Goal: Task Accomplishment & Management: Manage account settings

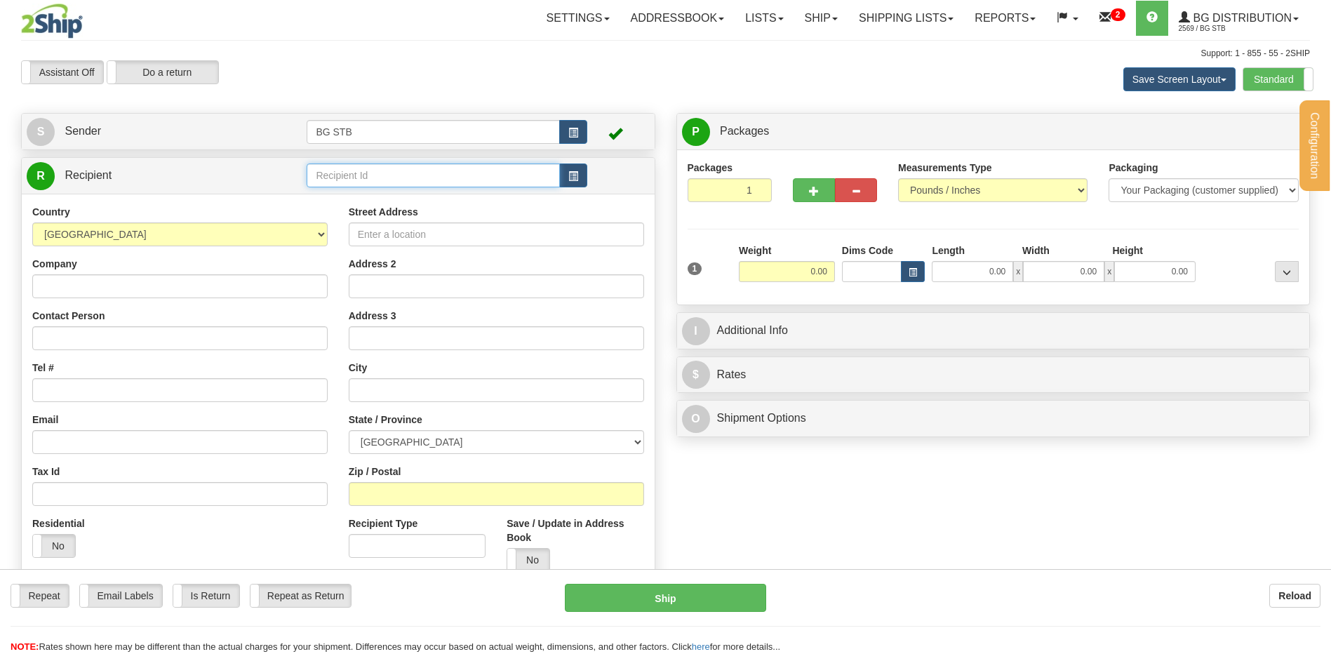
click at [352, 176] on input "text" at bounding box center [433, 175] width 253 height 24
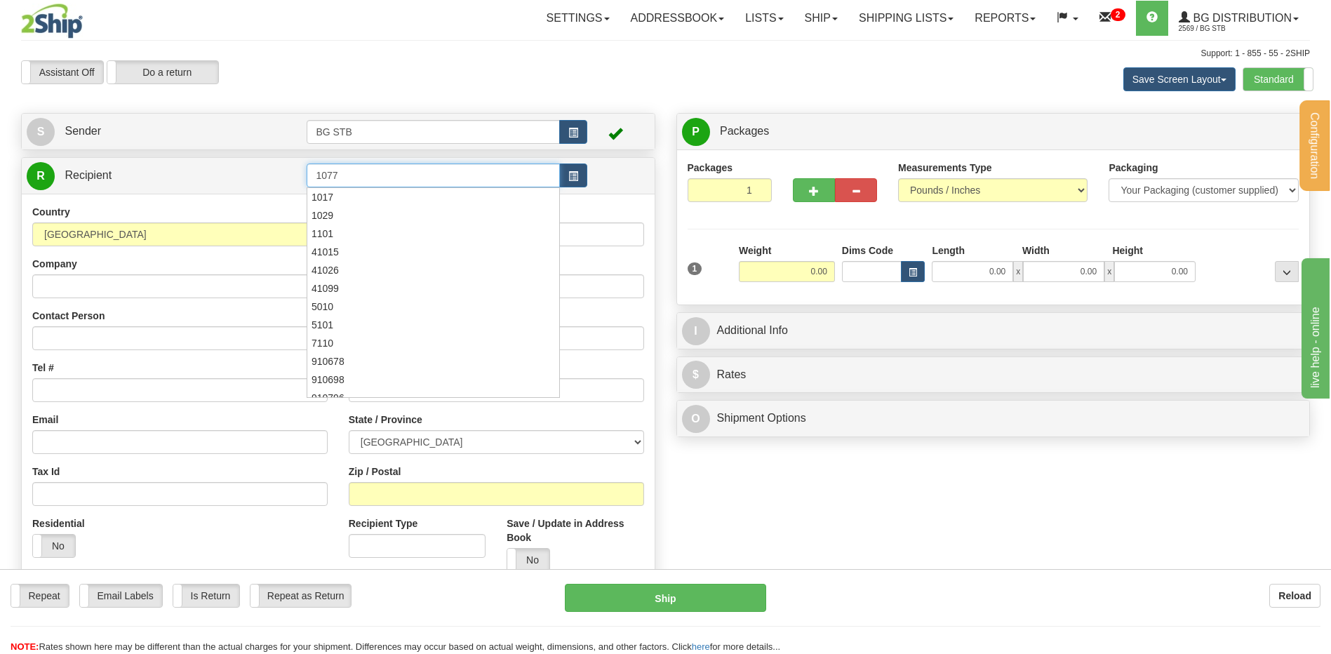
type input "1077"
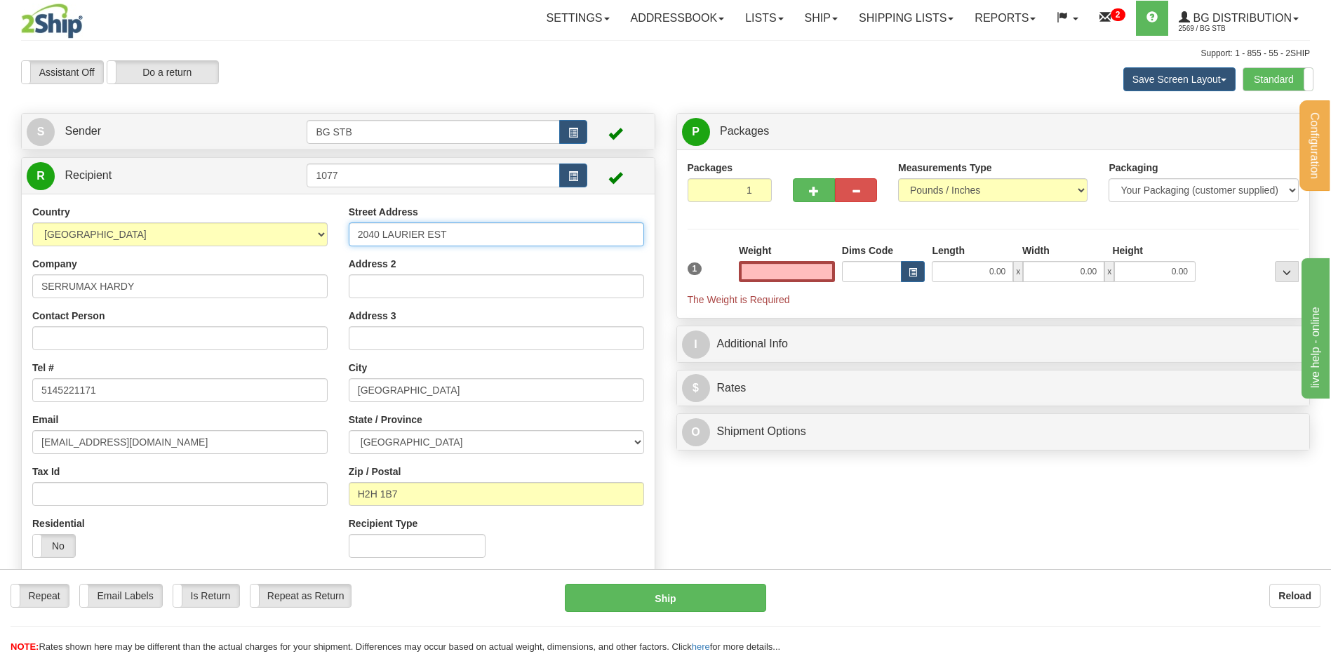
type input "0.00"
drag, startPoint x: 453, startPoint y: 228, endPoint x: 260, endPoint y: 225, distance: 193.0
click at [260, 225] on div "Country [GEOGRAPHIC_DATA] [GEOGRAPHIC_DATA] [GEOGRAPHIC_DATA] [GEOGRAPHIC_DATA]…" at bounding box center [338, 386] width 633 height 363
type input "230 RUE ST-JACQUES"
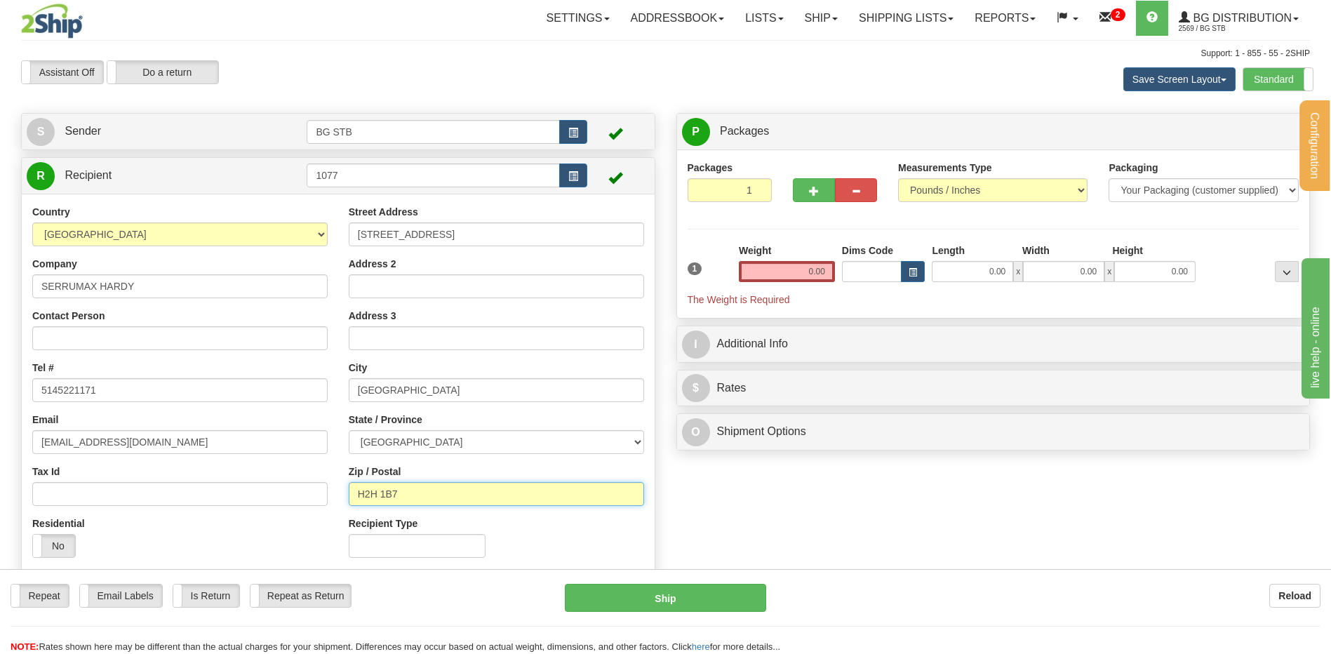
drag, startPoint x: 403, startPoint y: 499, endPoint x: 369, endPoint y: 495, distance: 34.6
click at [369, 495] on input "H2H 1B7" at bounding box center [496, 494] width 295 height 24
type input "H2Y 1L9"
click at [776, 263] on input "0.00" at bounding box center [787, 271] width 96 height 21
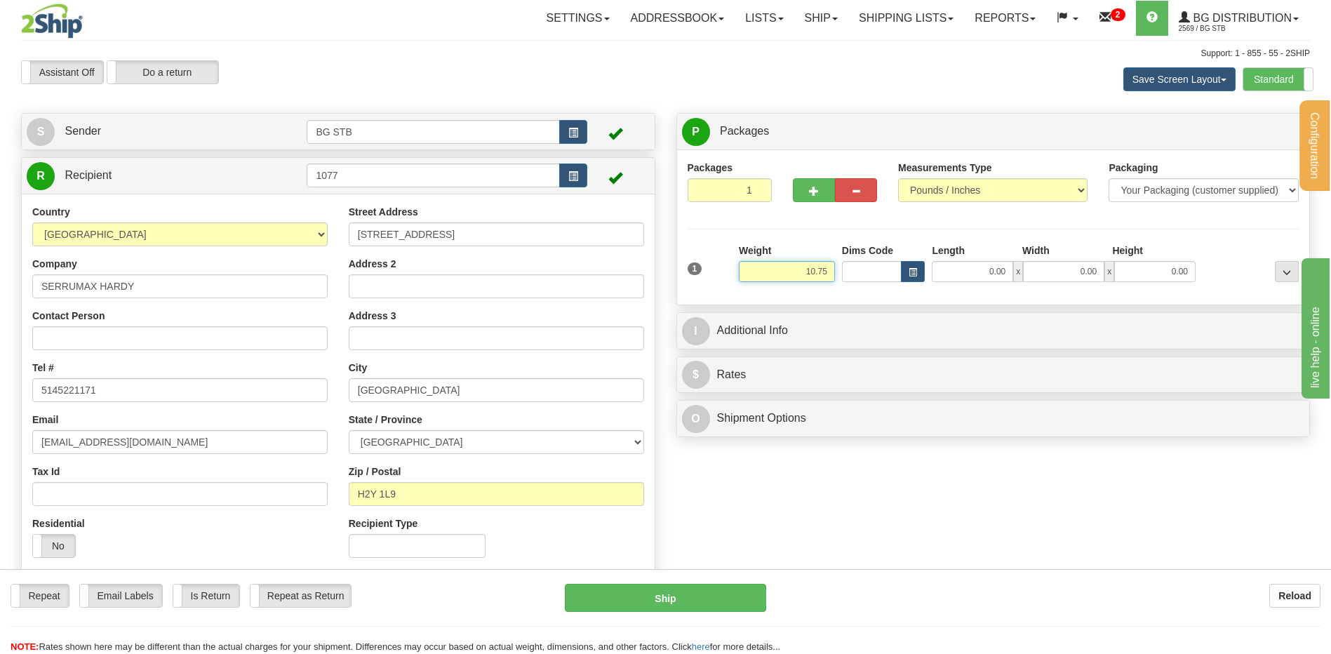
type input "10.75"
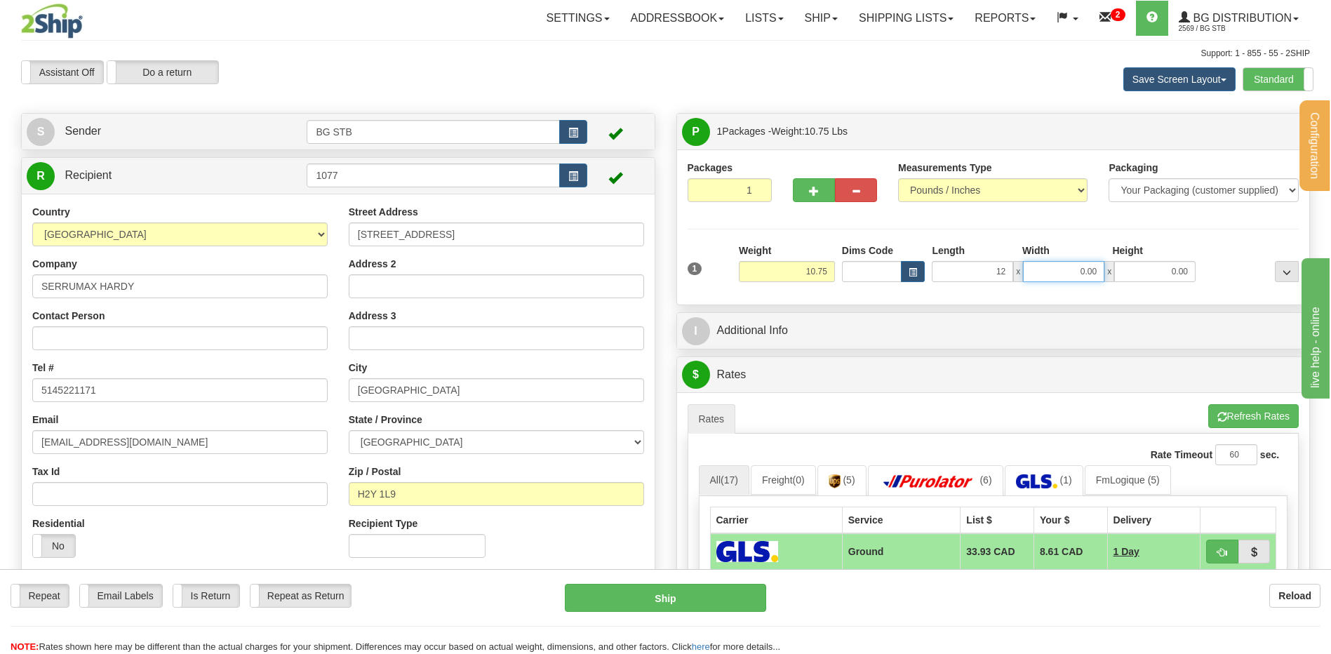
type input "12.00"
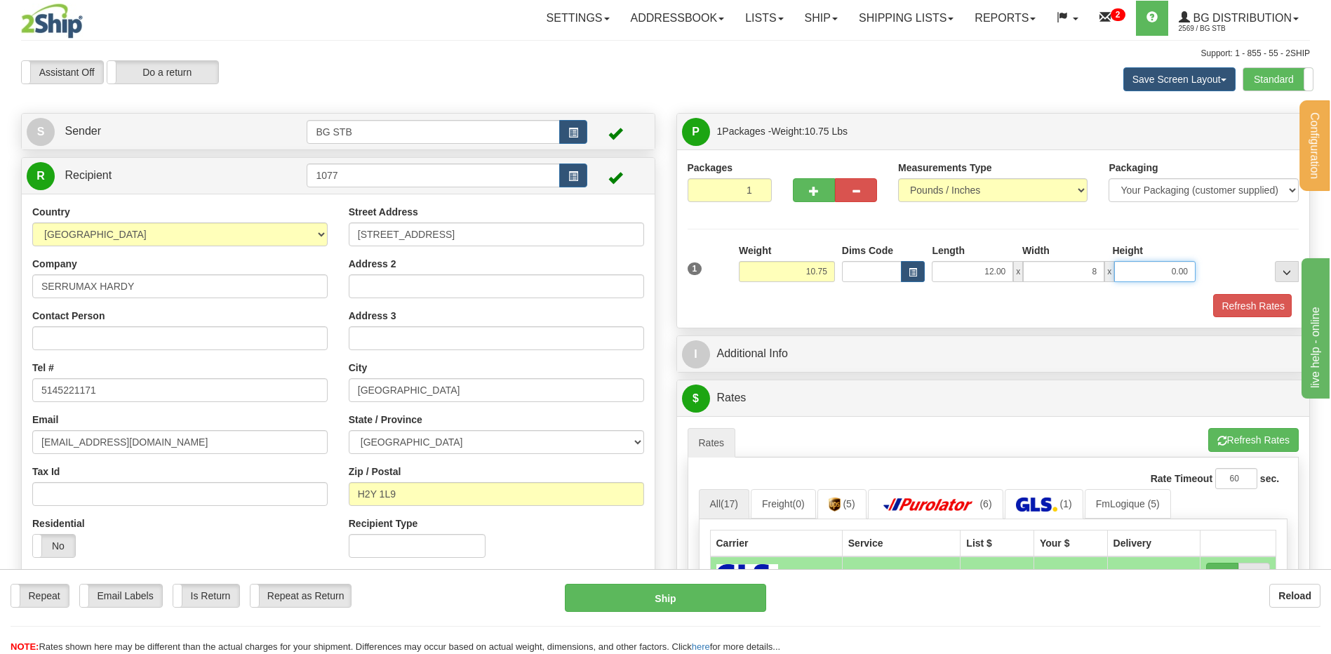
type input "8.00"
type input "7.00"
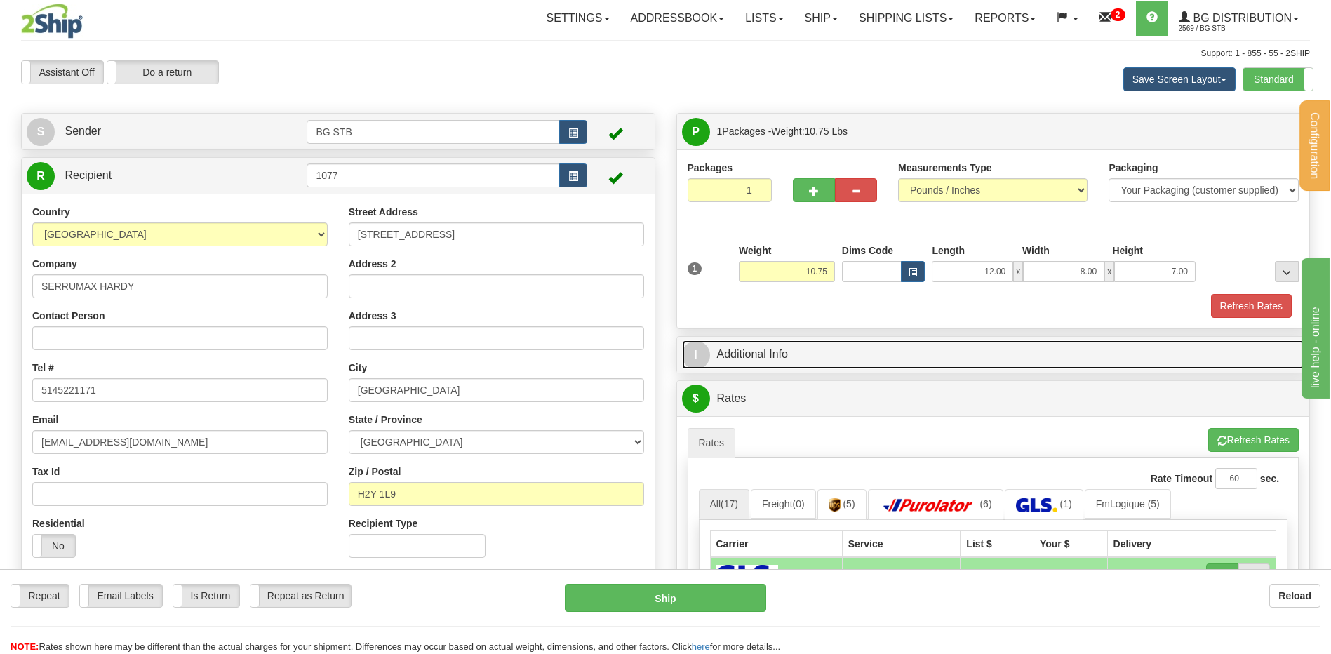
click at [839, 352] on link "I Additional Info" at bounding box center [993, 354] width 623 height 29
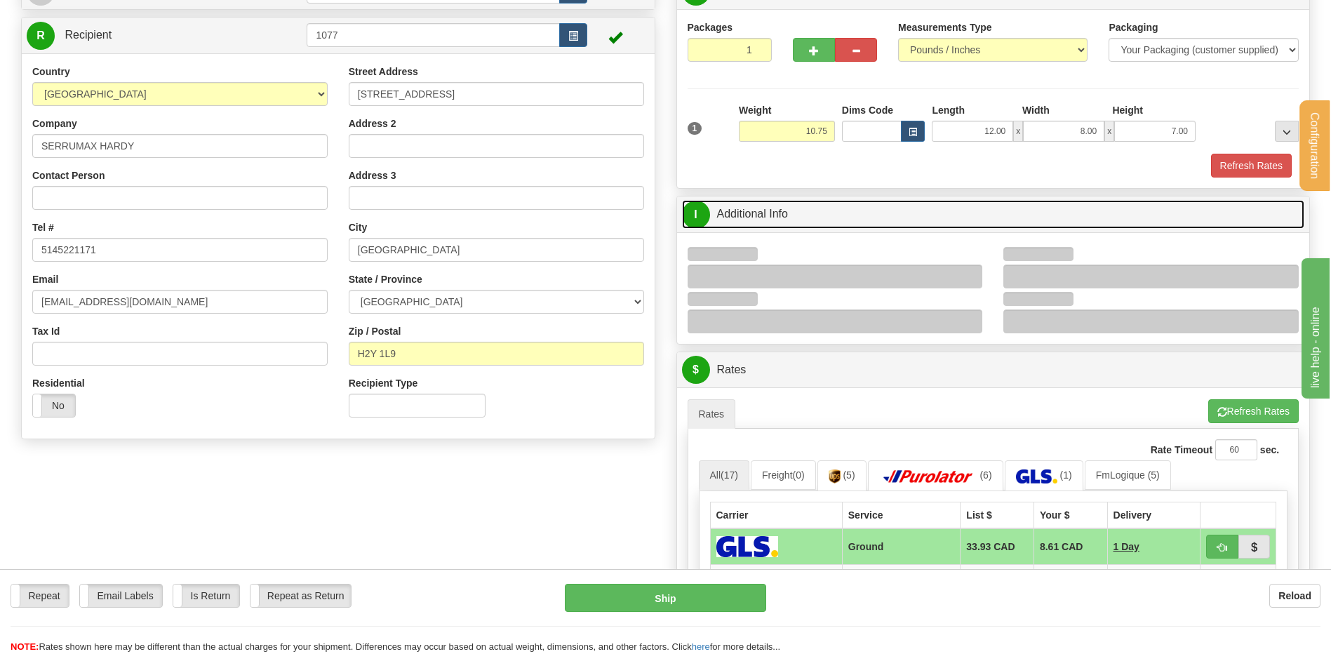
scroll to position [281, 0]
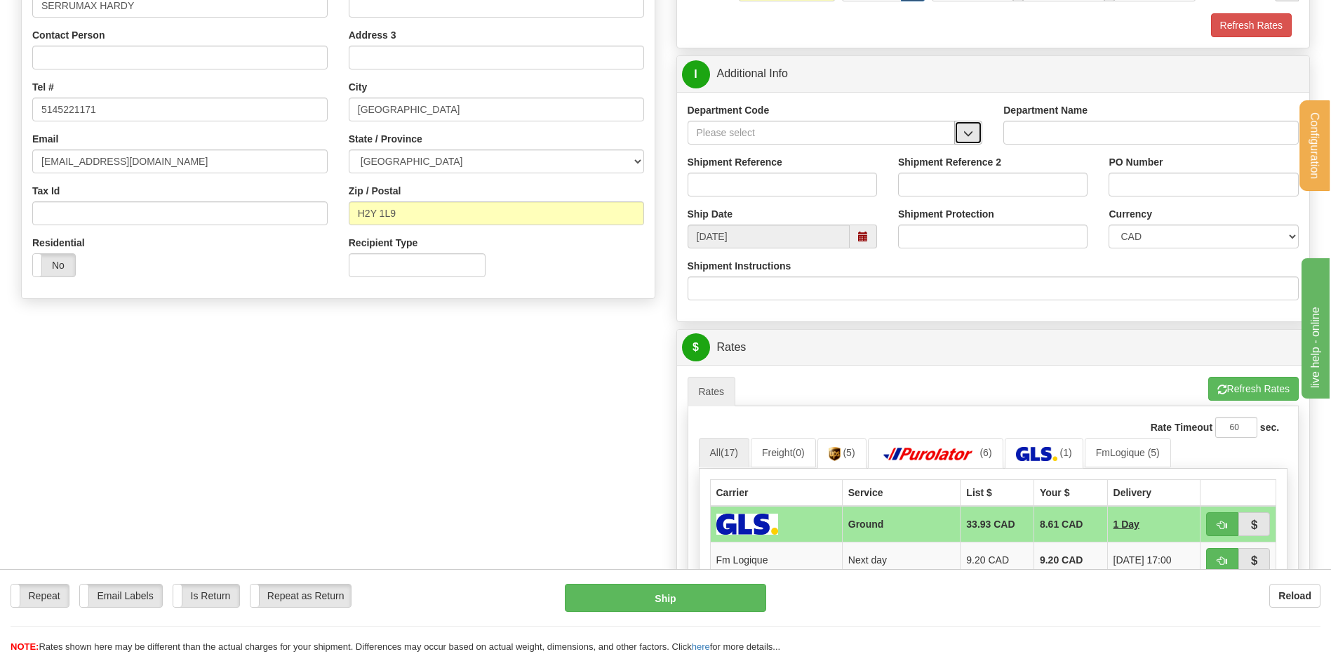
click at [977, 131] on button "button" at bounding box center [968, 133] width 28 height 24
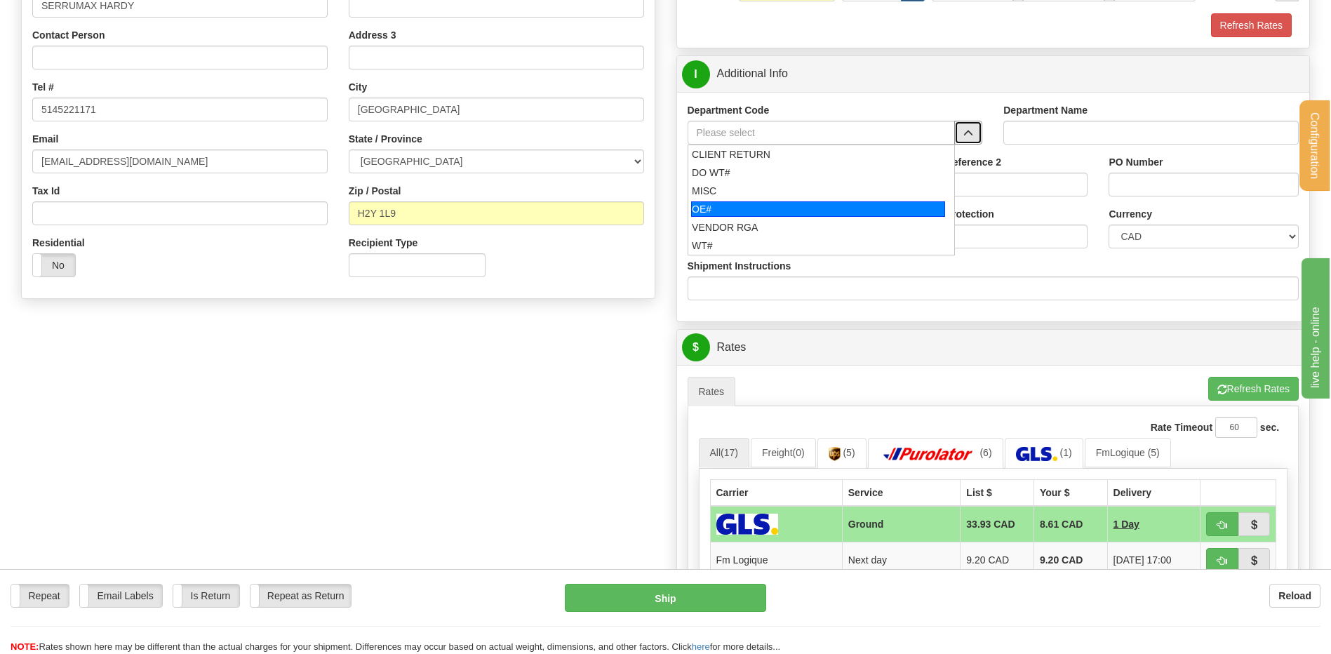
click at [756, 206] on div "OE#" at bounding box center [818, 208] width 254 height 15
type input "OE#"
type input "ORDERS"
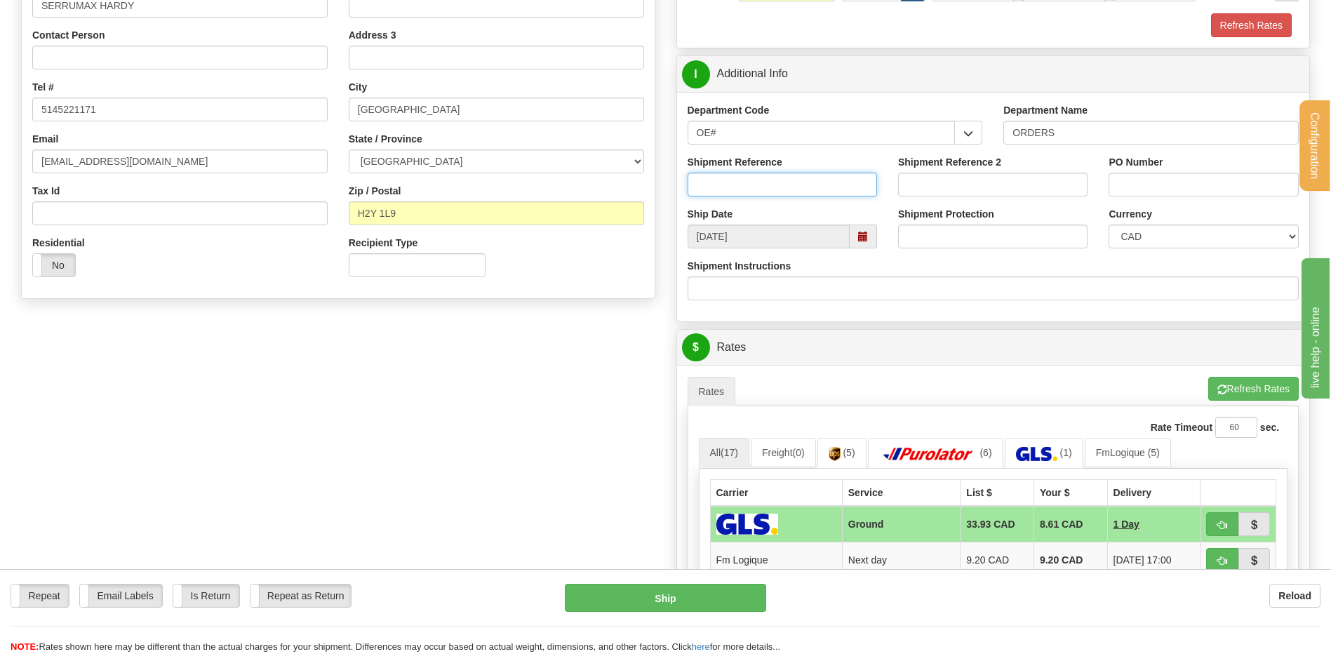
click at [751, 181] on input "Shipment Reference" at bounding box center [782, 185] width 189 height 24
type input "80004827-00"
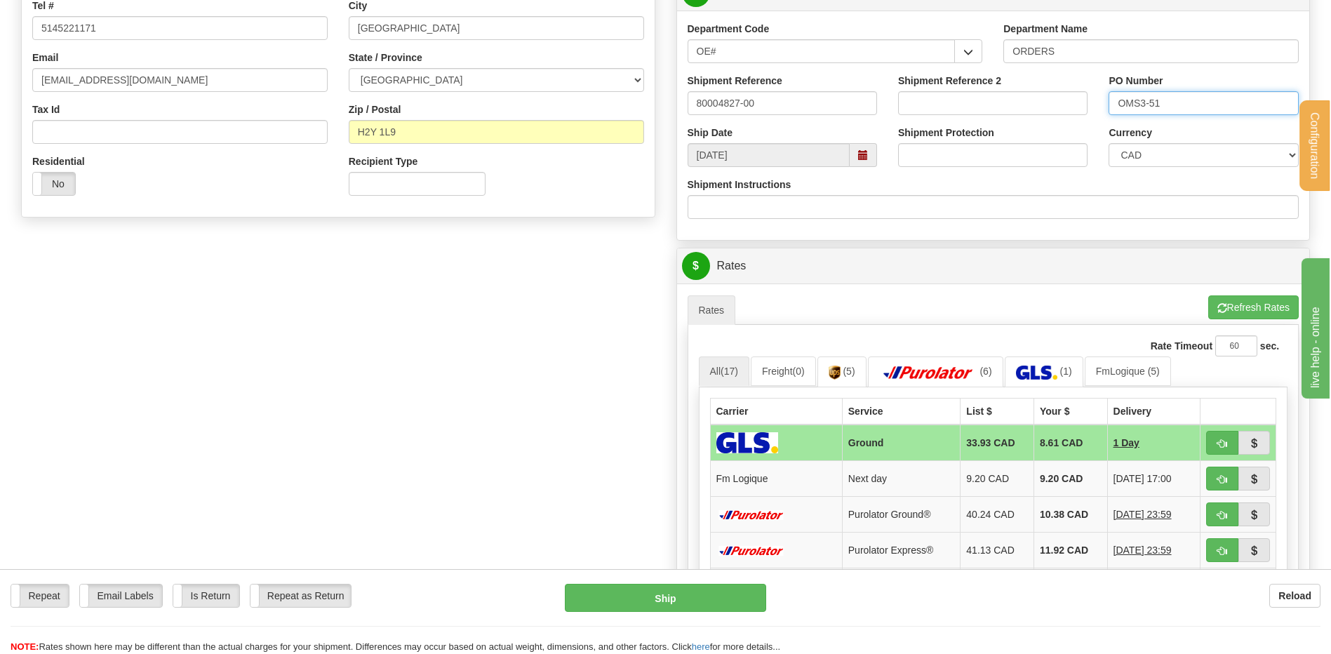
scroll to position [491, 0]
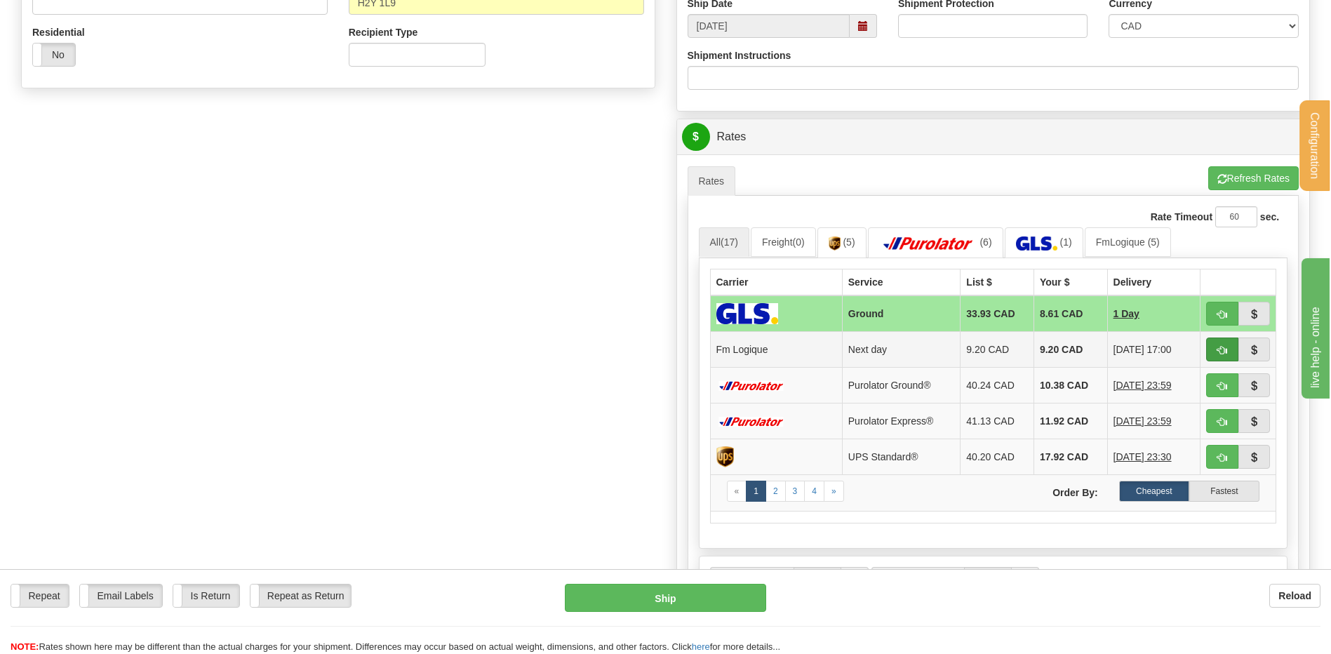
type input "OMS3-51"
click at [1221, 346] on span "button" at bounding box center [1222, 350] width 10 height 9
type input "jour"
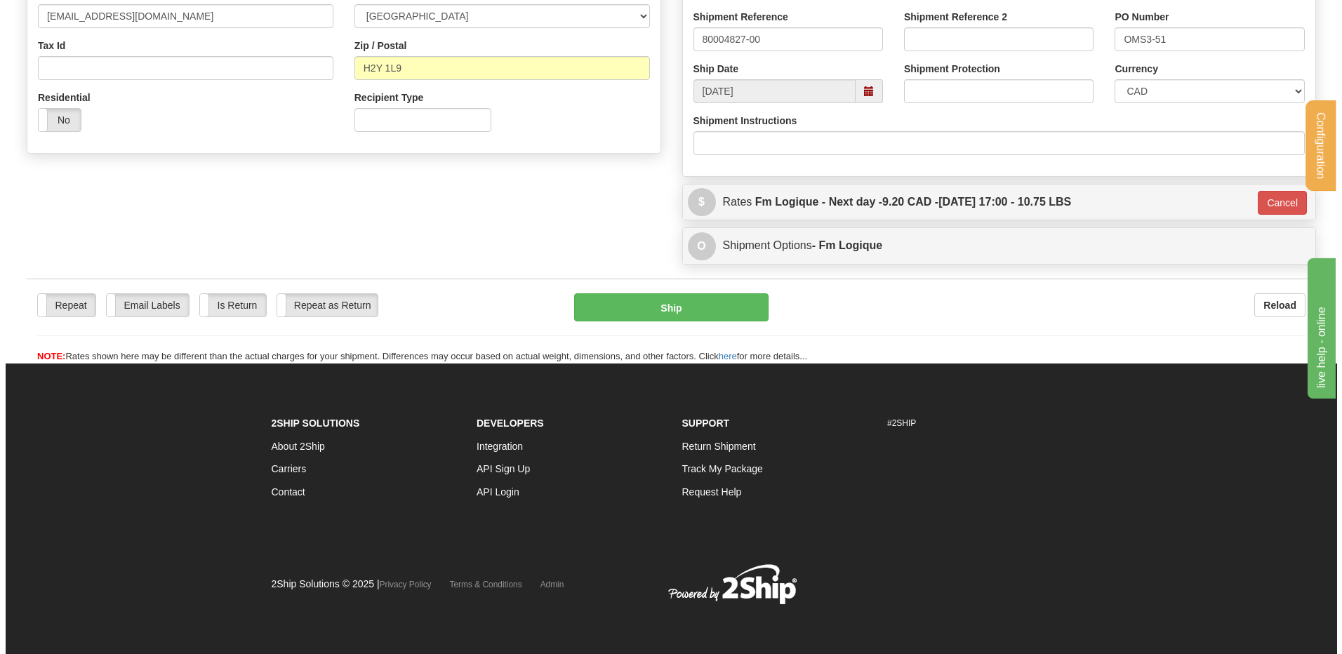
scroll to position [427, 0]
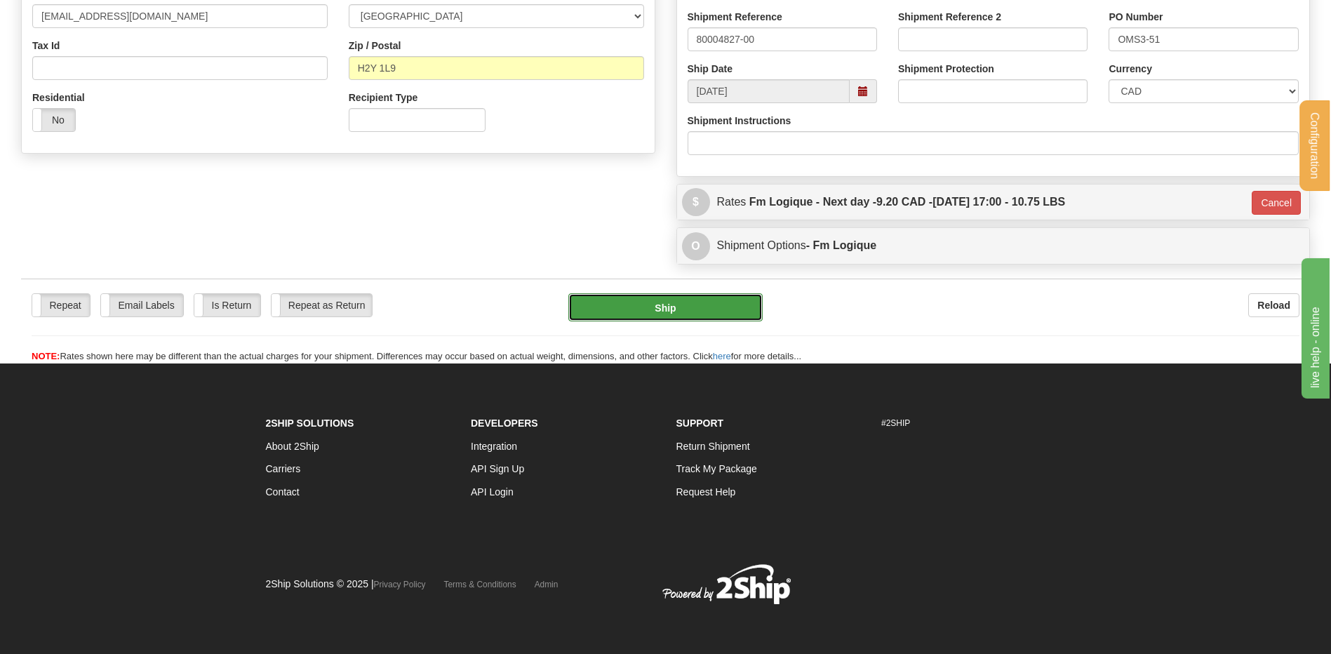
click at [630, 305] on button "Ship" at bounding box center [665, 307] width 194 height 28
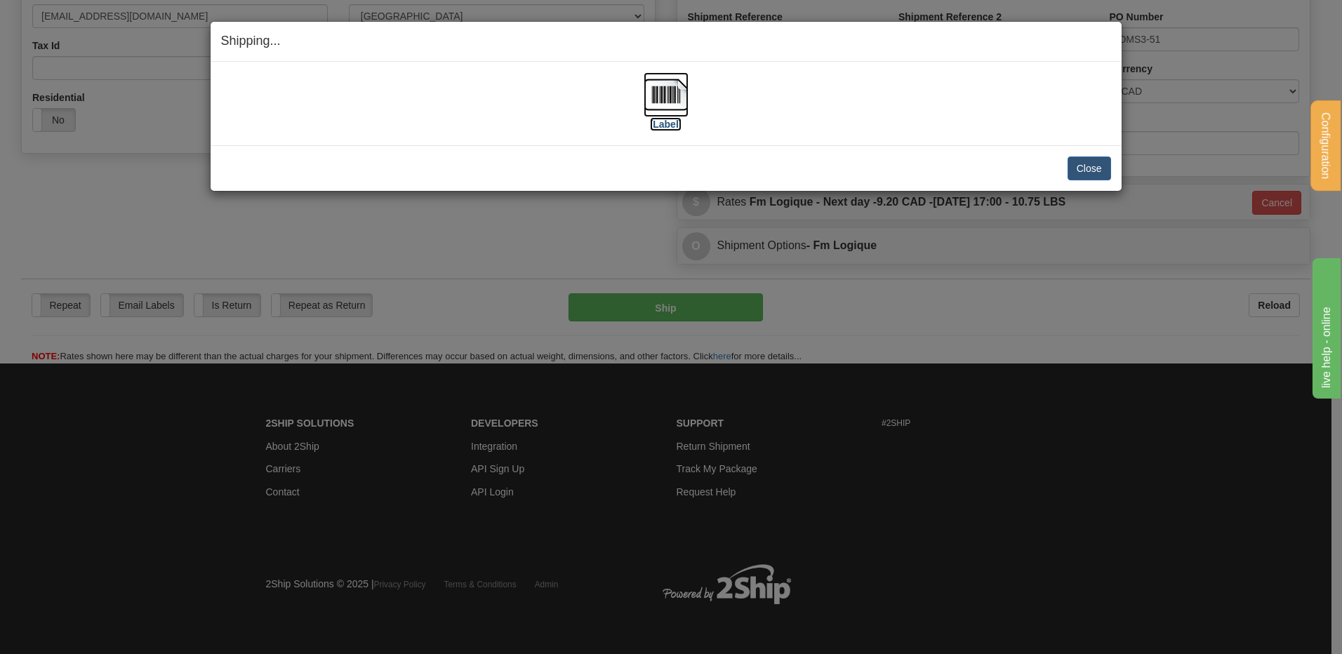
click at [683, 91] on img at bounding box center [665, 94] width 45 height 45
click at [1095, 160] on button "Close" at bounding box center [1089, 168] width 44 height 24
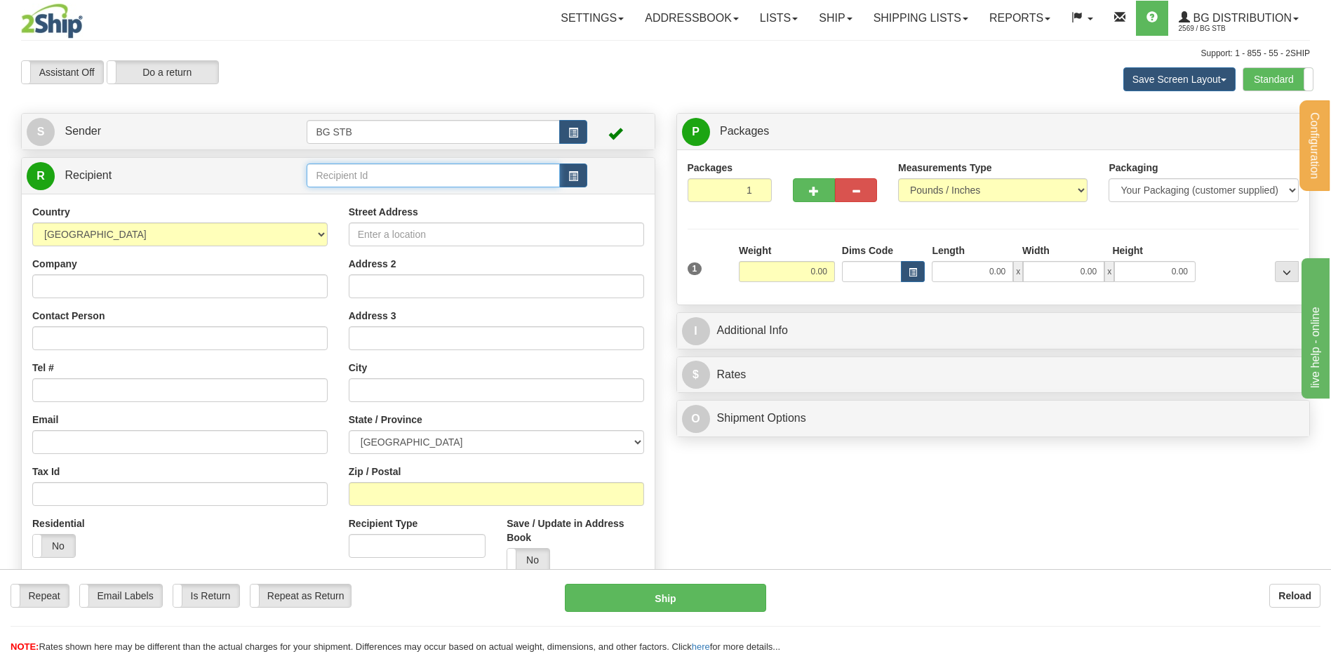
click at [356, 166] on input "text" at bounding box center [433, 175] width 253 height 24
type input "1183"
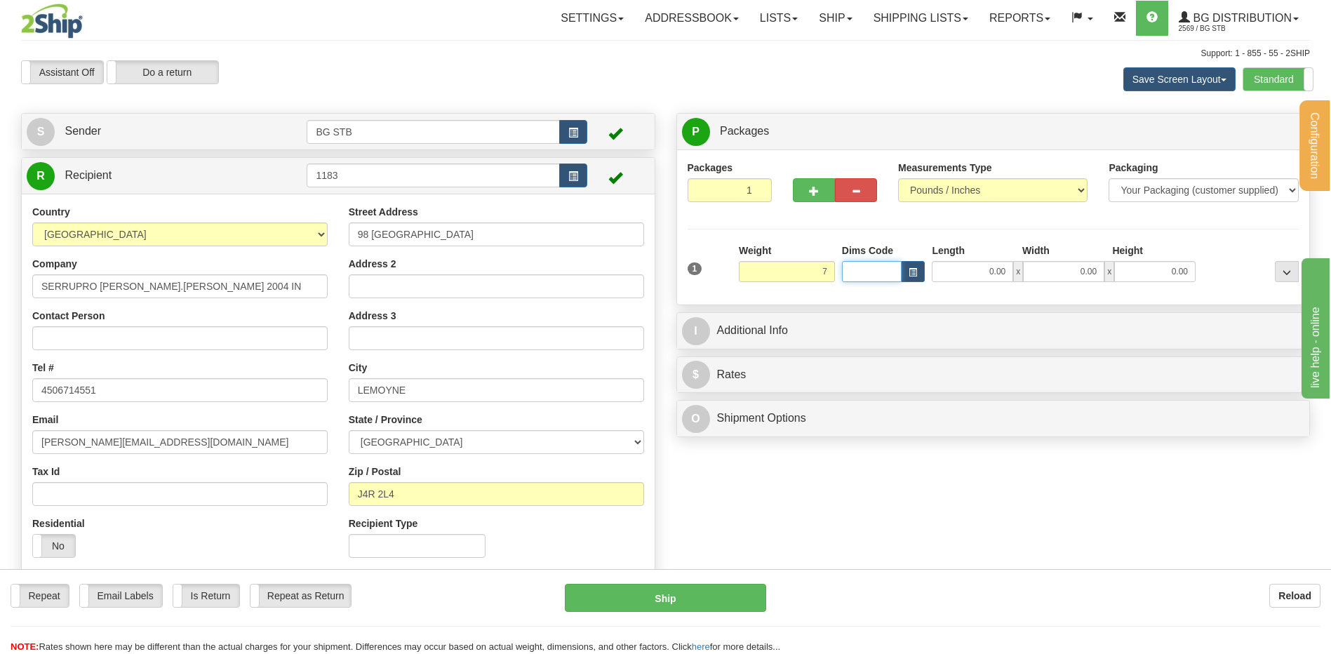
type input "7.00"
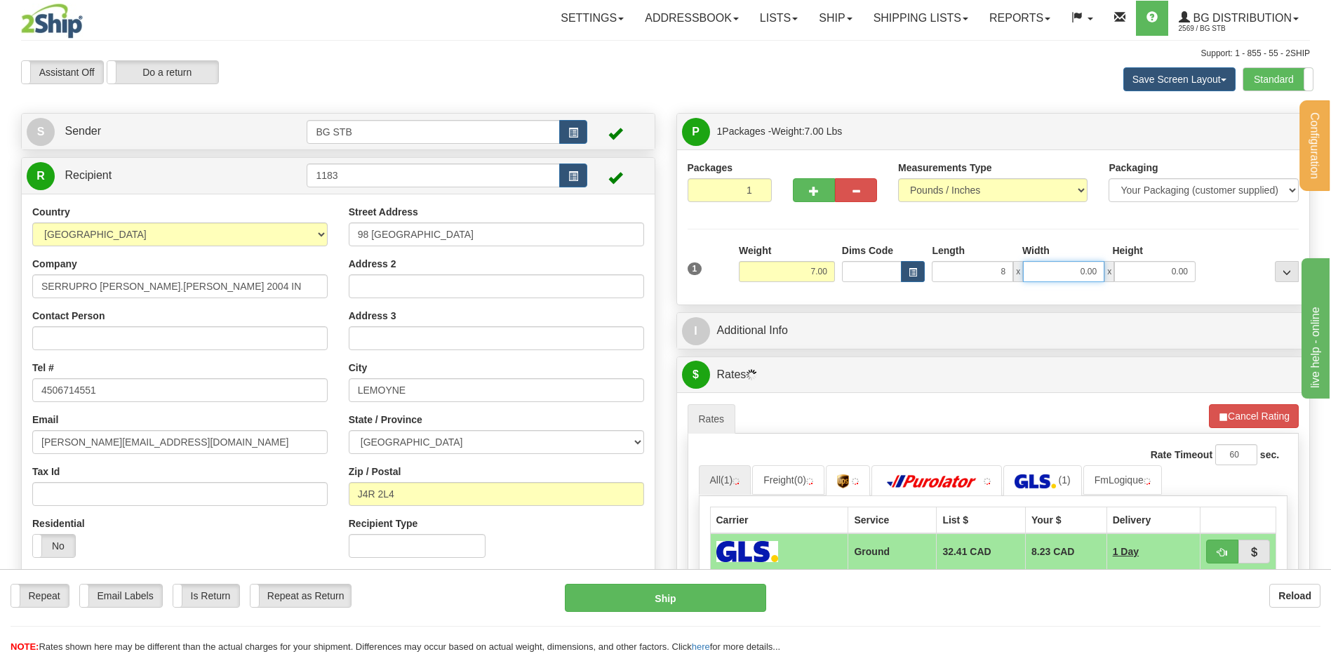
type input "8.00"
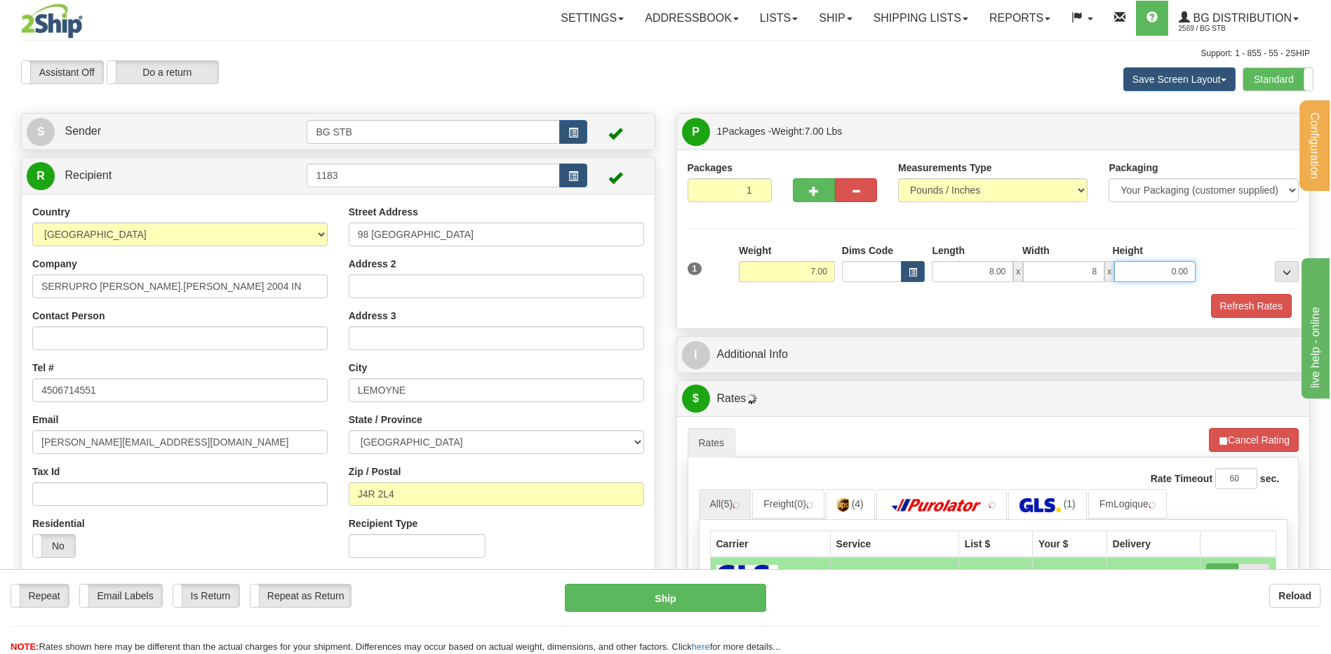
type input "8.00"
type input "10.00"
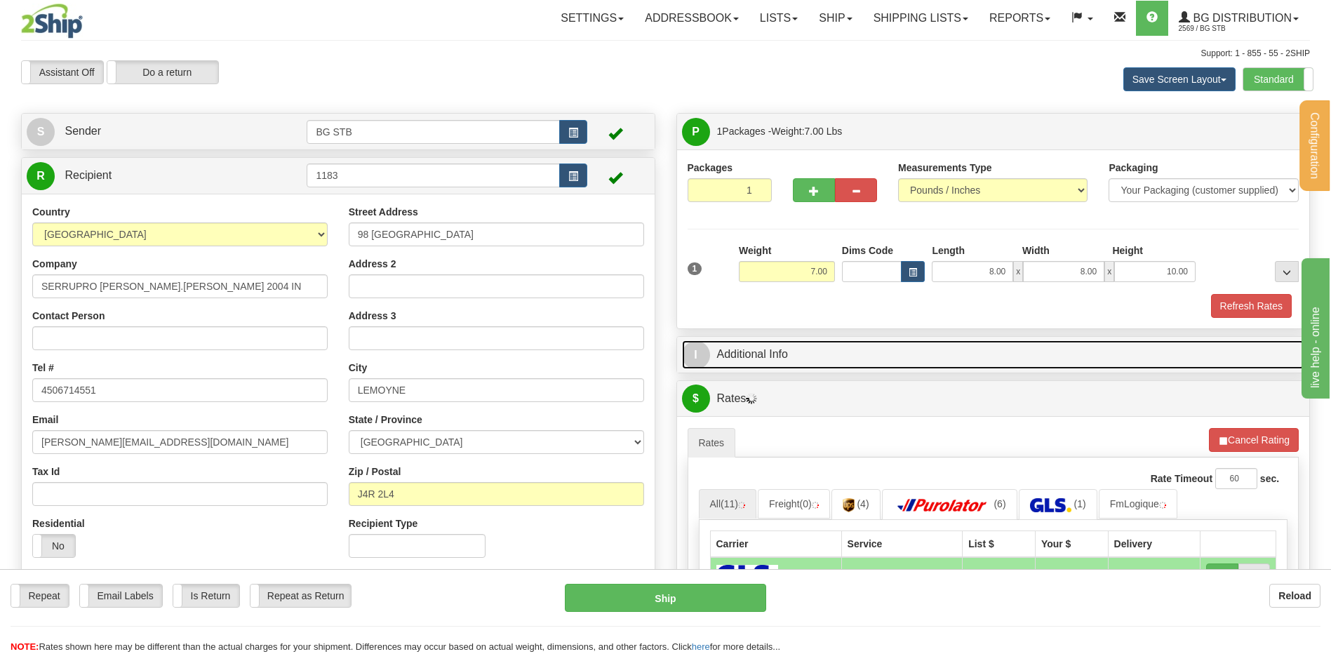
click at [774, 363] on link "I Additional Info" at bounding box center [993, 354] width 623 height 29
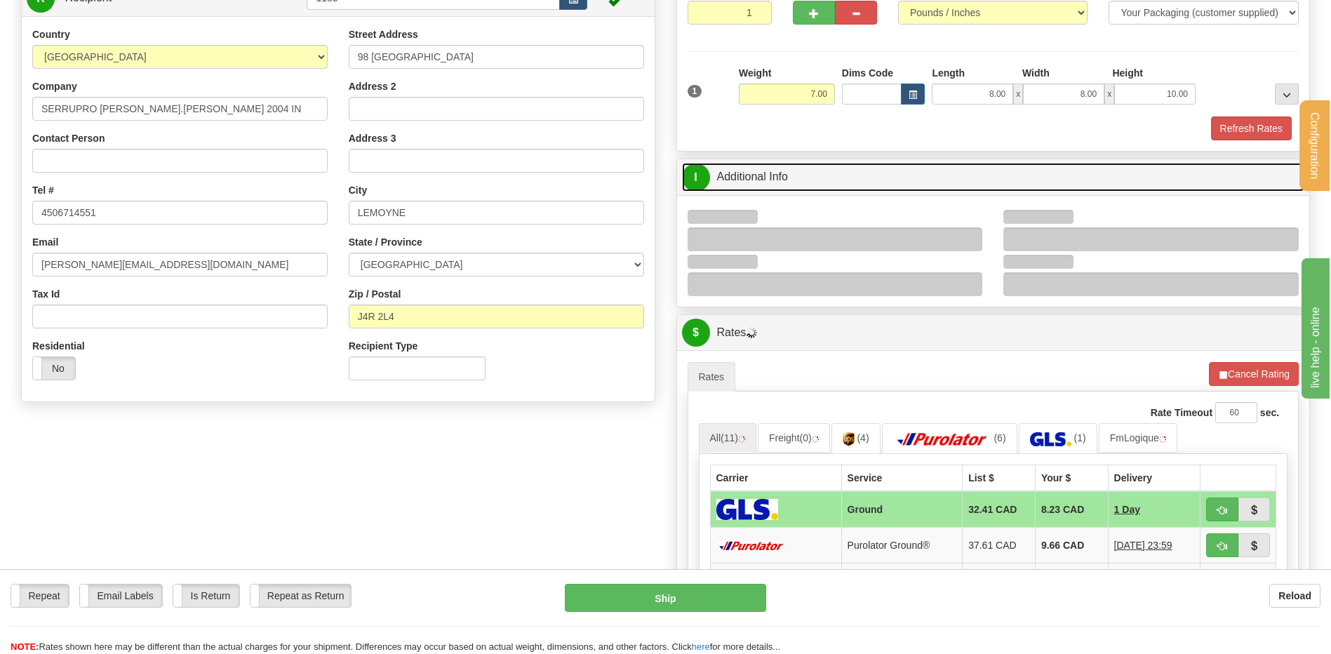
scroll to position [281, 0]
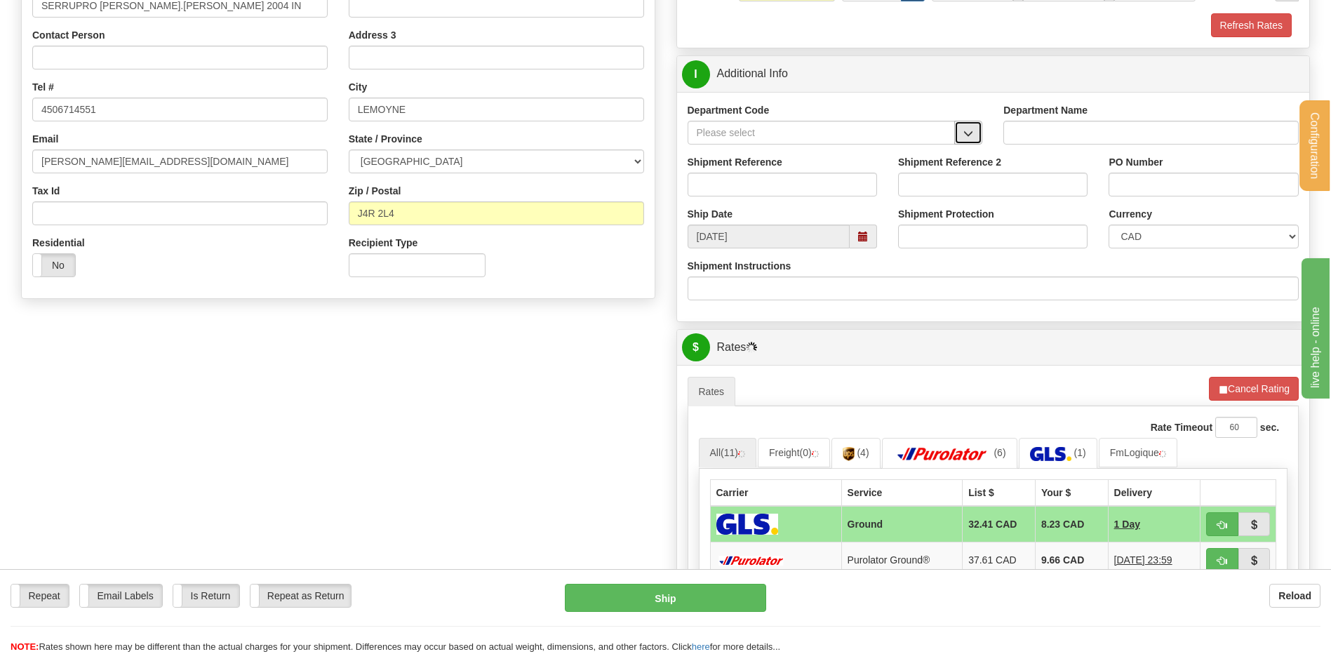
click at [968, 134] on span "button" at bounding box center [968, 133] width 10 height 9
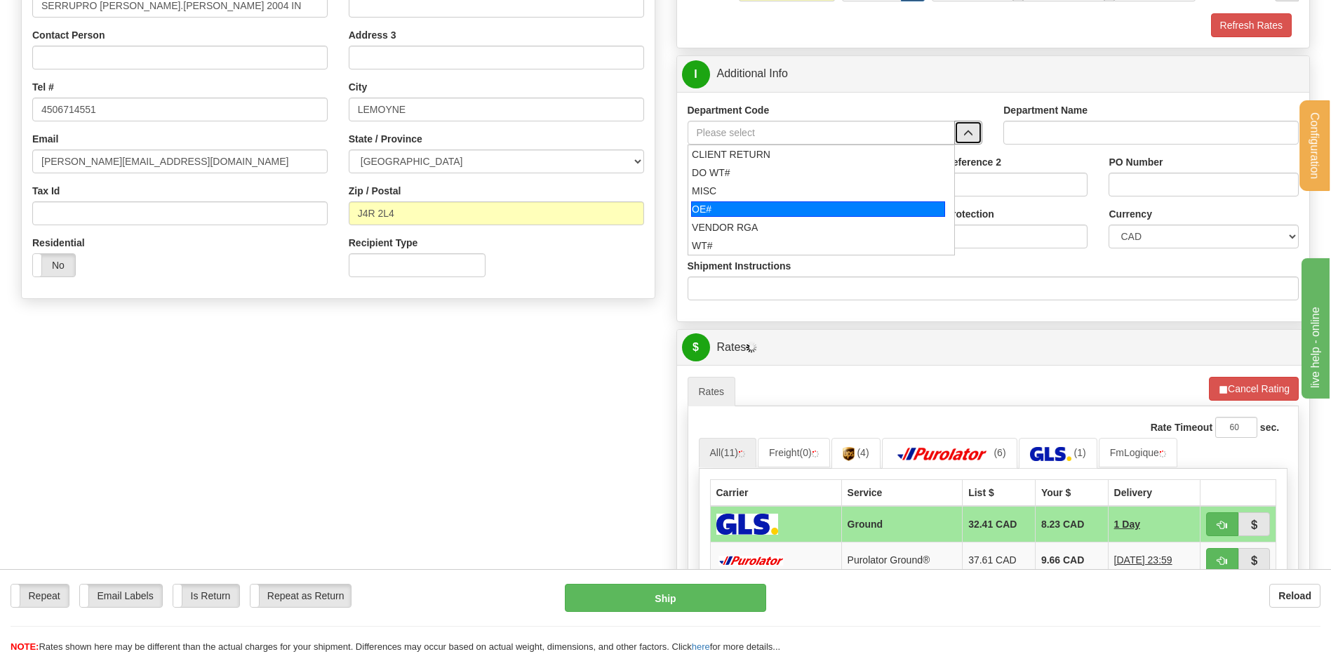
drag, startPoint x: 734, startPoint y: 213, endPoint x: 741, endPoint y: 202, distance: 13.2
click at [735, 211] on div "OE#" at bounding box center [818, 208] width 254 height 15
type input "OE#"
type input "ORDERS"
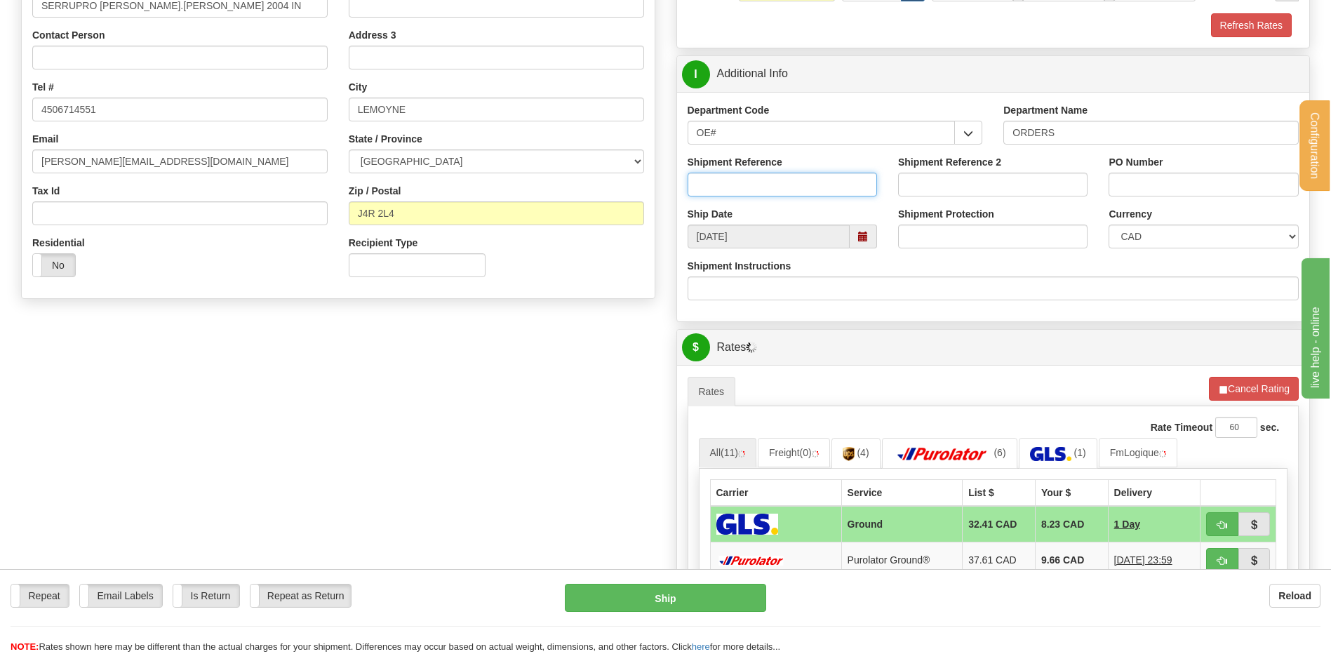
click at [749, 189] on input "Shipment Reference" at bounding box center [782, 185] width 189 height 24
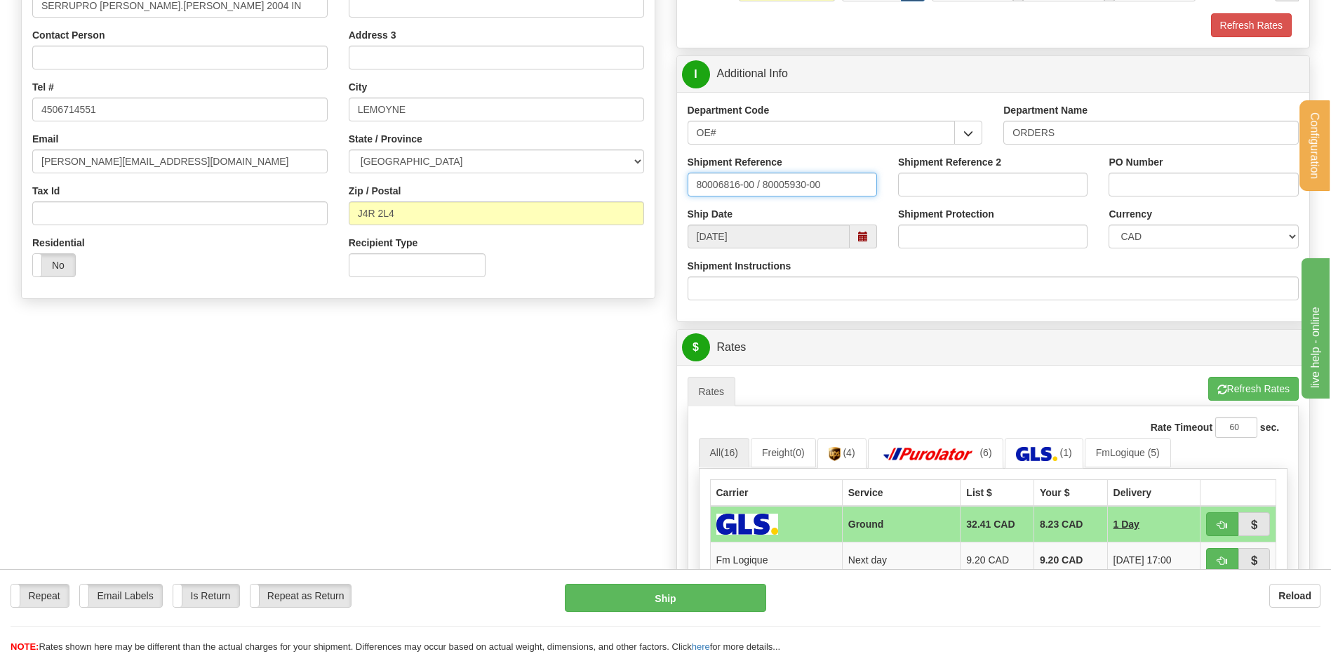
type input "80006816-00 / 80005930-00"
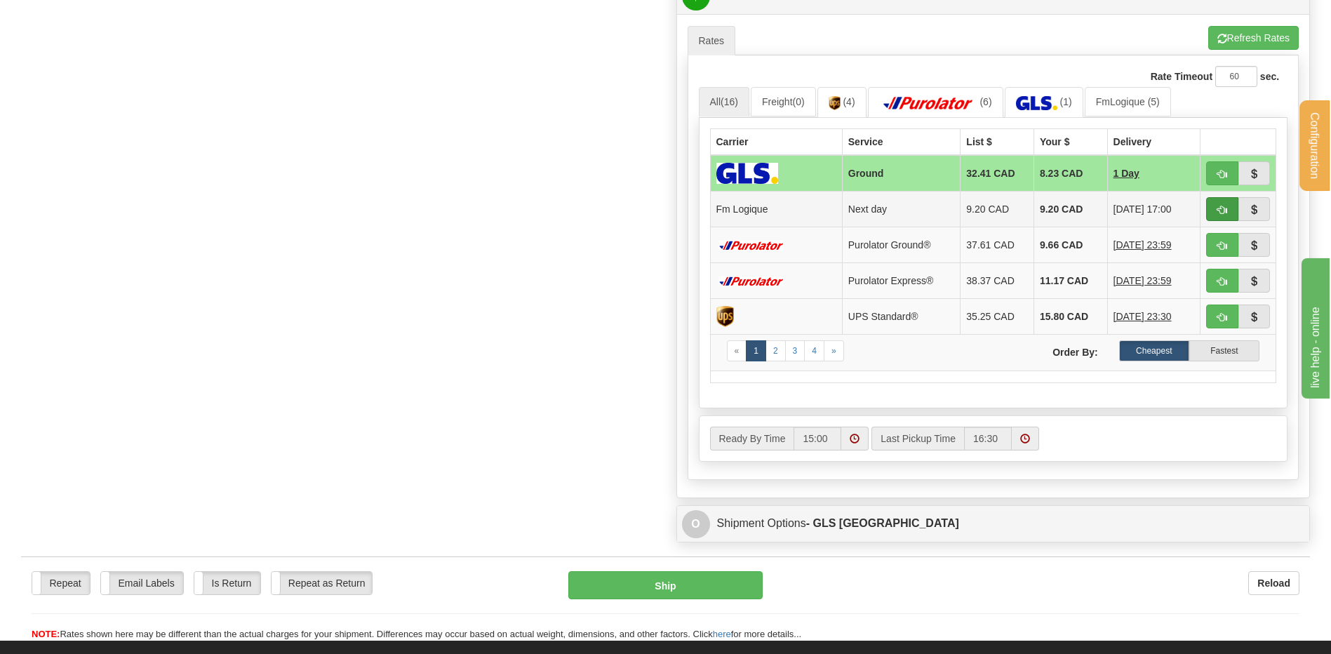
type input "..."
click at [1219, 203] on button "button" at bounding box center [1222, 209] width 32 height 24
type input "jour"
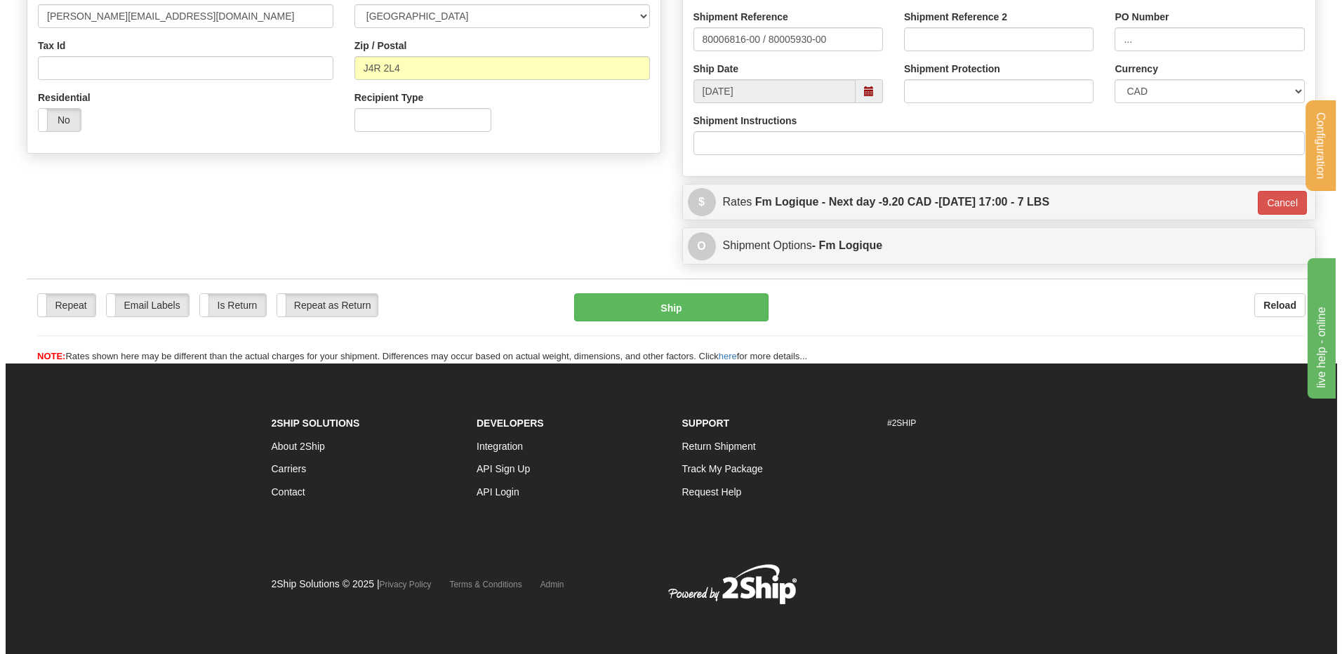
scroll to position [427, 0]
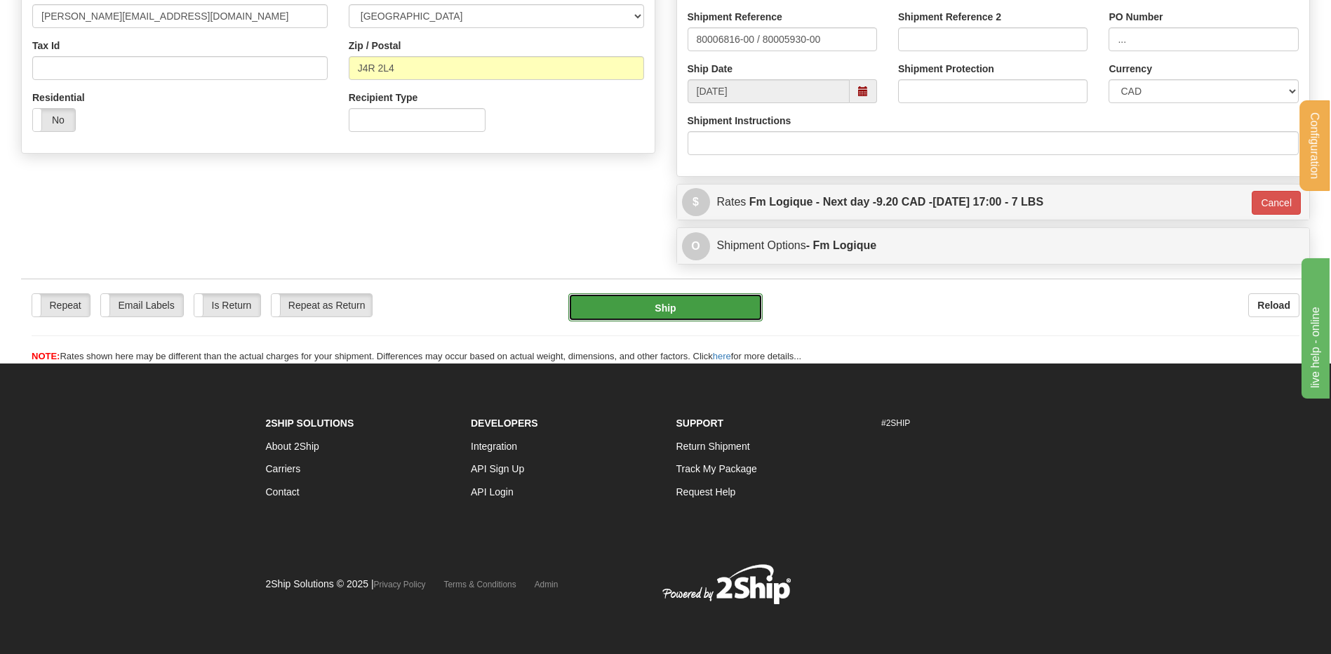
click at [674, 306] on button "Ship" at bounding box center [665, 307] width 194 height 28
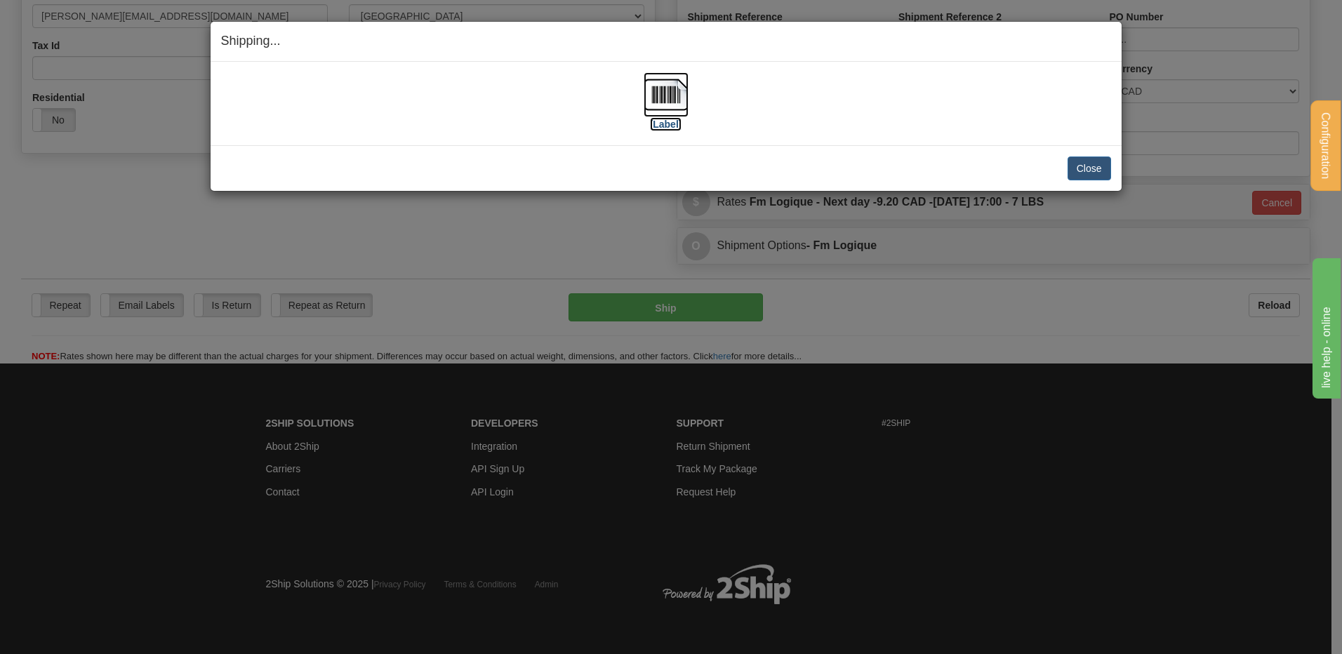
click at [665, 94] on img at bounding box center [665, 94] width 45 height 45
click at [1072, 169] on button "Close" at bounding box center [1089, 168] width 44 height 24
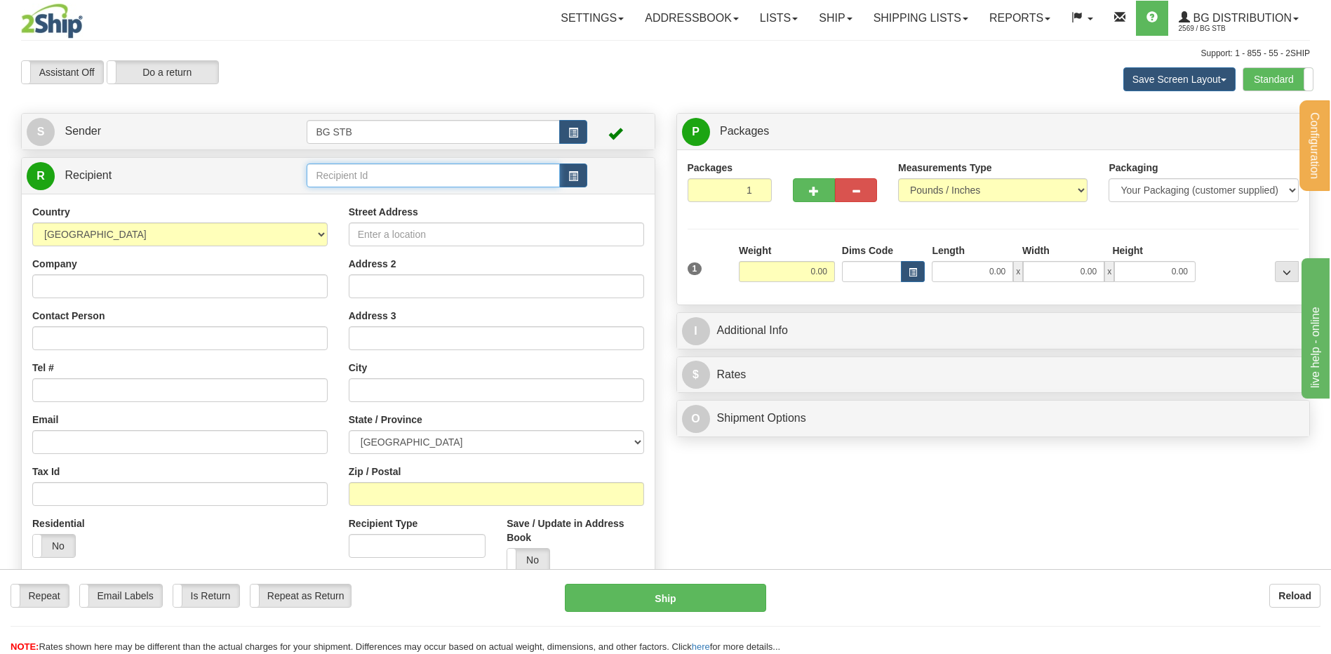
click at [352, 179] on input "text" at bounding box center [433, 175] width 253 height 24
type input "1032"
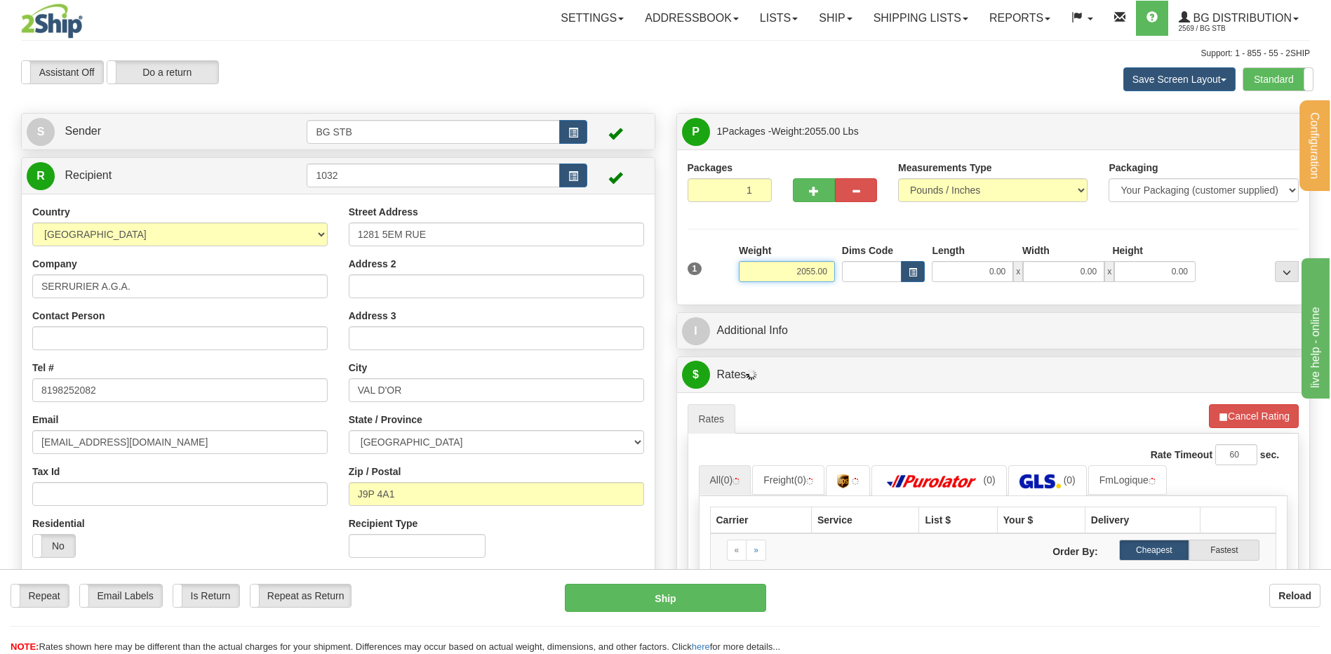
drag, startPoint x: 821, startPoint y: 269, endPoint x: 977, endPoint y: 274, distance: 156.6
click at [995, 275] on div "1 Weight 2055.00 Dims Code x" at bounding box center [993, 268] width 619 height 50
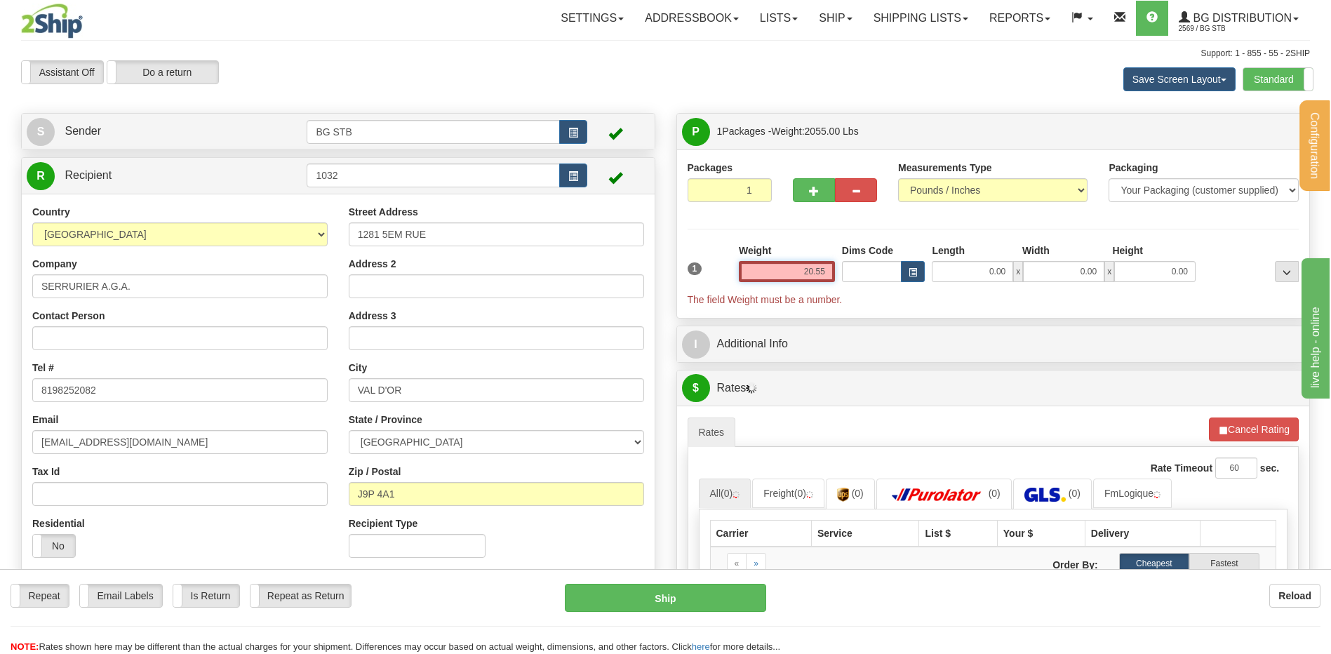
type input "20.55"
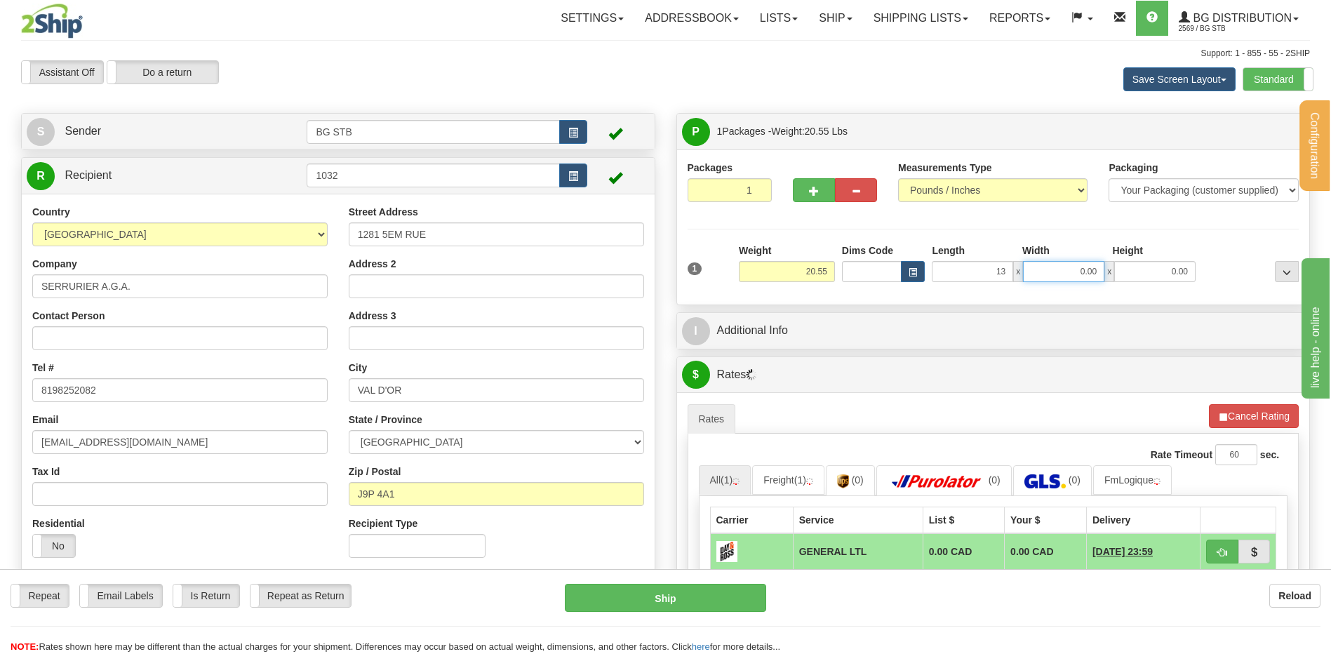
type input "13.00"
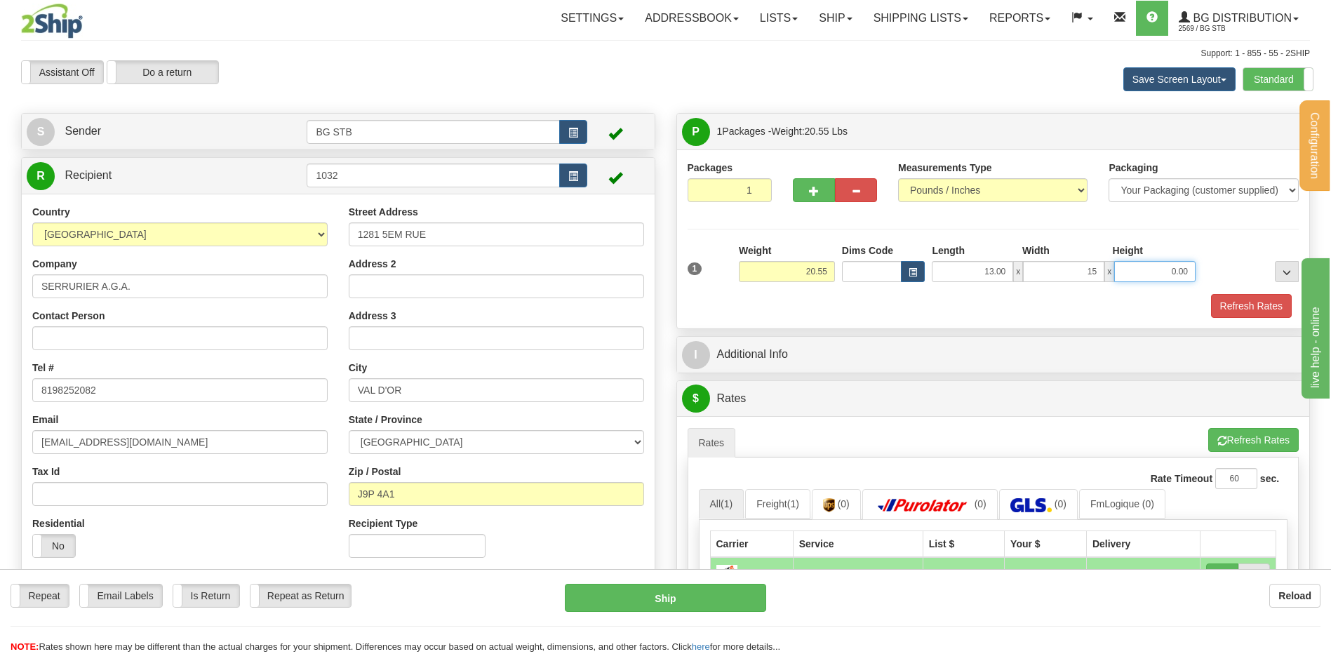
type input "15.00"
drag, startPoint x: 981, startPoint y: 263, endPoint x: 1163, endPoint y: 256, distance: 181.9
click at [1053, 258] on div "Length Width Height 13.00 x 15.00 x 15.00" at bounding box center [1063, 262] width 271 height 39
type input "15.00"
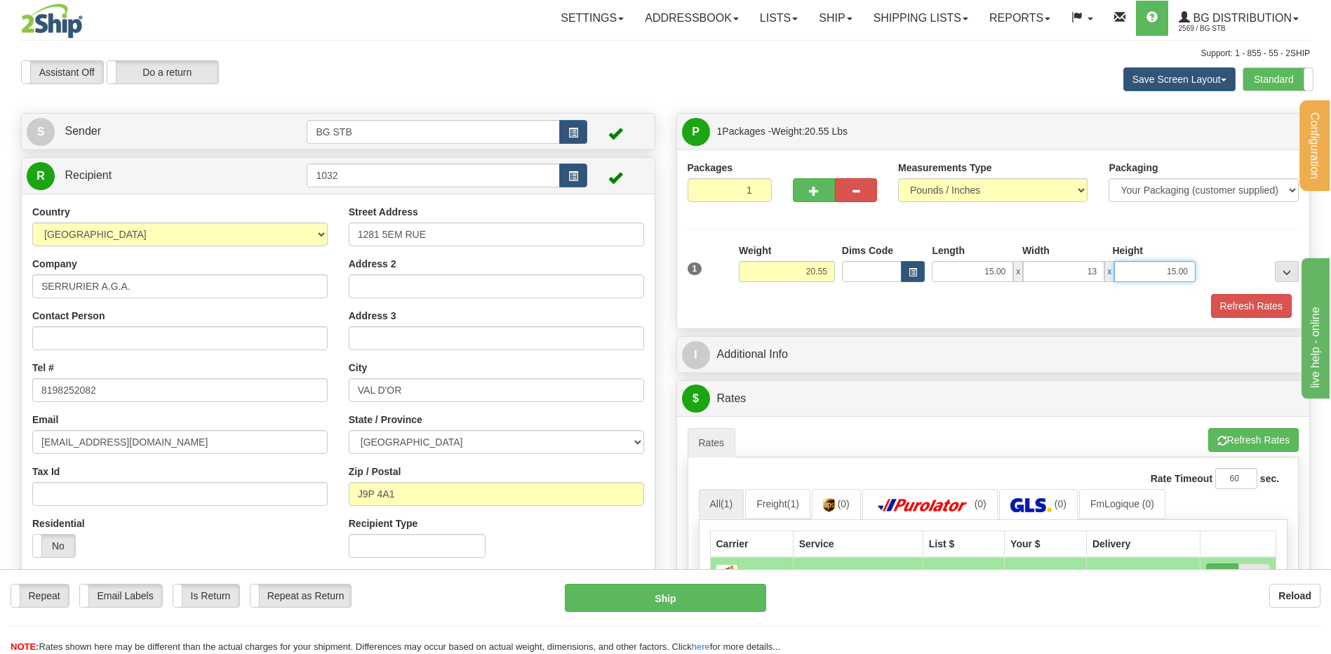
type input "13.00"
click at [761, 373] on div "I Additional Info" at bounding box center [993, 354] width 634 height 37
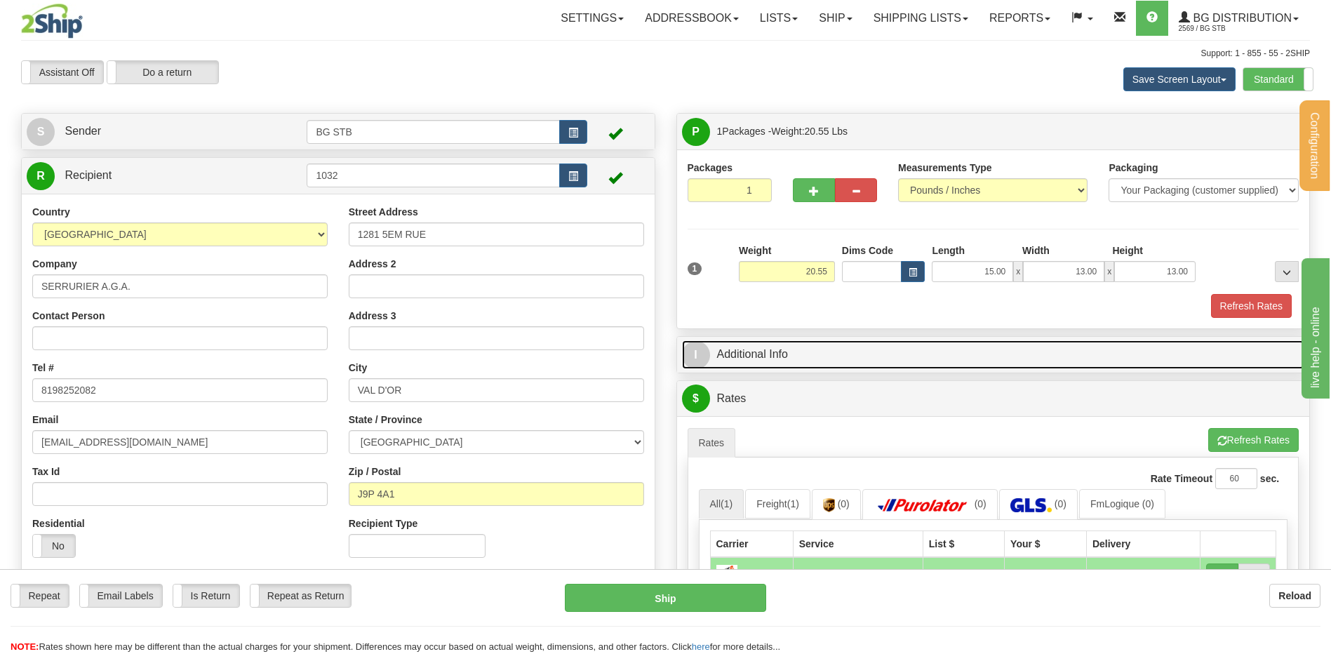
click at [791, 342] on link "I Additional Info" at bounding box center [993, 354] width 623 height 29
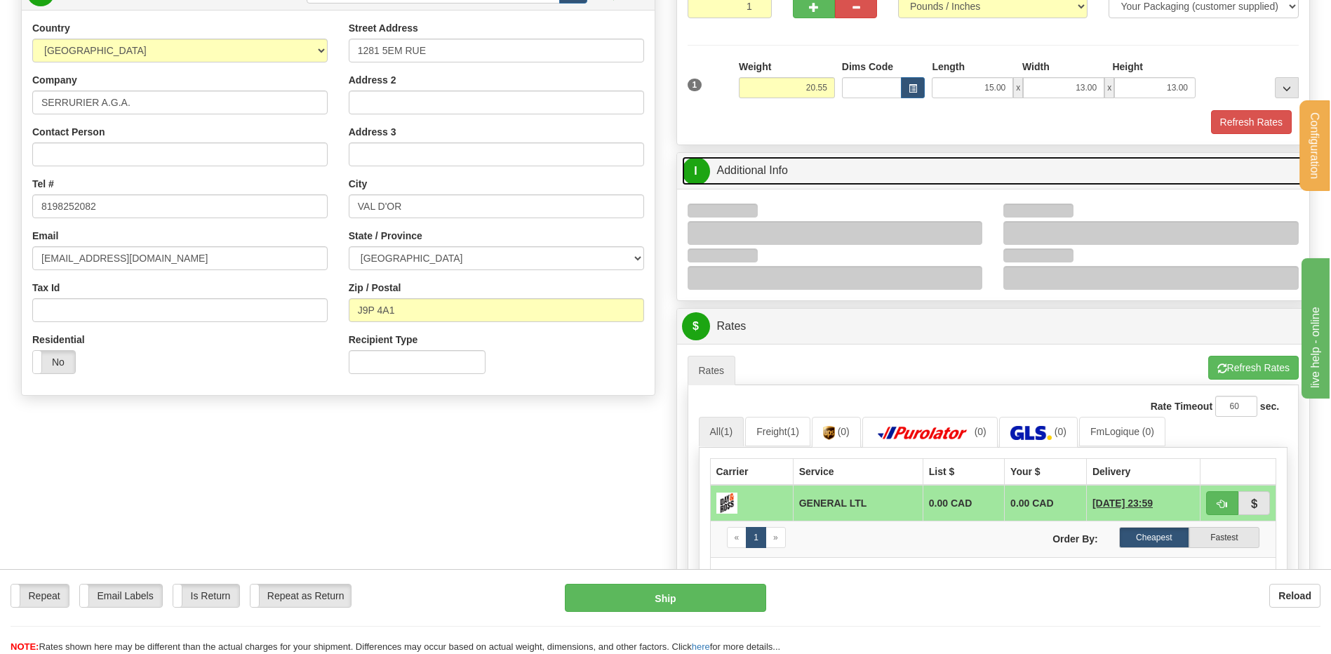
scroll to position [351, 0]
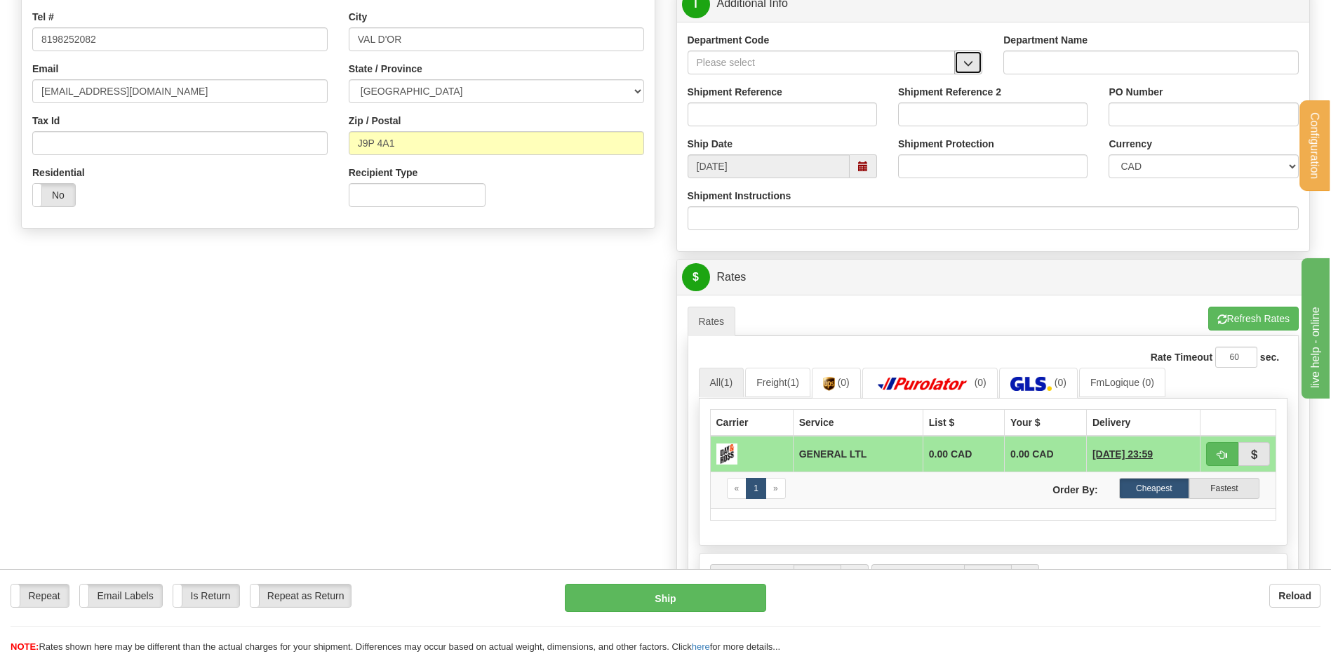
click at [971, 72] on button "button" at bounding box center [968, 63] width 28 height 24
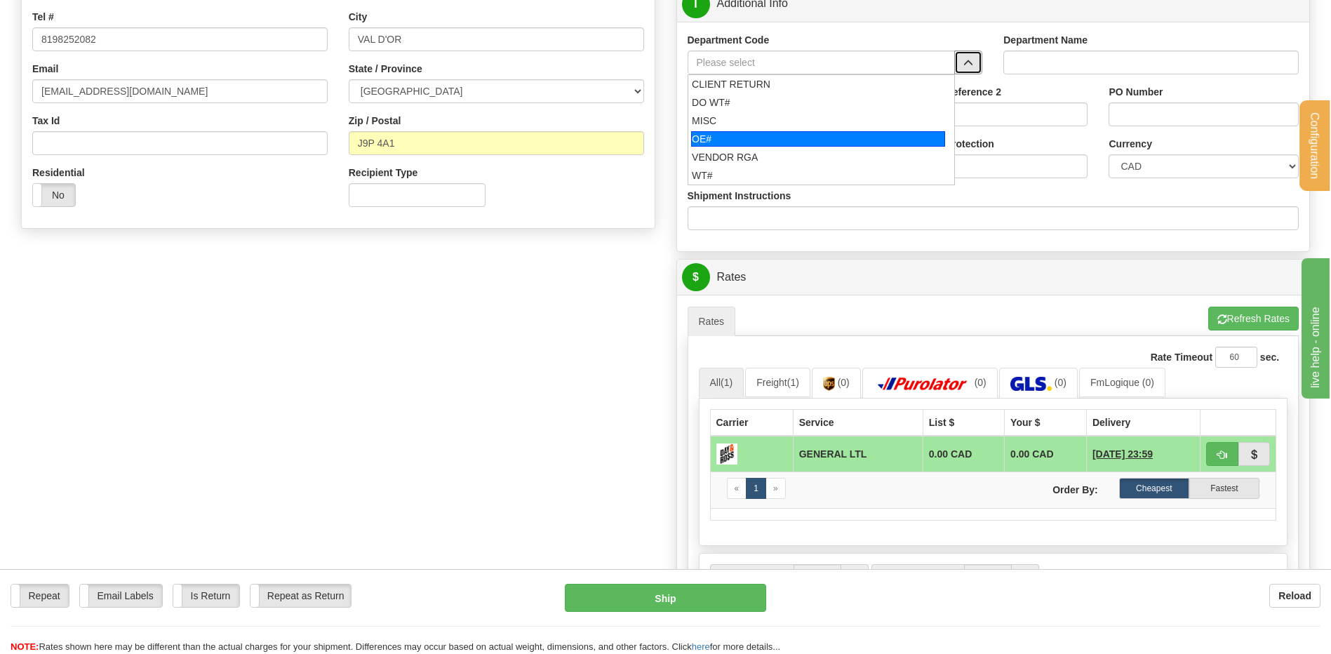
click at [776, 135] on div "OE#" at bounding box center [818, 138] width 254 height 15
type input "OE#"
type input "ORDERS"
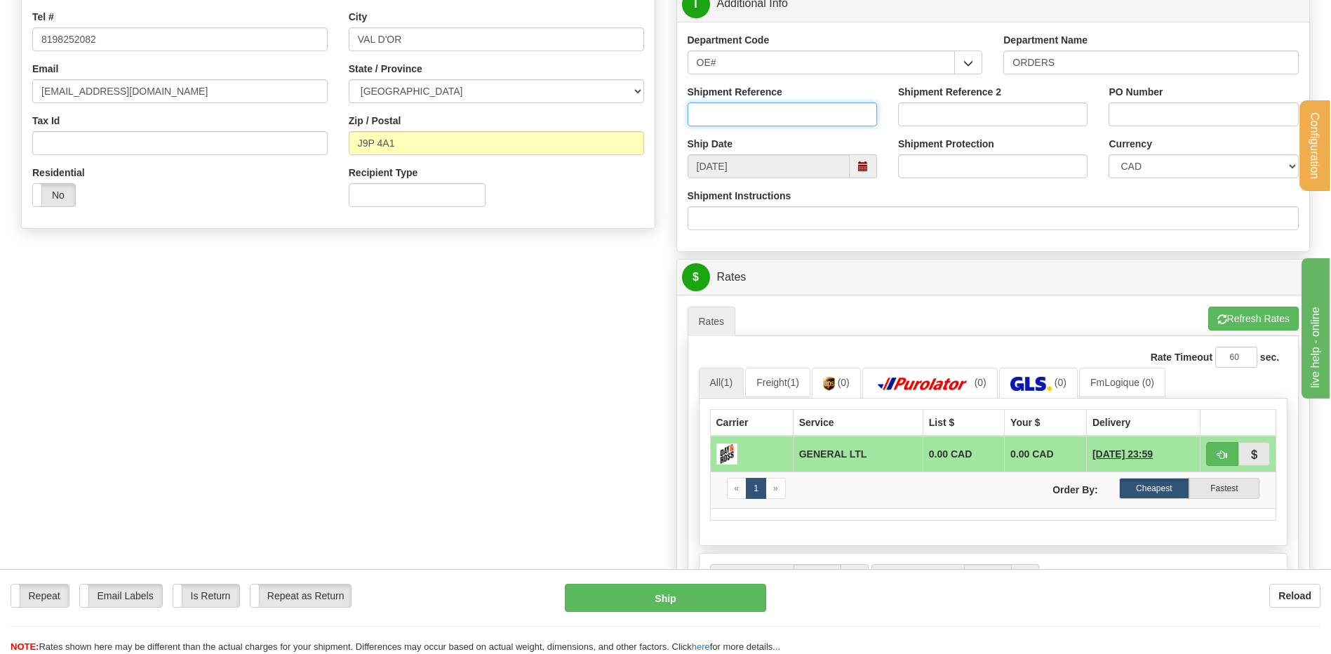
click at [771, 117] on input "Shipment Reference" at bounding box center [782, 114] width 189 height 24
type input "80006829-00 / 80006075-00"
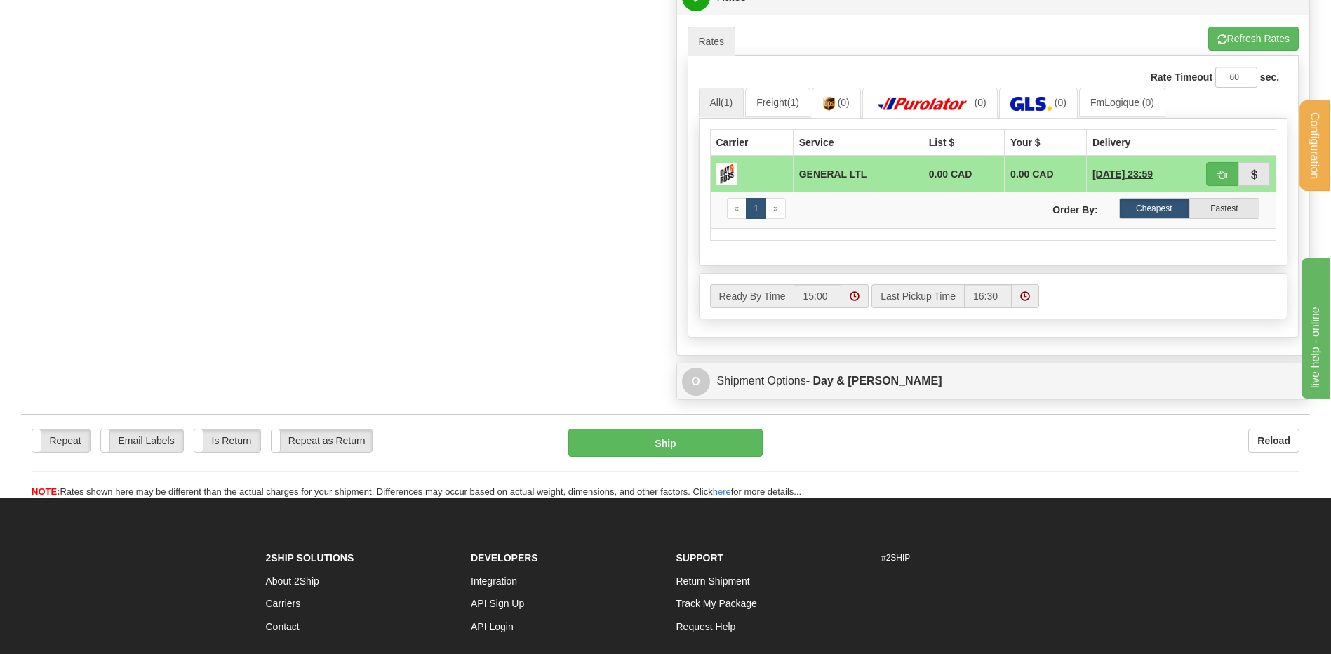
scroll to position [632, 0]
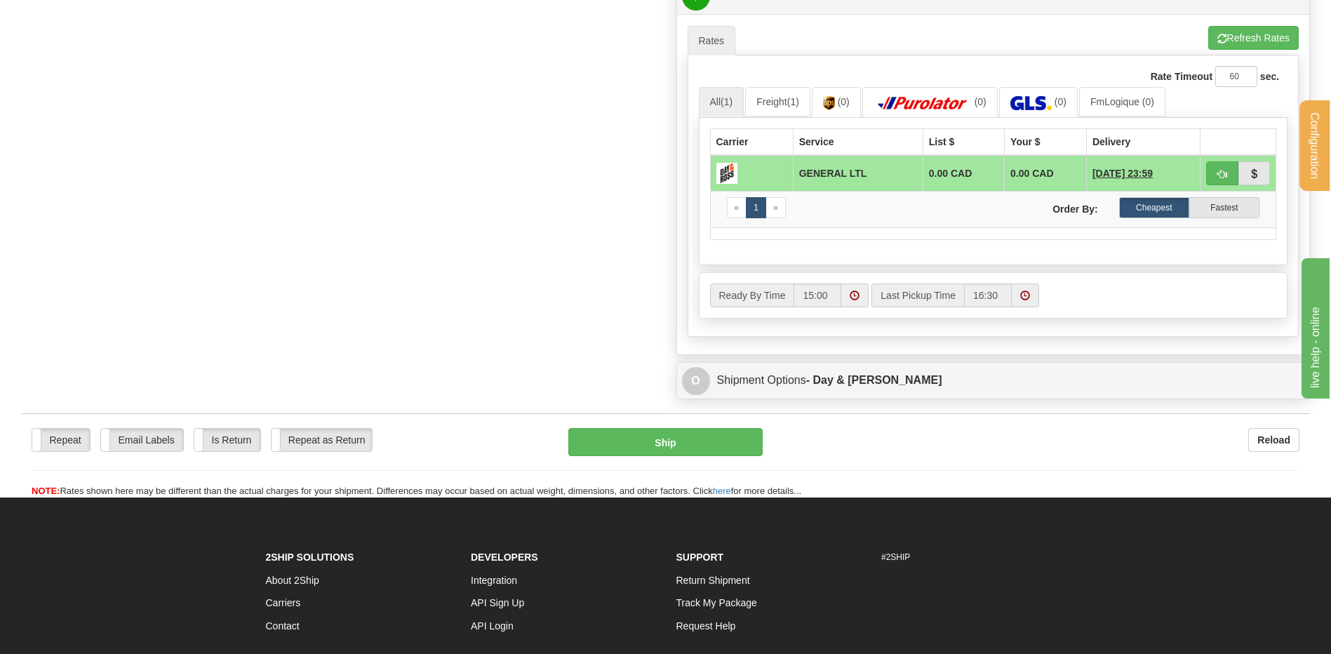
type input "AGATHE 29/09/25"
click at [1283, 32] on button "Refresh Rates" at bounding box center [1253, 38] width 91 height 24
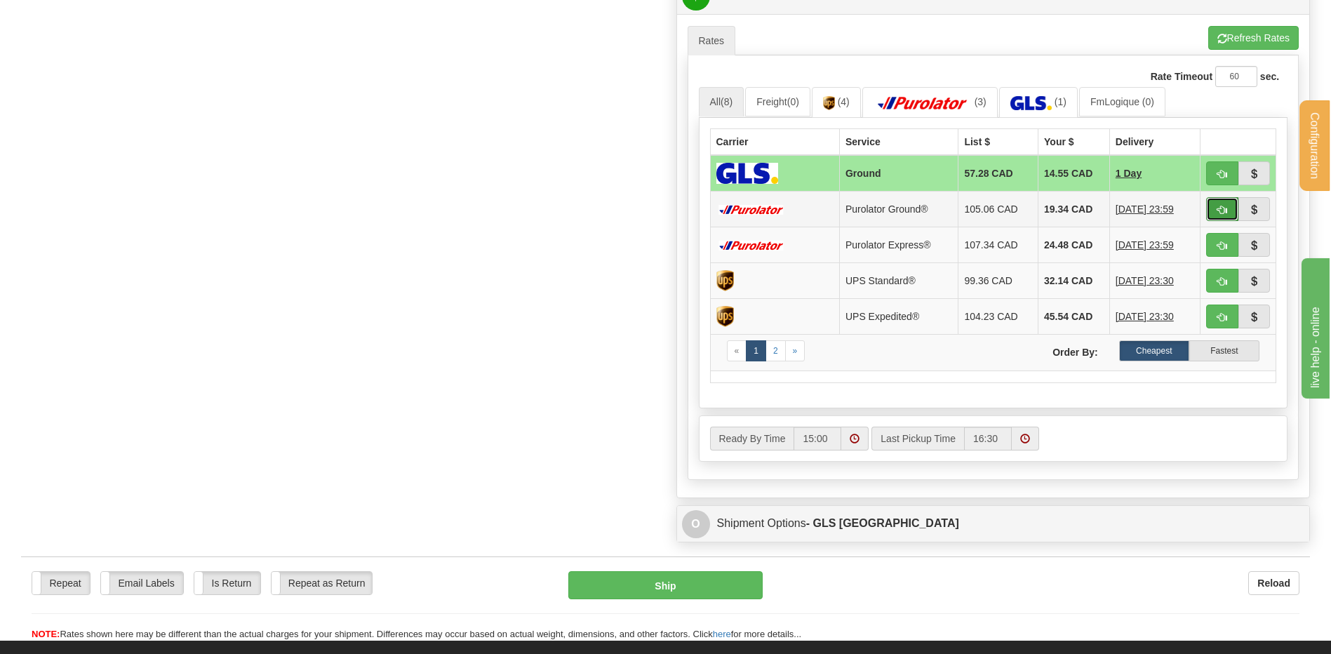
click at [1229, 208] on button "button" at bounding box center [1222, 209] width 32 height 24
type input "260"
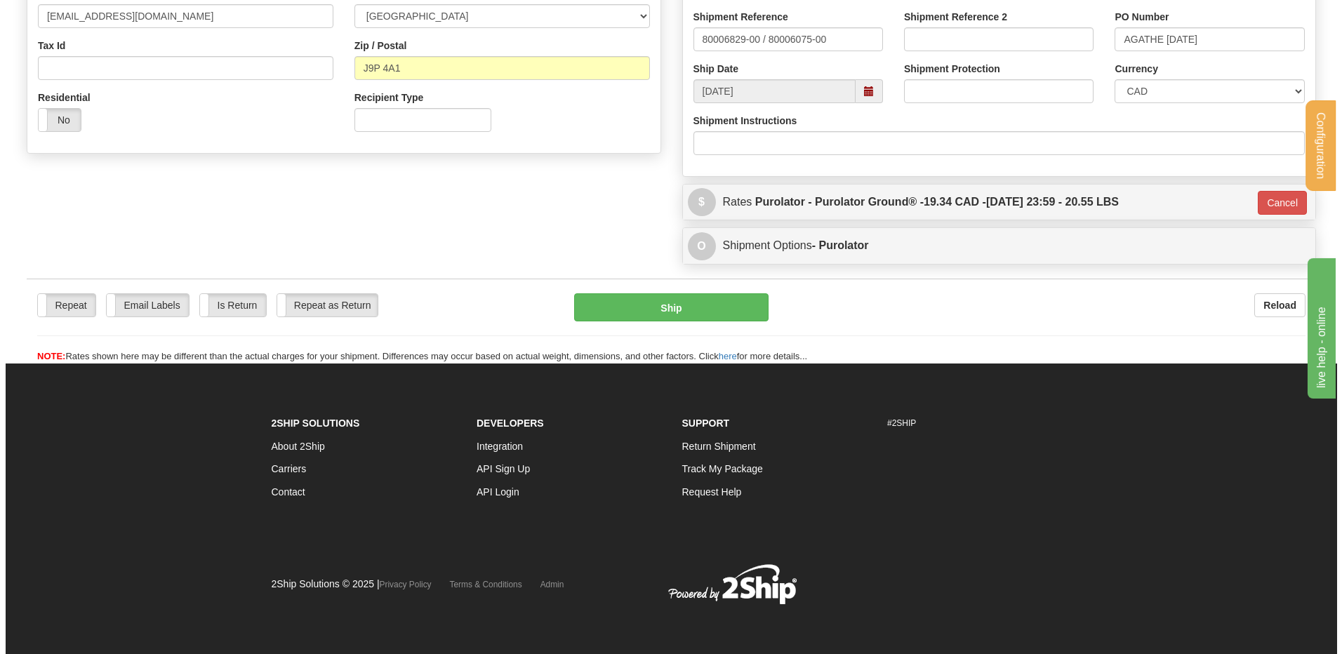
scroll to position [427, 0]
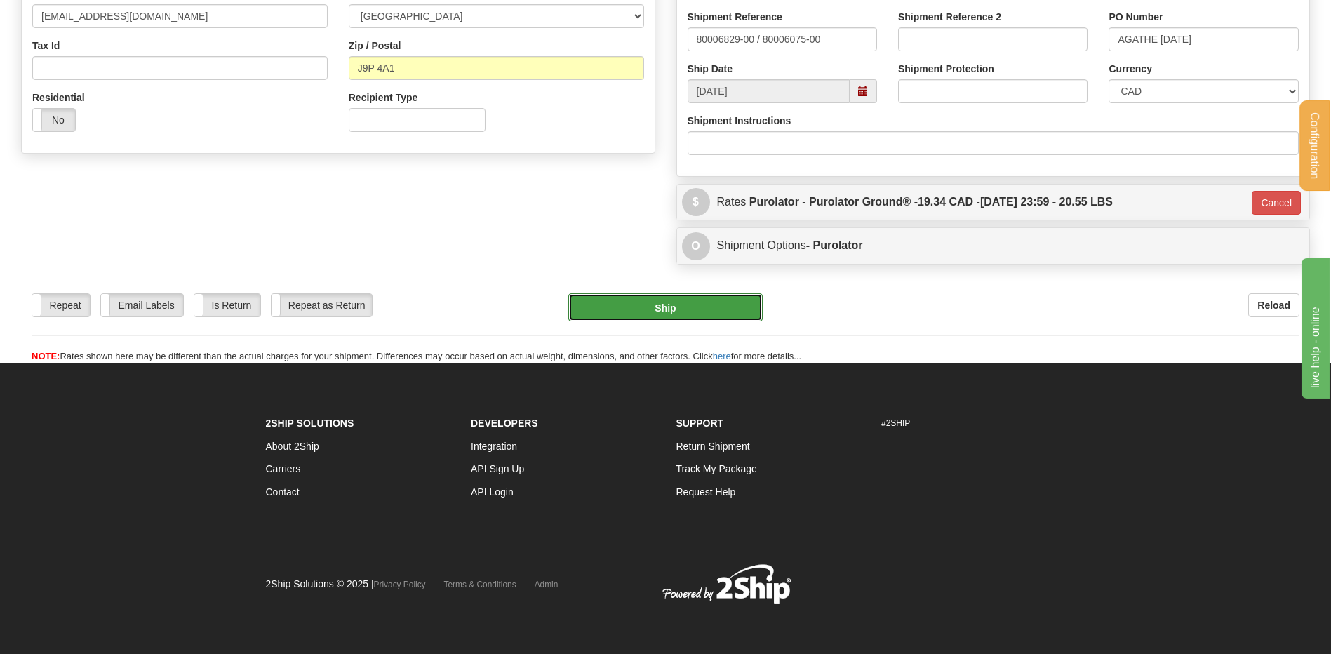
click at [721, 314] on button "Ship" at bounding box center [665, 307] width 194 height 28
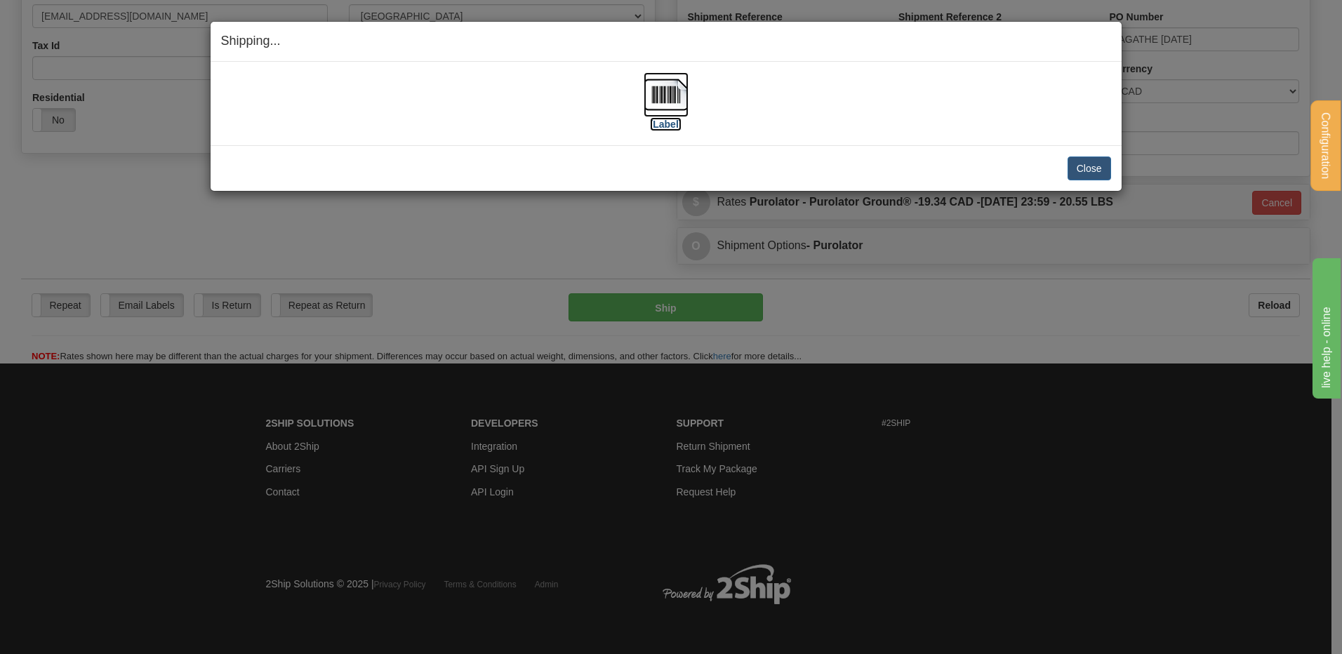
click at [672, 74] on img at bounding box center [665, 94] width 45 height 45
drag, startPoint x: 1084, startPoint y: 163, endPoint x: 1073, endPoint y: 163, distance: 11.2
click at [1081, 163] on button "Close" at bounding box center [1089, 168] width 44 height 24
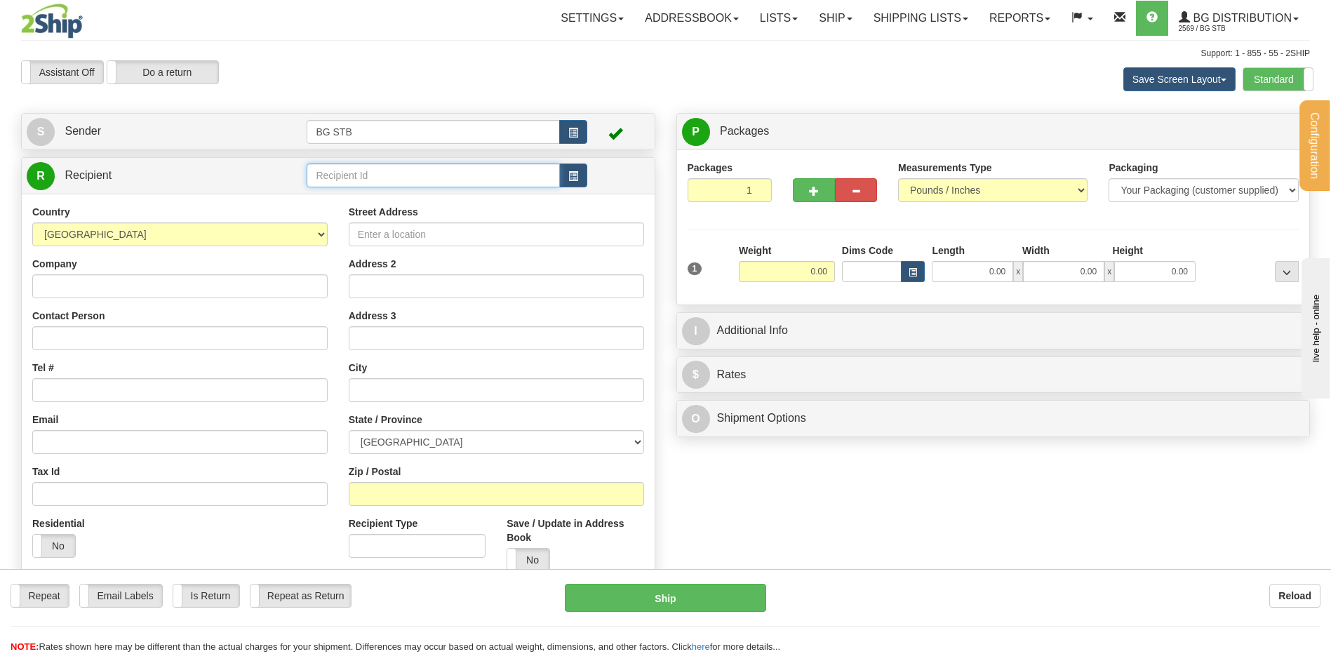
click at [382, 170] on input "text" at bounding box center [433, 175] width 253 height 24
type input "1046"
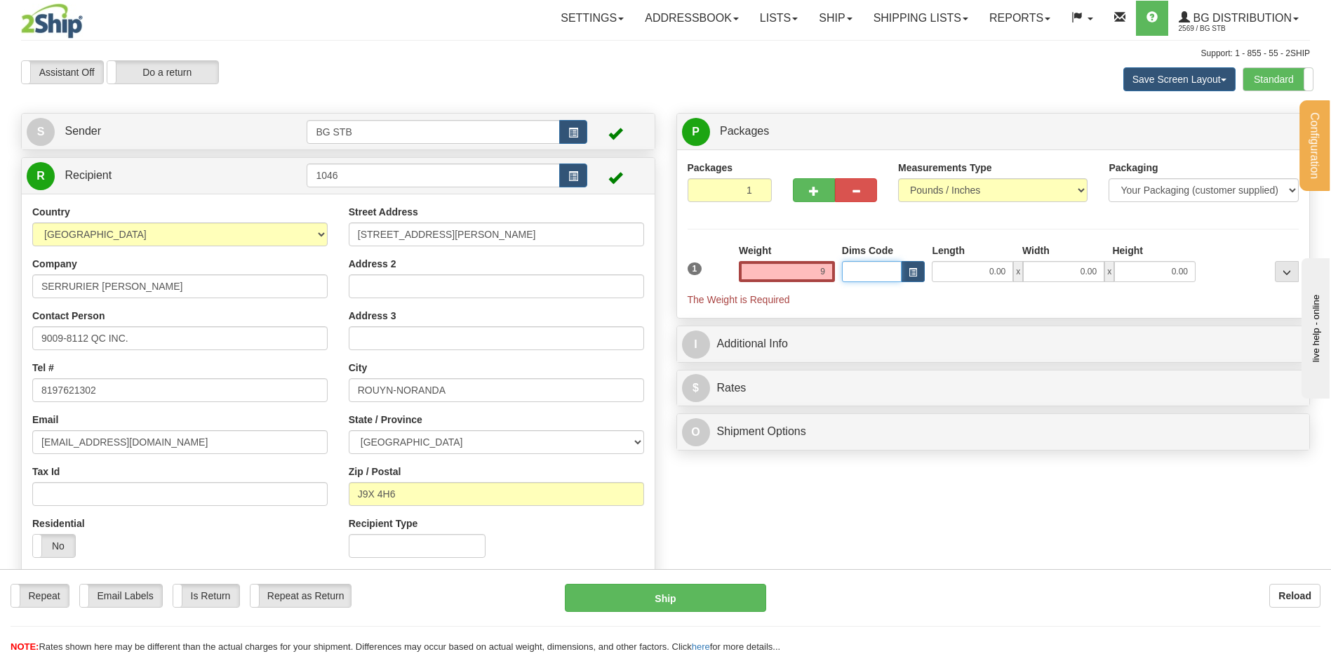
type input "9.00"
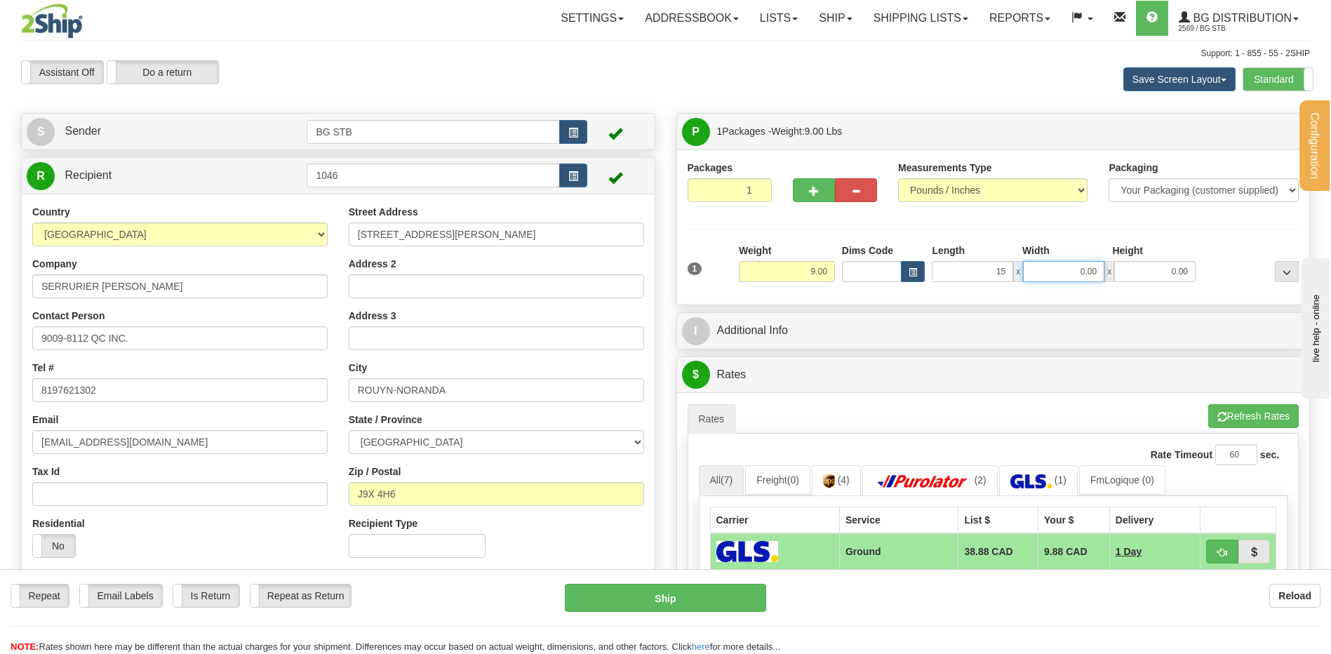
type input "15.00"
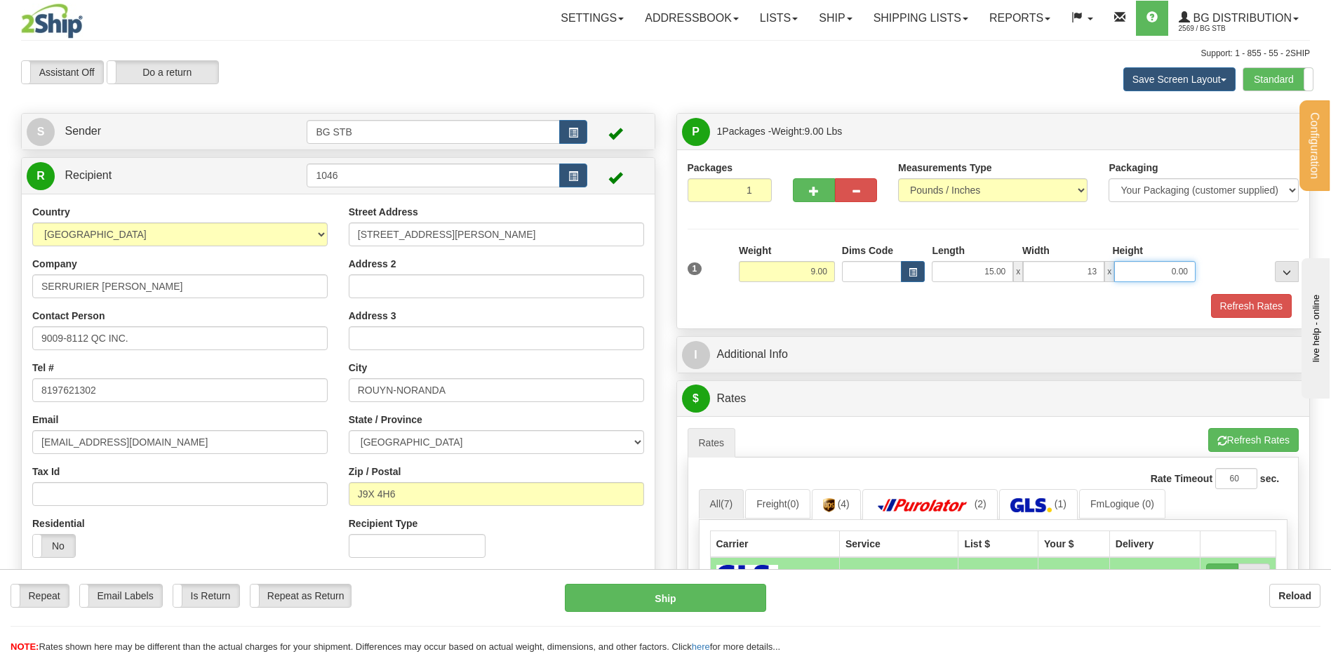
type input "13.00"
type input "13"
type input "13.00"
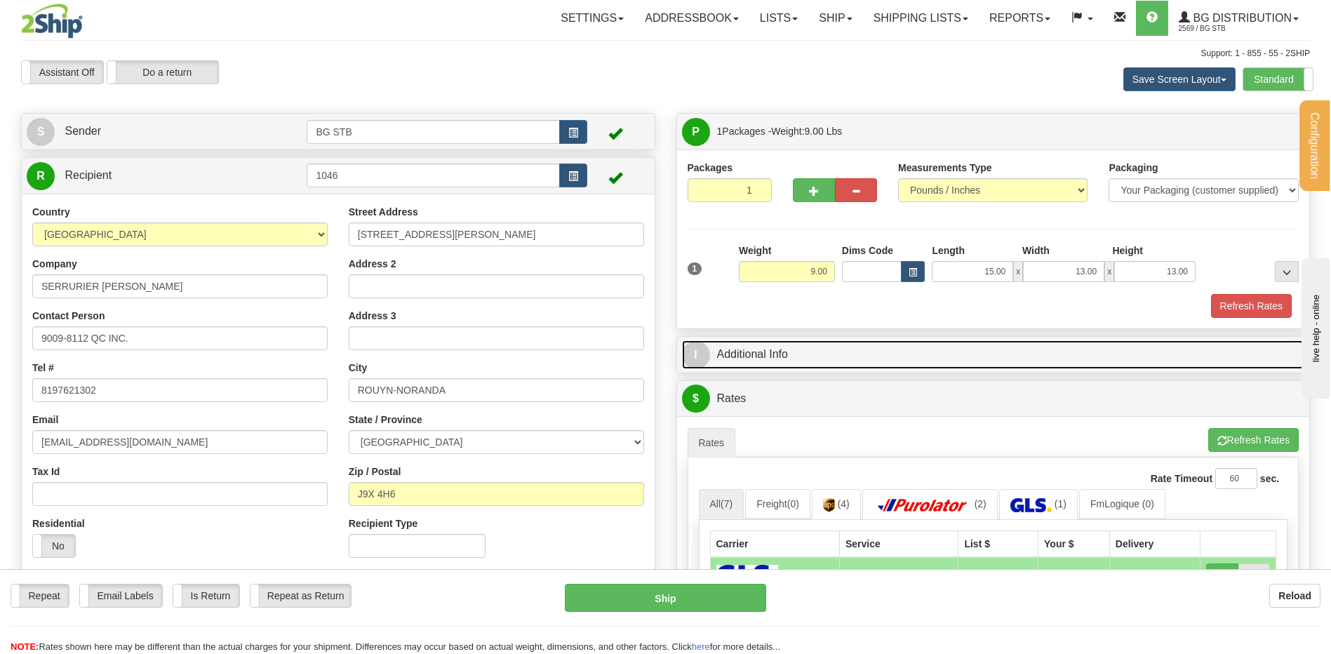
click at [756, 361] on link "I Additional Info" at bounding box center [993, 354] width 623 height 29
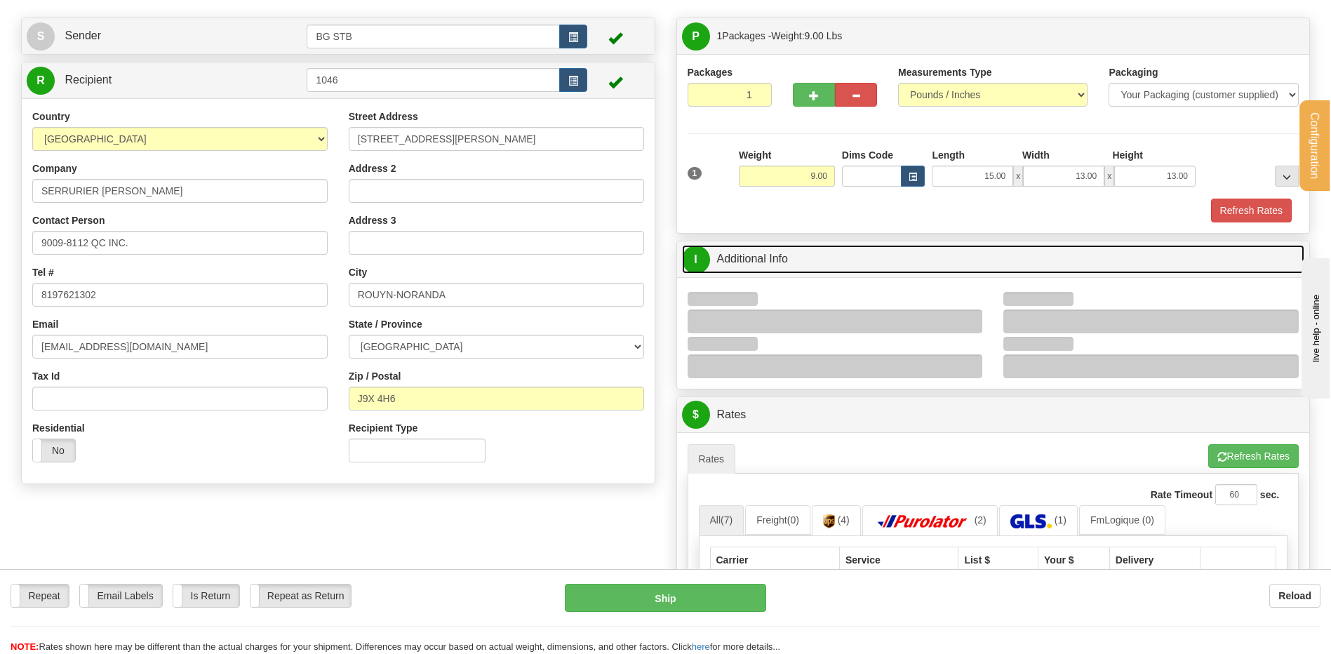
scroll to position [281, 0]
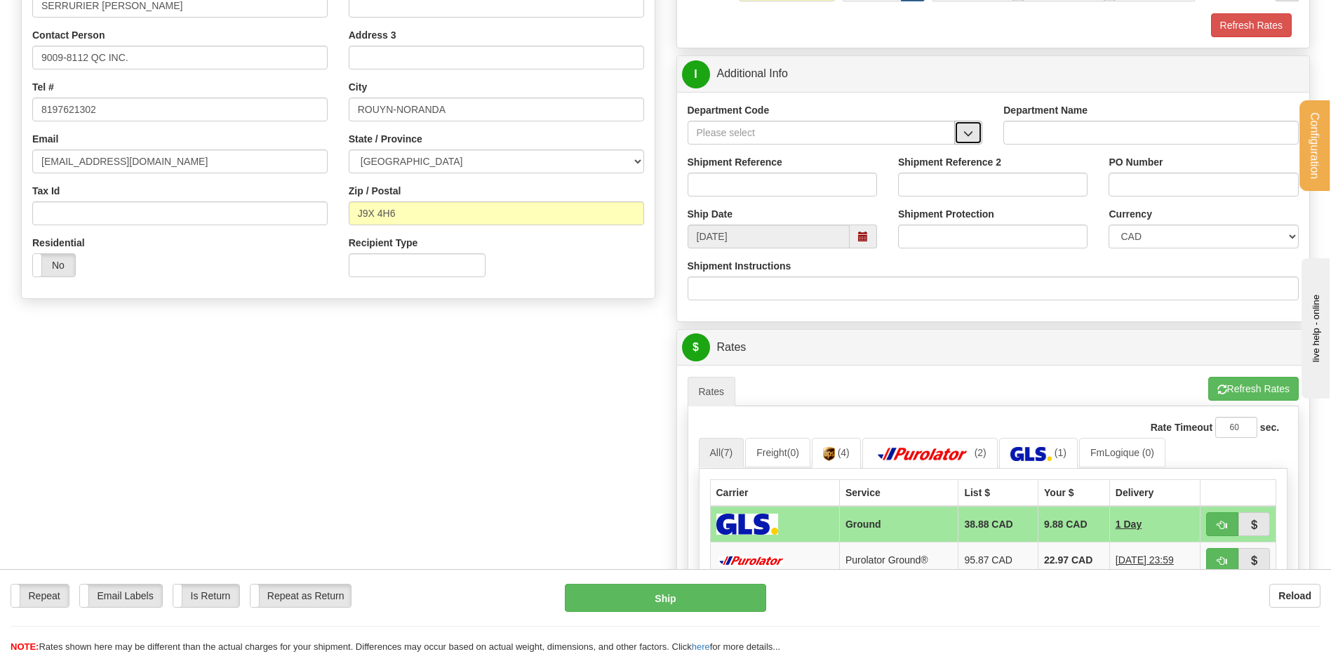
drag, startPoint x: 964, startPoint y: 124, endPoint x: 956, endPoint y: 128, distance: 9.4
click at [964, 124] on button "button" at bounding box center [968, 133] width 28 height 24
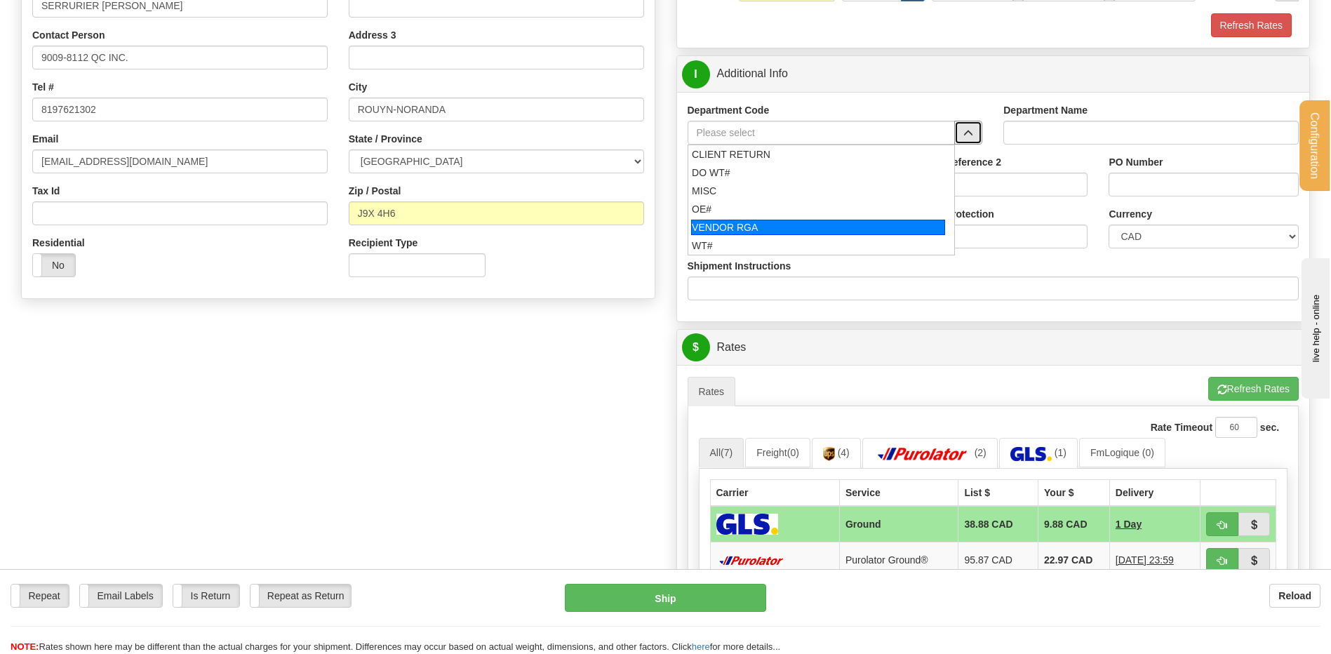
drag, startPoint x: 707, startPoint y: 212, endPoint x: 713, endPoint y: 208, distance: 7.2
click at [707, 212] on div "OE#" at bounding box center [818, 209] width 253 height 14
type input "OE#"
type input "ORDERS"
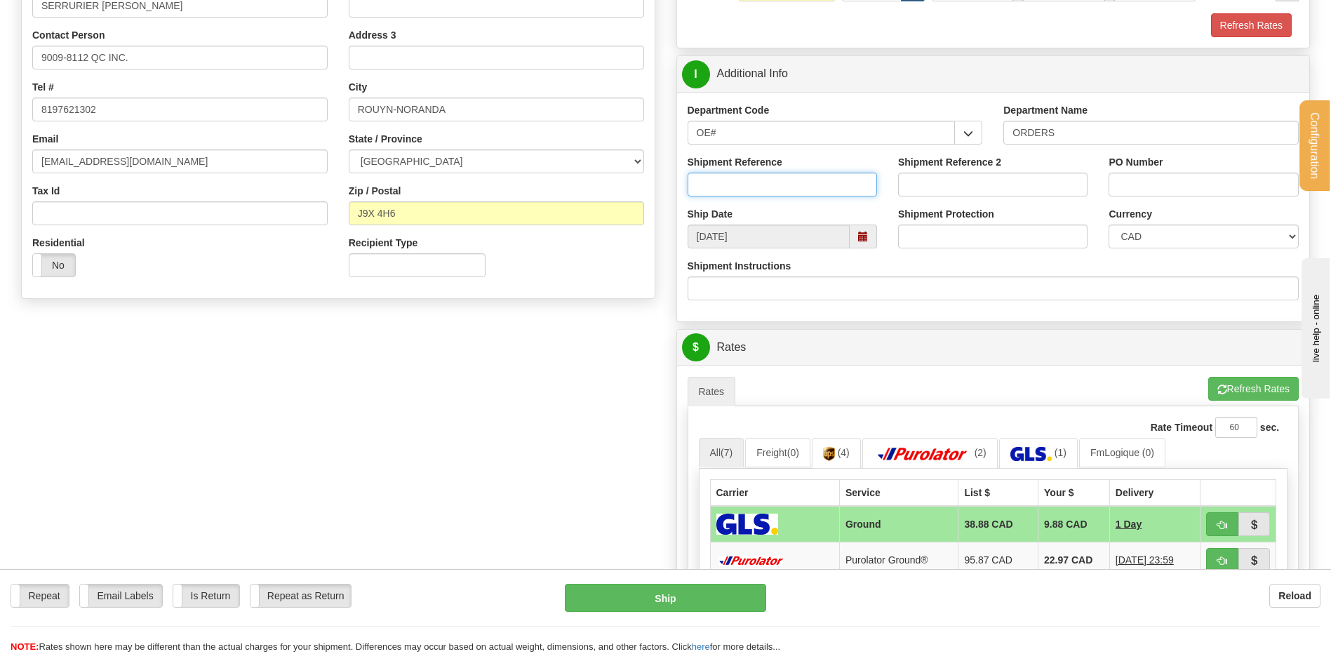
click at [747, 181] on input "Shipment Reference" at bounding box center [782, 185] width 189 height 24
type input "80004517-00 / 80007110-02 // 80005359-00"
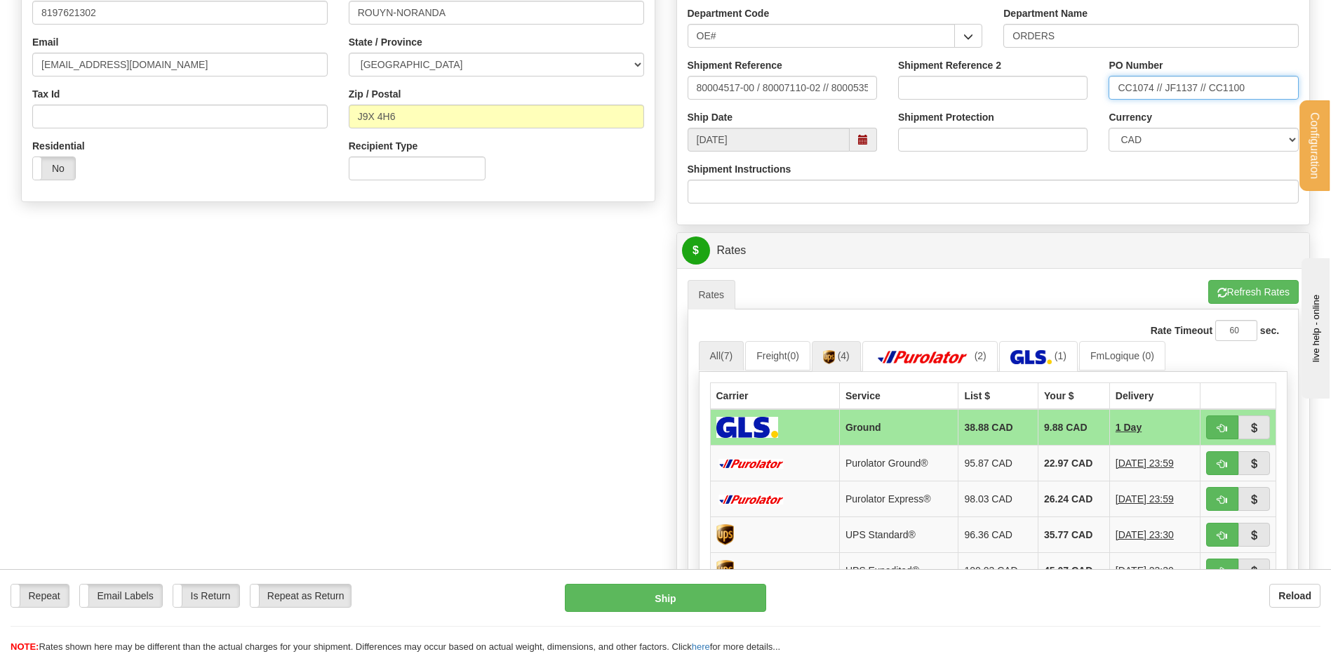
scroll to position [561, 0]
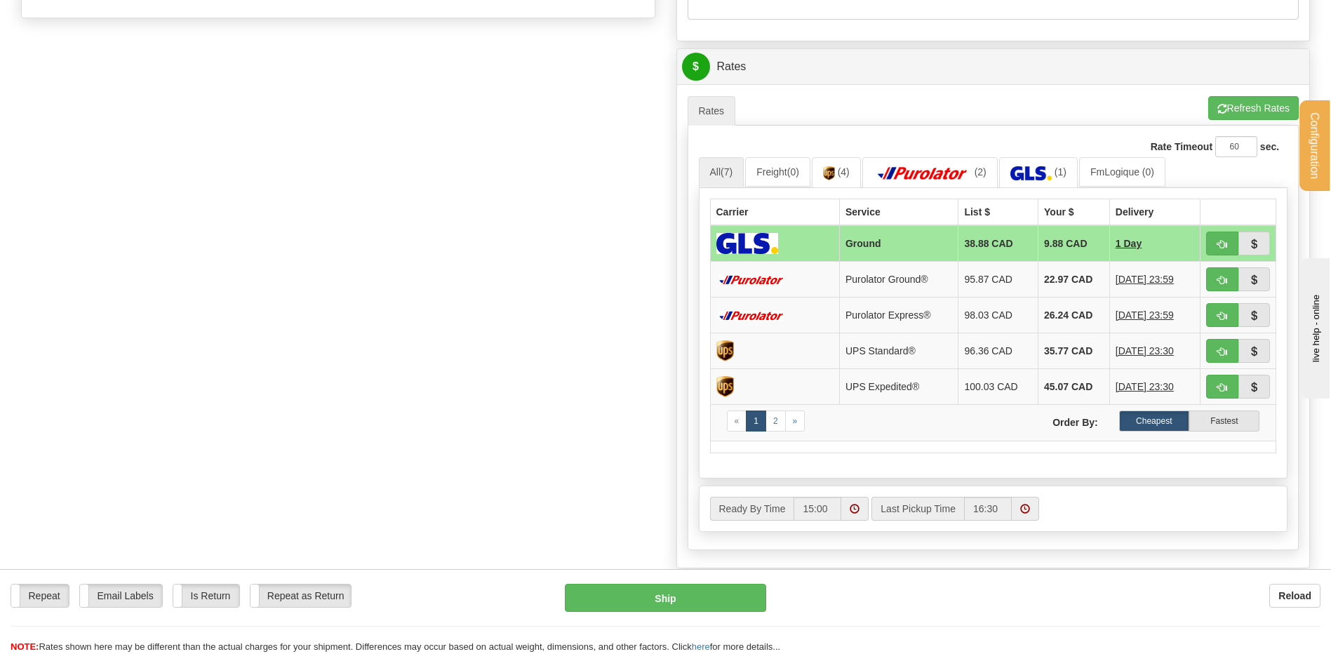
type input "CC1074 // JF1137 // CC1100"
click at [1217, 244] on span "button" at bounding box center [1222, 244] width 10 height 9
type input "1"
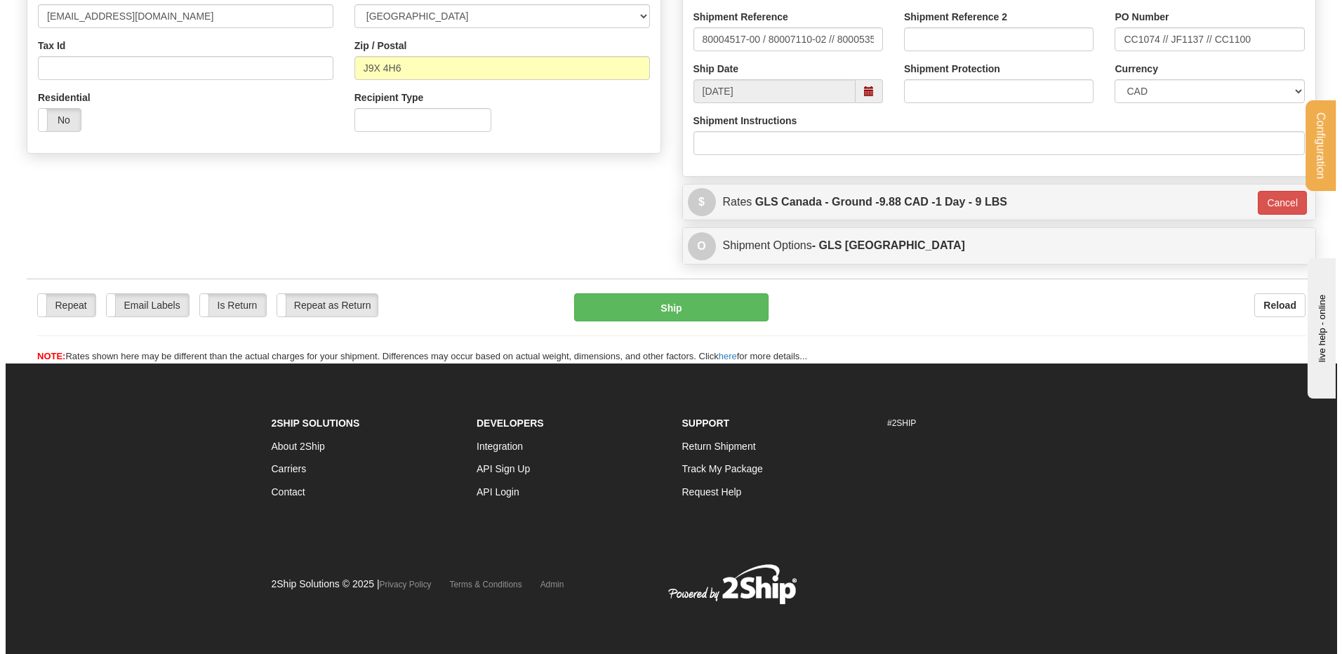
scroll to position [427, 0]
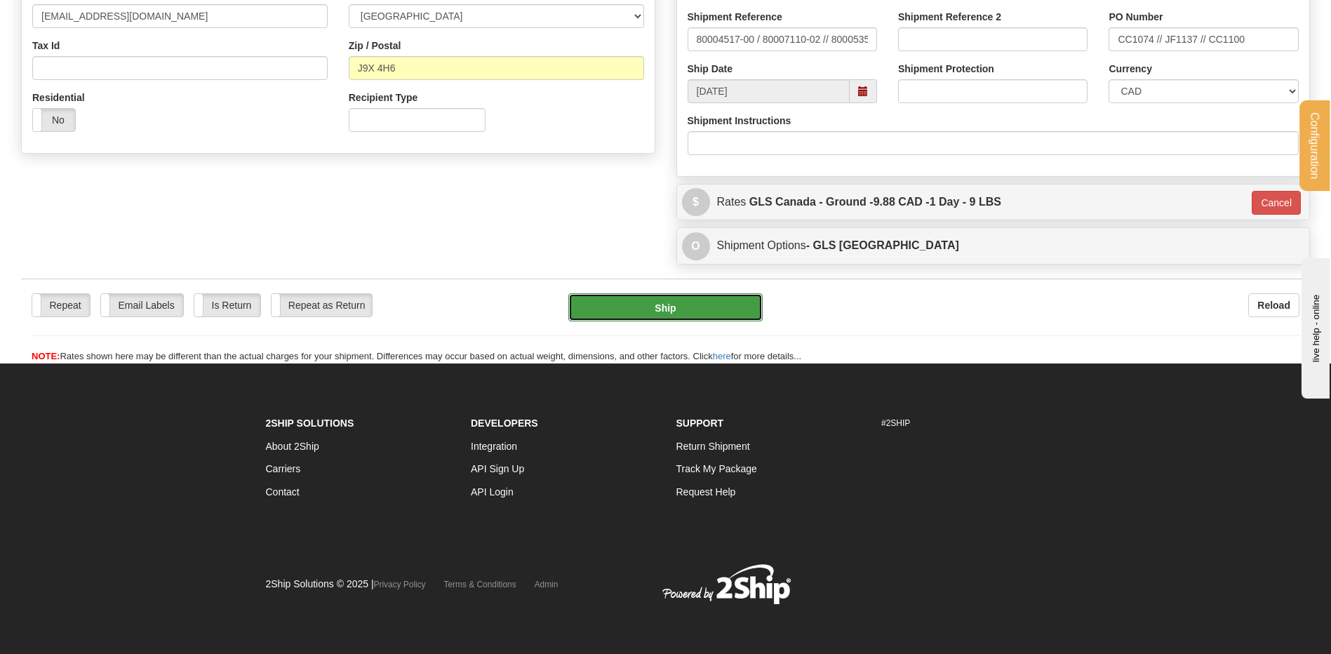
click at [669, 318] on button "Ship" at bounding box center [665, 307] width 194 height 28
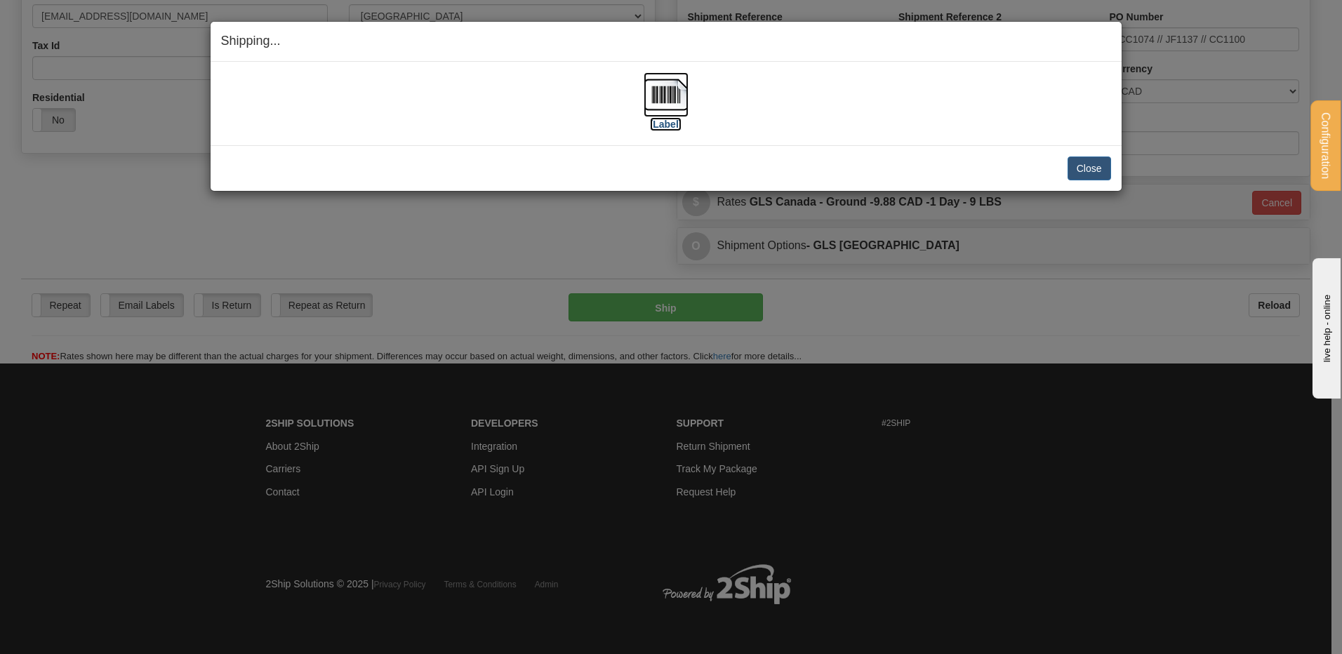
click at [658, 101] on img at bounding box center [665, 94] width 45 height 45
click at [1085, 164] on button "Close" at bounding box center [1089, 168] width 44 height 24
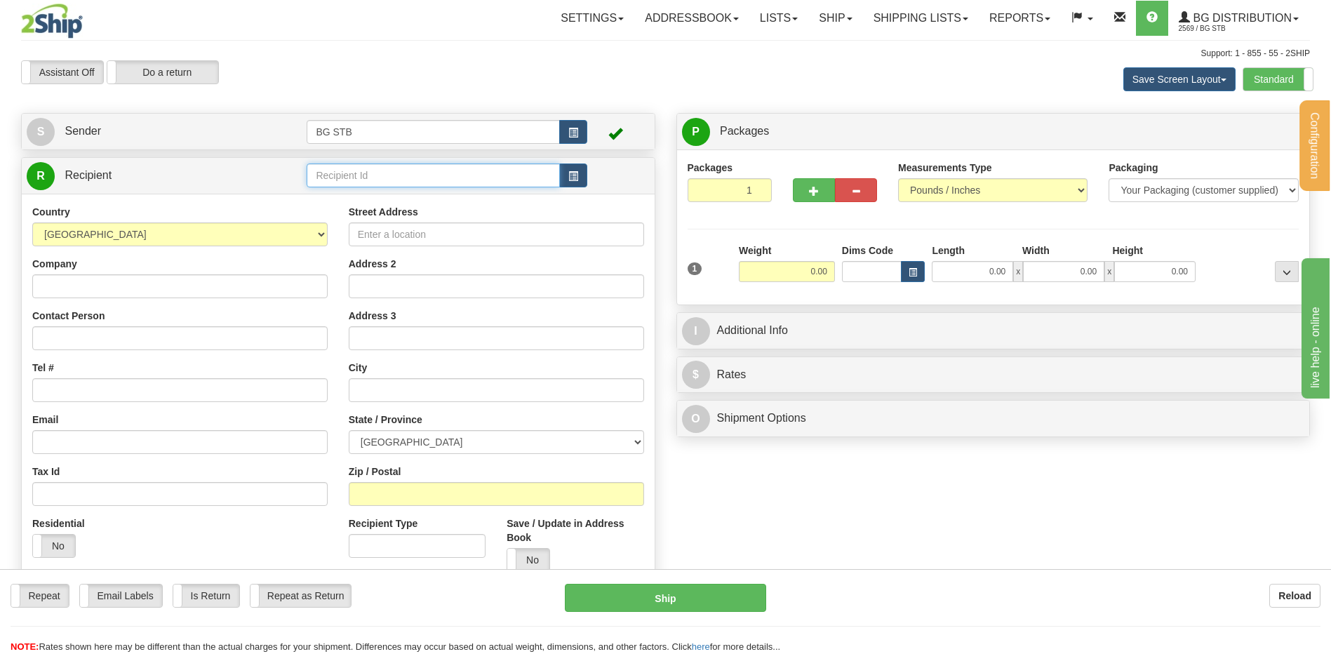
click at [380, 183] on input "text" at bounding box center [433, 175] width 253 height 24
type input "7147"
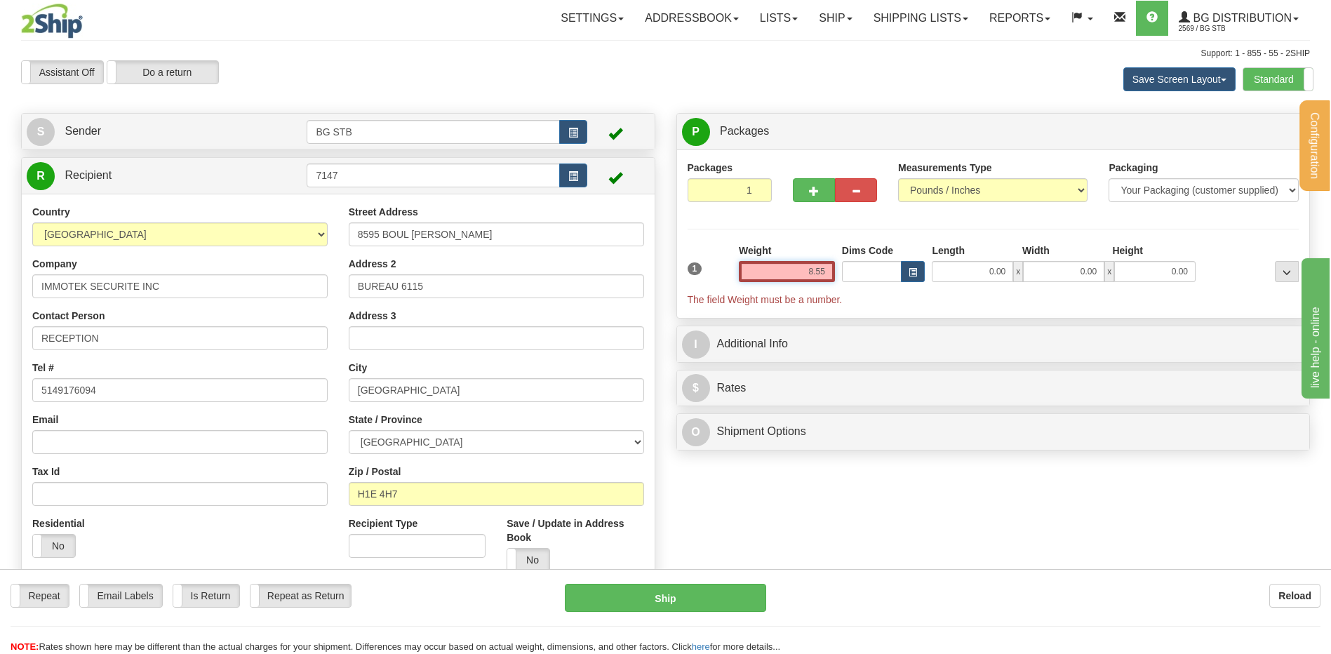
type input "8.55"
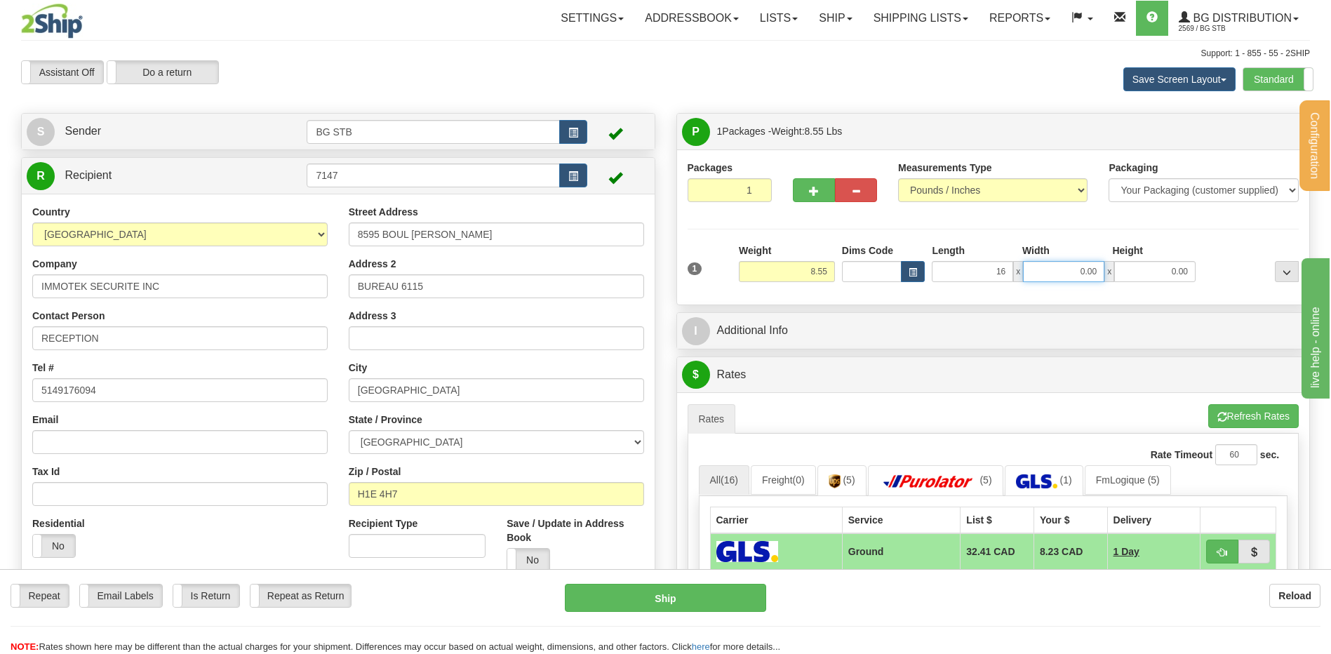
type input "16.00"
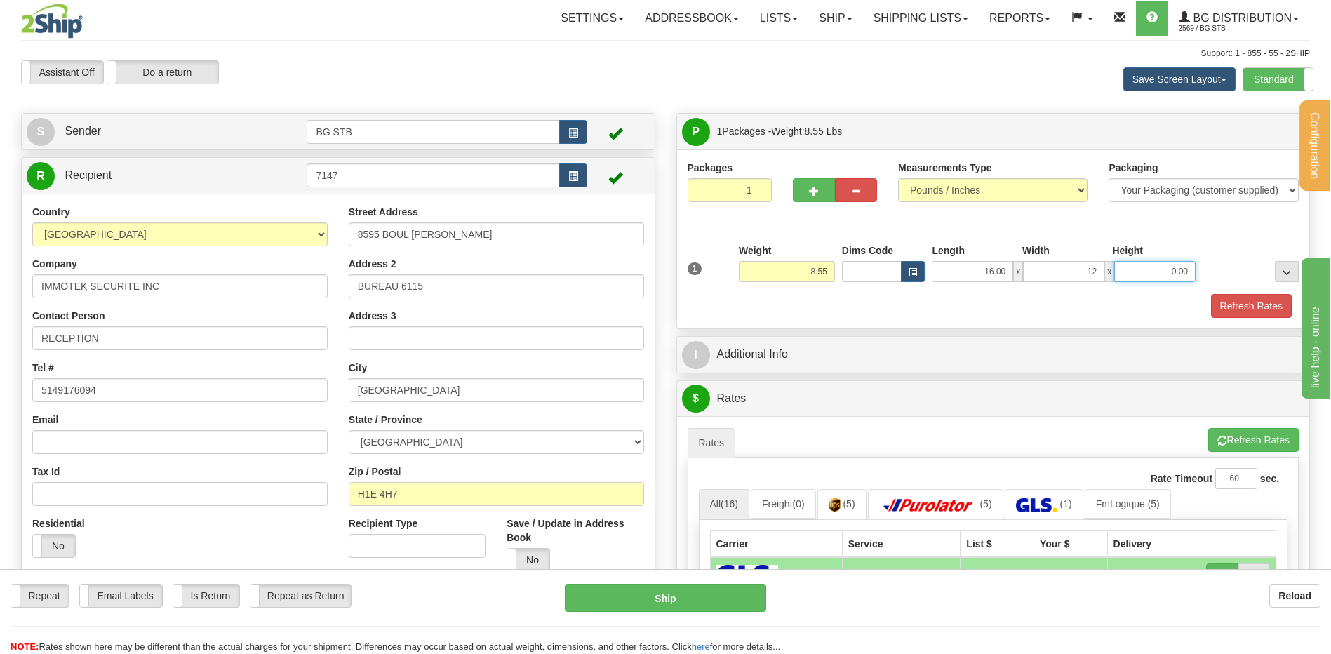
type input "12.00"
type input "5.00"
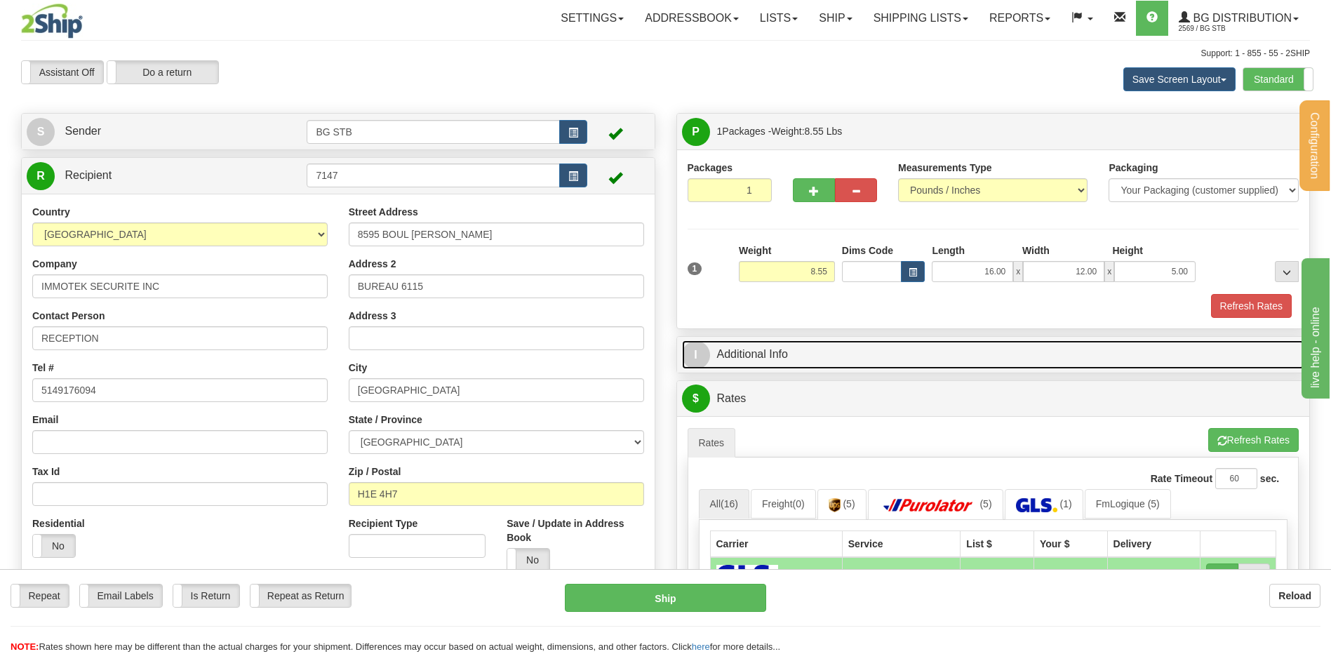
click at [793, 361] on link "I Additional Info" at bounding box center [993, 354] width 623 height 29
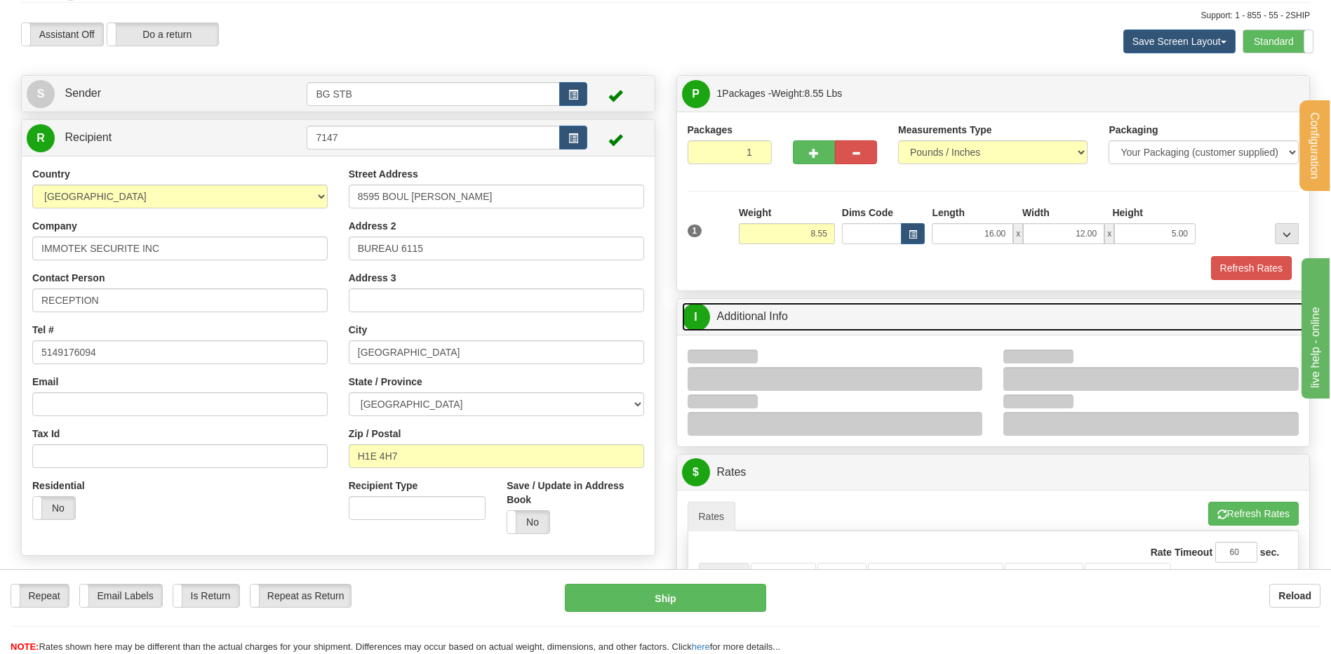
scroll to position [281, 0]
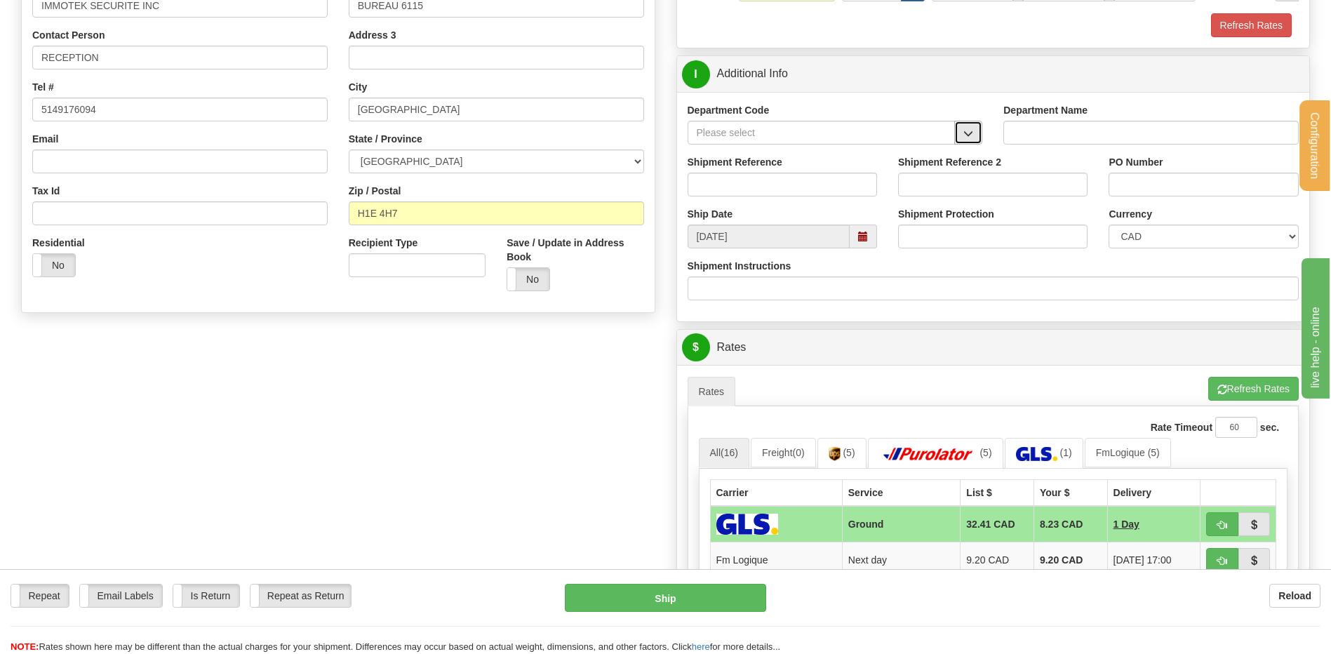
click at [973, 136] on span "button" at bounding box center [968, 133] width 10 height 9
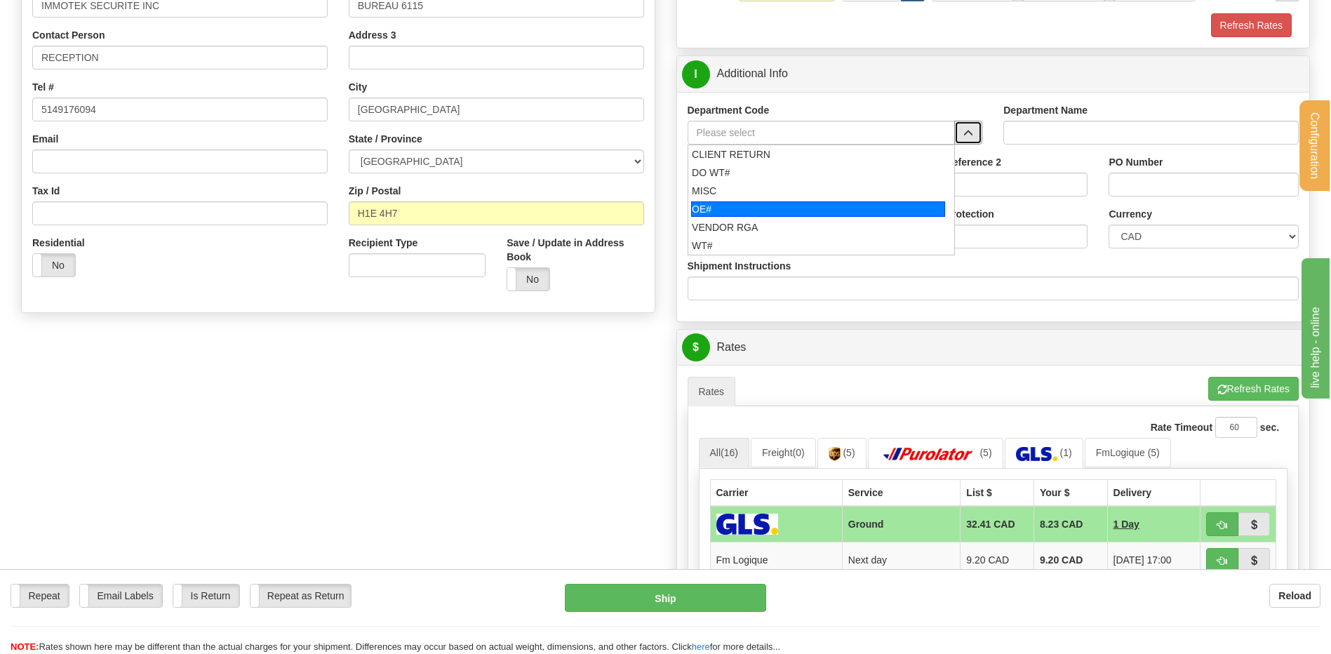
click at [723, 206] on div "OE#" at bounding box center [818, 208] width 254 height 15
type input "OE#"
type input "ORDERS"
click at [726, 188] on input "Shipment Reference" at bounding box center [782, 185] width 189 height 24
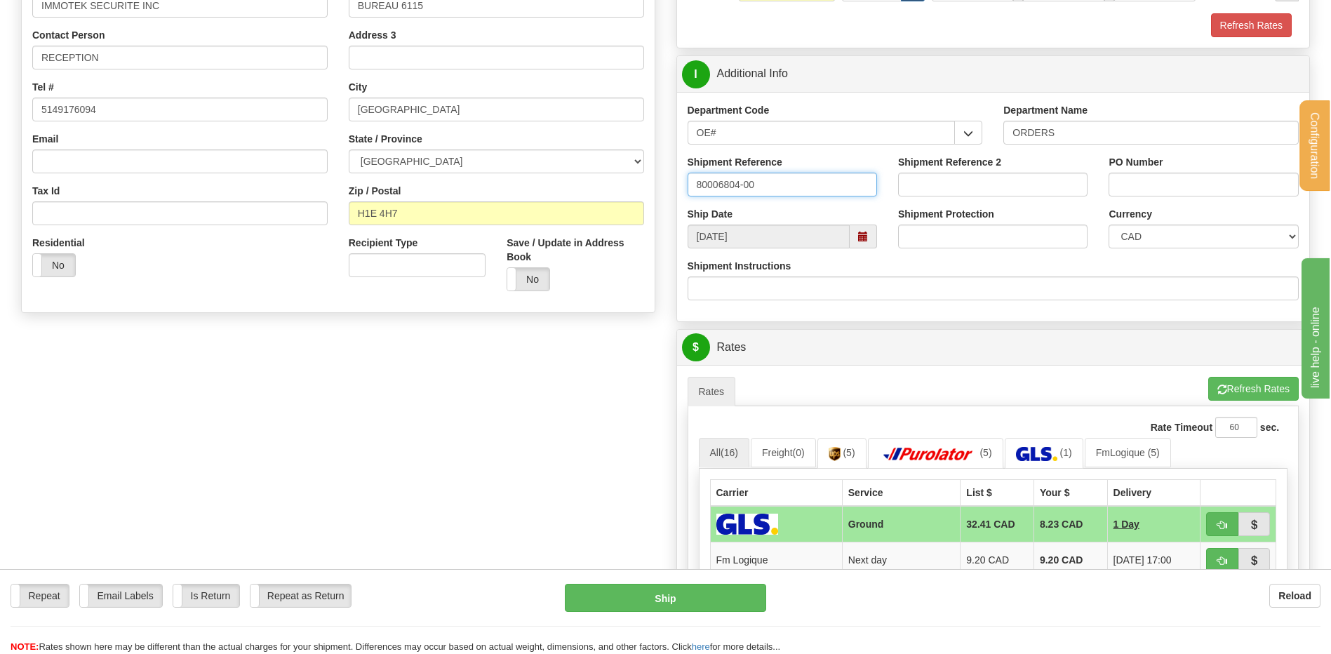
type input "80006804-00"
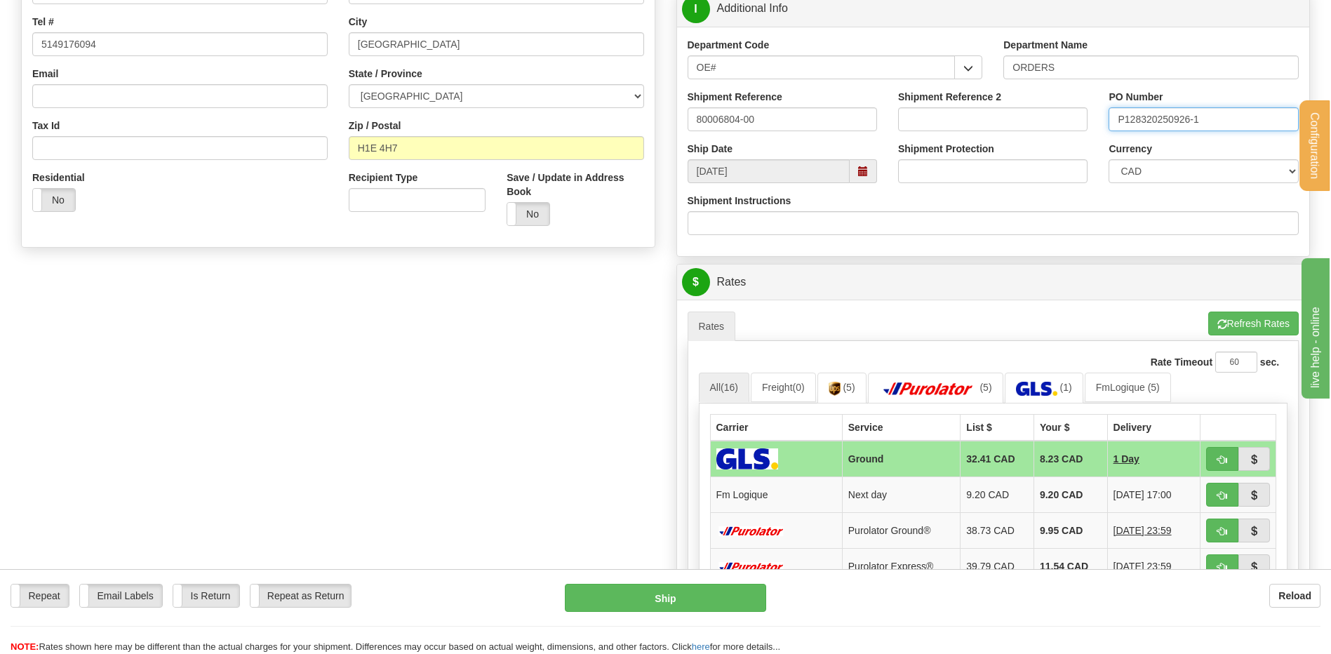
scroll to position [561, 0]
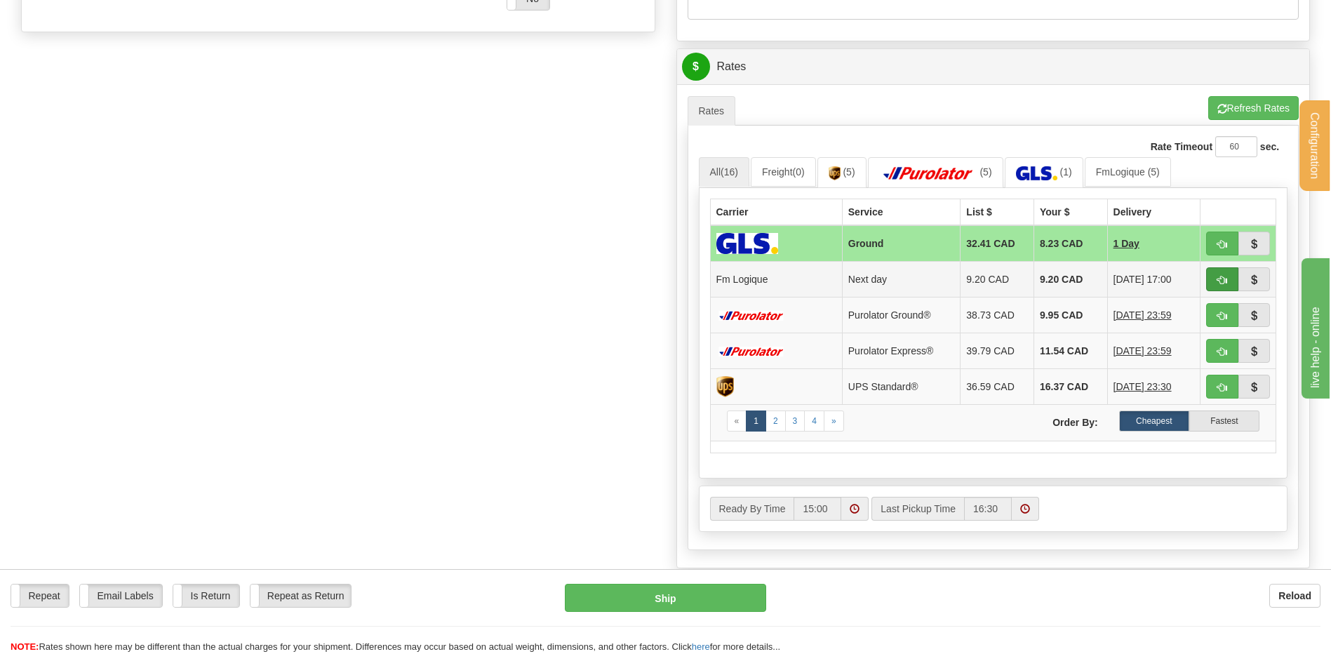
type input "P128320250926-1"
click at [1237, 276] on button "button" at bounding box center [1222, 279] width 32 height 24
type input "jour"
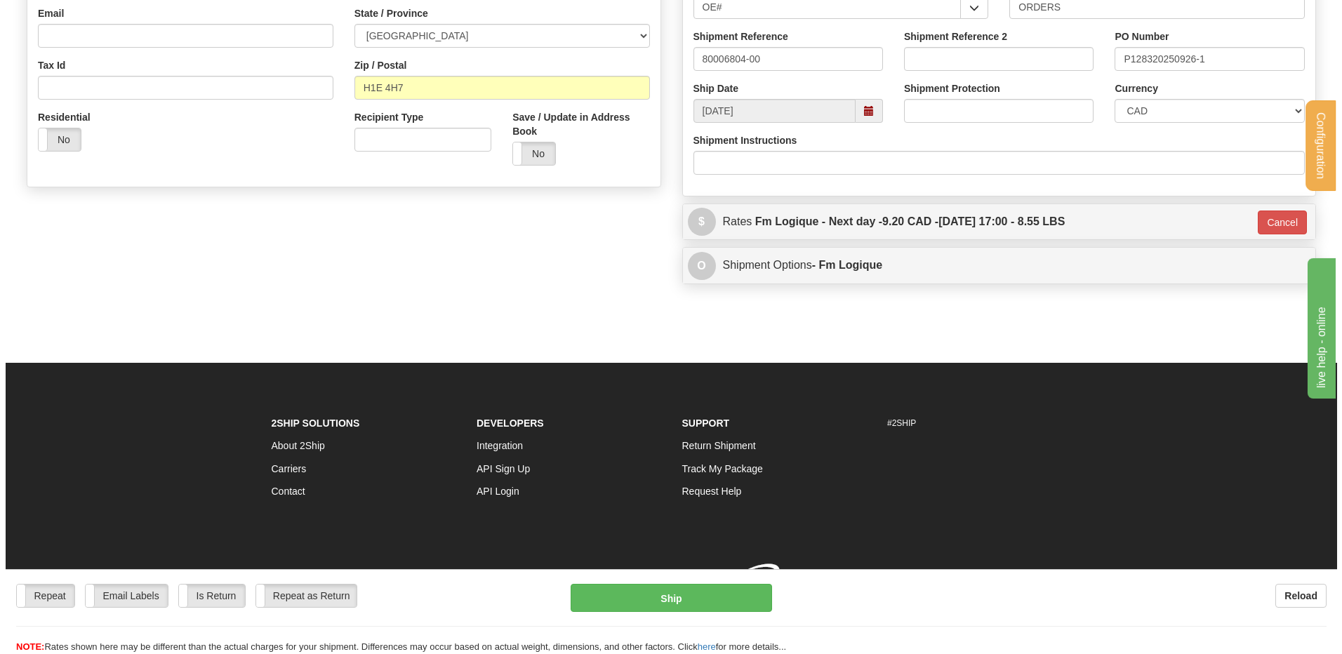
scroll to position [427, 0]
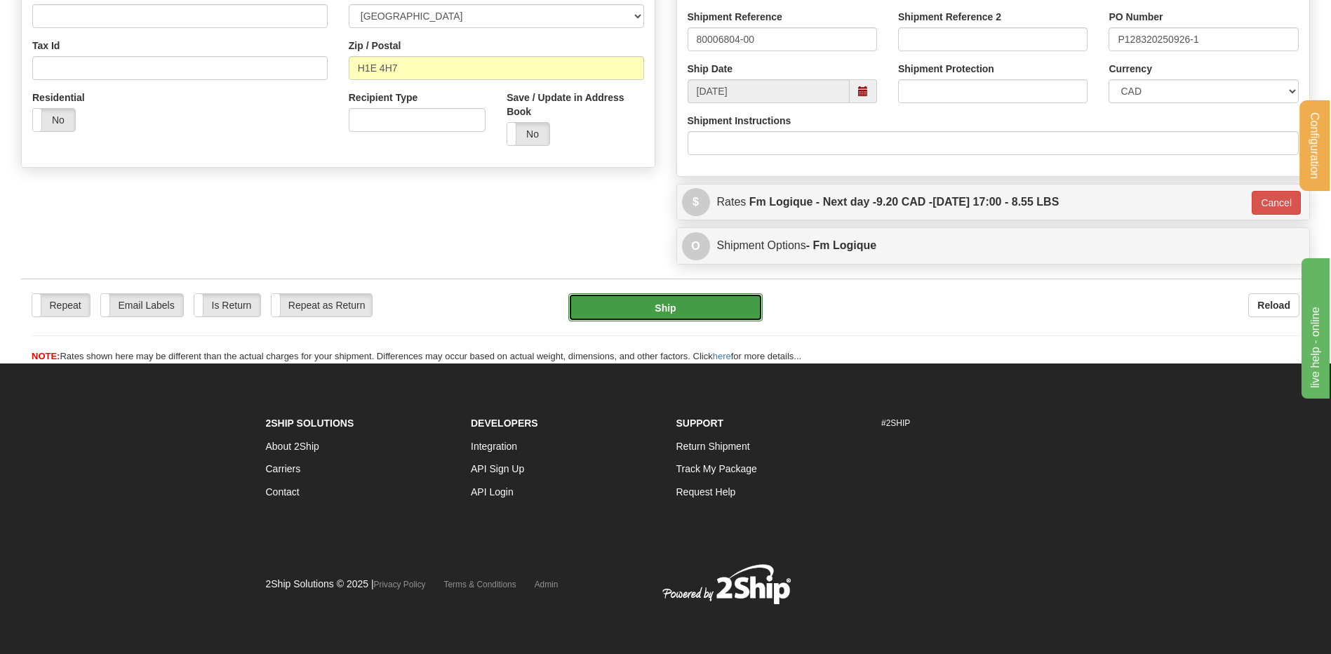
click at [675, 296] on button "Ship" at bounding box center [665, 307] width 194 height 28
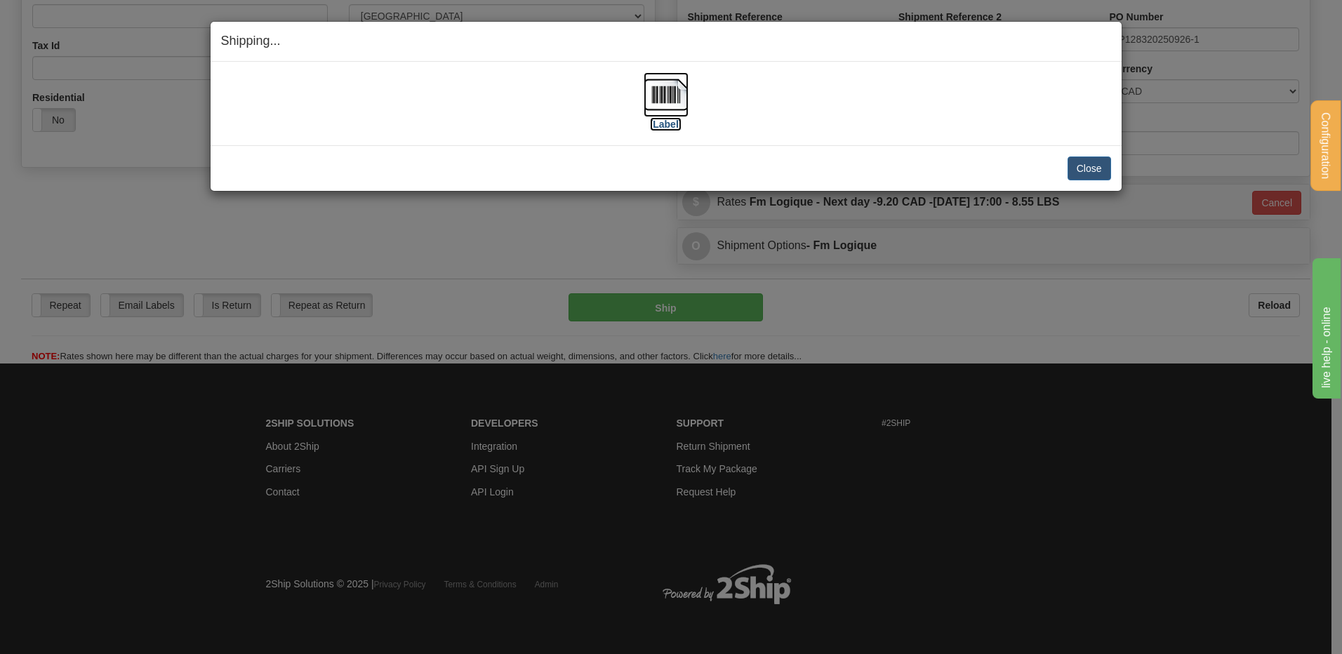
click at [650, 93] on img at bounding box center [665, 94] width 45 height 45
click at [1083, 163] on button "Close" at bounding box center [1089, 168] width 44 height 24
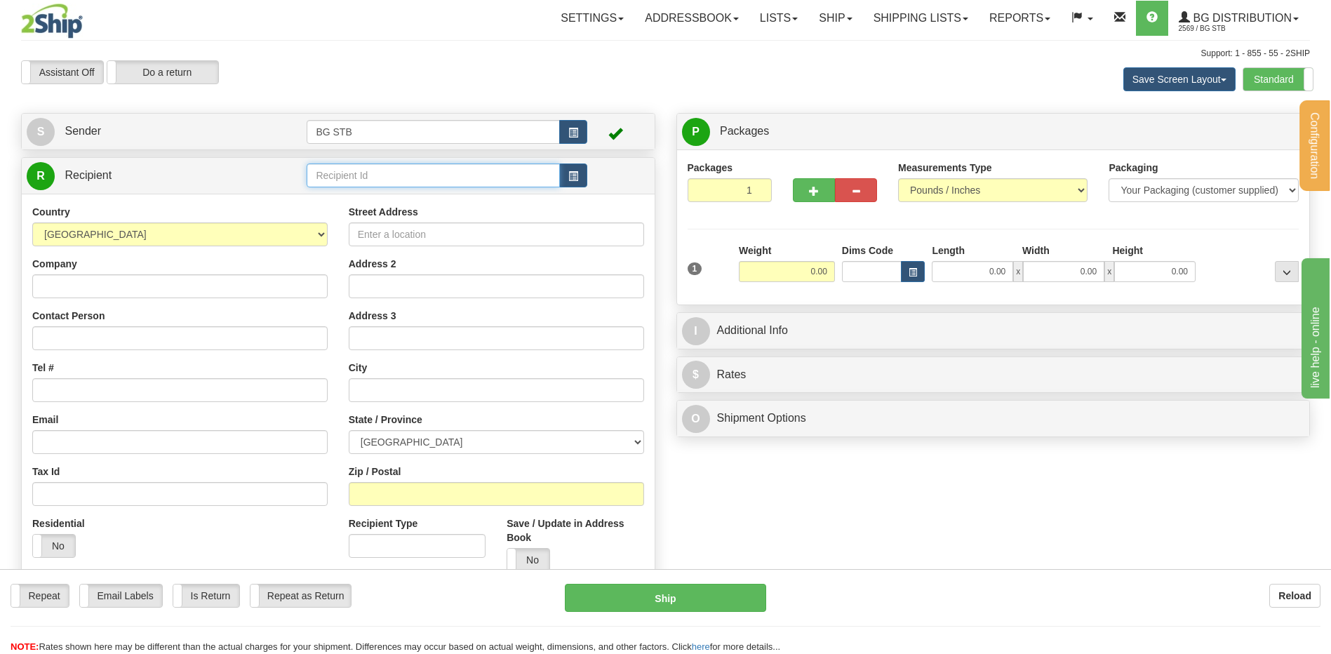
click at [389, 166] on input "text" at bounding box center [433, 175] width 253 height 24
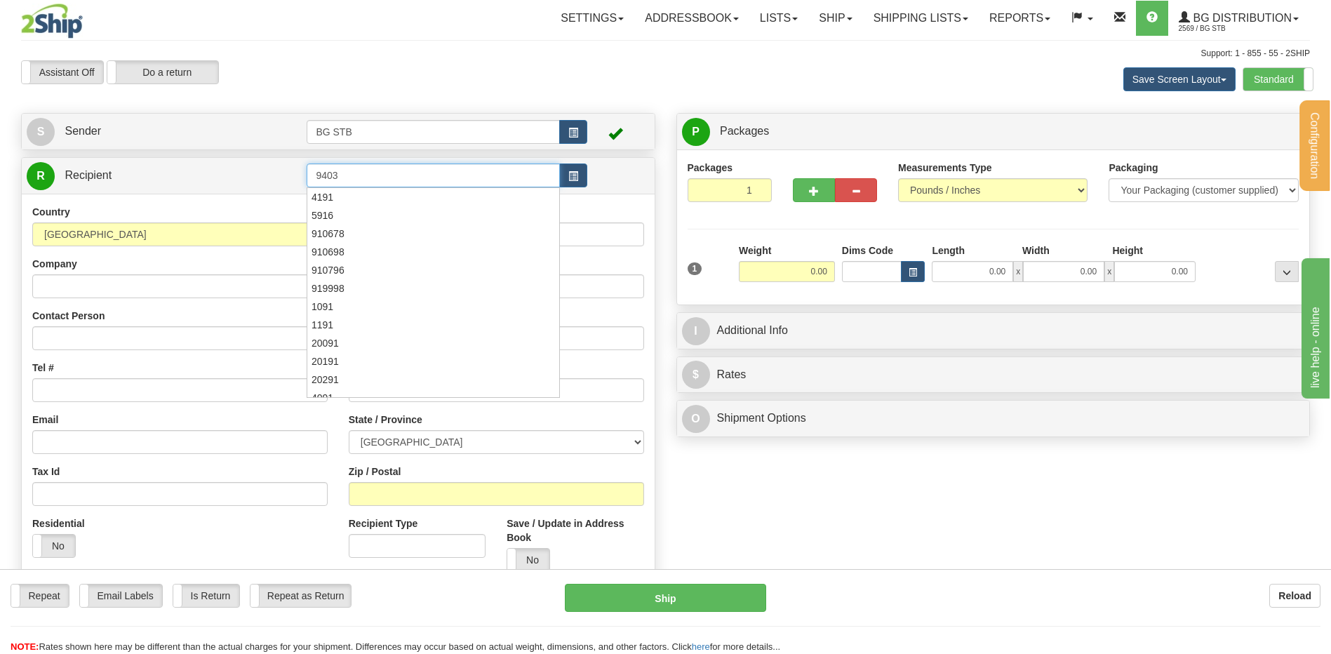
type input "9403"
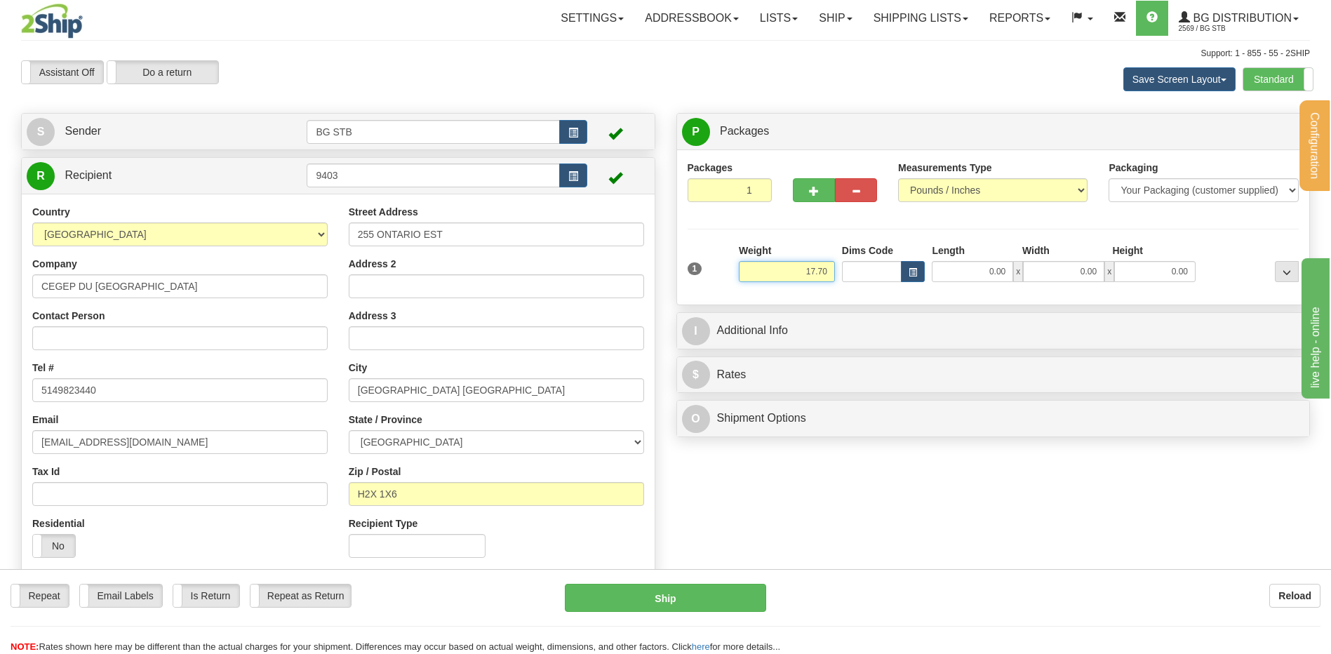
type input "17.70"
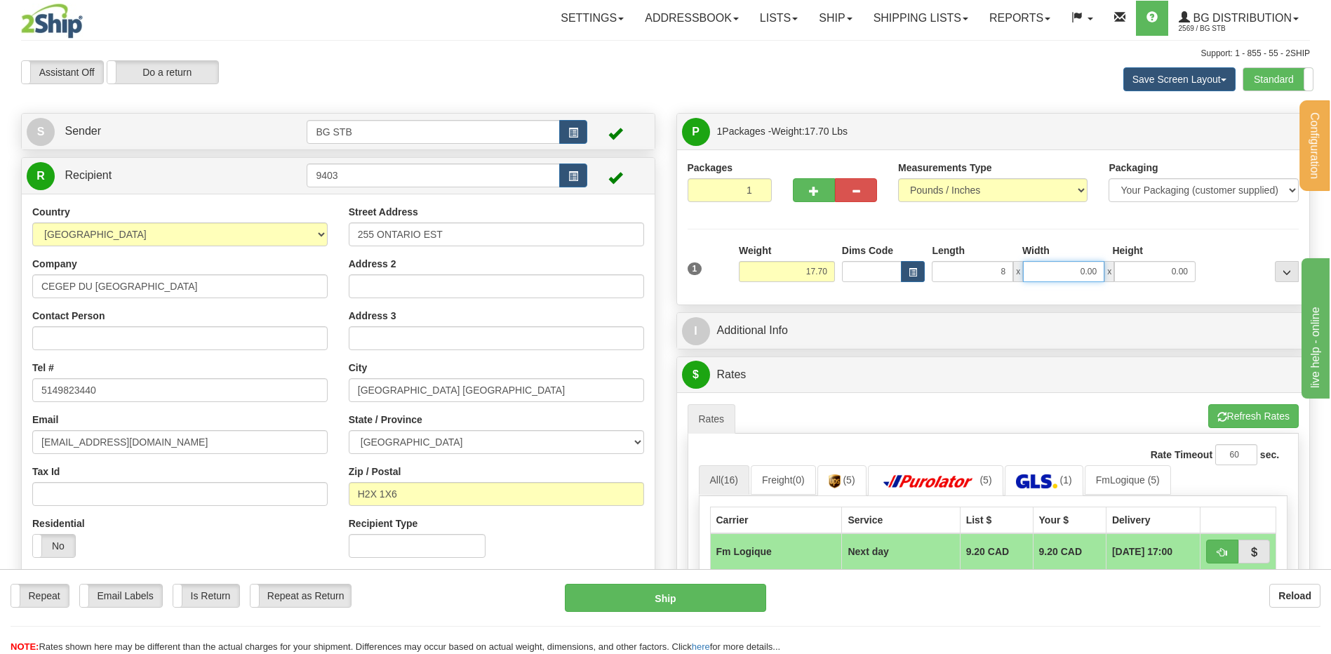
type input "8.00"
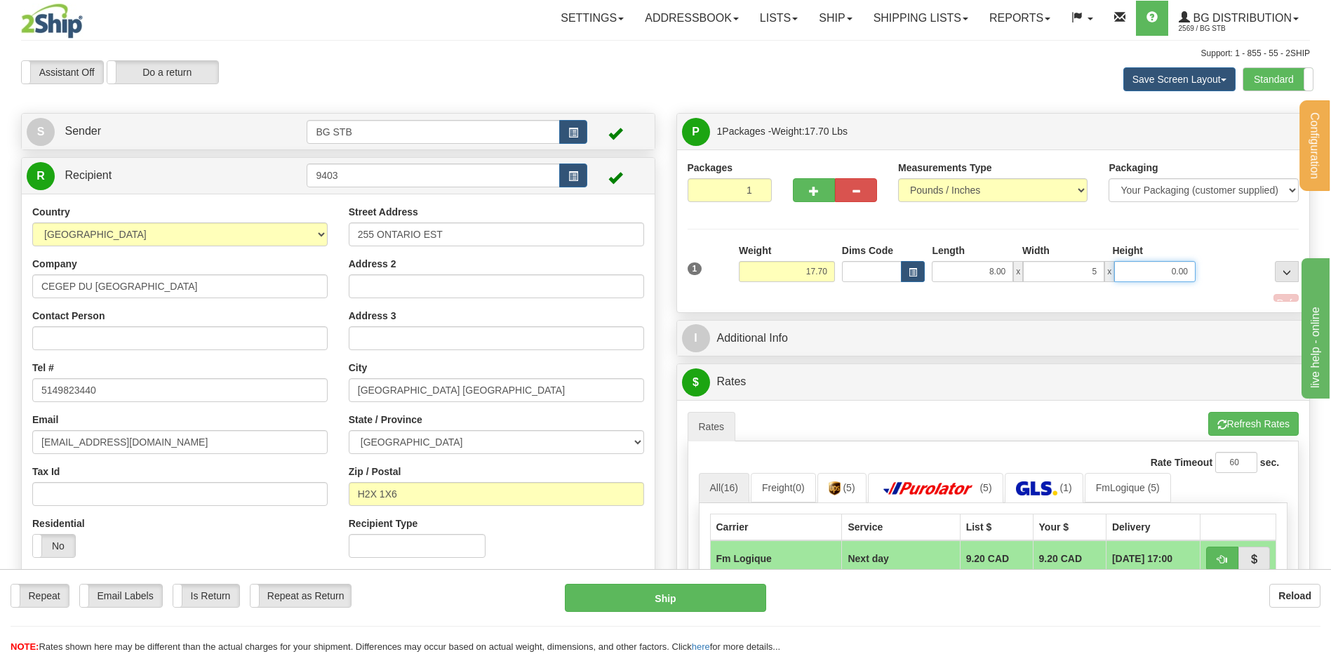
type input "5.00"
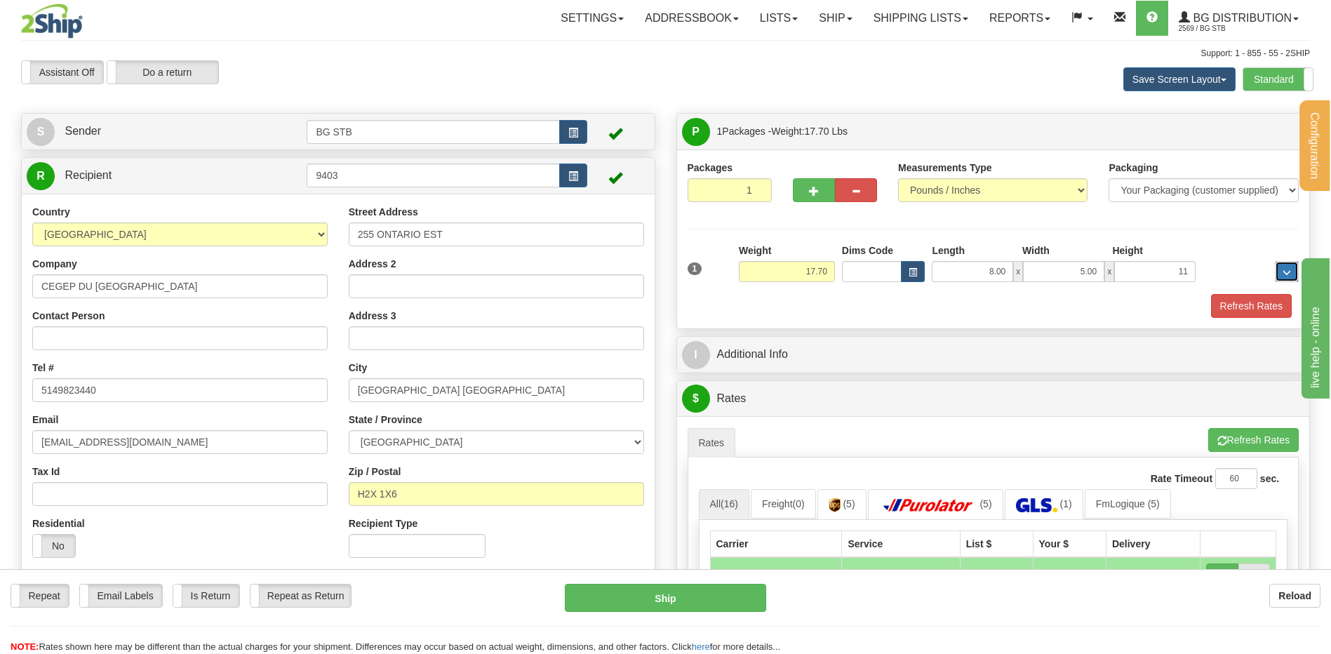
type input "11.00"
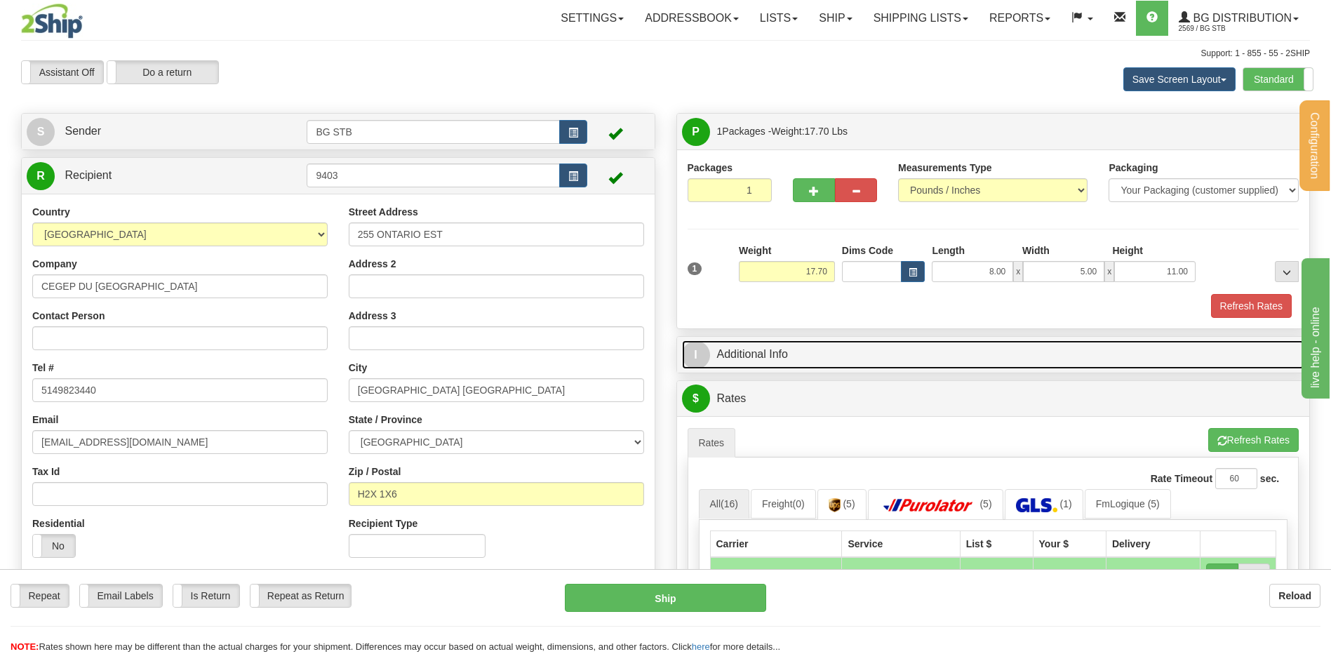
click at [785, 356] on link "I Additional Info" at bounding box center [993, 354] width 623 height 29
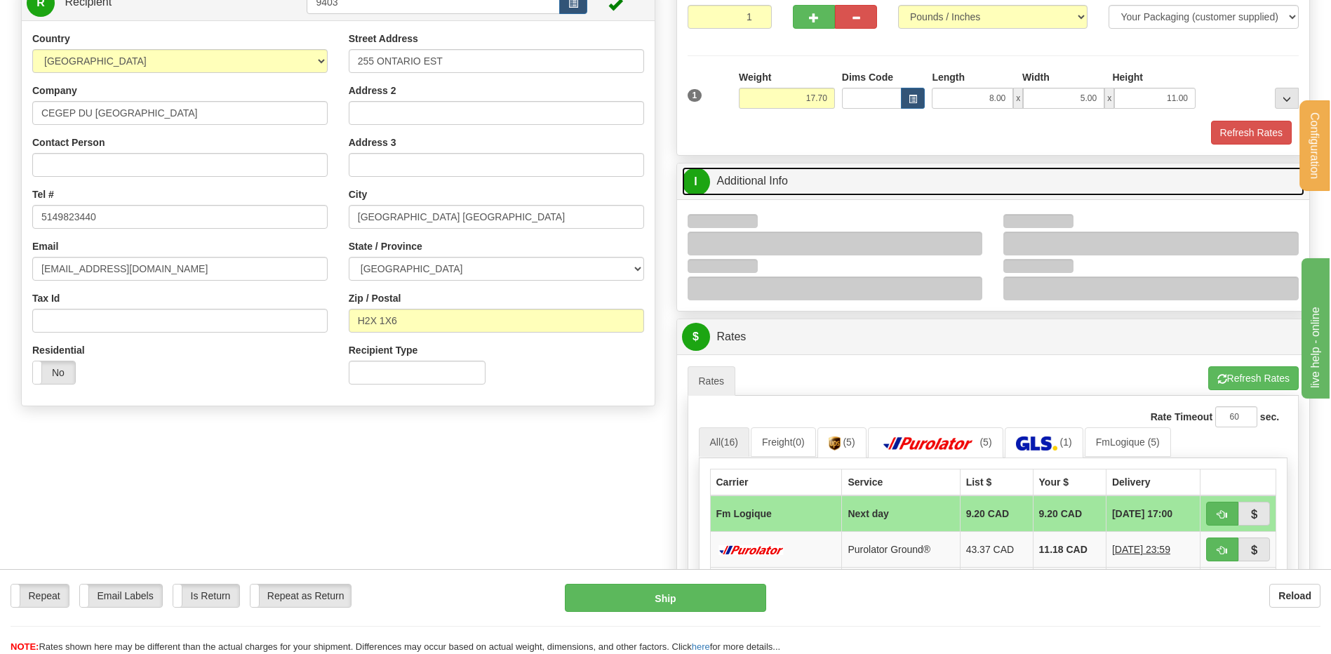
scroll to position [351, 0]
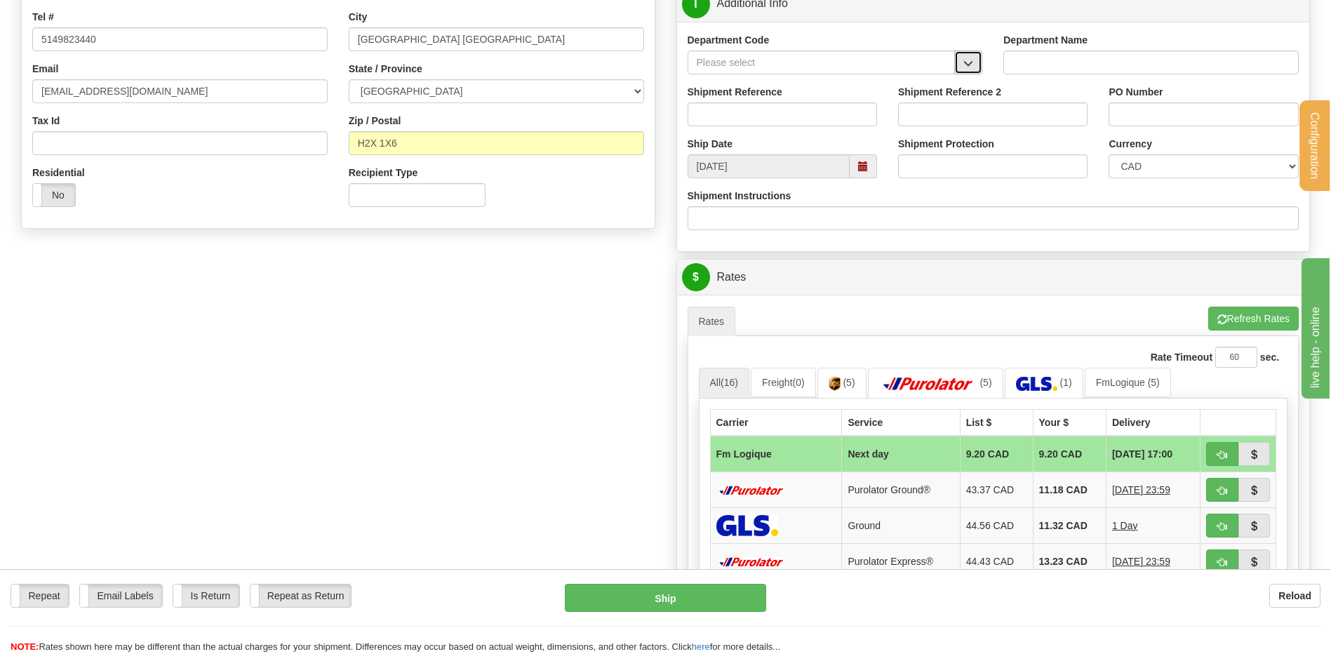
click at [964, 72] on button "button" at bounding box center [968, 63] width 28 height 24
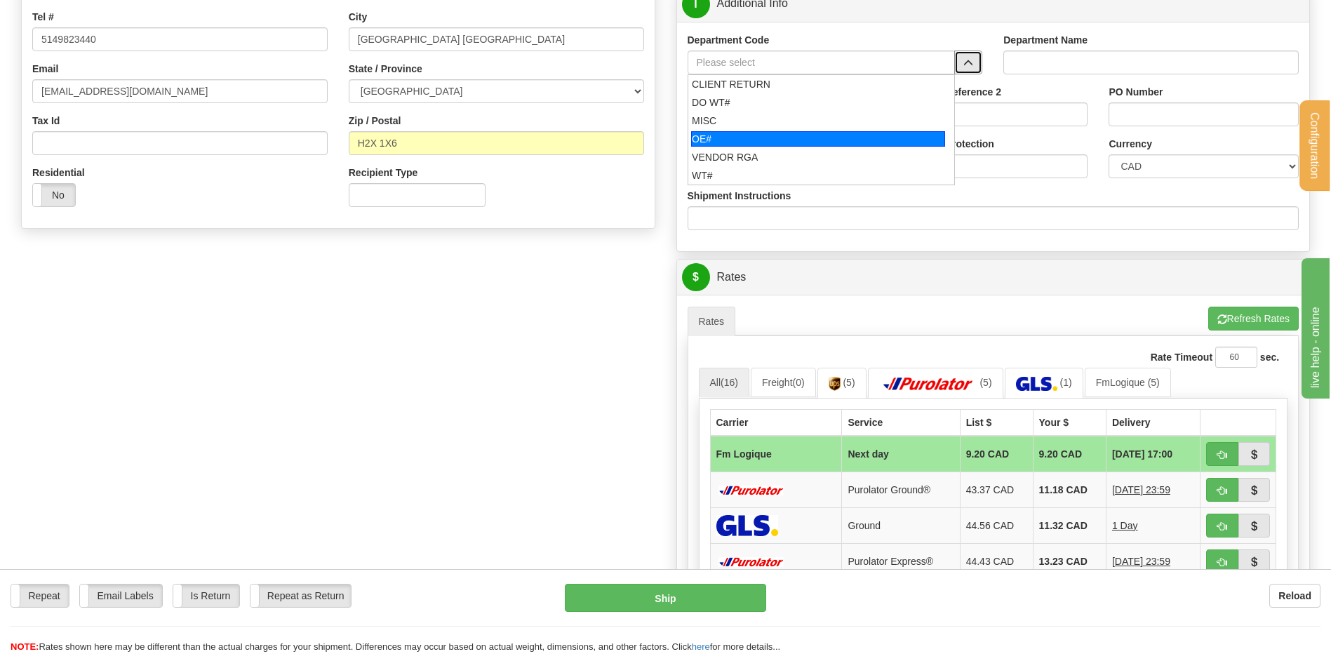
click at [709, 142] on div "OE#" at bounding box center [818, 138] width 254 height 15
type input "OE#"
type input "ORDERS"
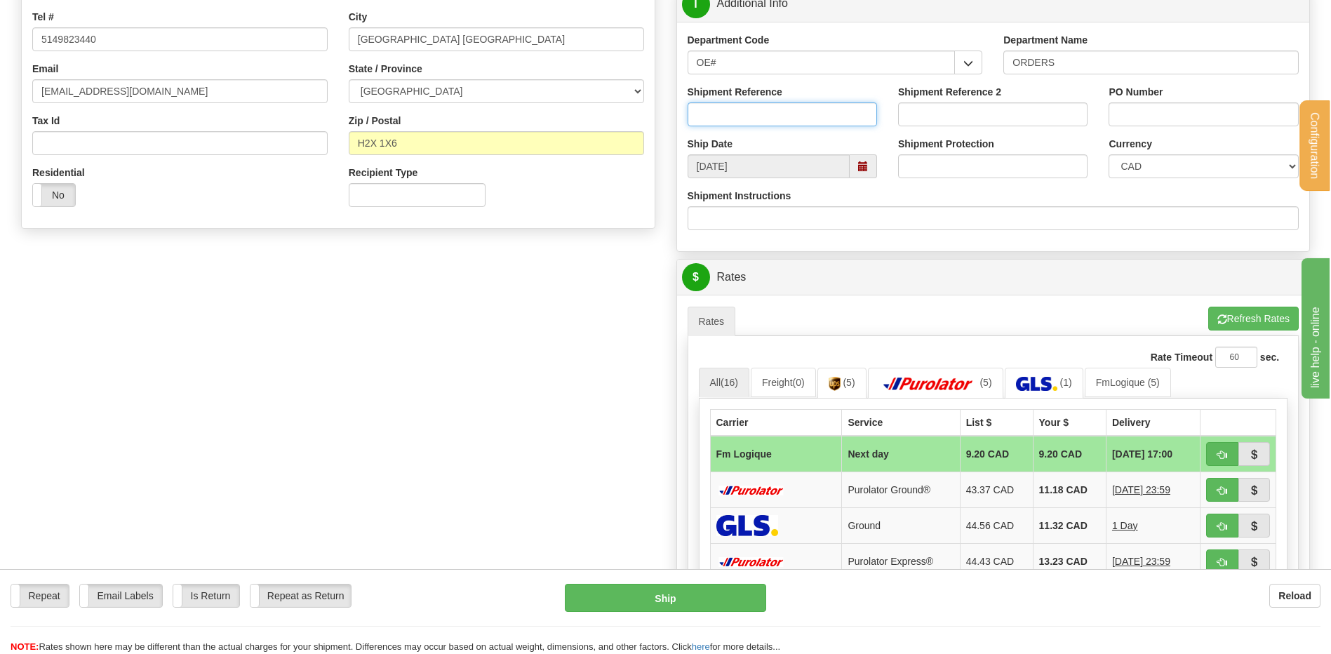
click at [716, 116] on input "Shipment Reference" at bounding box center [782, 114] width 189 height 24
type input "80006219-00"
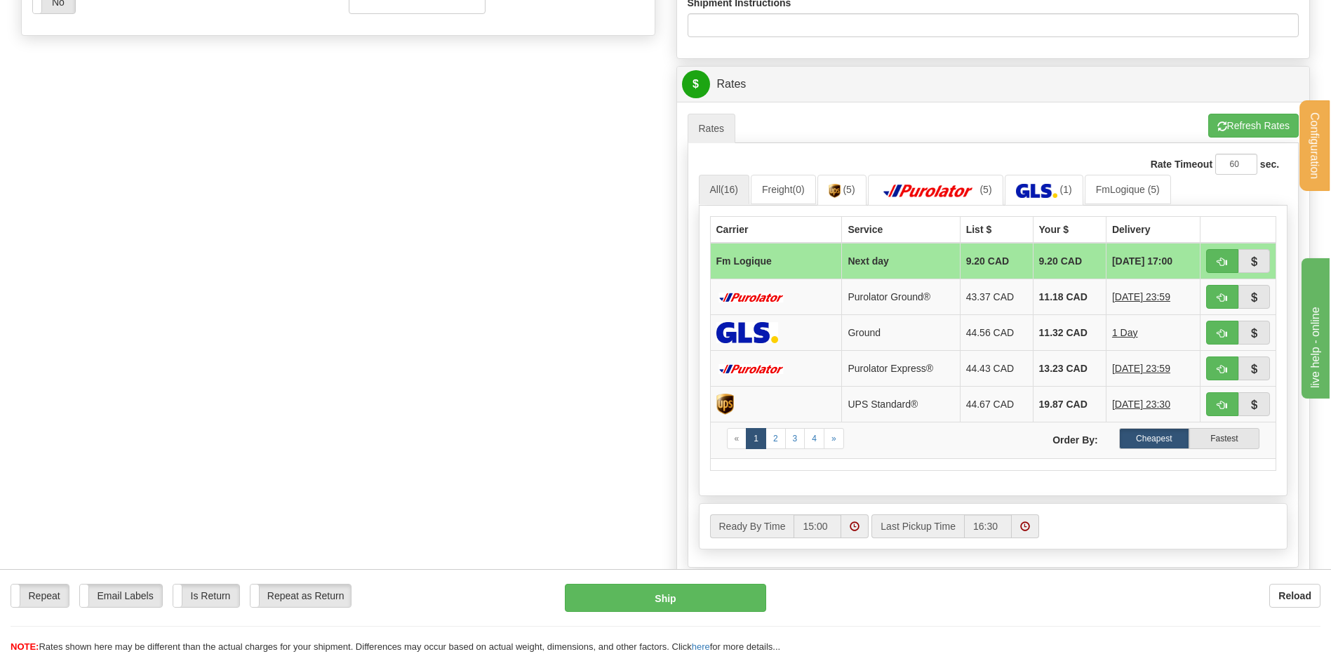
scroll to position [561, 0]
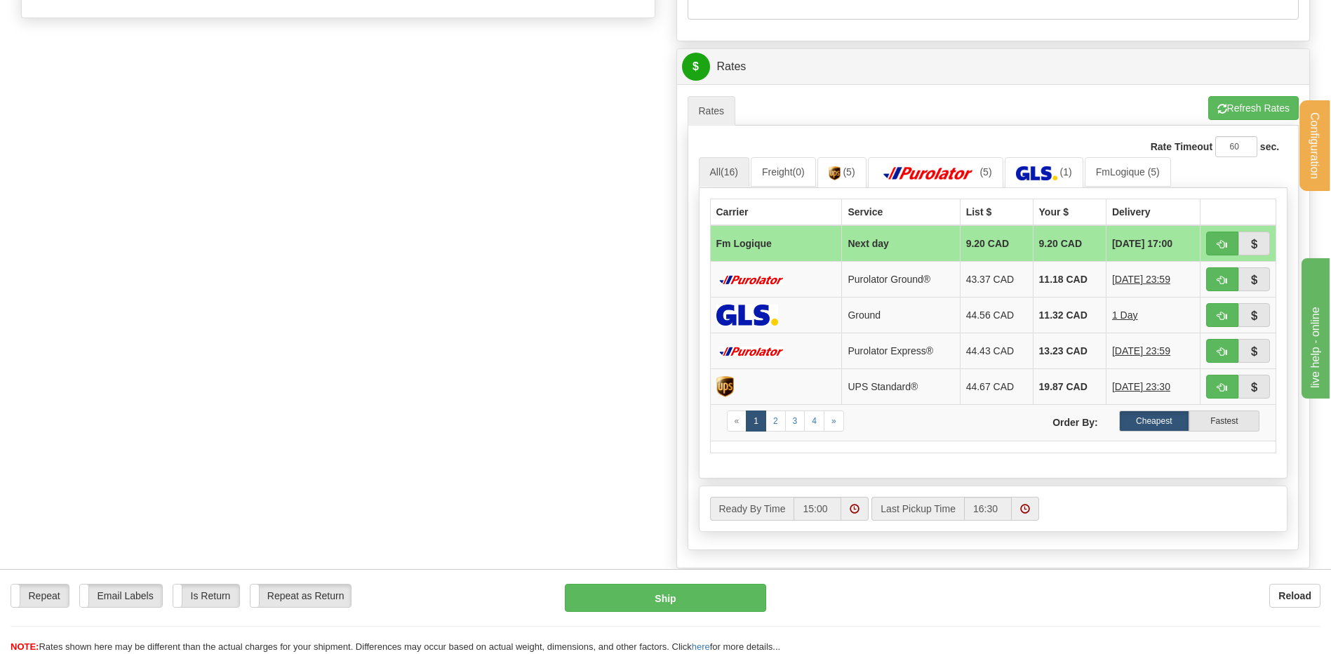
type input "BON252600356"
click at [1203, 243] on td at bounding box center [1239, 243] width 76 height 36
drag, startPoint x: 1203, startPoint y: 251, endPoint x: 1219, endPoint y: 245, distance: 16.7
click at [1204, 251] on td at bounding box center [1239, 243] width 76 height 36
drag, startPoint x: 1219, startPoint y: 245, endPoint x: 1015, endPoint y: 281, distance: 207.4
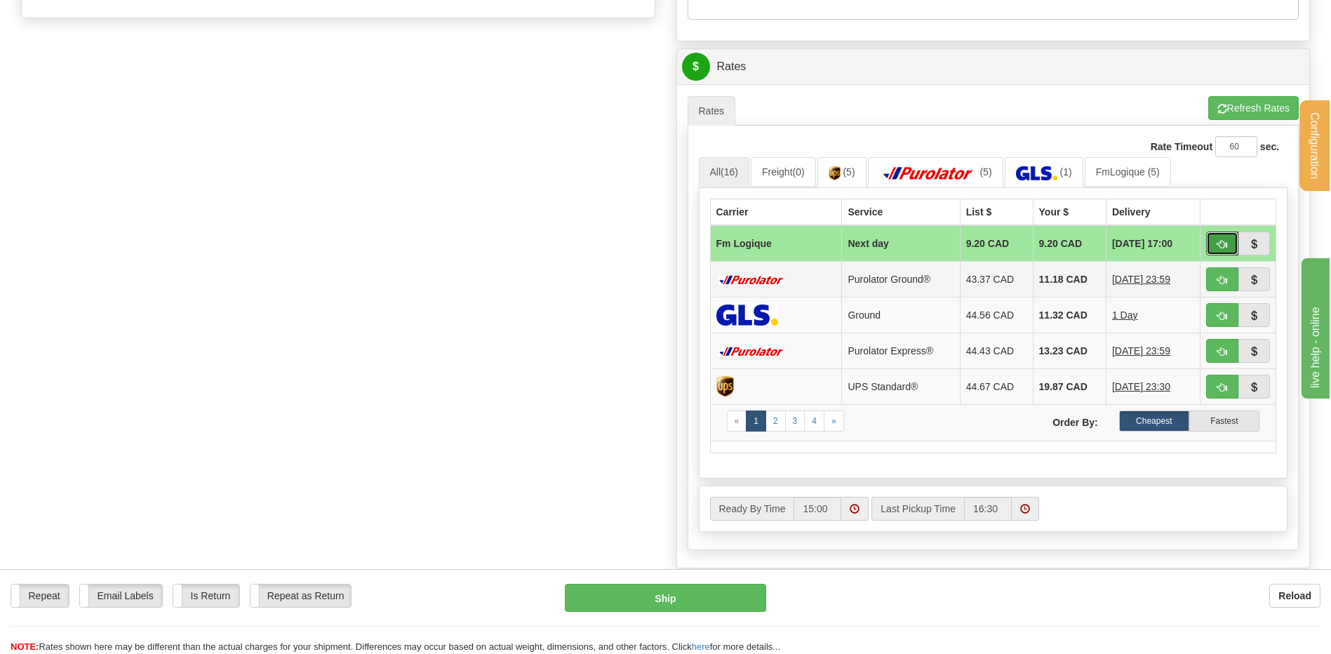
click at [1220, 245] on span "button" at bounding box center [1222, 244] width 10 height 9
type input "jour"
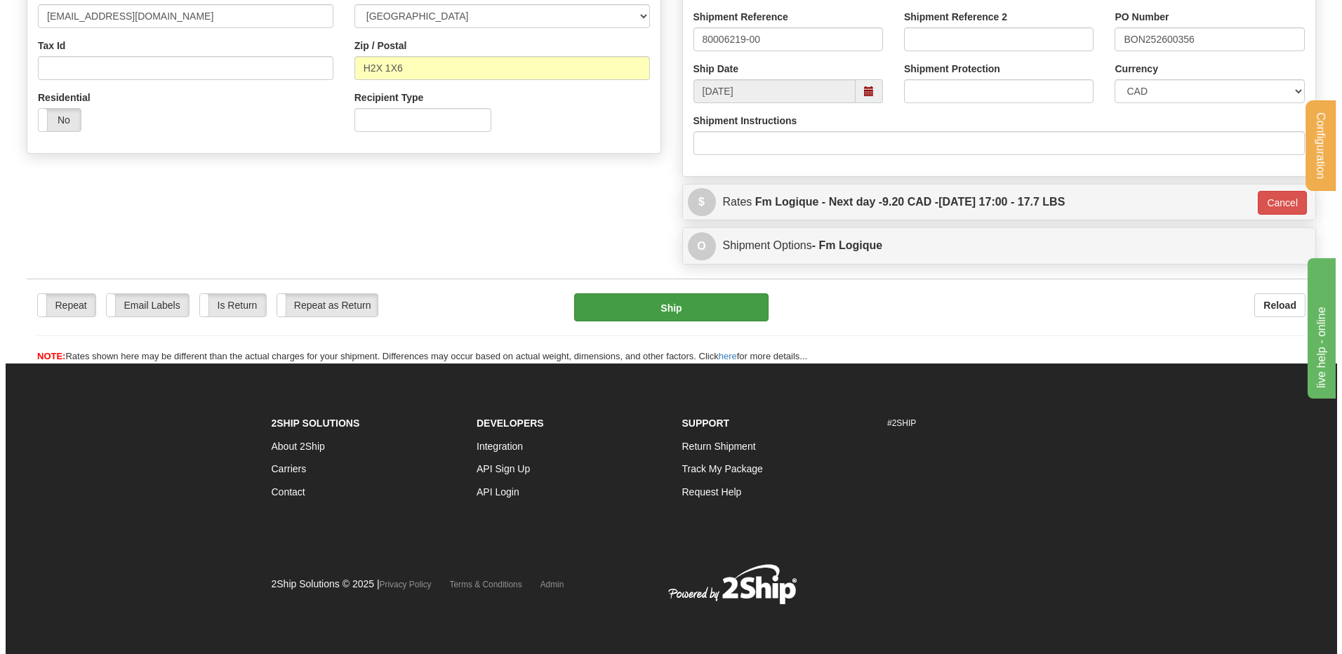
scroll to position [427, 0]
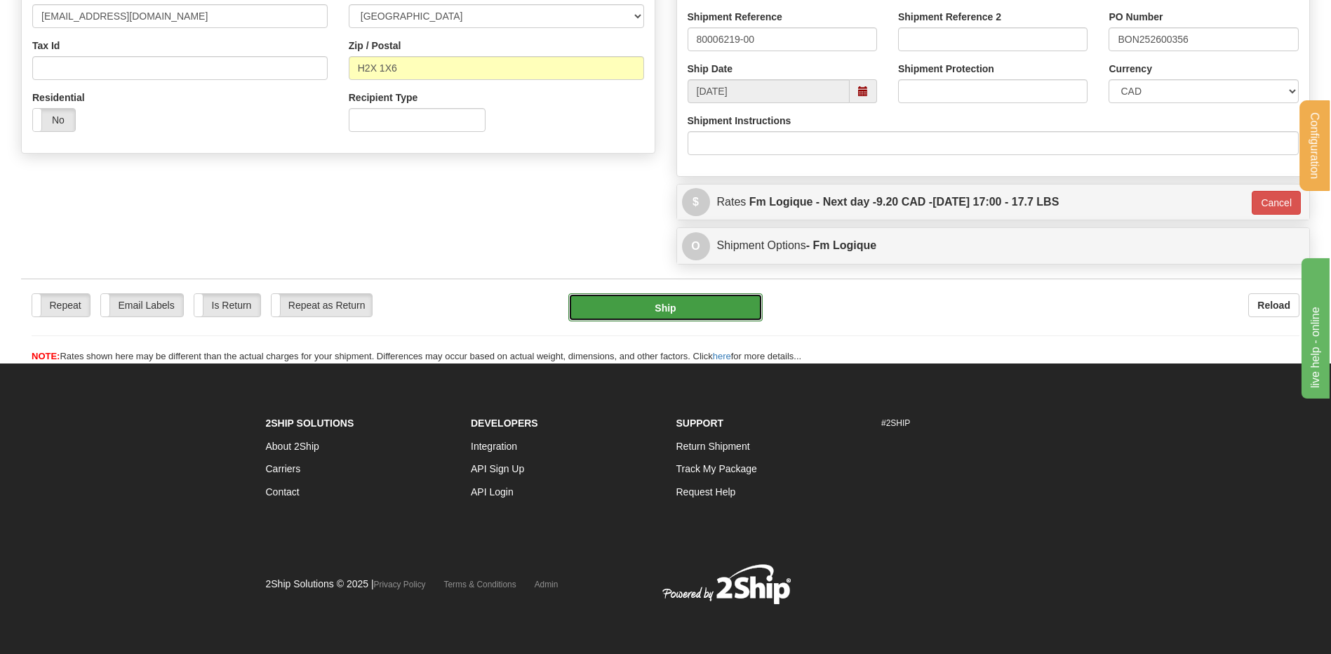
click at [719, 301] on button "Ship" at bounding box center [665, 307] width 194 height 28
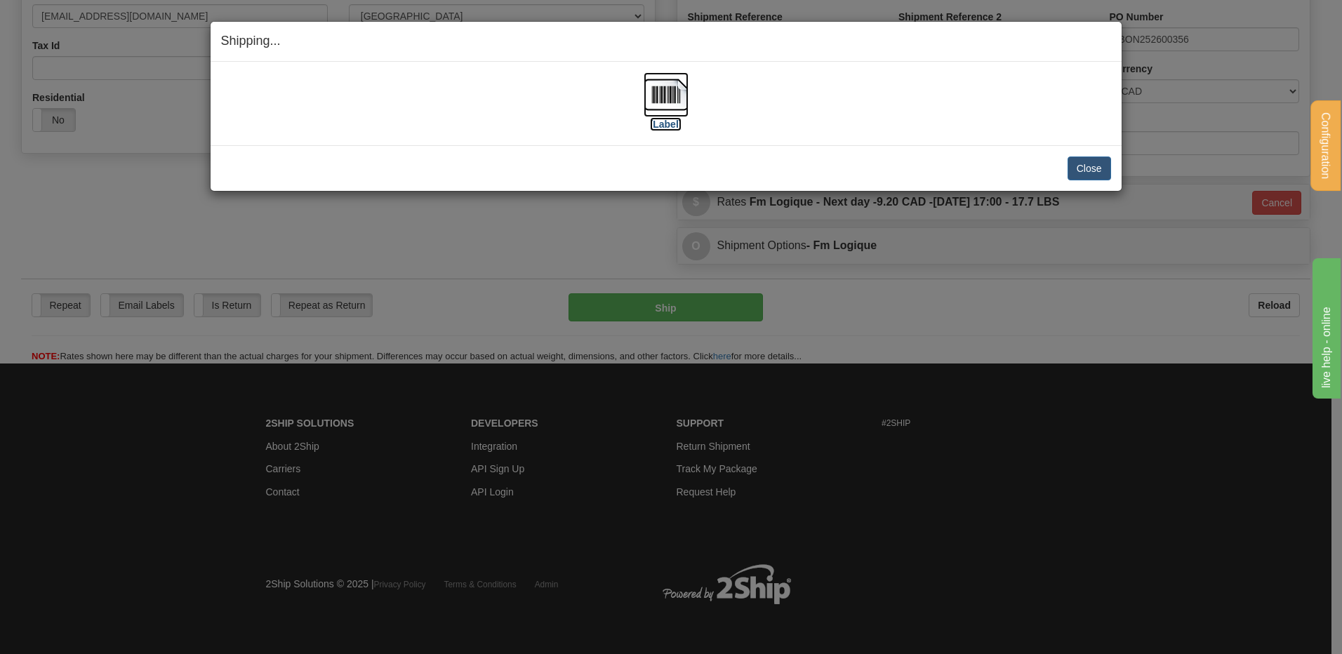
click at [674, 97] on img at bounding box center [665, 94] width 45 height 45
click at [1104, 175] on button "Close" at bounding box center [1089, 168] width 44 height 24
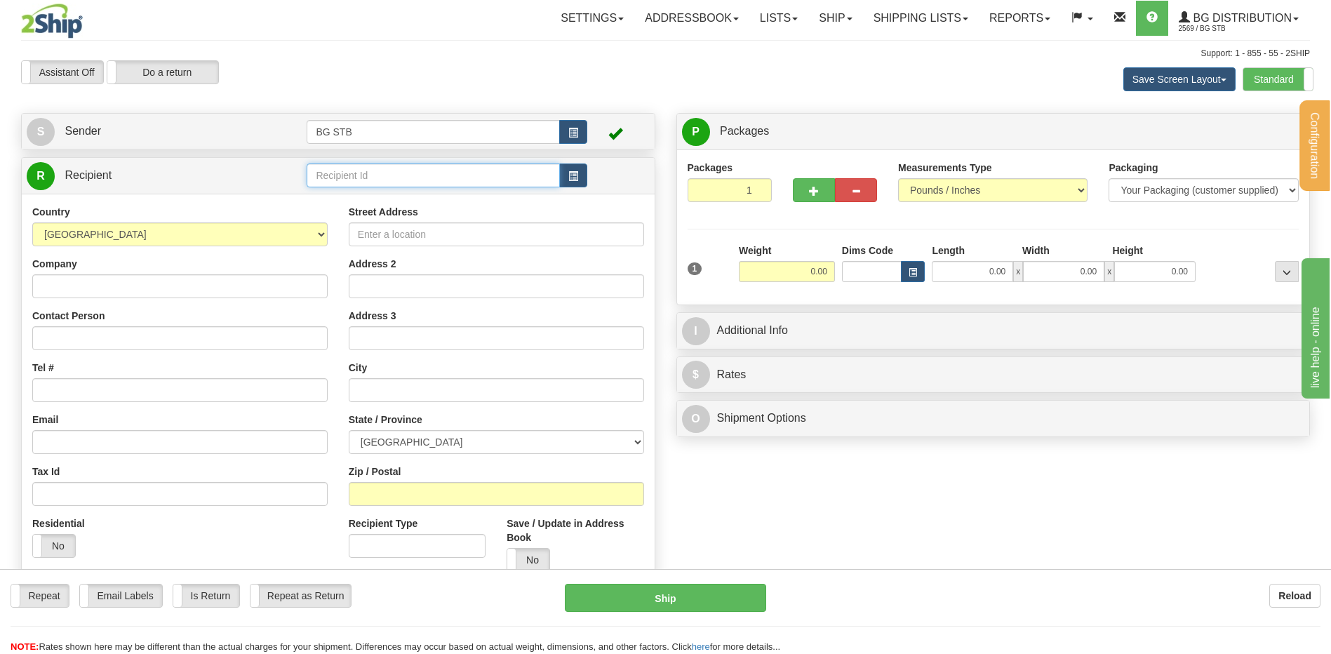
drag, startPoint x: 363, startPoint y: 179, endPoint x: 358, endPoint y: 161, distance: 18.9
click at [363, 178] on input "text" at bounding box center [433, 175] width 253 height 24
type input "1103"
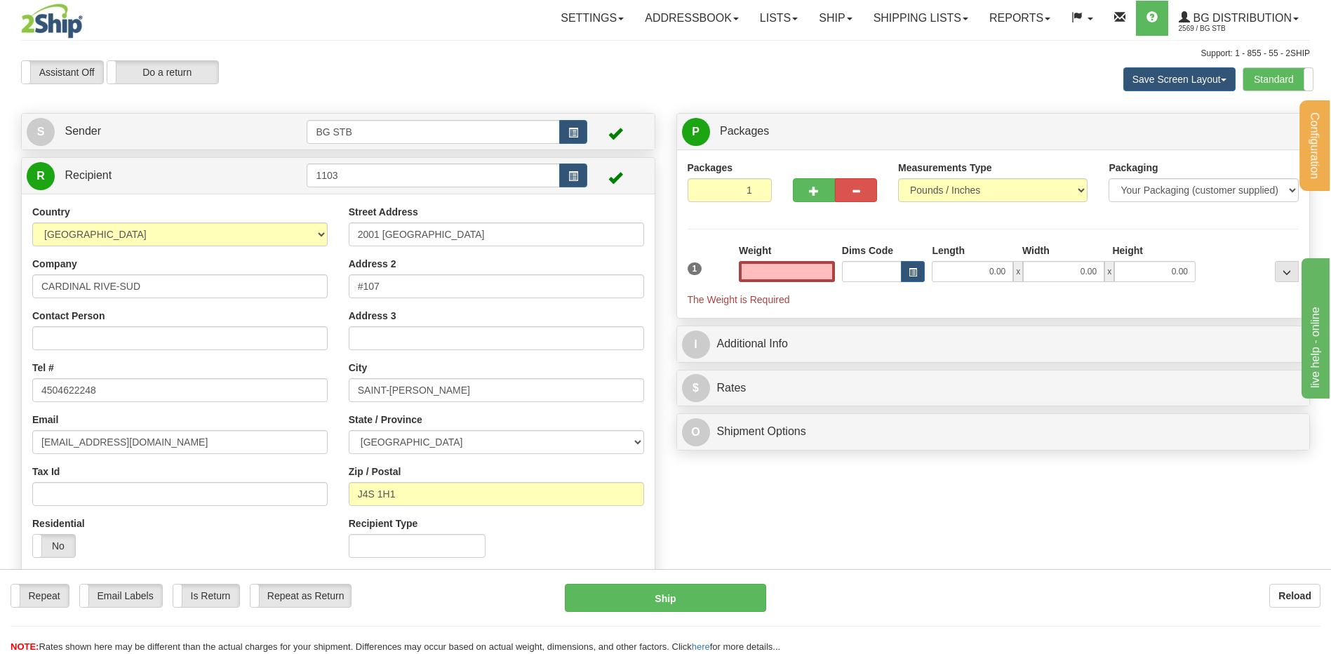
type input "0.00"
drag, startPoint x: 526, startPoint y: 246, endPoint x: 425, endPoint y: 241, distance: 101.2
click at [433, 242] on div "Street Address 2001 [GEOGRAPHIC_DATA] Address 2 #107 Address 3 City [GEOGRAPHIC…" at bounding box center [496, 386] width 316 height 363
click at [468, 231] on input "2001 [GEOGRAPHIC_DATA]" at bounding box center [496, 234] width 295 height 24
click at [469, 231] on input "2001 [GEOGRAPHIC_DATA]" at bounding box center [496, 234] width 295 height 24
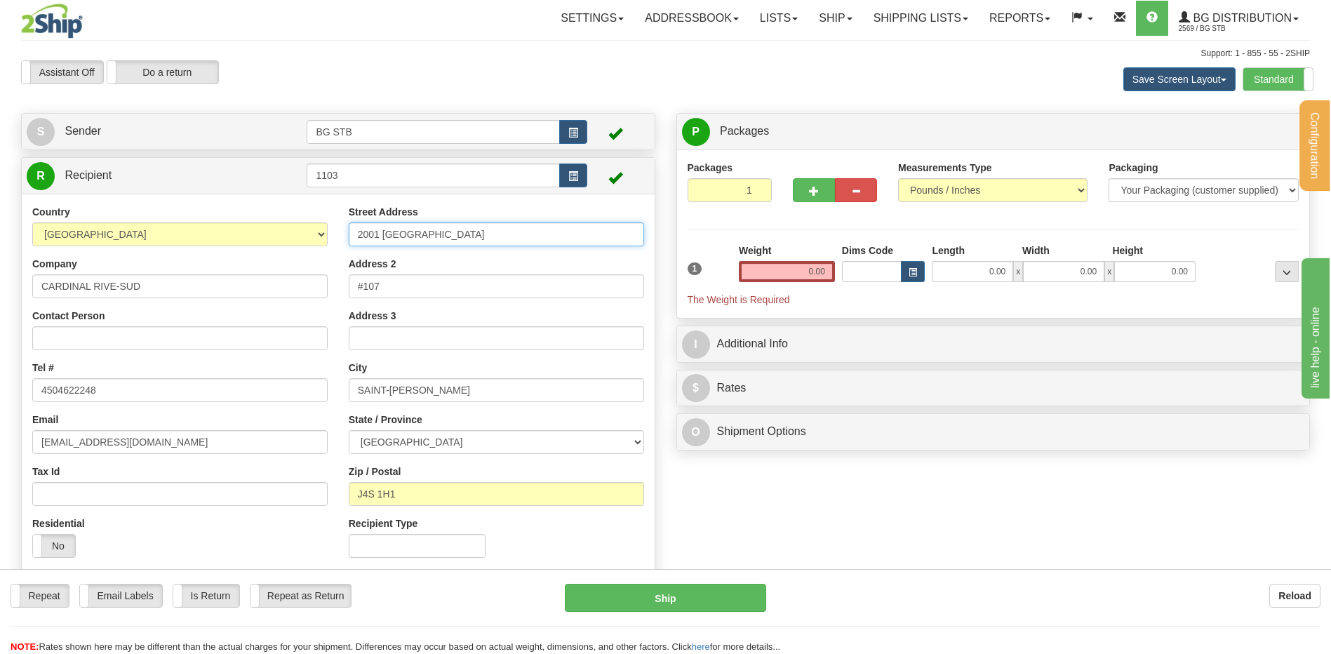
click at [469, 231] on input "2001 [GEOGRAPHIC_DATA]" at bounding box center [496, 234] width 295 height 24
type input "5240 CHEMIN CHAMBLY"
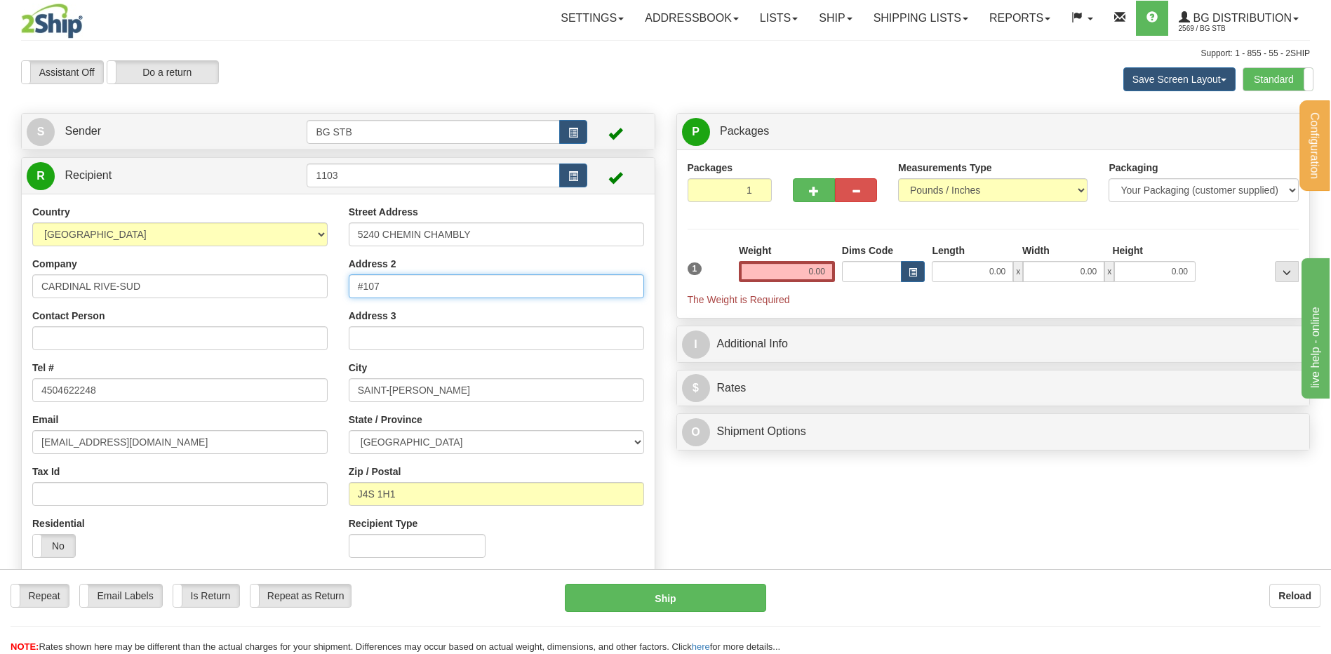
drag, startPoint x: 380, startPoint y: 296, endPoint x: 276, endPoint y: 286, distance: 103.6
click at [276, 286] on div "Country [GEOGRAPHIC_DATA] [GEOGRAPHIC_DATA] [GEOGRAPHIC_DATA] [GEOGRAPHIC_DATA]…" at bounding box center [338, 386] width 633 height 363
drag, startPoint x: 457, startPoint y: 389, endPoint x: 364, endPoint y: 385, distance: 92.7
click at [364, 385] on input "SAINT-[PERSON_NAME]" at bounding box center [496, 390] width 295 height 24
type input "ST-[PERSON_NAME]"
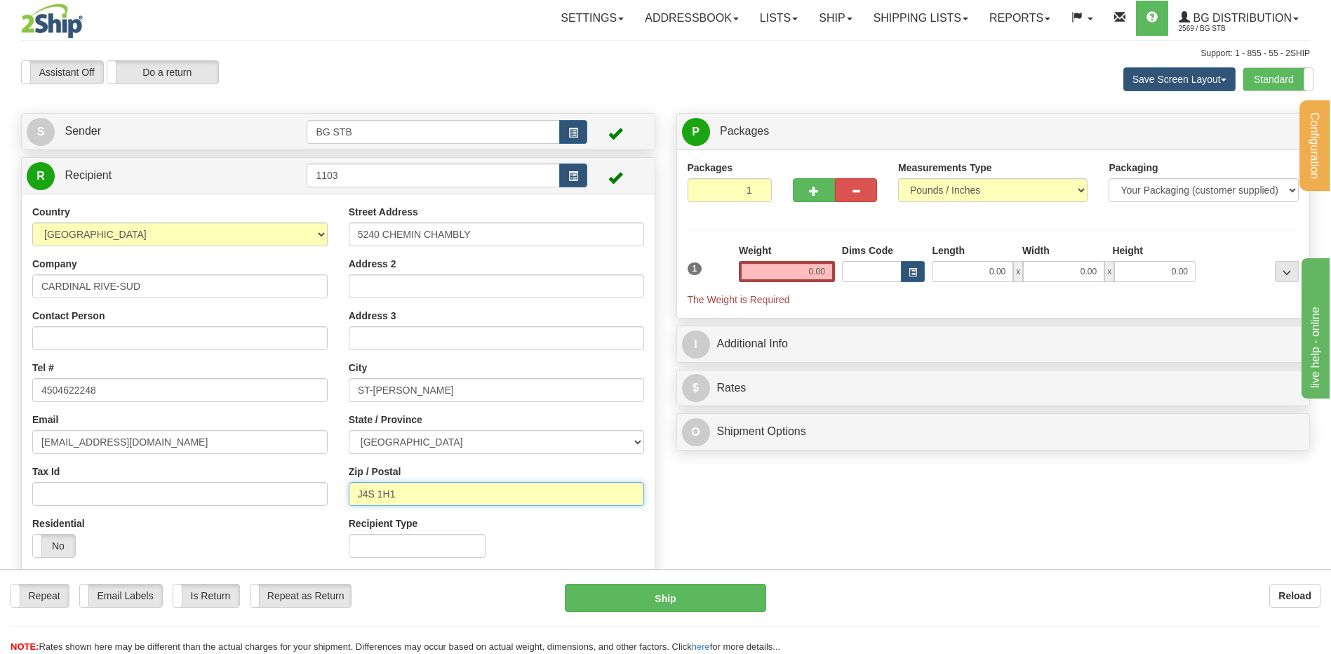
drag, startPoint x: 414, startPoint y: 488, endPoint x: 365, endPoint y: 484, distance: 49.3
click at [365, 484] on input "J4S 1H1" at bounding box center [496, 494] width 295 height 24
type input "J3Y 3N7"
click at [794, 272] on input "0.00" at bounding box center [787, 271] width 96 height 21
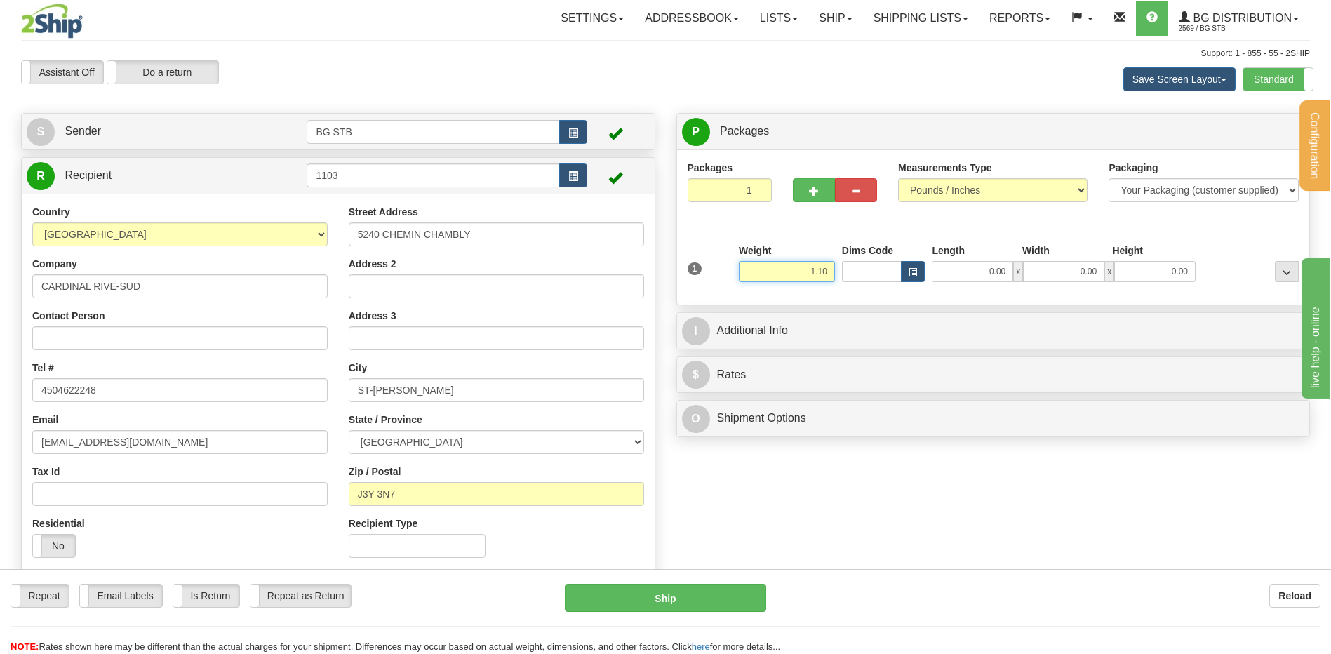
type input "1.10"
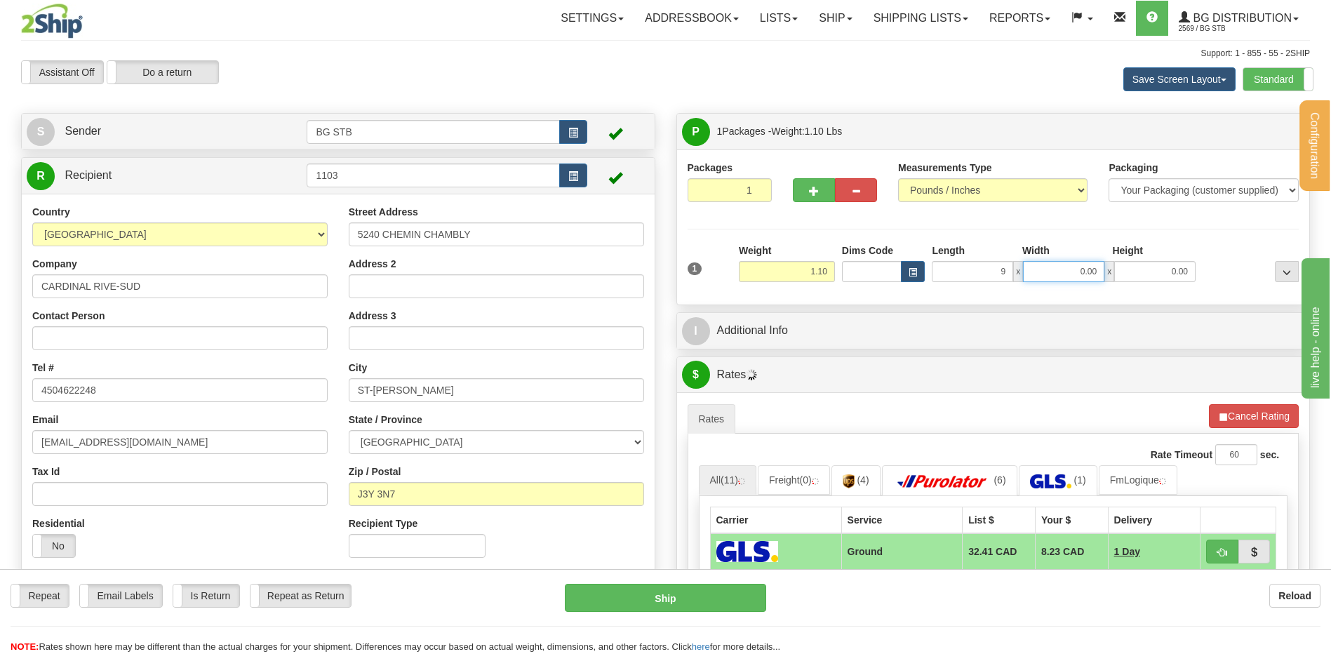
type input "9.00"
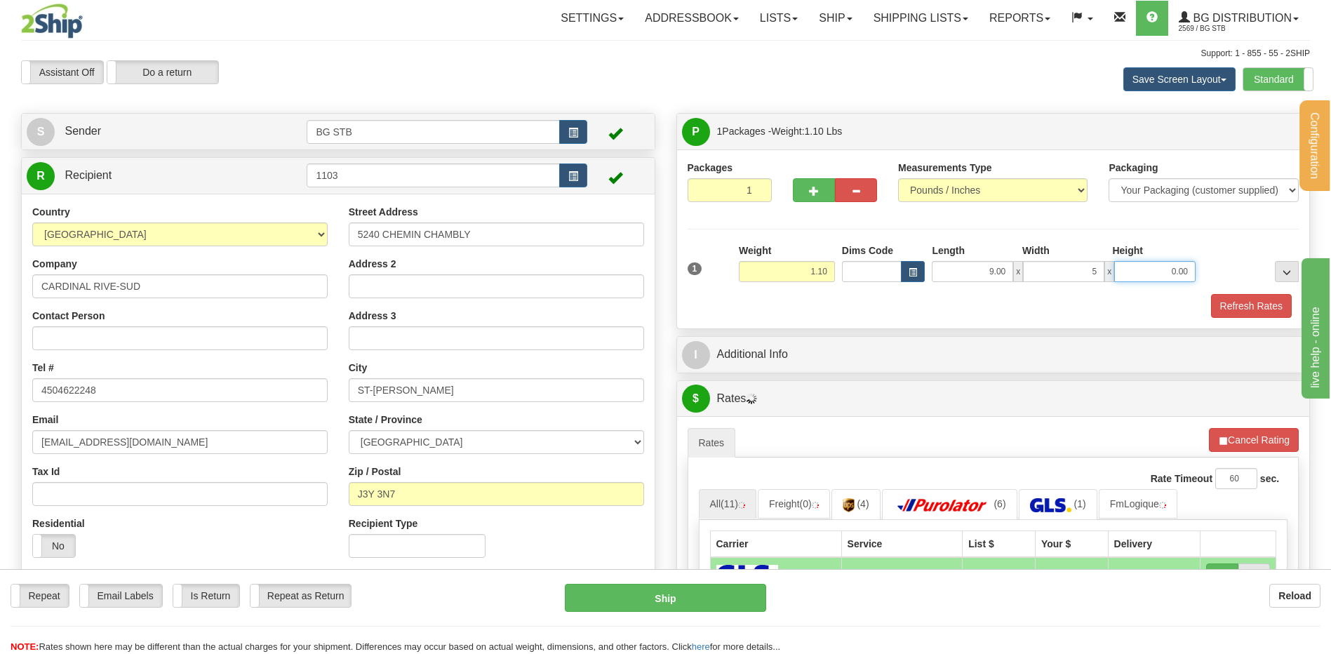
type input "5.00"
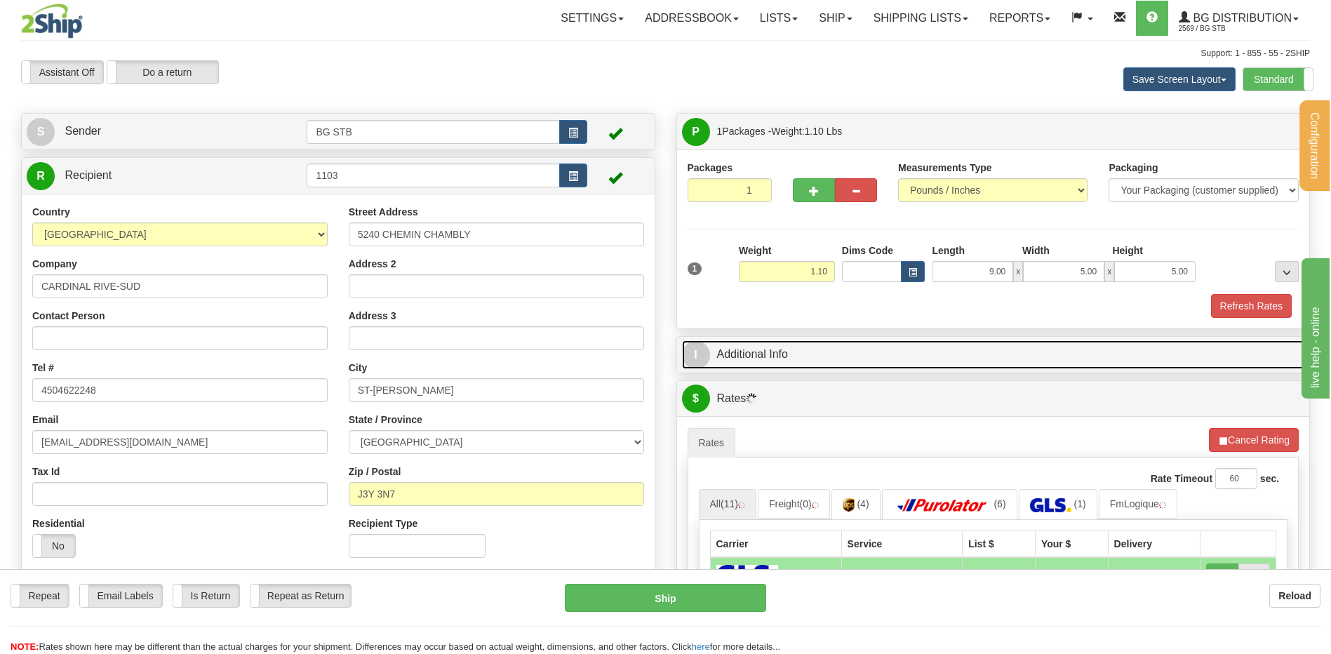
click at [730, 352] on link "I Additional Info" at bounding box center [993, 354] width 623 height 29
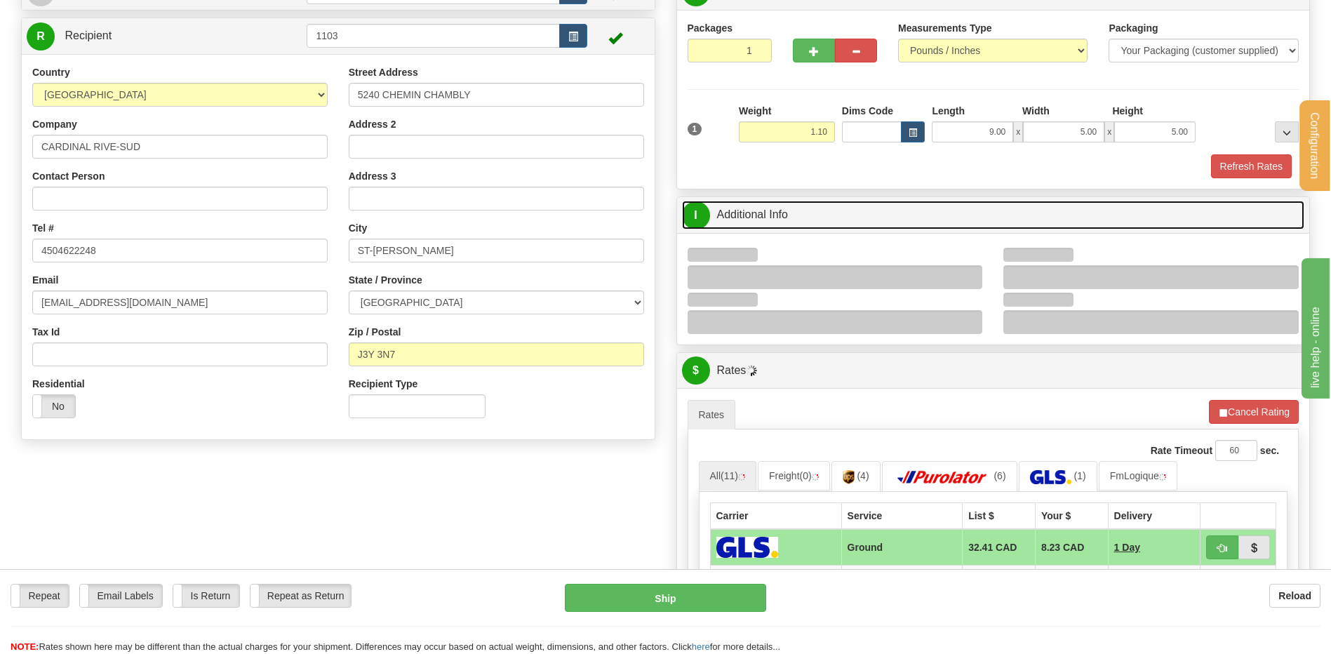
scroll to position [211, 0]
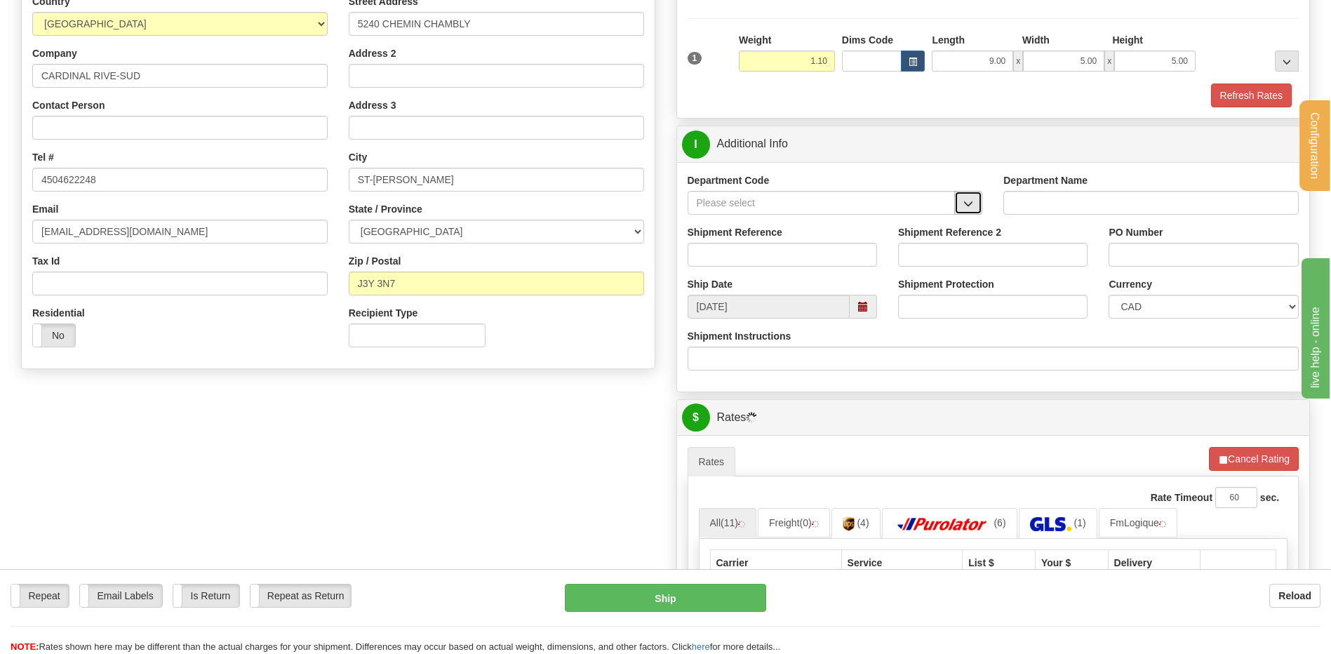
click at [968, 206] on span "button" at bounding box center [968, 203] width 10 height 9
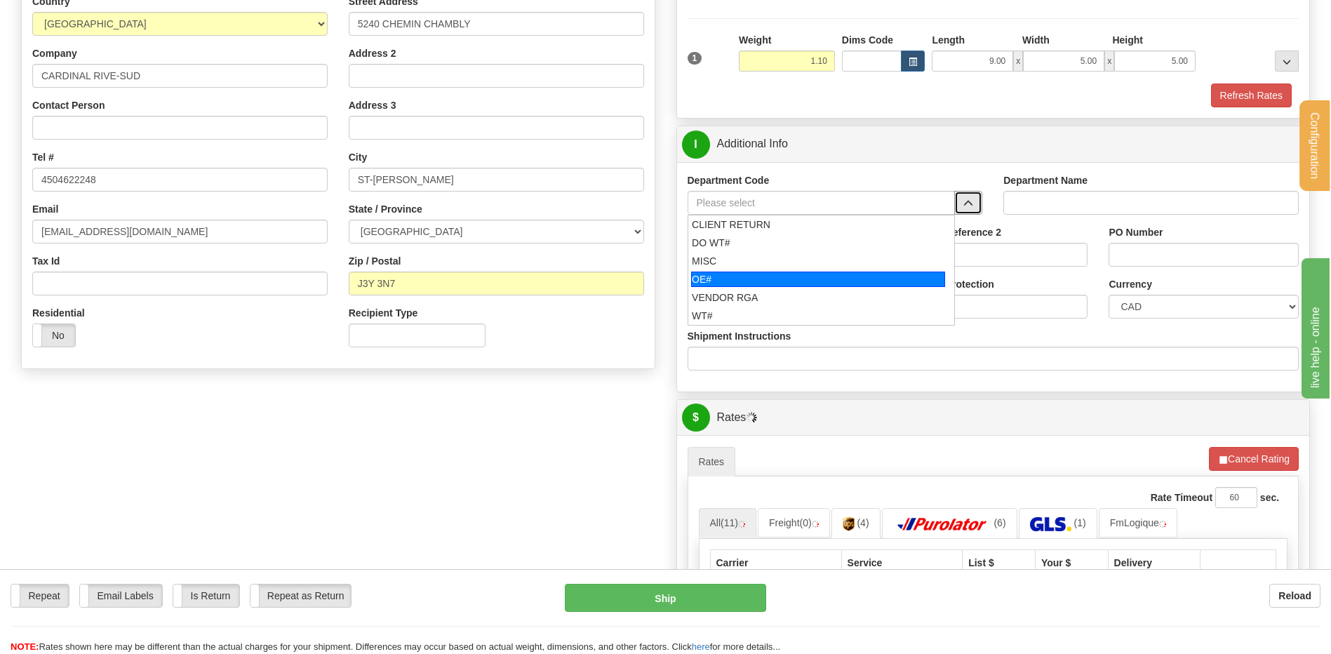
drag, startPoint x: 770, startPoint y: 279, endPoint x: 763, endPoint y: 262, distance: 18.0
click at [768, 278] on div "OE#" at bounding box center [818, 279] width 254 height 15
type input "OE#"
type input "ORDERS"
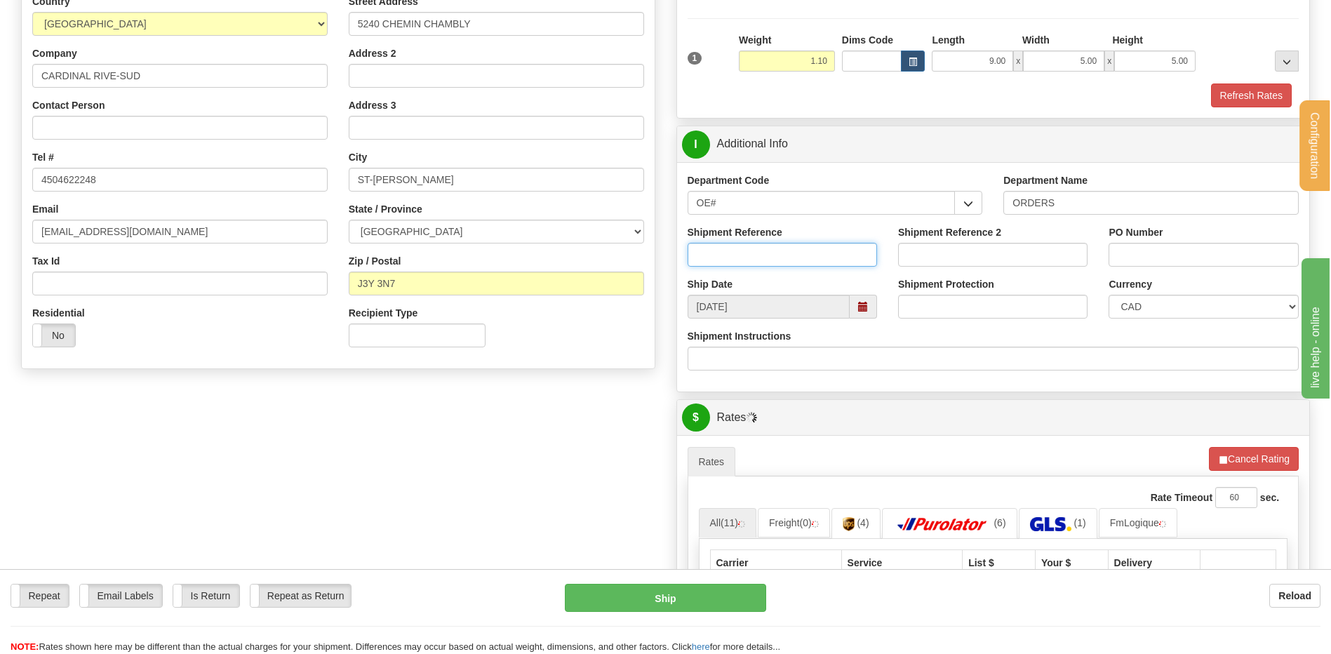
click at [763, 262] on input "Shipment Reference" at bounding box center [782, 255] width 189 height 24
type input "80005963-00"
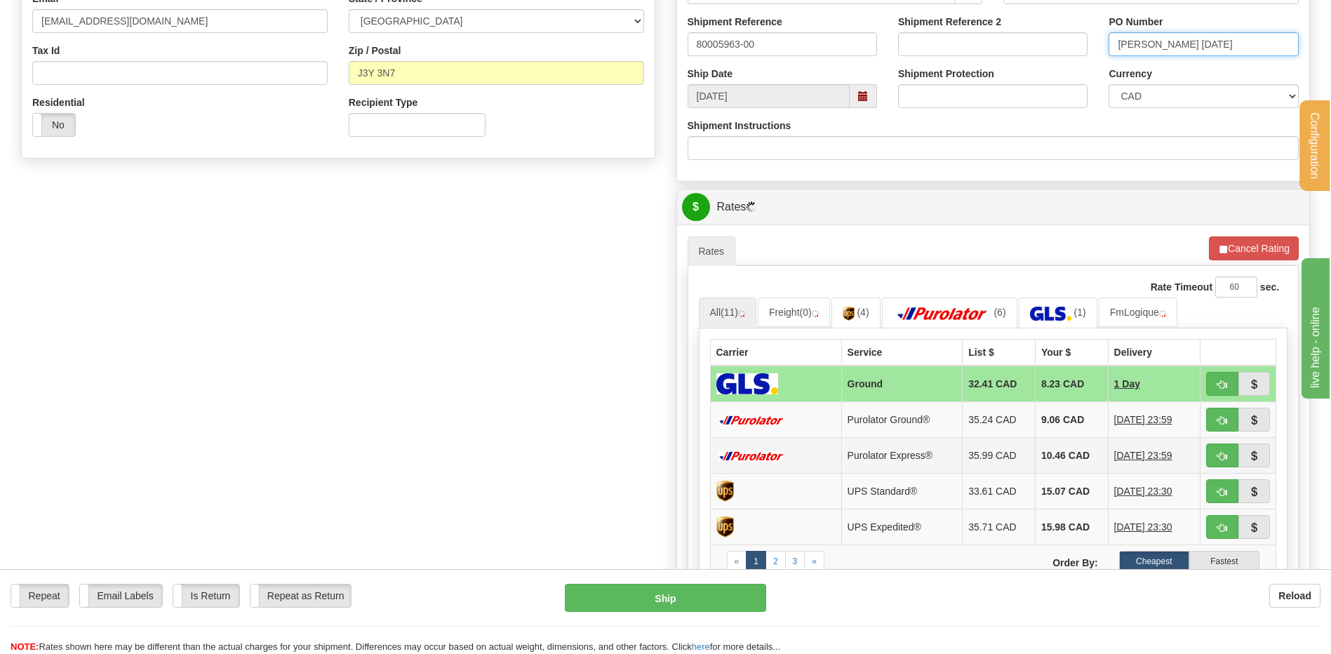
scroll to position [561, 0]
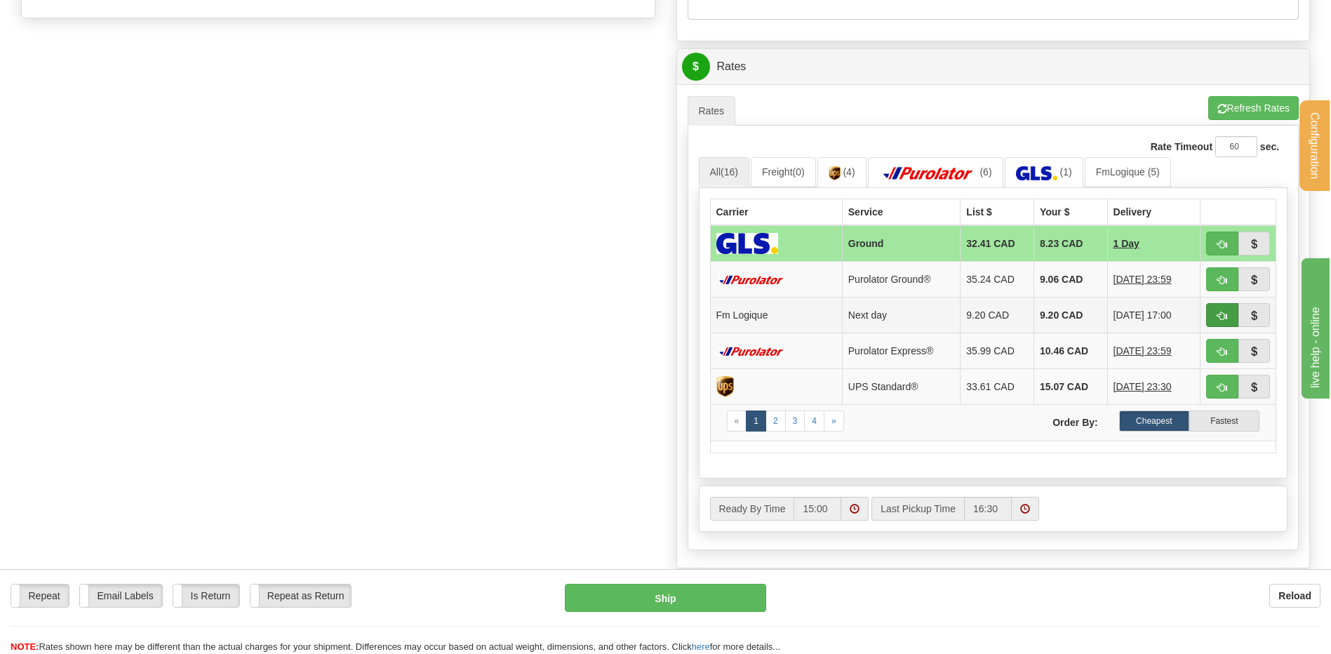
type input "STEVE 12/09/25"
click at [1222, 312] on span "button" at bounding box center [1222, 316] width 10 height 9
type input "jour"
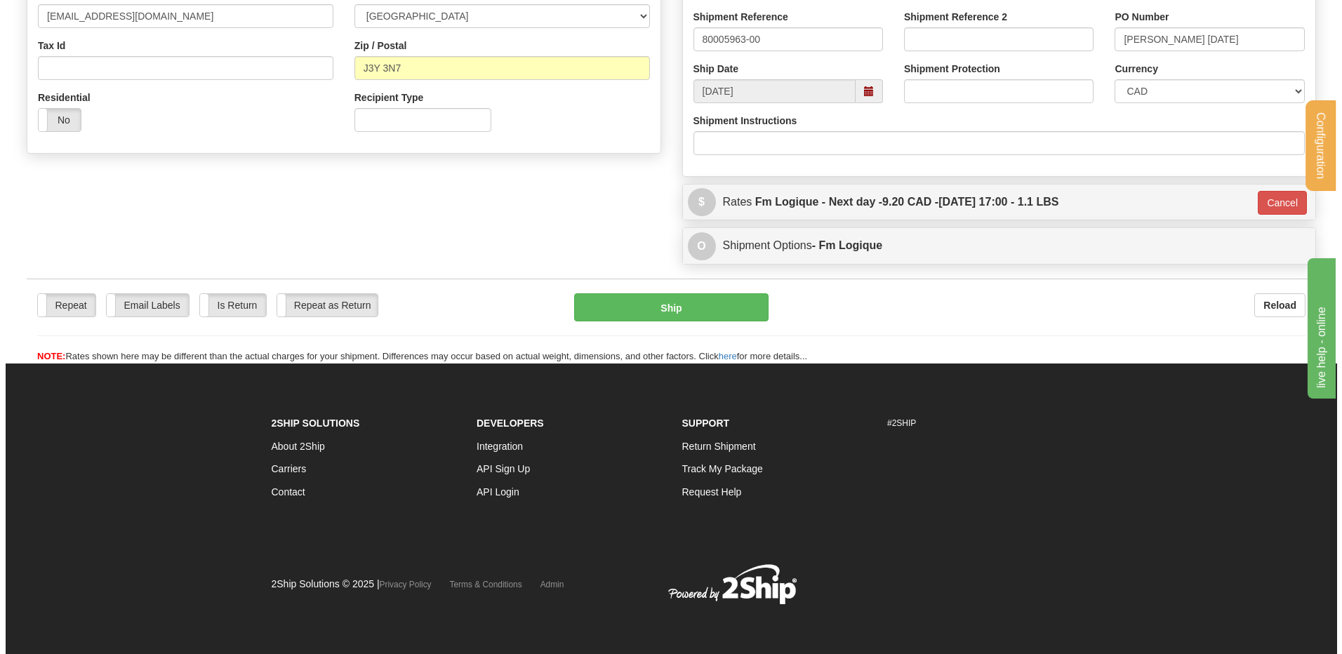
scroll to position [427, 0]
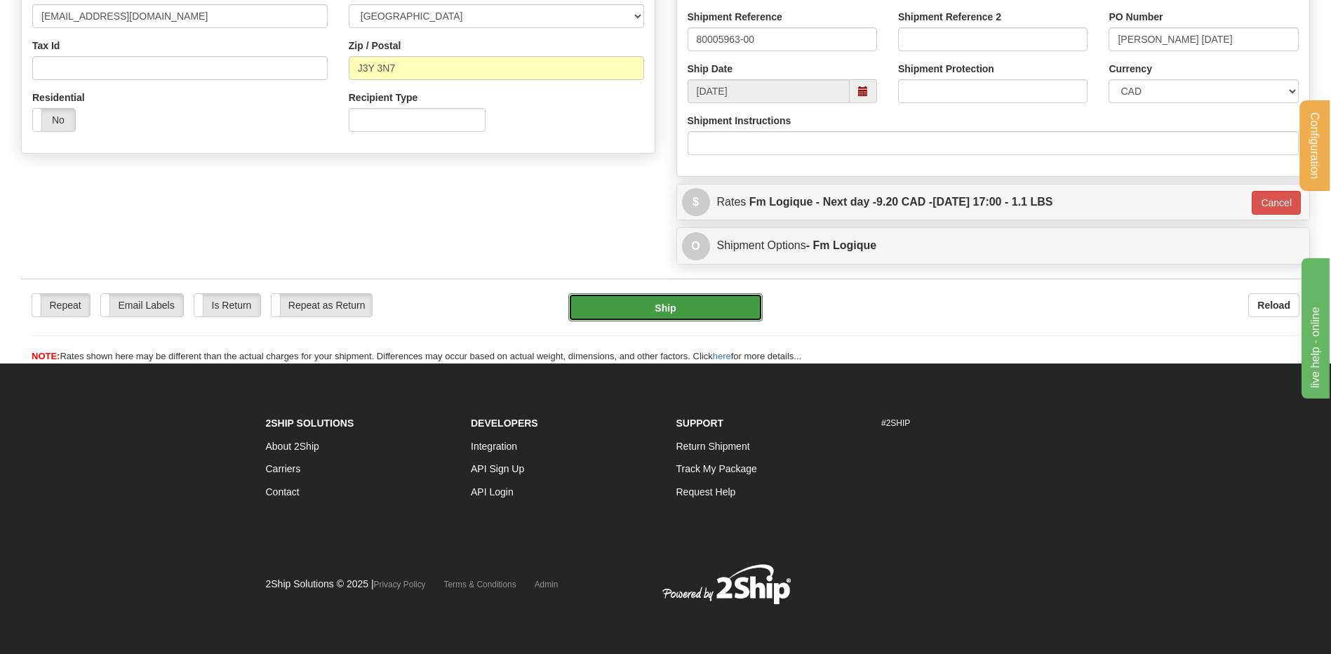
click at [636, 312] on button "Ship" at bounding box center [665, 307] width 194 height 28
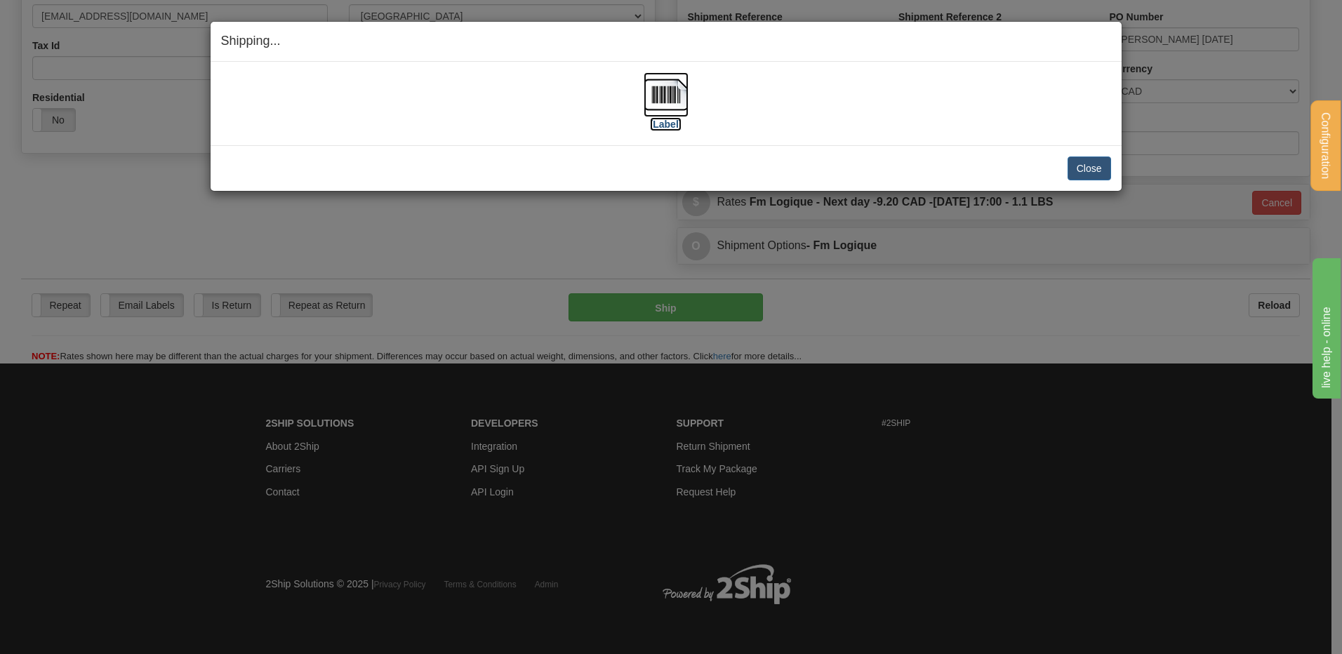
click at [664, 95] on img at bounding box center [665, 94] width 45 height 45
click at [1074, 166] on button "Close" at bounding box center [1089, 168] width 44 height 24
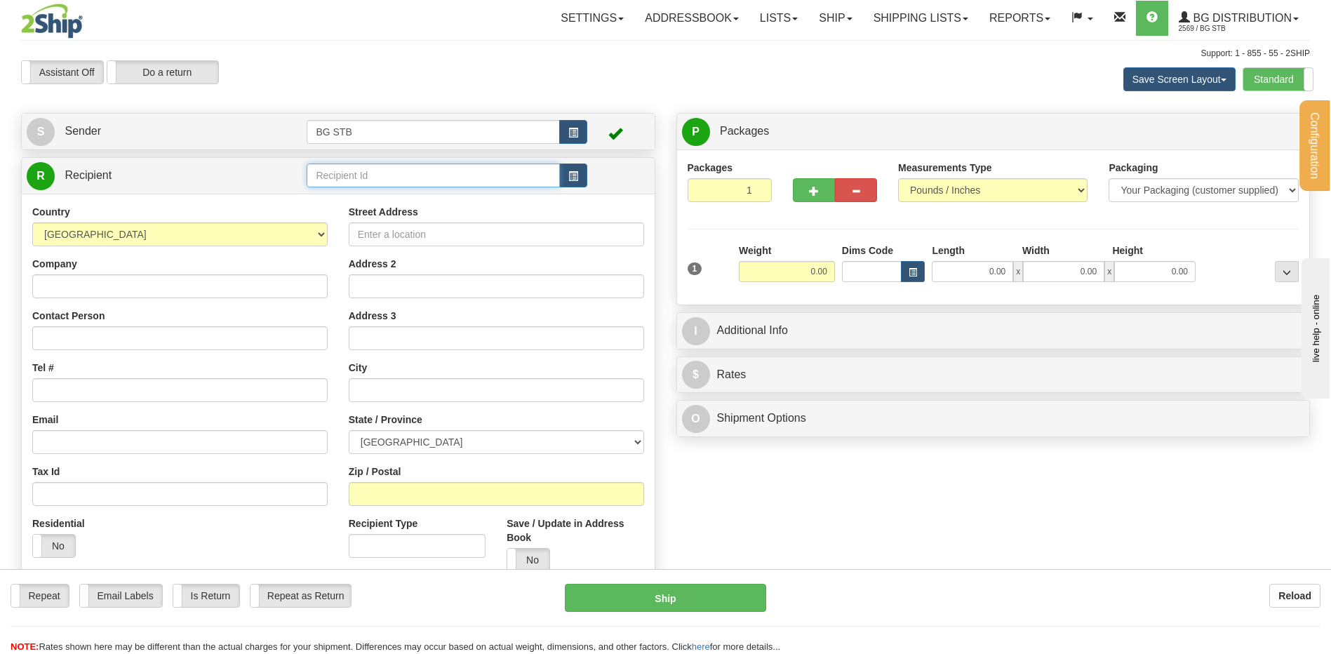
drag, startPoint x: 422, startPoint y: 167, endPoint x: 420, endPoint y: 175, distance: 8.5
click at [422, 167] on input "text" at bounding box center [433, 175] width 253 height 24
type input "9533"
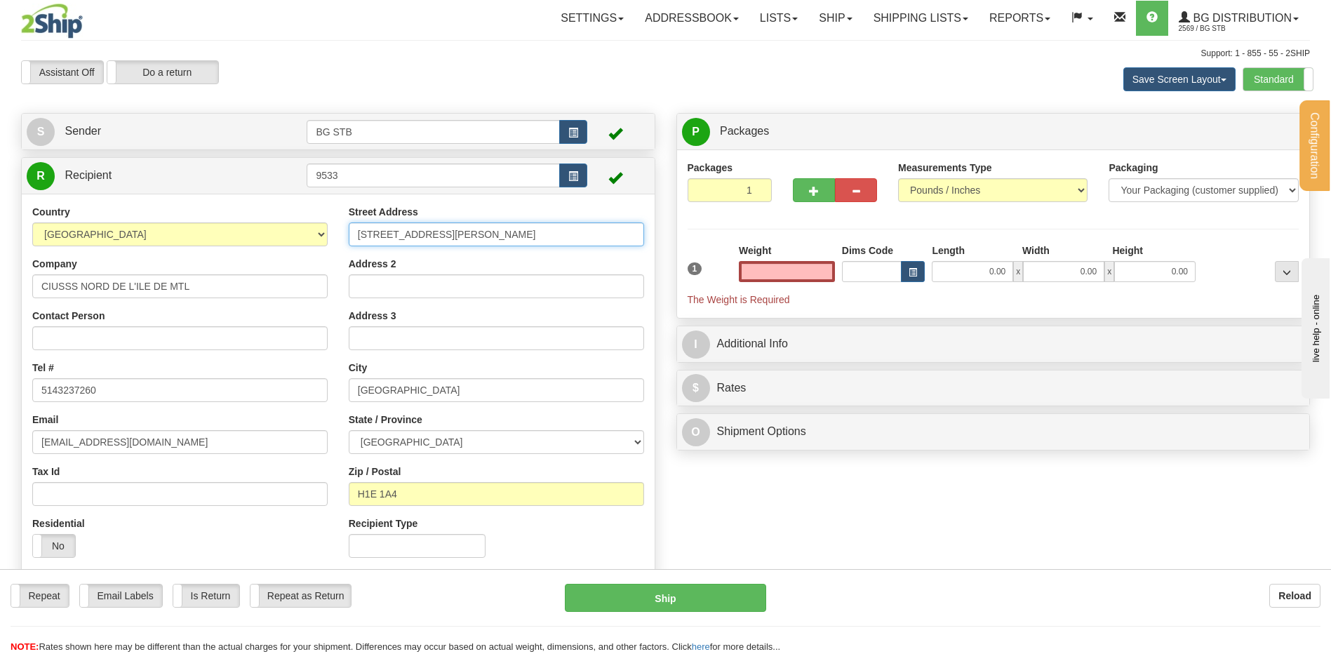
type input "0.00"
drag, startPoint x: 492, startPoint y: 224, endPoint x: 69, endPoint y: 245, distance: 423.0
click at [110, 245] on div "Country [GEOGRAPHIC_DATA] [GEOGRAPHIC_DATA] [GEOGRAPHIC_DATA] [GEOGRAPHIC_DATA]…" at bounding box center [338, 386] width 633 height 363
type input "1"
type input "[STREET_ADDRESS][PERSON_NAME] EST"
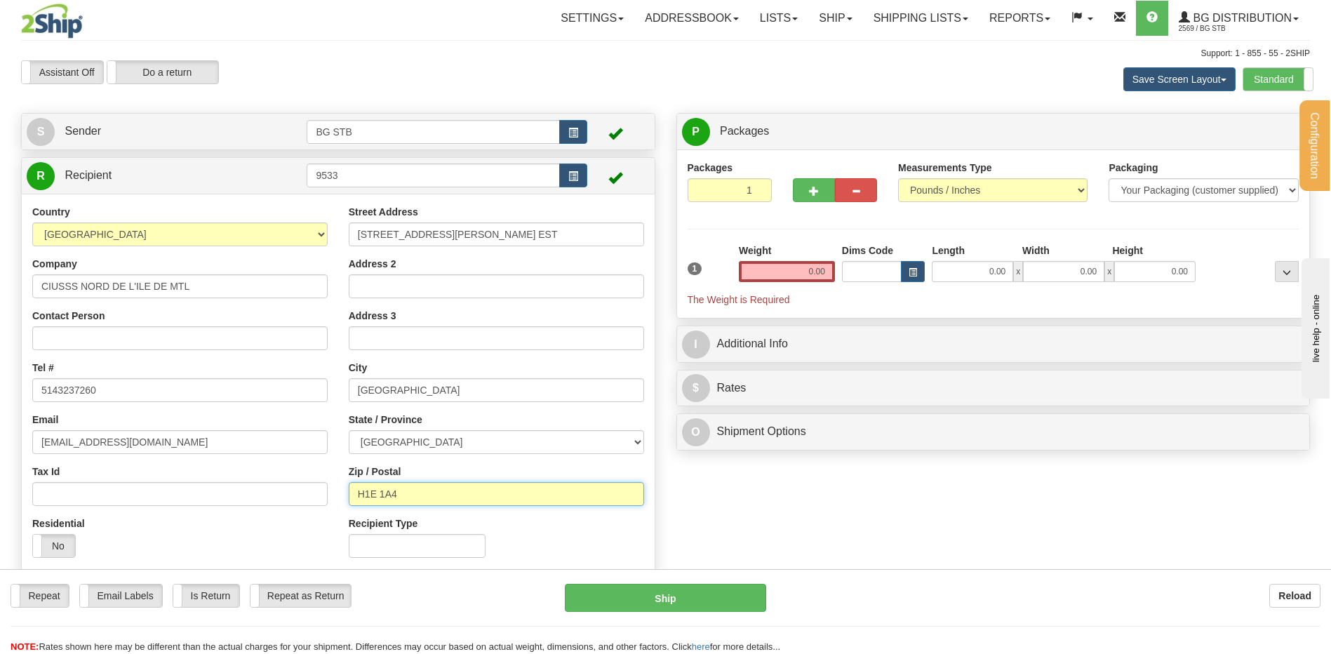
drag, startPoint x: 359, startPoint y: 483, endPoint x: 377, endPoint y: 488, distance: 18.4
click at [375, 488] on input "H1E 1A4" at bounding box center [496, 494] width 295 height 24
type input "H2B 1K3"
click at [806, 277] on input "0.00" at bounding box center [787, 271] width 96 height 21
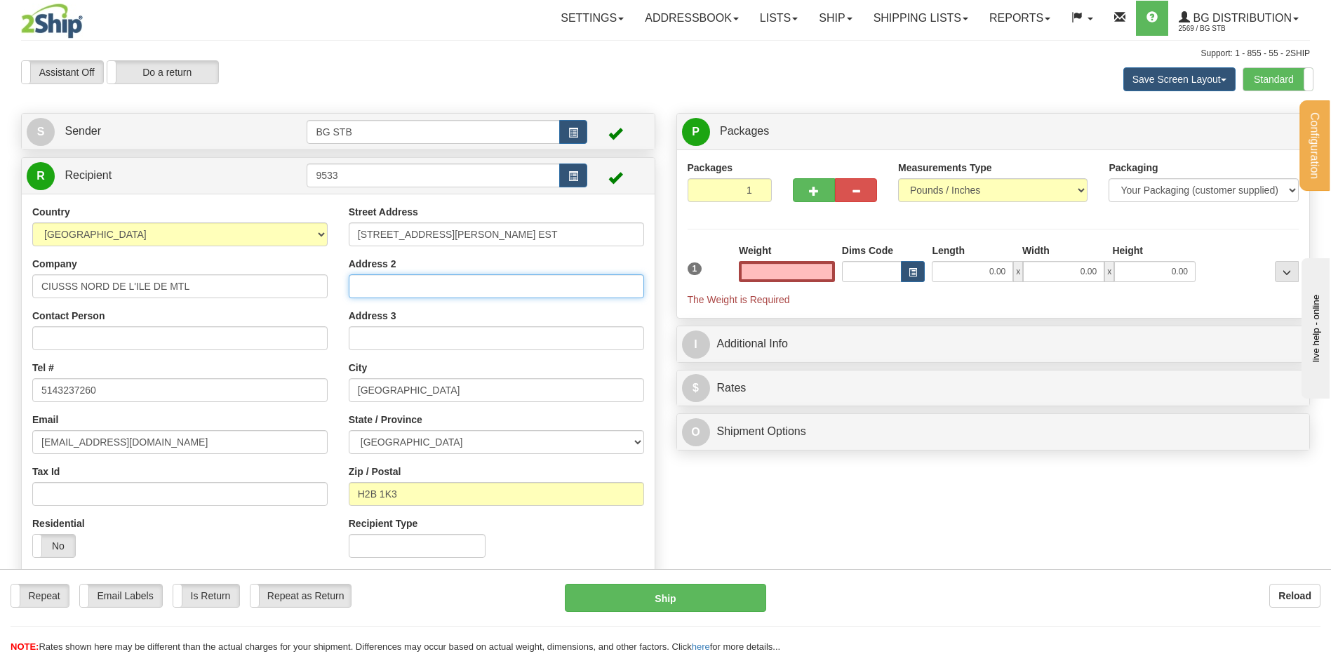
type input "0.00"
click at [380, 288] on input "Address 2" at bounding box center [496, 286] width 295 height 24
type input "HOPITAL FLEURY"
click at [770, 270] on input "0.00" at bounding box center [787, 271] width 96 height 21
type input "1.20"
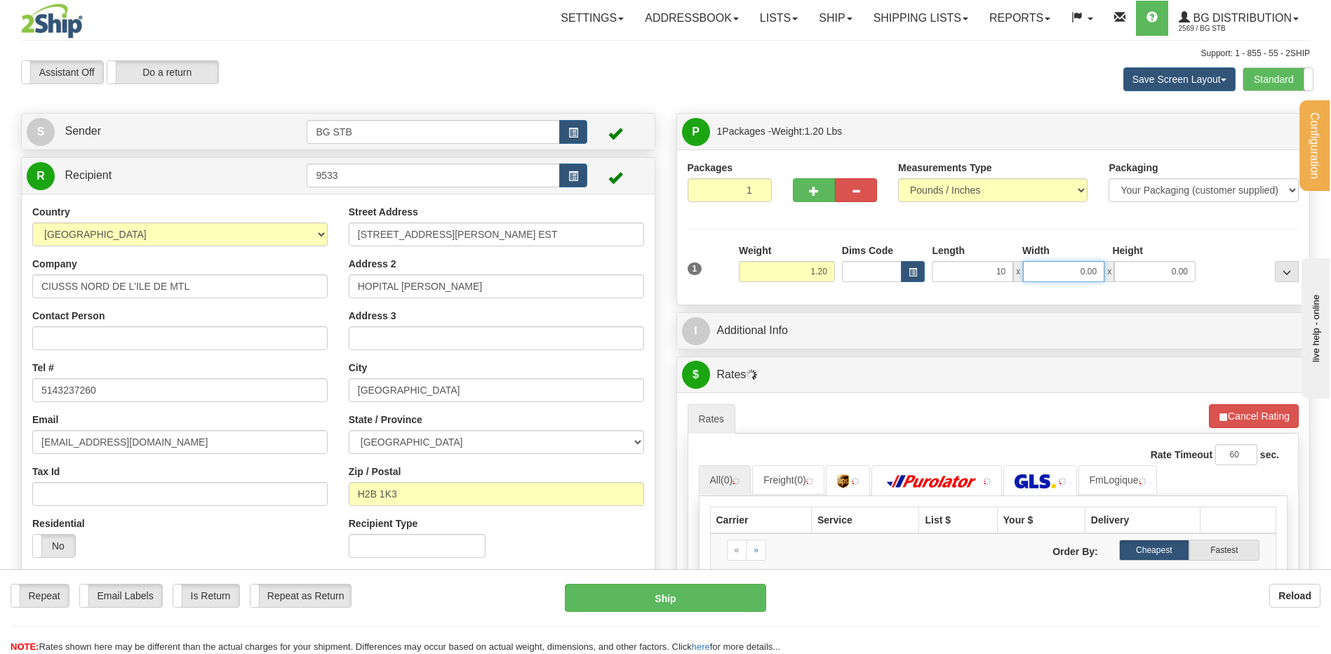
type input "10.00"
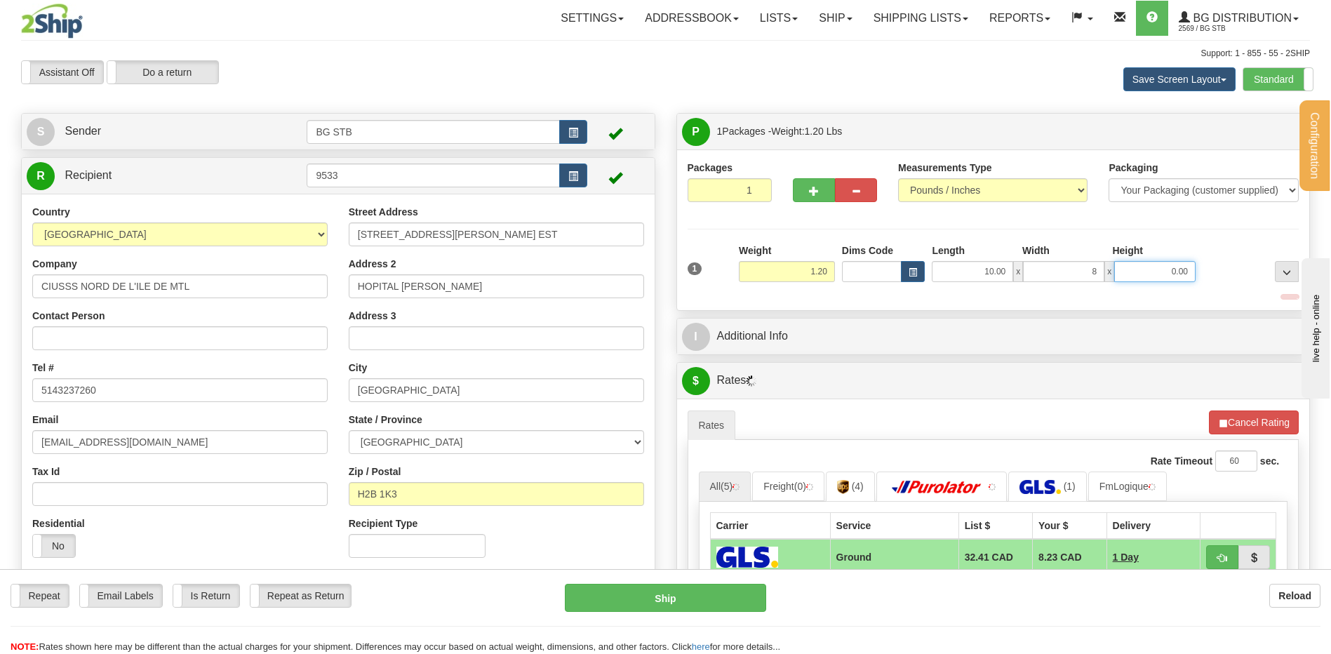
type input "8.00"
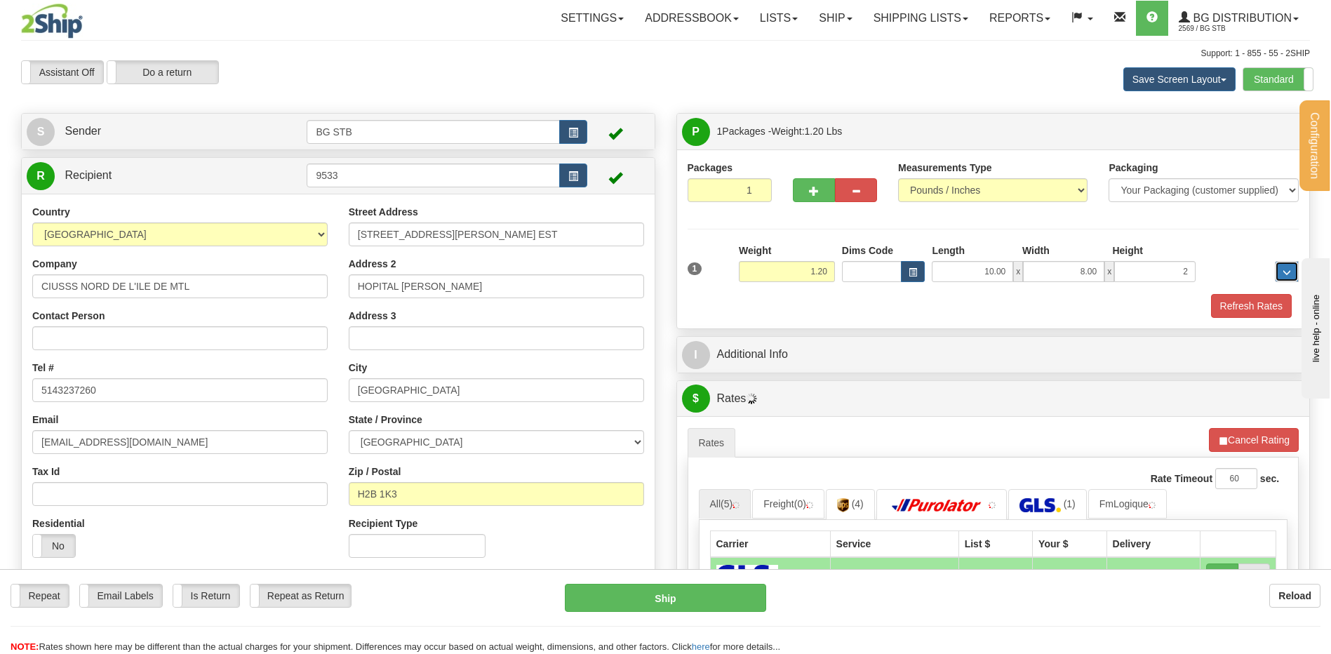
type input "2.00"
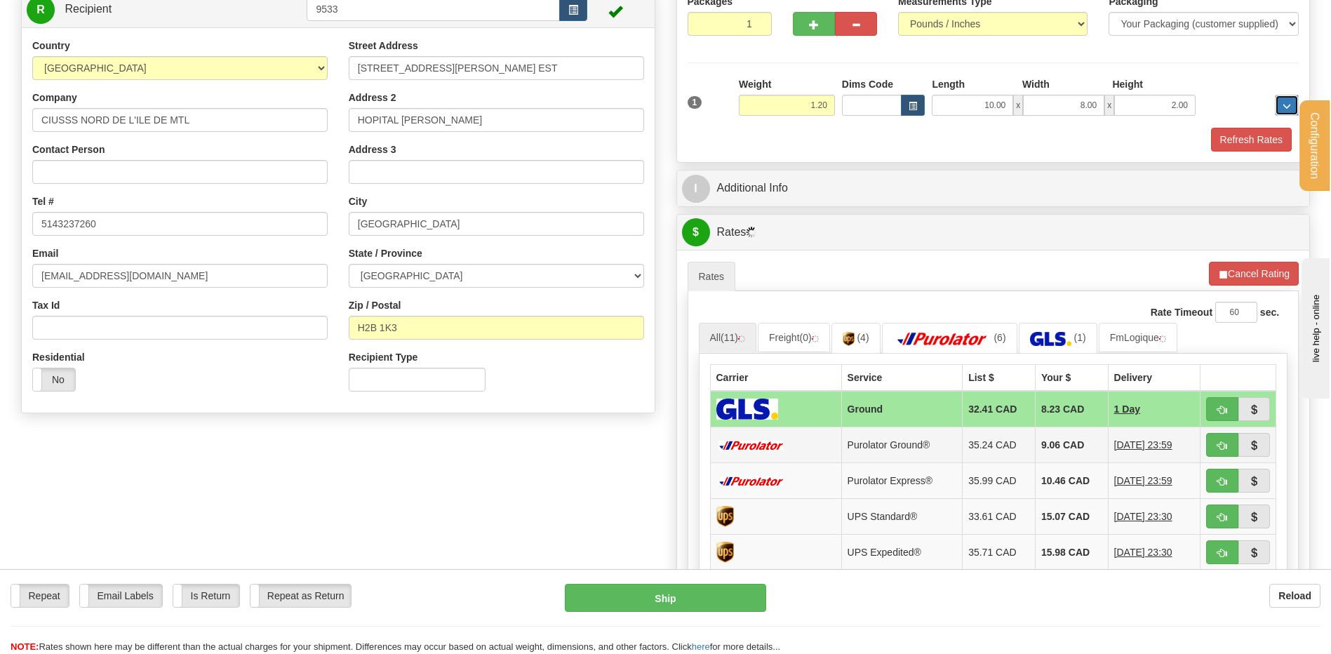
scroll to position [281, 0]
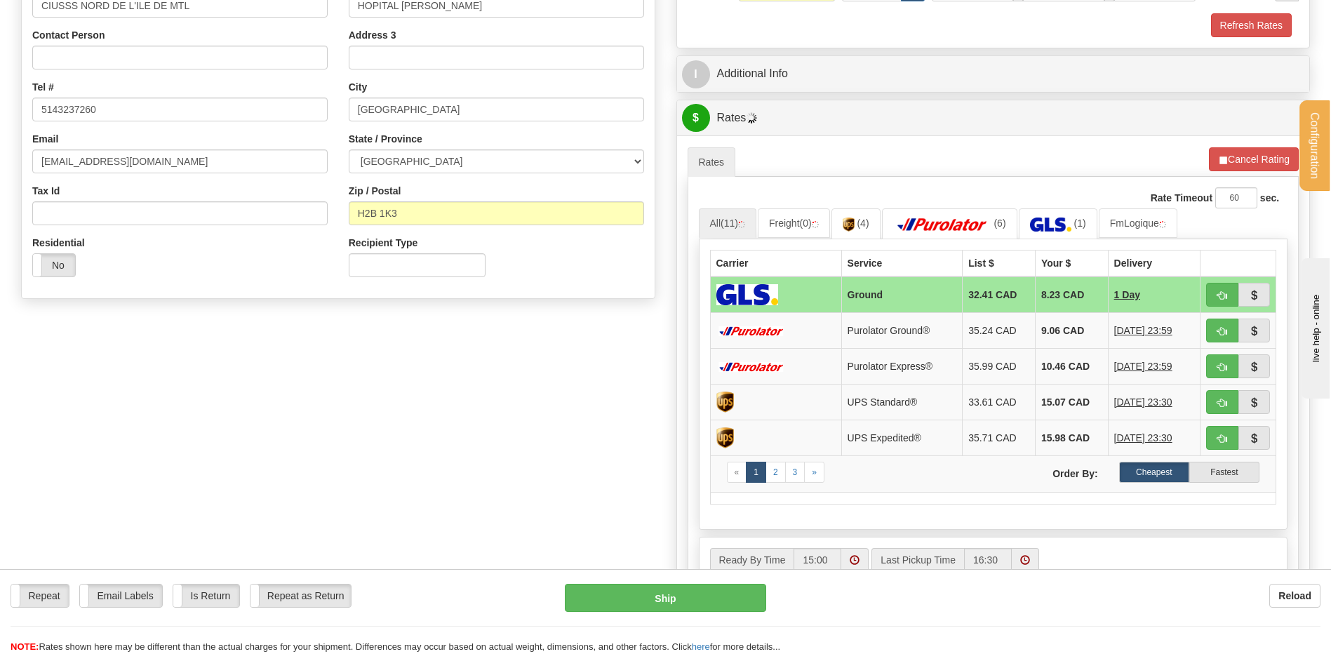
drag, startPoint x: 780, startPoint y: 91, endPoint x: 780, endPoint y: 80, distance: 10.5
click at [780, 86] on div "I Additional Info" at bounding box center [993, 74] width 633 height 36
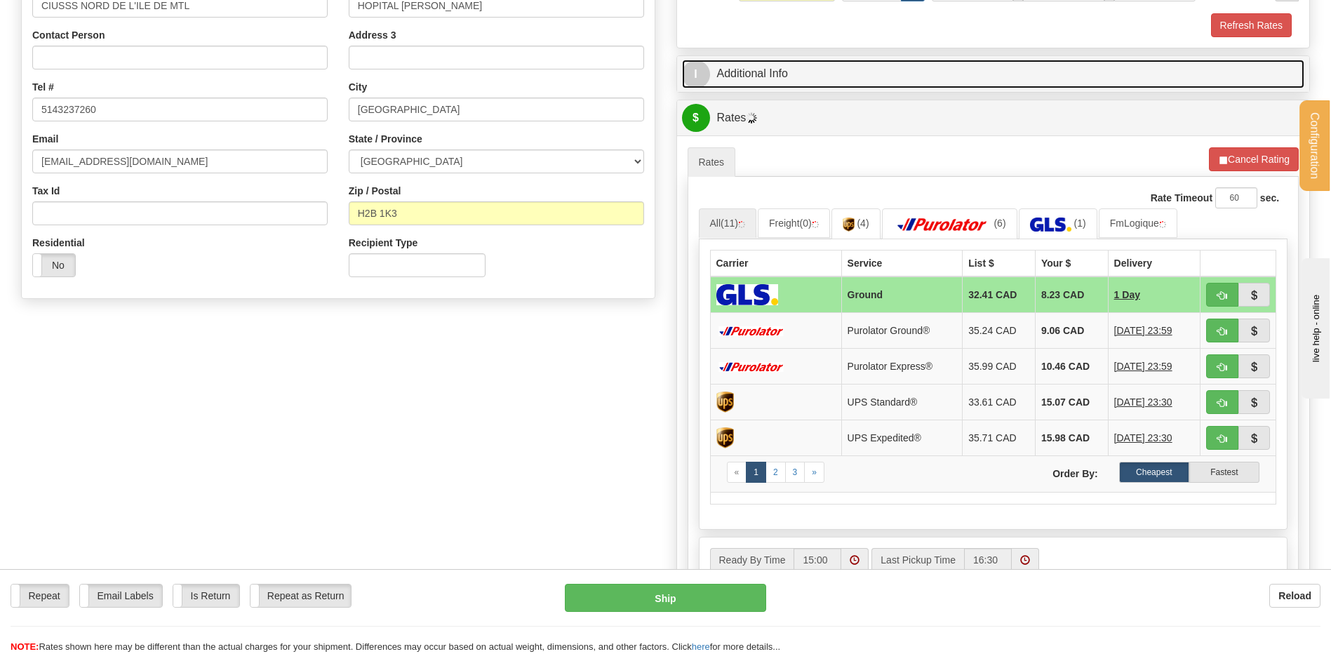
click at [780, 80] on link "I Additional Info" at bounding box center [993, 74] width 623 height 29
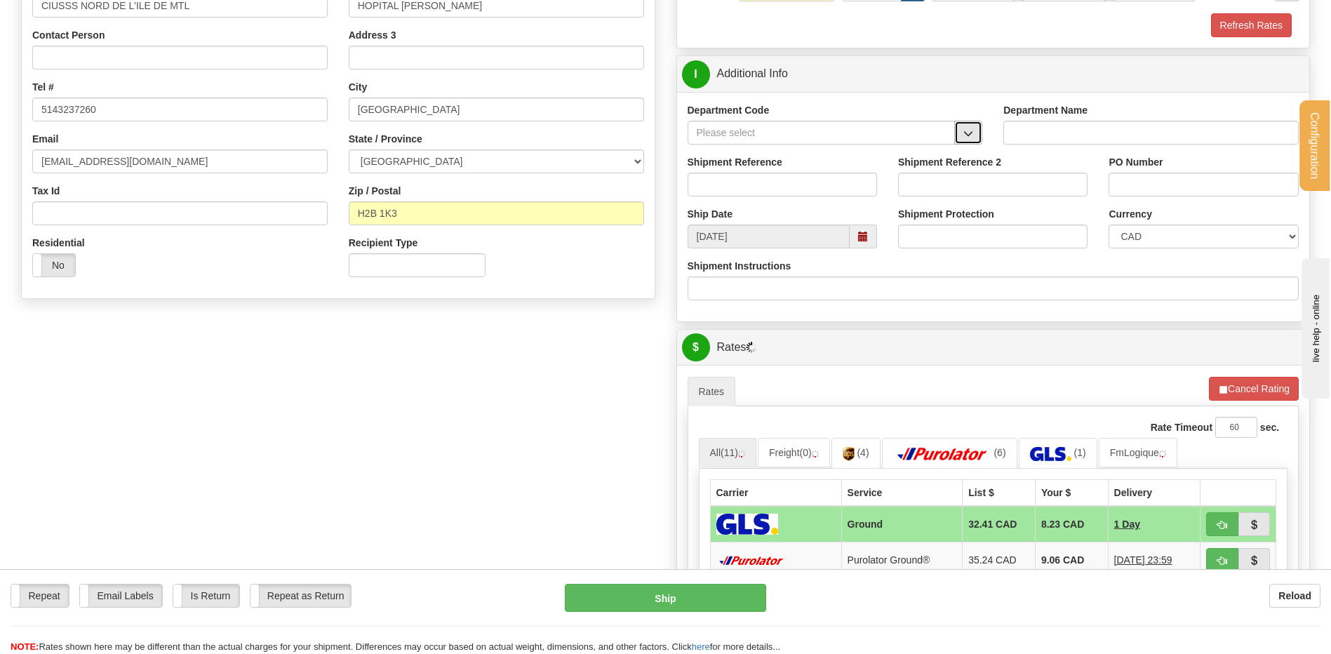
click at [968, 135] on span "button" at bounding box center [968, 133] width 10 height 9
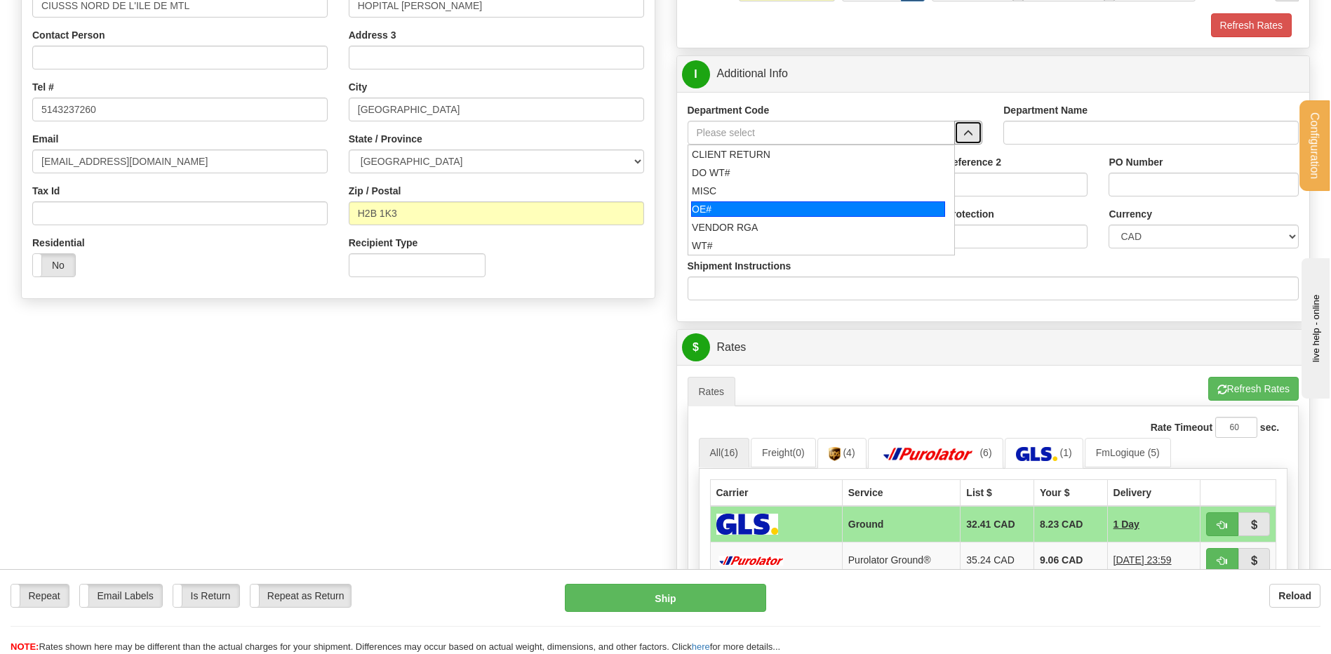
click at [729, 211] on div "OE#" at bounding box center [818, 208] width 254 height 15
type input "OE#"
type input "ORDERS"
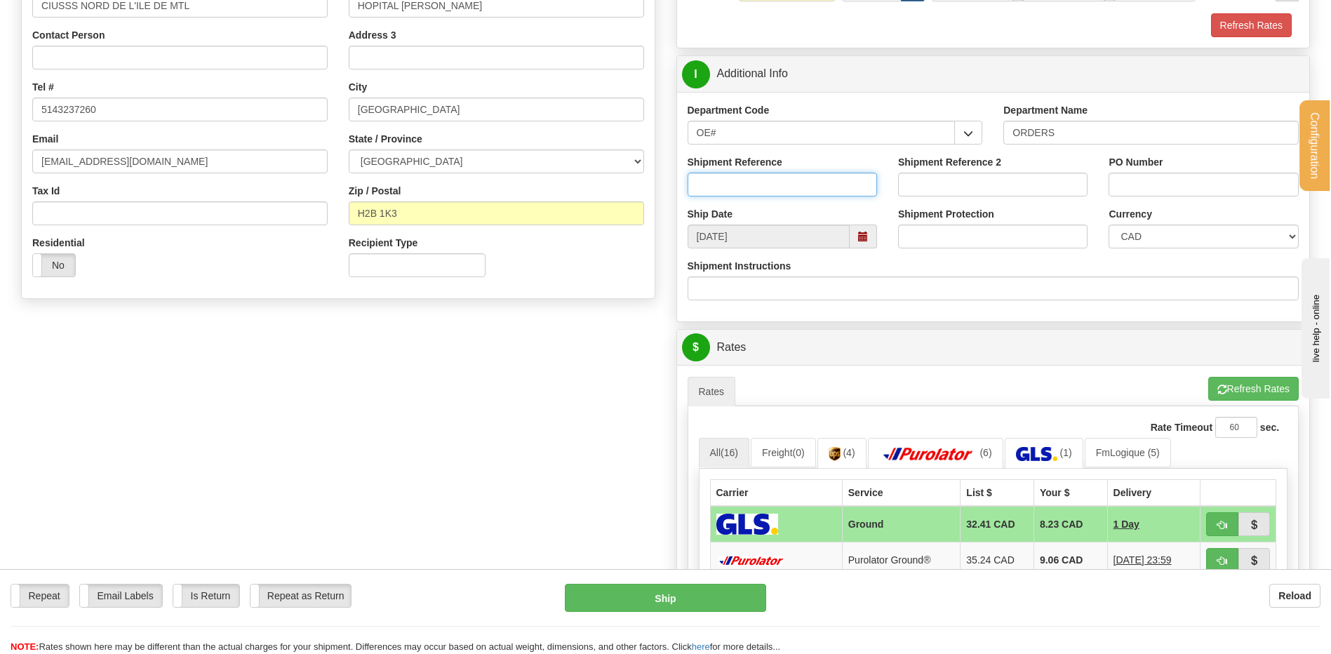
click at [727, 194] on input "Shipment Reference" at bounding box center [782, 185] width 189 height 24
type input "80005008-01"
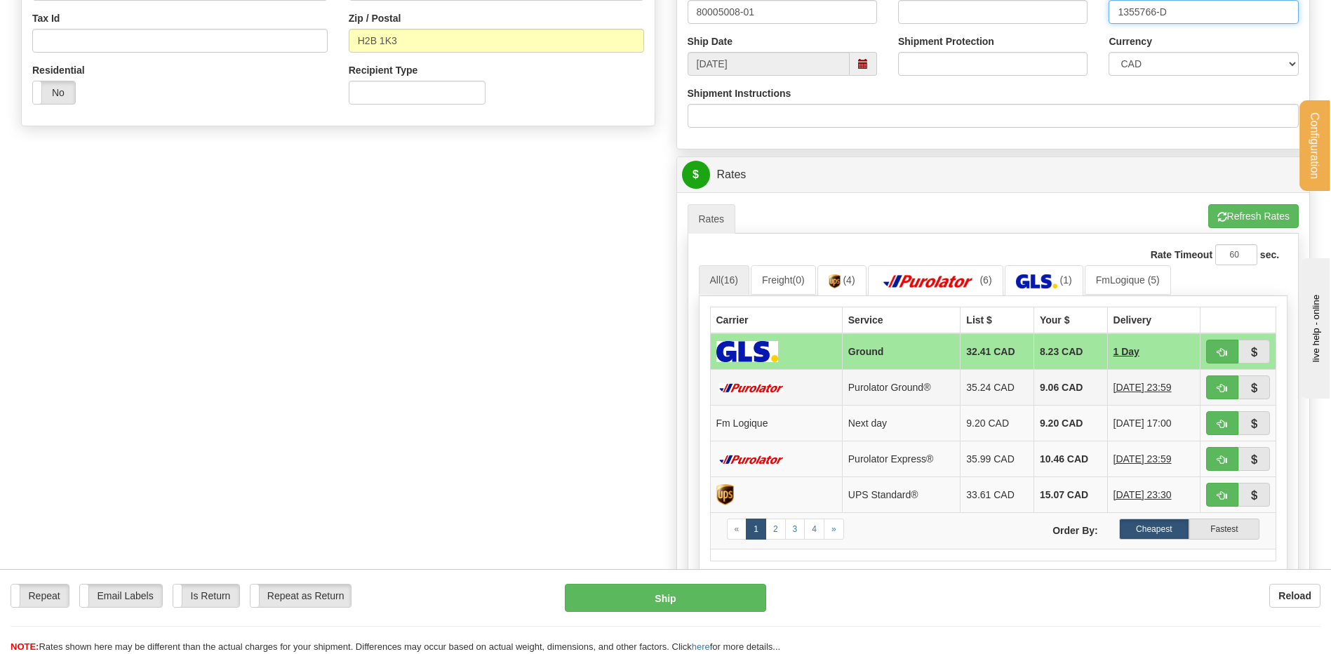
scroll to position [561, 0]
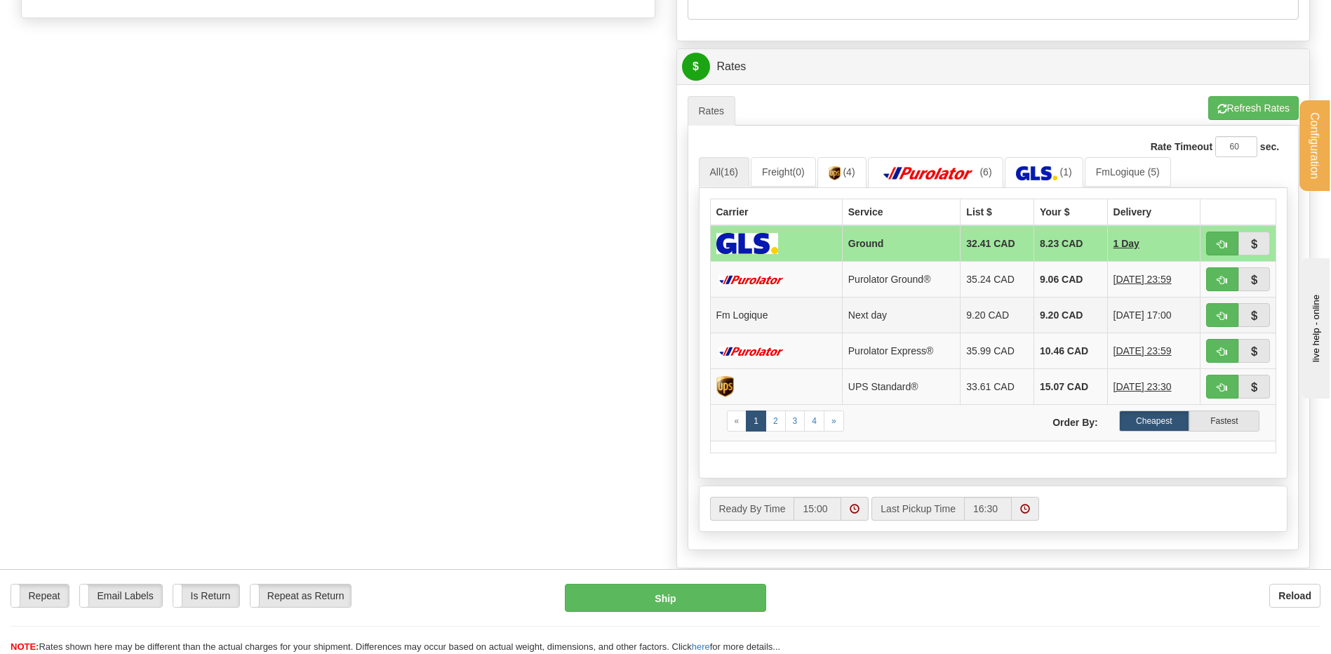
type input "1355766-D"
click at [1217, 314] on span "button" at bounding box center [1222, 316] width 10 height 9
type input "jour"
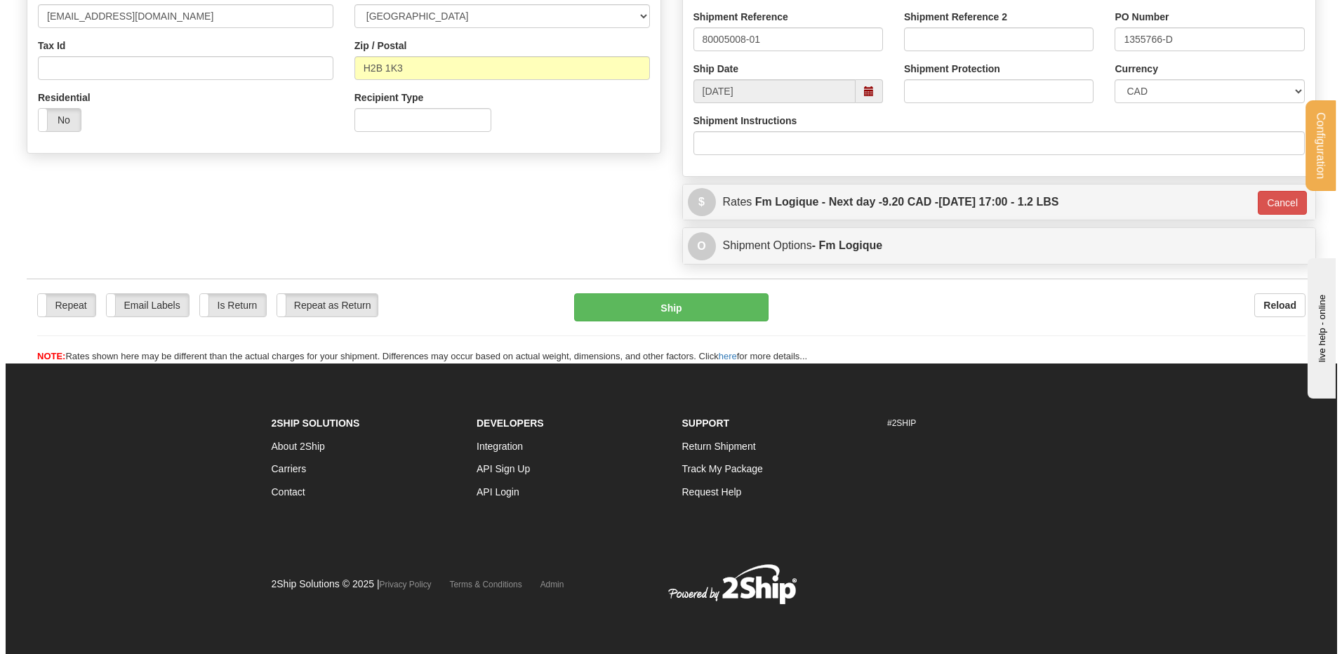
scroll to position [427, 0]
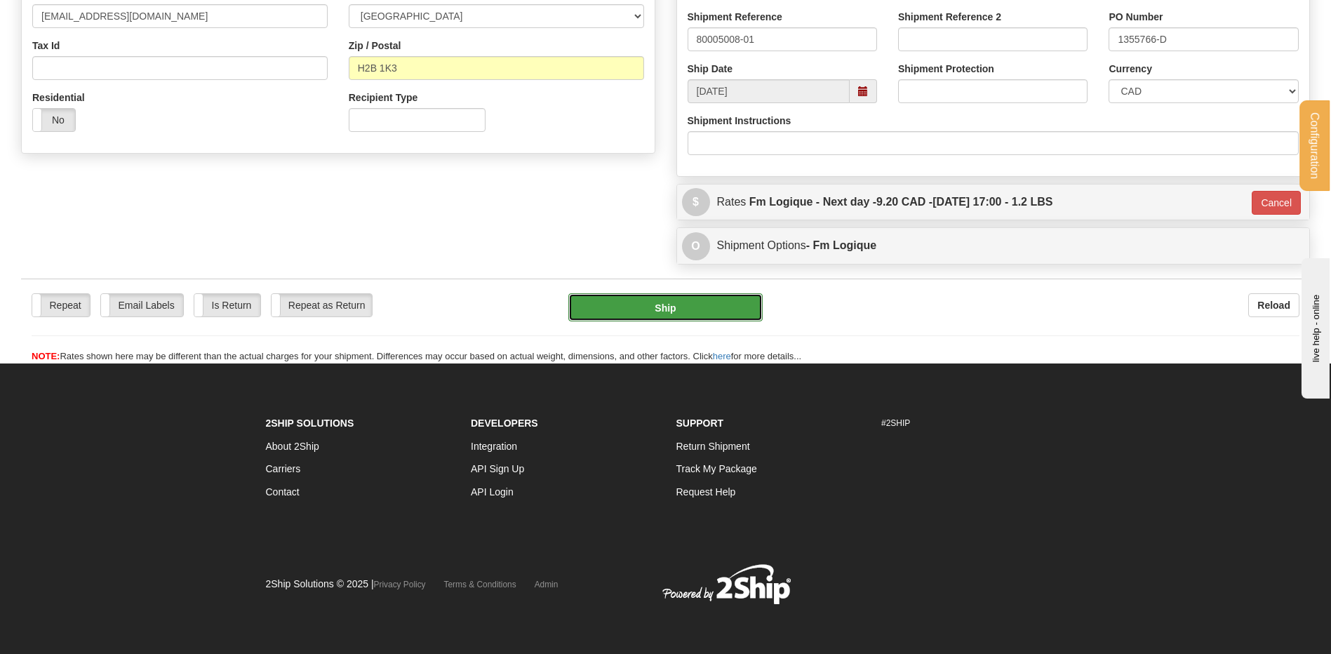
click at [689, 315] on button "Ship" at bounding box center [665, 307] width 194 height 28
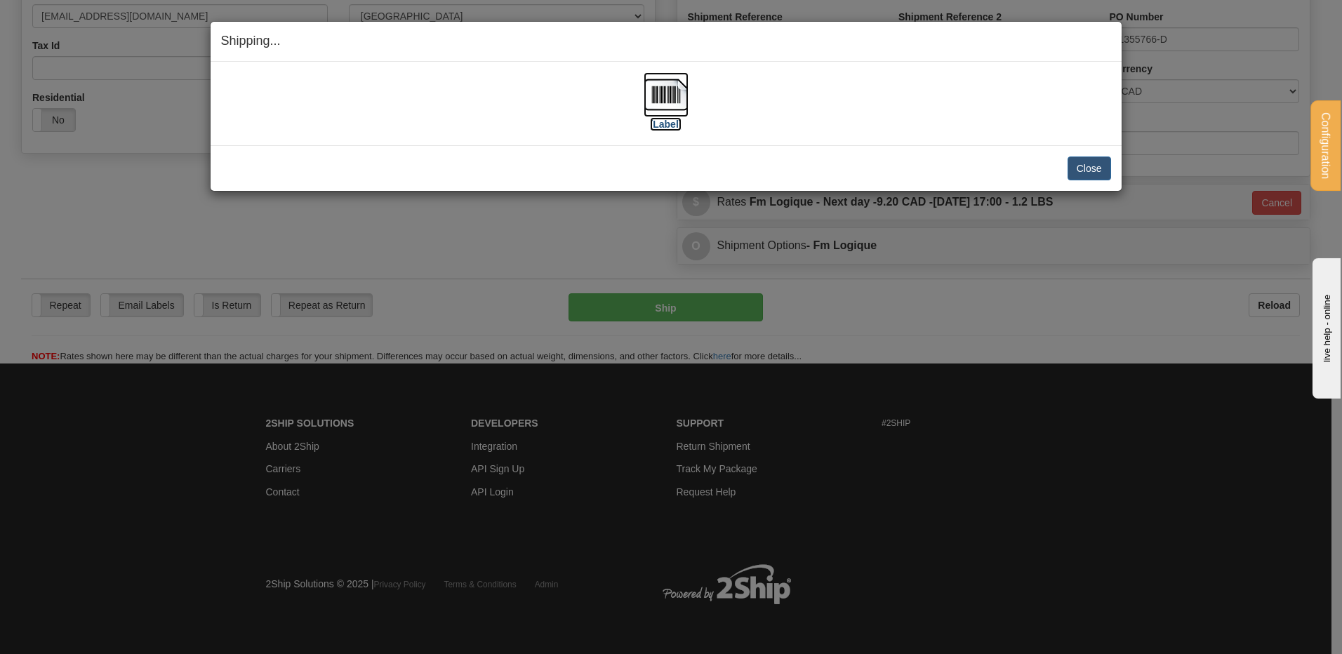
click at [645, 96] on img at bounding box center [665, 94] width 45 height 45
click at [1096, 171] on button "Close" at bounding box center [1089, 168] width 44 height 24
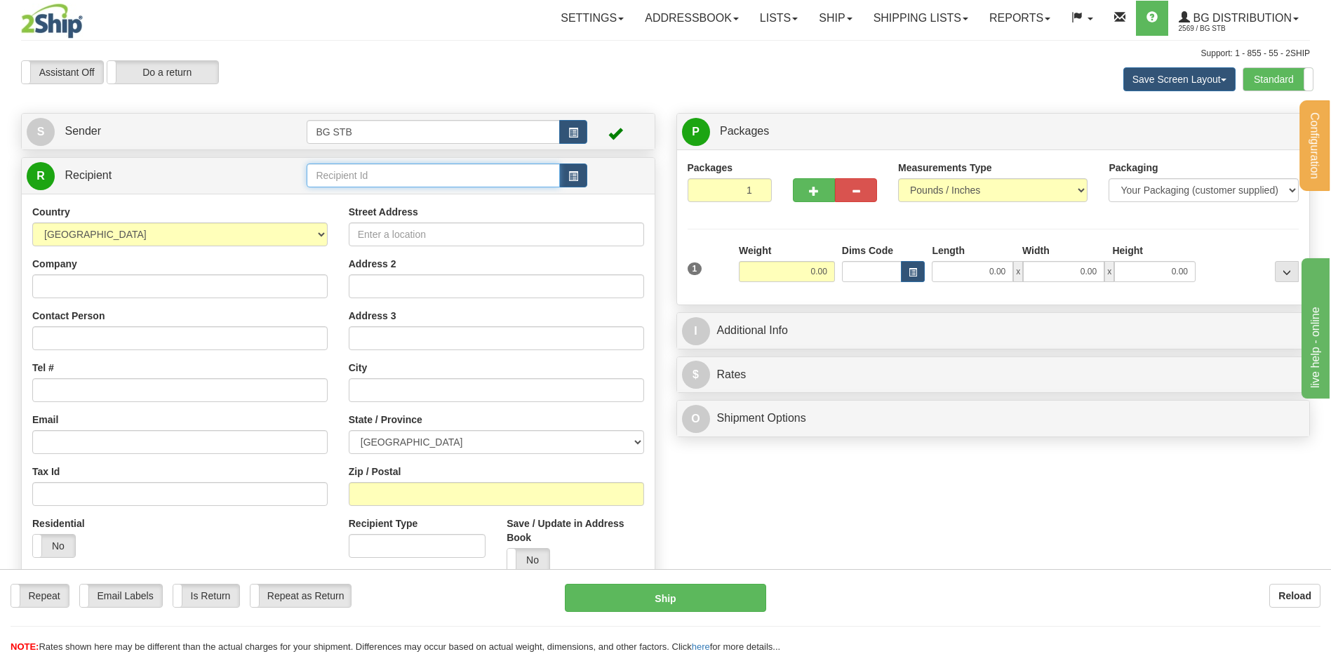
click at [329, 171] on input "text" at bounding box center [433, 175] width 253 height 24
type input "4167"
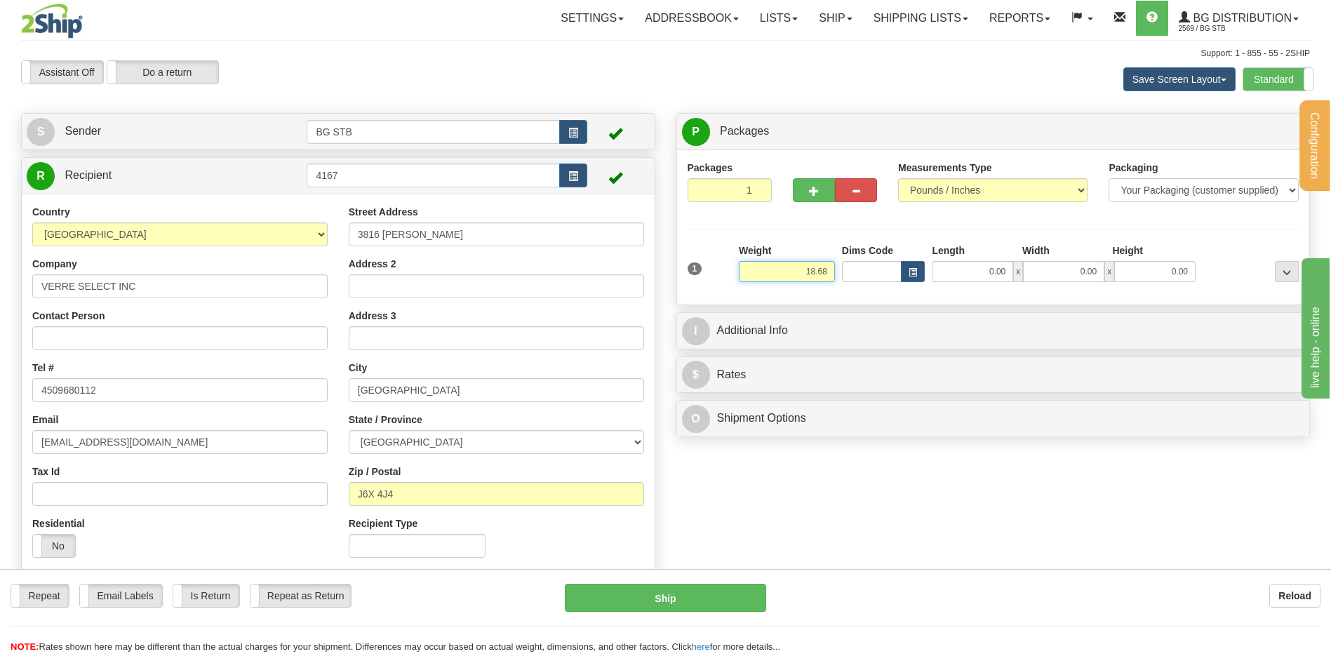
type input "18.68"
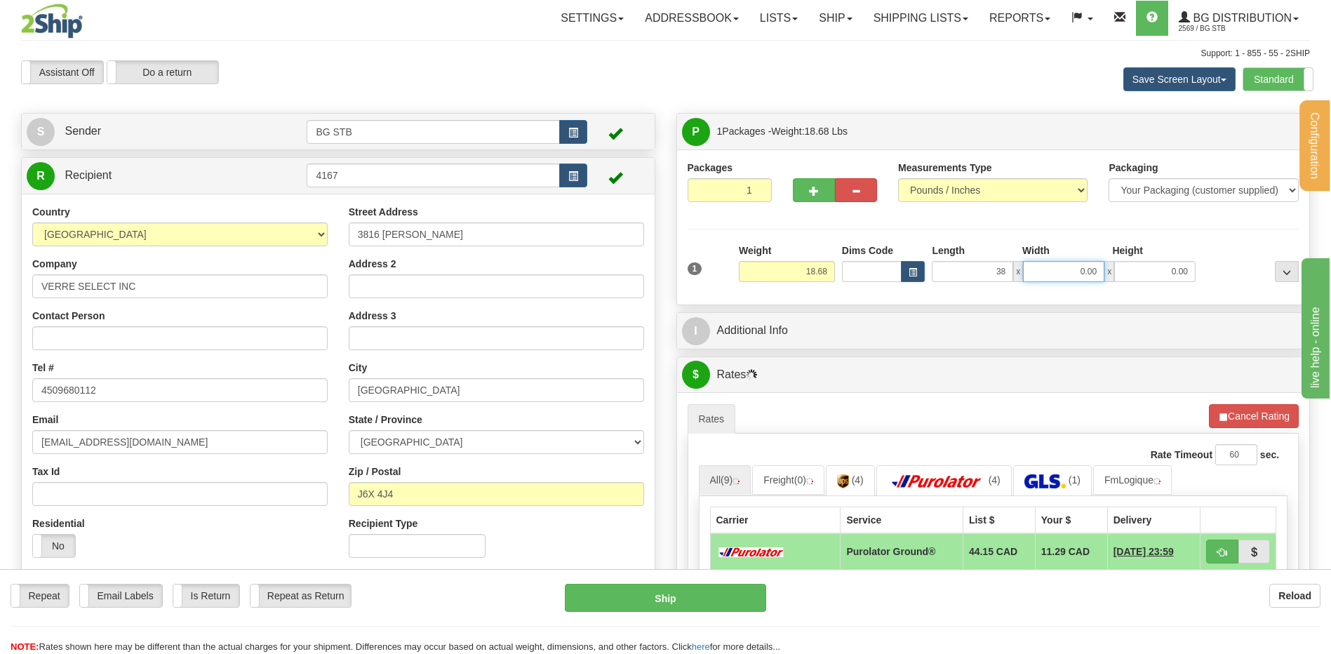
type input "38.00"
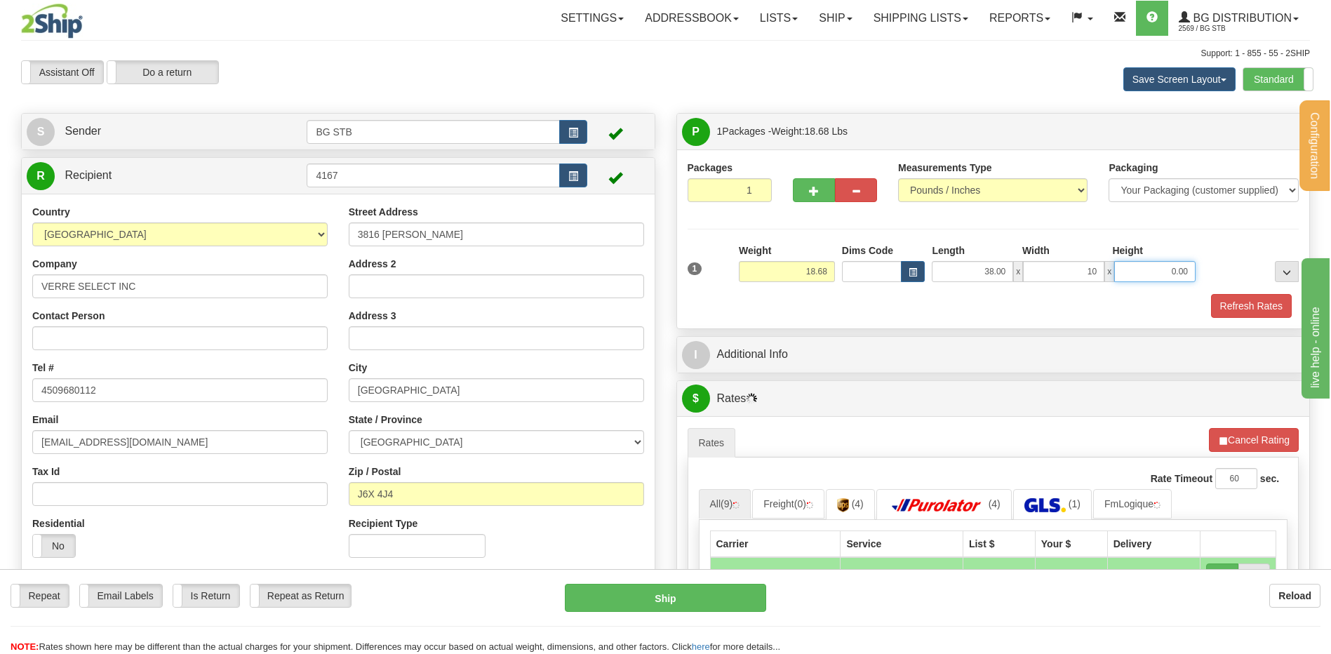
type input "10.00"
type input "6.00"
drag, startPoint x: 796, startPoint y: 191, endPoint x: 872, endPoint y: 184, distance: 76.1
click at [796, 191] on button "button" at bounding box center [814, 190] width 42 height 24
type input "2"
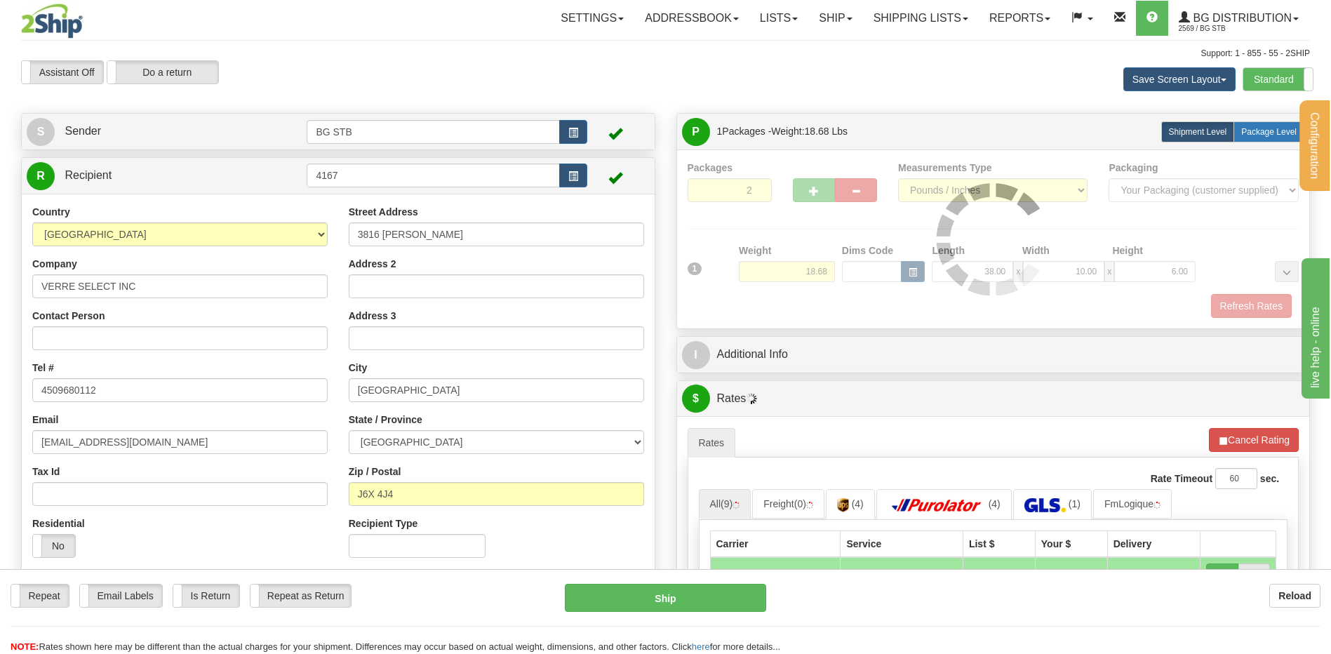
drag, startPoint x: 1257, startPoint y: 124, endPoint x: 1237, endPoint y: 133, distance: 21.4
click at [1257, 124] on label "Package Level Pack.." at bounding box center [1269, 131] width 71 height 21
radio input "true"
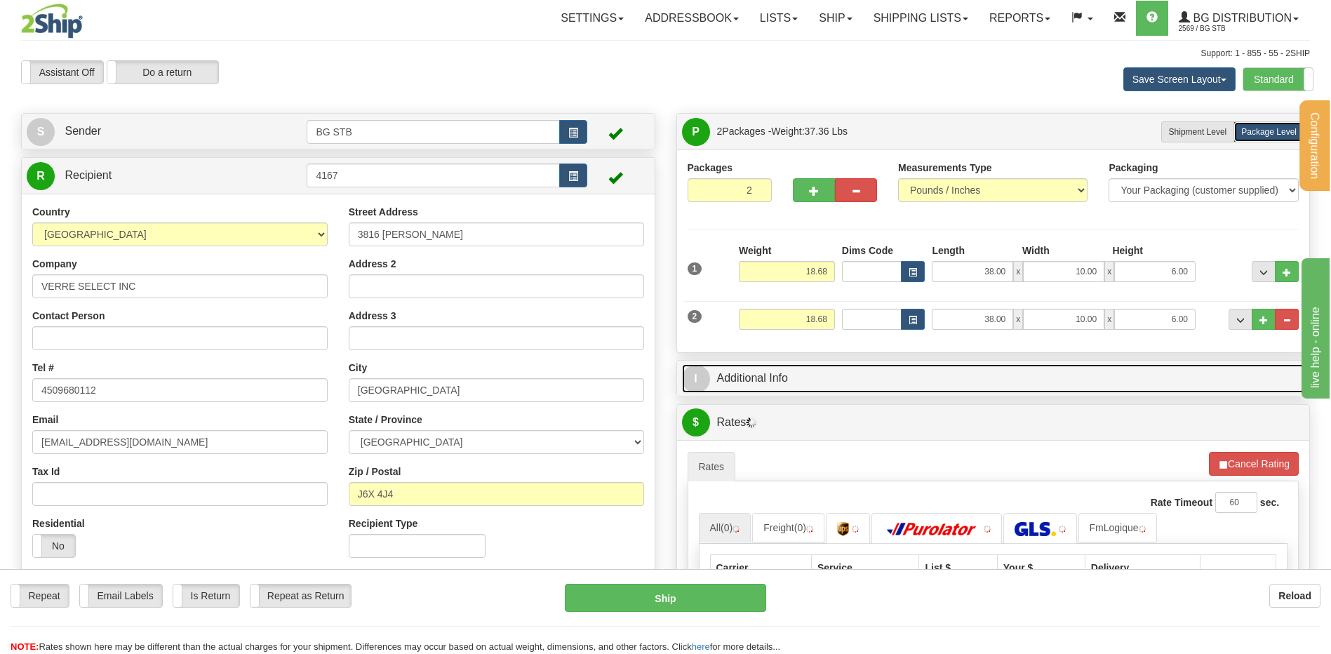
click at [788, 378] on link "I Additional Info" at bounding box center [993, 378] width 623 height 29
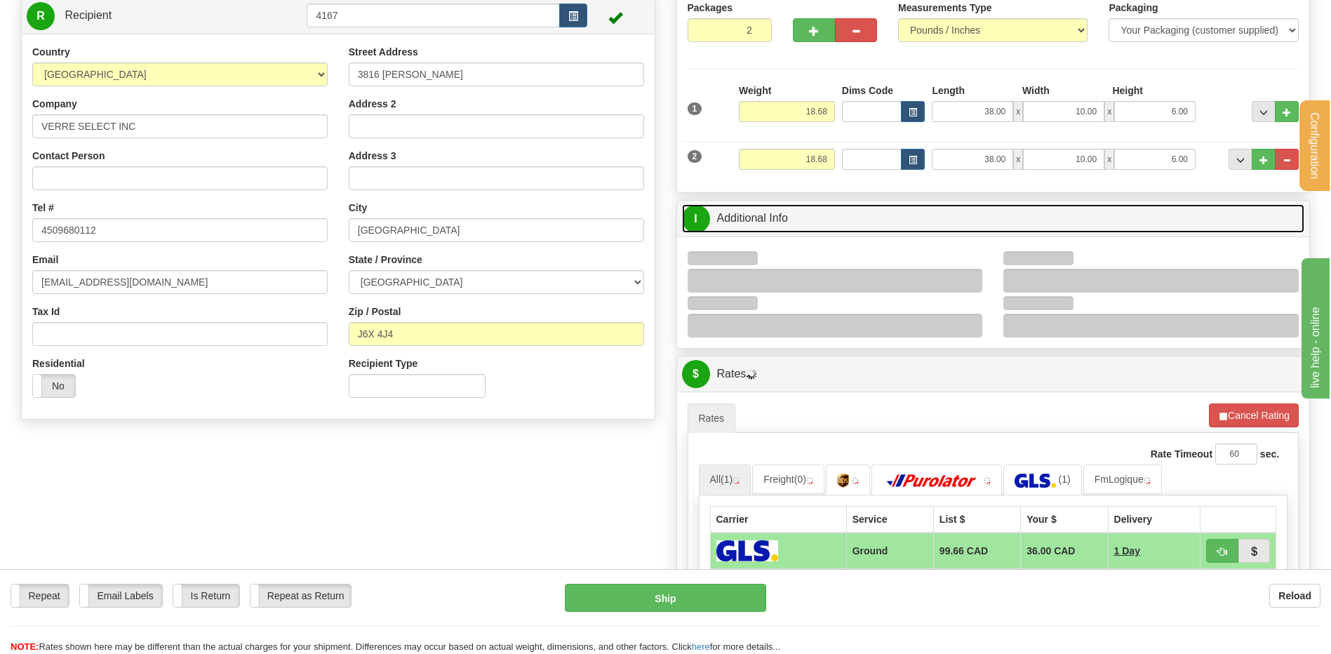
scroll to position [281, 0]
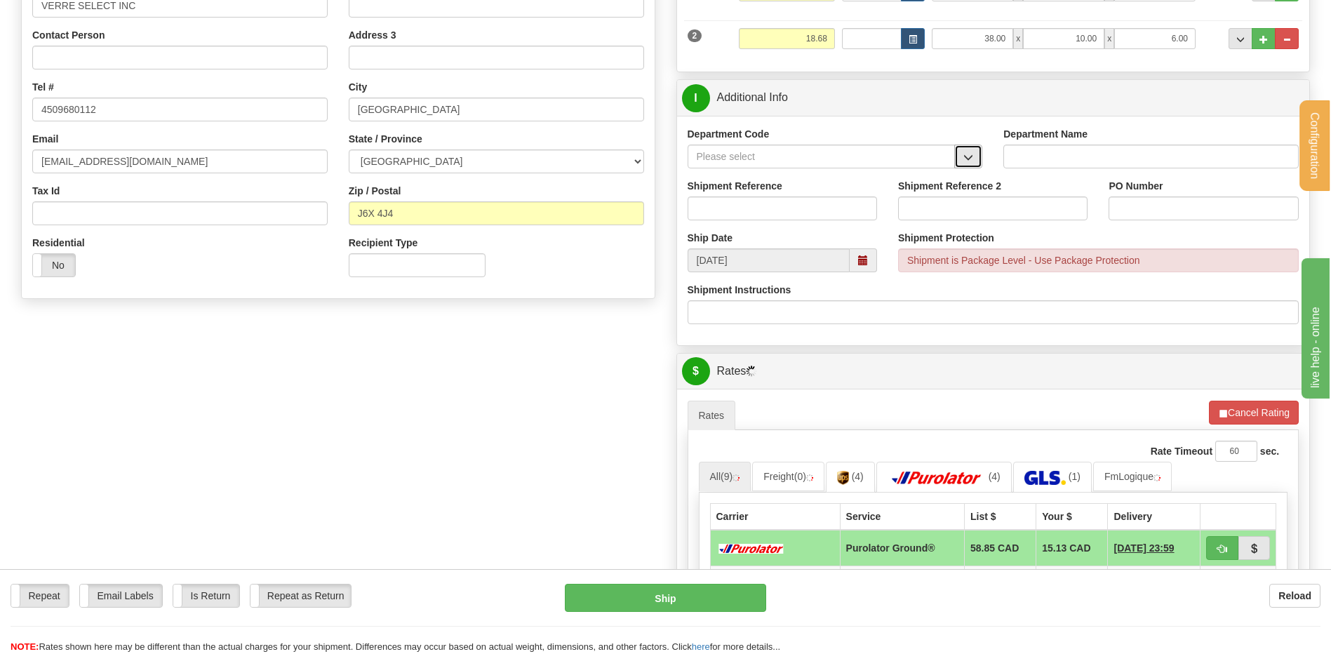
click at [969, 154] on span "button" at bounding box center [968, 157] width 10 height 9
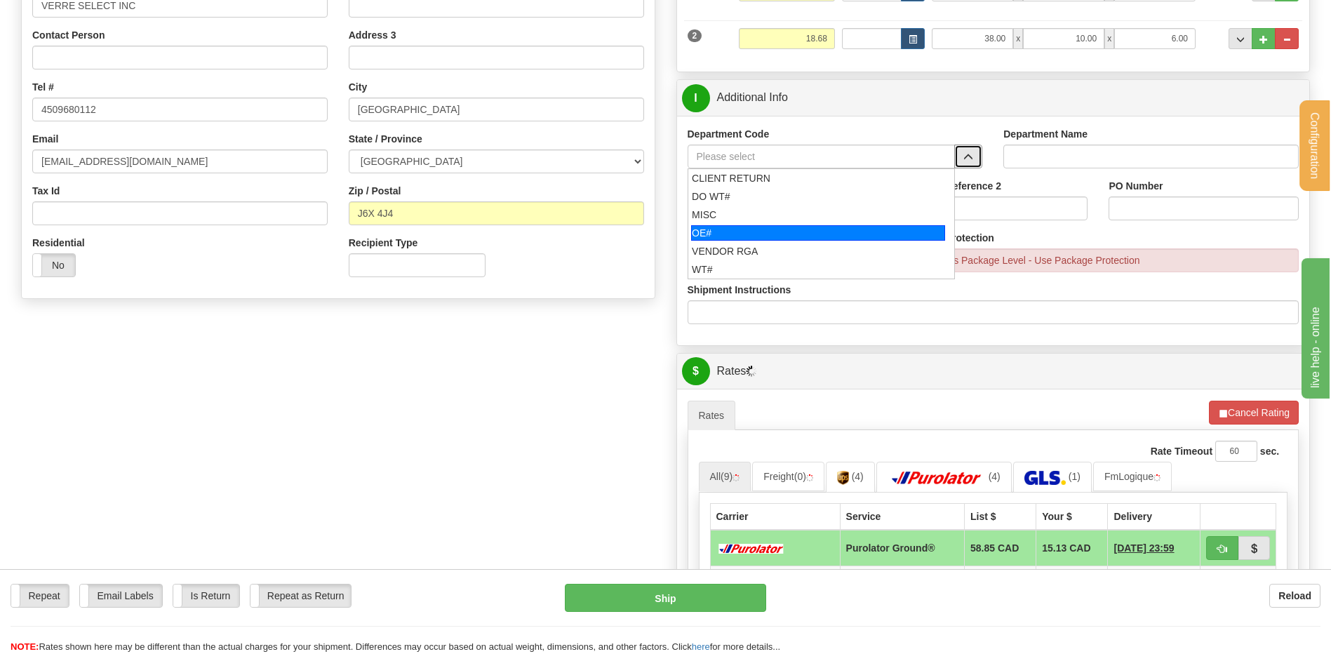
drag, startPoint x: 765, startPoint y: 230, endPoint x: 759, endPoint y: 219, distance: 12.6
click at [762, 229] on div "OE#" at bounding box center [818, 232] width 254 height 15
type input "OE#"
type input "ORDERS"
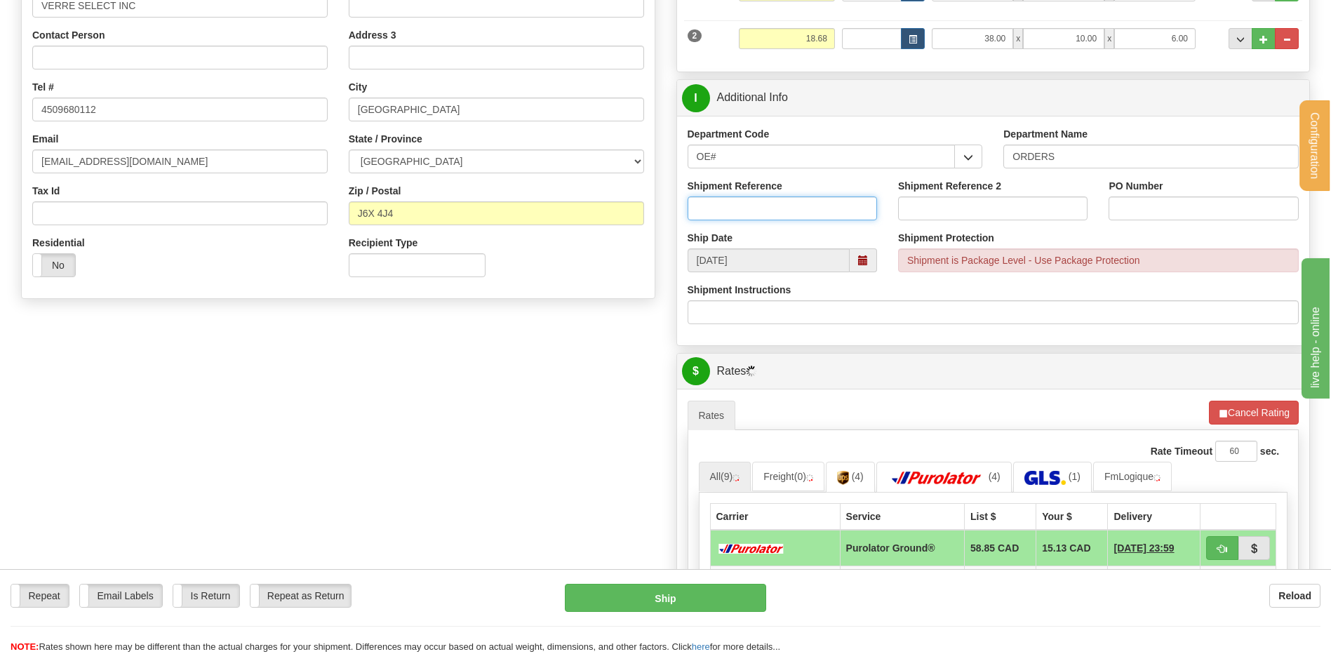
click at [759, 211] on input "Shipment Reference" at bounding box center [782, 208] width 189 height 24
type input "80006203-00"
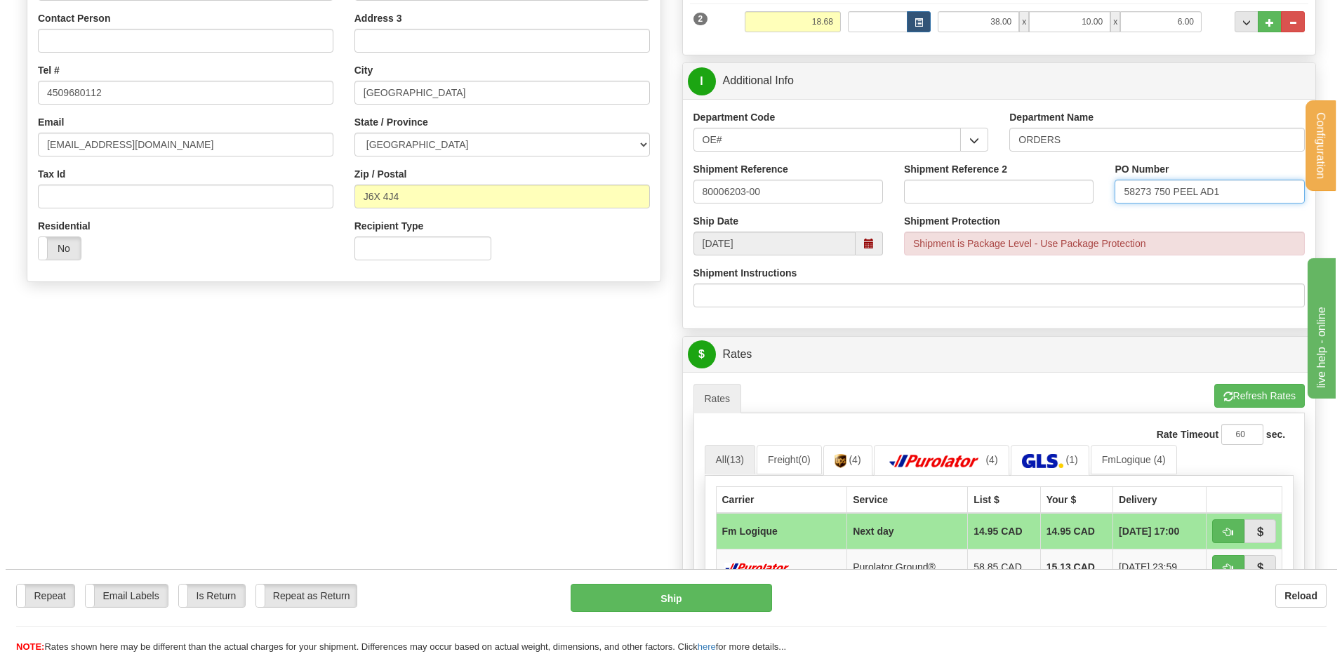
scroll to position [421, 0]
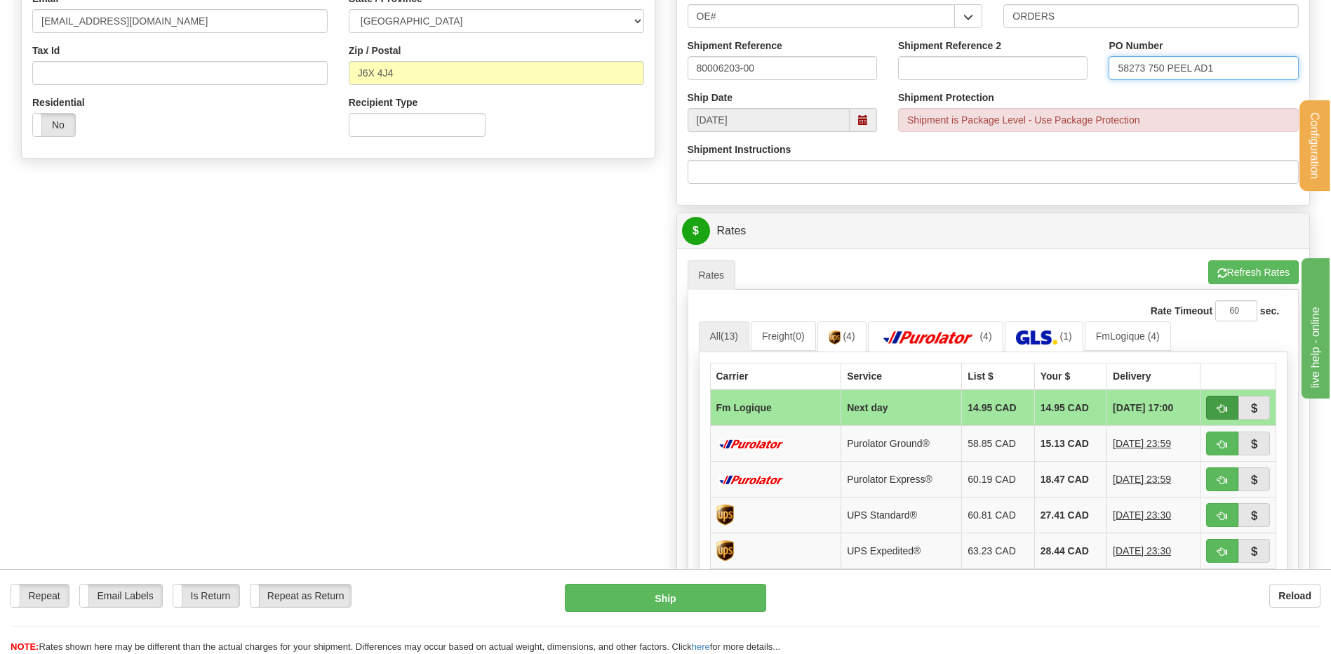
type input "58273 750 PEEL AD1"
click at [1218, 408] on span "button" at bounding box center [1222, 408] width 10 height 9
type input "jour"
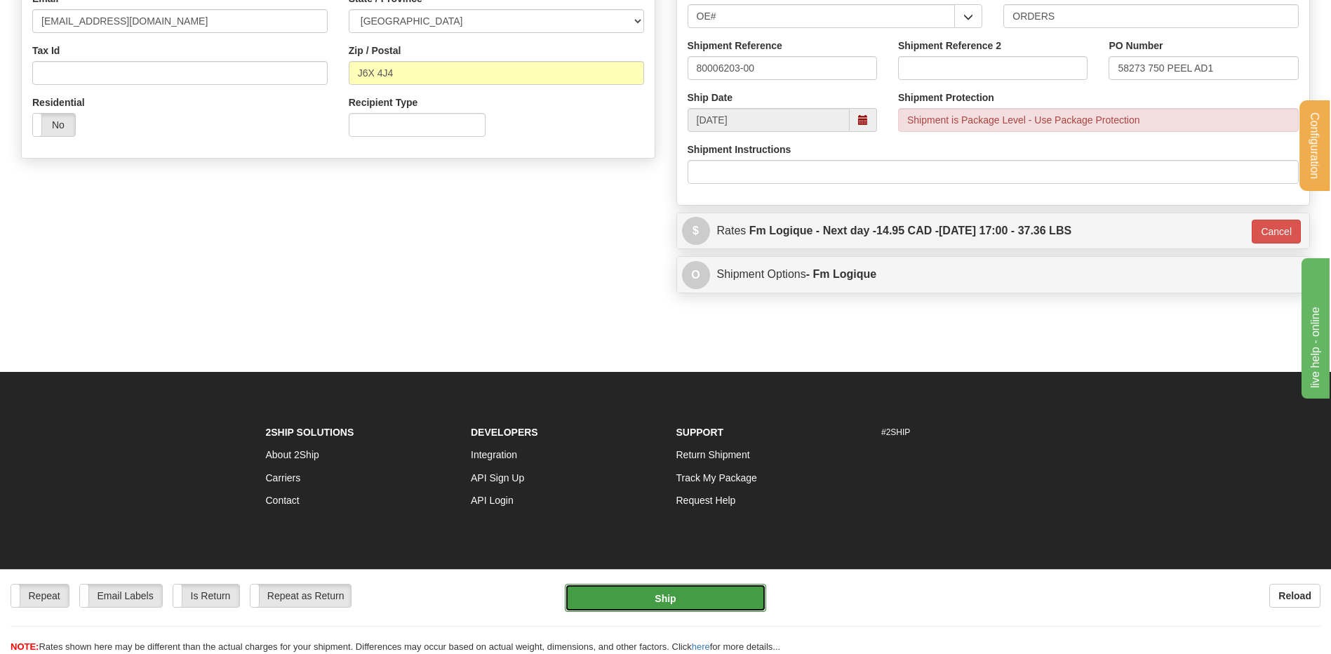
click at [685, 596] on button "Ship" at bounding box center [665, 598] width 201 height 28
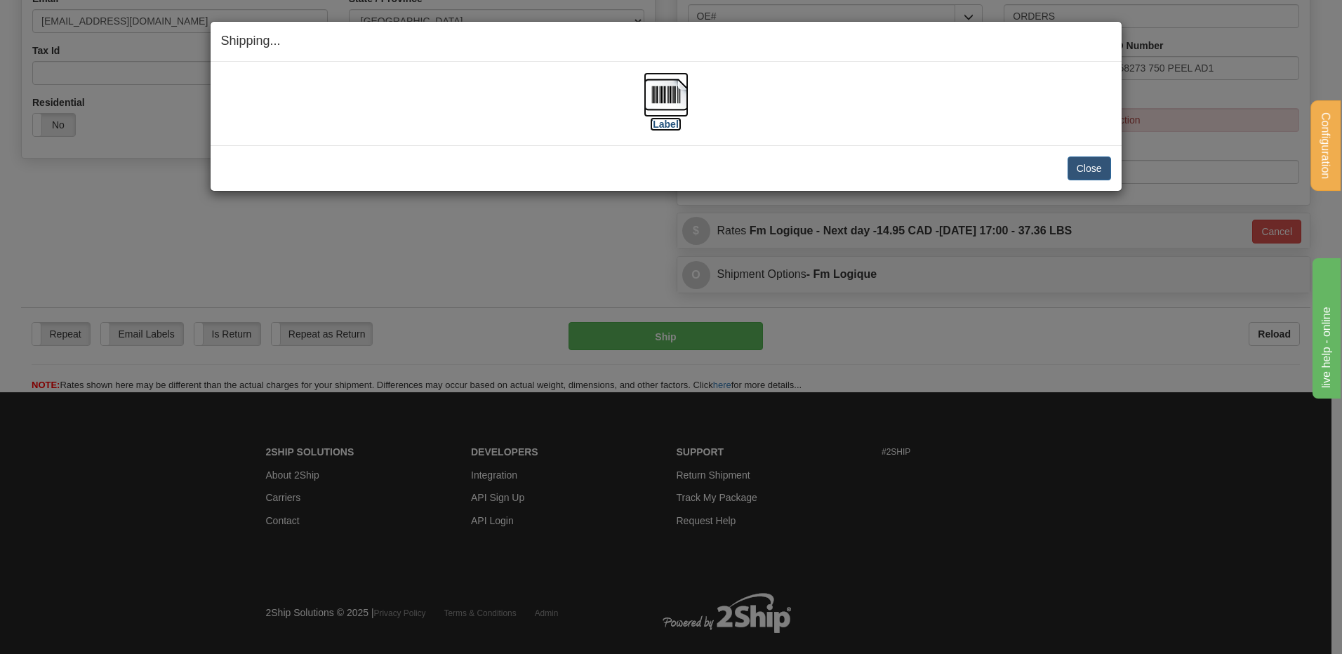
click at [657, 106] on img at bounding box center [665, 94] width 45 height 45
click at [1086, 161] on button "Close" at bounding box center [1089, 168] width 44 height 24
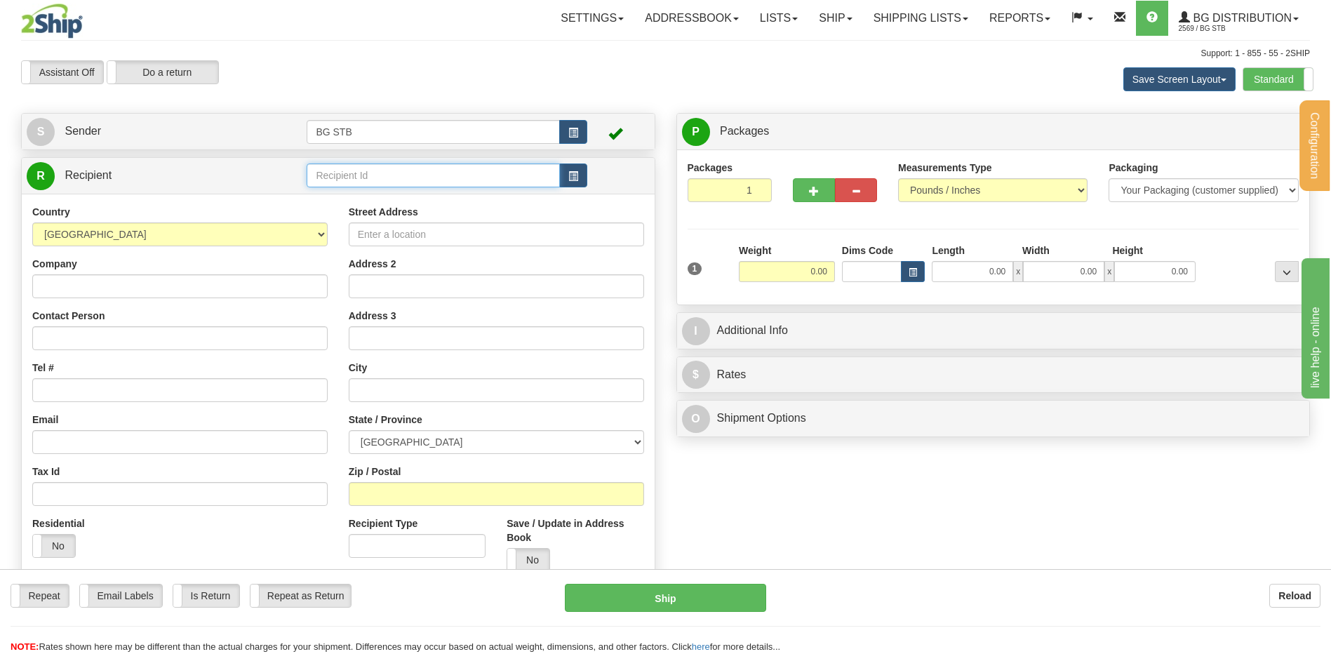
click at [342, 174] on input "text" at bounding box center [433, 175] width 253 height 24
type input "60464"
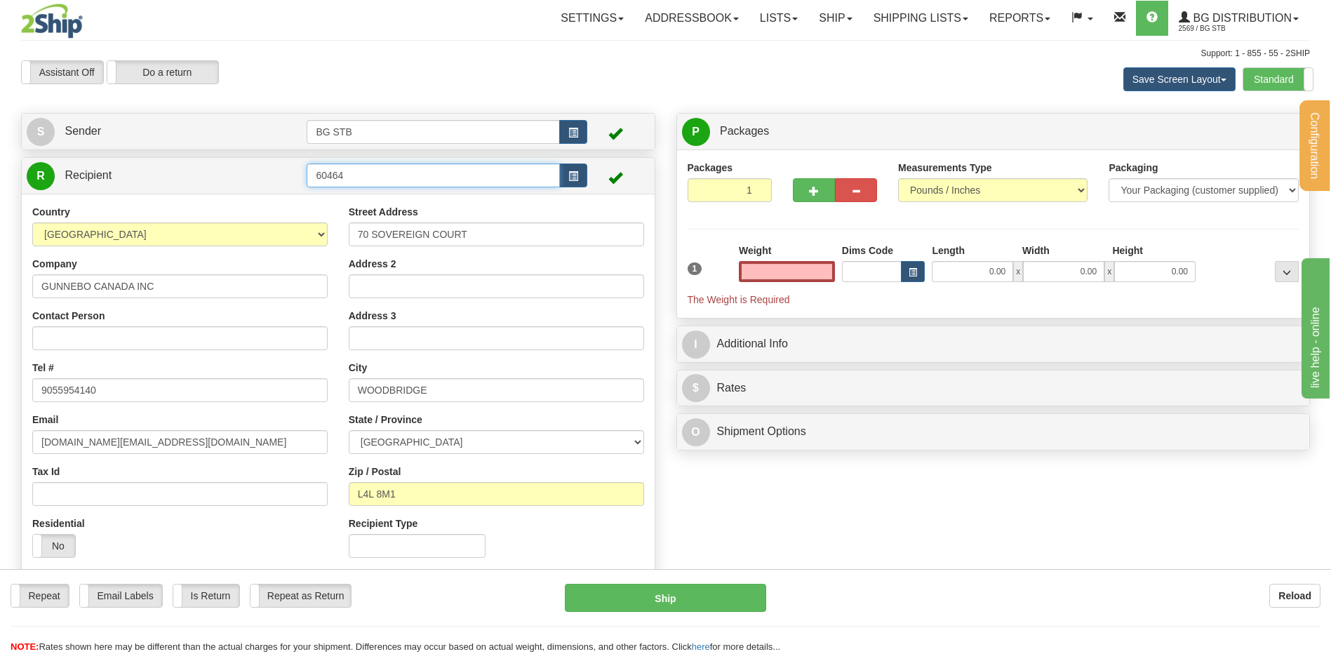
type input "0.00"
drag, startPoint x: 349, startPoint y: 178, endPoint x: 281, endPoint y: 168, distance: 68.7
click at [281, 168] on tr "R Recipient 60464" at bounding box center [338, 175] width 623 height 29
click at [748, 278] on input "0.00" at bounding box center [787, 271] width 96 height 21
type input "0.00"
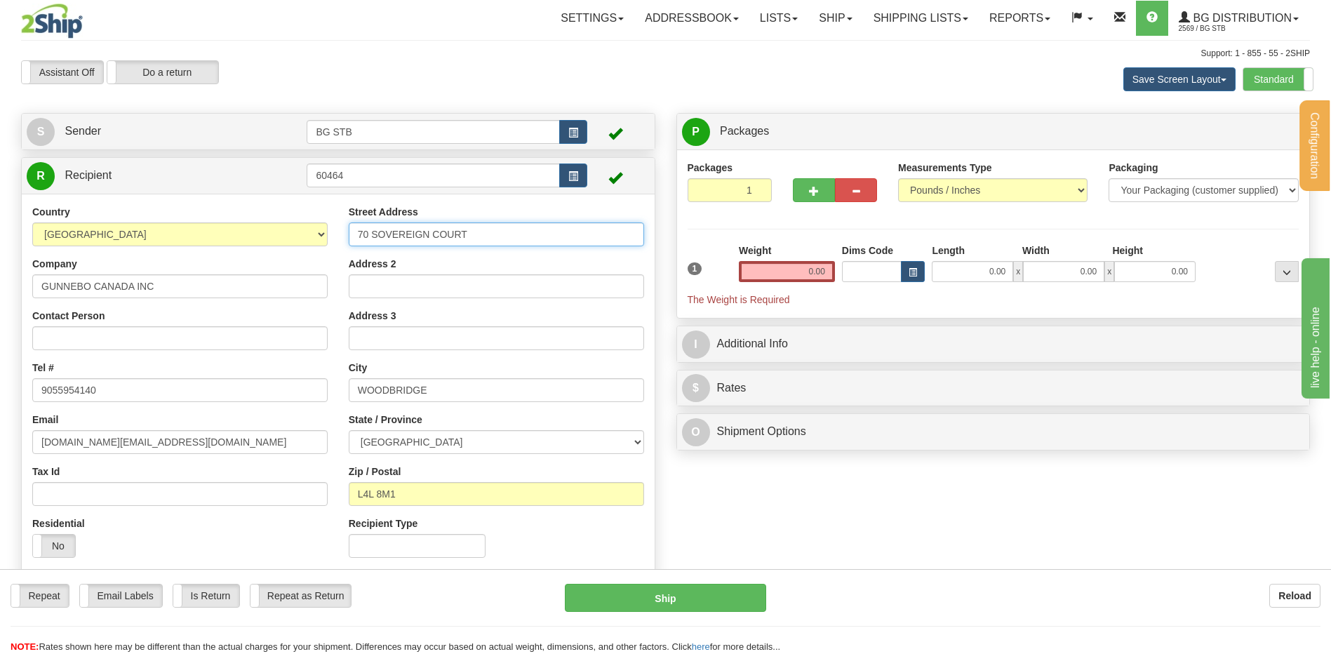
drag, startPoint x: 468, startPoint y: 237, endPoint x: 231, endPoint y: 234, distance: 237.2
click at [246, 234] on div "Country [GEOGRAPHIC_DATA] [GEOGRAPHIC_DATA] [GEOGRAPHIC_DATA] [GEOGRAPHIC_DATA]…" at bounding box center [338, 386] width 633 height 363
type input "[STREET_ADDRESS]"
drag, startPoint x: 408, startPoint y: 392, endPoint x: 200, endPoint y: 398, distance: 207.8
click at [239, 394] on div "Country [GEOGRAPHIC_DATA] [GEOGRAPHIC_DATA] [GEOGRAPHIC_DATA] [GEOGRAPHIC_DATA]…" at bounding box center [338, 386] width 633 height 363
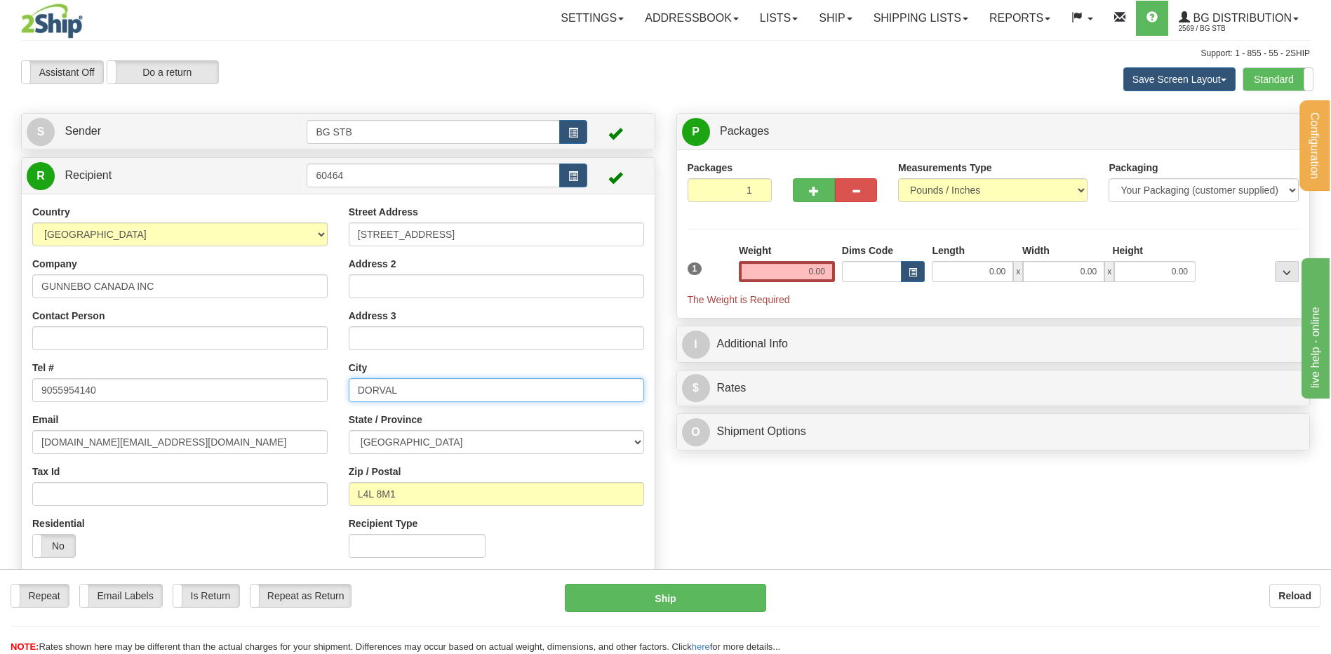
type input "DORVAL"
click at [477, 432] on select "[GEOGRAPHIC_DATA] [GEOGRAPHIC_DATA] [GEOGRAPHIC_DATA] [GEOGRAPHIC_DATA] [GEOGRA…" at bounding box center [496, 442] width 295 height 24
select select "QC"
click at [349, 430] on select "[GEOGRAPHIC_DATA] [GEOGRAPHIC_DATA] [GEOGRAPHIC_DATA] [GEOGRAPHIC_DATA] [GEOGRA…" at bounding box center [496, 442] width 295 height 24
drag, startPoint x: 407, startPoint y: 493, endPoint x: 304, endPoint y: 490, distance: 103.2
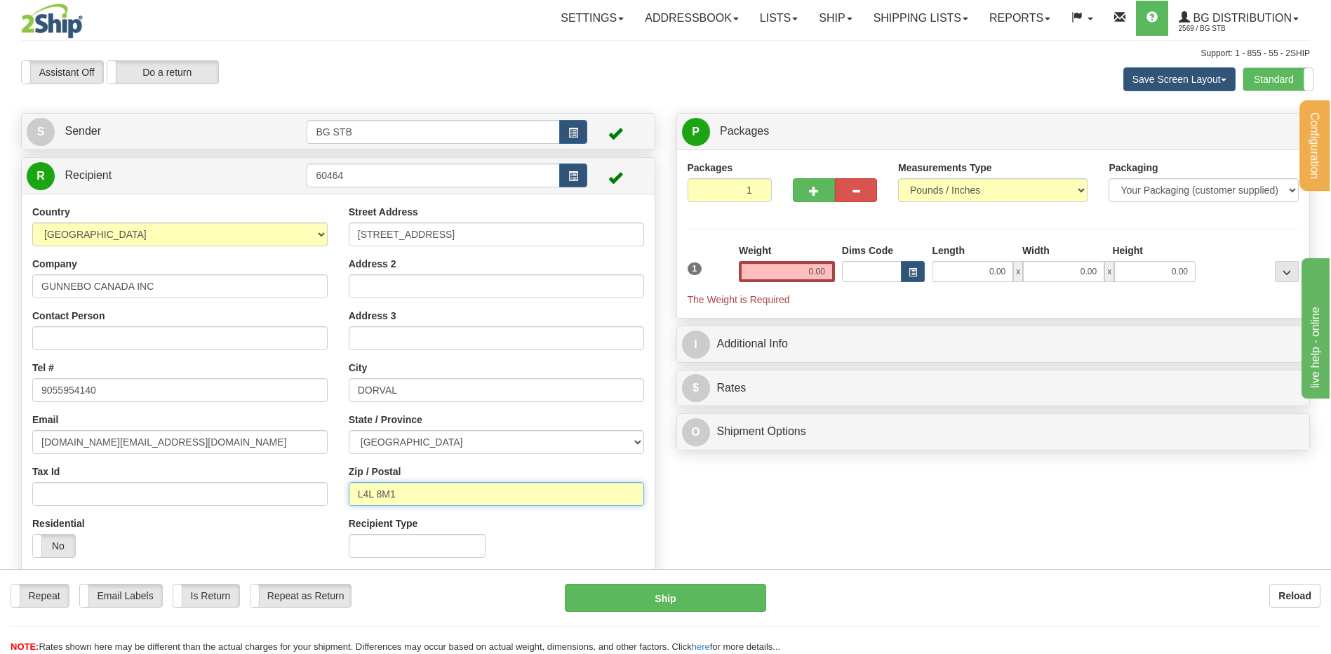
click at [316, 493] on div "Country [GEOGRAPHIC_DATA] [GEOGRAPHIC_DATA] [GEOGRAPHIC_DATA] [GEOGRAPHIC_DATA]…" at bounding box center [338, 386] width 633 height 363
type input "H9P 2S6"
click at [801, 268] on input "0.00" at bounding box center [787, 271] width 96 height 21
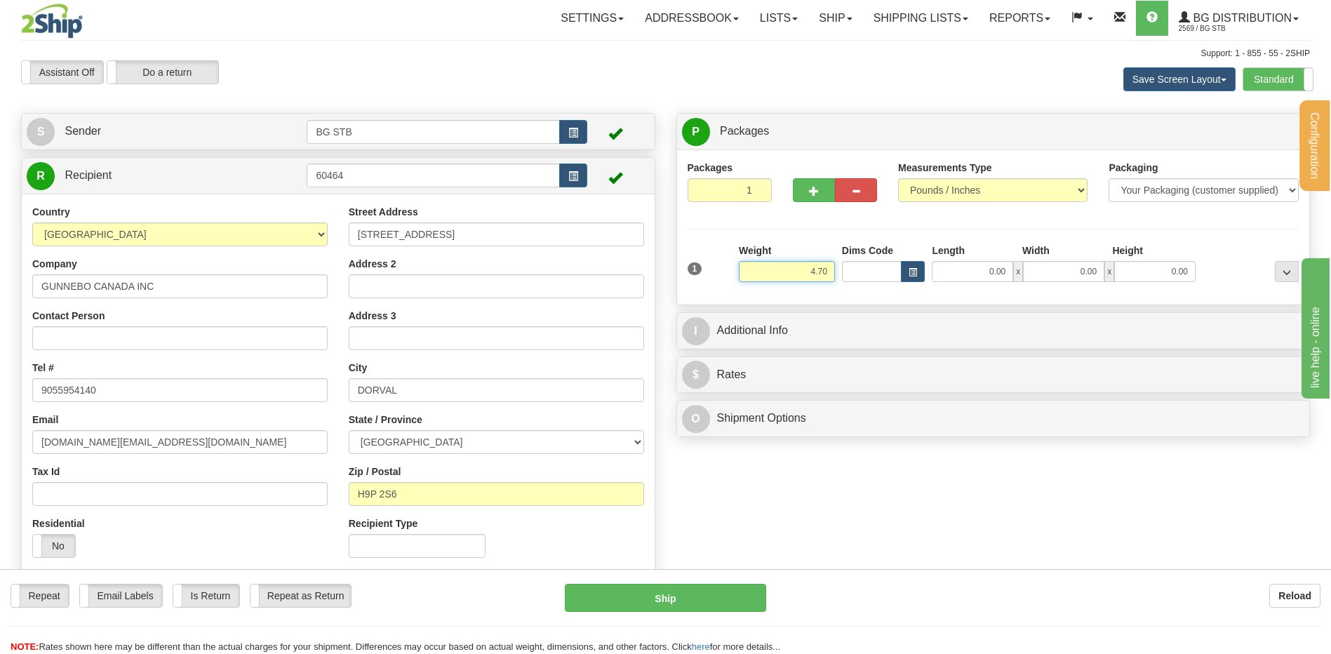
type input "4.70"
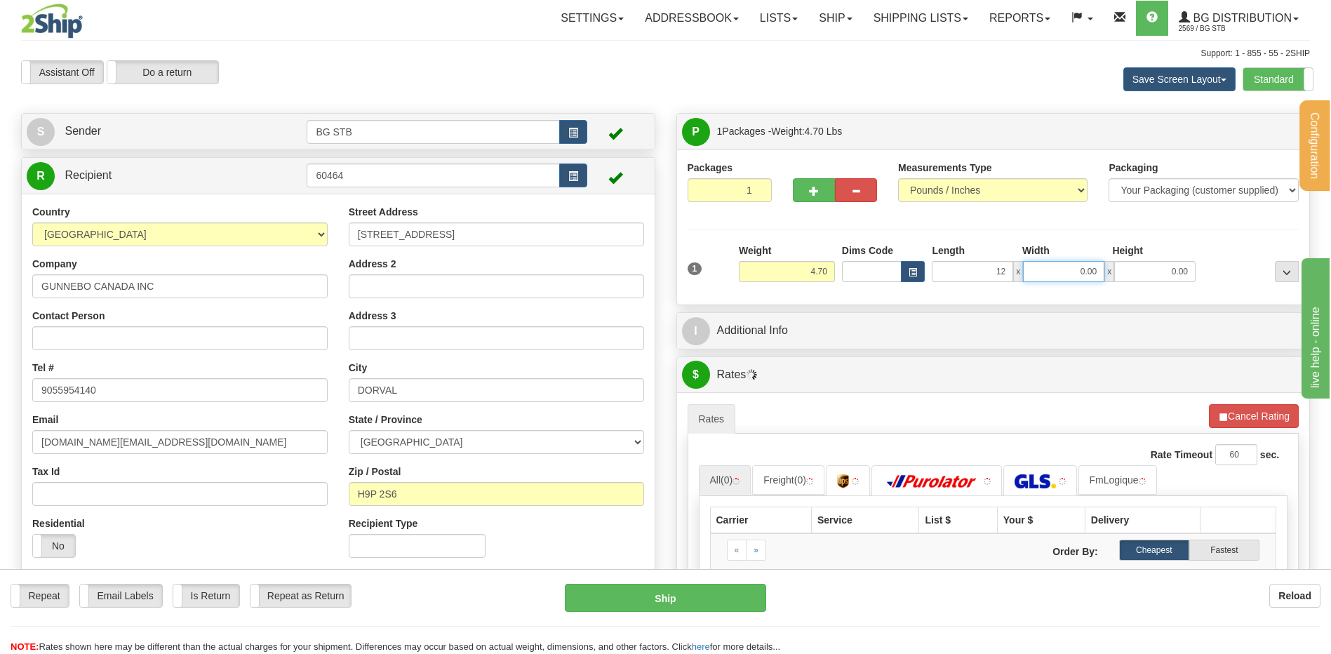
type input "12.00"
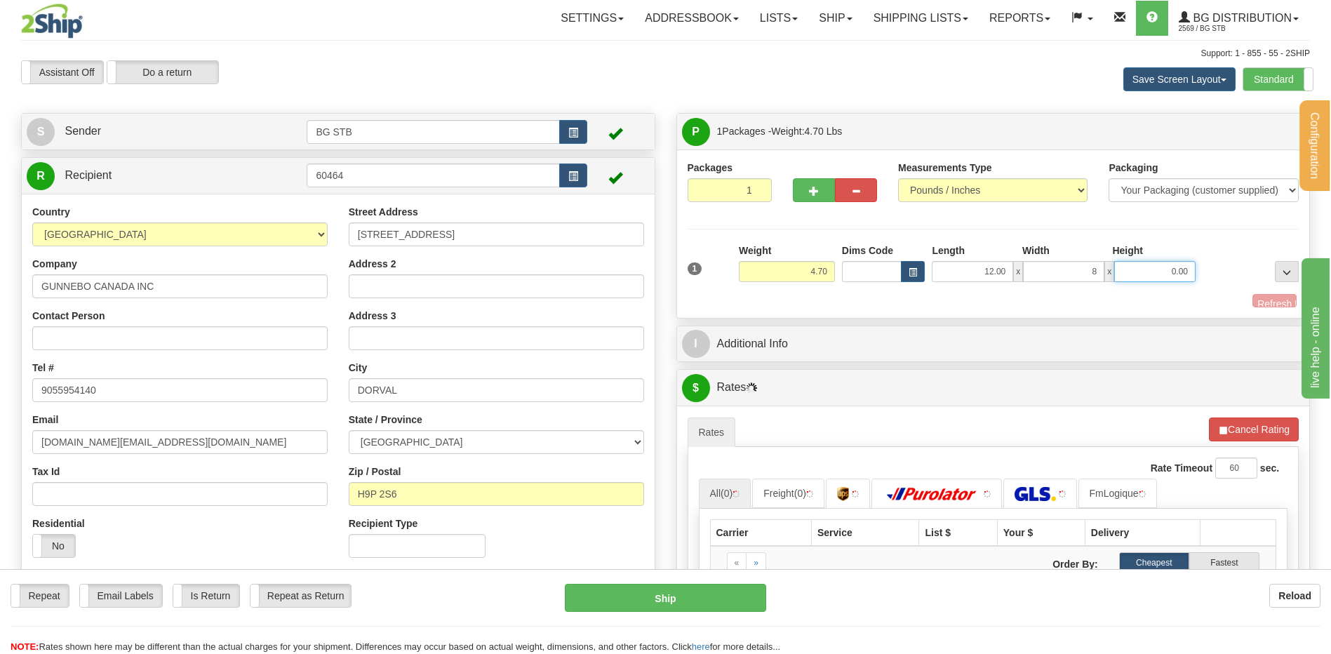
type input "8.00"
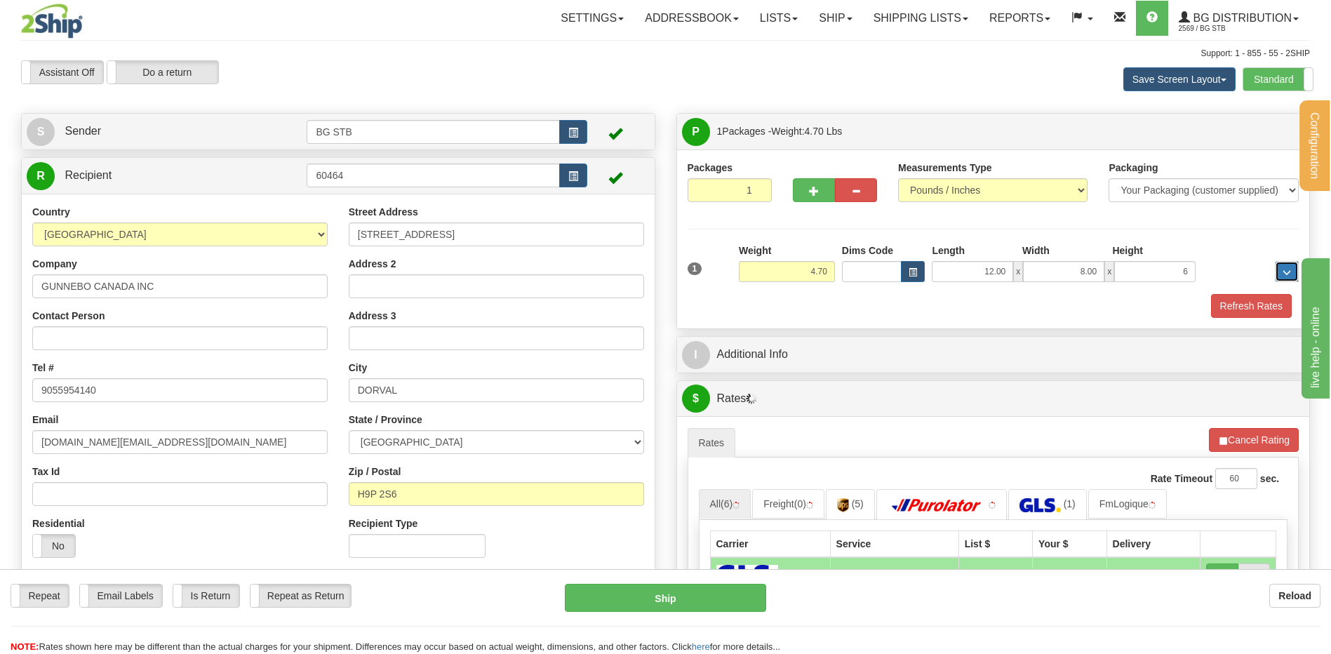
type input "6.00"
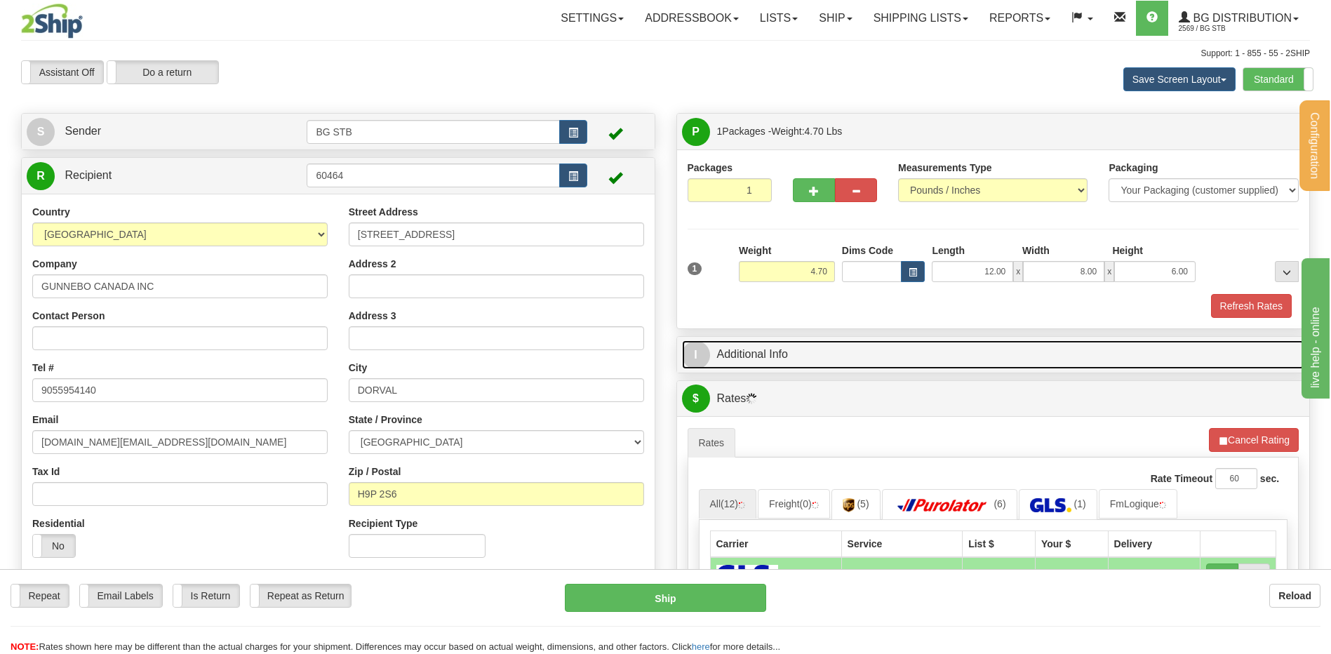
click at [815, 365] on link "I Additional Info" at bounding box center [993, 354] width 623 height 29
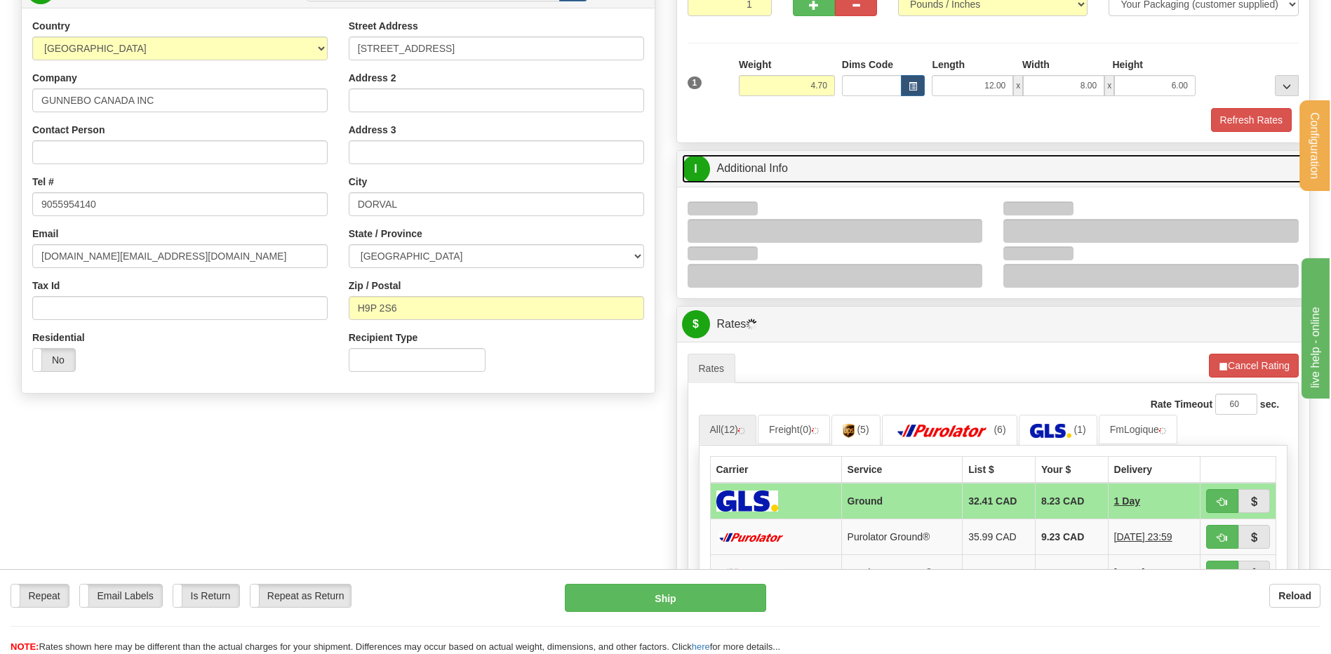
scroll to position [211, 0]
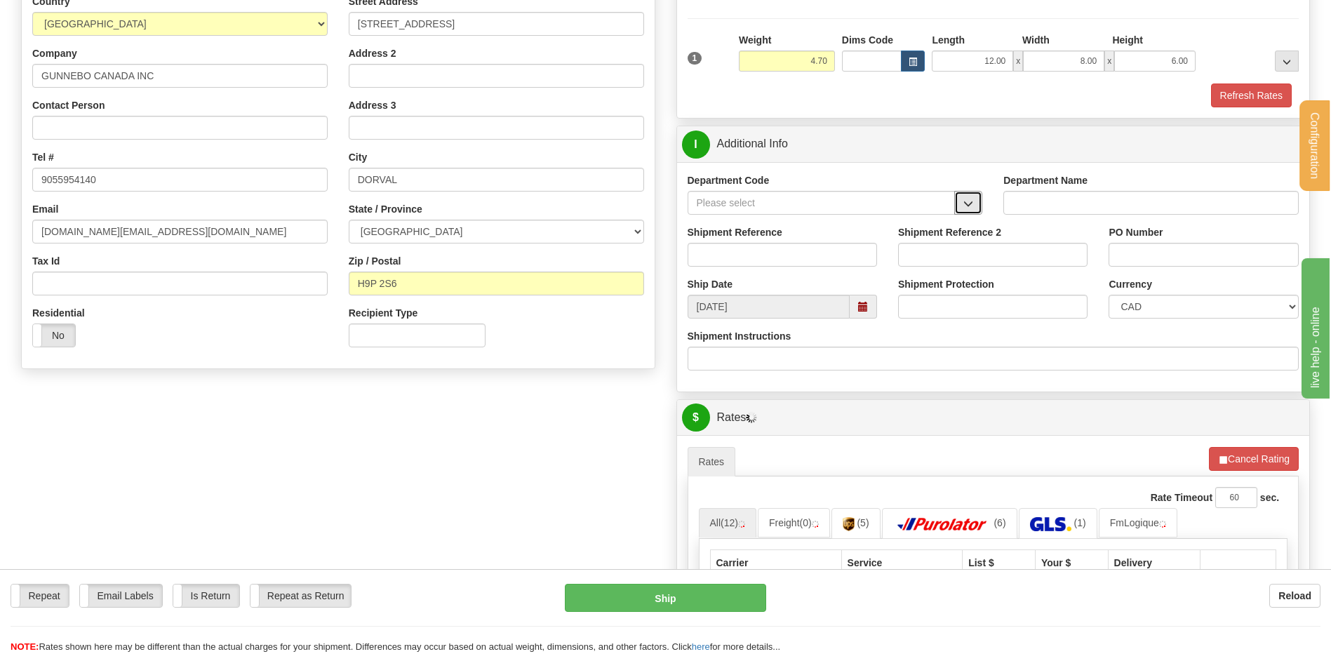
click at [974, 209] on button "button" at bounding box center [968, 203] width 28 height 24
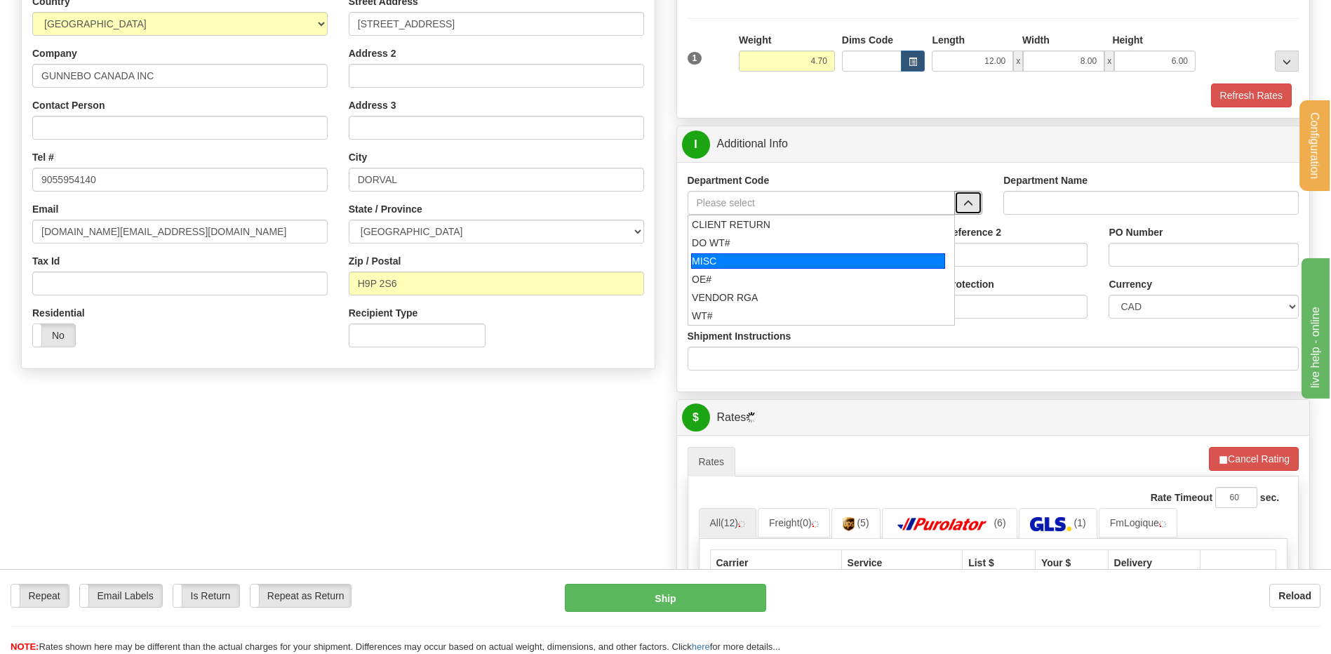
click at [739, 273] on div "OE#" at bounding box center [818, 279] width 253 height 14
type input "OE#"
type input "ORDERS"
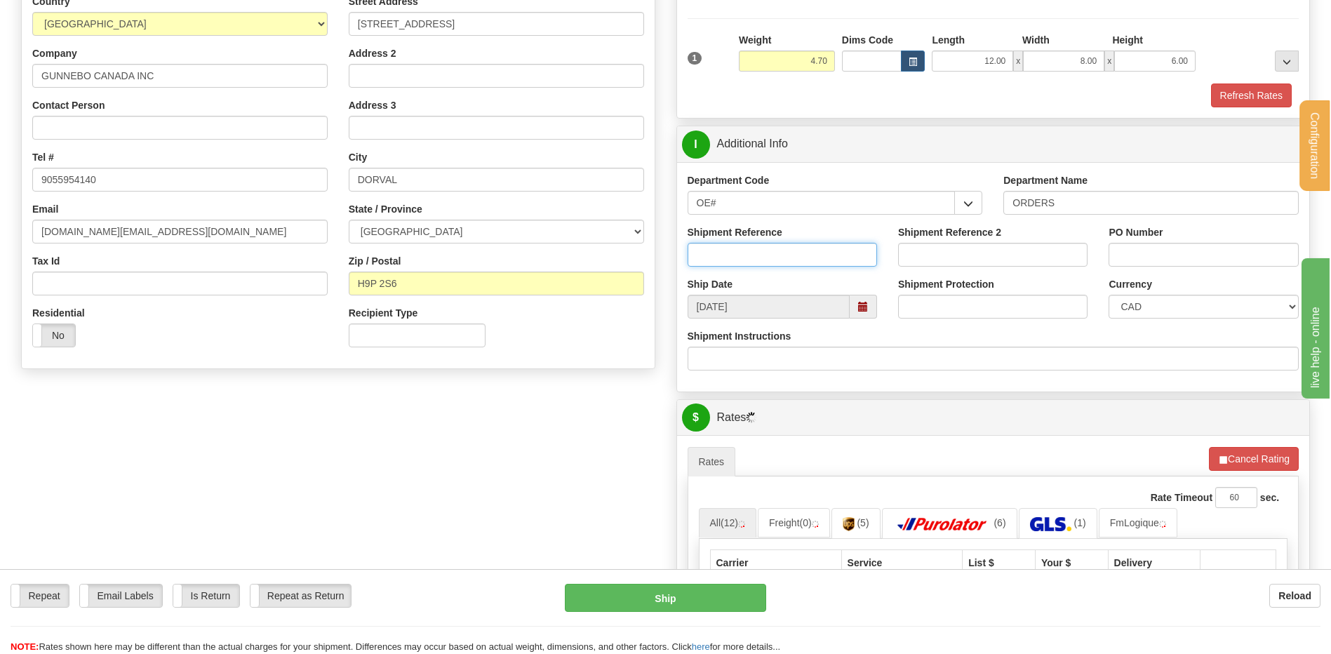
click at [737, 260] on input "Shipment Reference" at bounding box center [782, 255] width 189 height 24
type input "80006461-02"
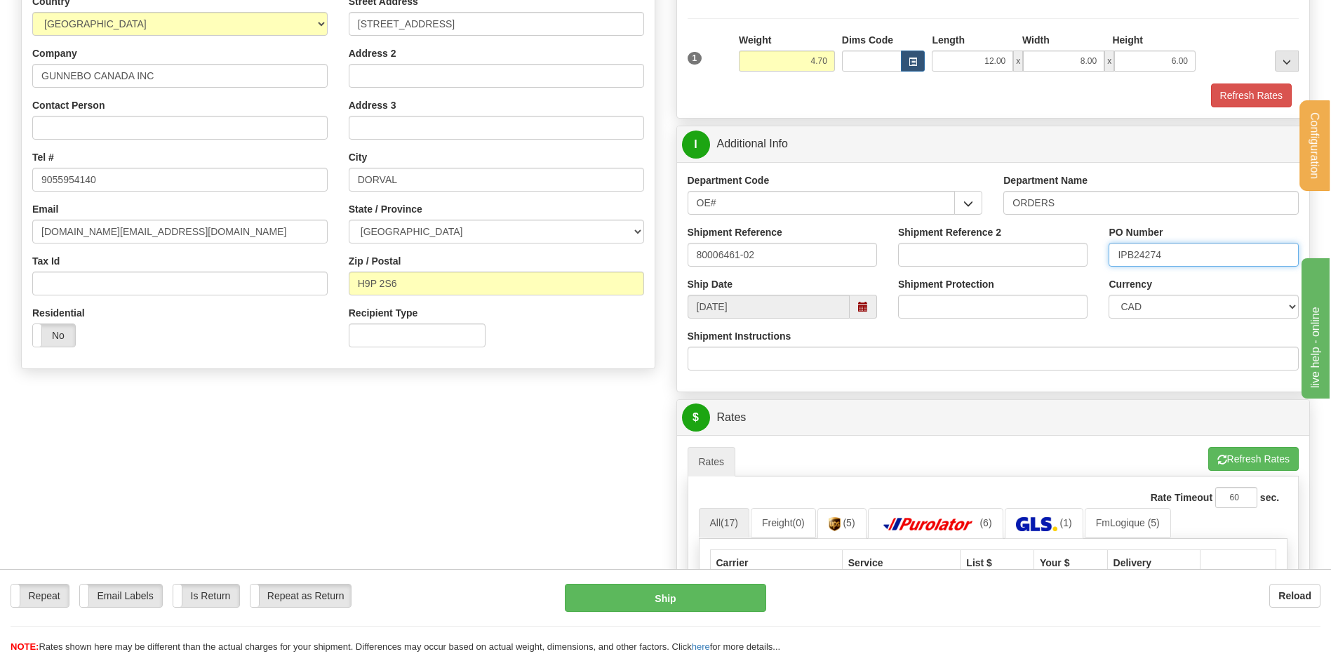
click at [1146, 252] on input "IPB24274" at bounding box center [1203, 255] width 189 height 24
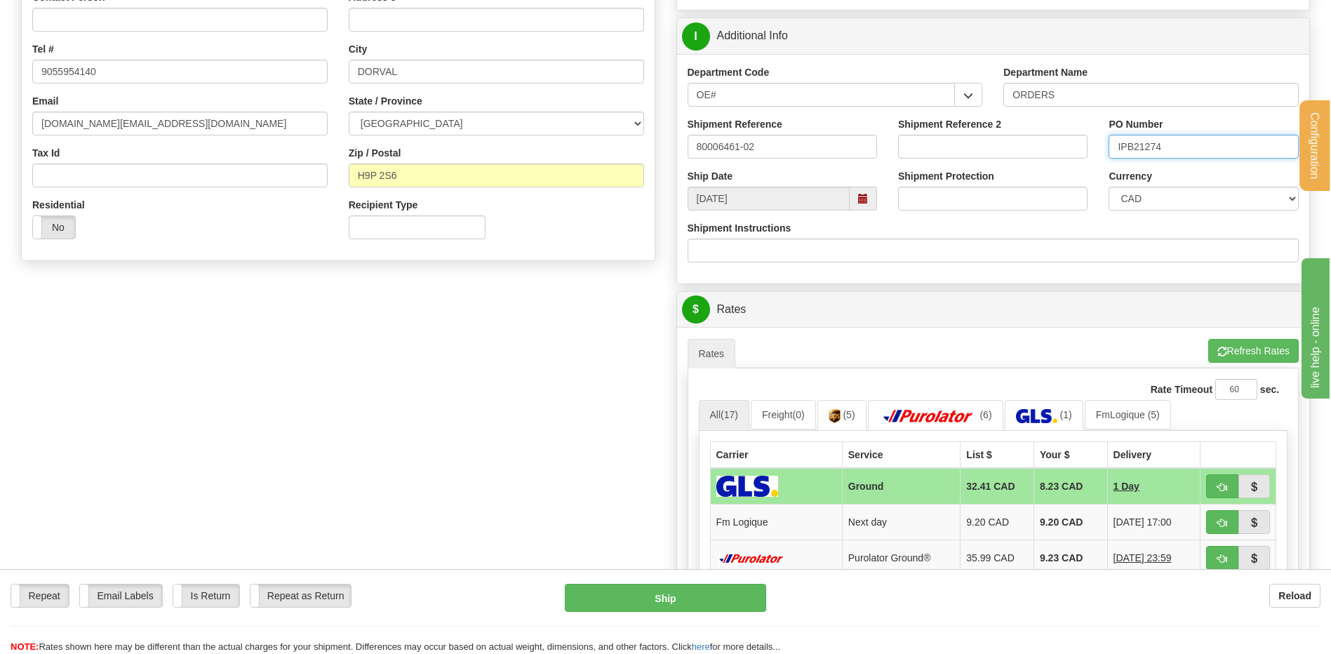
scroll to position [561, 0]
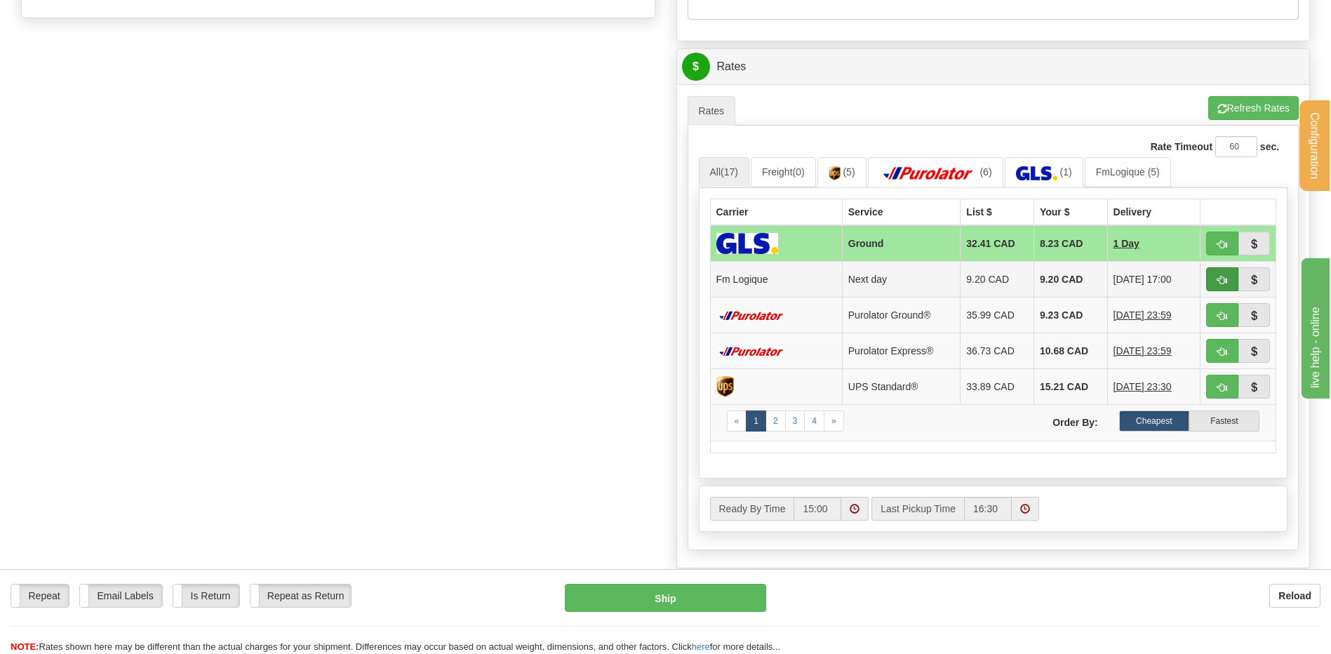
type input "IPB21274"
drag, startPoint x: 1215, startPoint y: 287, endPoint x: 1107, endPoint y: 309, distance: 110.4
click at [1215, 286] on button "button" at bounding box center [1222, 279] width 32 height 24
type input "jour"
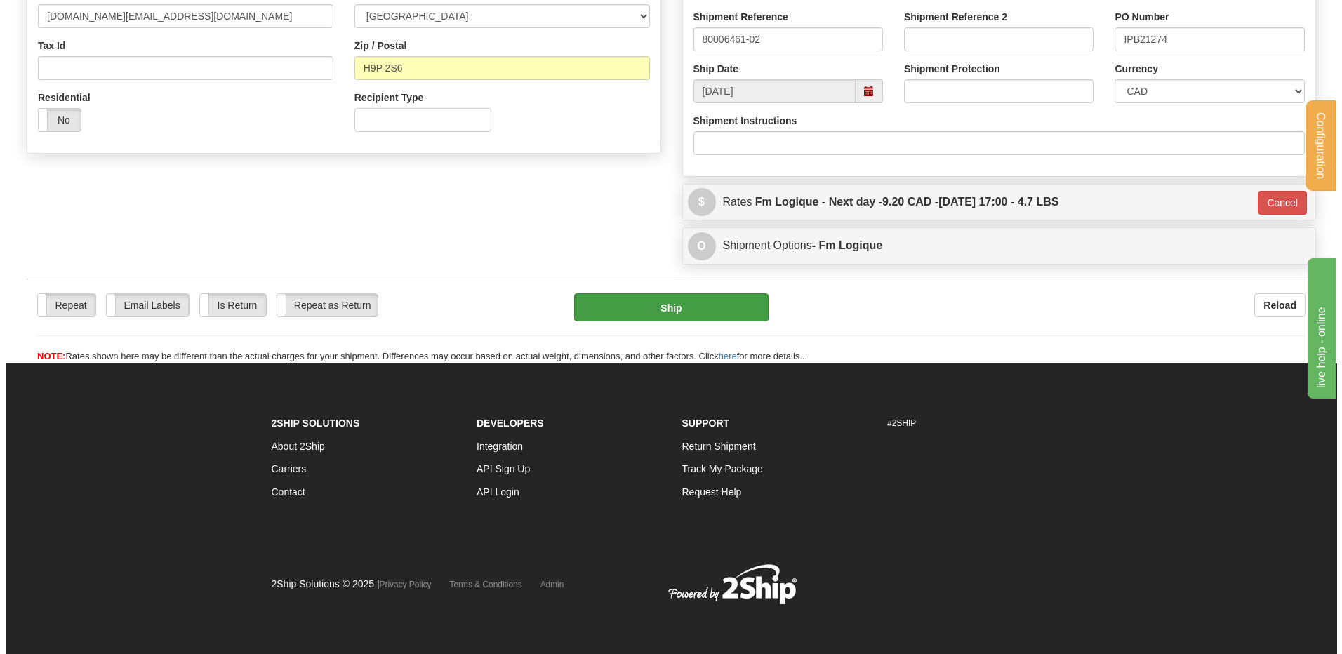
scroll to position [427, 0]
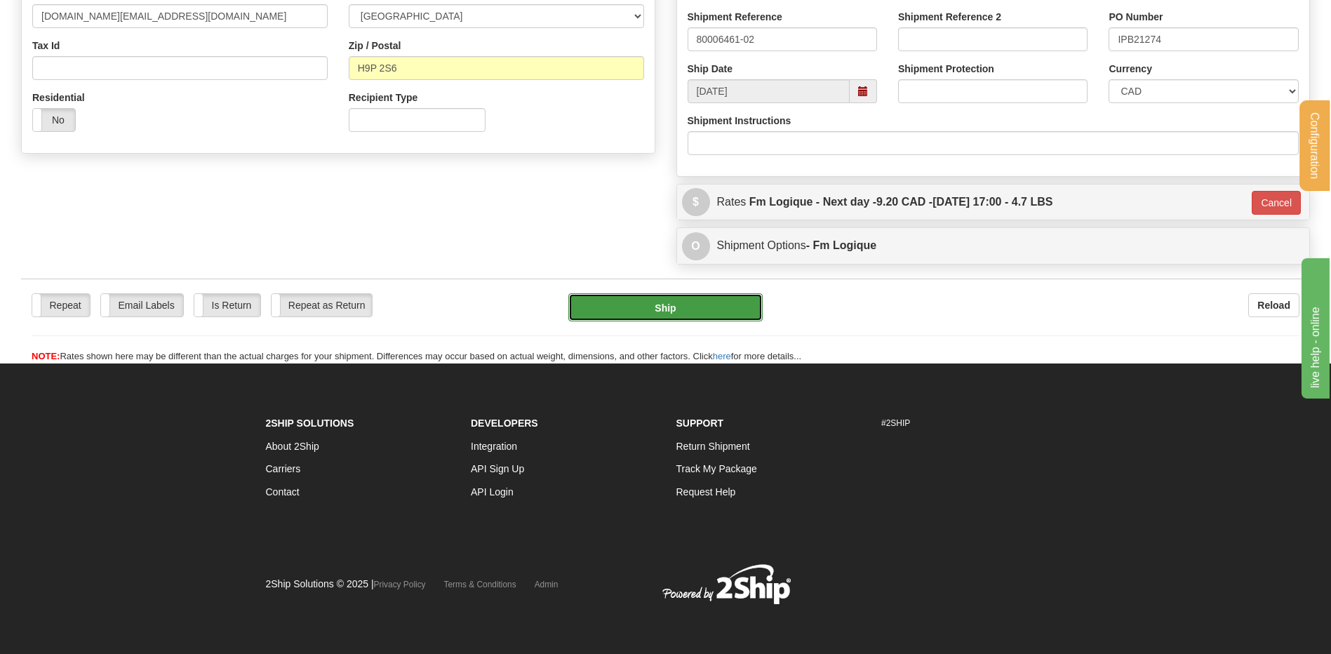
click at [606, 310] on button "Ship" at bounding box center [665, 307] width 194 height 28
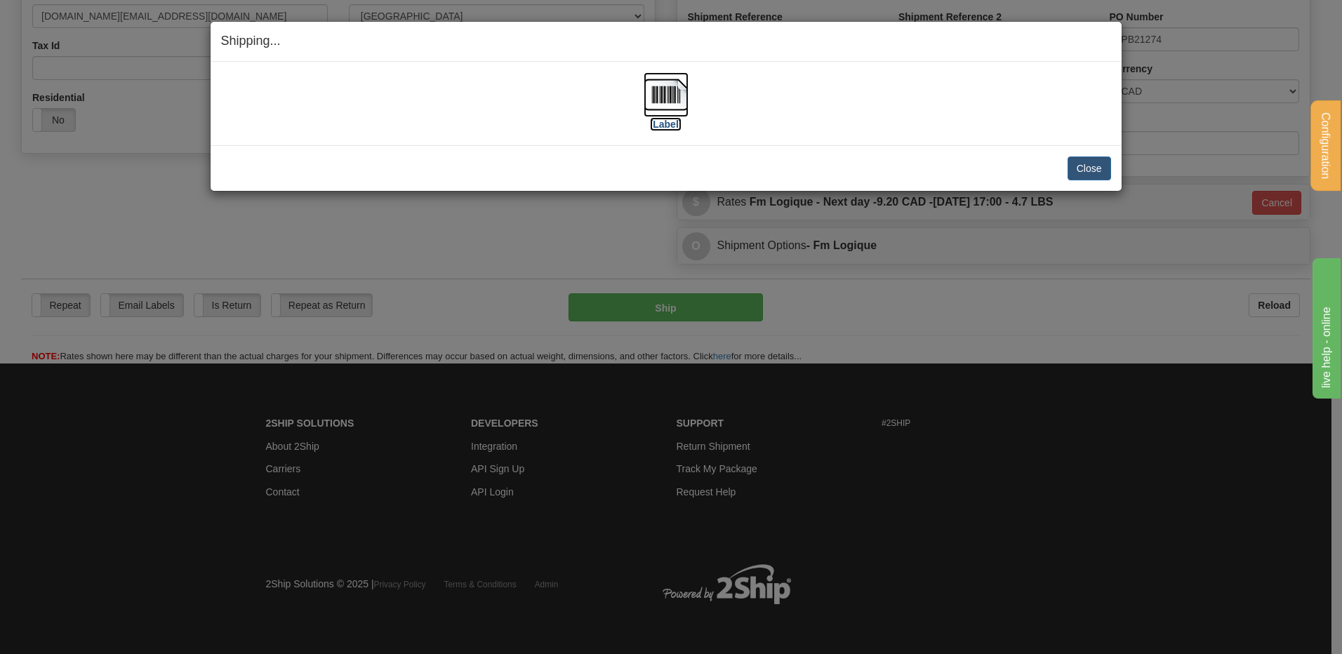
click at [656, 102] on img at bounding box center [665, 94] width 45 height 45
click at [1097, 173] on button "Close" at bounding box center [1089, 168] width 44 height 24
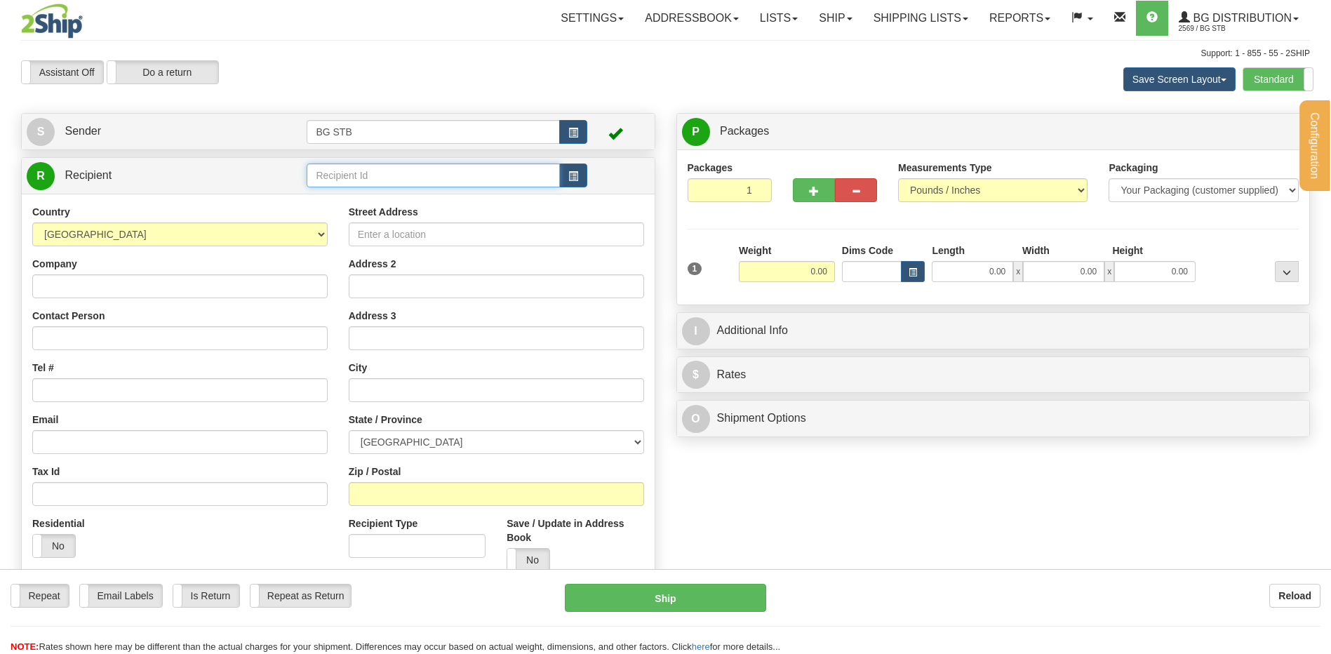
click at [414, 178] on input "text" at bounding box center [433, 175] width 253 height 24
type input "5580"
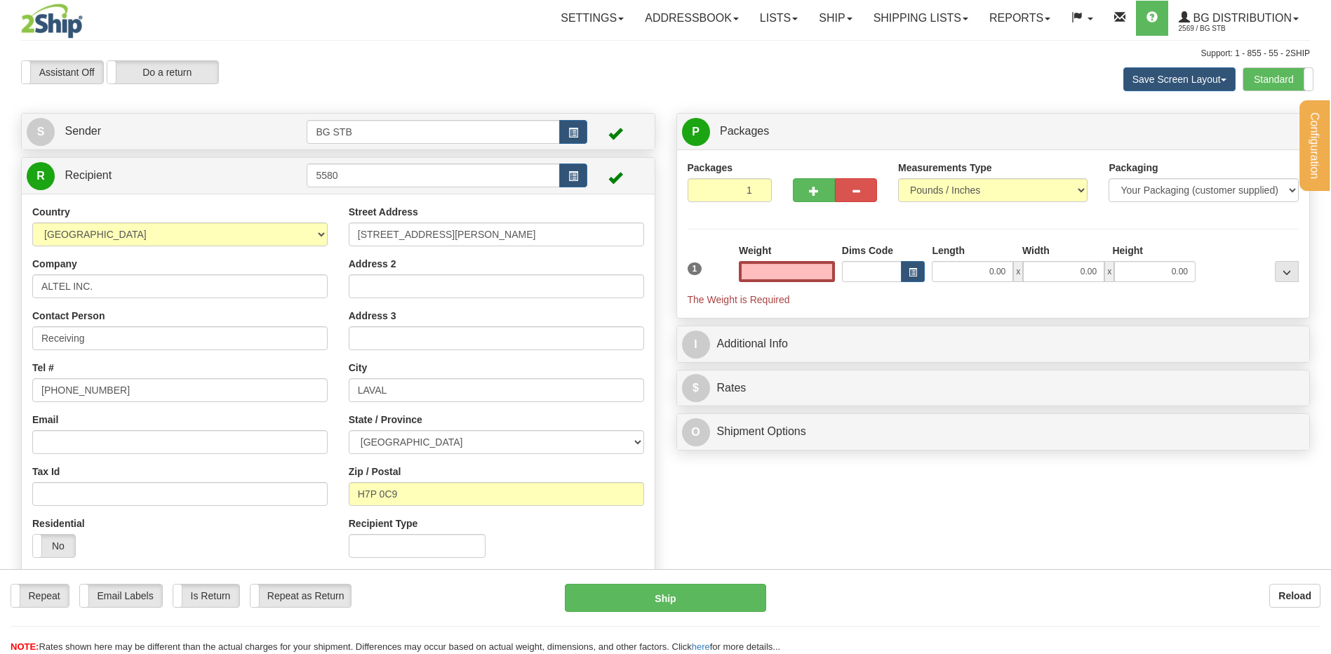
type input "0.00"
click at [812, 261] on input "0.00" at bounding box center [787, 271] width 96 height 21
type input "0.00"
click at [1285, 82] on label "Standard" at bounding box center [1277, 79] width 69 height 22
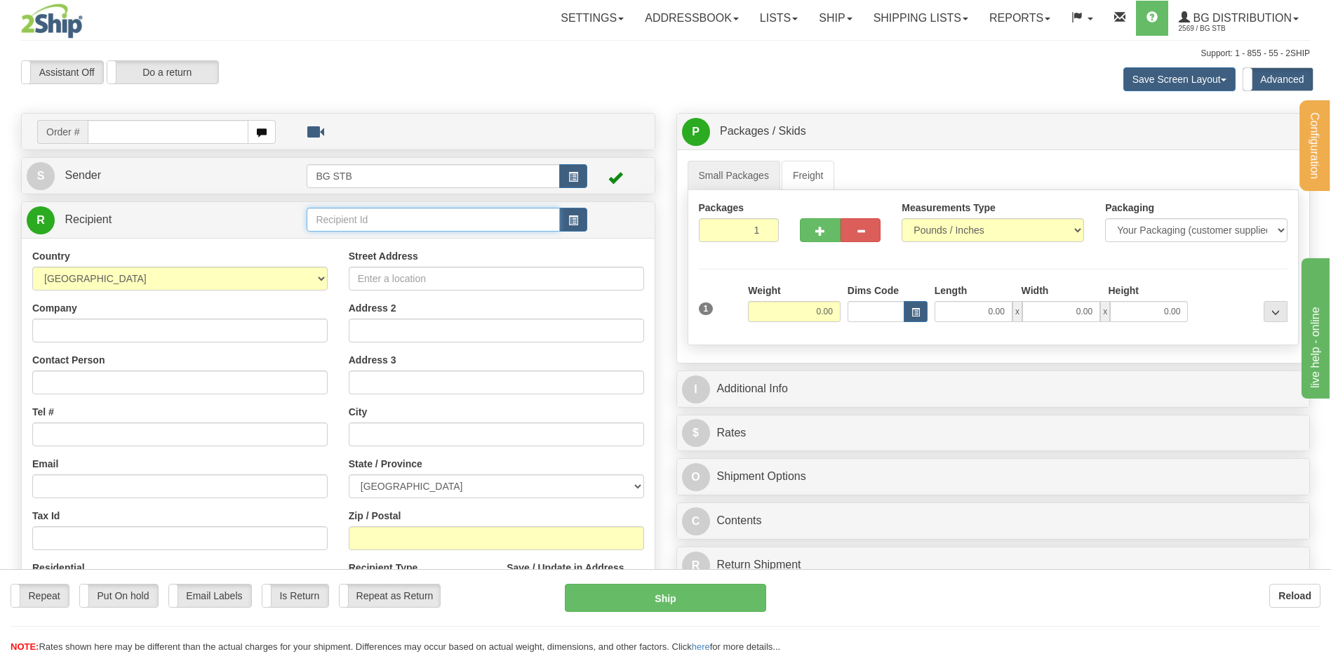
click at [359, 224] on input "text" at bounding box center [433, 220] width 253 height 24
type input "5580"
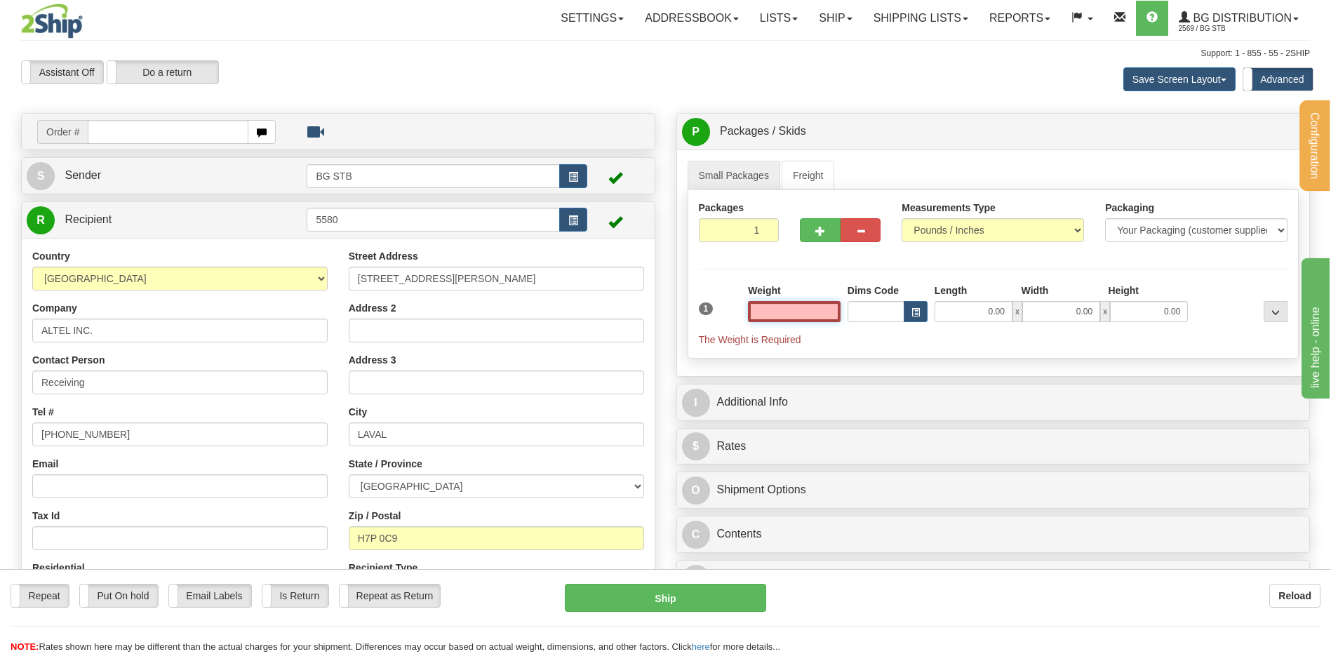
click at [801, 316] on input "text" at bounding box center [794, 311] width 93 height 21
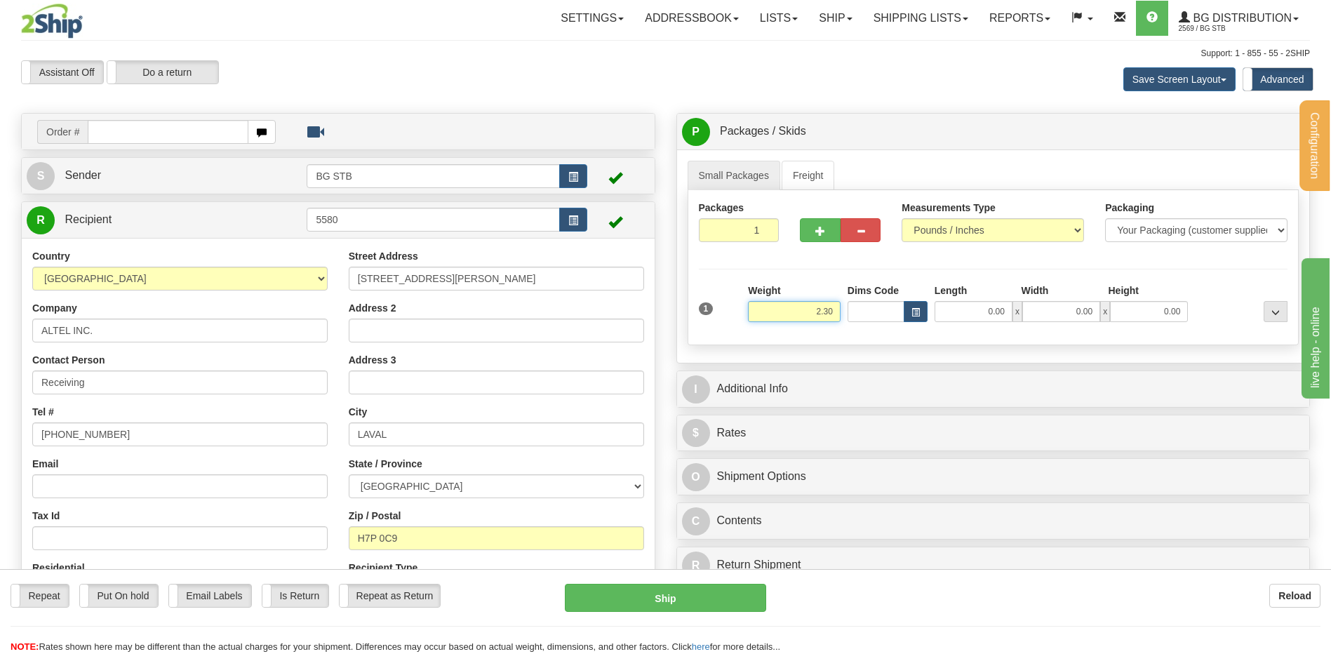
type input "2.30"
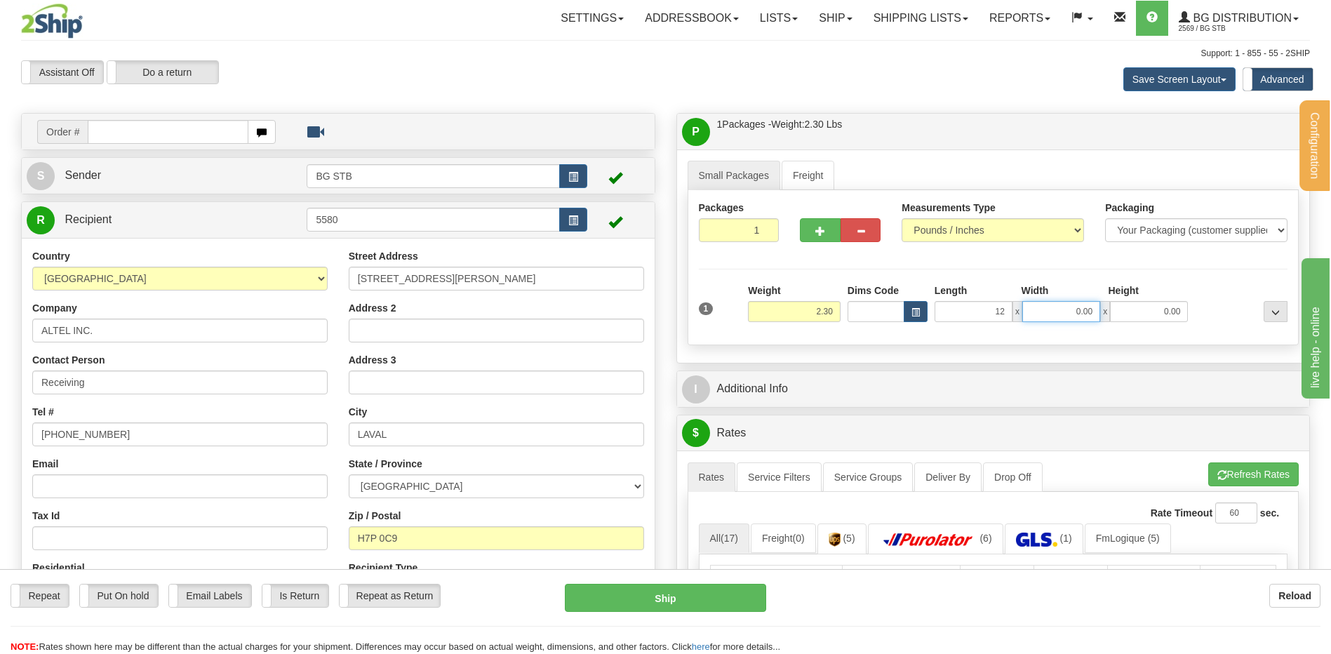
type input "12.00"
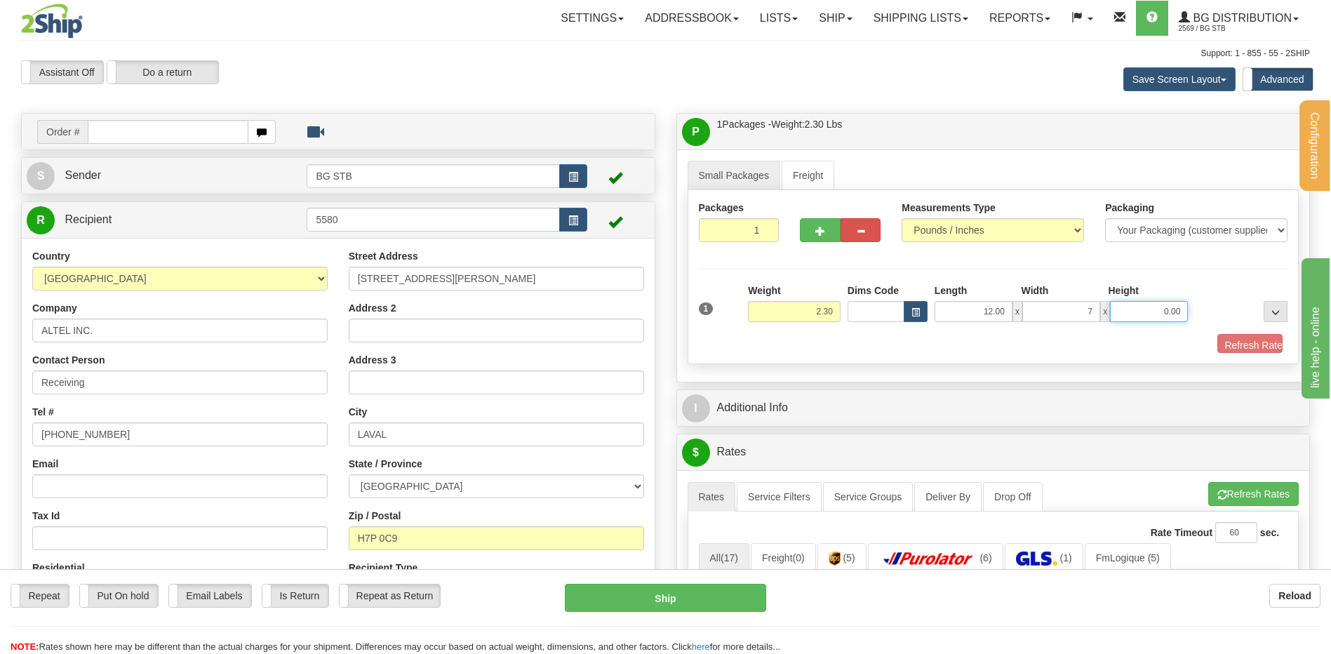
type input "7.00"
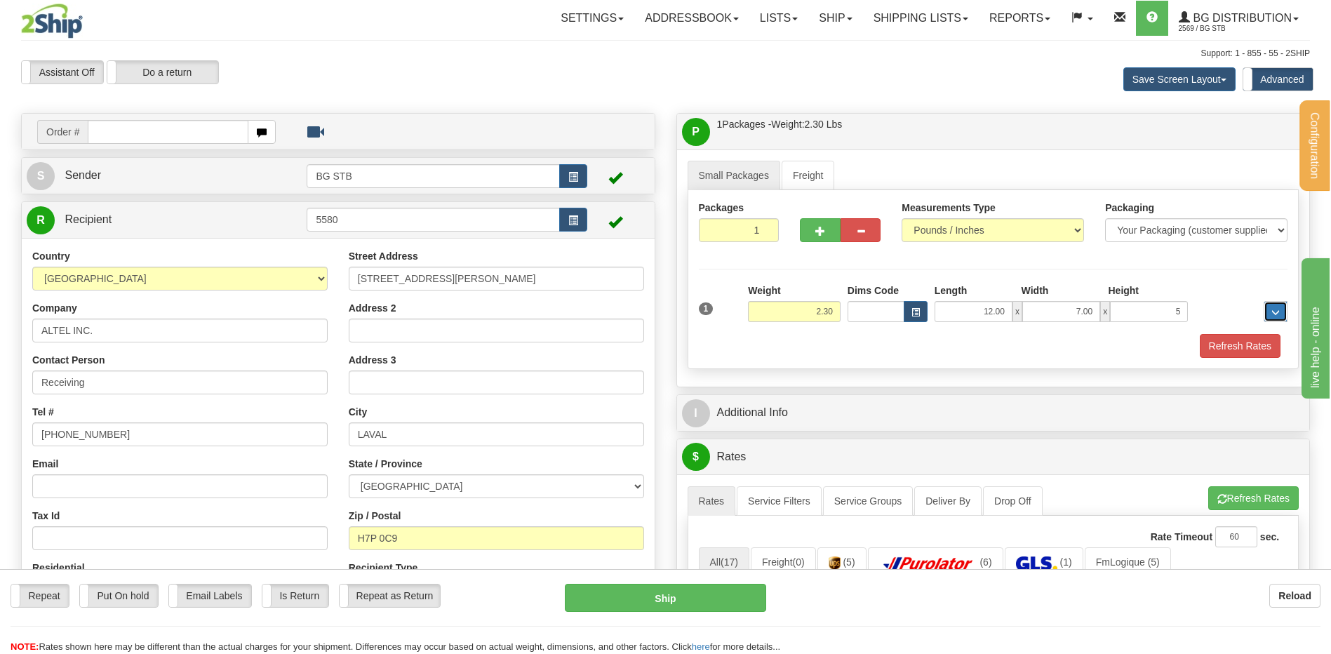
type input "5.00"
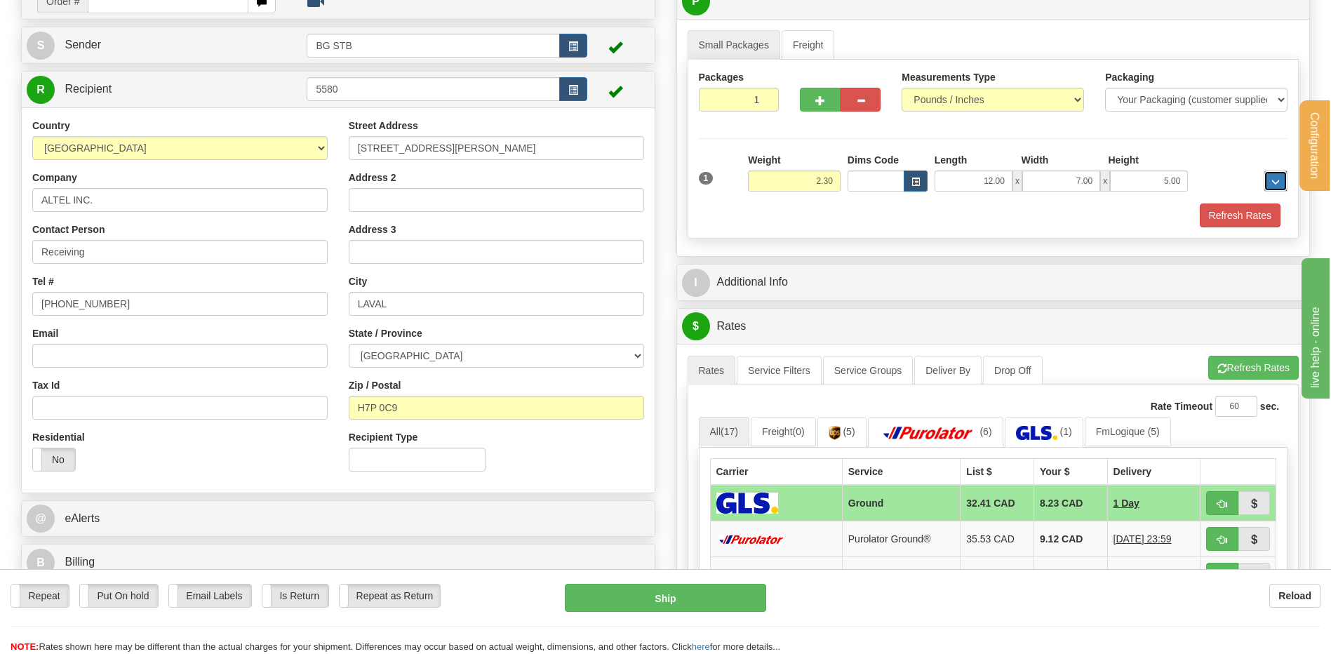
scroll to position [281, 0]
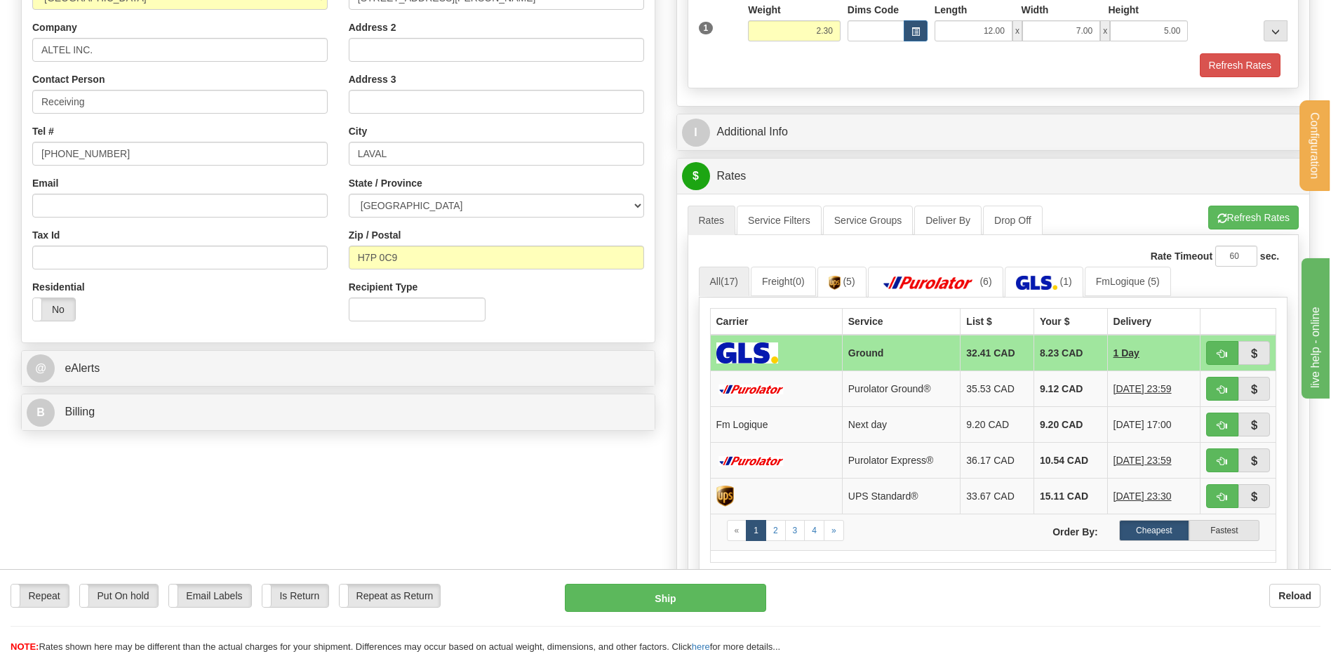
click at [806, 155] on div "P Packages / Skids 1 Packages - Weight: 2.30 Lbs 1 Skids - Weight: NaN Lbs Ship…" at bounding box center [993, 324] width 655 height 984
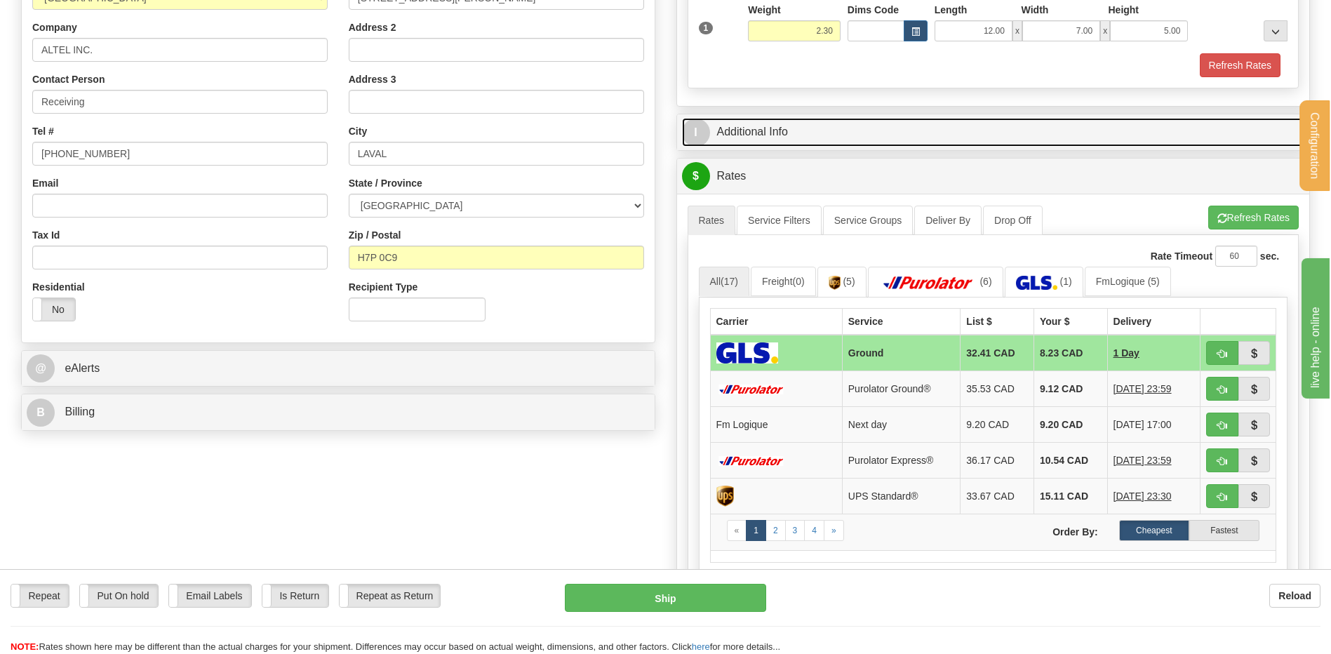
click at [806, 142] on link "I Additional Info" at bounding box center [993, 132] width 623 height 29
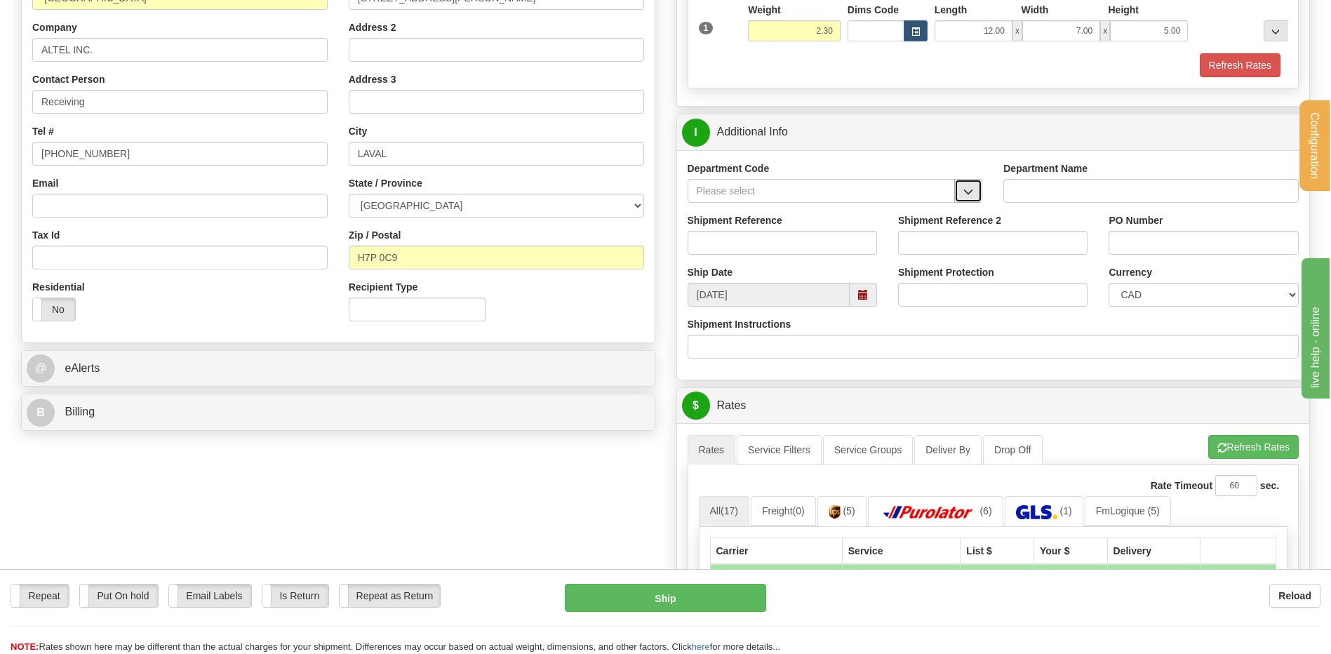
drag, startPoint x: 980, startPoint y: 192, endPoint x: 957, endPoint y: 196, distance: 23.0
click at [975, 192] on button "button" at bounding box center [968, 191] width 28 height 24
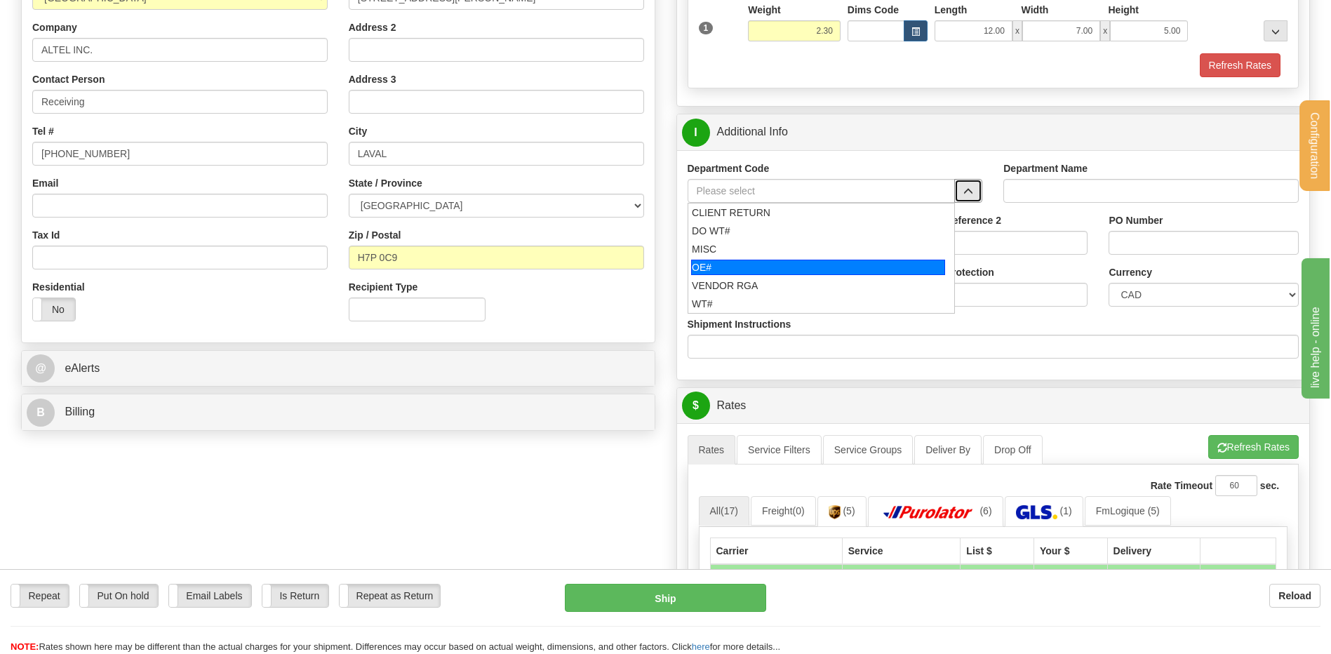
click at [702, 266] on div "OE#" at bounding box center [818, 267] width 254 height 15
type input "OE#"
type input "ORDERS"
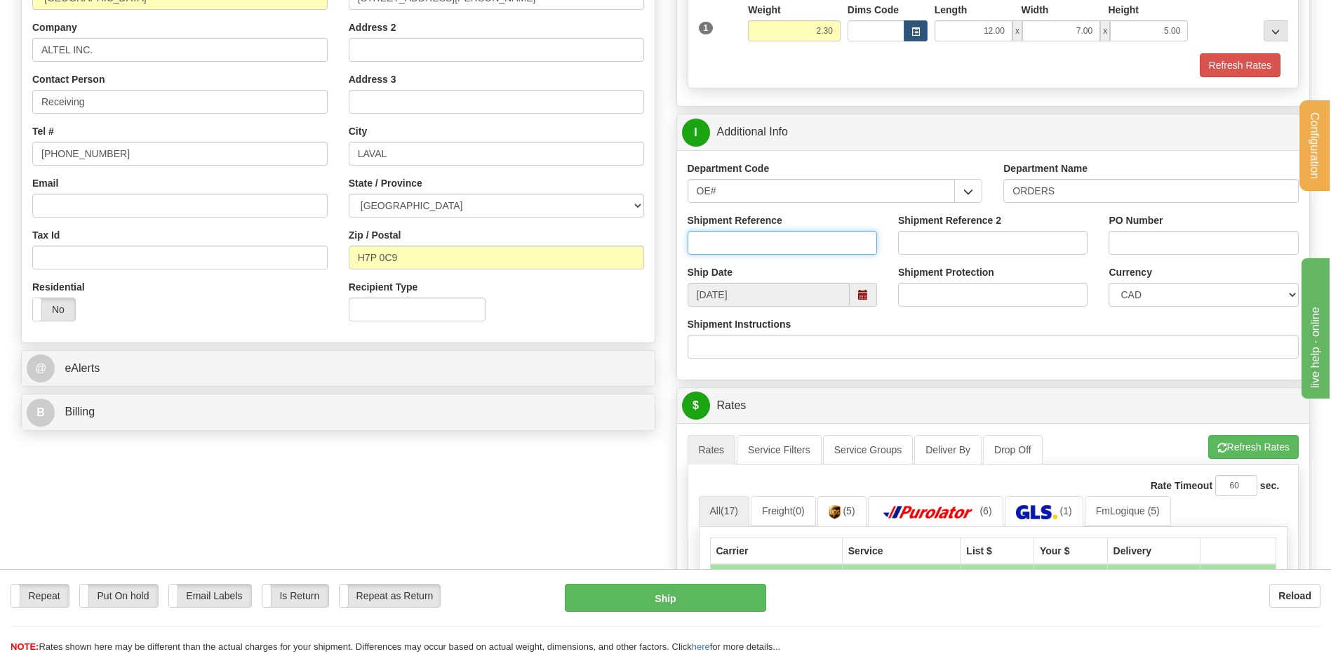
click at [709, 249] on input "Shipment Reference" at bounding box center [782, 243] width 189 height 24
type input "80006263-00"
type input "C04416261"
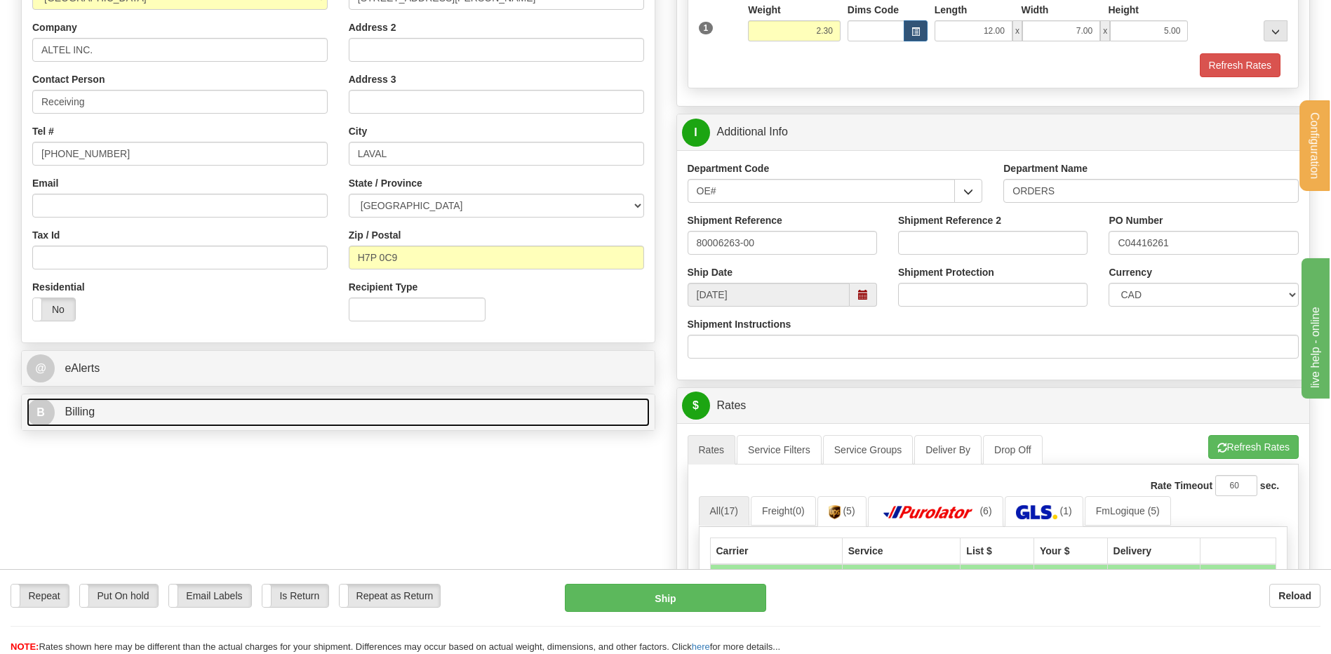
click at [349, 416] on link "B Billing" at bounding box center [338, 412] width 623 height 29
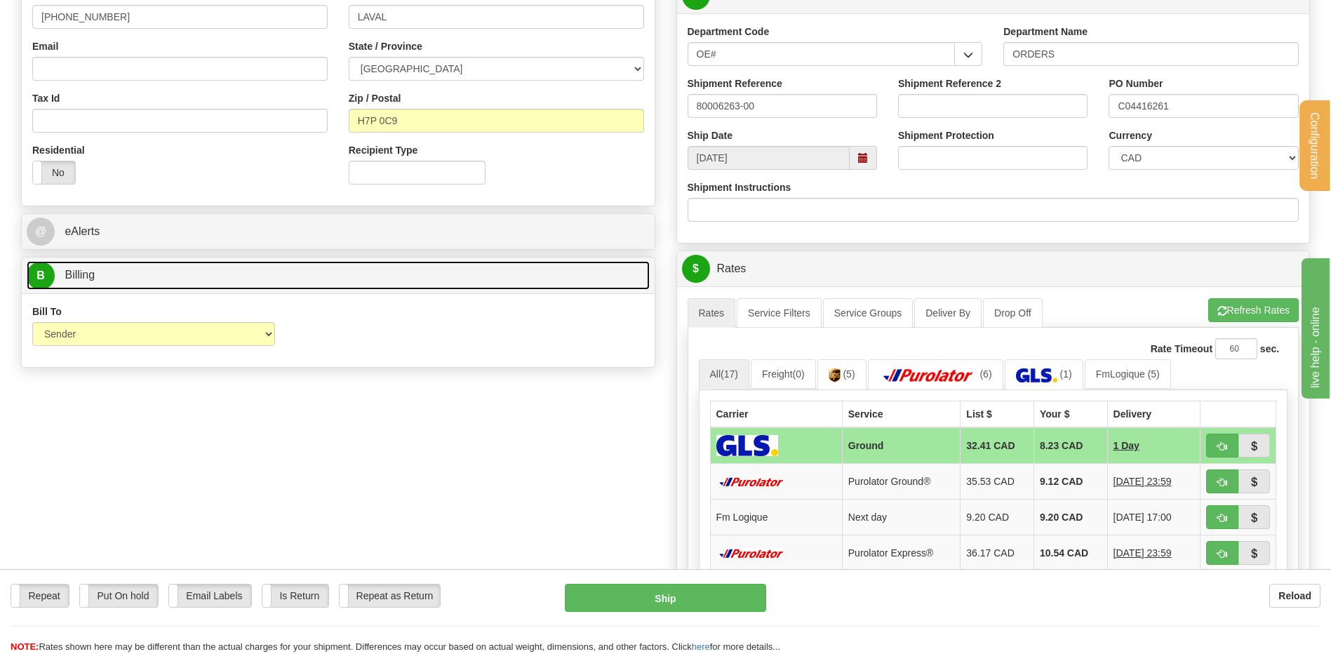
scroll to position [491, 0]
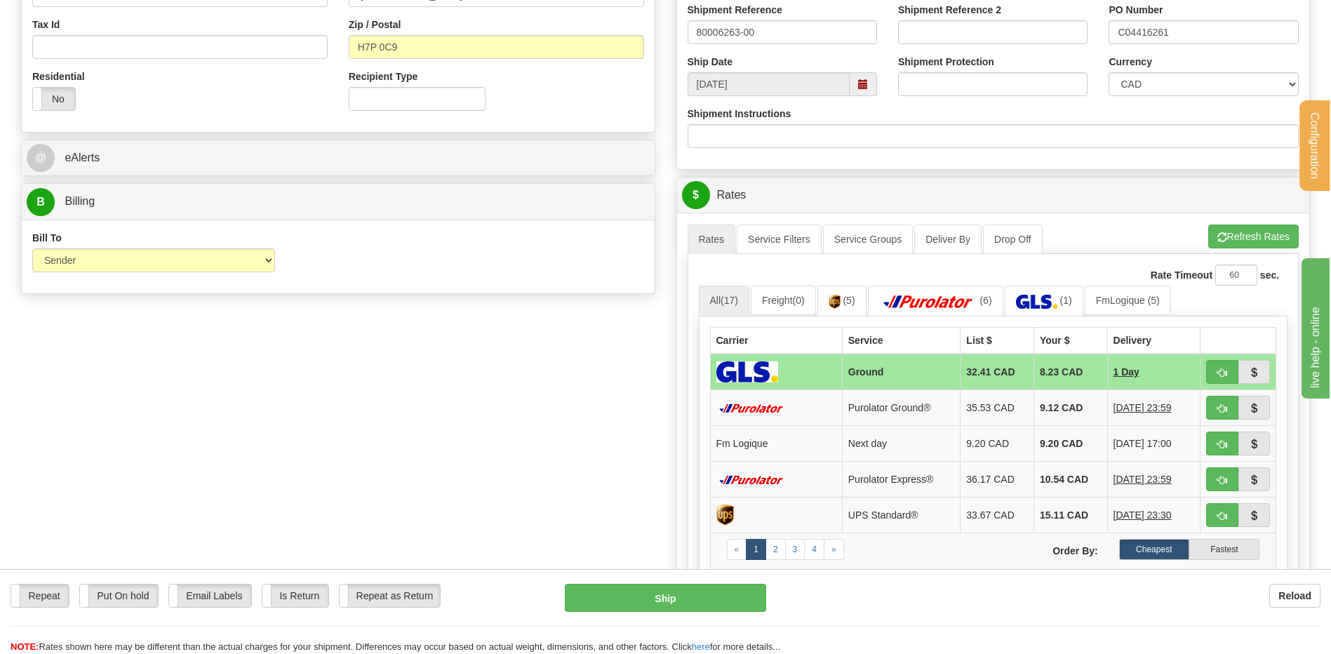
drag, startPoint x: 277, startPoint y: 260, endPoint x: 266, endPoint y: 259, distance: 11.2
click at [269, 260] on div "Bill To Sender Recipient Third Party Collect" at bounding box center [154, 257] width 264 height 52
drag, startPoint x: 266, startPoint y: 259, endPoint x: 224, endPoint y: 275, distance: 45.1
click at [266, 259] on select "Sender Recipient Third Party Collect" at bounding box center [153, 260] width 243 height 24
select select "2"
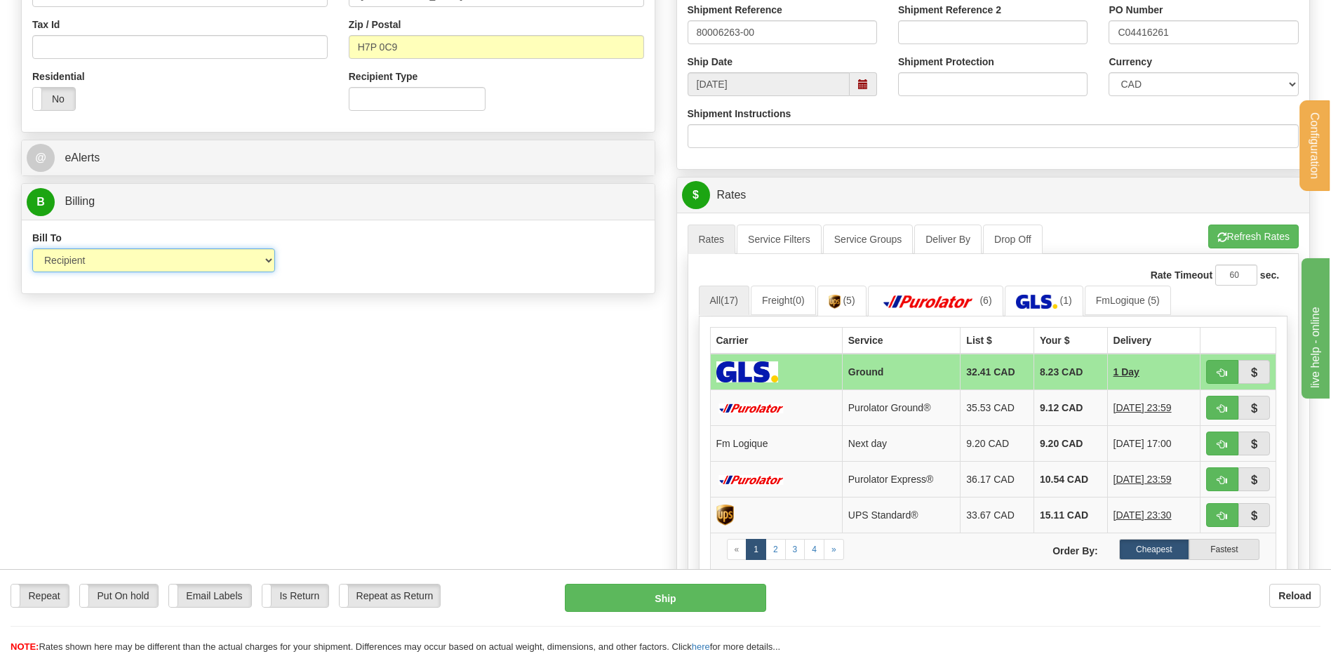
click at [32, 248] on select "Sender Recipient Third Party Collect" at bounding box center [153, 260] width 243 height 24
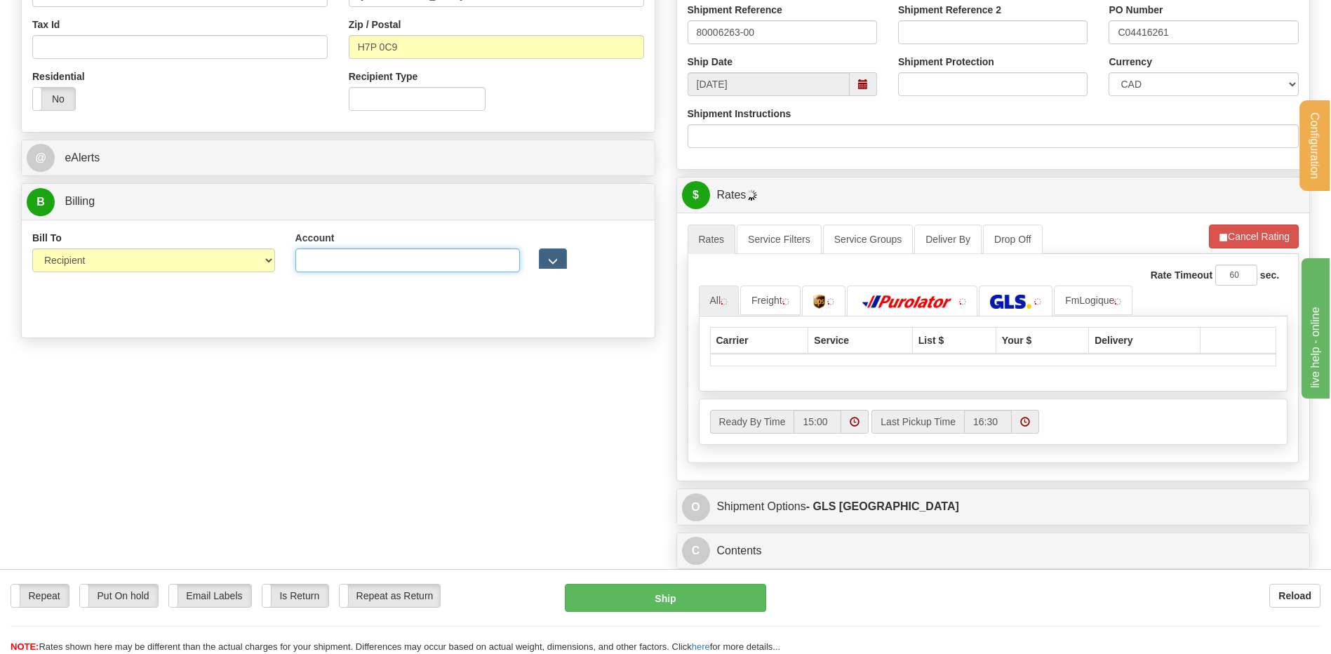
click input "Account"
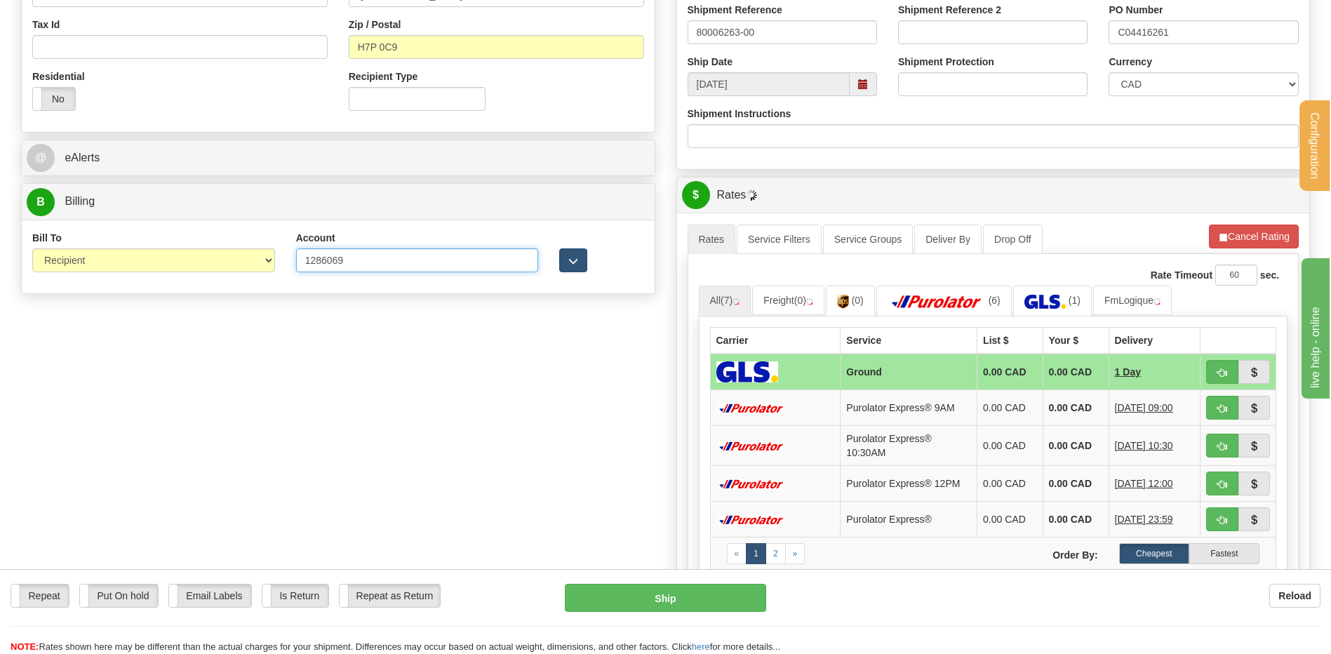
type input "1286069"
drag, startPoint x: 583, startPoint y: 257, endPoint x: 521, endPoint y: 277, distance: 65.7
click button "button"
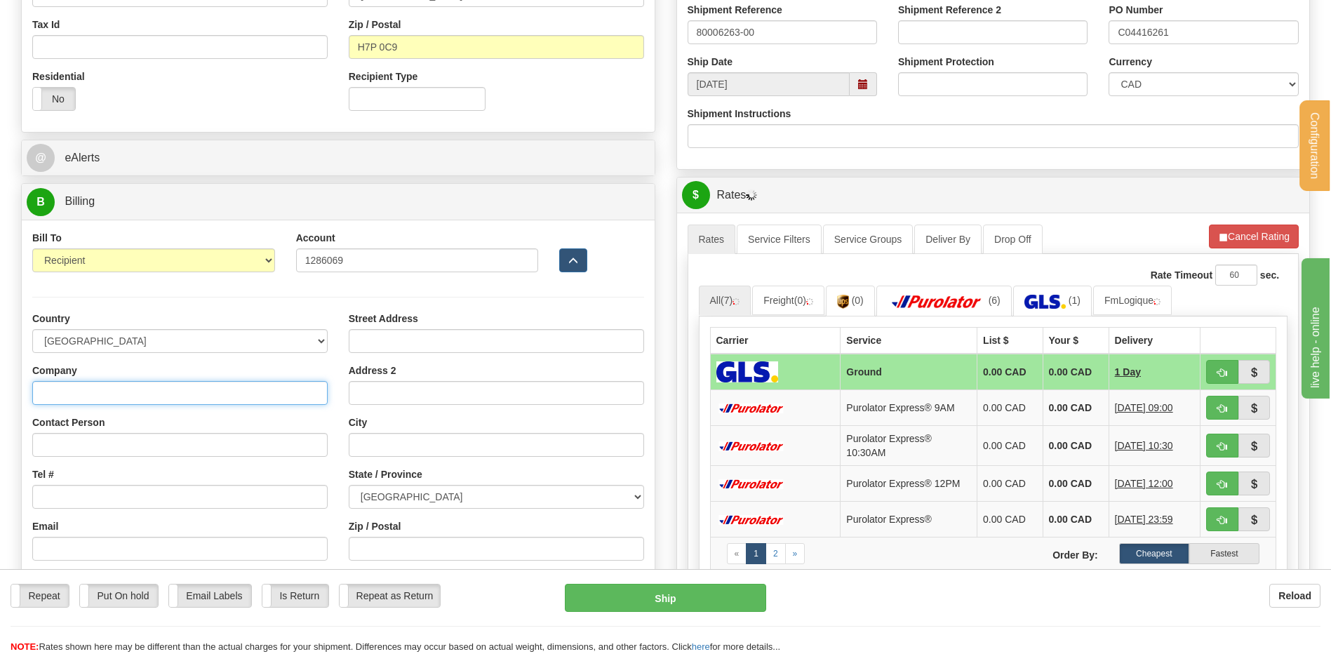
click input "Company"
click input "CON"
type input "CONVERGINT TECHNOLOGIES"
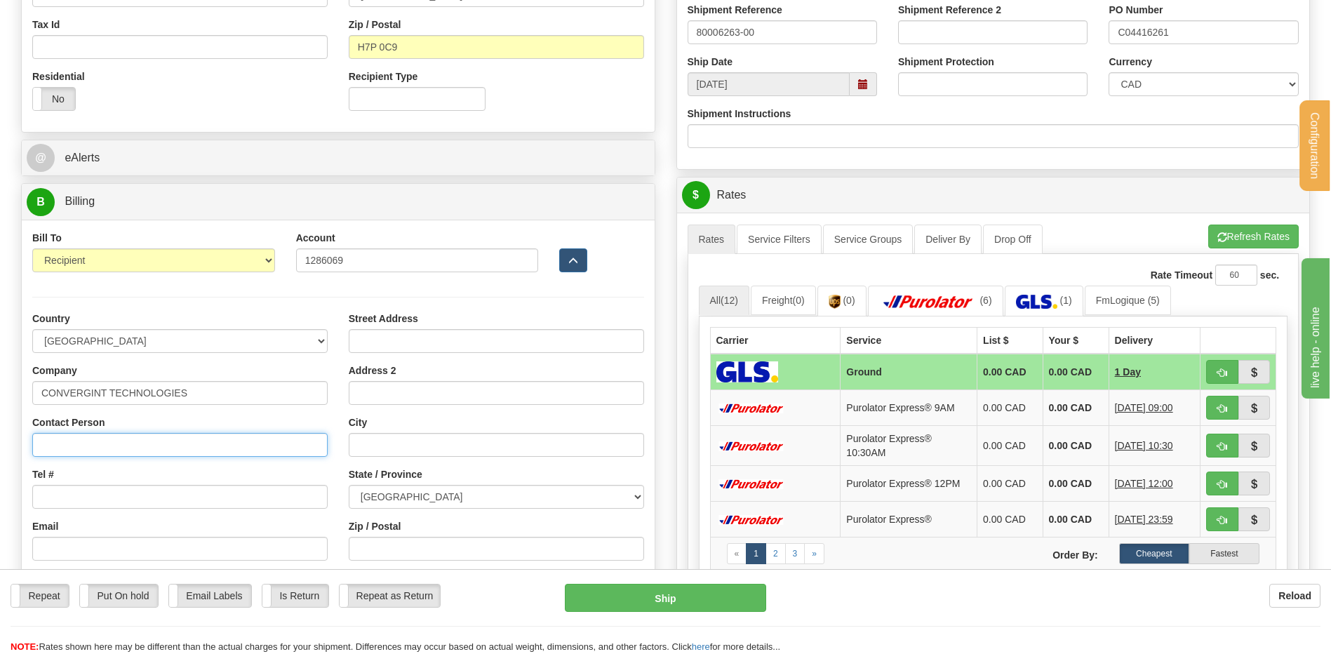
type input "Receiving"
type input "3505 rue John-Pratt"
type input "LAVAL"
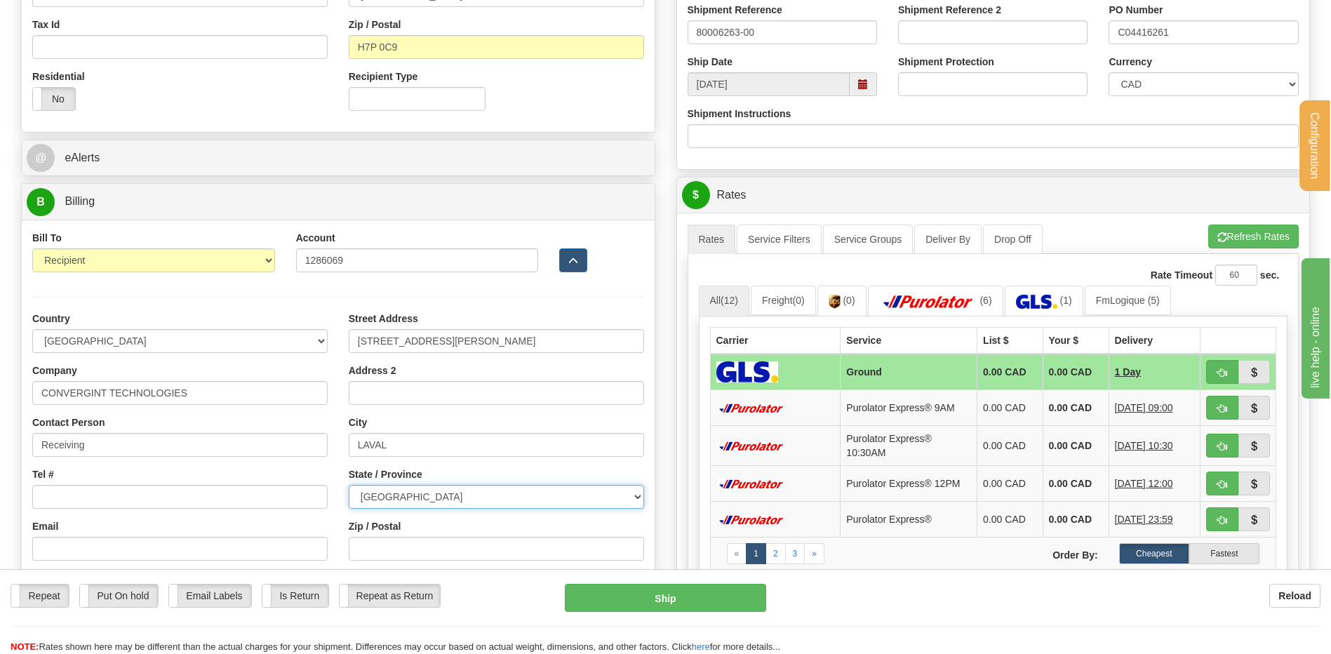
select select "QC"
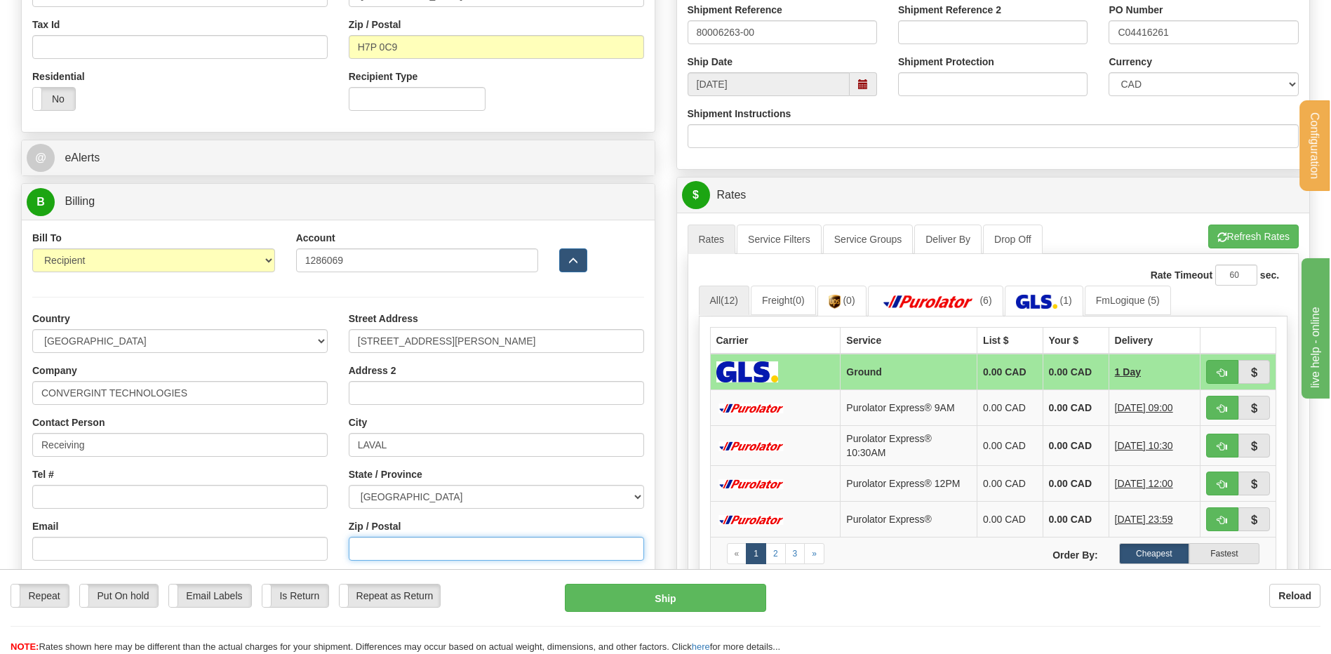
type input "H7P 0C9"
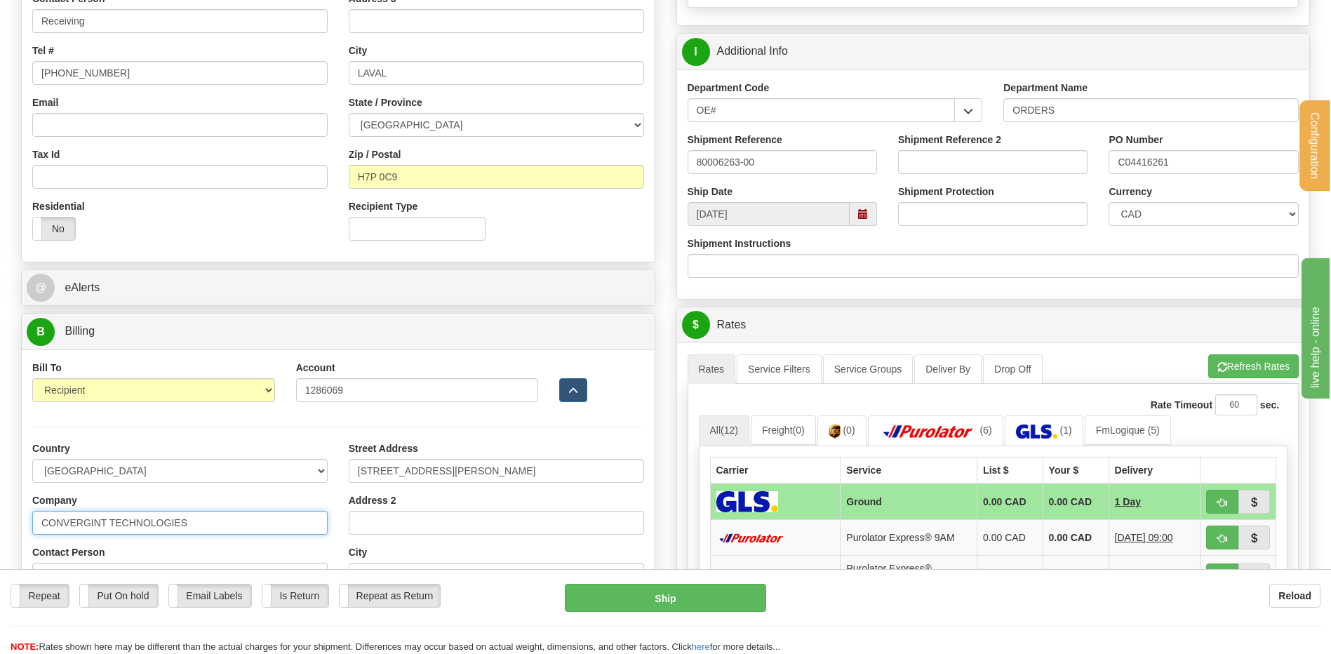
scroll to position [632, 0]
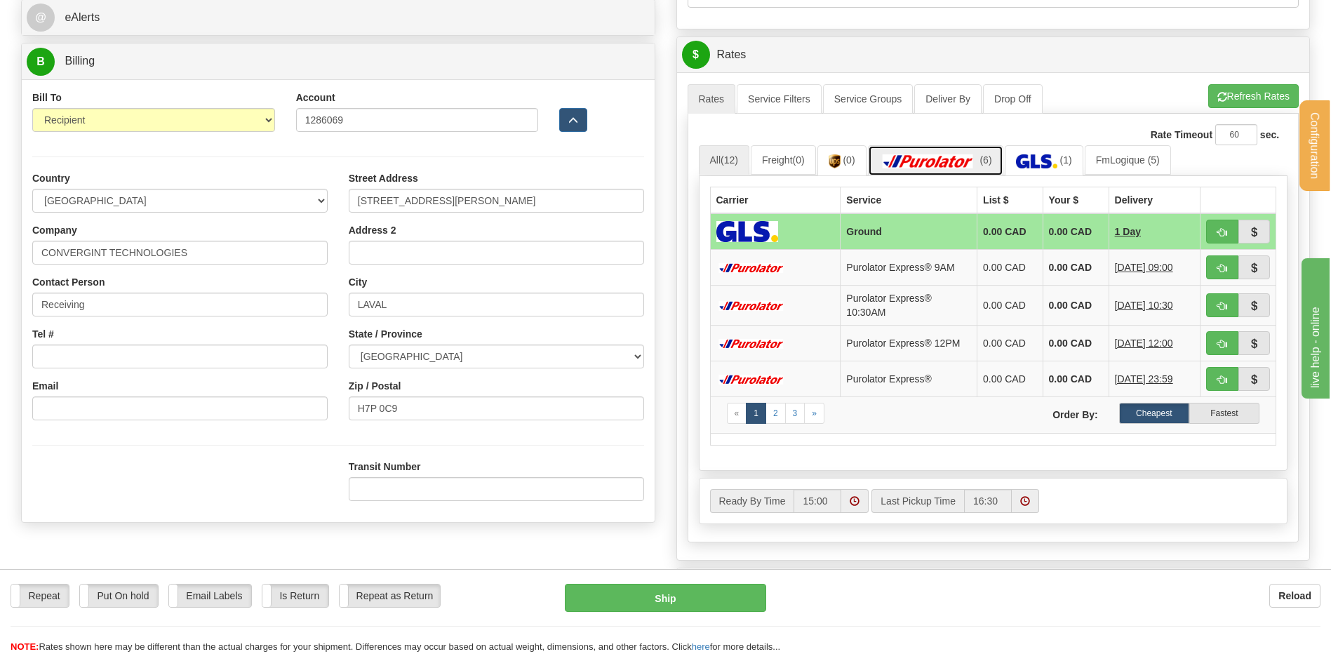
click img
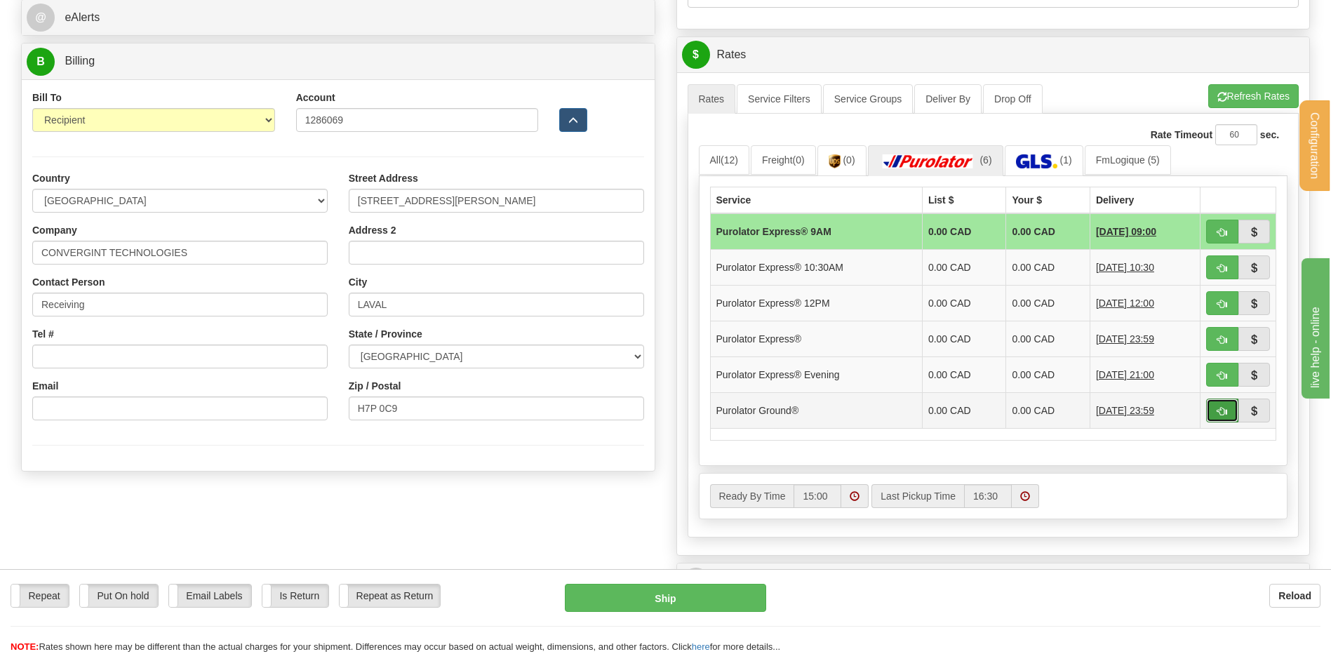
click button "button"
type input "260"
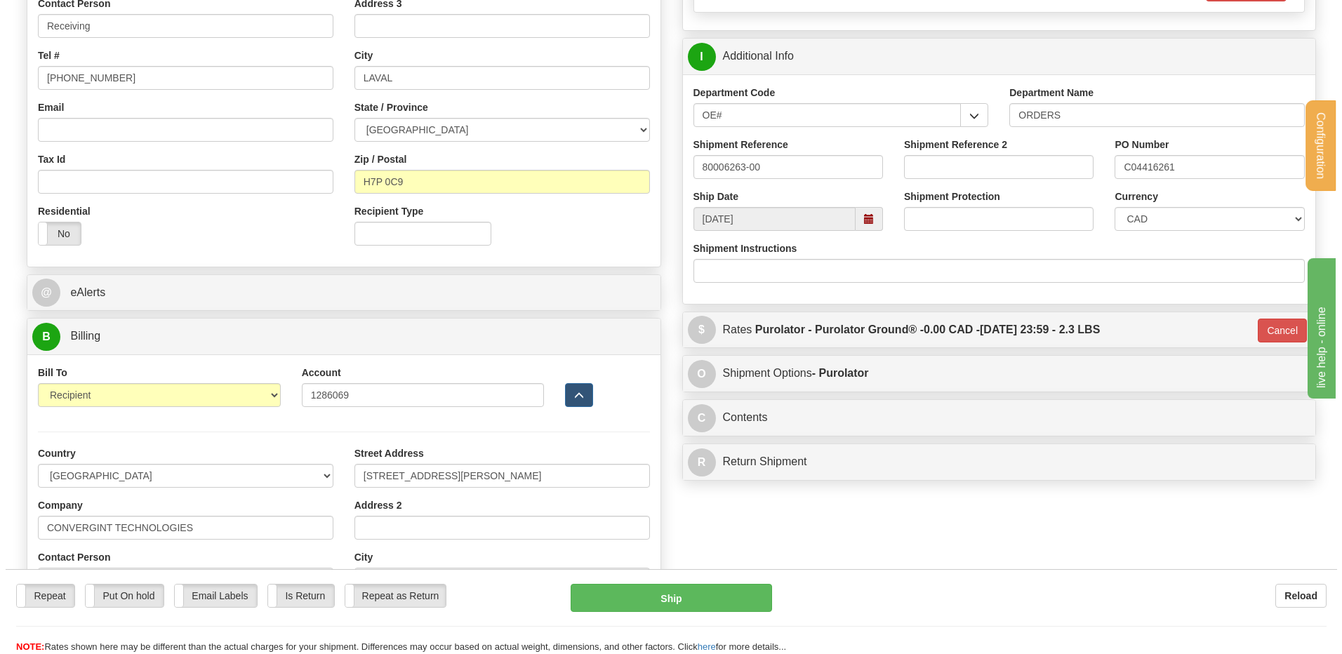
scroll to position [351, 0]
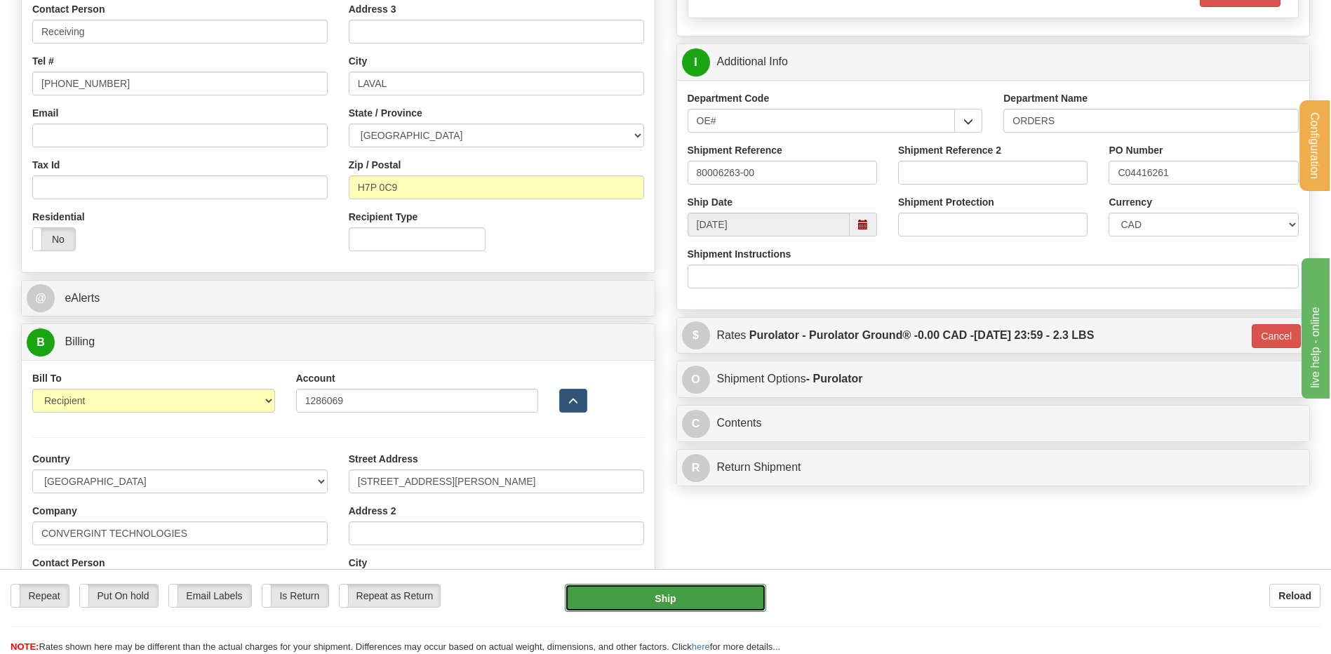
click button "Ship"
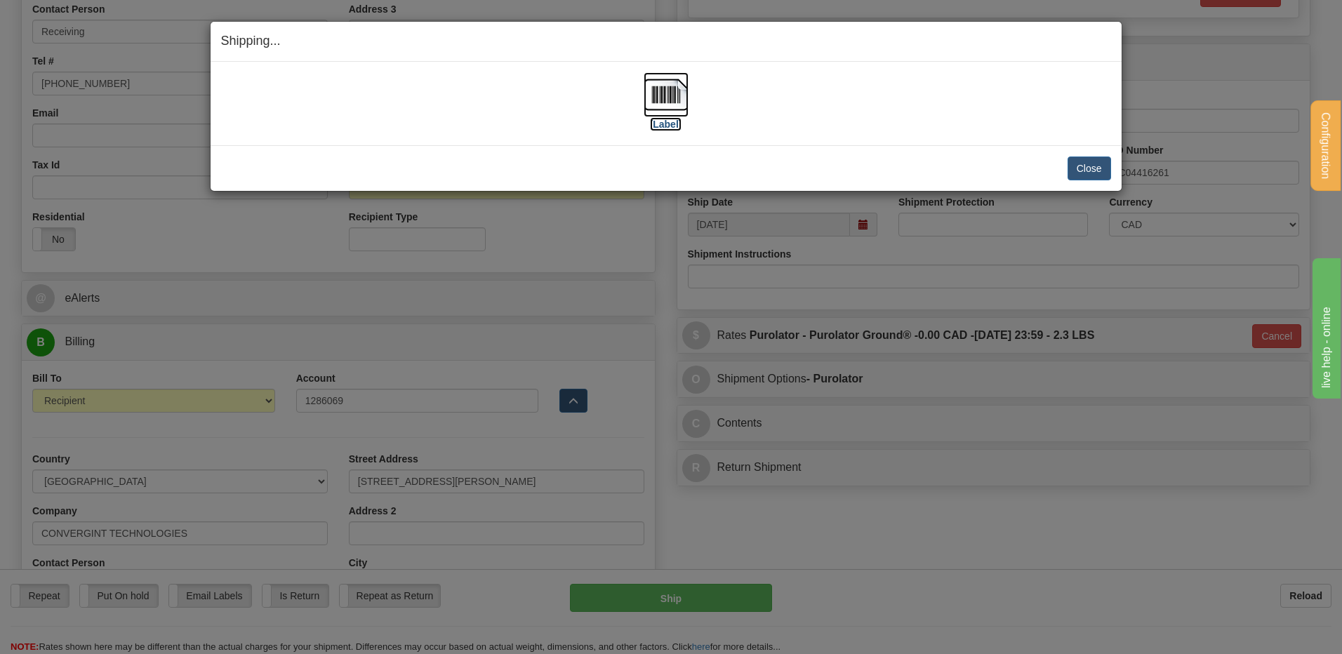
click img
click button "Close"
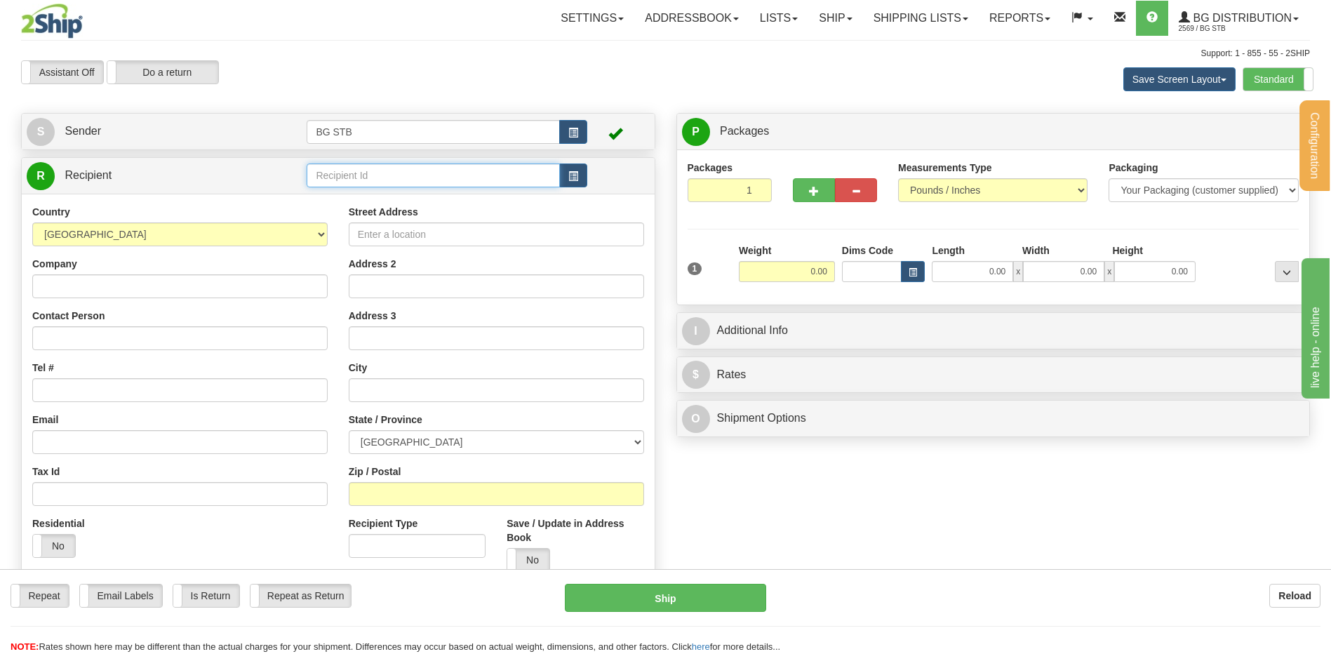
click at [388, 173] on input "text" at bounding box center [433, 175] width 253 height 24
type input "7001"
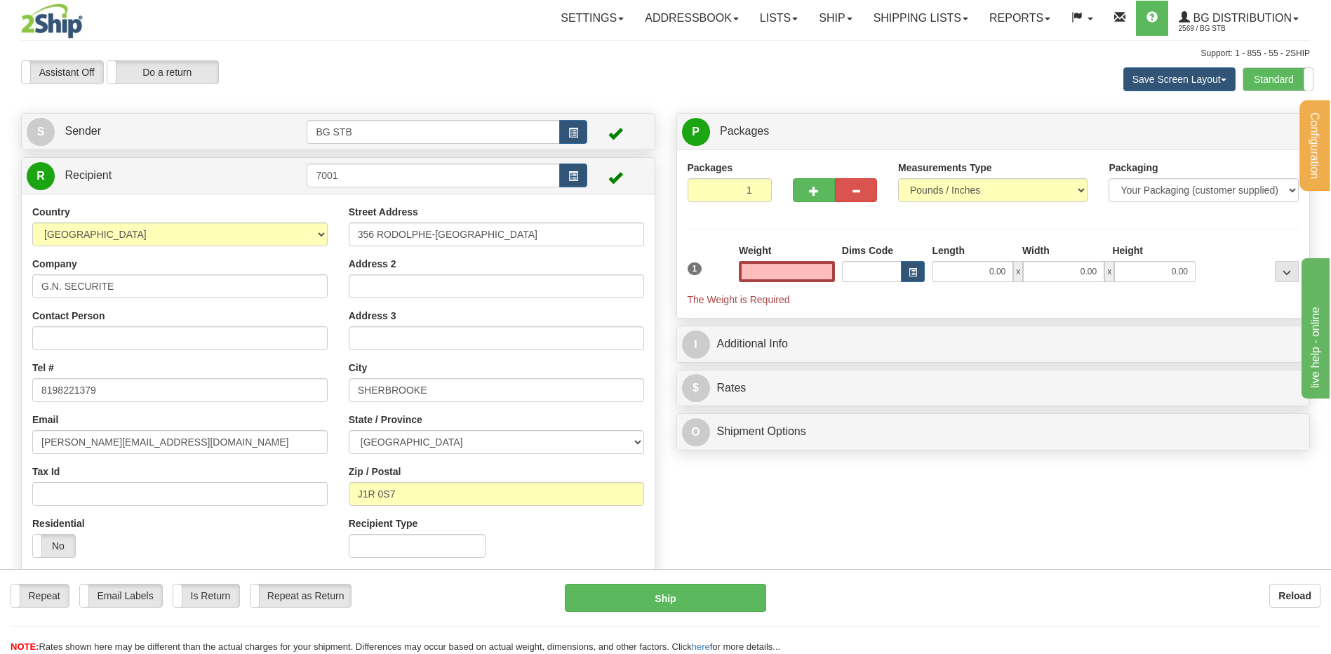
type input "0.00"
click at [759, 272] on input "0.00" at bounding box center [787, 271] width 96 height 21
type input "2.40"
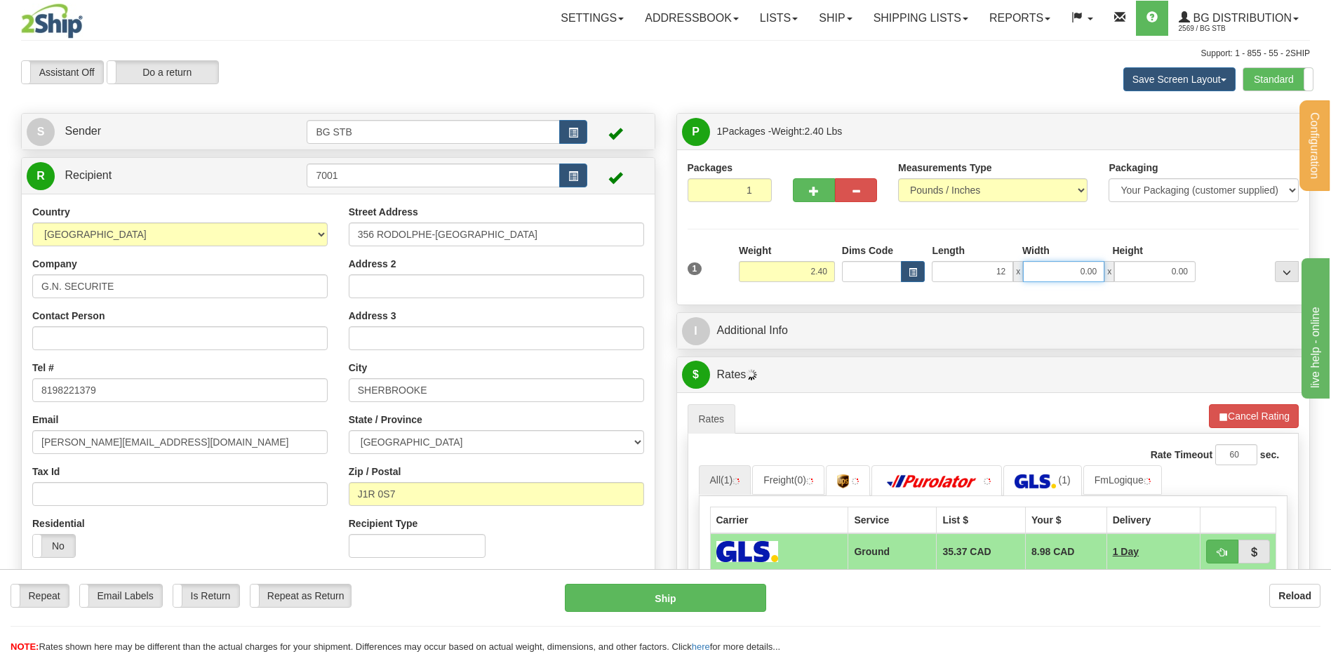
type input "12.00"
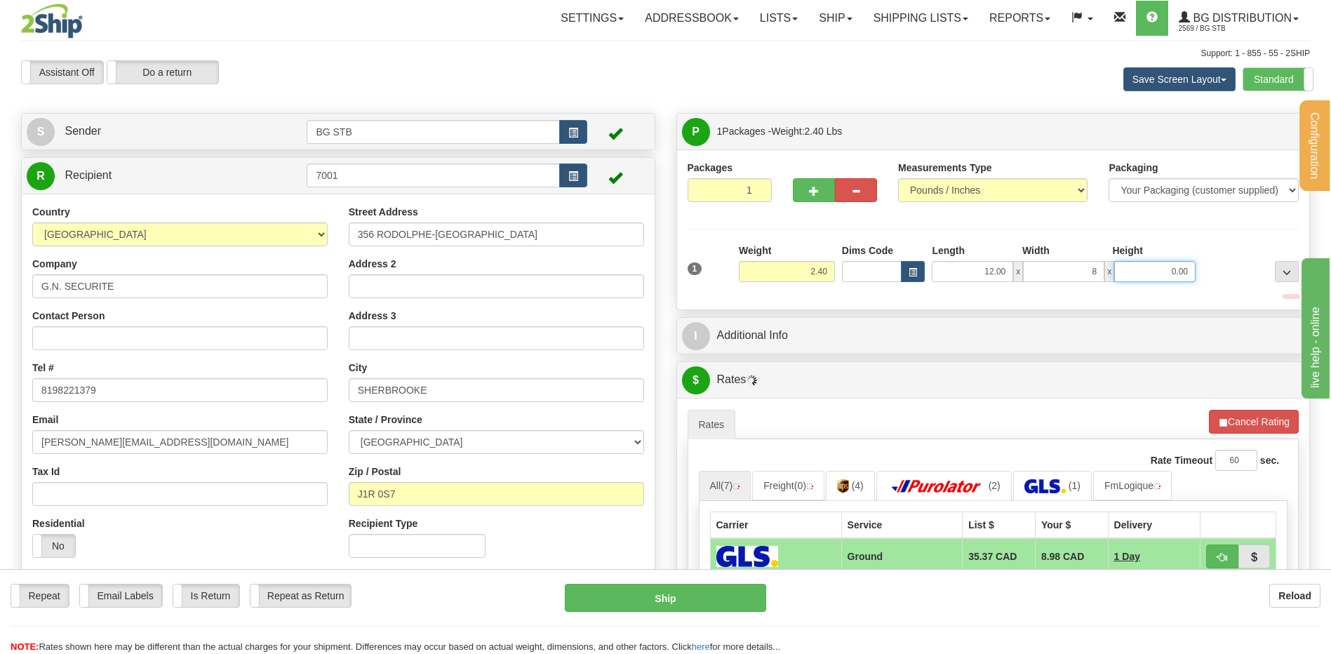
type input "8.00"
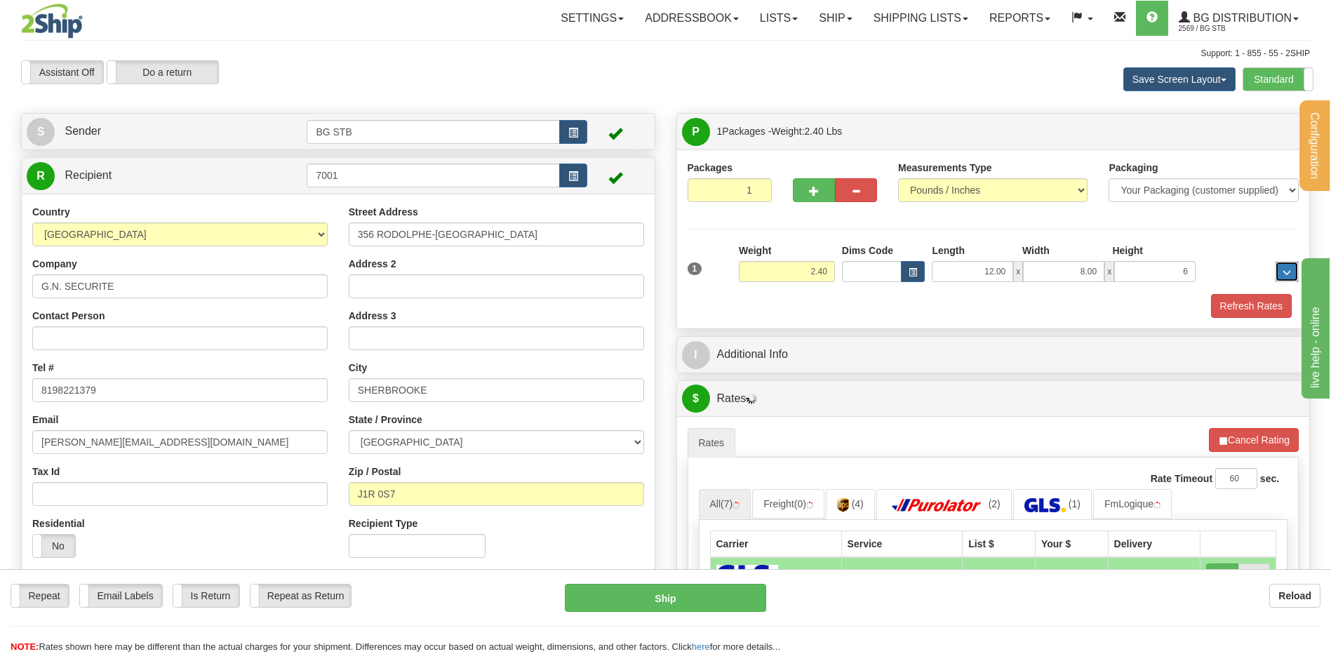
type input "6.00"
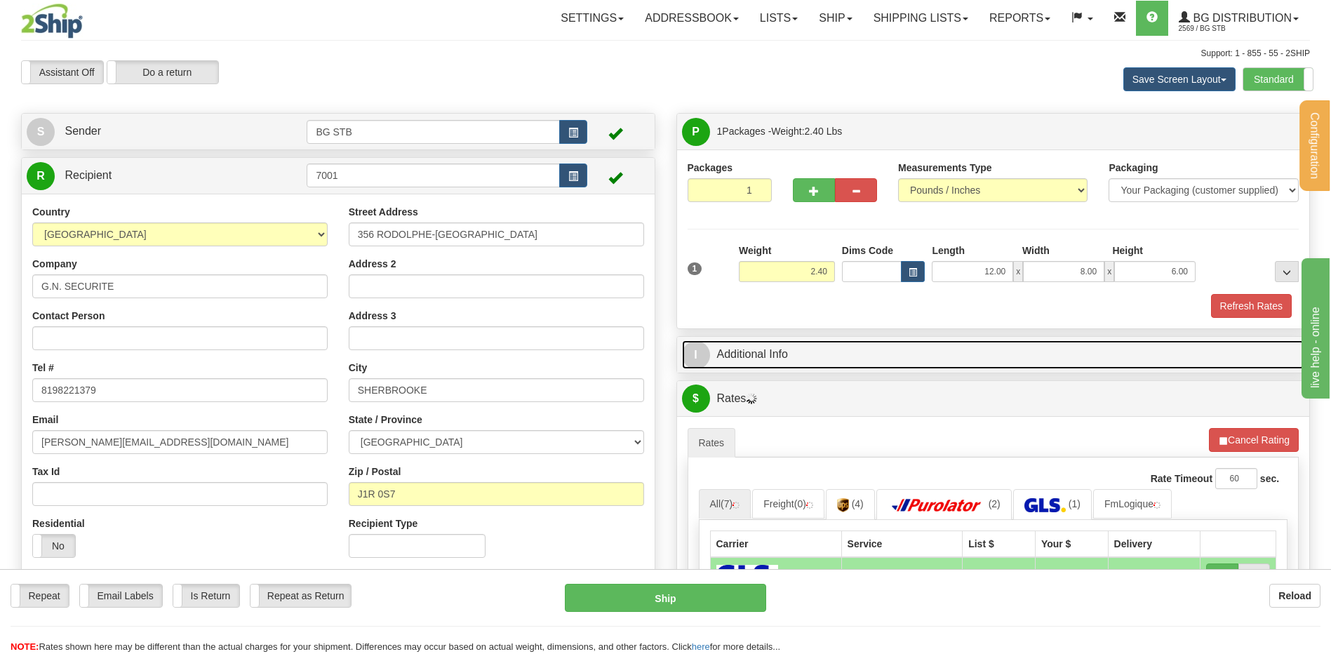
click at [832, 353] on link "I Additional Info" at bounding box center [993, 354] width 623 height 29
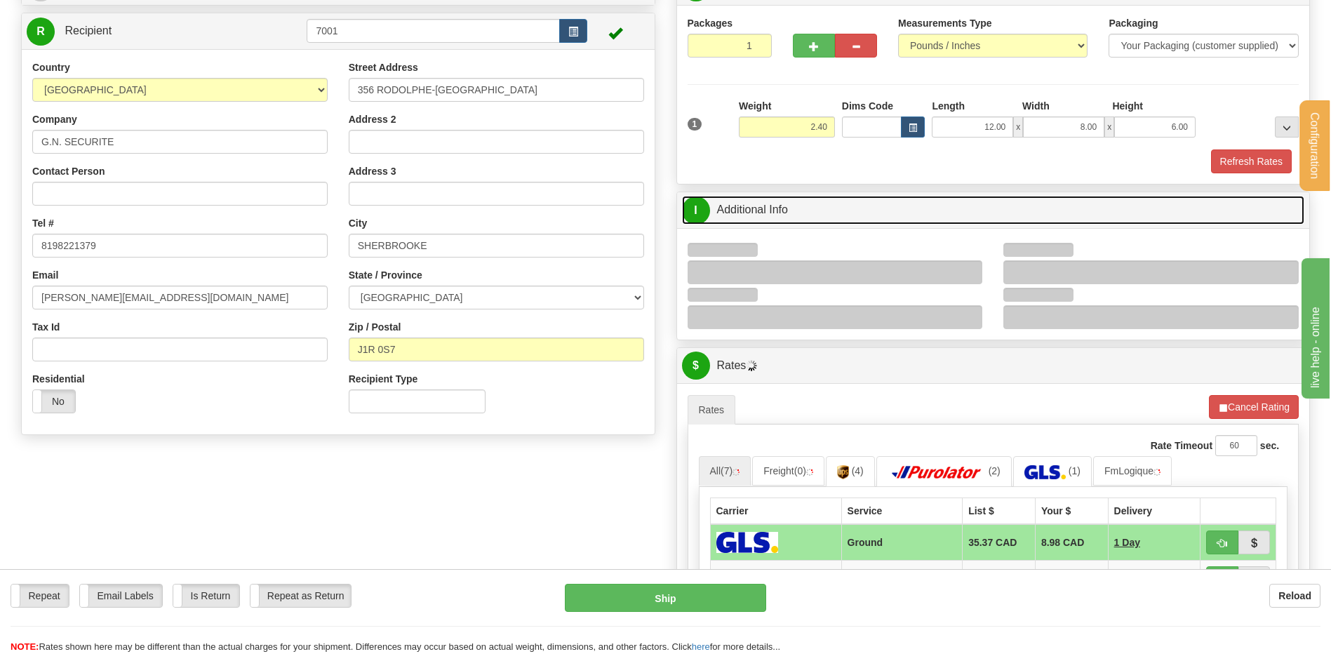
scroll to position [281, 0]
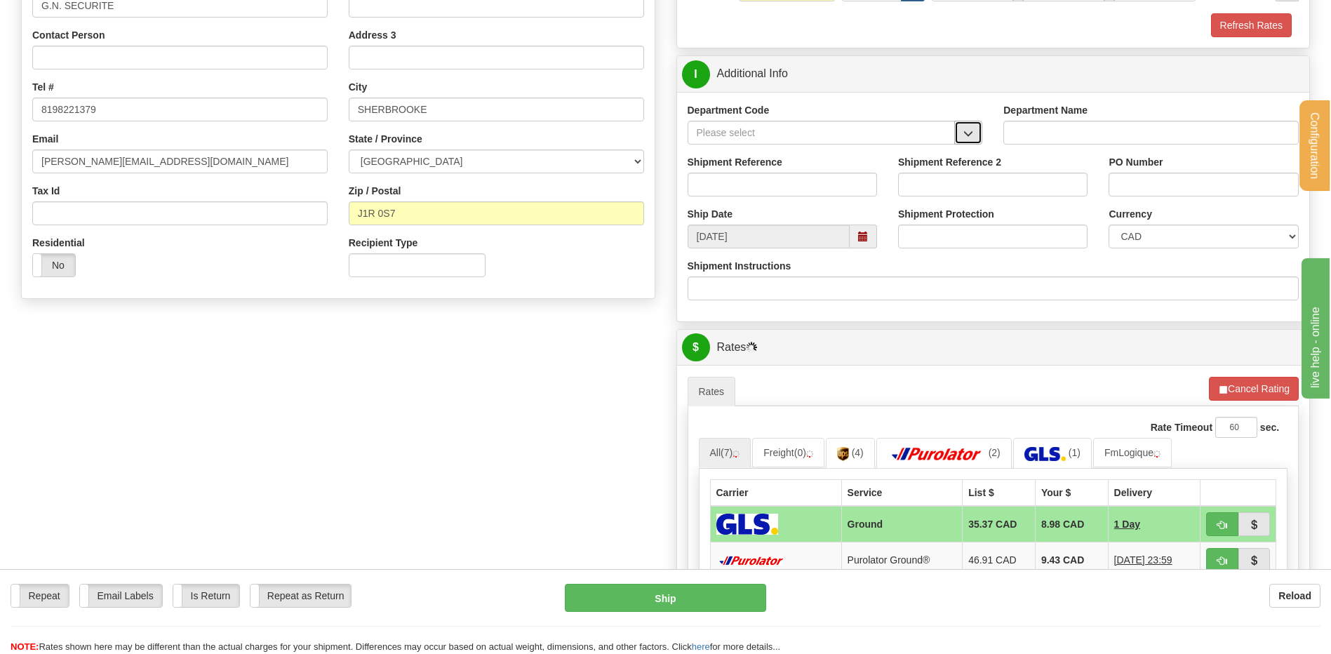
click at [969, 131] on span "button" at bounding box center [968, 133] width 10 height 9
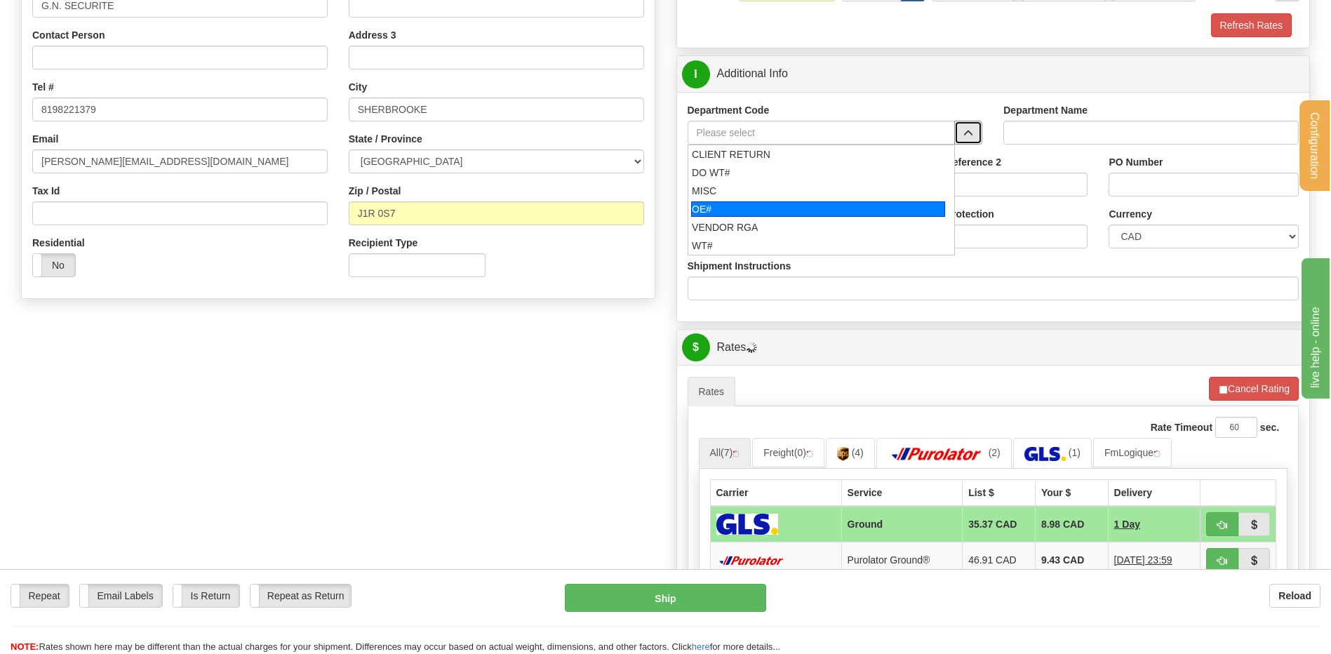
click at [780, 206] on div "OE#" at bounding box center [818, 208] width 254 height 15
type input "OE#"
type input "ORDERS"
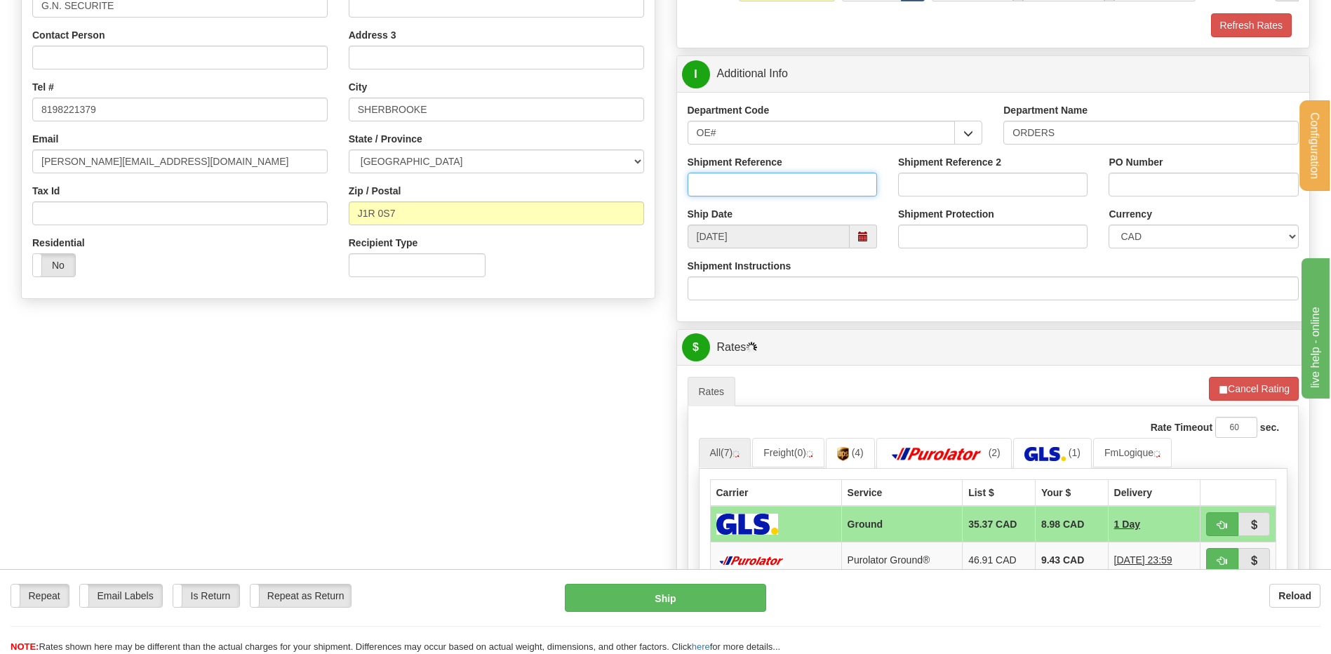
click at [778, 194] on input "Shipment Reference" at bounding box center [782, 185] width 189 height 24
type input "80006896-00"
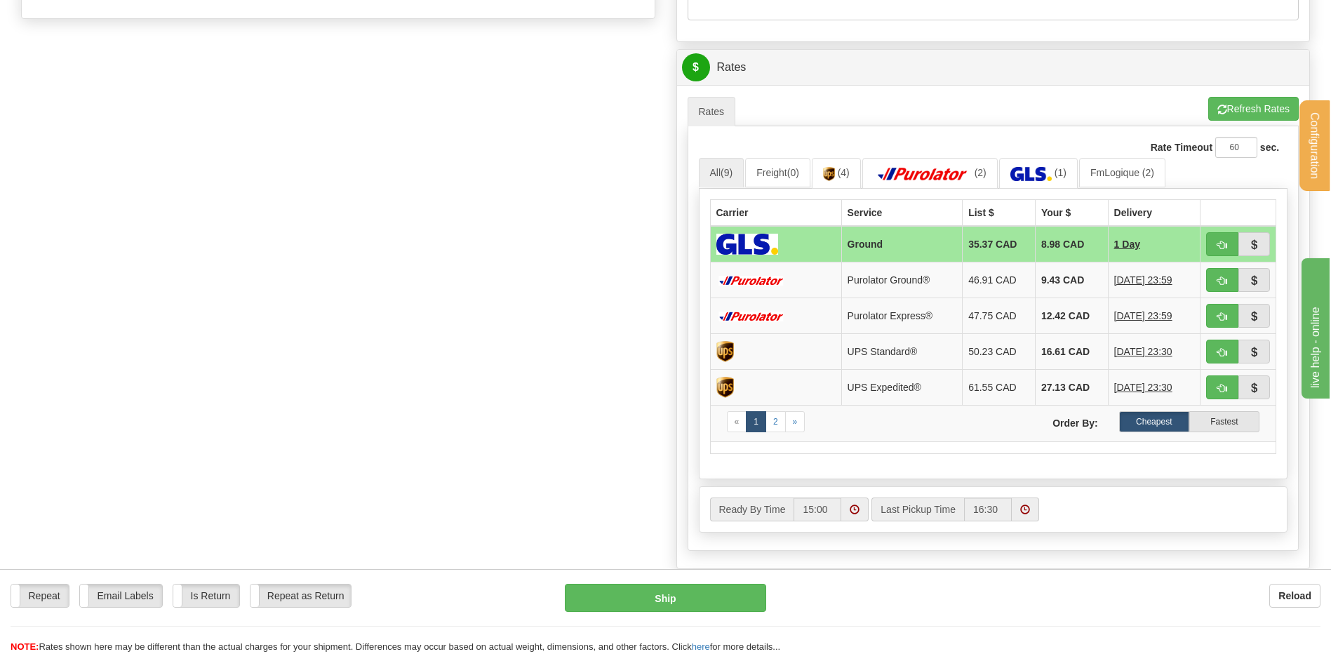
scroll to position [561, 0]
type input "1514"
click at [1224, 276] on span "button" at bounding box center [1222, 280] width 10 height 9
type input "260"
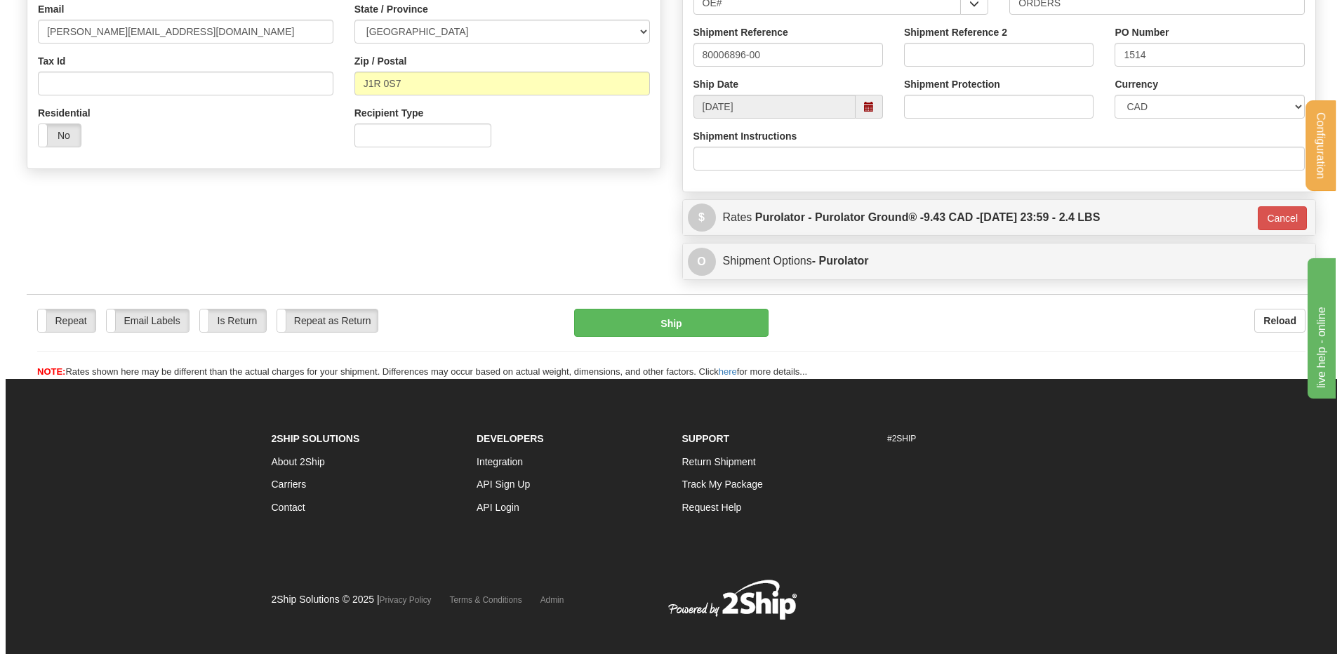
scroll to position [156, 0]
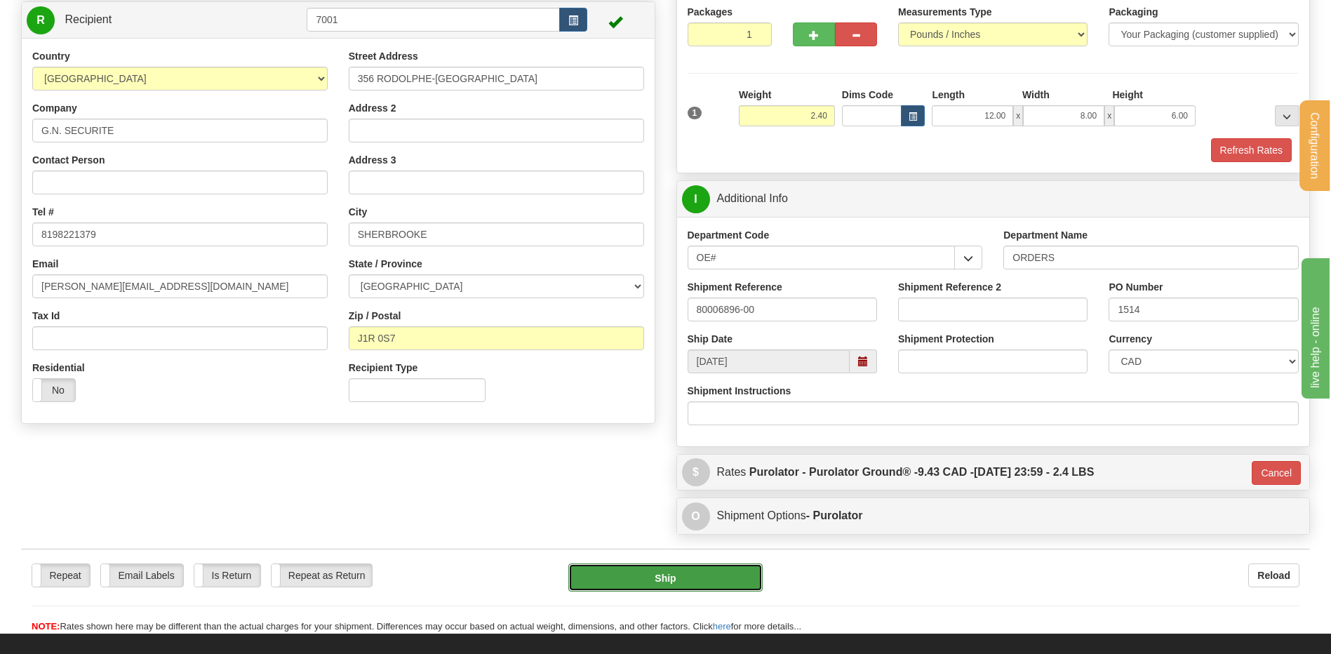
click at [614, 572] on button "Ship" at bounding box center [665, 577] width 194 height 28
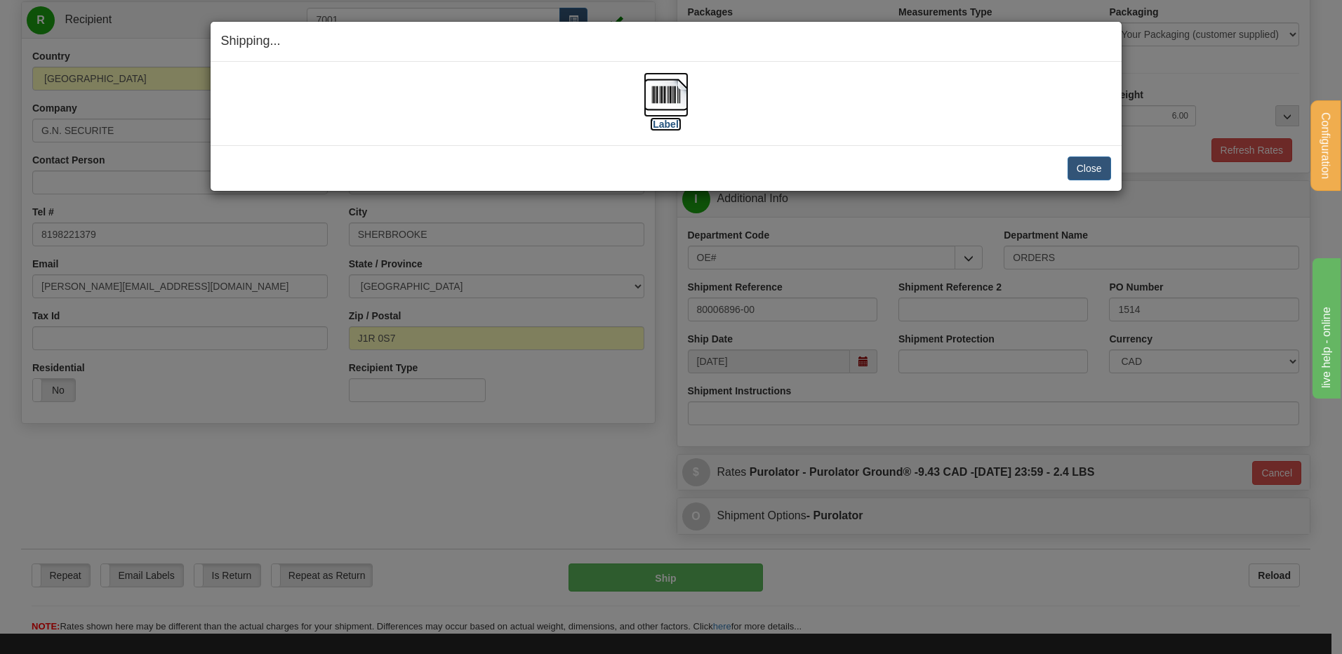
click at [661, 96] on img at bounding box center [665, 94] width 45 height 45
drag, startPoint x: 1109, startPoint y: 152, endPoint x: 1083, endPoint y: 175, distance: 34.3
click at [1106, 157] on div "Close Cancel Cancel Shipment and Quit Pickup Quit Pickup ONLY" at bounding box center [666, 168] width 911 height 46
click at [1084, 175] on button "Close" at bounding box center [1089, 168] width 44 height 24
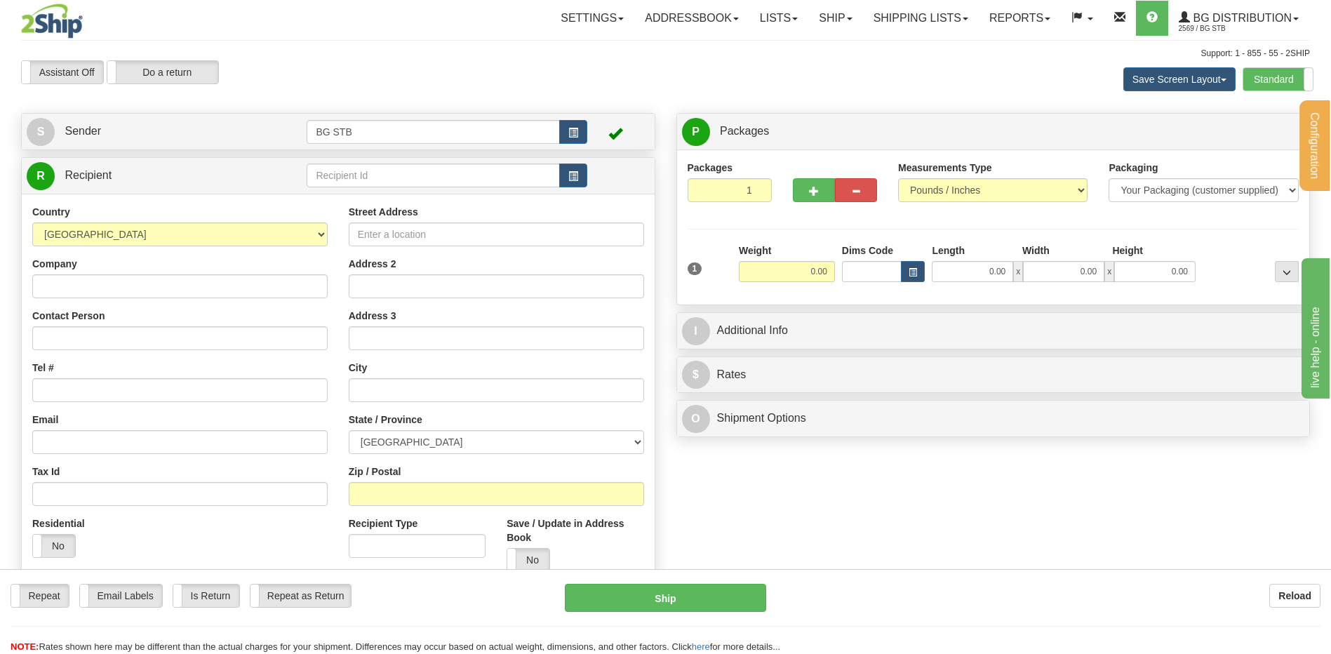
click at [349, 161] on td at bounding box center [447, 175] width 280 height 29
click at [339, 170] on input "text" at bounding box center [433, 175] width 253 height 24
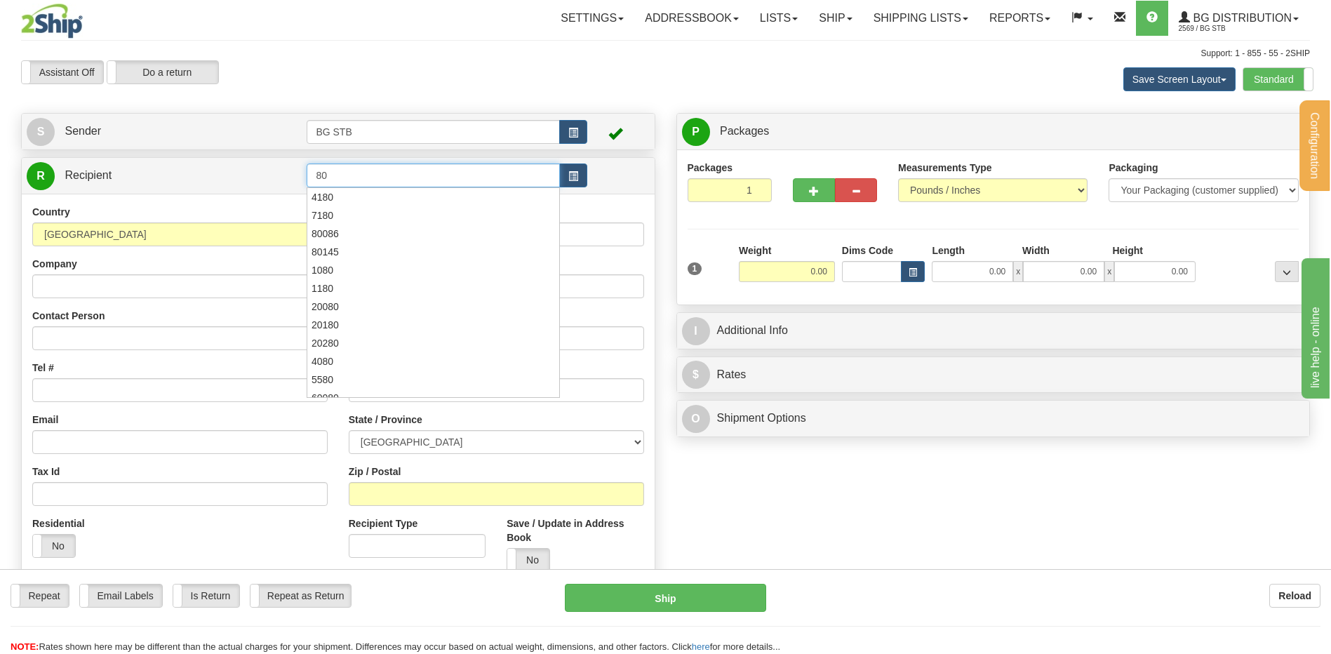
type input "8"
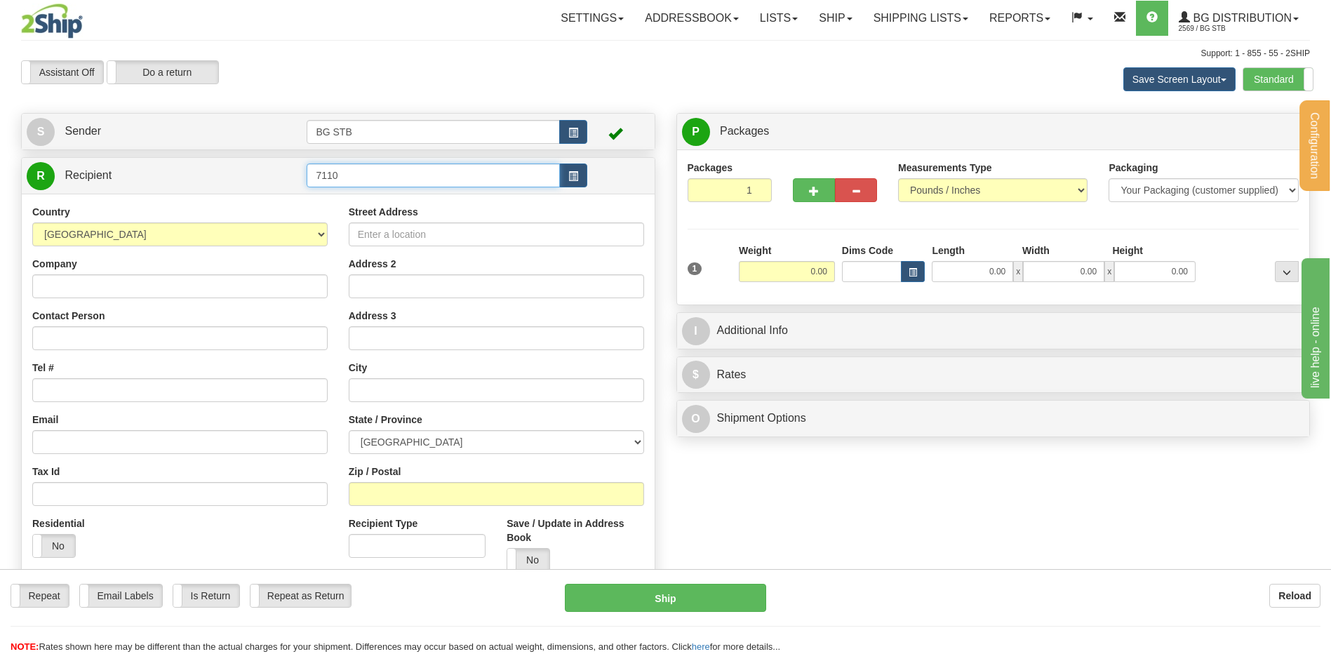
type input "7110"
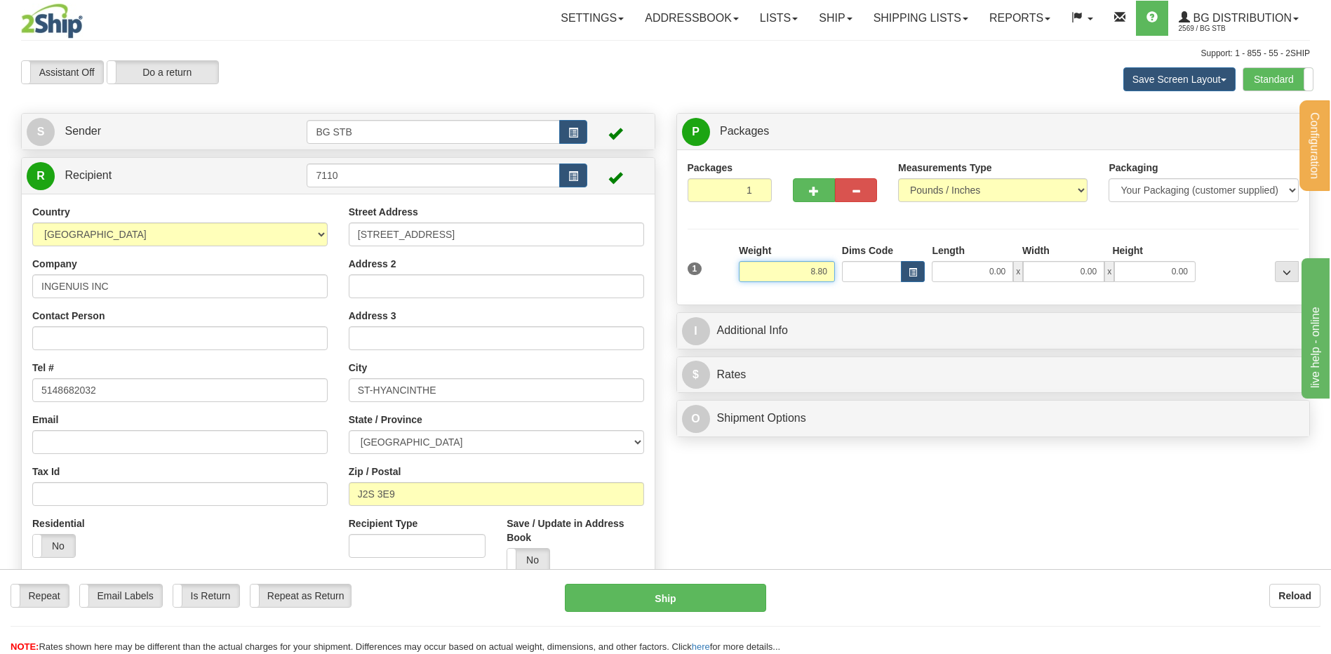
type input "8.80"
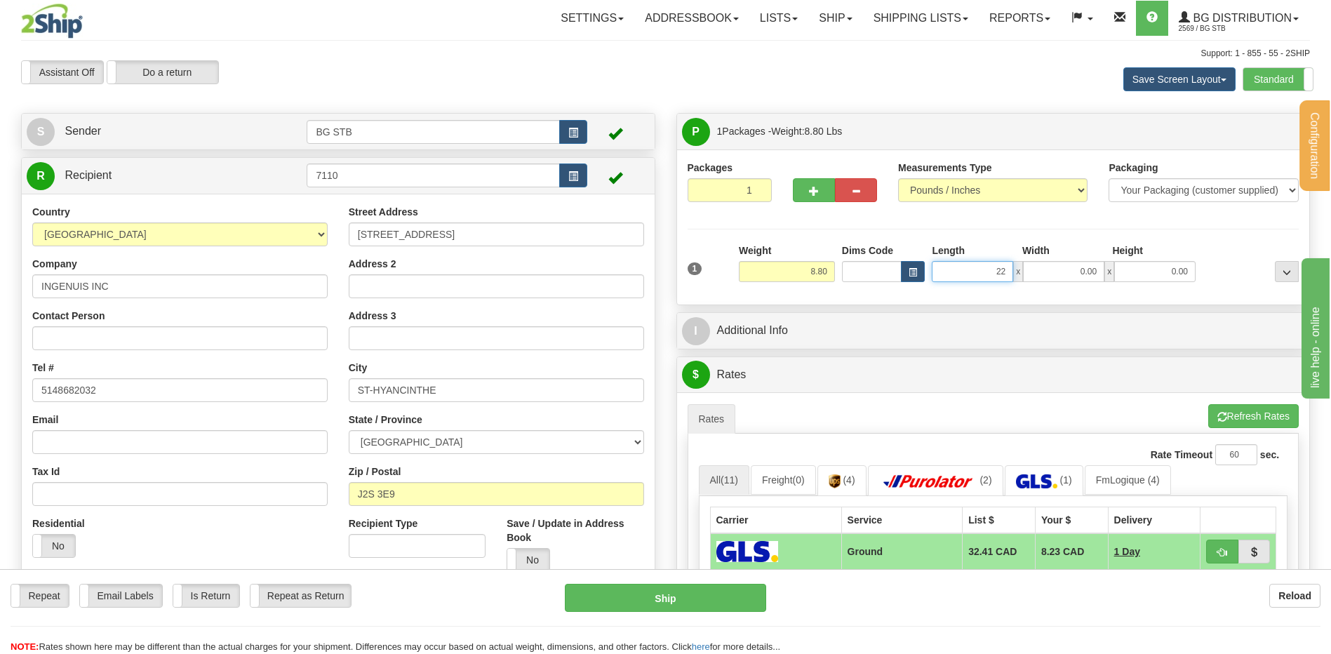
type input "22.00"
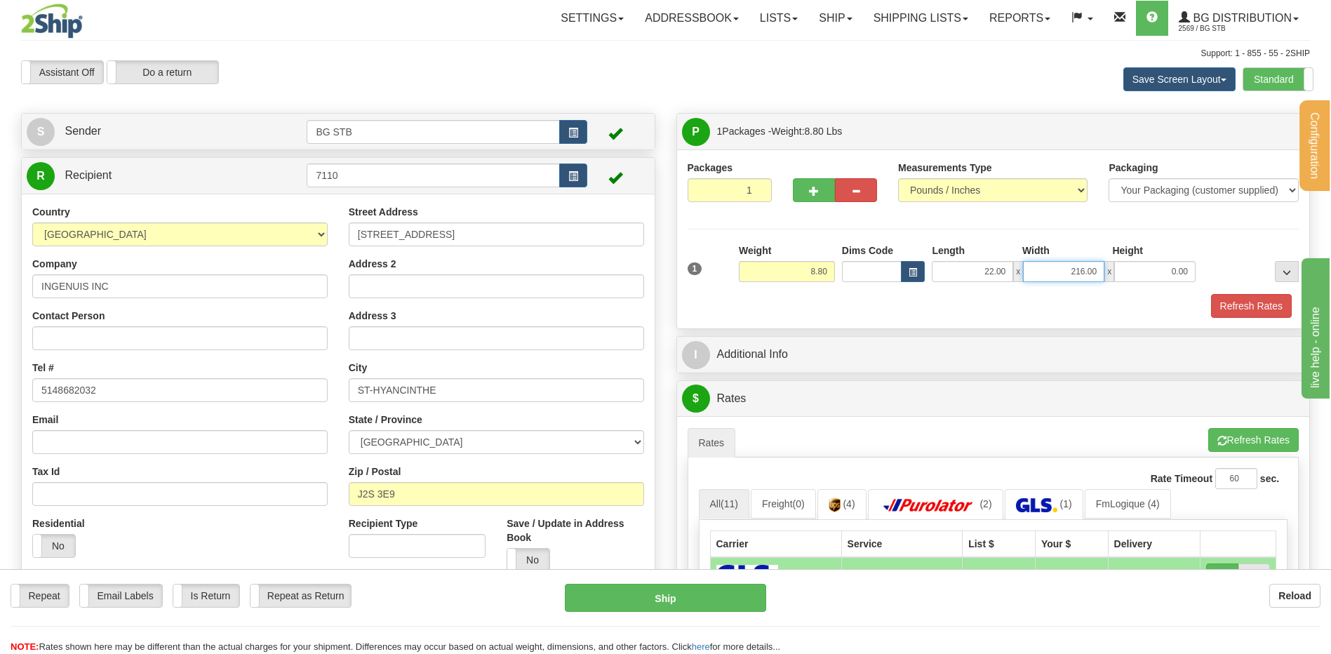
drag, startPoint x: 1043, startPoint y: 272, endPoint x: 1344, endPoint y: 255, distance: 300.8
click at [1330, 255] on html "Training Course Close Configuration My Configuration Panel Close" at bounding box center [665, 327] width 1331 height 654
type input "16.00"
type input "0.00"
click at [1138, 262] on input "0.00" at bounding box center [1154, 271] width 81 height 21
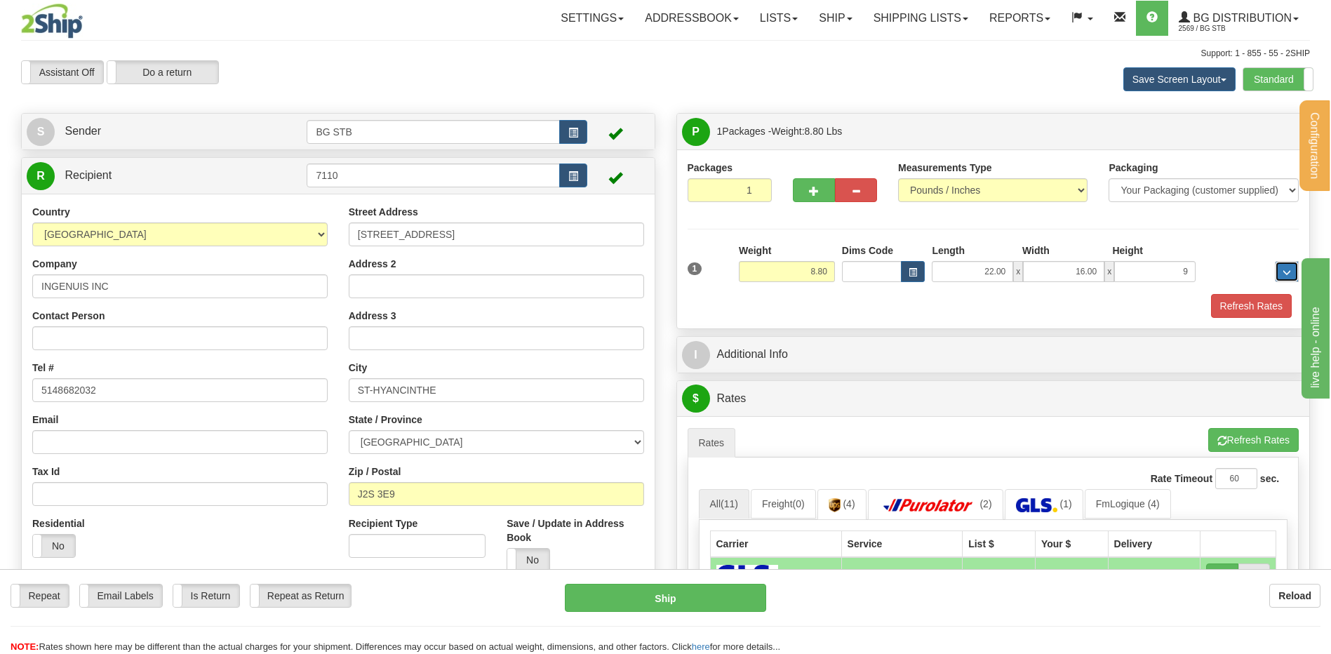
type input "9.00"
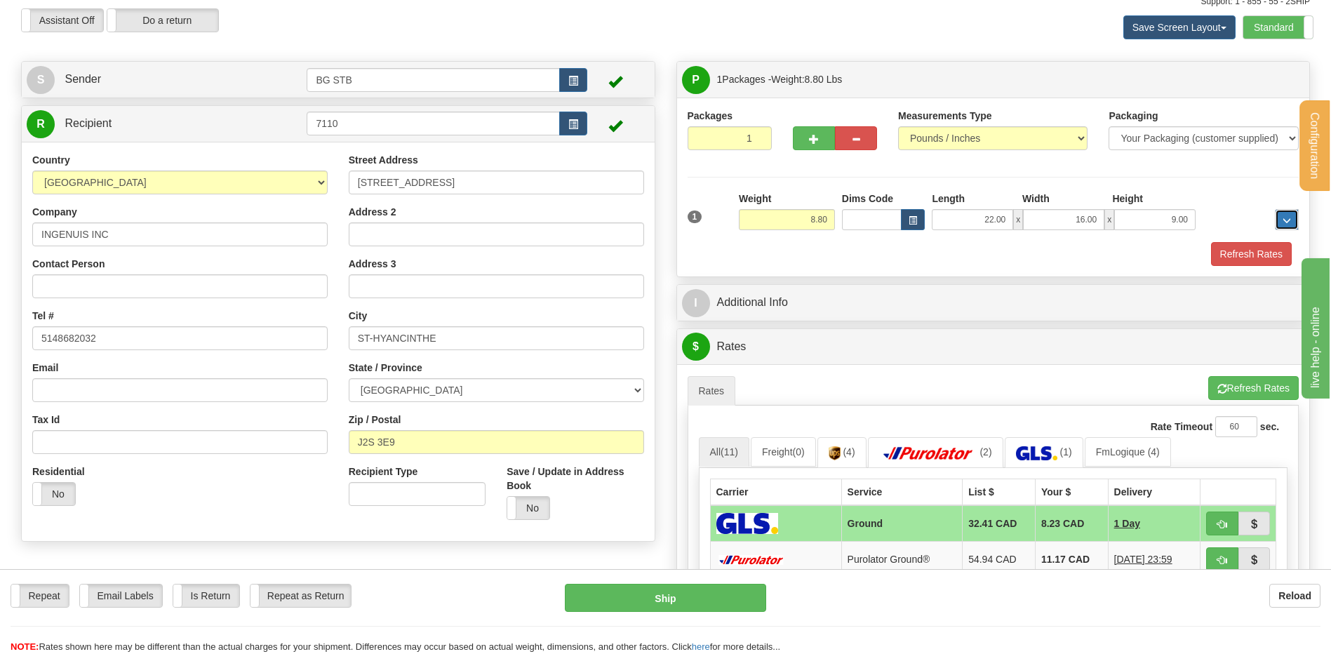
scroll to position [140, 0]
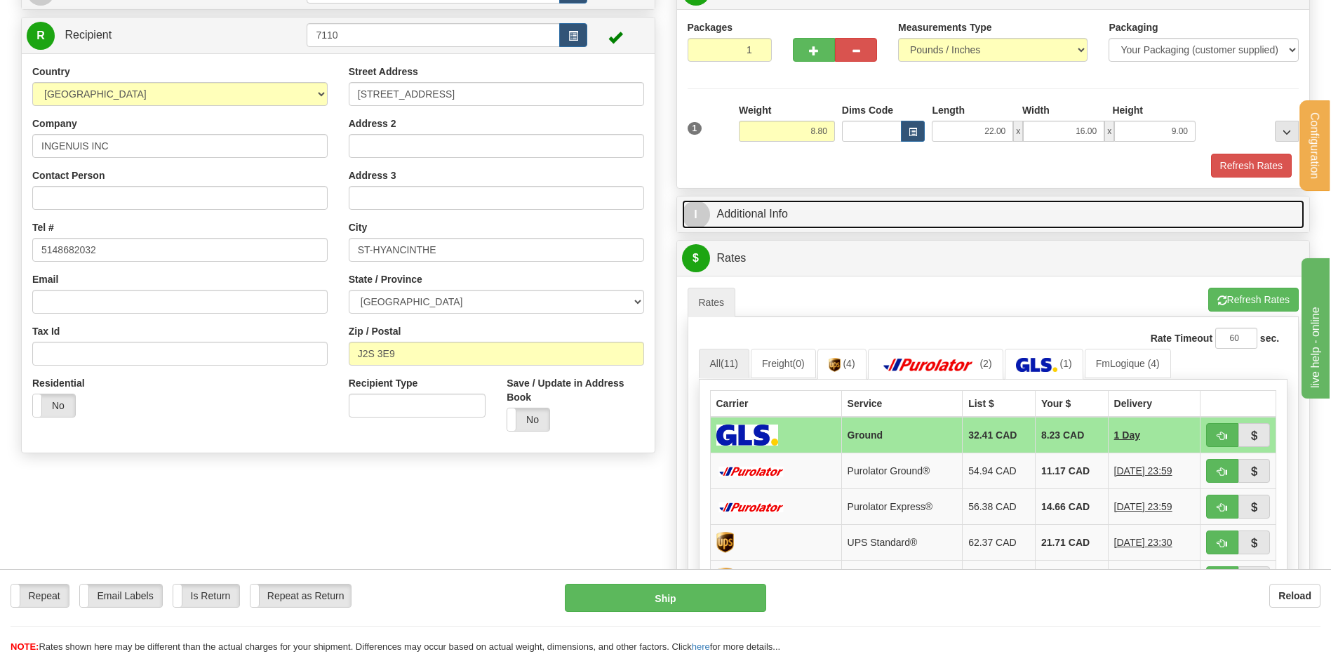
click at [799, 223] on link "I Additional Info" at bounding box center [993, 214] width 623 height 29
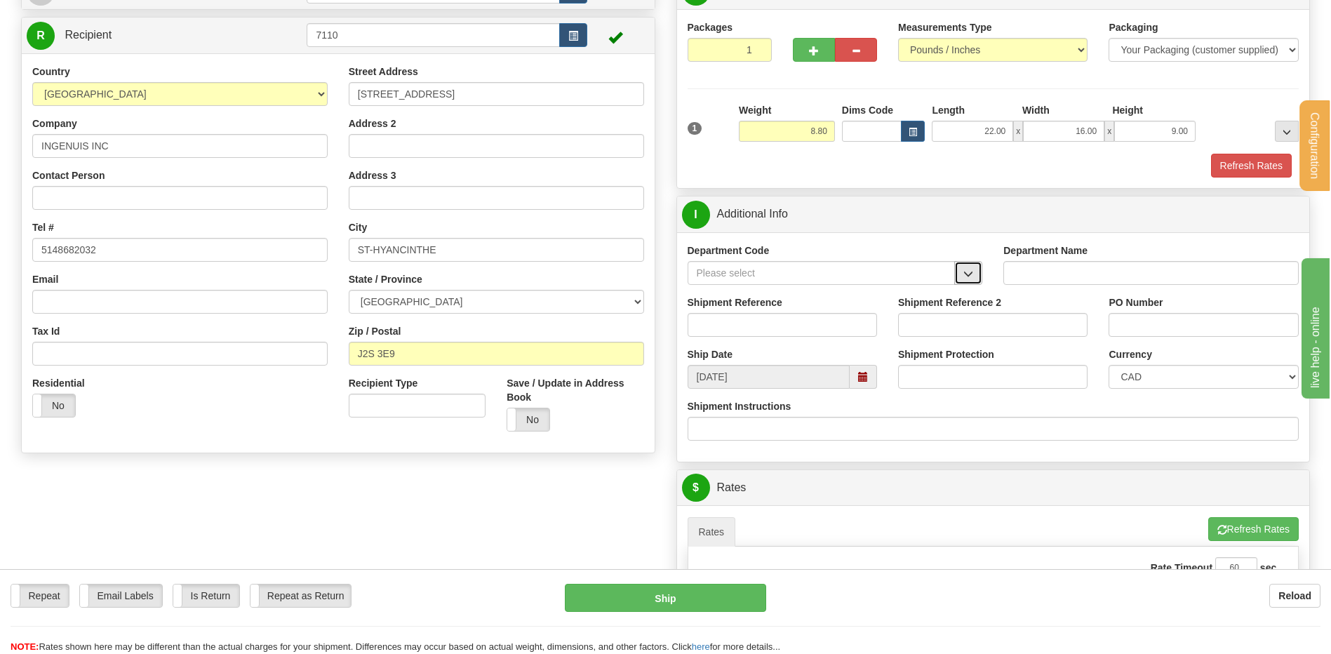
click at [968, 277] on span "button" at bounding box center [968, 273] width 10 height 9
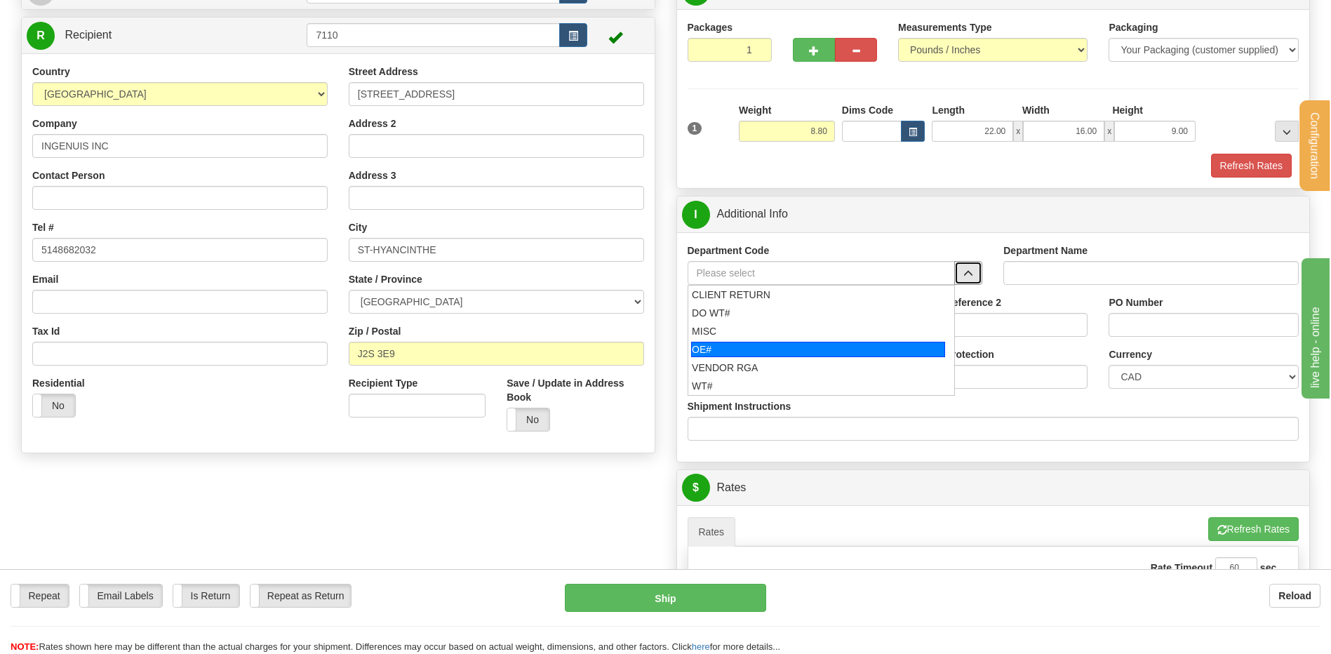
click at [785, 342] on div "OE#" at bounding box center [818, 349] width 254 height 15
type input "OE#"
type input "ORDERS"
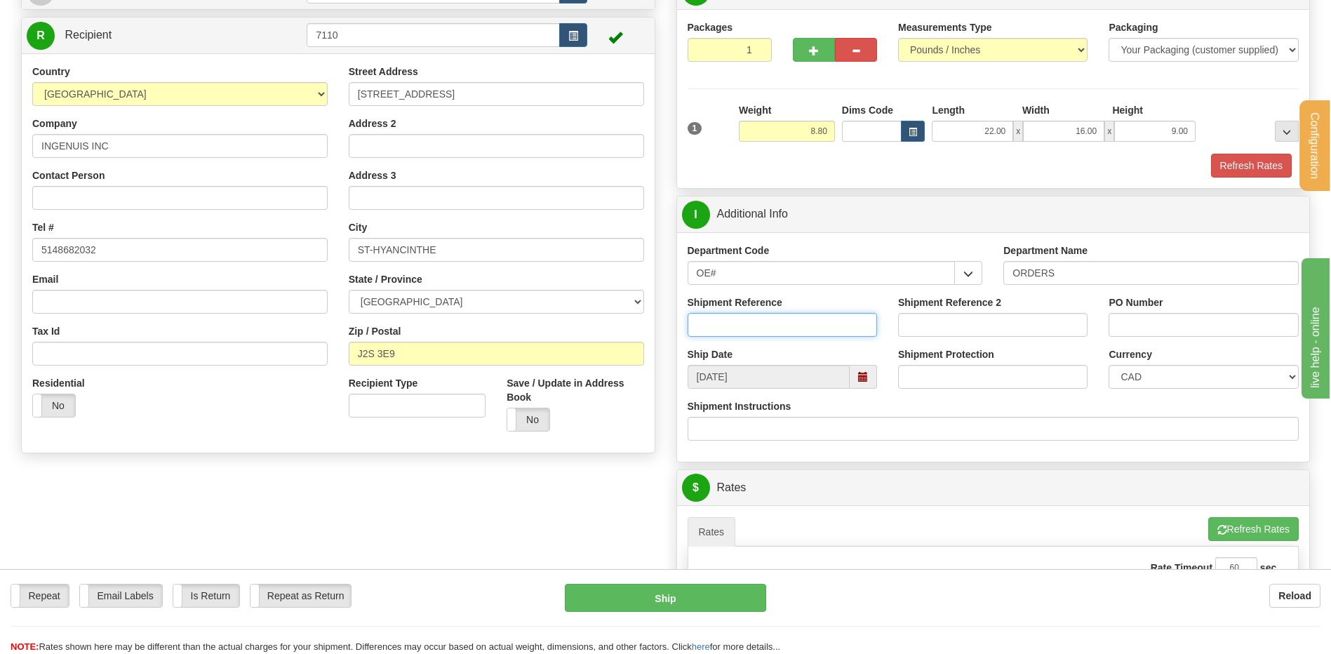
click at [780, 323] on input "Shipment Reference" at bounding box center [782, 325] width 189 height 24
type input "80006557-04"
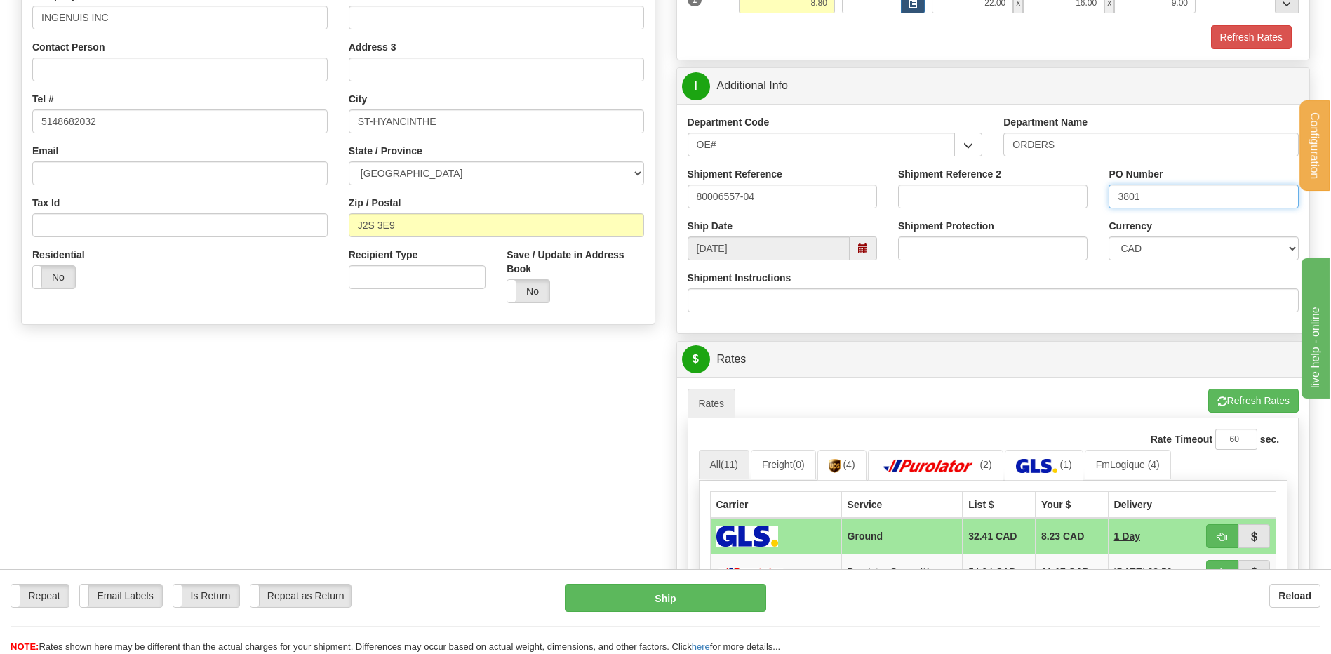
scroll to position [491, 0]
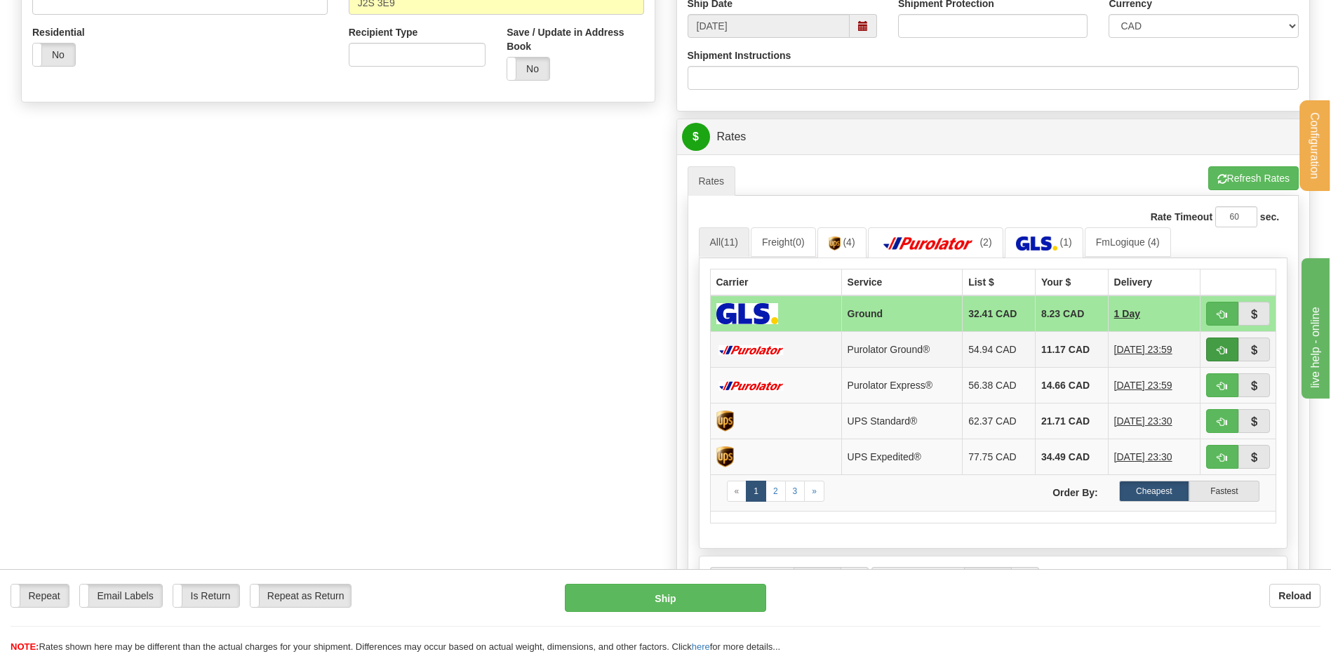
type input "3801"
click at [1221, 351] on span "button" at bounding box center [1222, 350] width 10 height 9
type input "260"
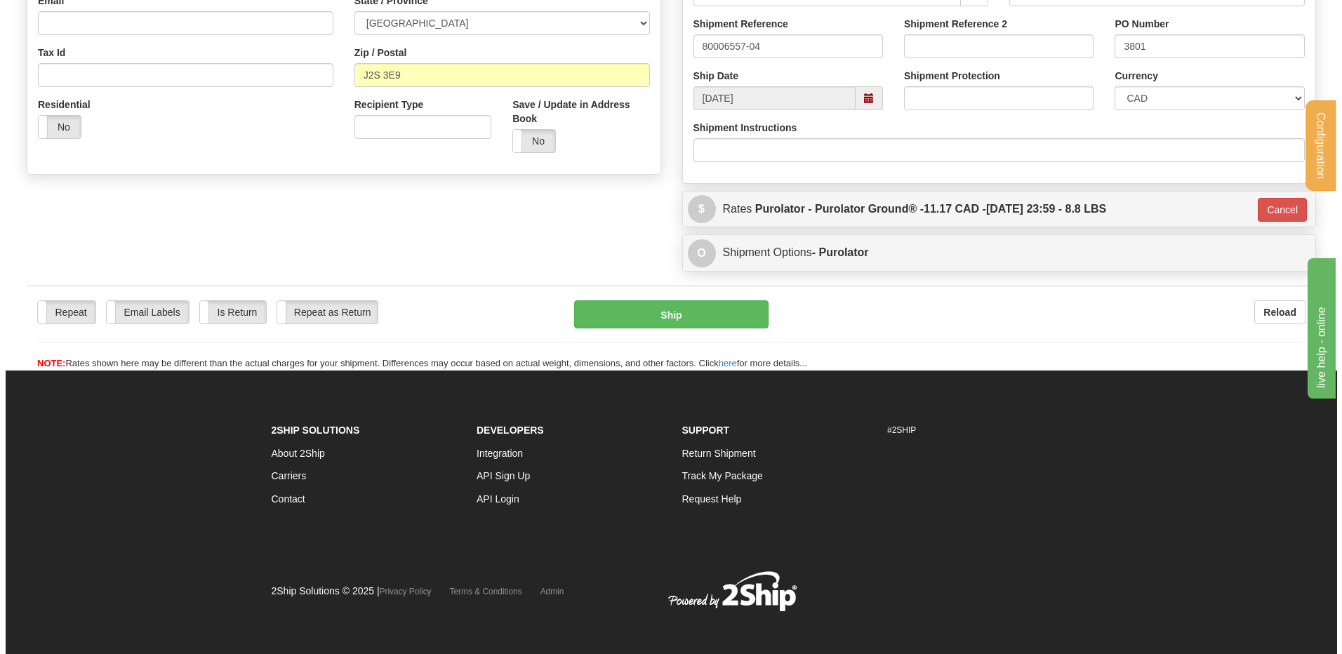
scroll to position [176, 0]
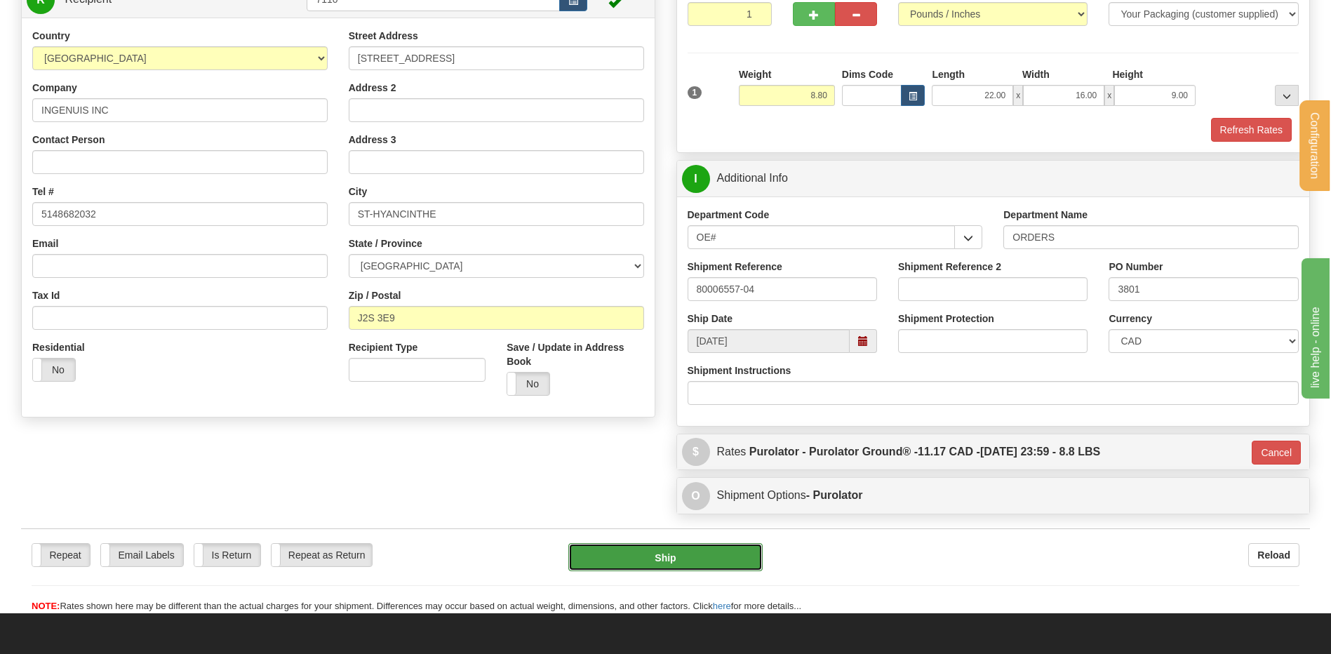
click at [646, 558] on button "Ship" at bounding box center [665, 557] width 194 height 28
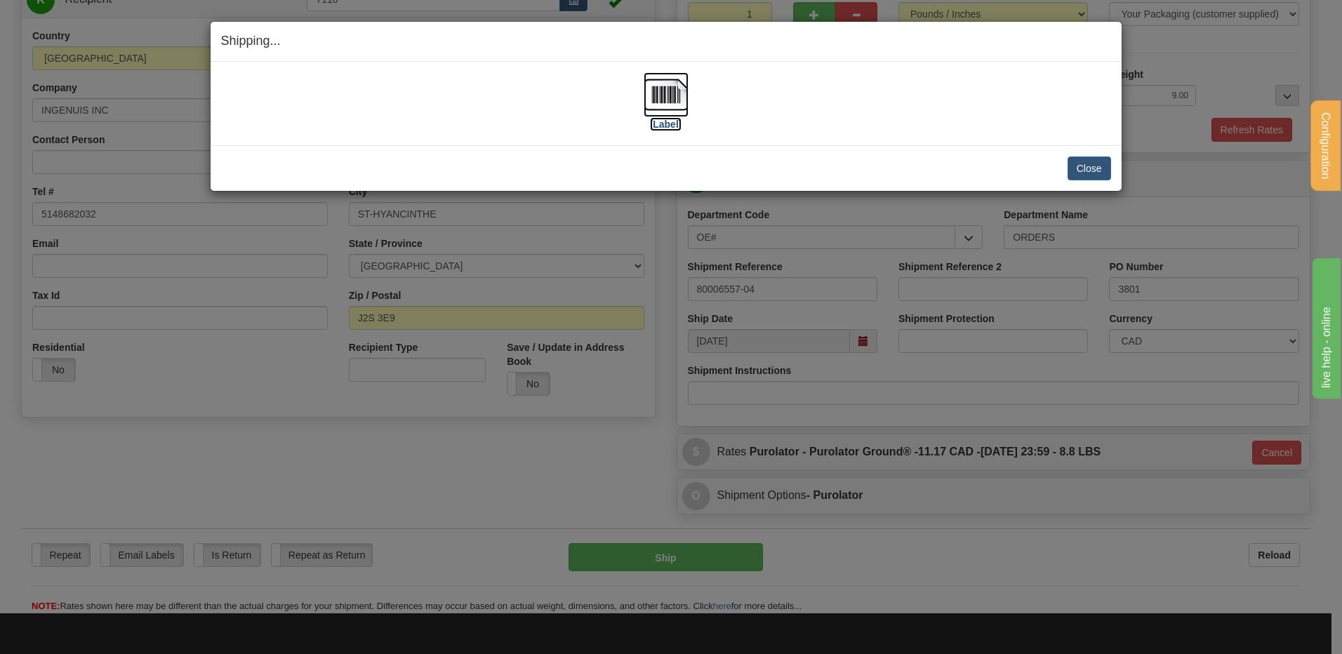
click at [655, 99] on img at bounding box center [665, 94] width 45 height 45
click at [1089, 172] on button "Close" at bounding box center [1089, 168] width 44 height 24
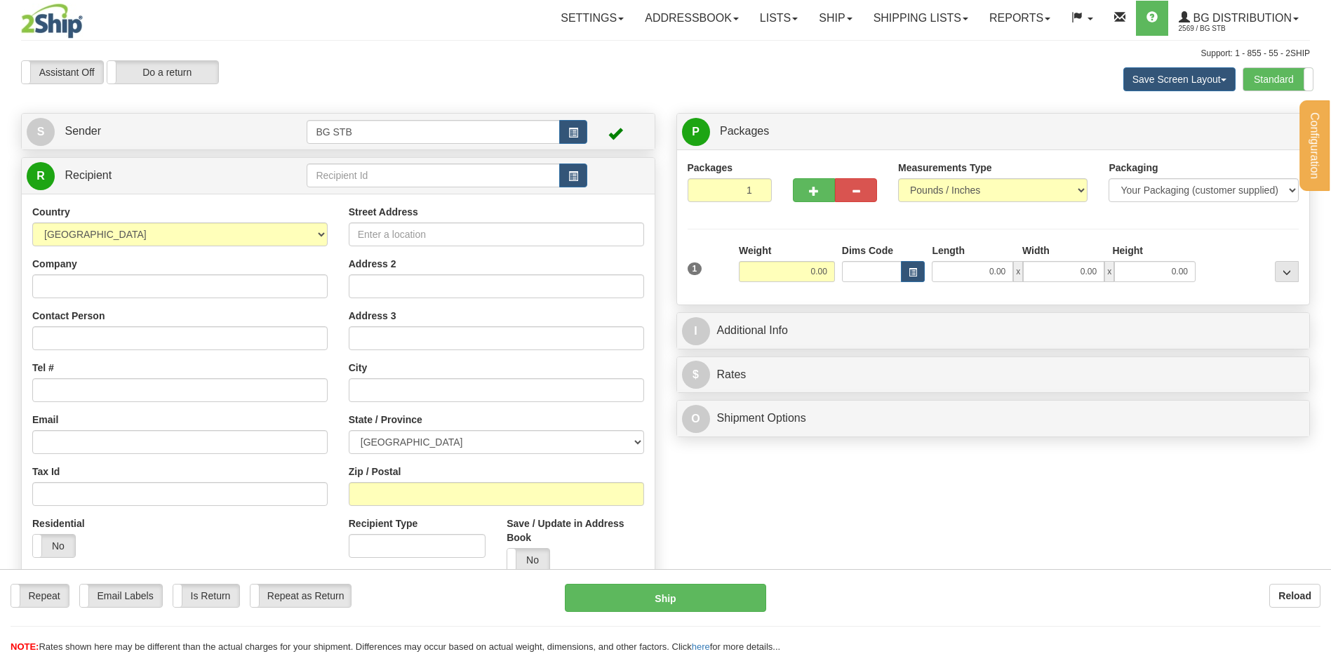
click at [342, 174] on div "Configuration My Configuration Panel Close Configure My Carriers" at bounding box center [665, 336] width 1331 height 672
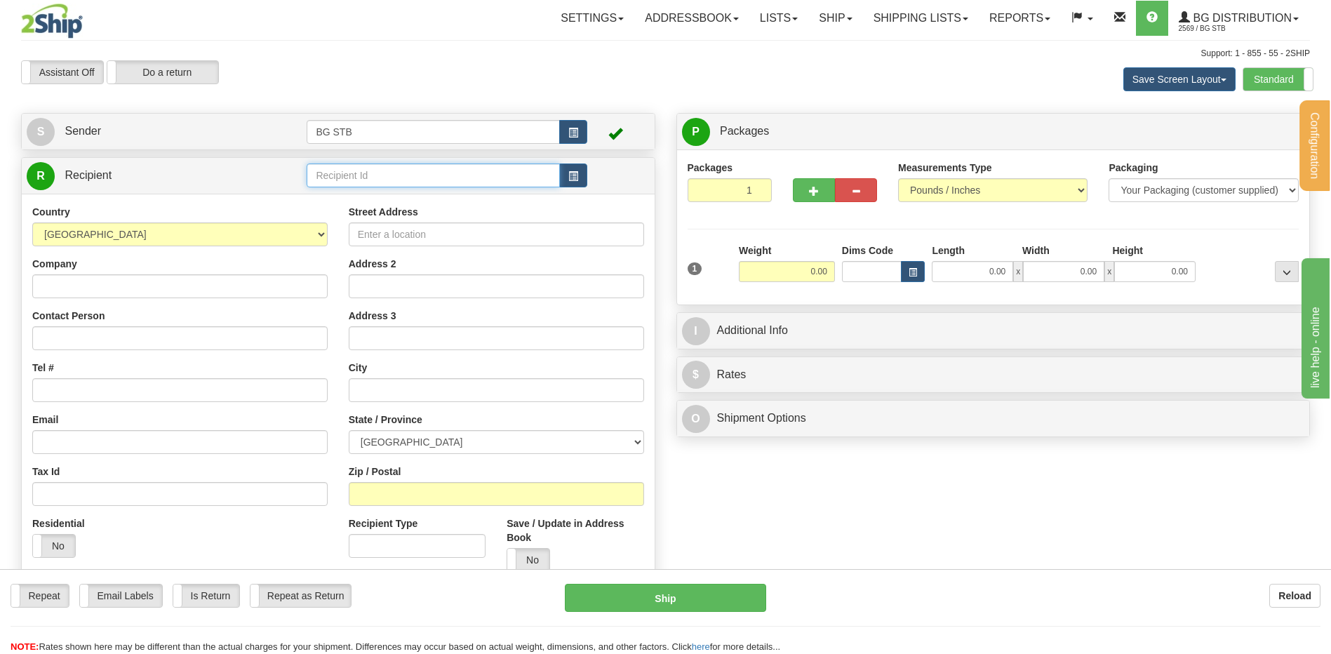
click at [342, 173] on input "text" at bounding box center [433, 175] width 253 height 24
type input "1207"
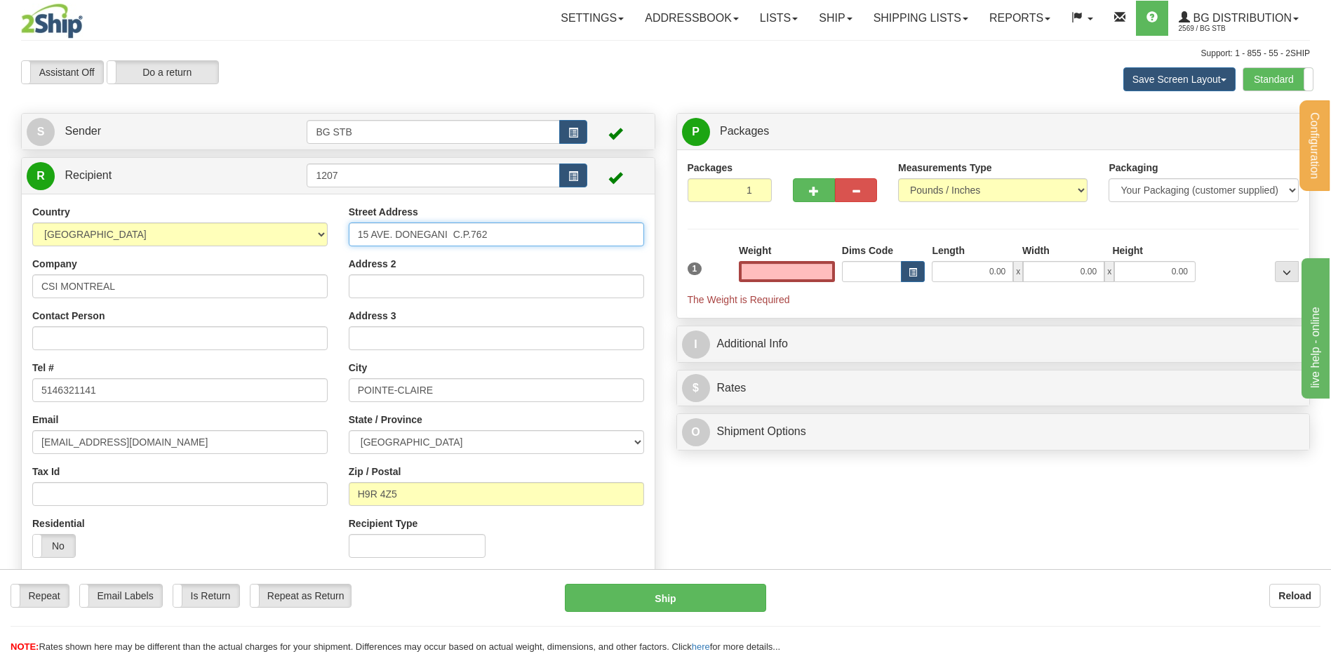
type input "0.00"
drag, startPoint x: 371, startPoint y: 230, endPoint x: 164, endPoint y: 236, distance: 207.1
click at [166, 234] on div "Country [GEOGRAPHIC_DATA] [GEOGRAPHIC_DATA] [GEOGRAPHIC_DATA] [GEOGRAPHIC_DATA]…" at bounding box center [338, 386] width 633 height 363
type input "[STREET_ADDRESS][PERSON_NAME]"
drag, startPoint x: 281, startPoint y: 375, endPoint x: 188, endPoint y: 378, distance: 93.4
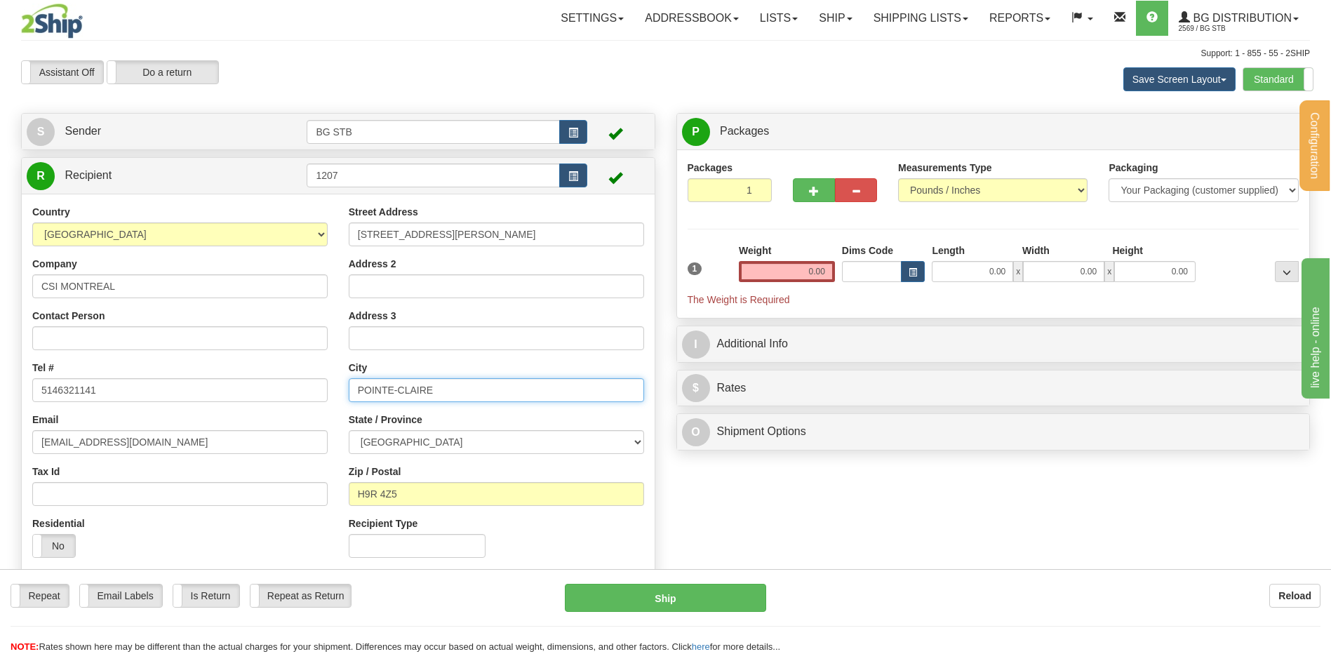
click at [193, 375] on div "Country [GEOGRAPHIC_DATA] [GEOGRAPHIC_DATA] [GEOGRAPHIC_DATA] [GEOGRAPHIC_DATA]…" at bounding box center [338, 386] width 633 height 363
type input "BAIE D'URFE"
drag, startPoint x: 408, startPoint y: 504, endPoint x: 371, endPoint y: 499, distance: 38.2
click at [371, 499] on input "H9R 4Z5" at bounding box center [496, 494] width 295 height 24
type input "H9X 3S3"
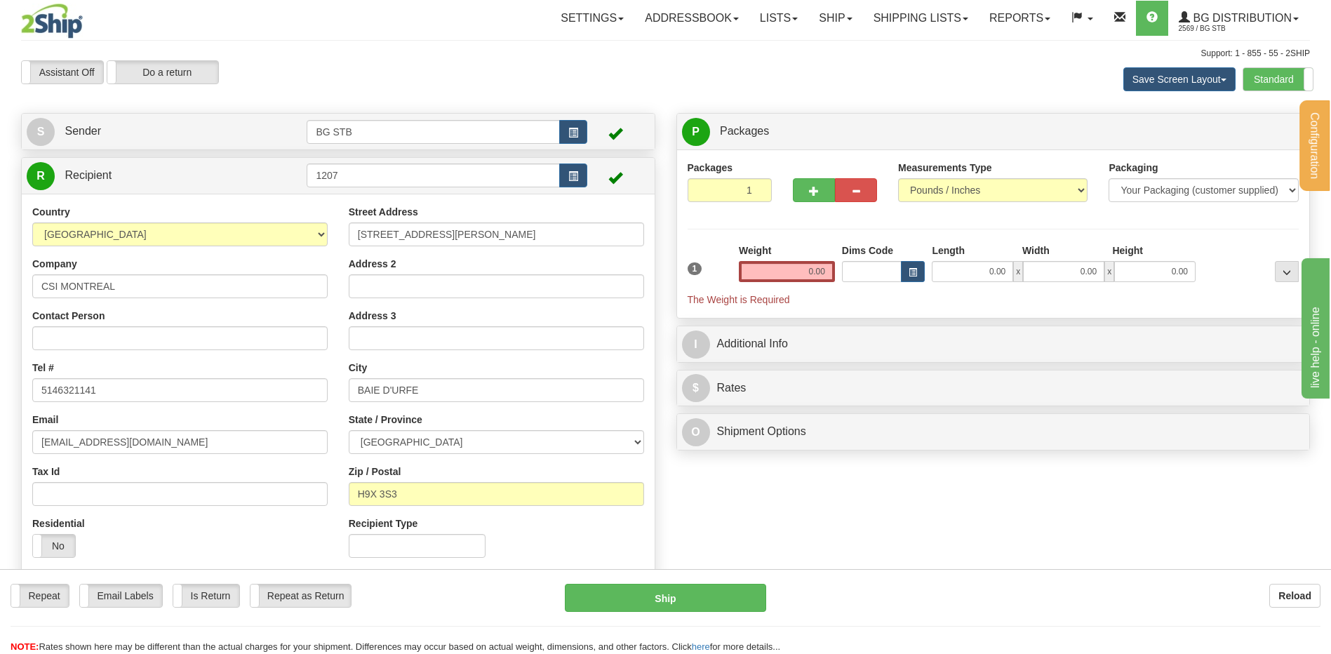
click at [812, 285] on div "Weight 0.00" at bounding box center [786, 267] width 103 height 49
click at [808, 265] on input "0.00" at bounding box center [787, 271] width 96 height 21
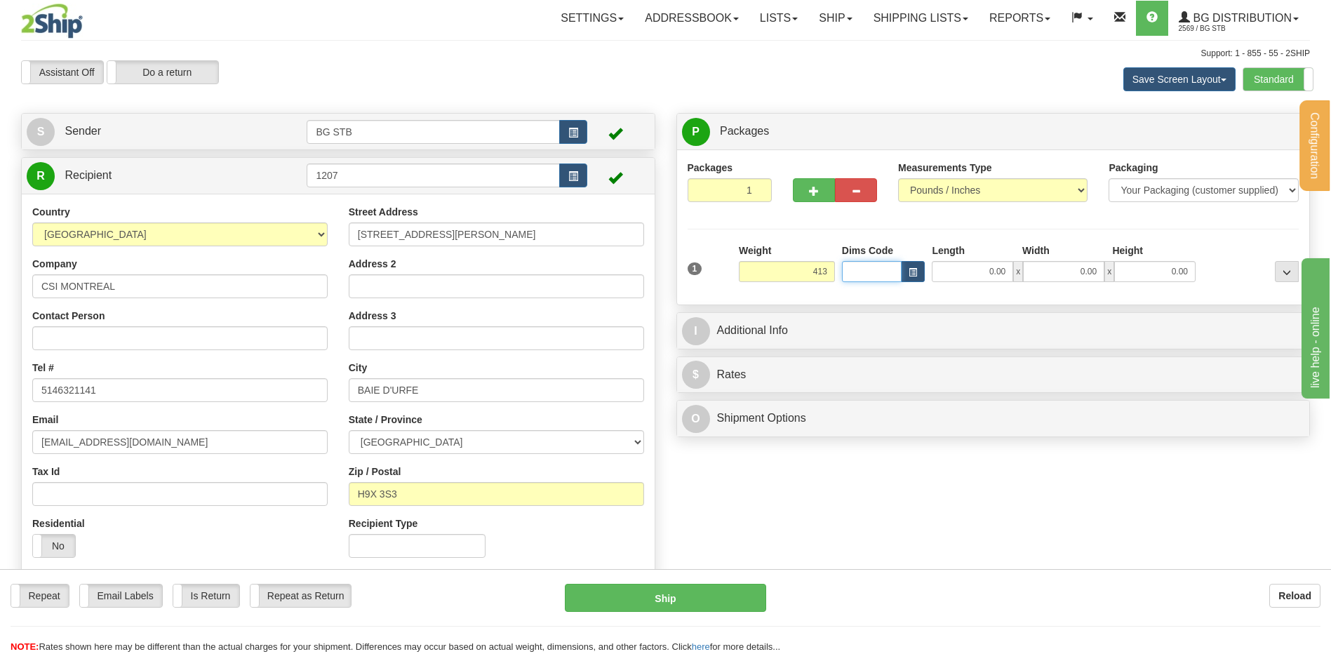
type input "413.00"
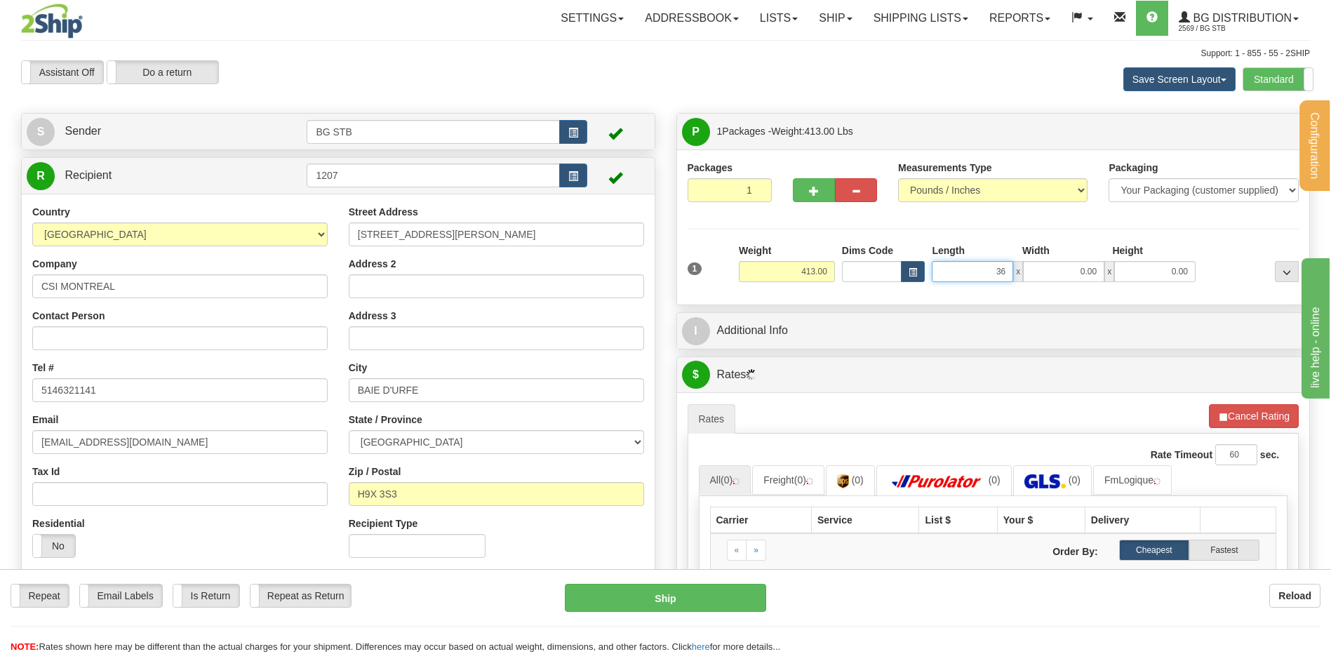
type input "36.00"
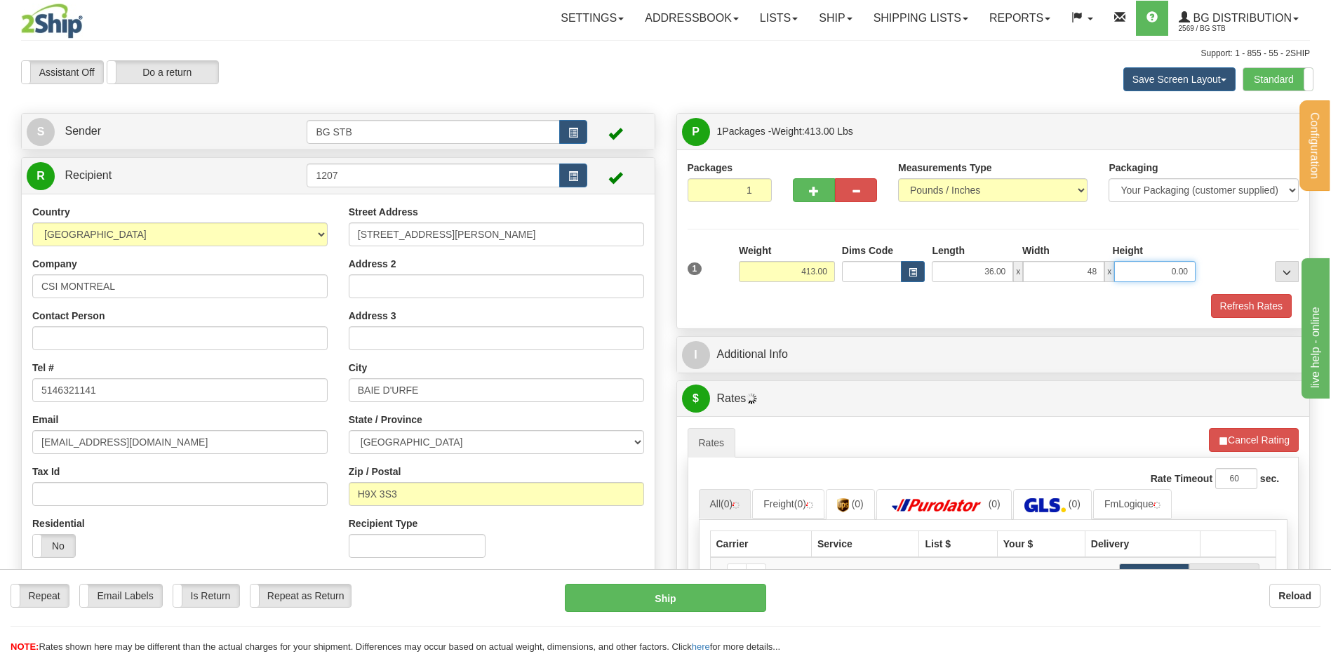
type input "48.00"
type input "16.00"
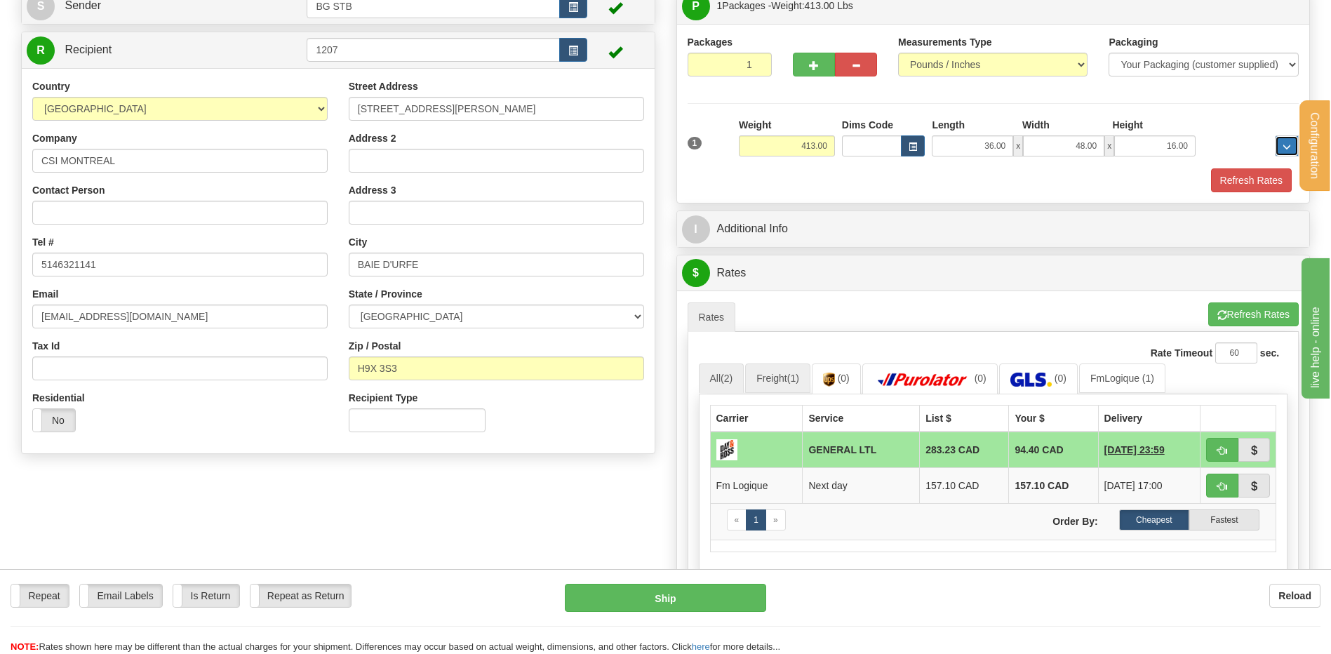
scroll to position [281, 0]
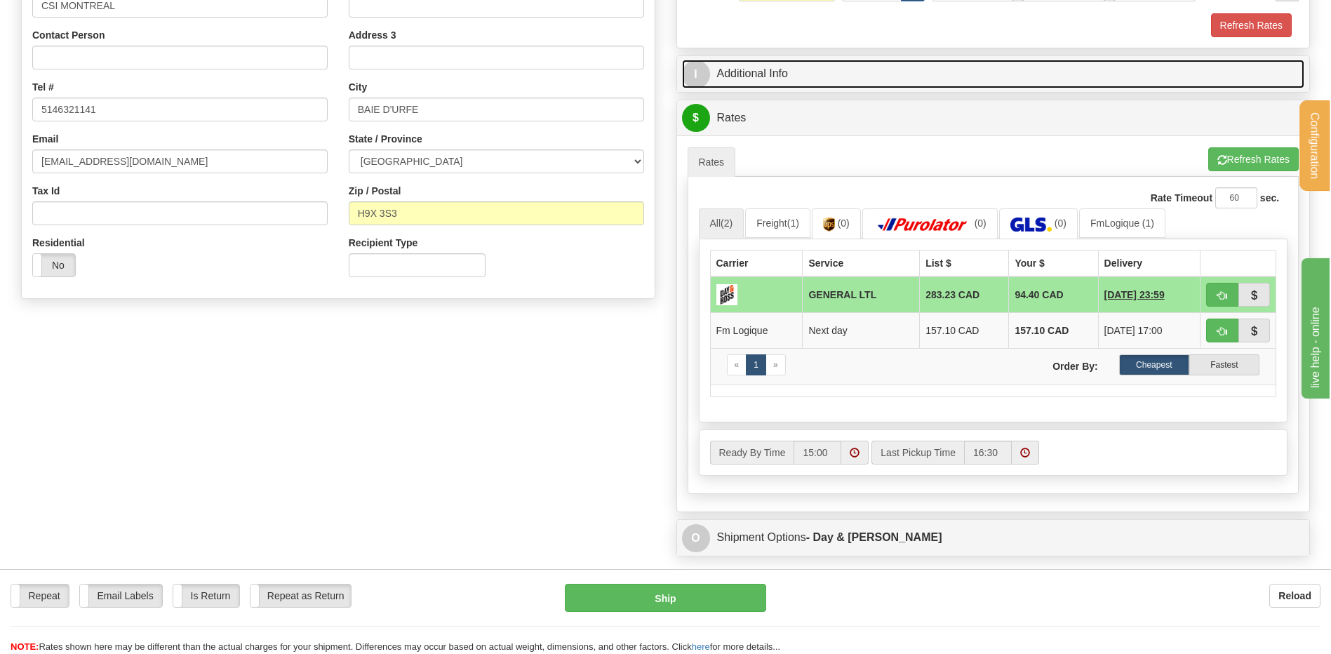
click at [789, 74] on link "I Additional Info" at bounding box center [993, 74] width 623 height 29
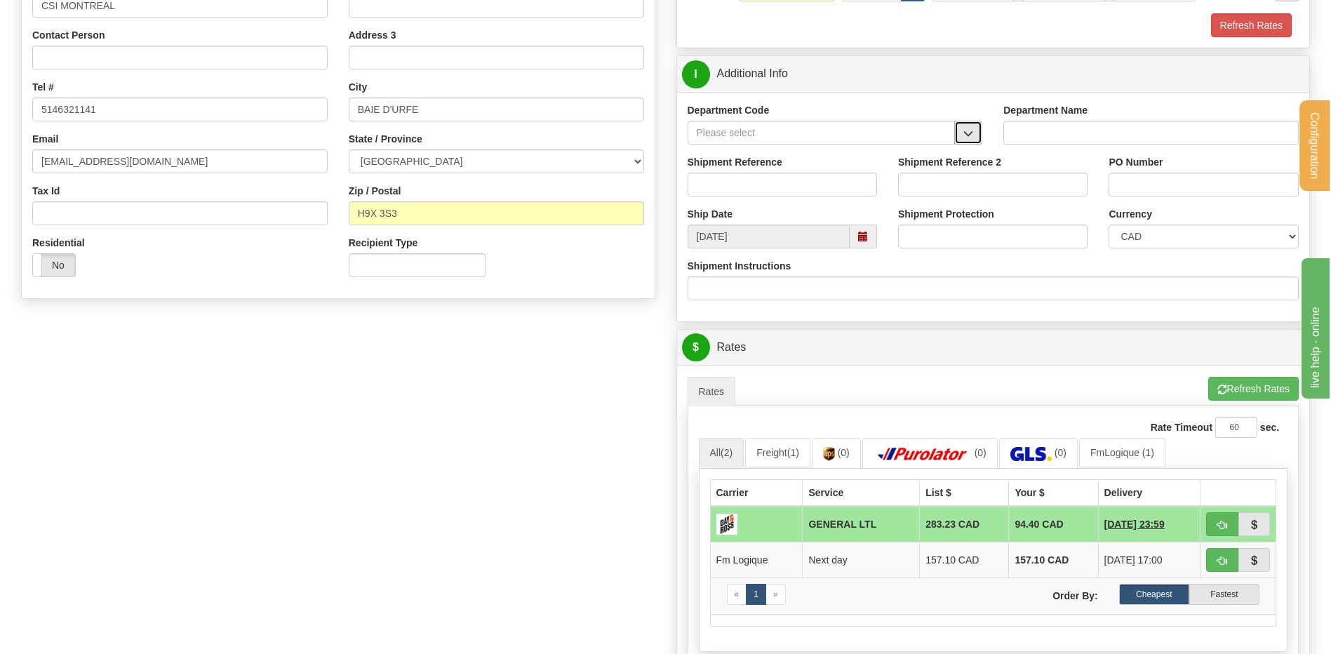
click at [966, 132] on span "button" at bounding box center [968, 133] width 10 height 9
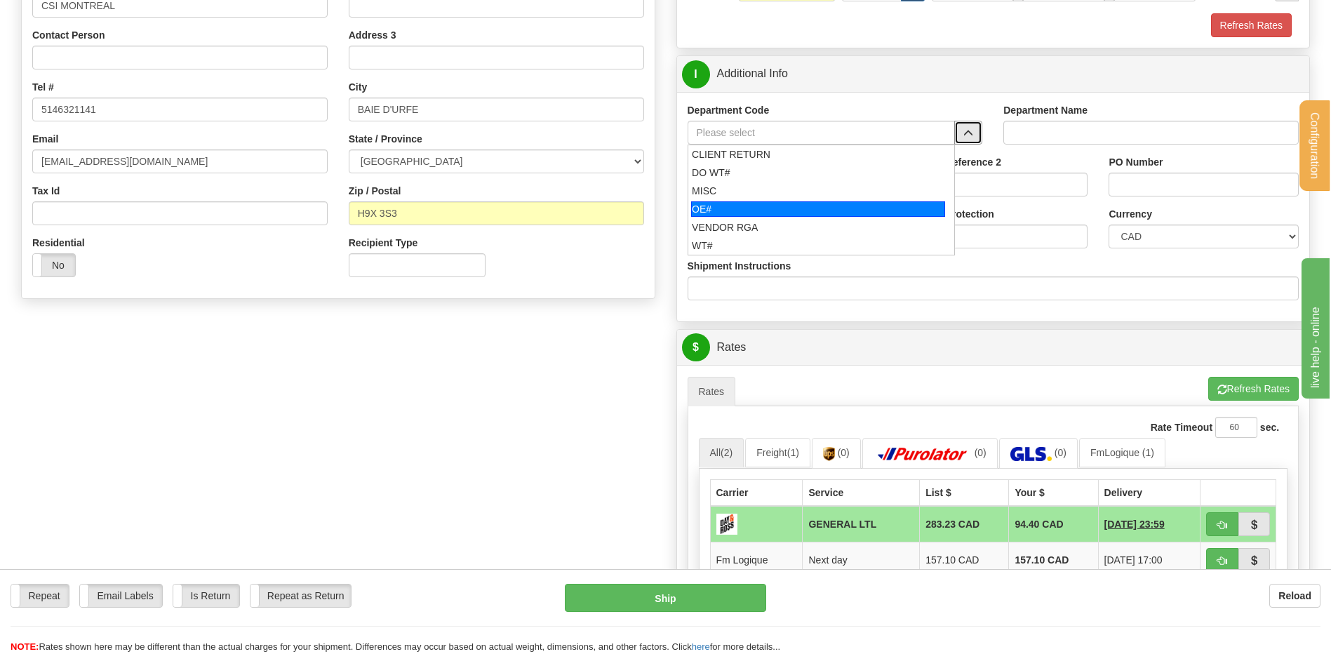
click at [744, 215] on div "OE#" at bounding box center [818, 208] width 254 height 15
type input "OE#"
type input "ORDERS"
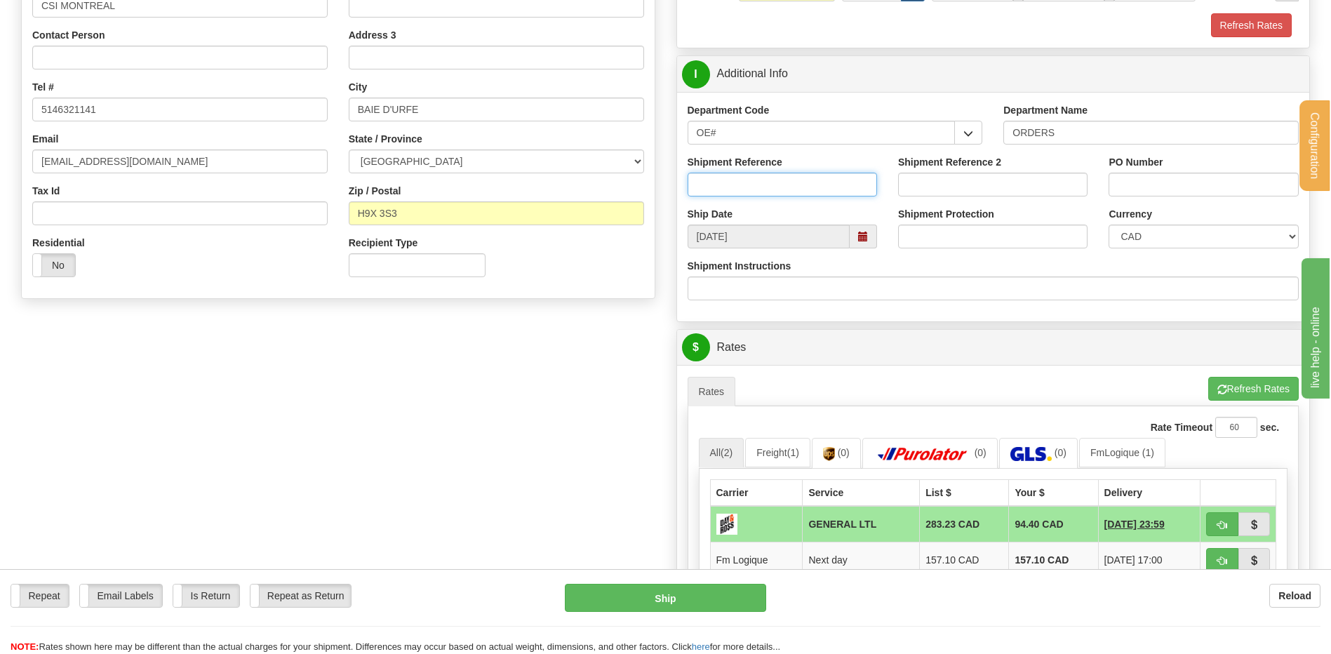
click at [730, 186] on input "Shipment Reference" at bounding box center [782, 185] width 189 height 24
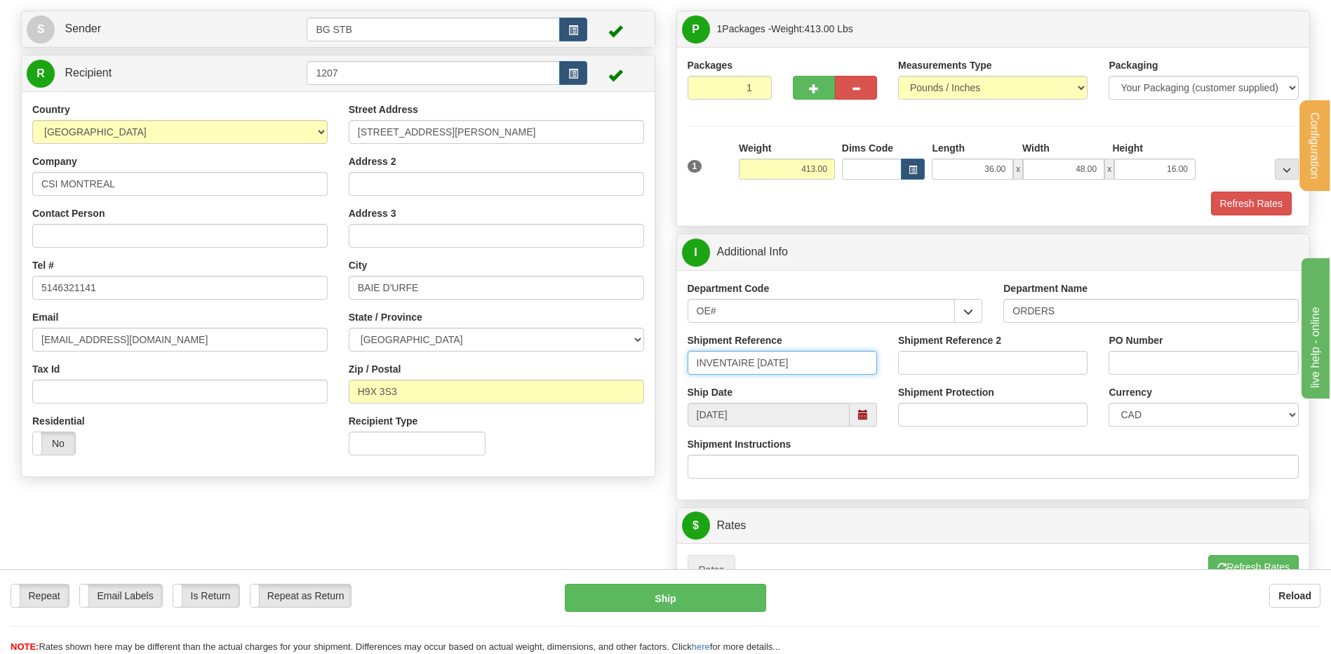
scroll to position [70, 0]
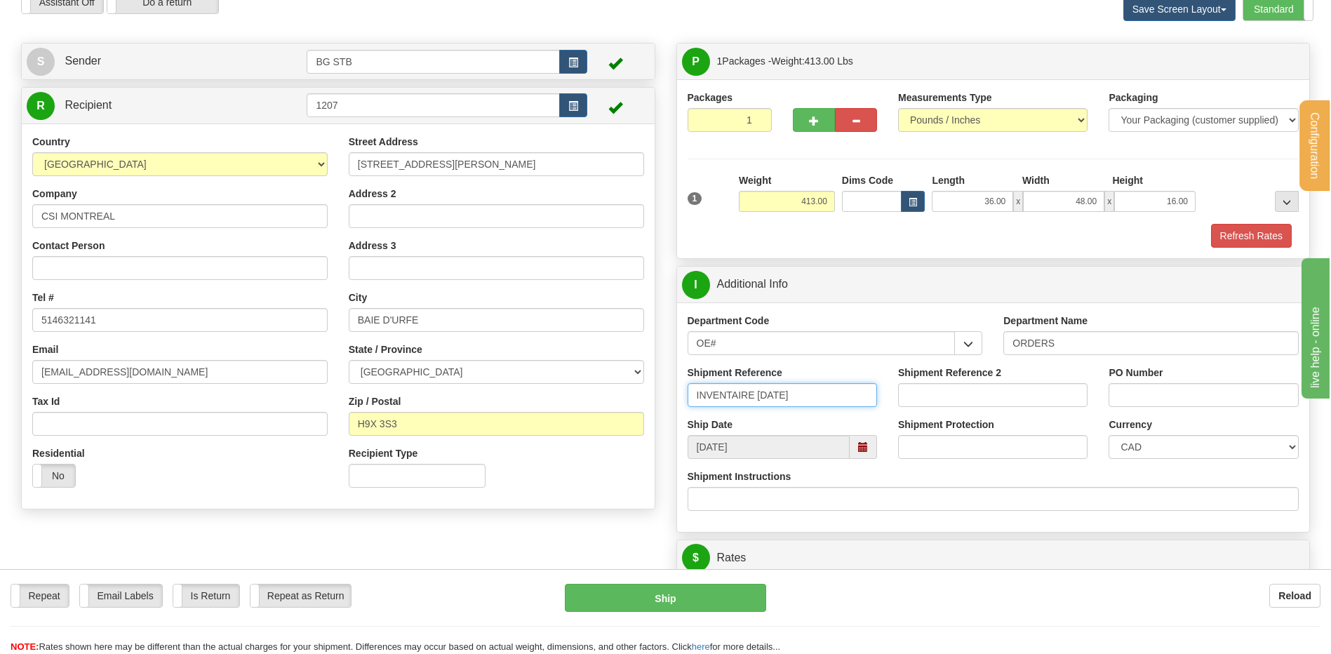
drag, startPoint x: 799, startPoint y: 392, endPoint x: 556, endPoint y: 397, distance: 242.8
click at [556, 43] on div "Create a label for the return Create Pickup Without Label S Sender BG STB" at bounding box center [666, 43] width 1310 height 0
type input "INVENTAIRE 08/10/25"
click at [1143, 395] on input "PO Number" at bounding box center [1203, 395] width 189 height 24
paste input "INVENTAIRE 08/10/25"
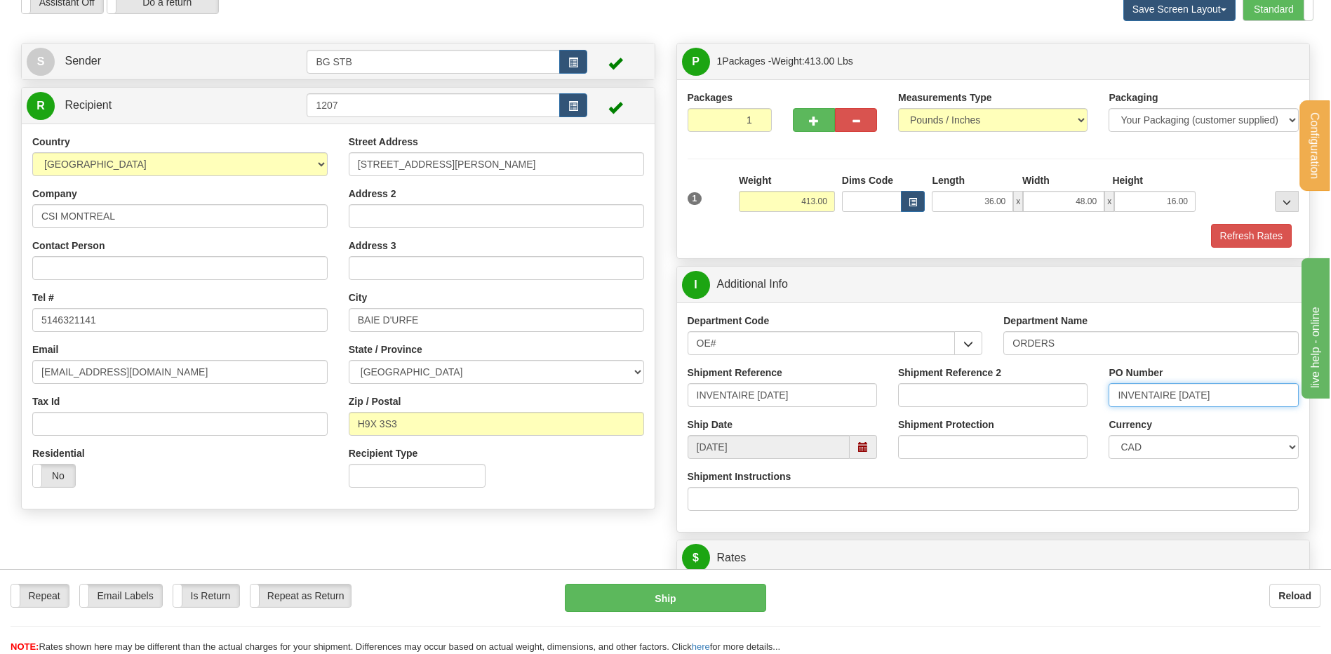
type input "INVENTAIRE 08/10/25"
drag, startPoint x: 766, startPoint y: 392, endPoint x: 543, endPoint y: 404, distance: 223.5
click at [548, 43] on div "Create a label for the return Create Pickup Without Label S Sender BG STB" at bounding box center [666, 43] width 1310 height 0
drag, startPoint x: 857, startPoint y: 396, endPoint x: 430, endPoint y: 423, distance: 428.2
click at [430, 43] on div "Create a label for the return Create Pickup Without Label S Sender BG STB" at bounding box center [666, 43] width 1310 height 0
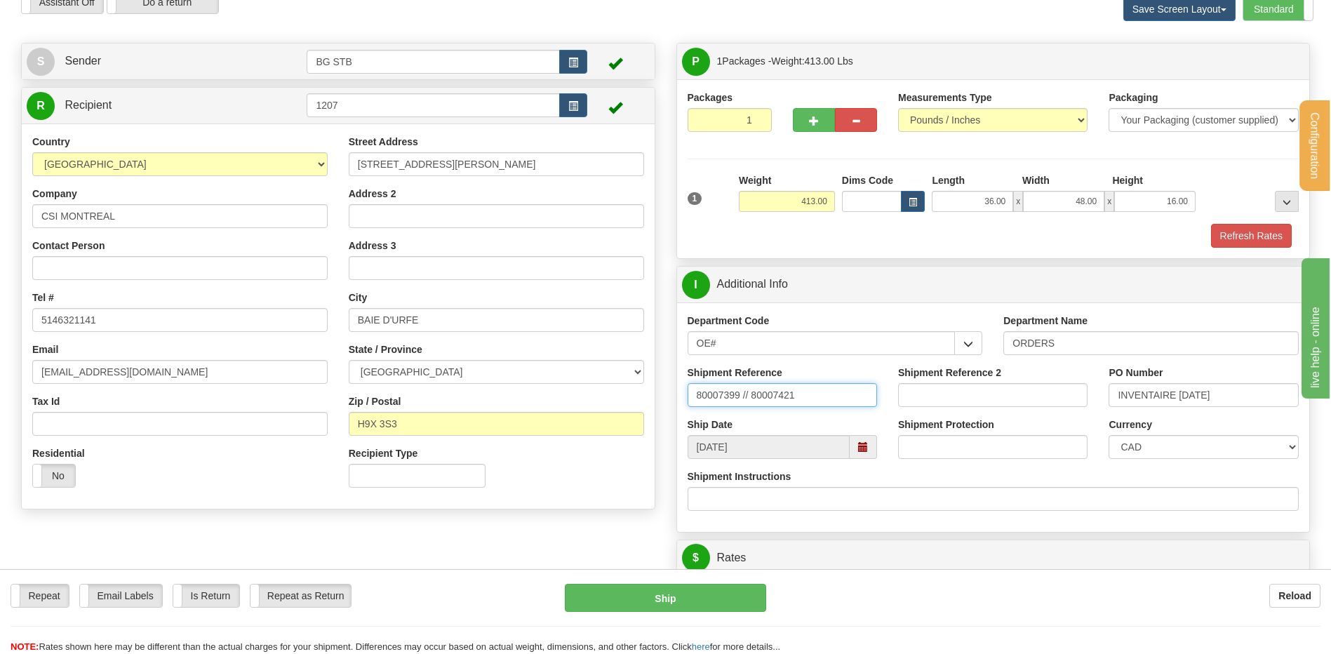
type input "80007399 // 80007421"
drag, startPoint x: 325, startPoint y: 105, endPoint x: 279, endPoint y: 108, distance: 46.4
click at [285, 108] on tr "R Recipient 1207" at bounding box center [338, 105] width 623 height 29
click at [387, 93] on input "1207" at bounding box center [433, 105] width 253 height 24
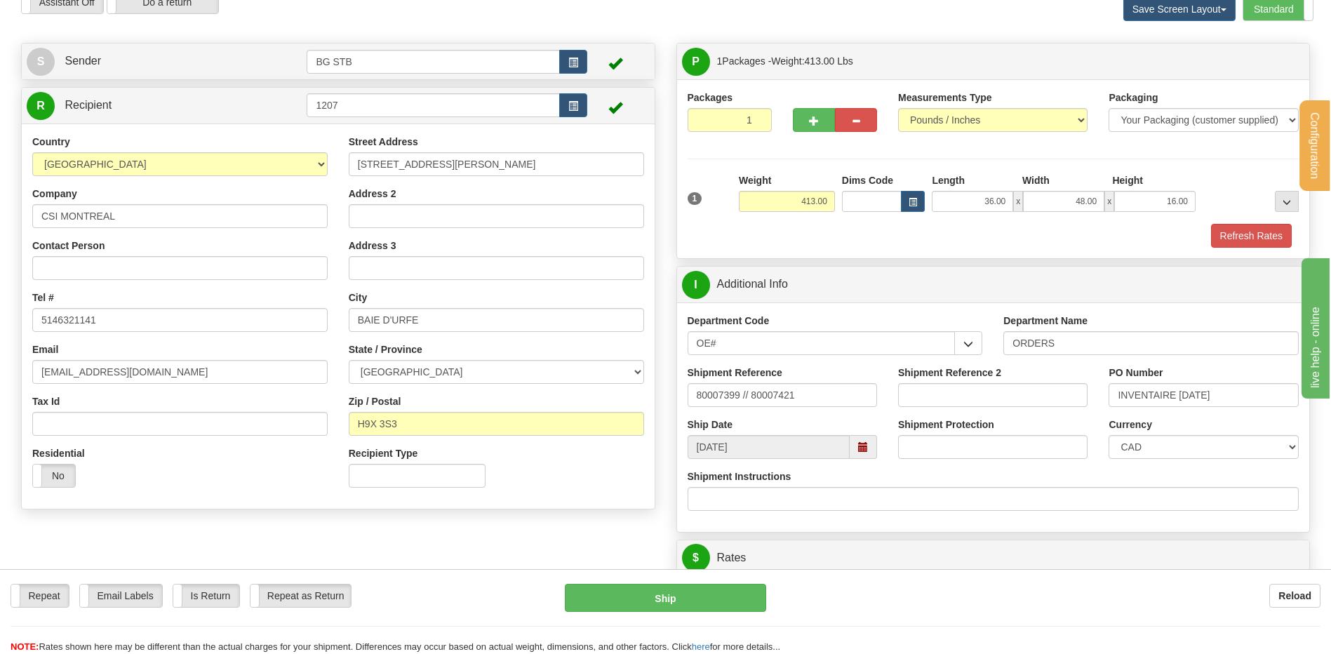
click at [375, 83] on div "Create a label for the return Create Pickup Without Label S Sender BG STB" at bounding box center [338, 280] width 655 height 474
click at [366, 102] on input "1207" at bounding box center [433, 105] width 253 height 24
type input "4075"
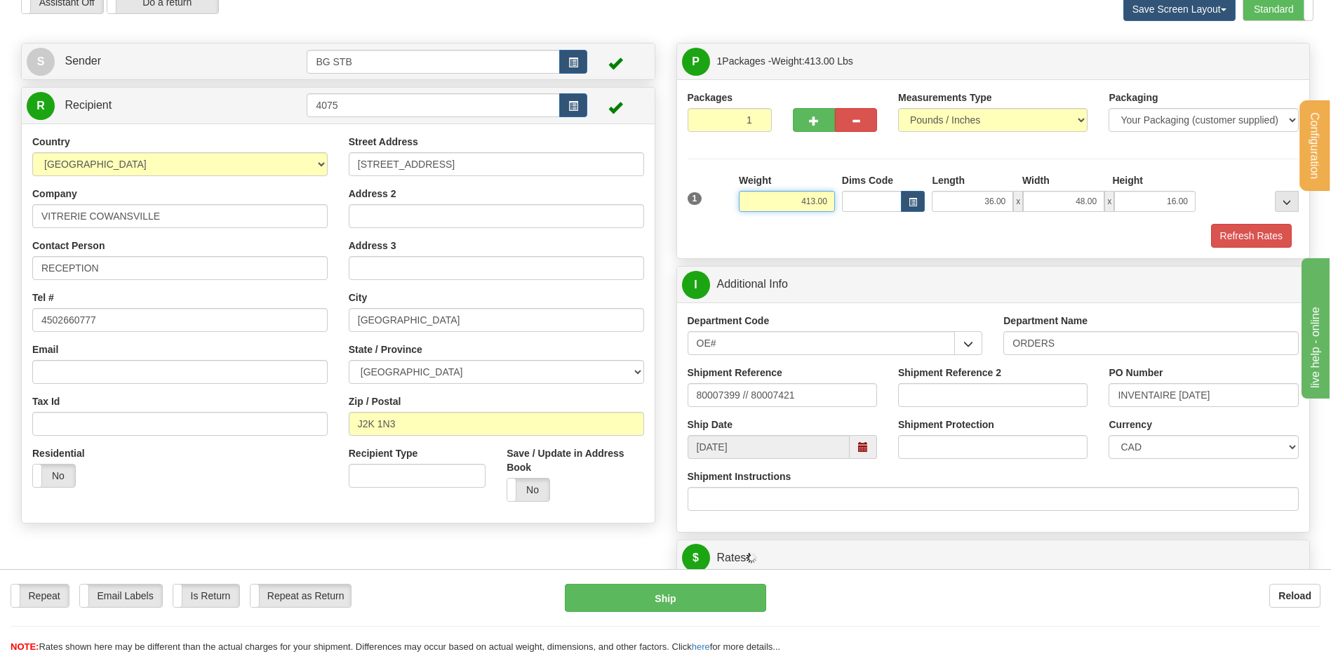
click at [874, 200] on div "1 Weight 413.00 Dims Code x" at bounding box center [993, 198] width 619 height 50
type input "4.00"
type input "12.00"
type input "8.00"
type input "6.00"
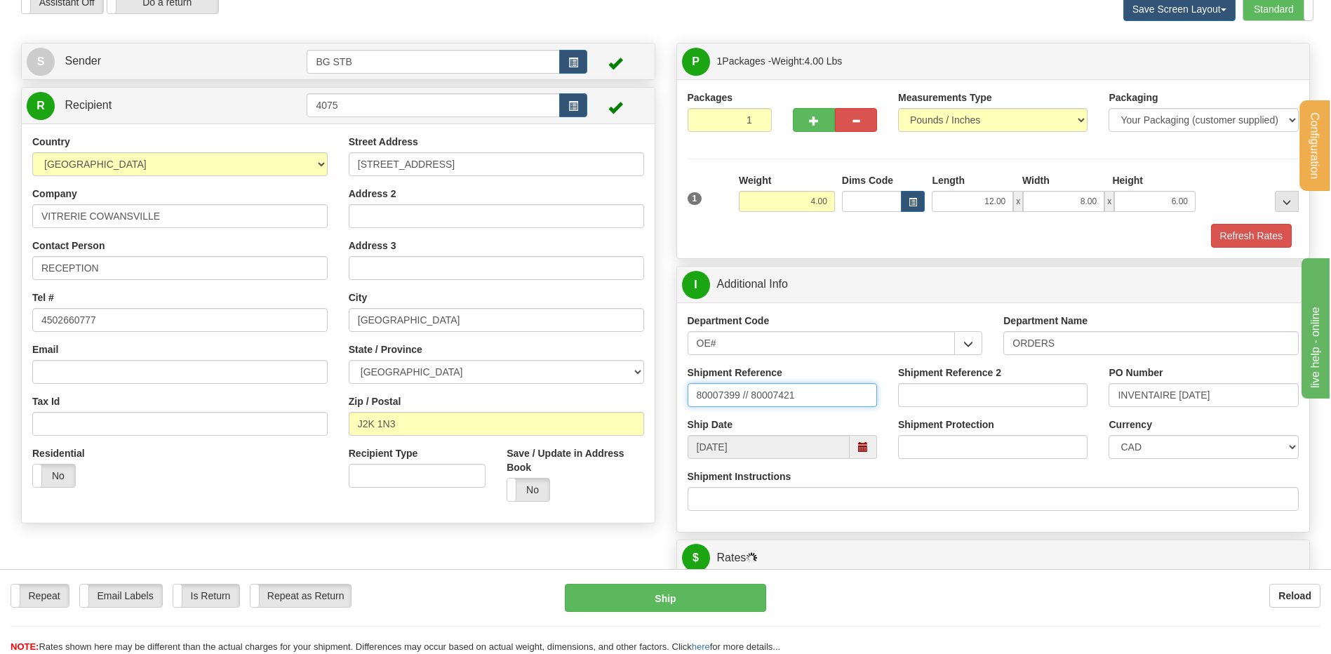
drag, startPoint x: 657, startPoint y: 396, endPoint x: 568, endPoint y: 401, distance: 89.3
click at [573, 43] on div "Create a label for the return Create Pickup Without Label S Sender BG STB" at bounding box center [666, 43] width 1310 height 0
type input "80006971-01"
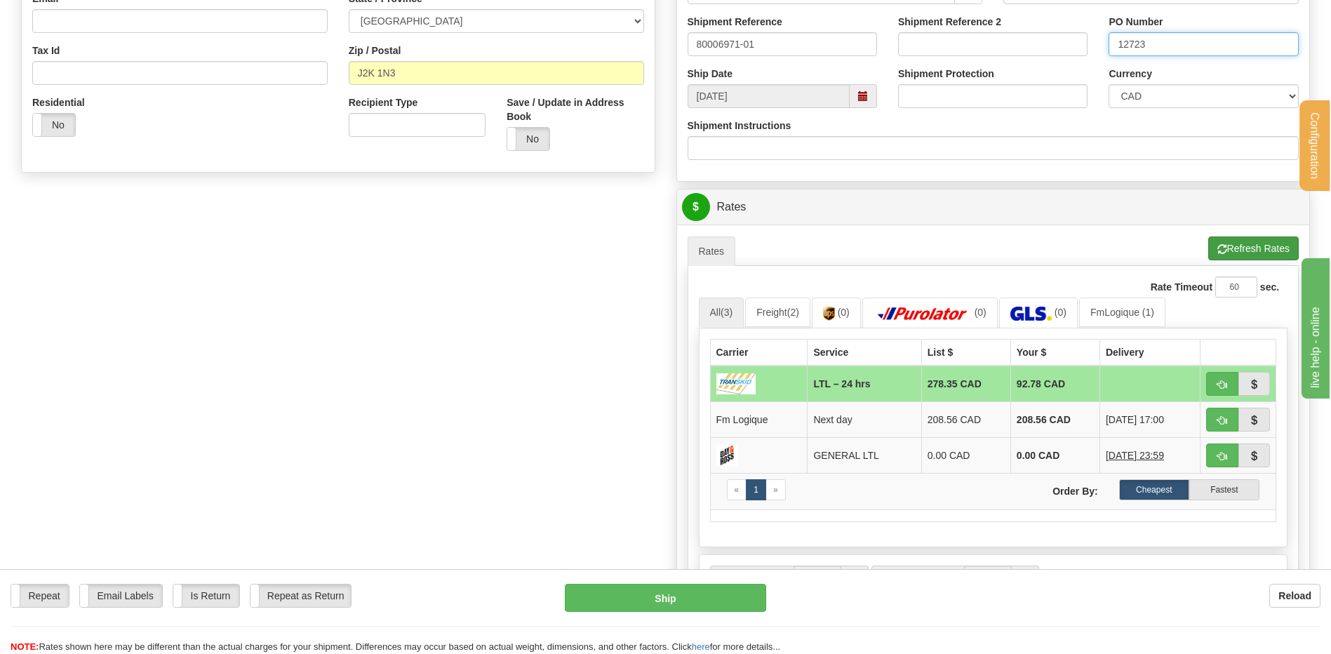
type input "12723"
click at [1262, 245] on button "Refresh Rates" at bounding box center [1253, 248] width 91 height 24
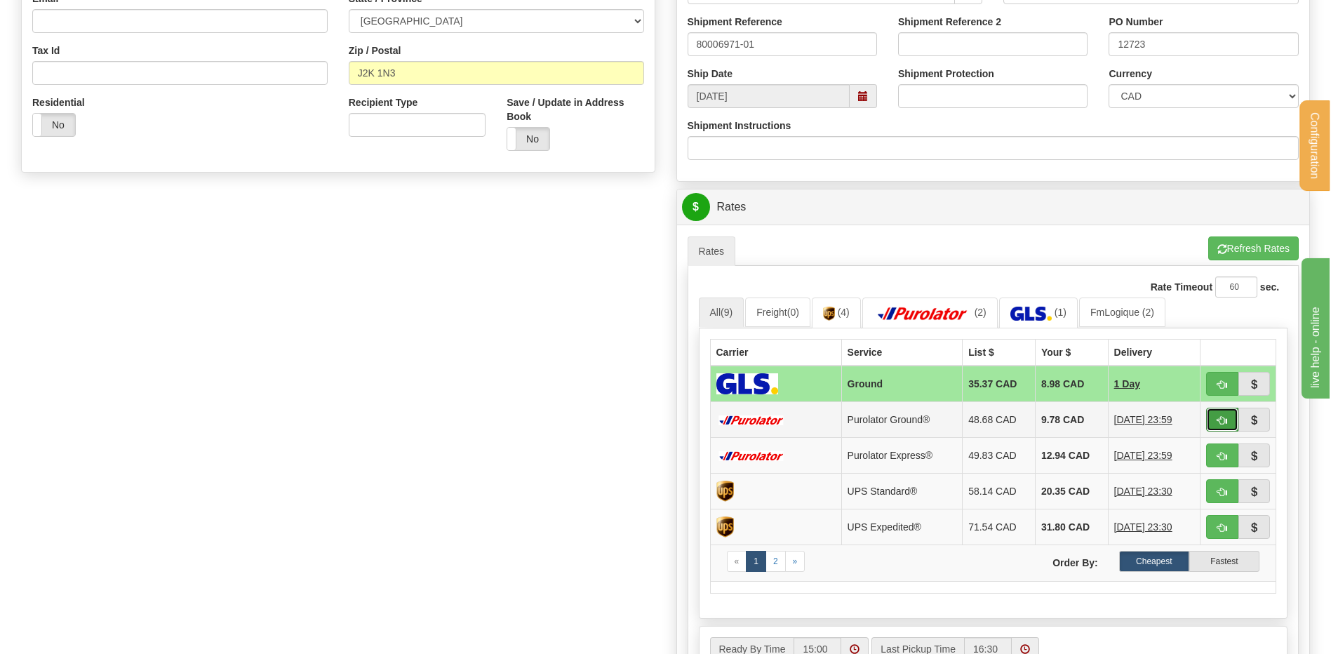
click at [1217, 413] on button "button" at bounding box center [1222, 420] width 32 height 24
type input "260"
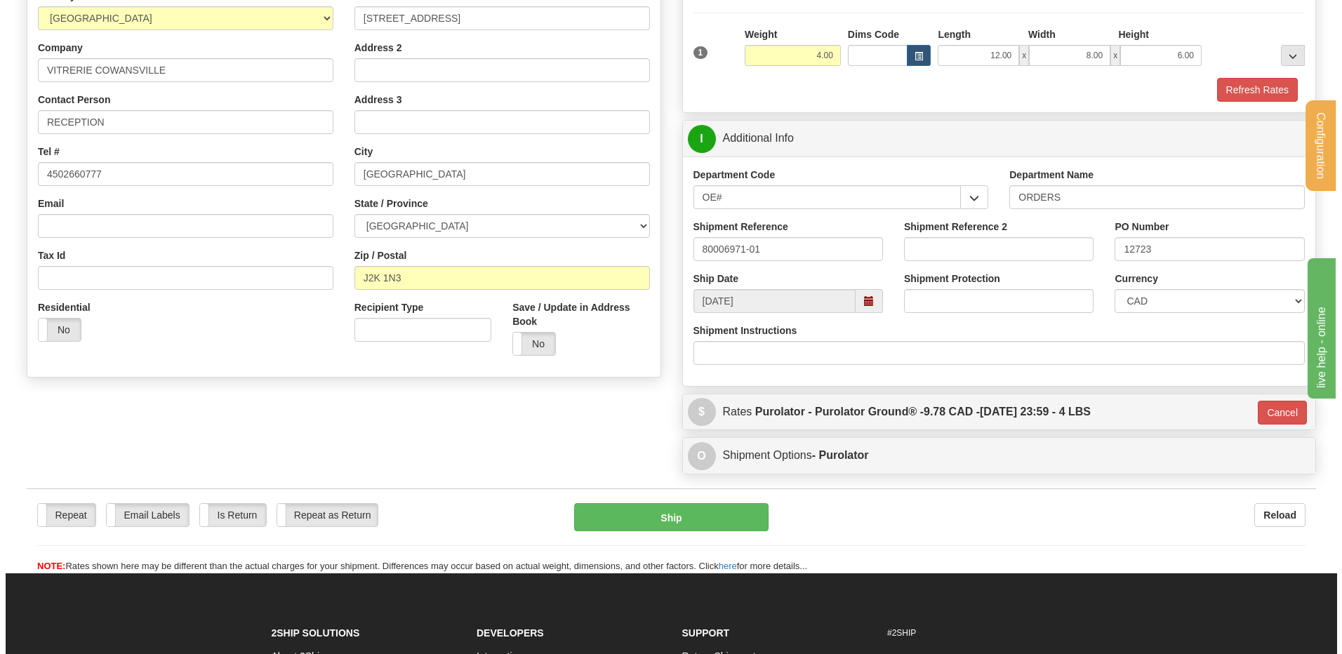
scroll to position [136, 0]
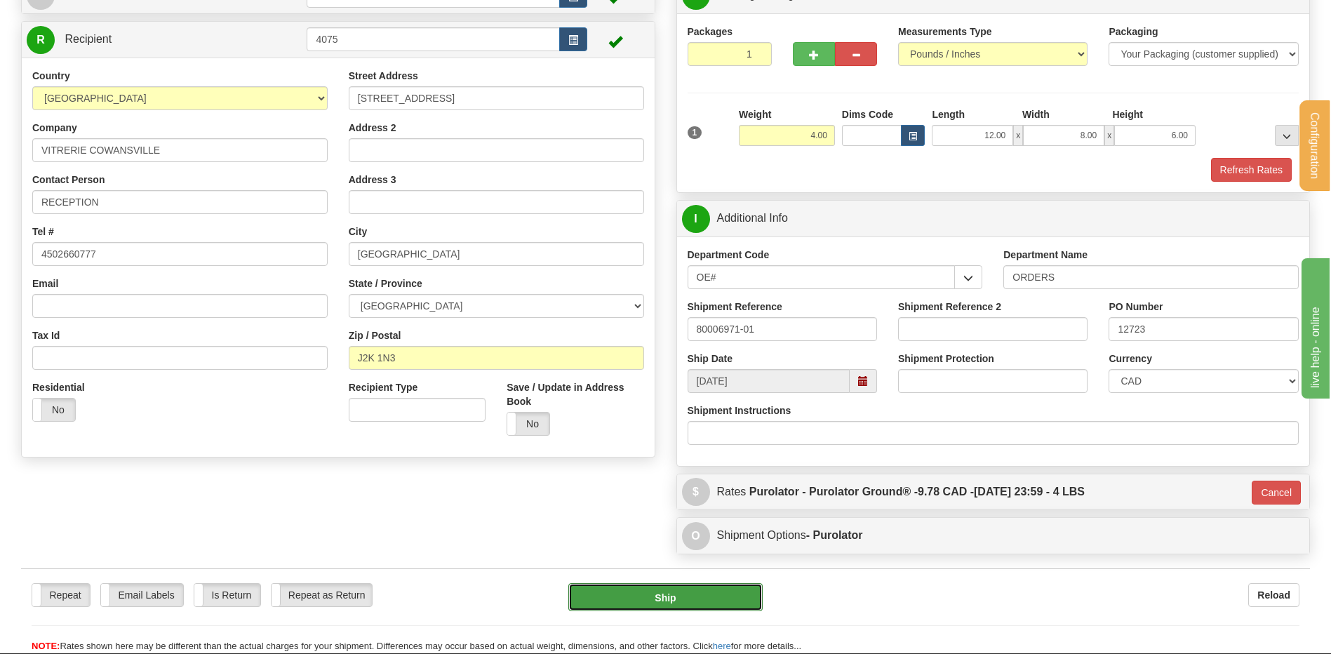
click at [644, 601] on button "Ship" at bounding box center [665, 597] width 194 height 28
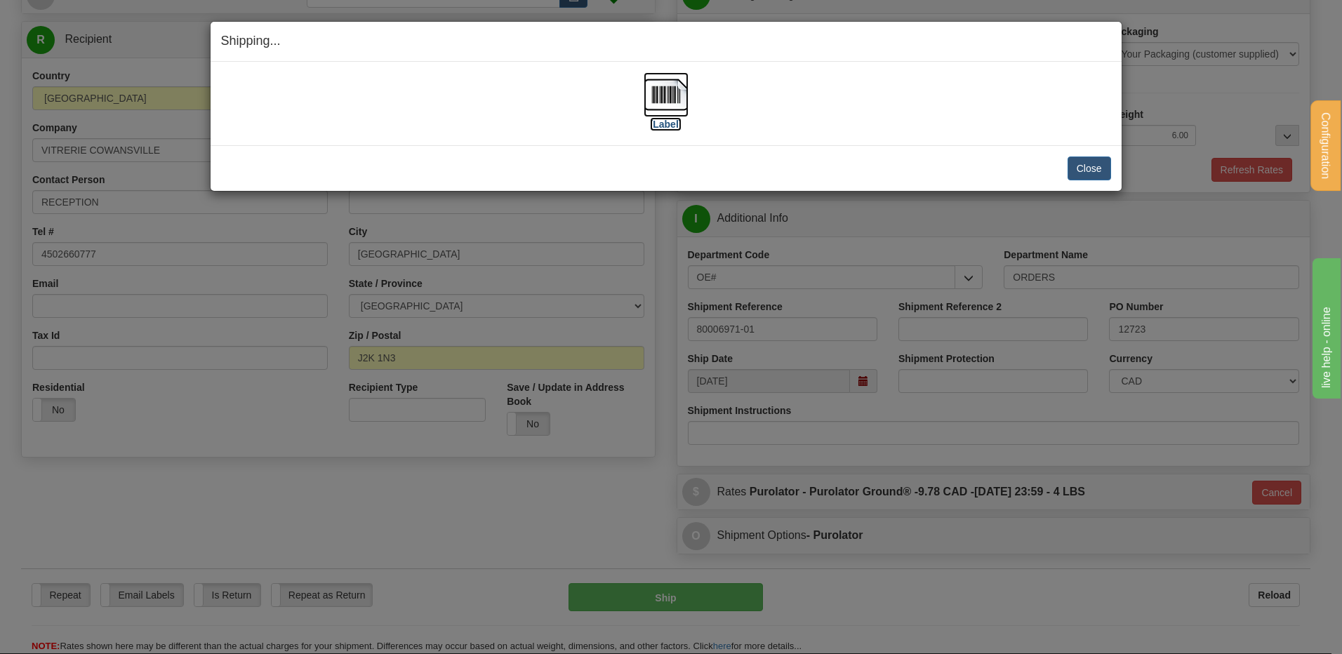
click at [667, 106] on img at bounding box center [665, 94] width 45 height 45
click at [1105, 170] on button "Close" at bounding box center [1089, 168] width 44 height 24
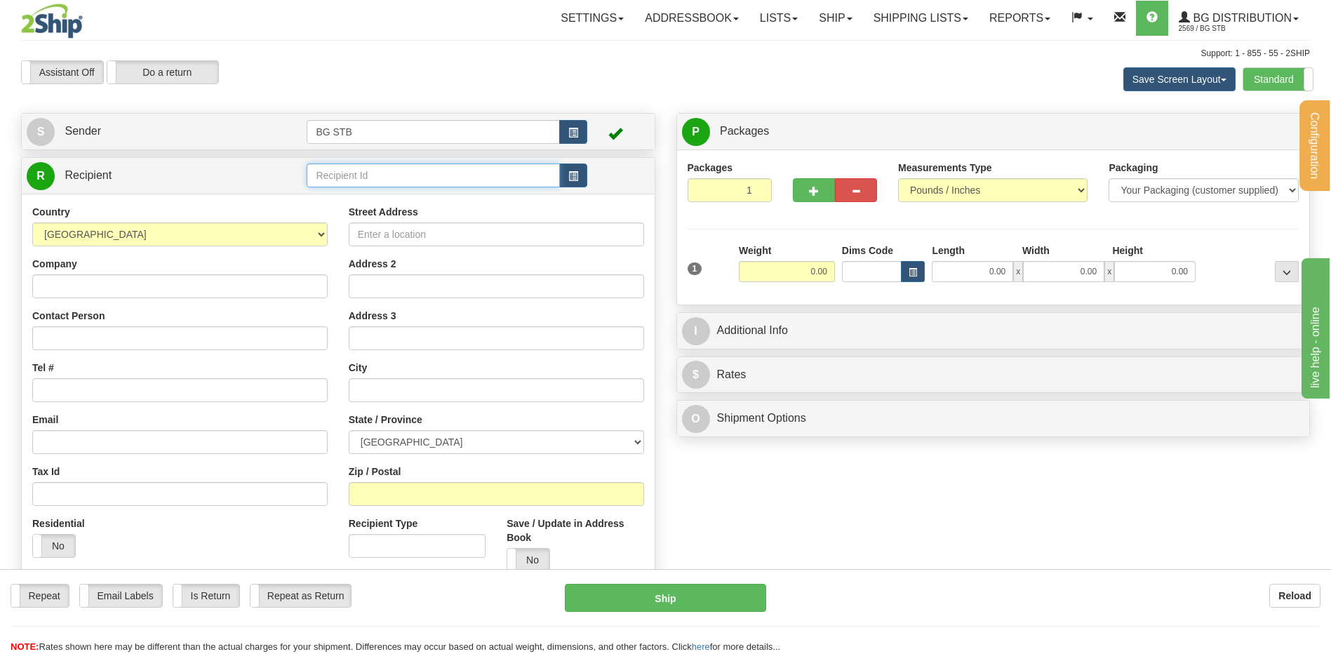
click at [500, 175] on input "text" at bounding box center [433, 175] width 253 height 24
type input "7020"
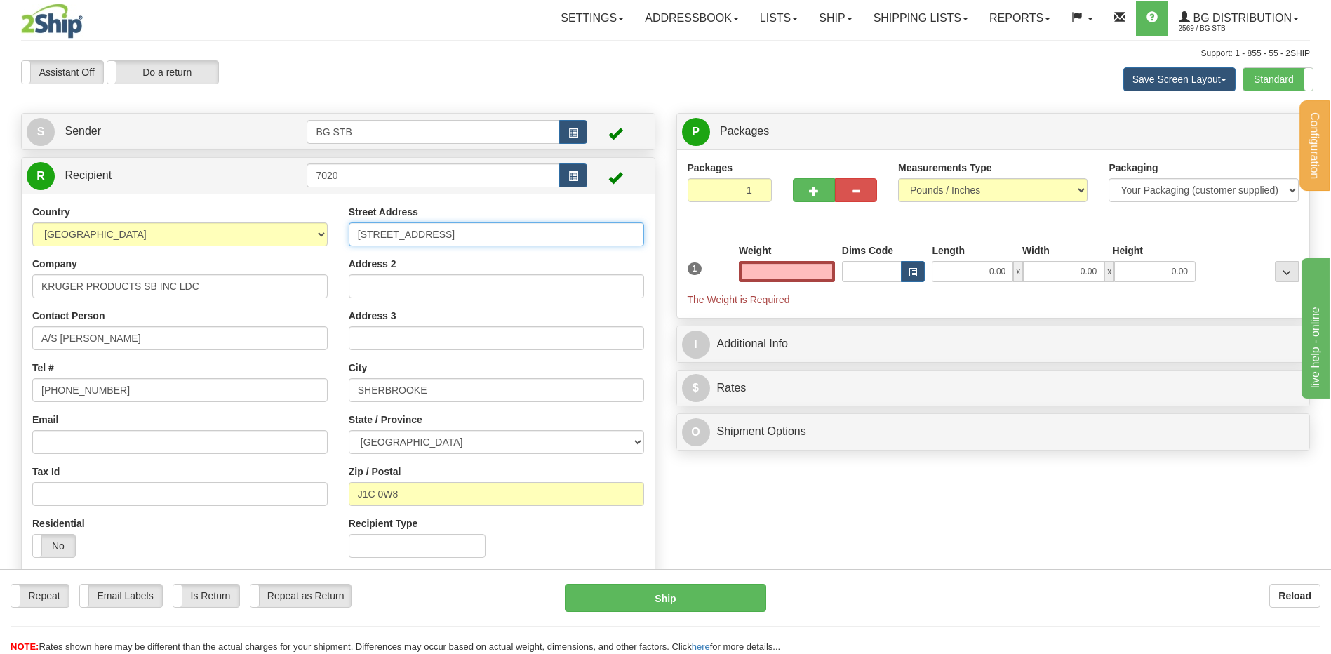
type input "0.00"
drag, startPoint x: 332, startPoint y: 237, endPoint x: 159, endPoint y: 218, distance: 173.7
click at [239, 241] on div "Country [GEOGRAPHIC_DATA] [GEOGRAPHIC_DATA] [GEOGRAPHIC_DATA] [GEOGRAPHIC_DATA]…" at bounding box center [338, 386] width 633 height 363
drag, startPoint x: 414, startPoint y: 233, endPoint x: 400, endPoint y: 229, distance: 14.5
click at [400, 229] on input "1955 [PERSON_NAME] [PERSON_NAME]" at bounding box center [496, 234] width 295 height 24
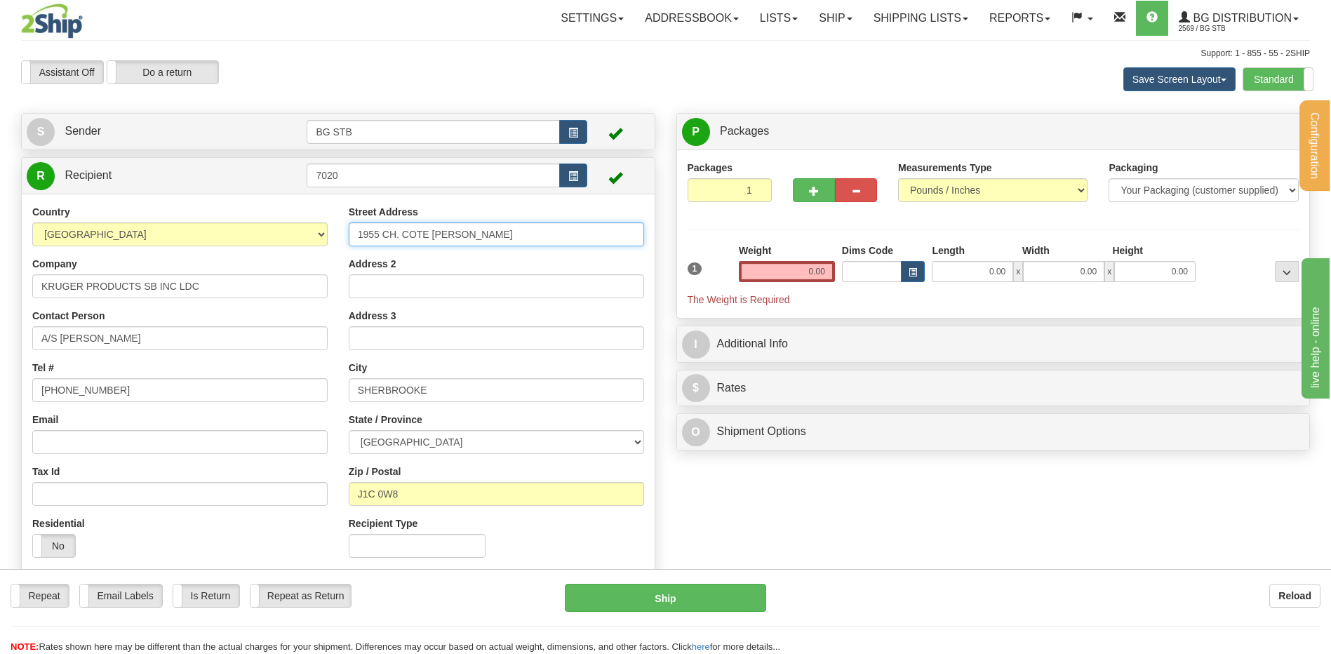
type input "1955 CH. COTE [PERSON_NAME]"
drag, startPoint x: 401, startPoint y: 396, endPoint x: 357, endPoint y: 405, distance: 44.5
click at [359, 403] on div "Street Address 1955 CH. COTE DE LIESSE Address 2 Address 3 City SHERBROOKE Stat…" at bounding box center [496, 386] width 316 height 363
type input "MONTREAL"
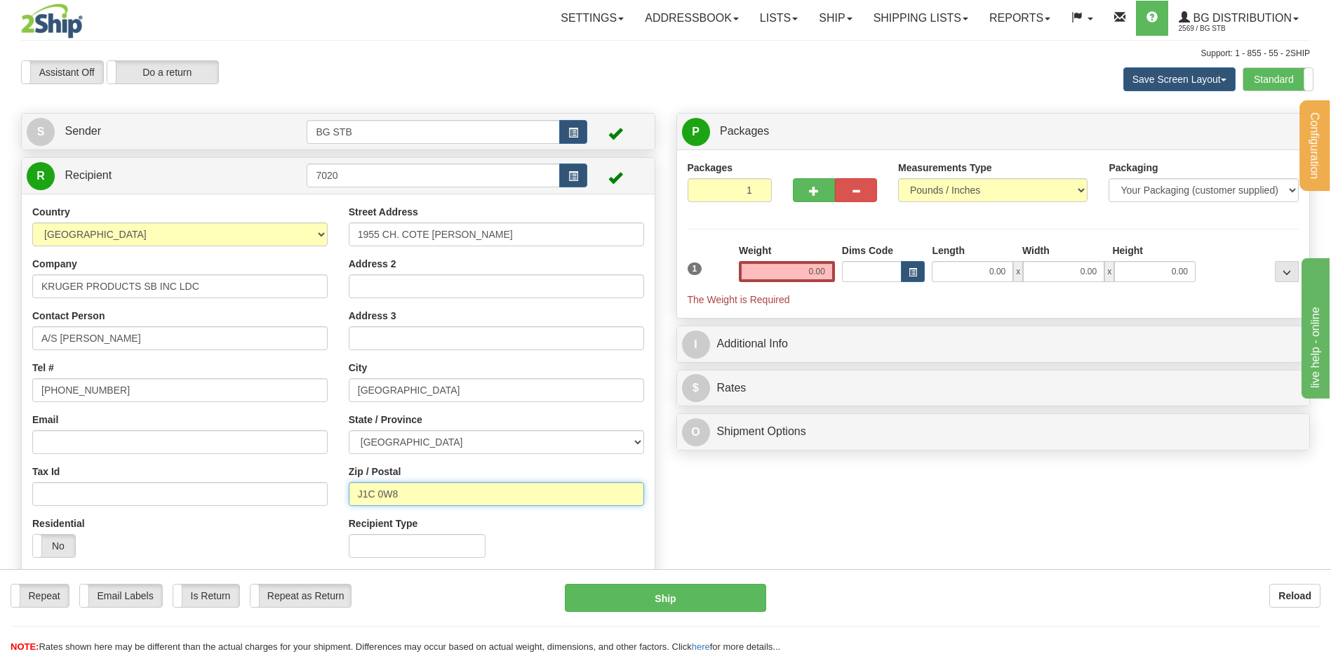
drag, startPoint x: 414, startPoint y: 490, endPoint x: 201, endPoint y: 470, distance: 214.2
click at [312, 488] on div "Country AFGHANISTAN ALAND ISLANDS ALBANIA ALGERIA AMERICAN SAMOA ANDORRA ANGOLA…" at bounding box center [338, 386] width 633 height 363
type input "H4N 3A8"
click at [761, 259] on div "Weight 0.00" at bounding box center [787, 262] width 96 height 39
click at [763, 267] on input "0.00" at bounding box center [787, 271] width 96 height 21
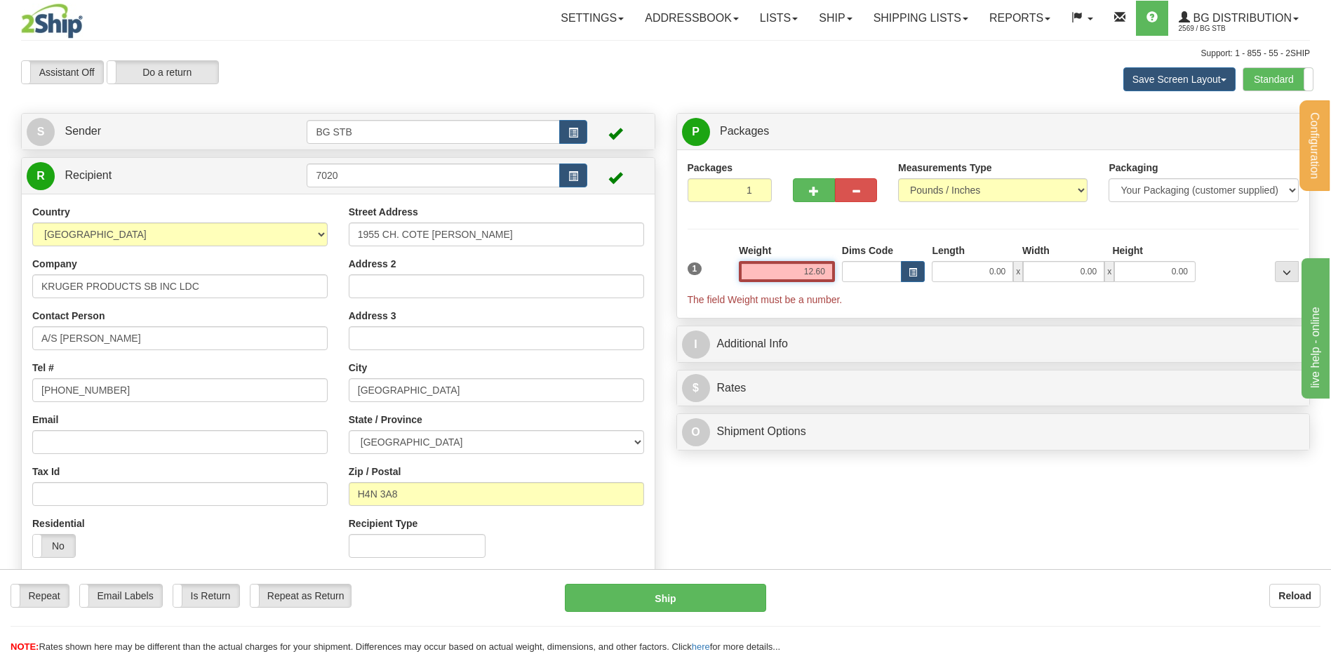
type input "12.60"
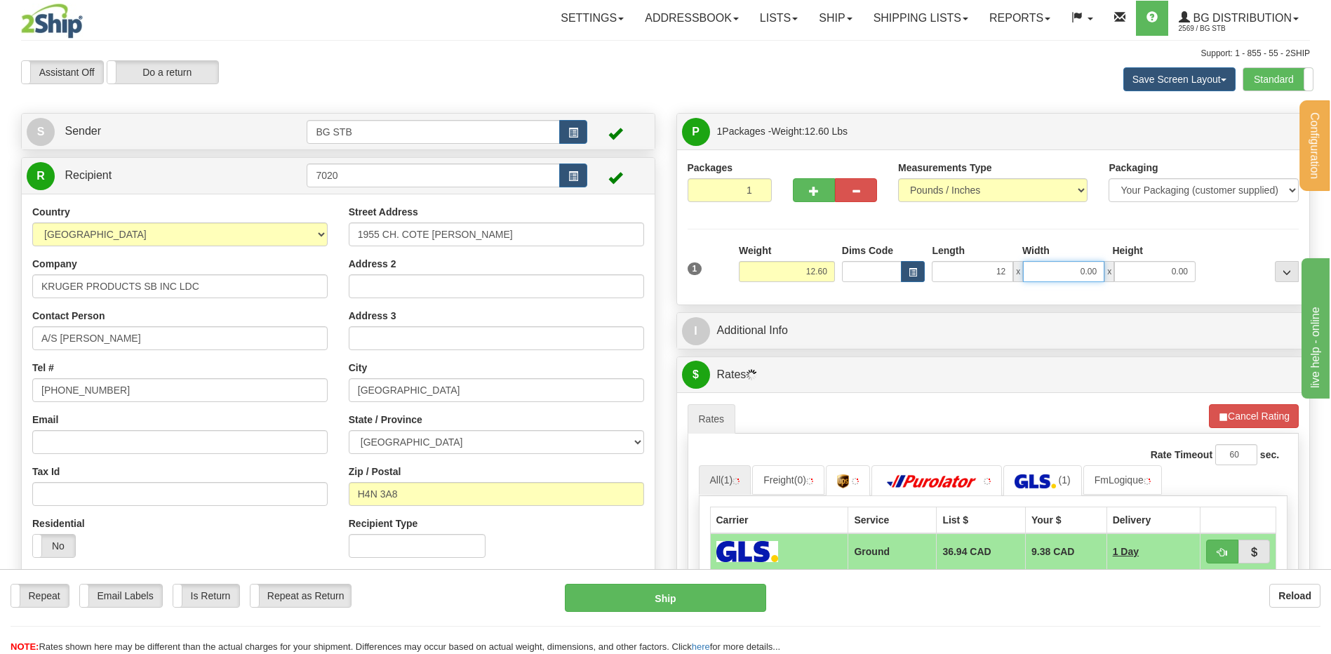
type input "12.00"
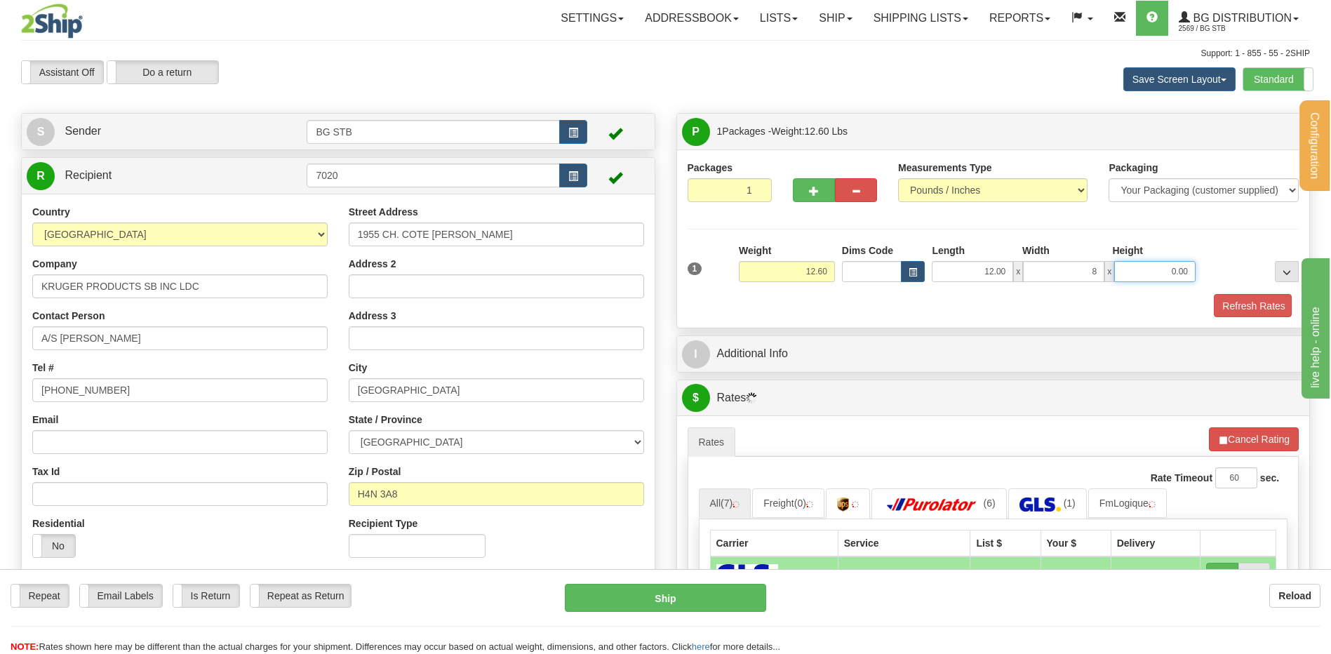
type input "8.00"
type input "6.00"
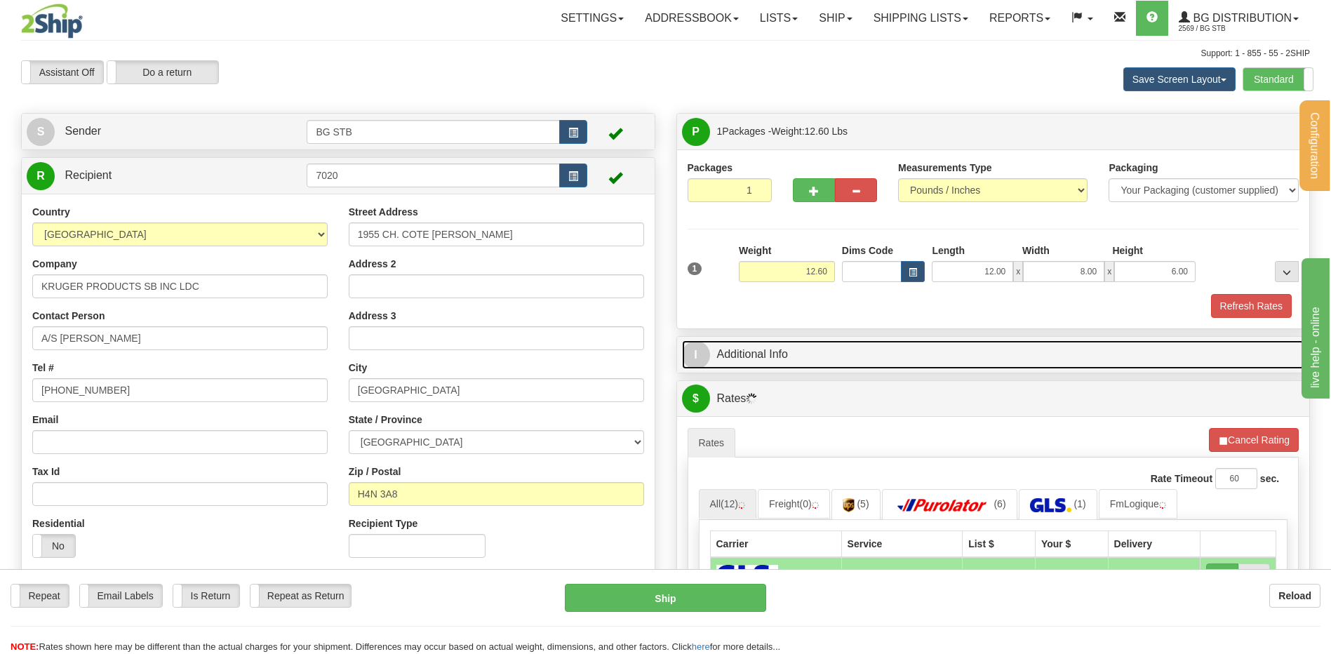
click at [753, 357] on link "I Additional Info" at bounding box center [993, 354] width 623 height 29
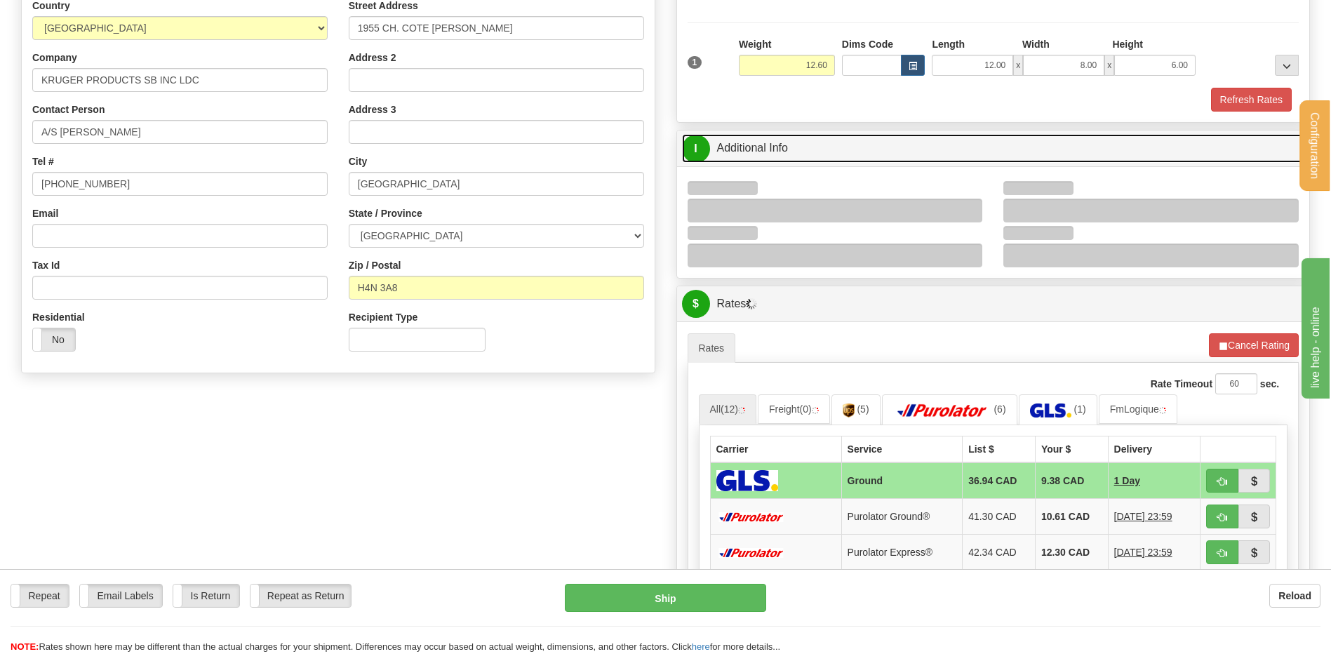
scroll to position [211, 0]
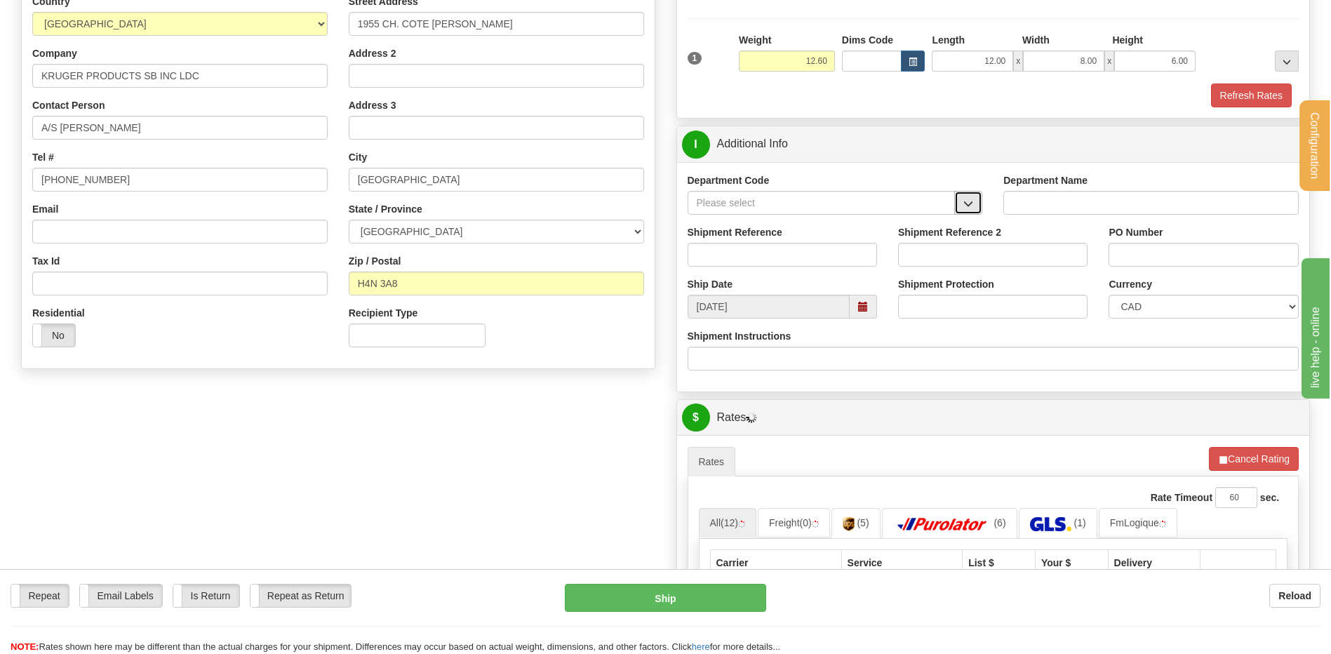
click at [972, 206] on span "button" at bounding box center [968, 203] width 10 height 9
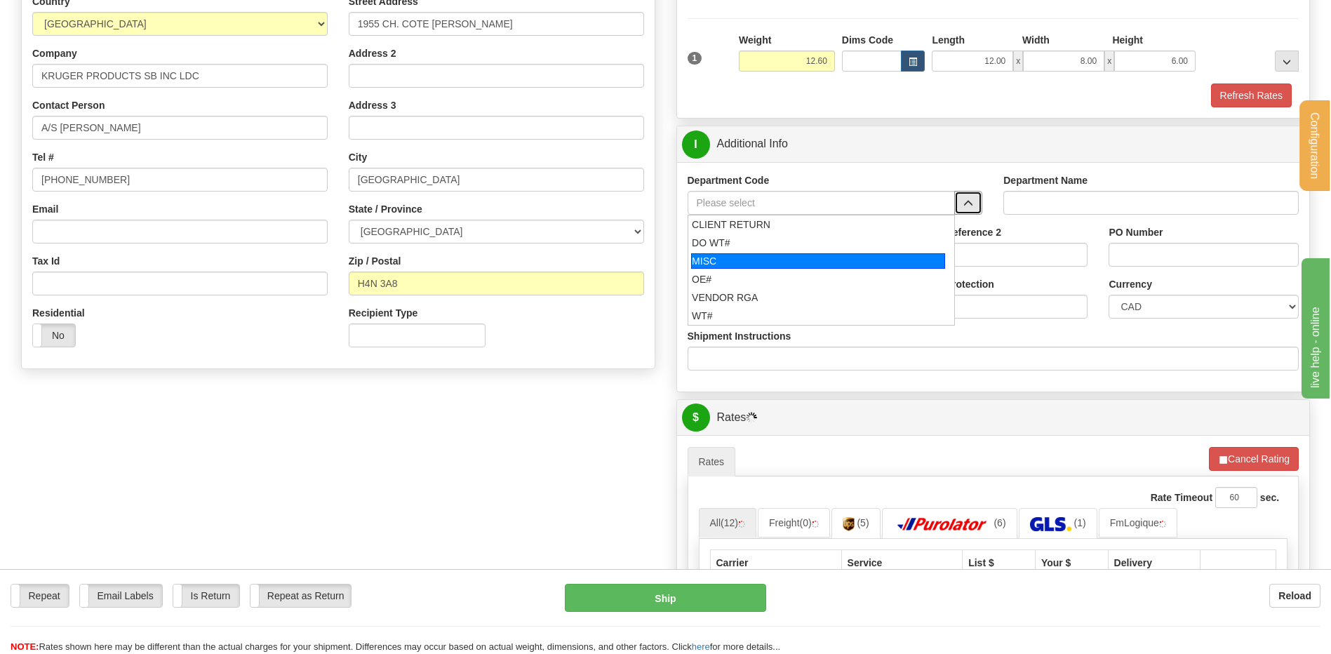
click at [757, 268] on div "MISC" at bounding box center [818, 260] width 254 height 15
type input "MISC"
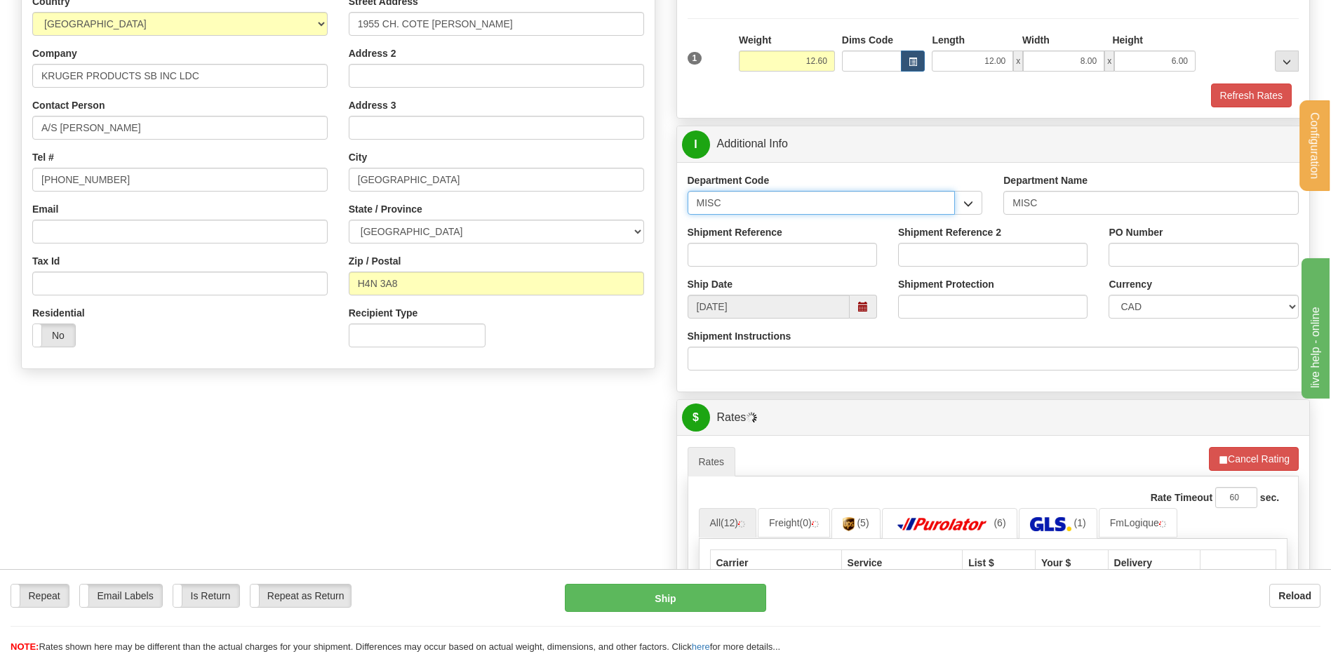
drag, startPoint x: 676, startPoint y: 201, endPoint x: 641, endPoint y: 205, distance: 35.3
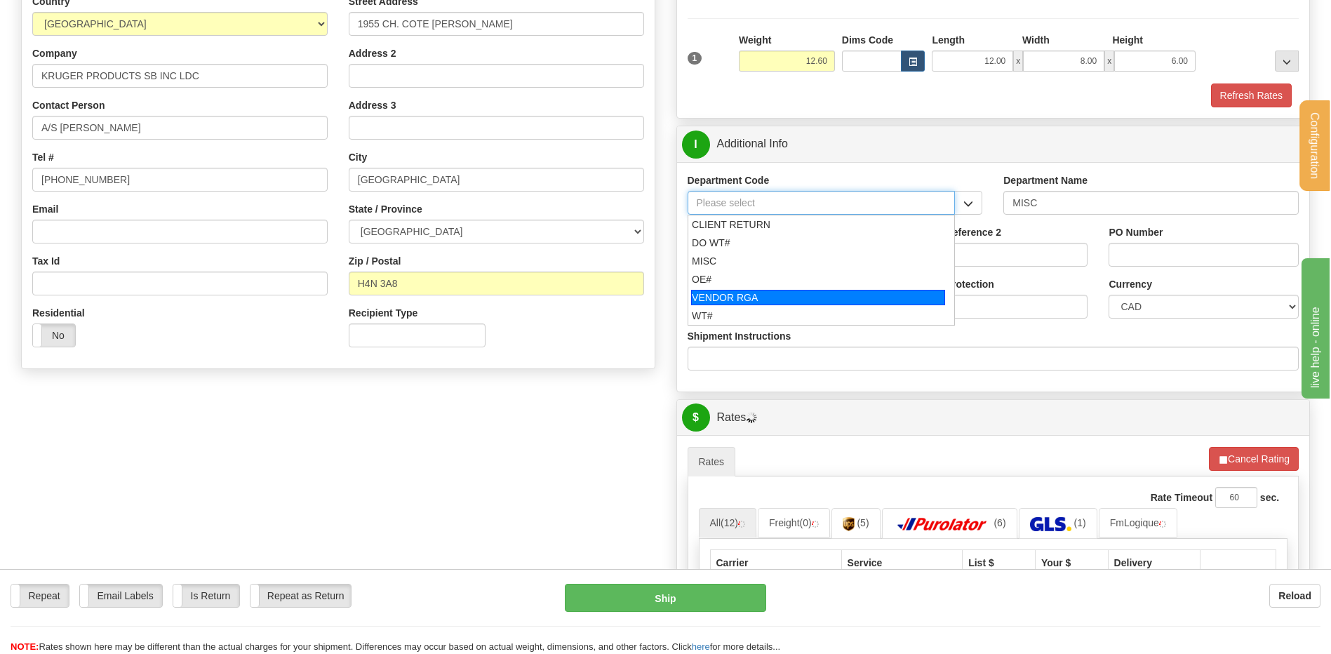
click at [749, 283] on div "OE#" at bounding box center [818, 279] width 253 height 14
type input "OE#"
type input "ORDERS"
type input "OE#"
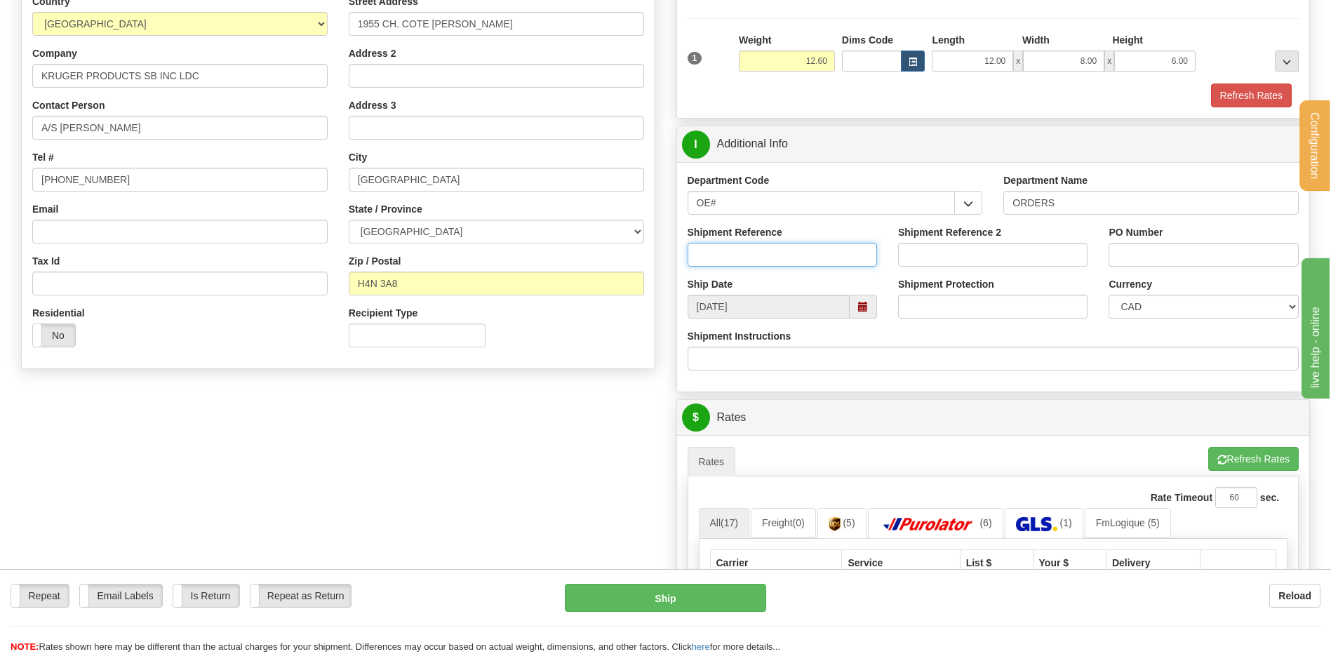
click at [737, 255] on input "Shipment Reference" at bounding box center [782, 255] width 189 height 24
type input "80007422-00"
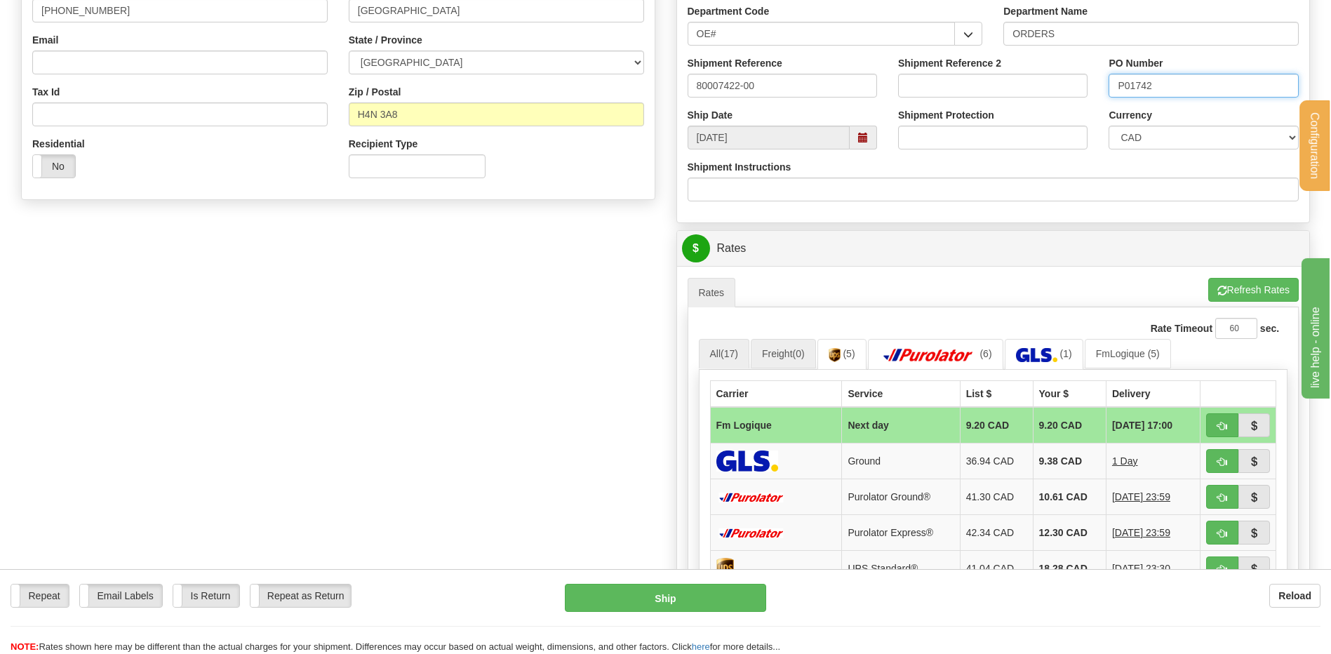
scroll to position [491, 0]
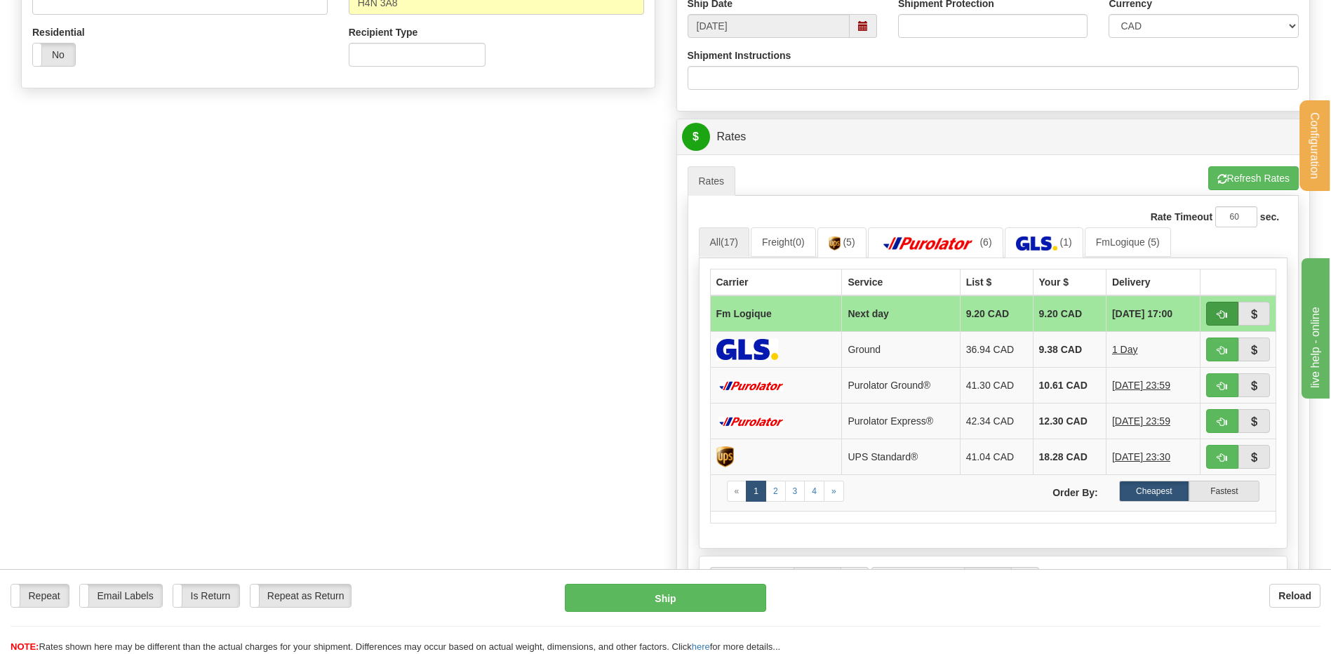
type input "P01742"
click at [1213, 309] on button "button" at bounding box center [1222, 314] width 32 height 24
type input "jour"
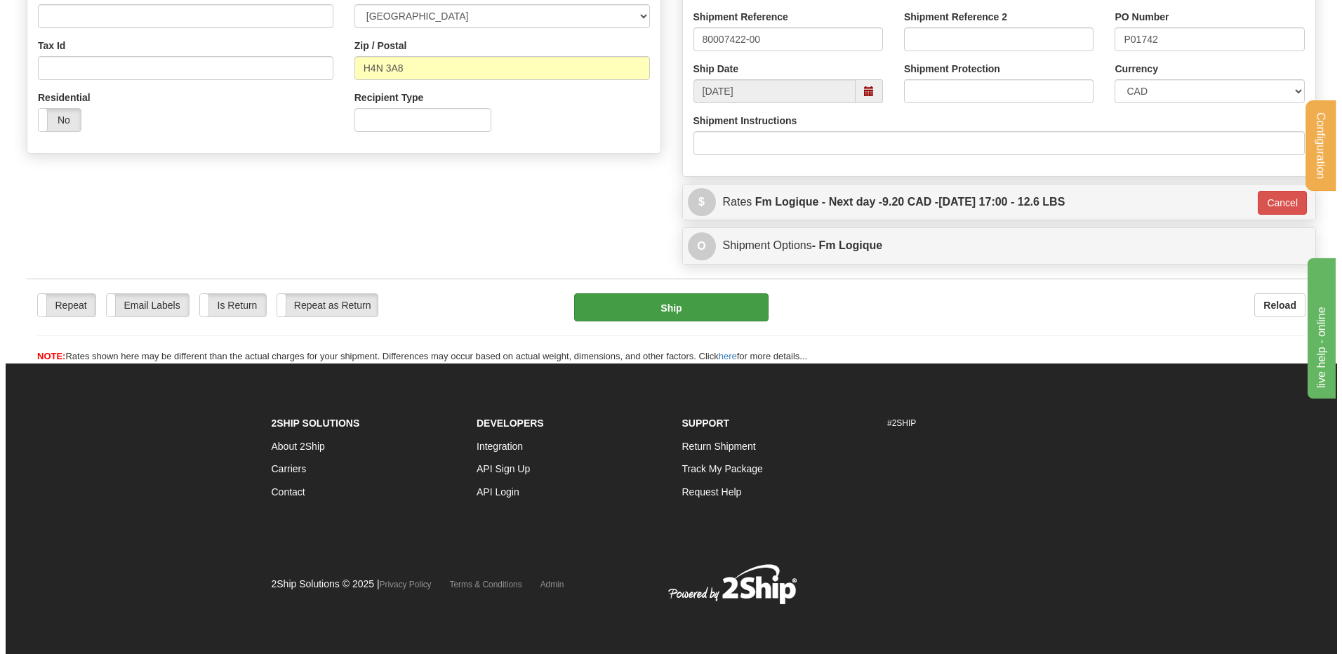
scroll to position [427, 0]
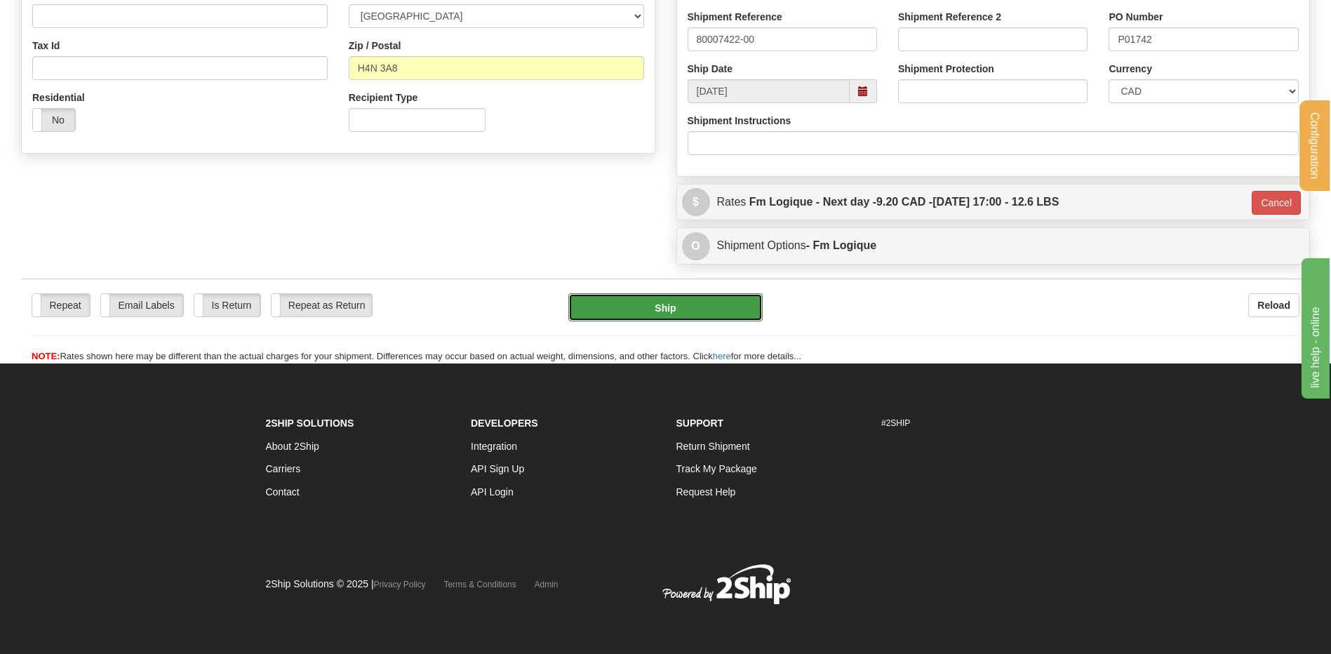
click at [634, 314] on button "Ship" at bounding box center [665, 307] width 194 height 28
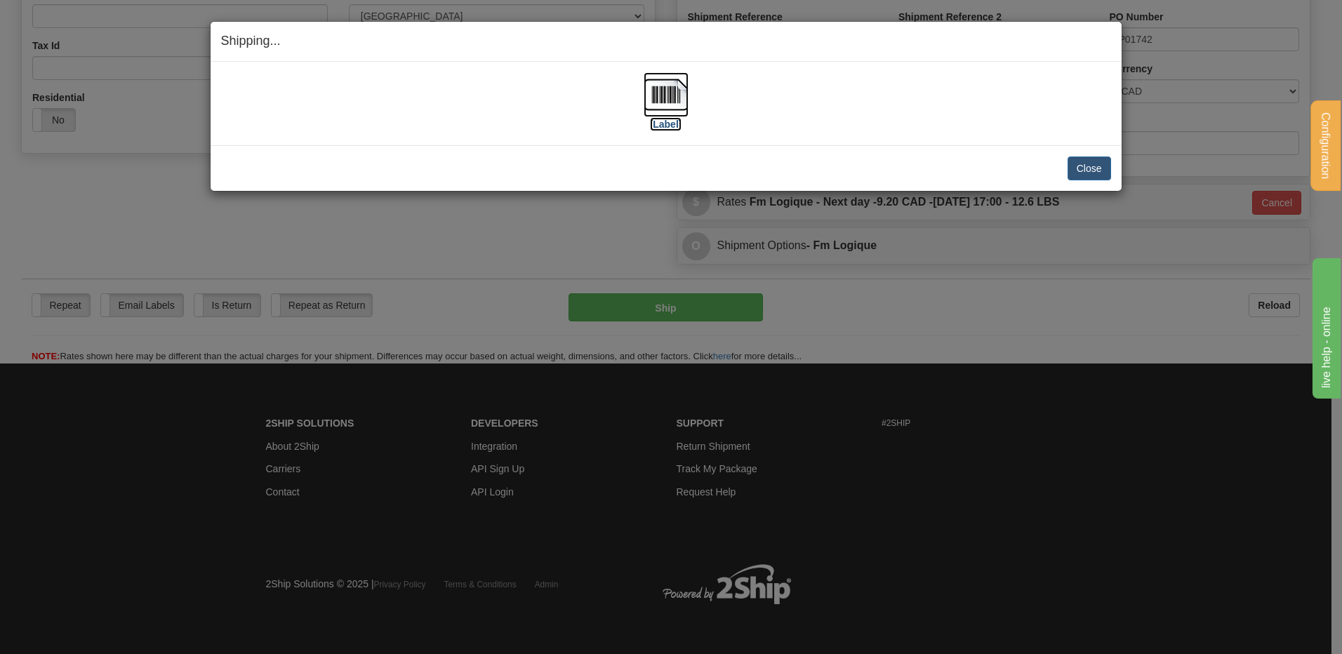
click at [643, 105] on img at bounding box center [665, 94] width 45 height 45
drag, startPoint x: 1069, startPoint y: 168, endPoint x: 1059, endPoint y: 168, distance: 9.8
click at [1069, 168] on button "Close" at bounding box center [1089, 168] width 44 height 24
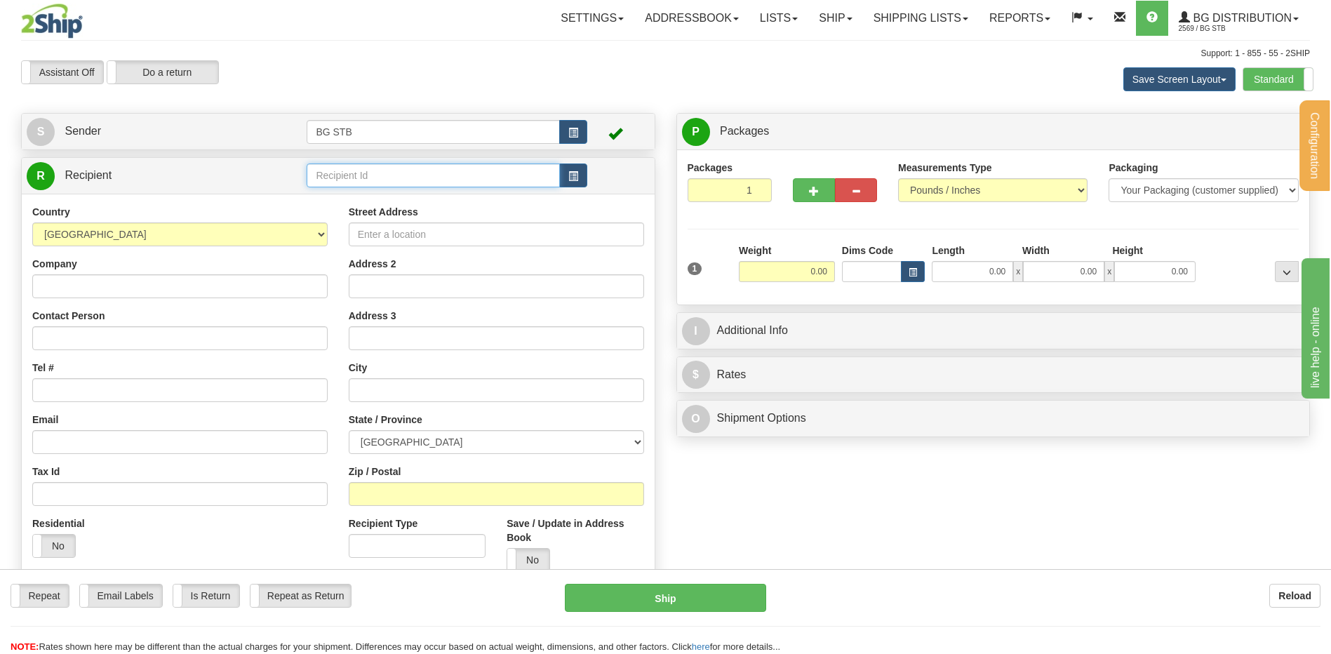
click at [370, 174] on input "text" at bounding box center [433, 175] width 253 height 24
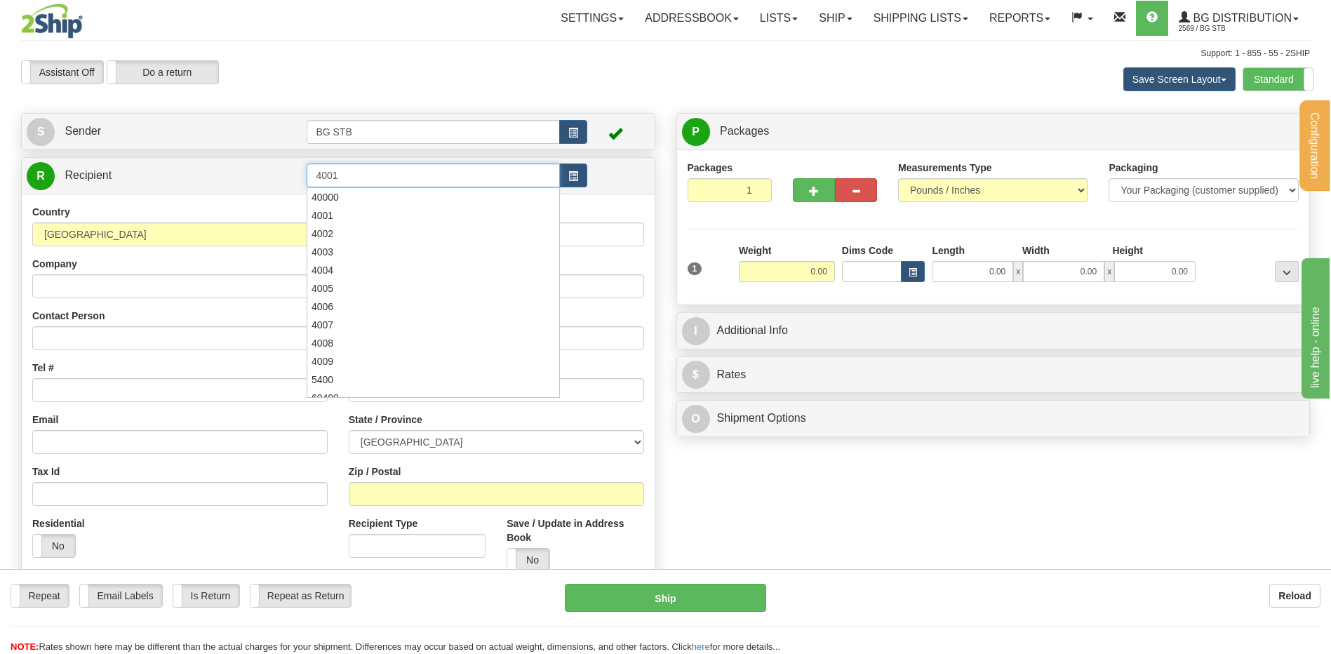
type input "4001"
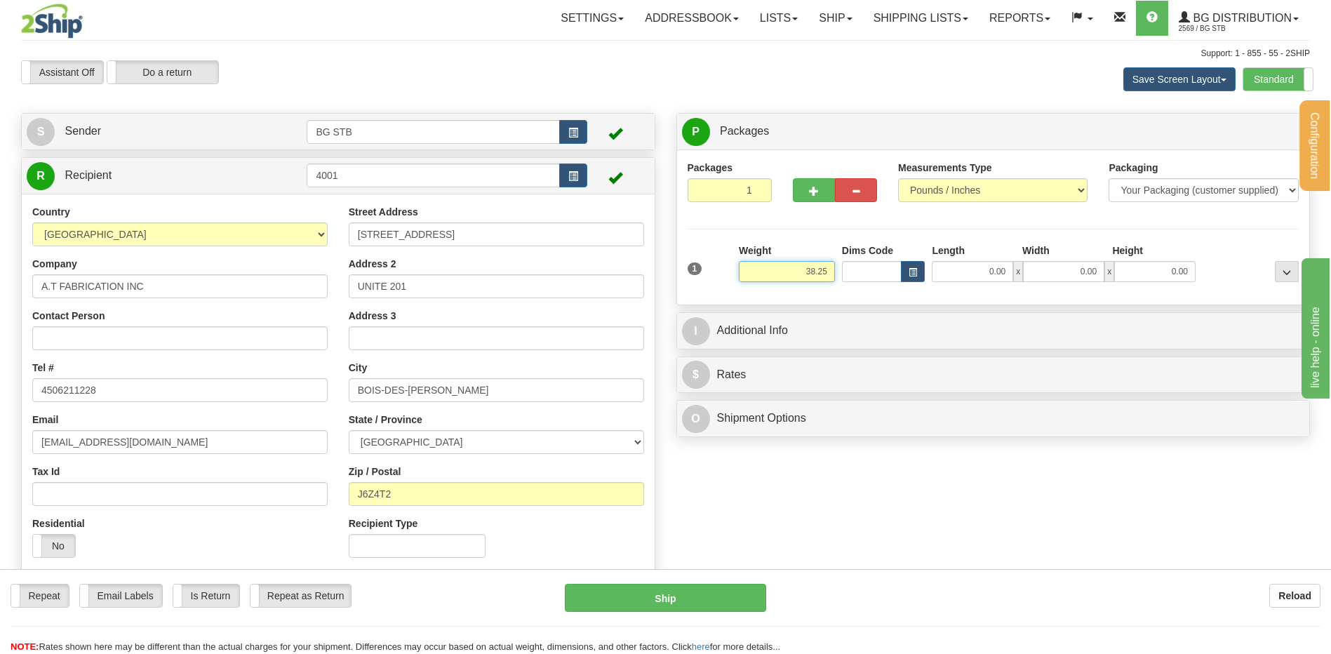
type input "38.25"
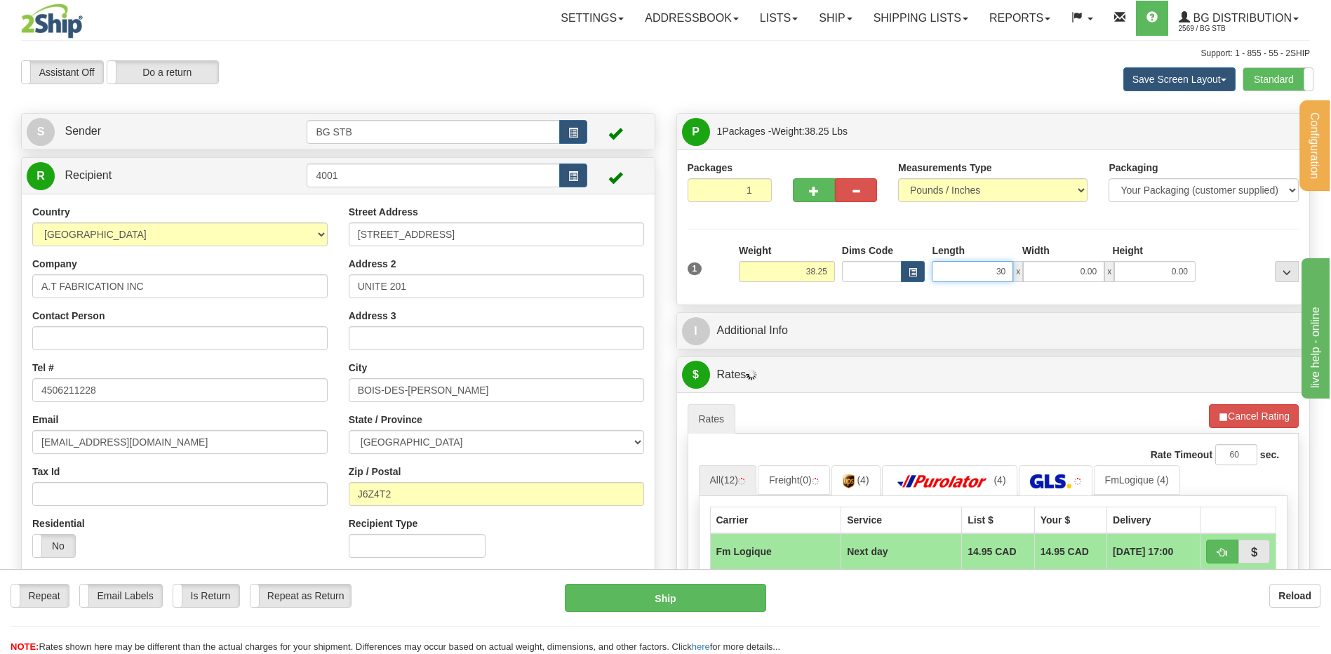
type input "30.00"
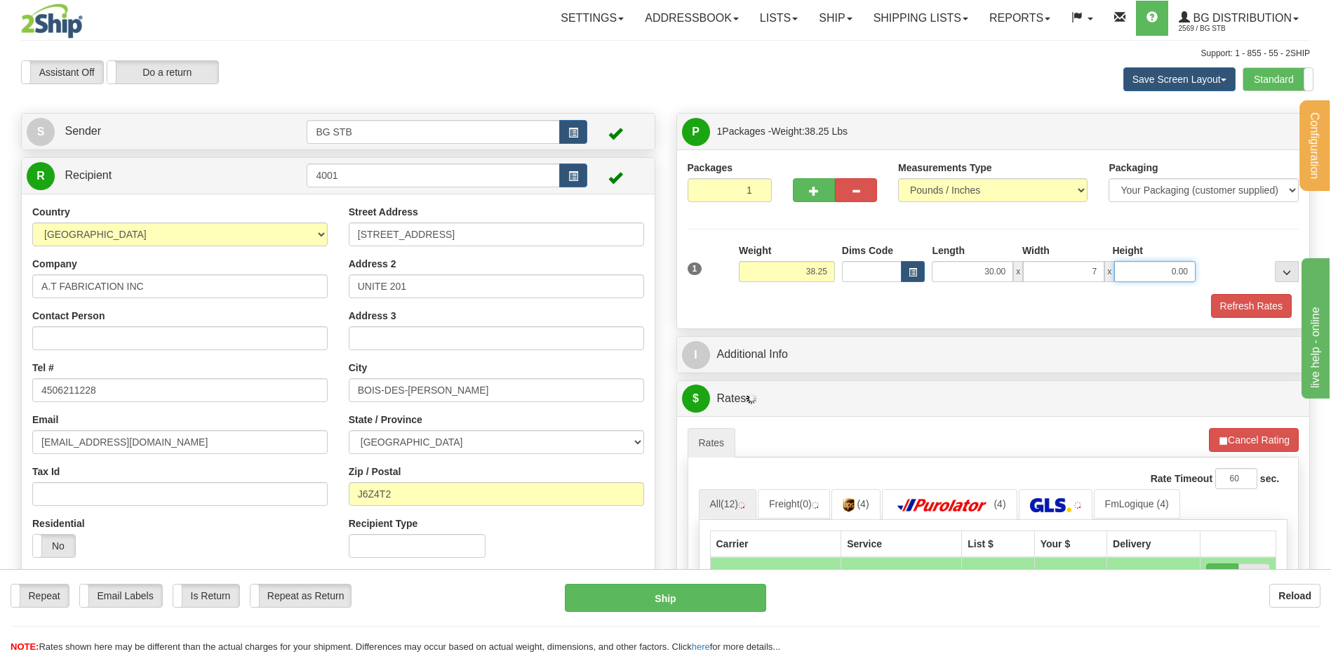
type input "7.00"
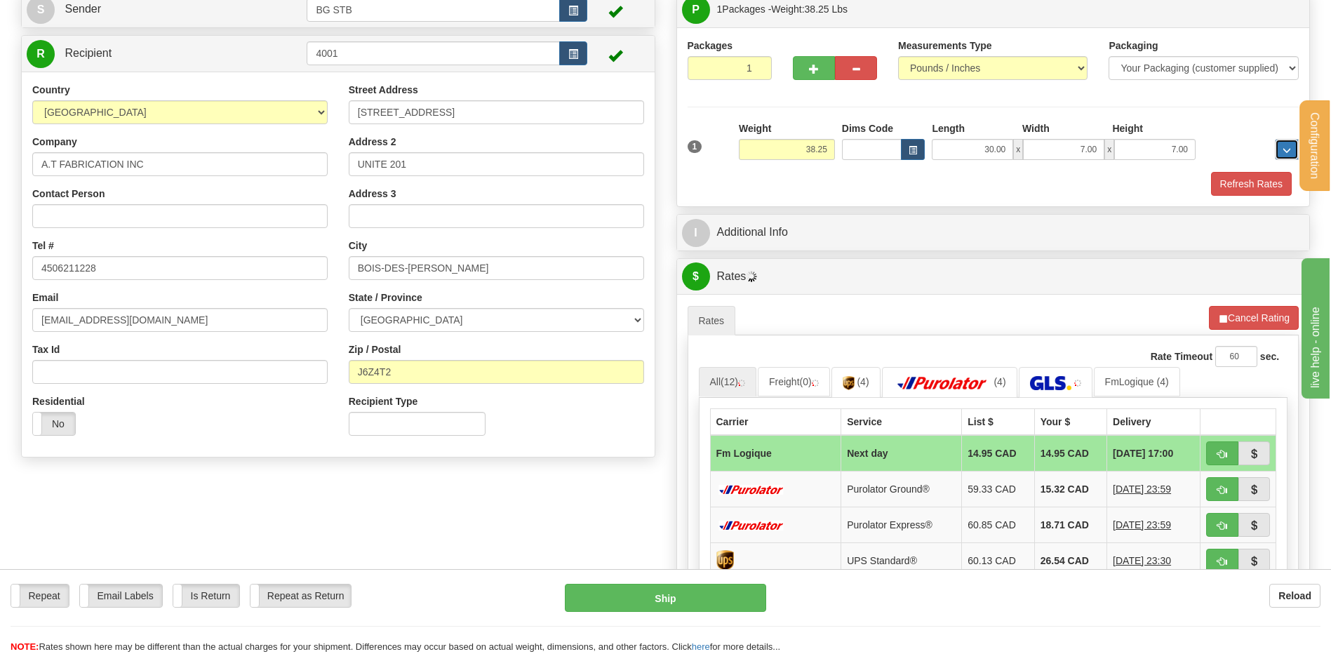
scroll to position [211, 0]
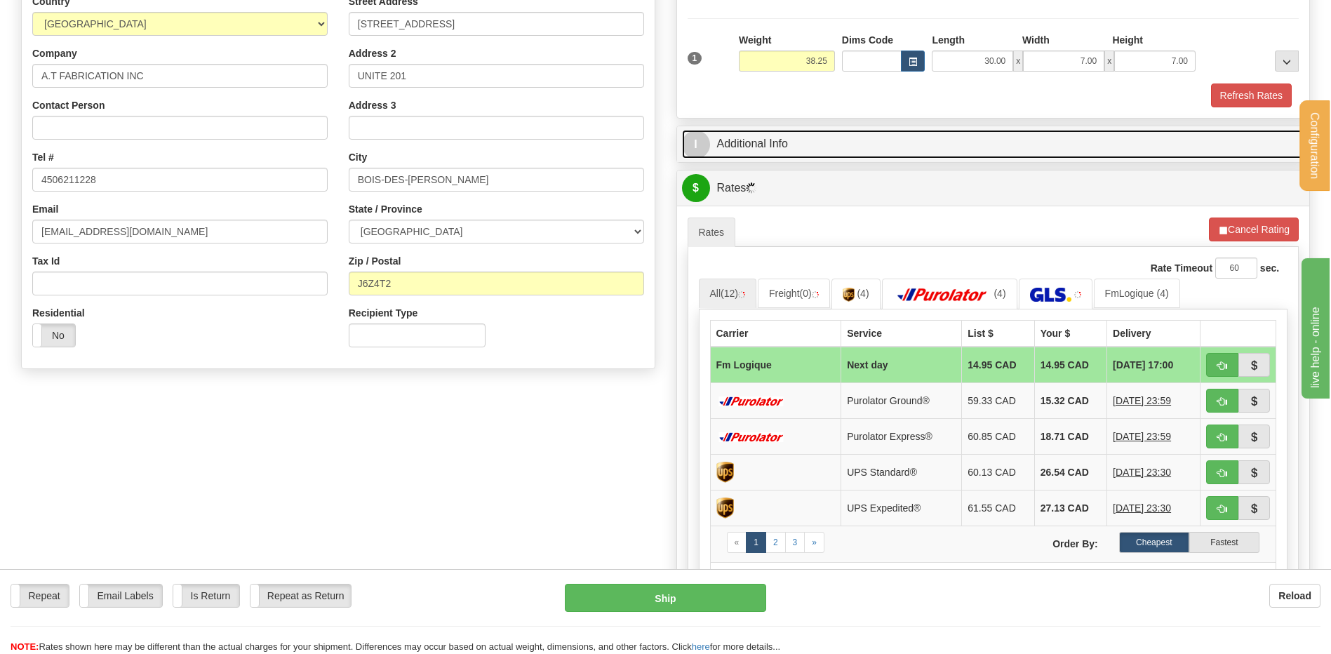
click at [792, 145] on link "I Additional Info" at bounding box center [993, 144] width 623 height 29
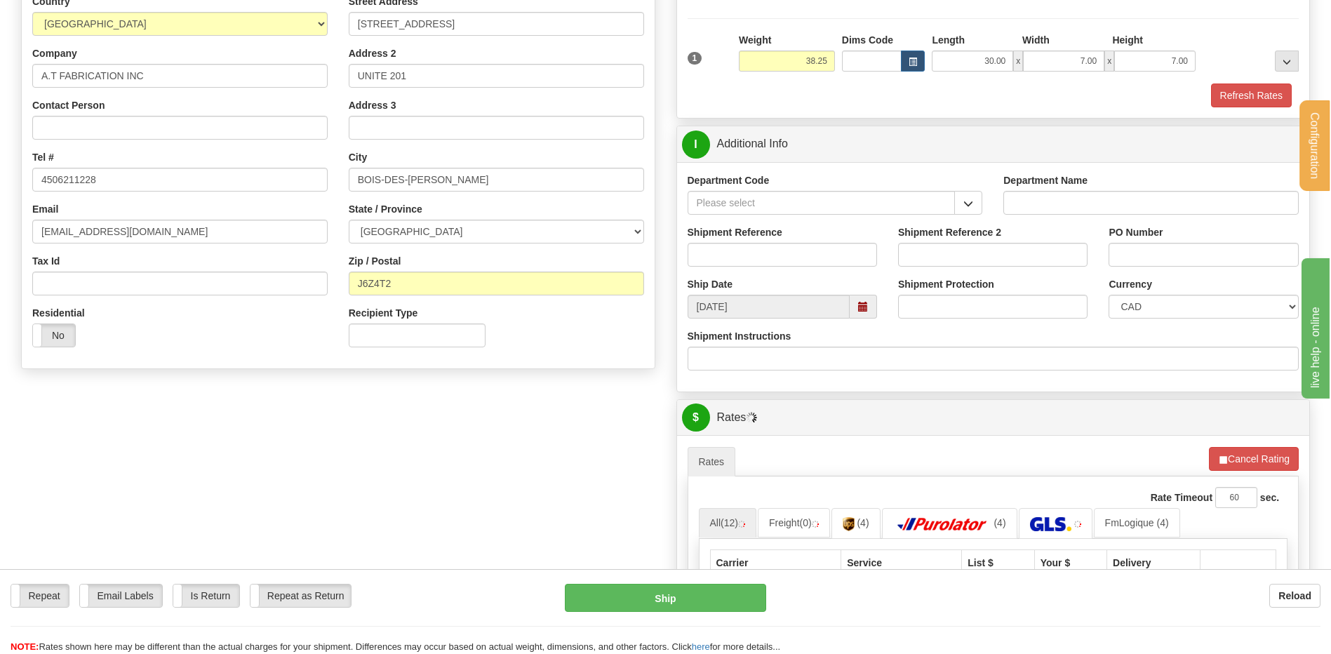
click at [971, 202] on span "button" at bounding box center [968, 203] width 10 height 9
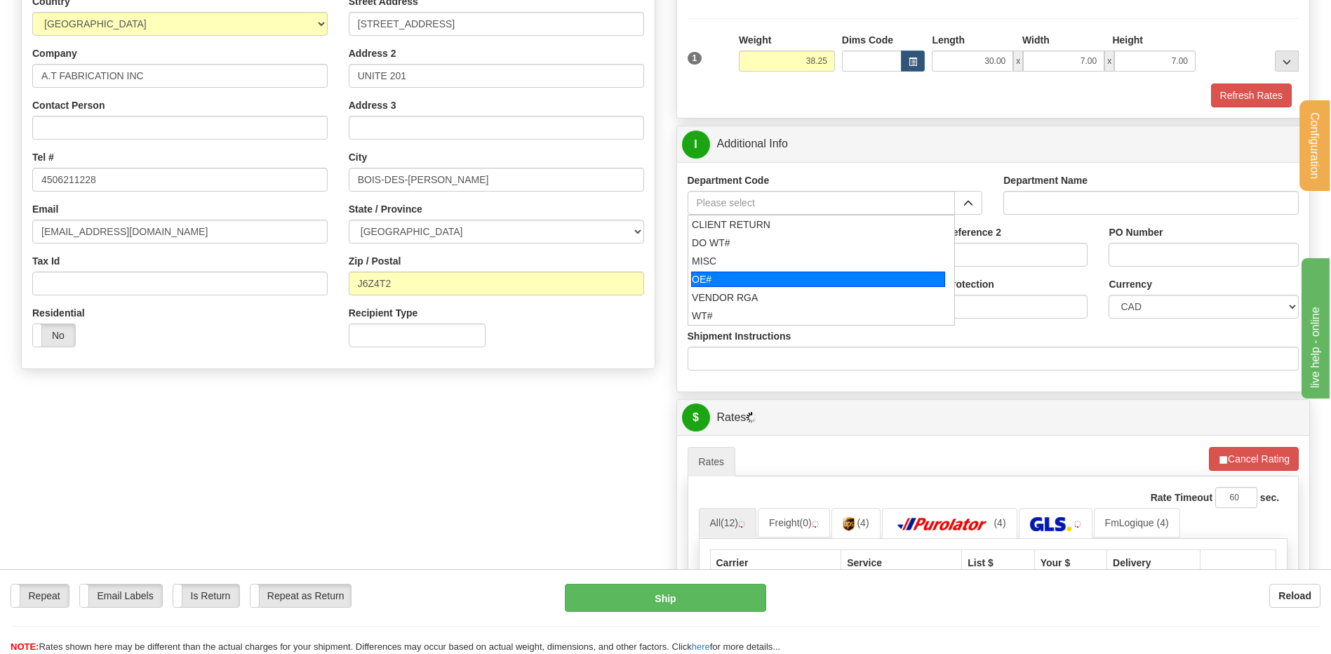
click at [719, 282] on div "OE#" at bounding box center [818, 279] width 254 height 15
type input "OE#"
type input "ORDERS"
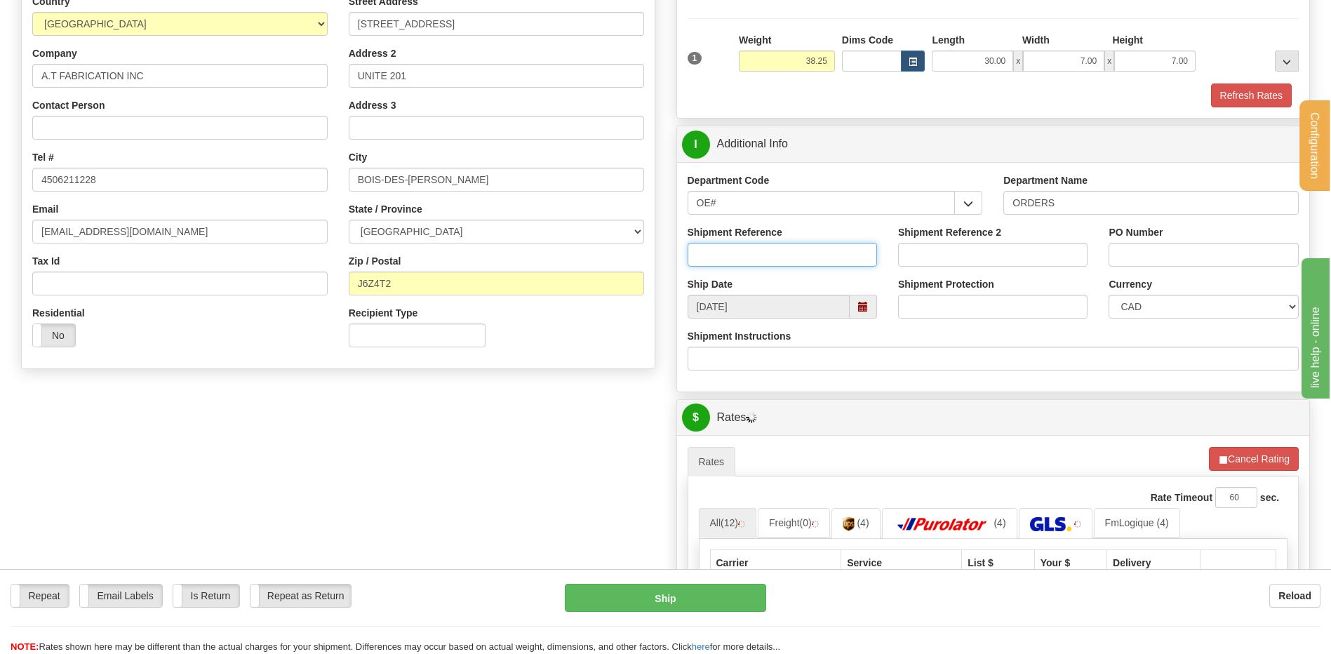
click at [719, 256] on input "Shipment Reference" at bounding box center [782, 255] width 189 height 24
type input "80007441-00"
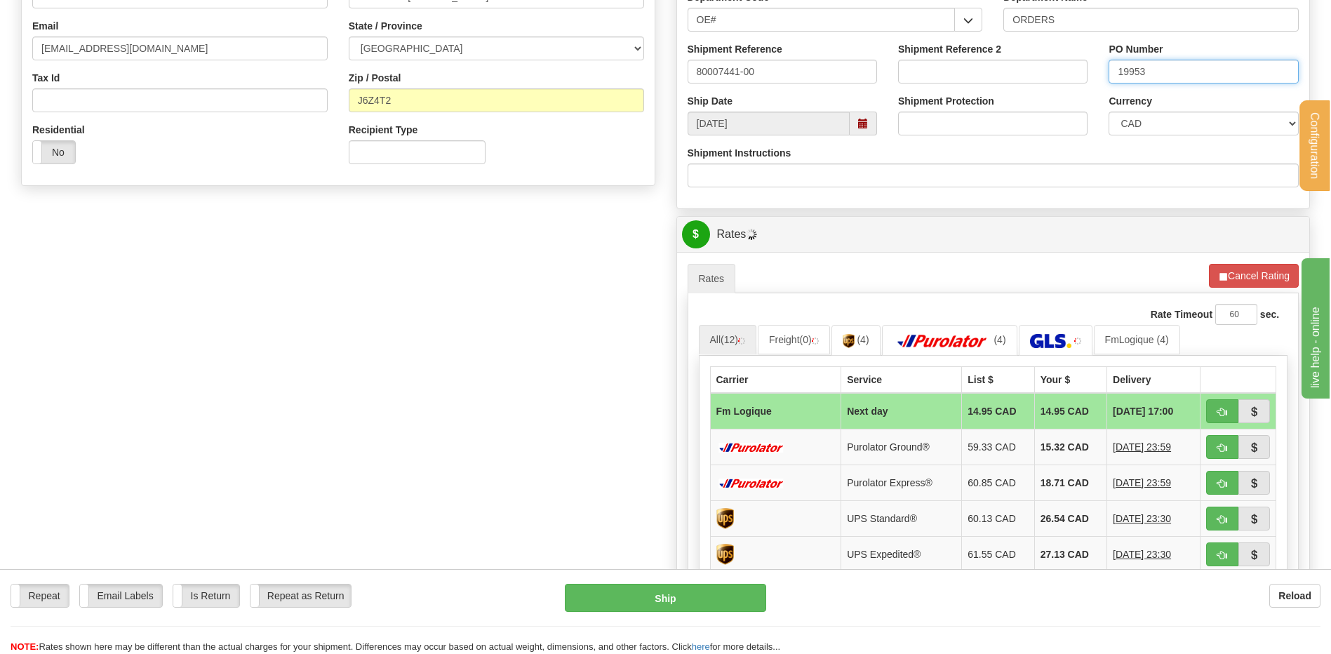
scroll to position [491, 0]
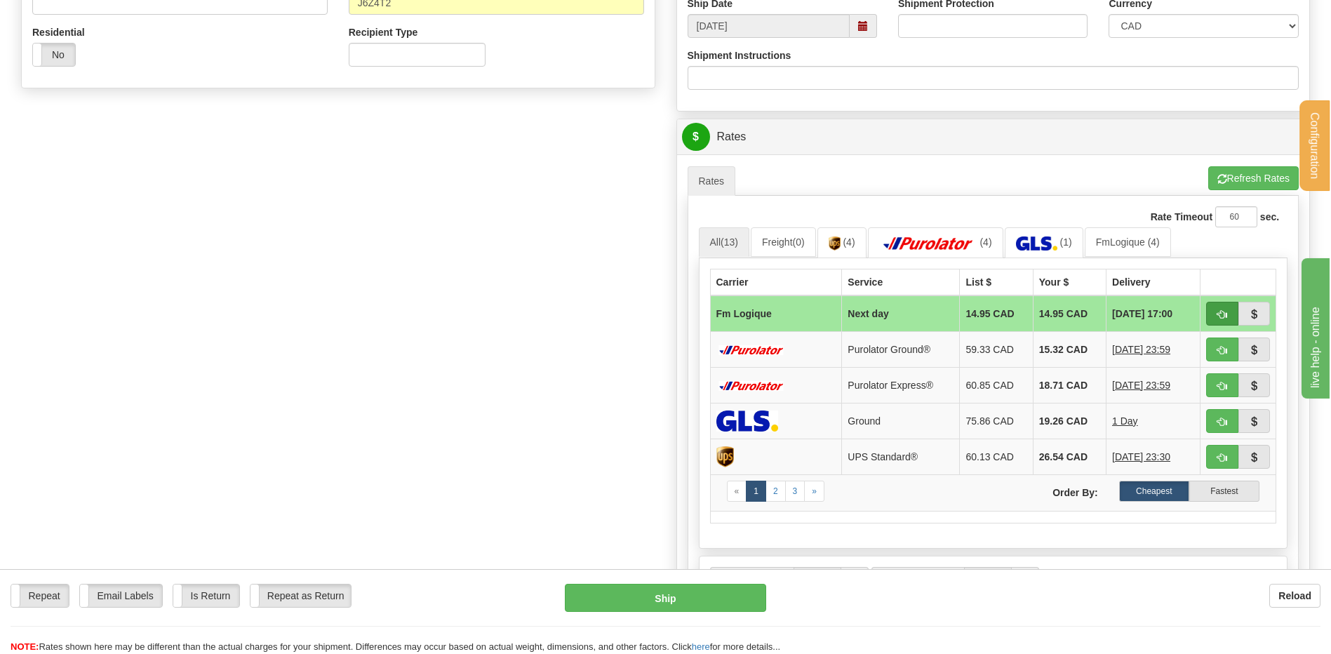
type input "19953"
click at [1220, 319] on span "button" at bounding box center [1222, 314] width 10 height 9
type input "jour"
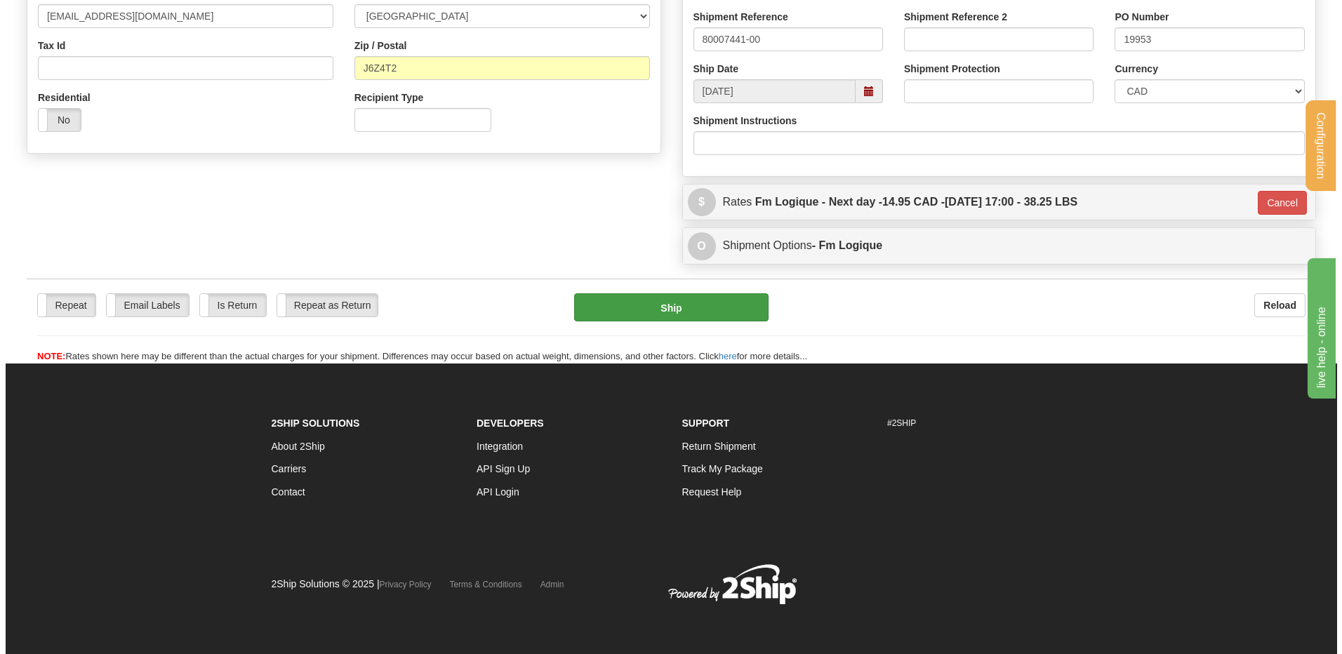
scroll to position [427, 0]
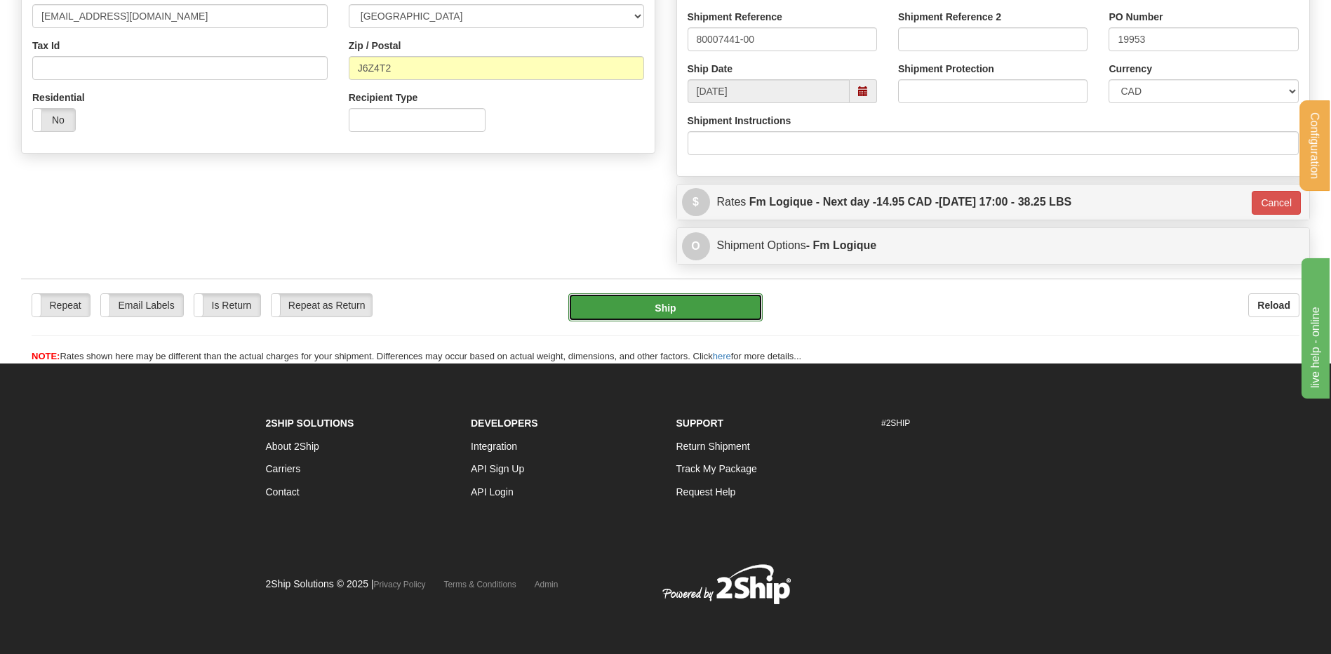
click at [705, 300] on button "Ship" at bounding box center [665, 307] width 194 height 28
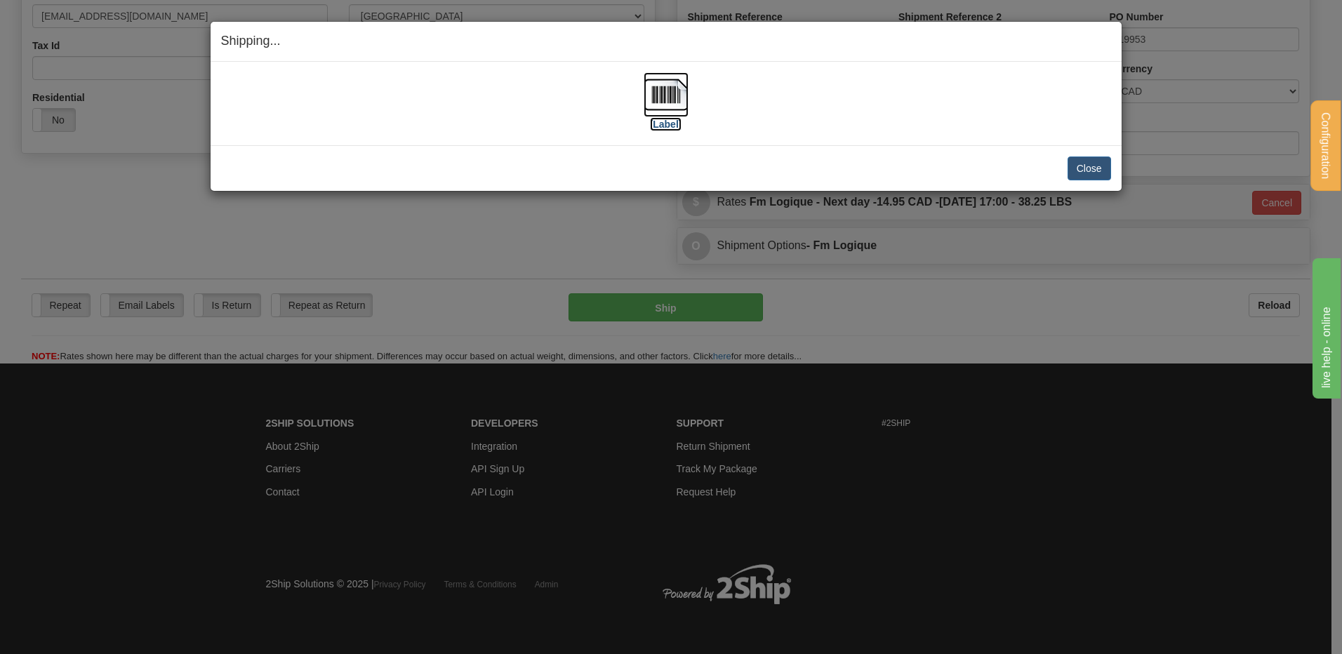
click at [660, 93] on img at bounding box center [665, 94] width 45 height 45
click at [1100, 166] on button "Close" at bounding box center [1089, 168] width 44 height 24
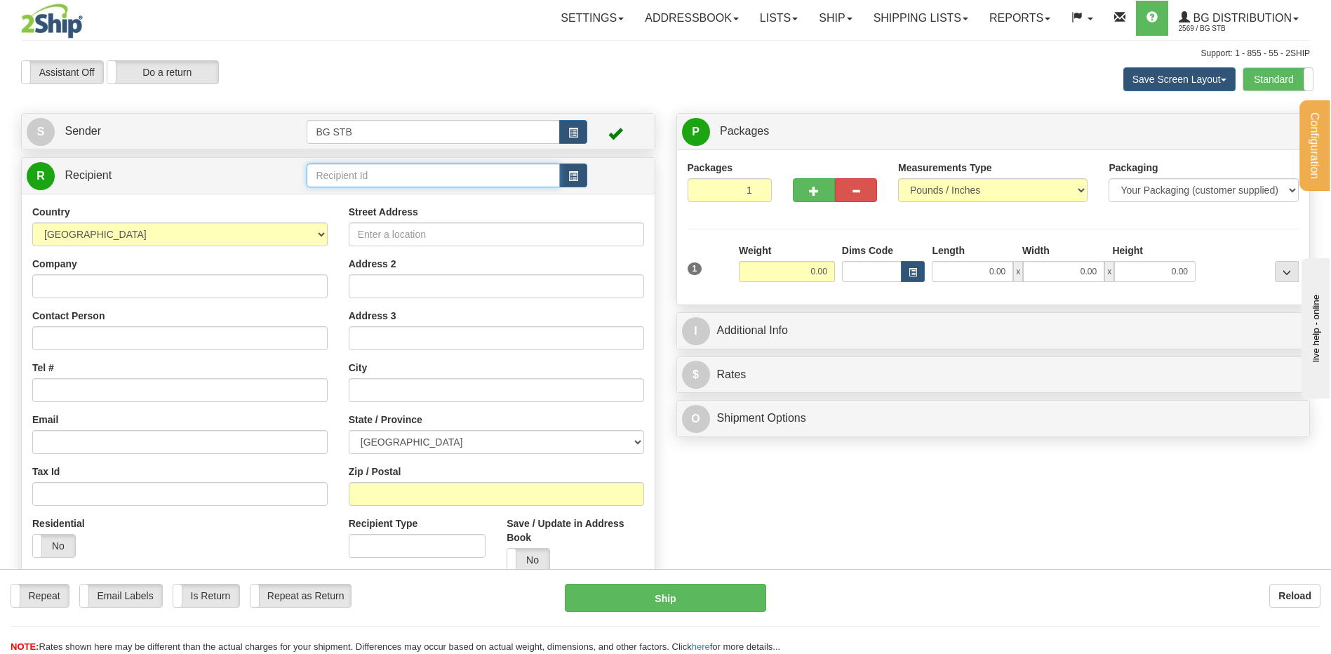
click at [319, 180] on input "text" at bounding box center [433, 175] width 253 height 24
type input "1224"
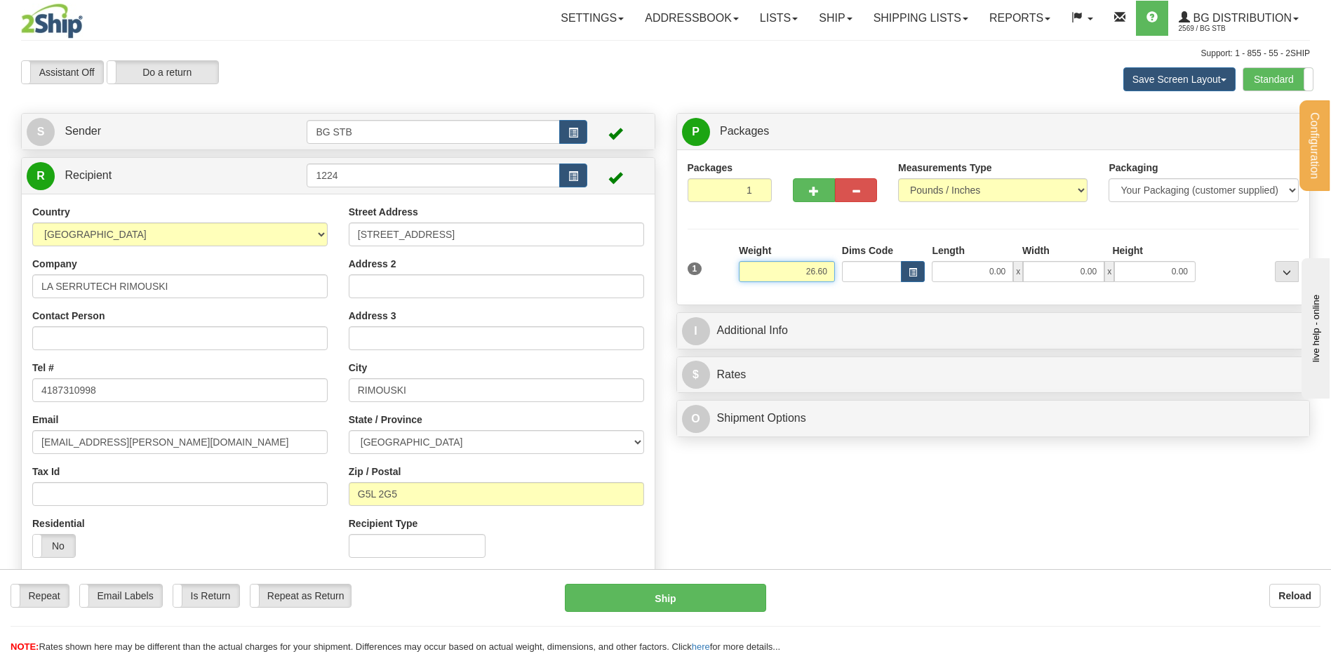
type input "26.60"
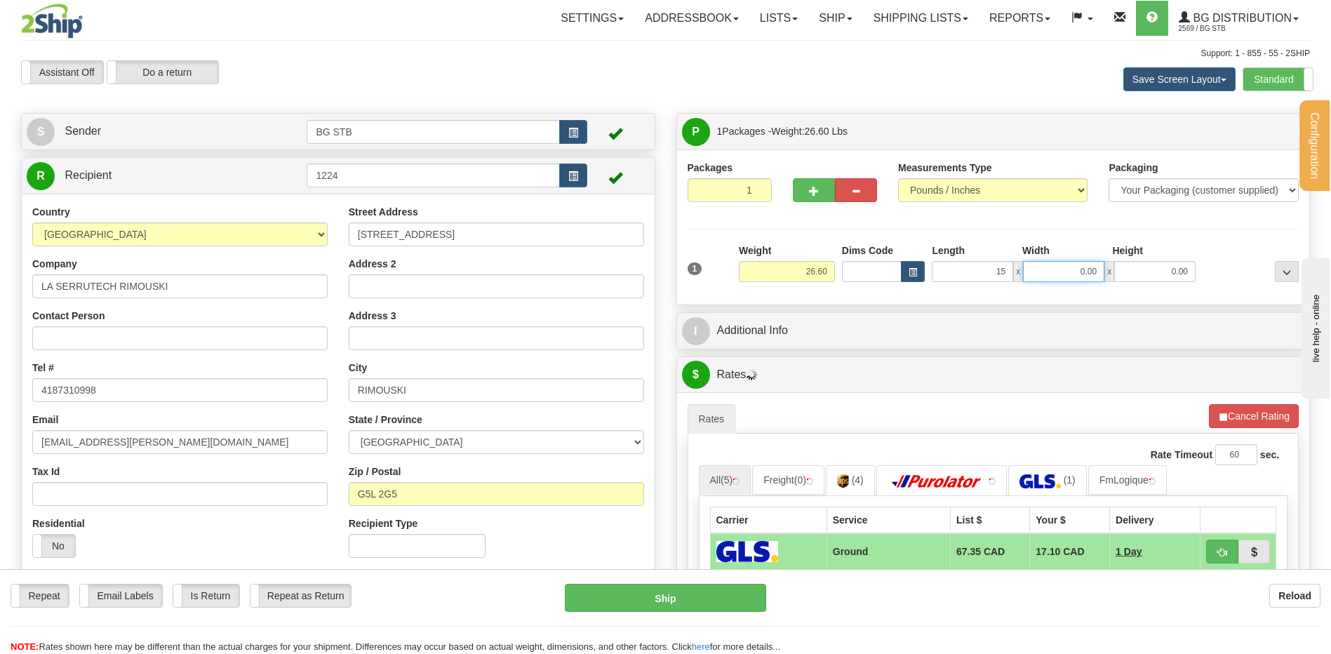
type input "15.00"
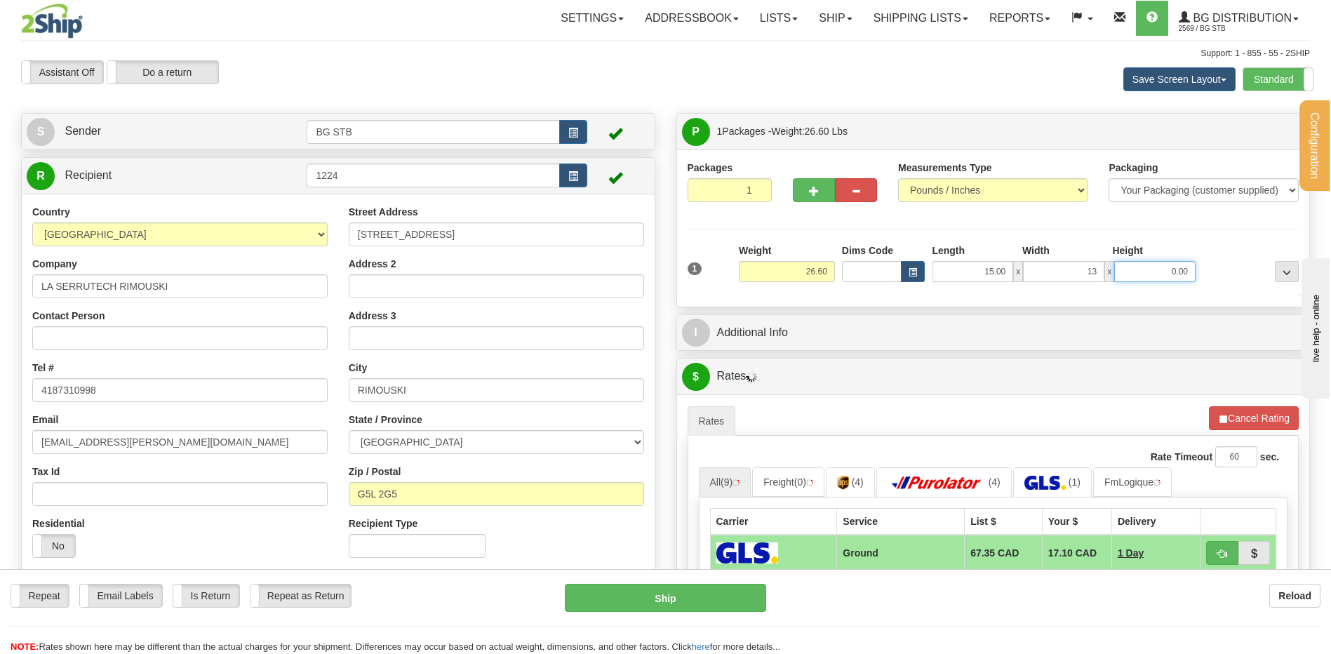
type input "13.00"
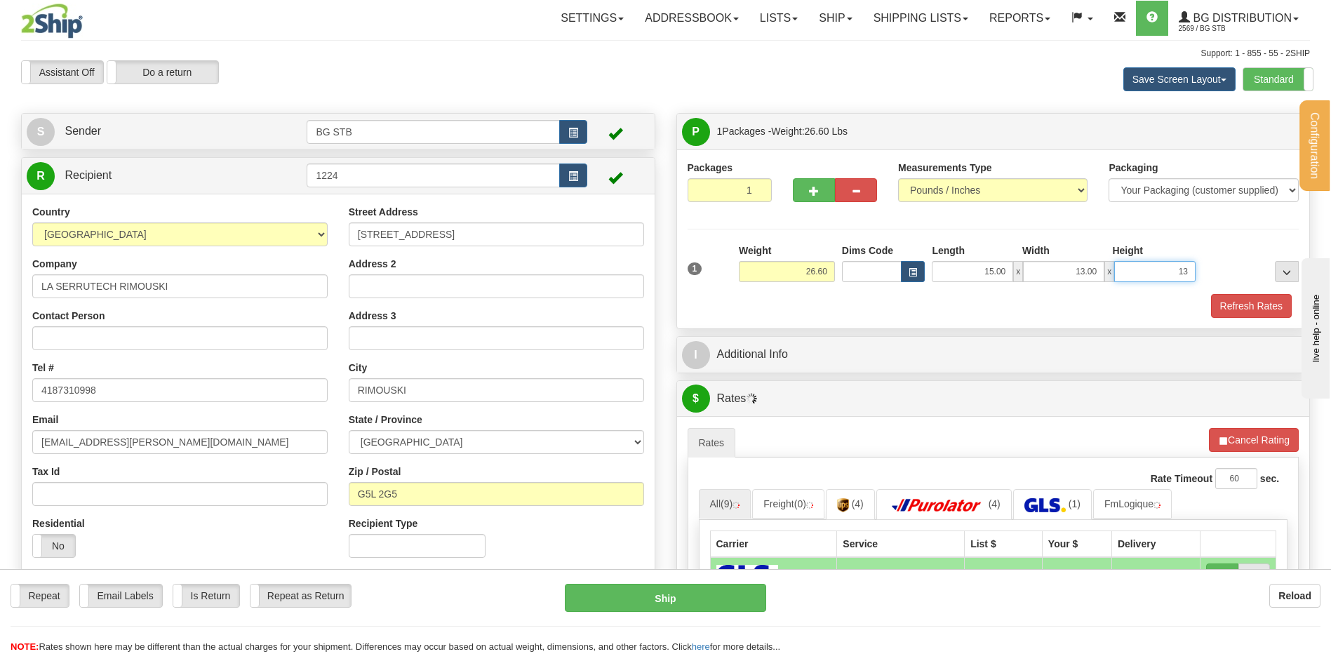
type input "13"
type input "13.00"
click at [750, 330] on div "P Packages 1 Packages - Weight: 26.60 Lbs Shipment Level Shipm. Package Level P…" at bounding box center [993, 532] width 655 height 838
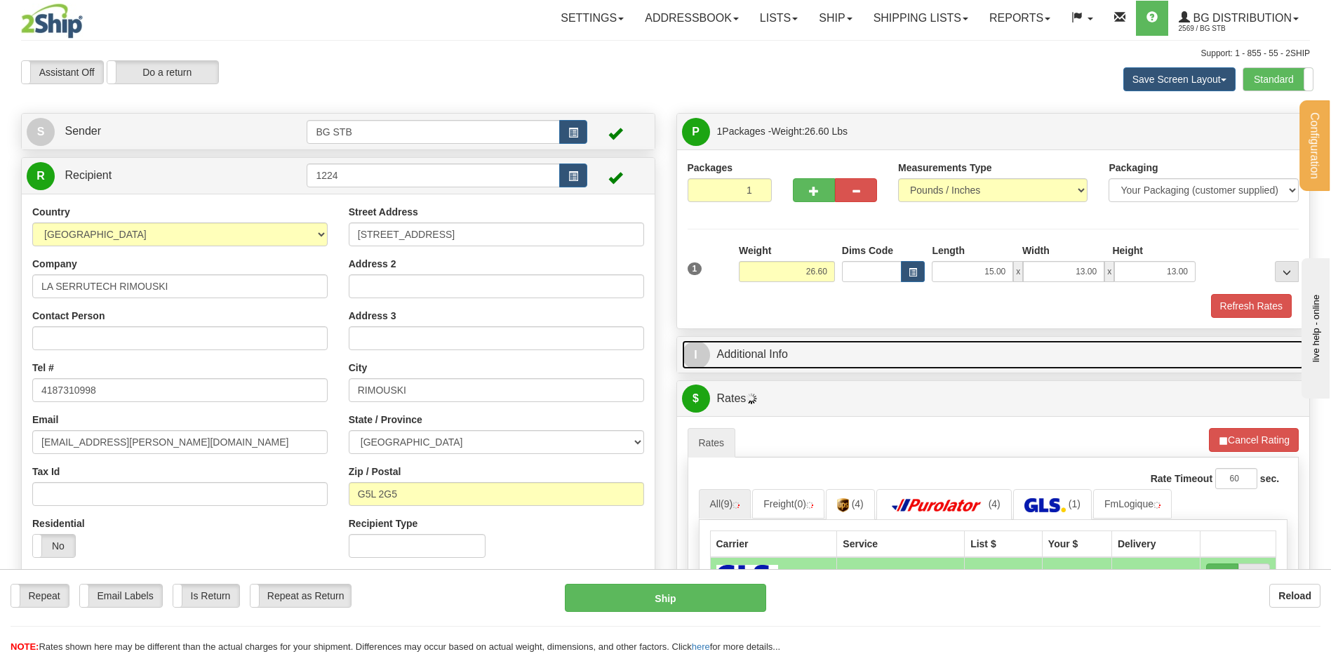
drag, startPoint x: 752, startPoint y: 340, endPoint x: 759, endPoint y: 331, distance: 11.9
click at [752, 340] on link "I Additional Info" at bounding box center [993, 354] width 623 height 29
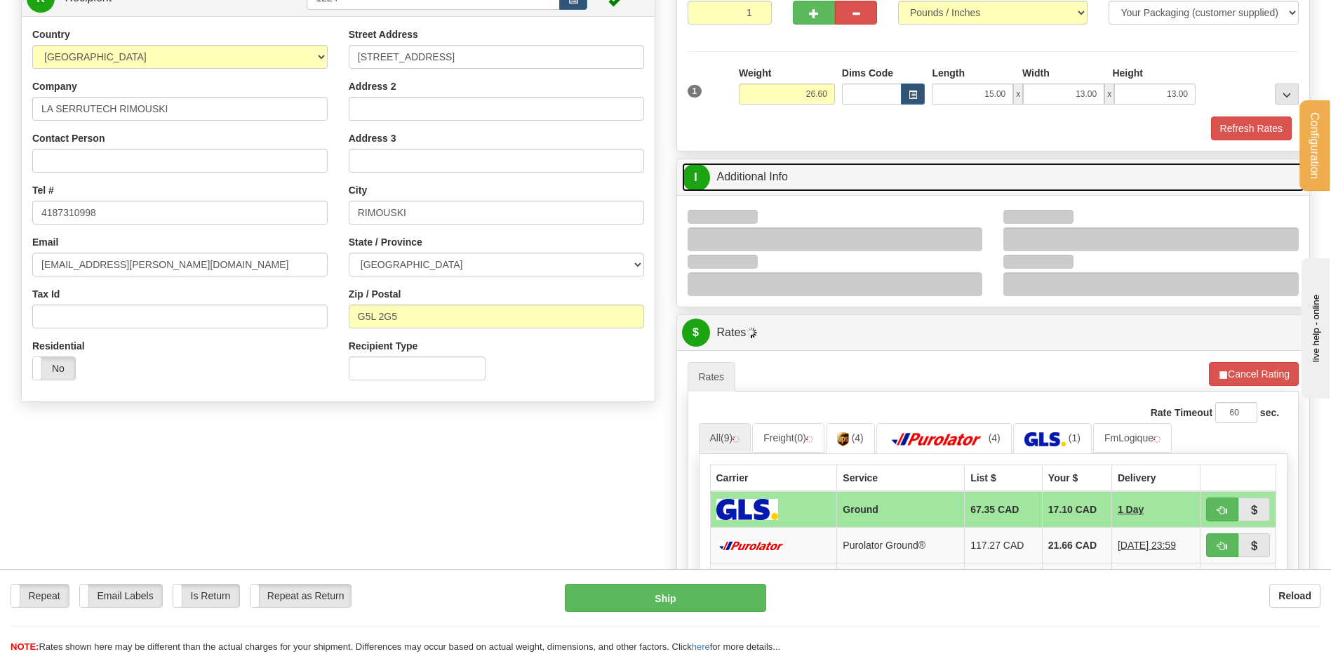
scroll to position [281, 0]
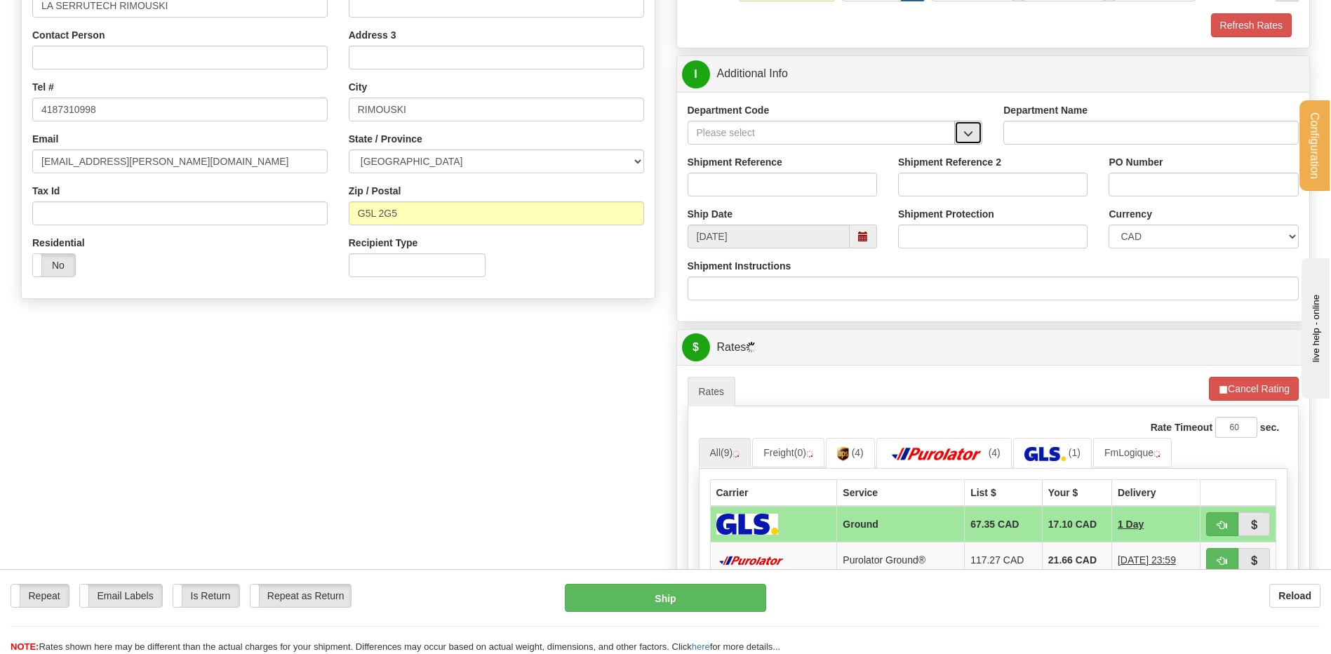
click at [971, 135] on span "button" at bounding box center [968, 133] width 10 height 9
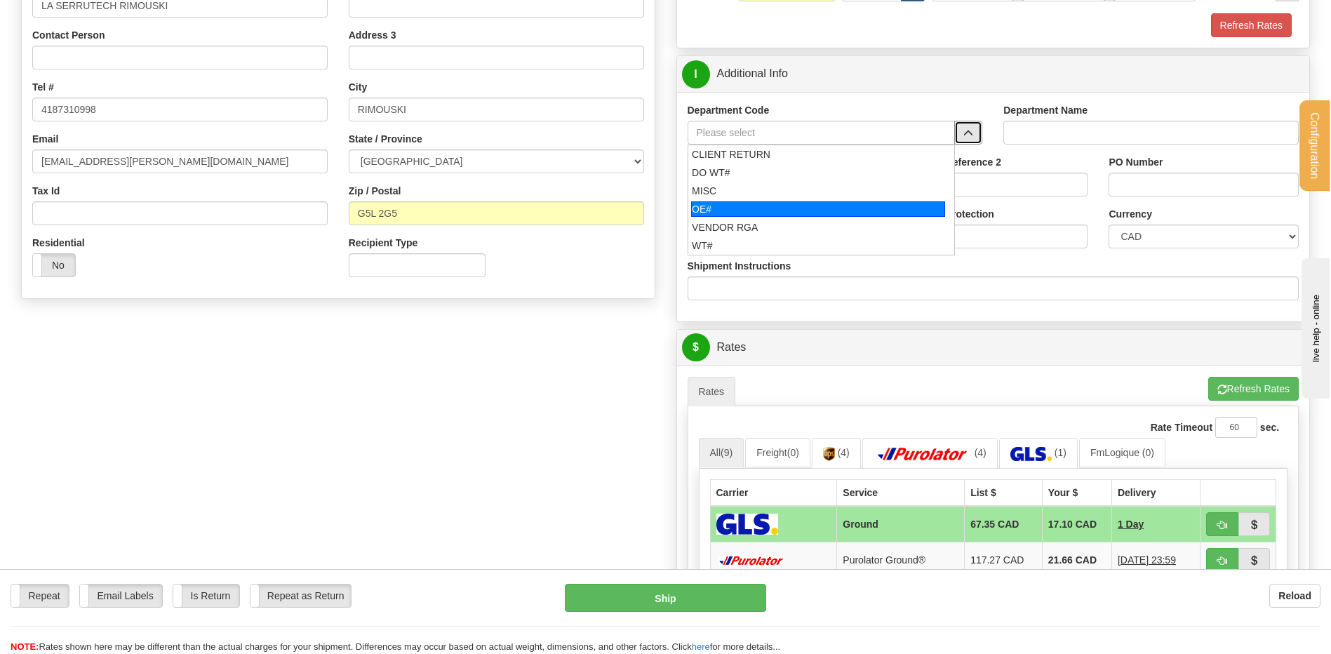
click at [707, 207] on div "OE#" at bounding box center [818, 208] width 254 height 15
type input "OE#"
type input "ORDERS"
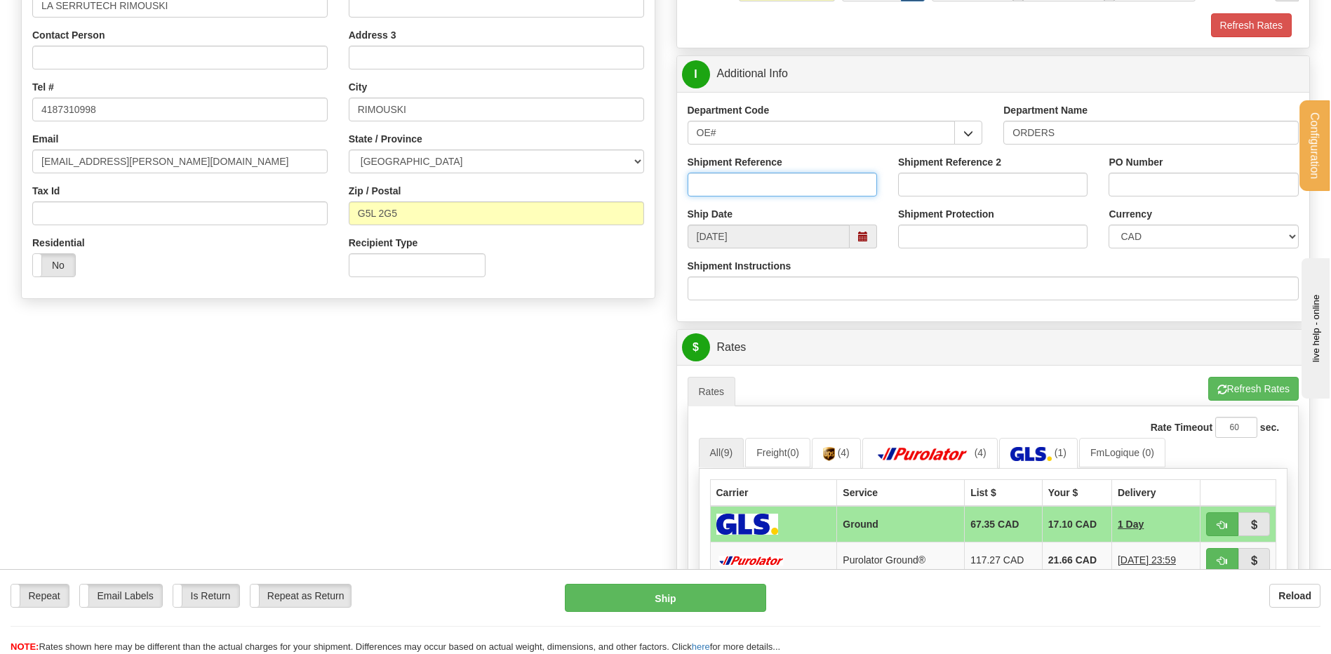
click at [714, 185] on input "Shipment Reference" at bounding box center [782, 185] width 189 height 24
type input "80005024-03 / 80007419-00 / 80007442-00"
click at [1152, 184] on input "GUY 285/08" at bounding box center [1203, 185] width 189 height 24
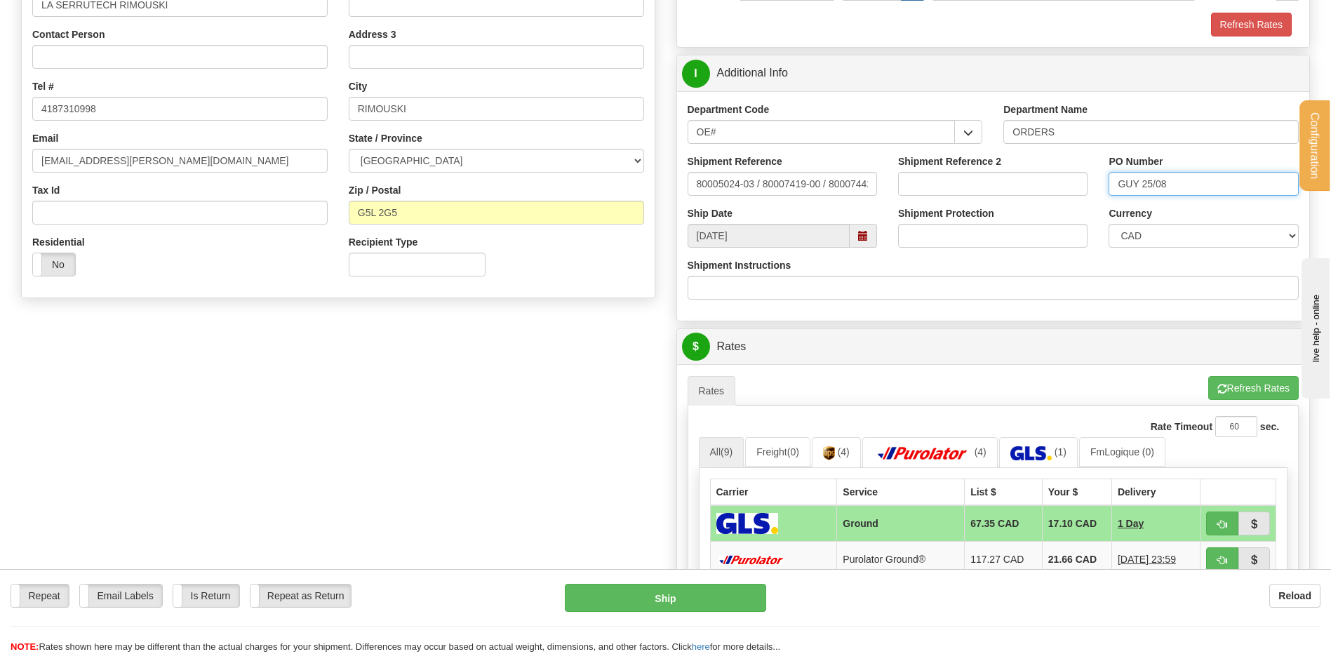
scroll to position [281, 0]
click at [1184, 196] on div "PO Number GUY 25/08" at bounding box center [1203, 181] width 211 height 52
click at [1184, 185] on input "GUY 25/08" at bounding box center [1203, 185] width 189 height 24
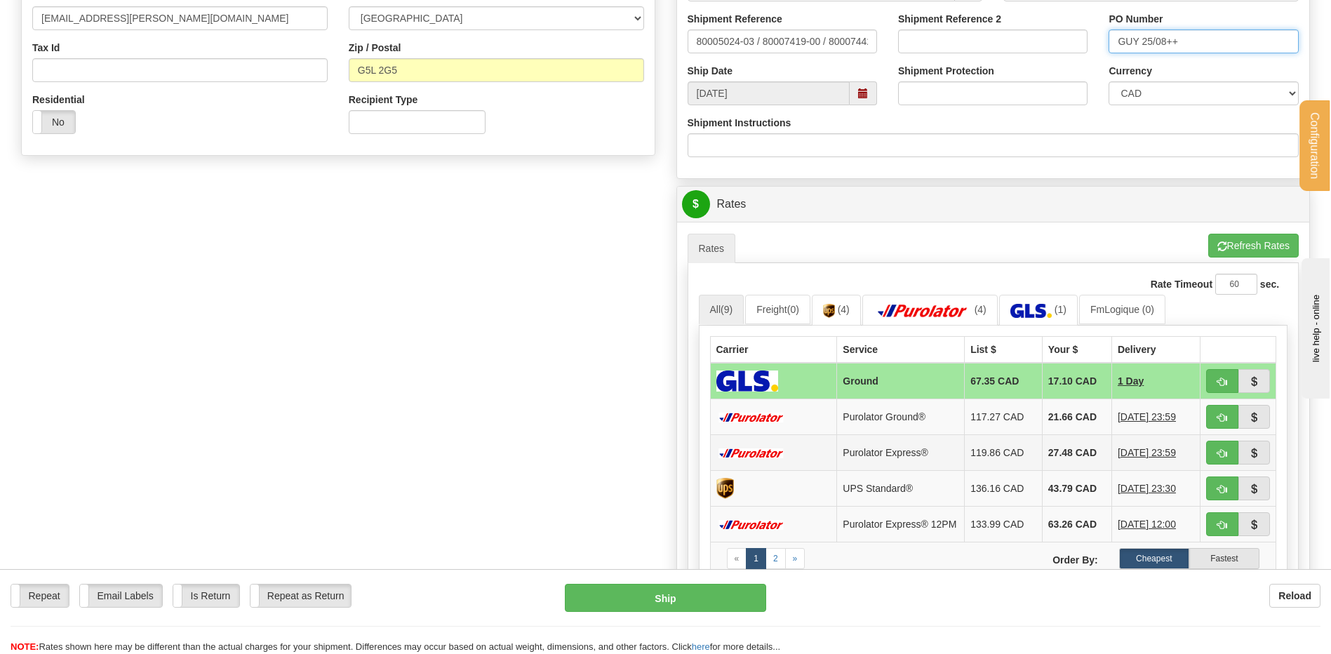
scroll to position [491, 0]
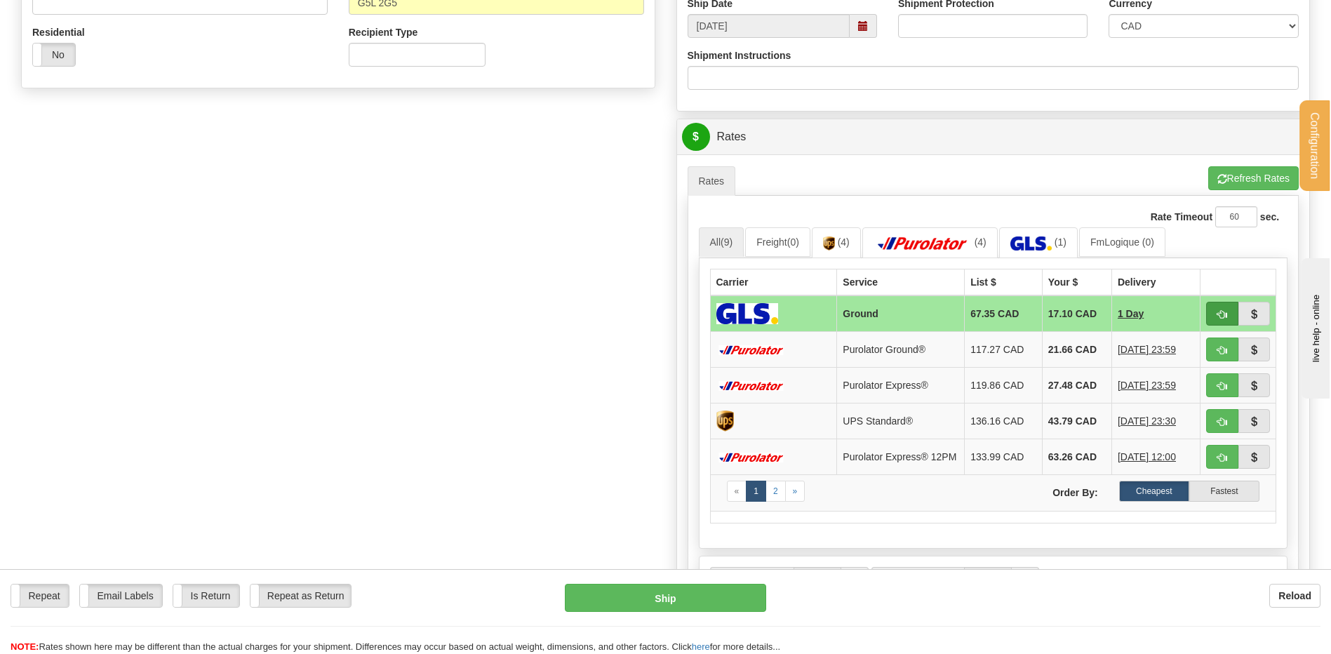
type input "GUY 25/08++"
click at [1228, 307] on button "button" at bounding box center [1222, 314] width 32 height 24
type input "1"
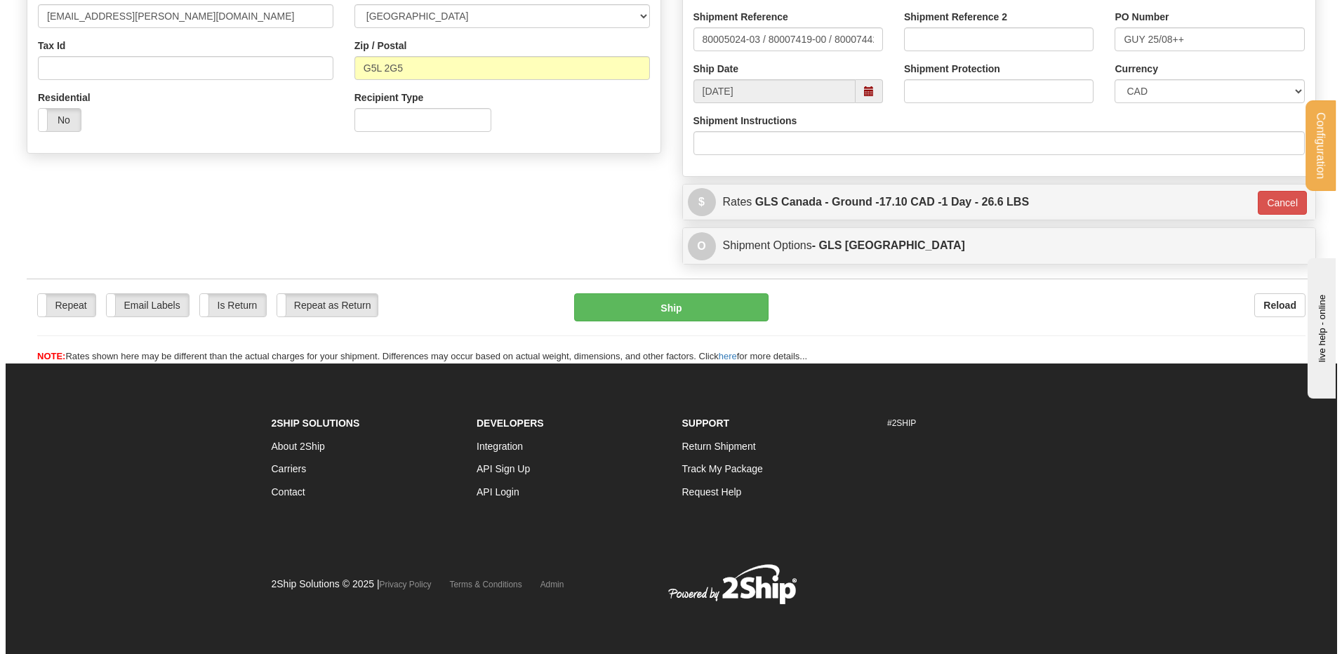
scroll to position [427, 0]
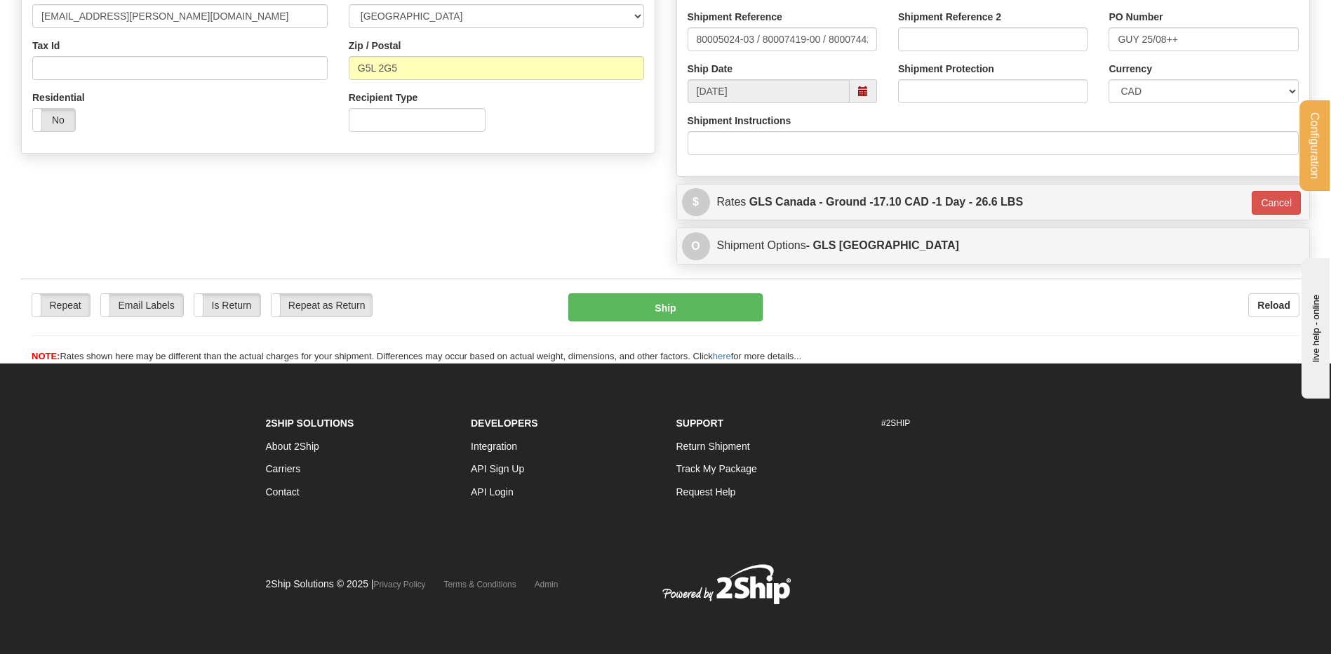
click at [711, 321] on div "Repeat Repeat Email Labels Email Labels Edit Is Return Is Return Repeat as Retu…" at bounding box center [665, 328] width 1289 height 70
click at [707, 306] on button "Ship" at bounding box center [665, 307] width 194 height 28
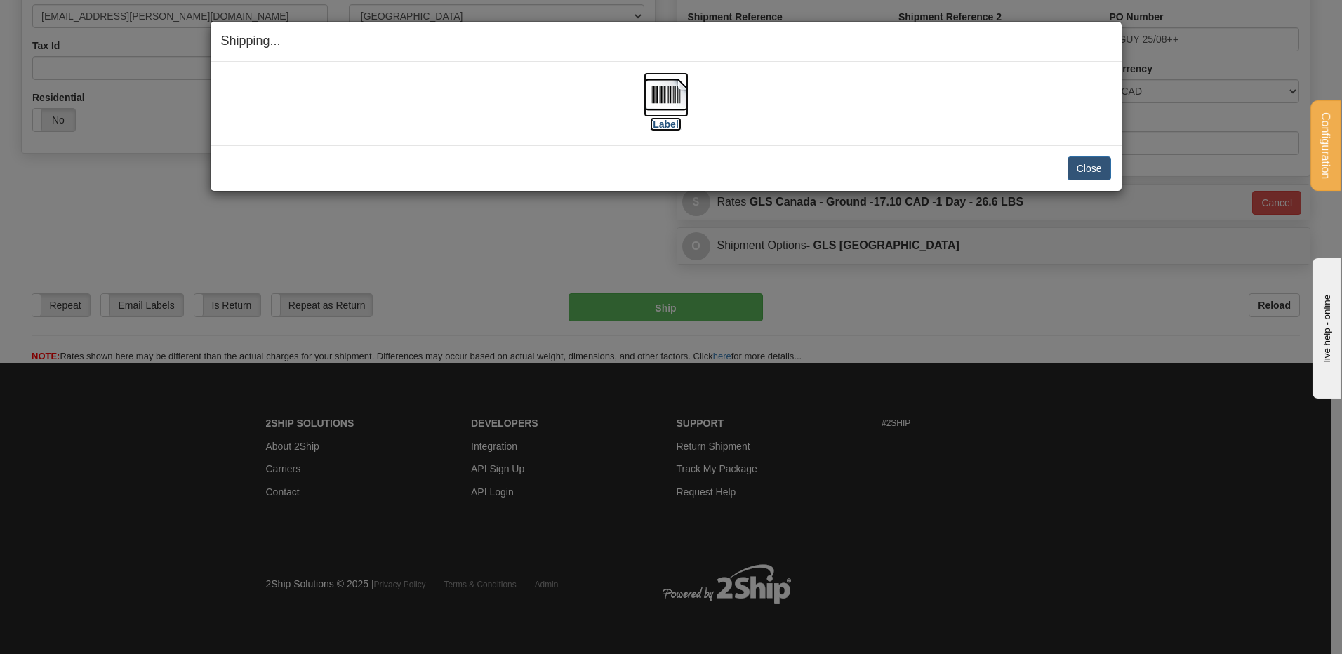
click at [677, 96] on img at bounding box center [665, 94] width 45 height 45
click at [1084, 168] on button "Close" at bounding box center [1089, 168] width 44 height 24
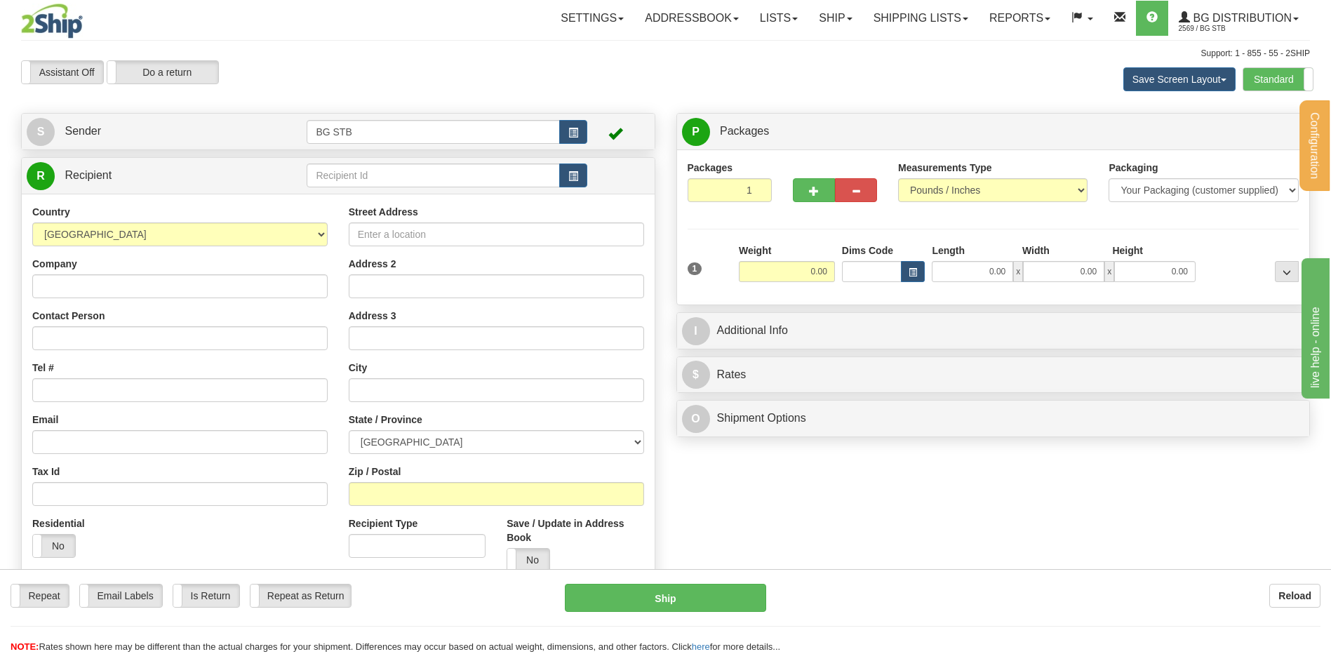
drag, startPoint x: 290, startPoint y: 182, endPoint x: 302, endPoint y: 178, distance: 13.6
click at [291, 182] on td at bounding box center [291, 175] width 31 height 29
click at [330, 171] on input "text" at bounding box center [433, 175] width 253 height 24
type input "7016"
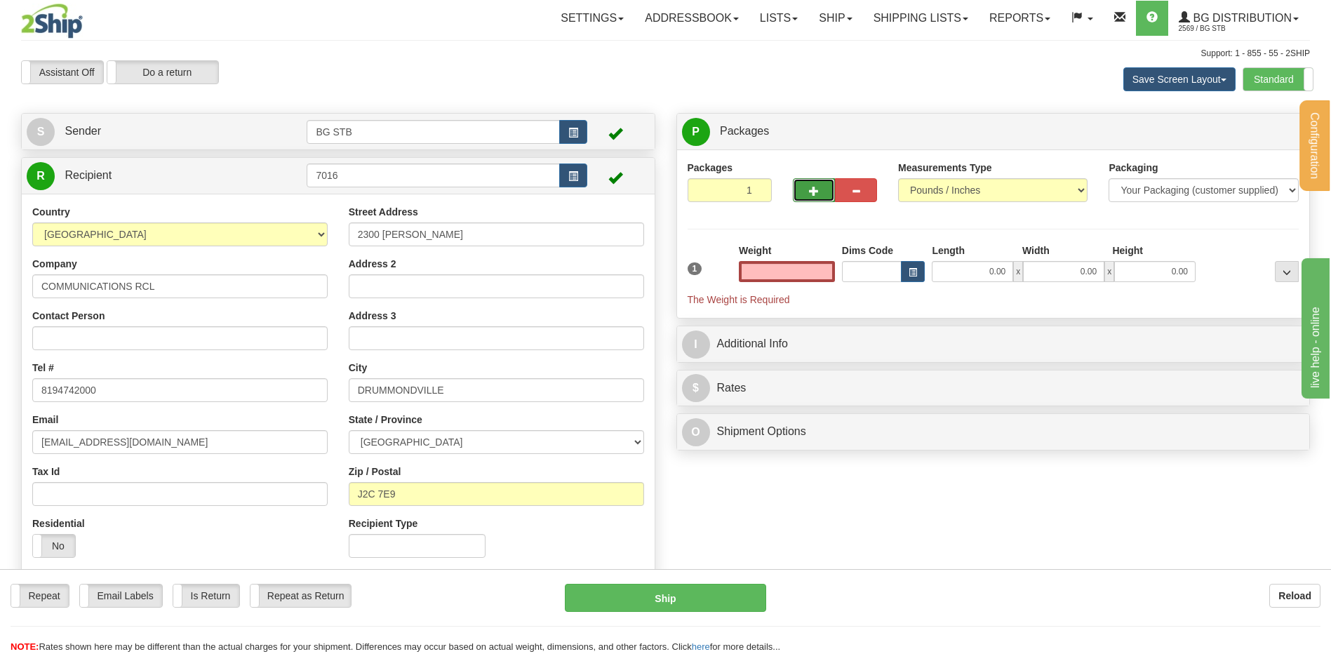
type input "0.00"
click at [813, 187] on span "button" at bounding box center [814, 191] width 10 height 9
click at [815, 187] on span "button" at bounding box center [814, 191] width 10 height 9
type input "3"
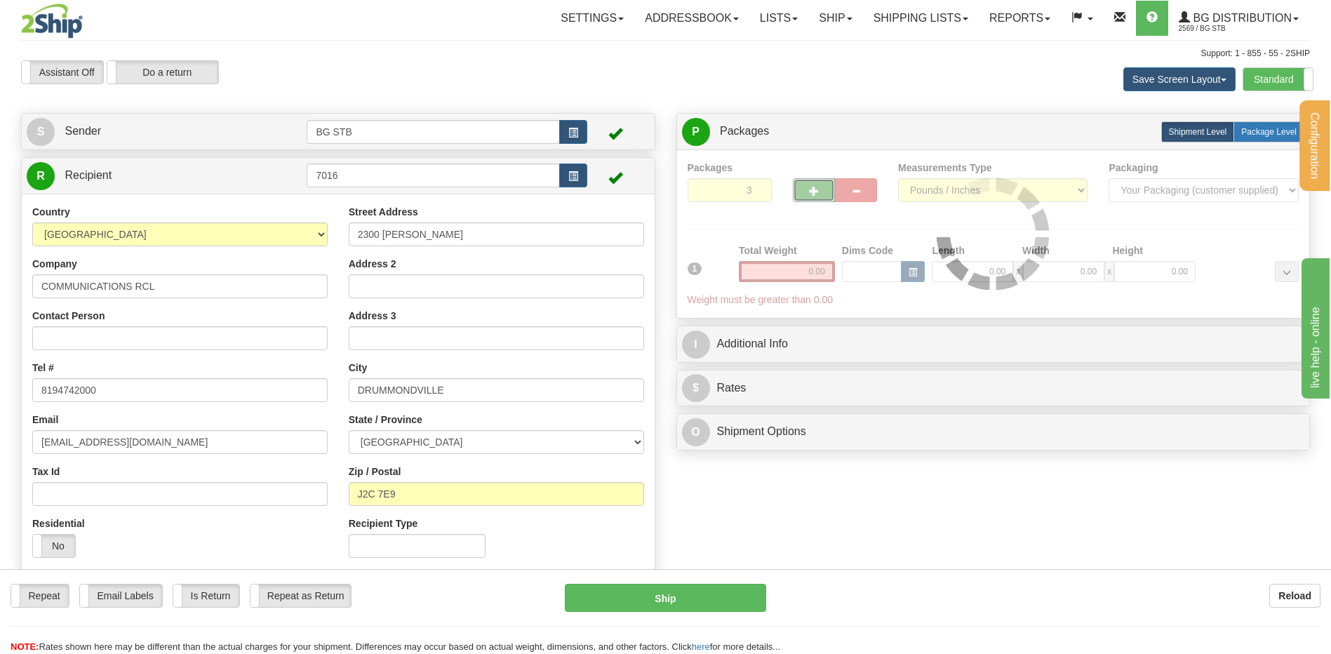
click at [1249, 139] on label "Package Level Pack.." at bounding box center [1269, 131] width 71 height 21
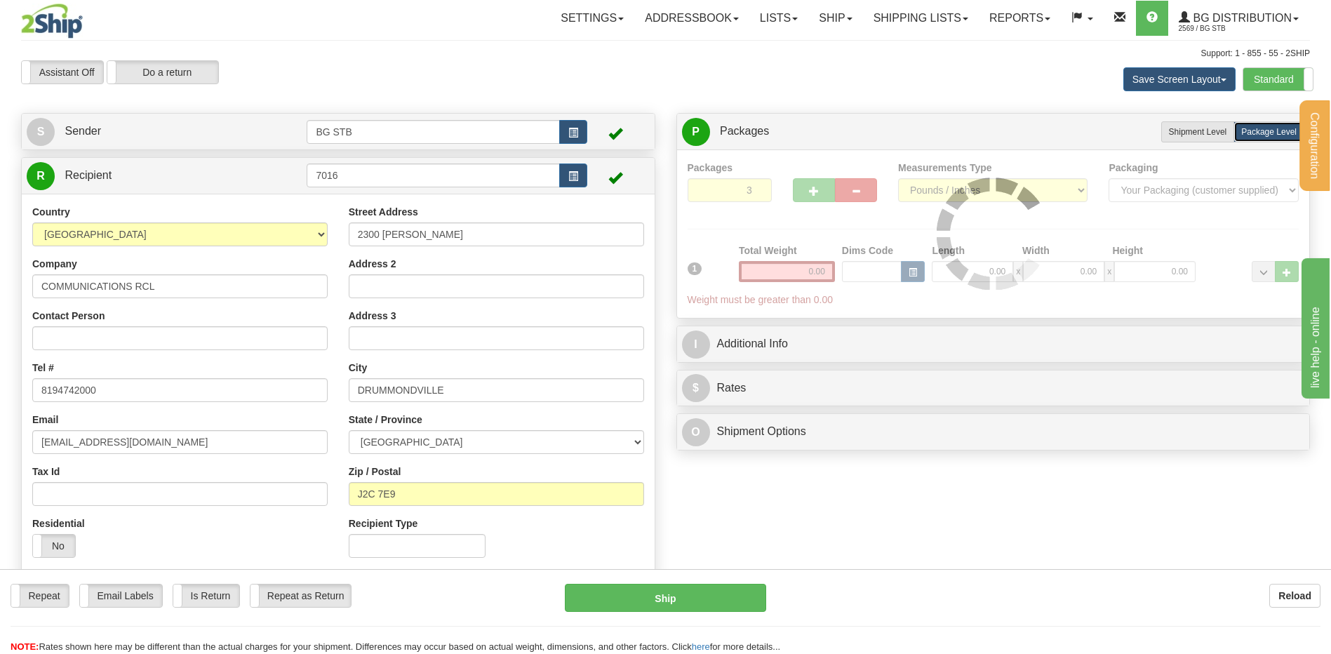
radio input "true"
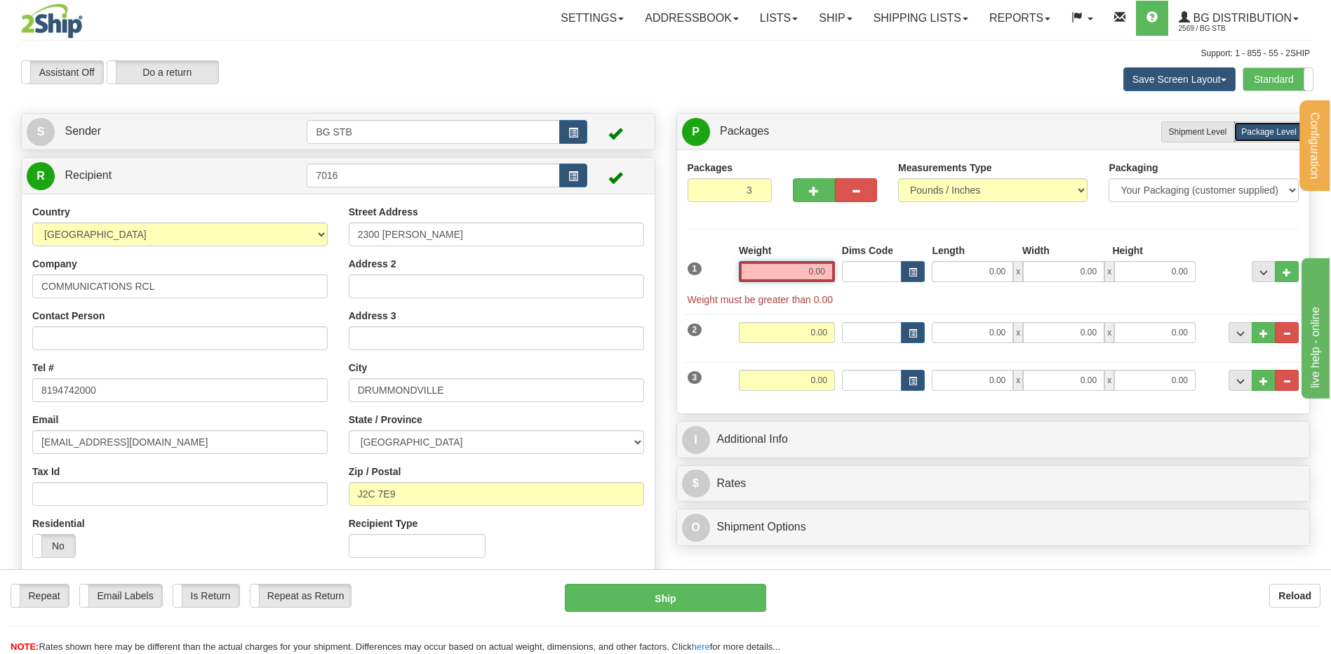
click at [789, 273] on input "0.00" at bounding box center [787, 271] width 96 height 21
type input "20.50"
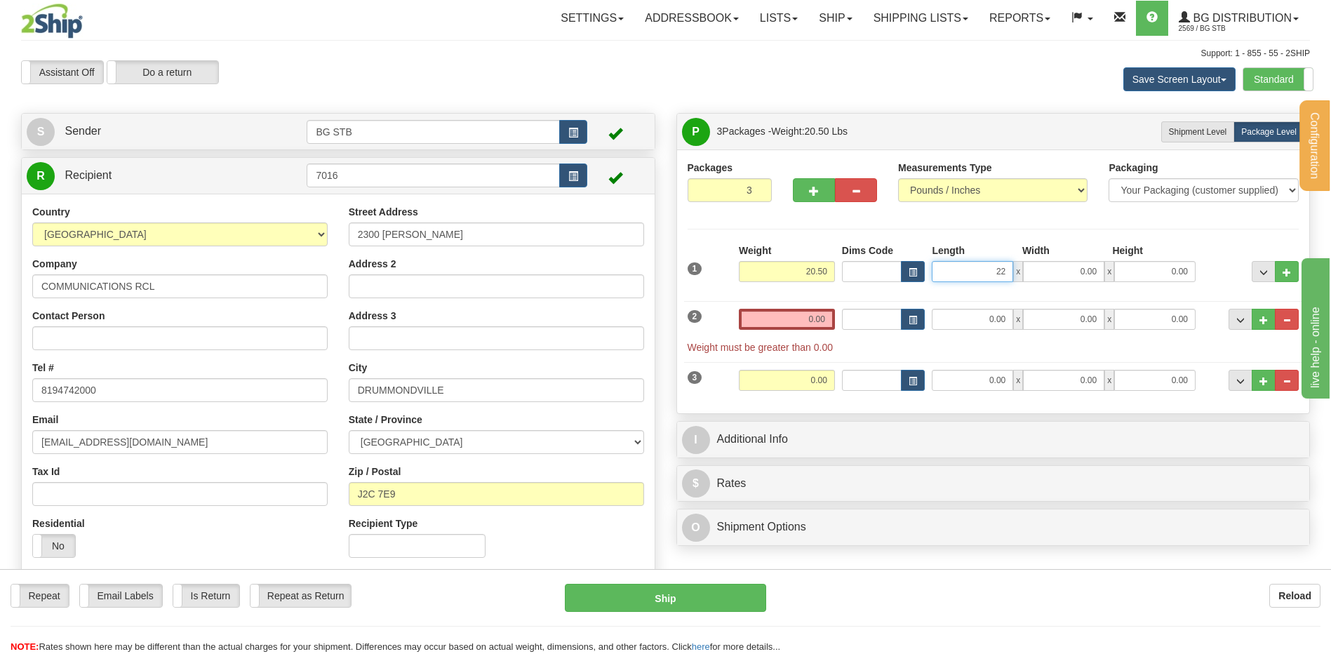
type input "22.00"
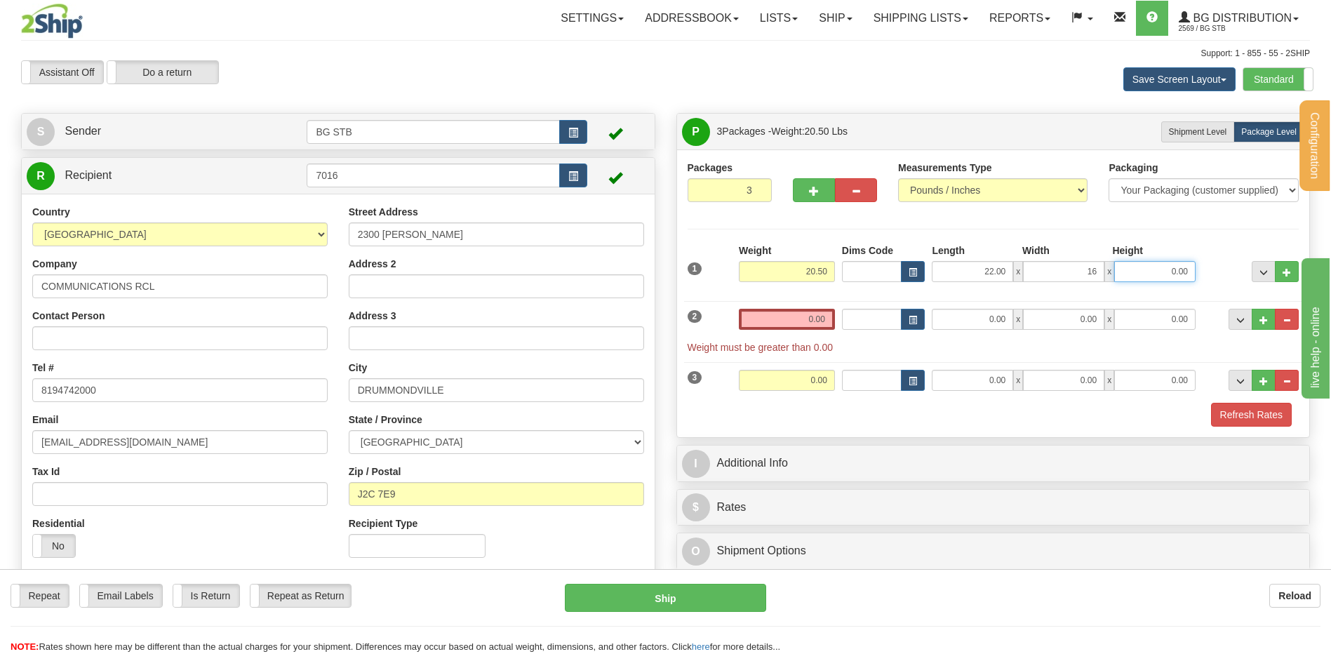
type input "16.00"
type input "9.00"
click at [794, 312] on input "0.00" at bounding box center [787, 319] width 96 height 21
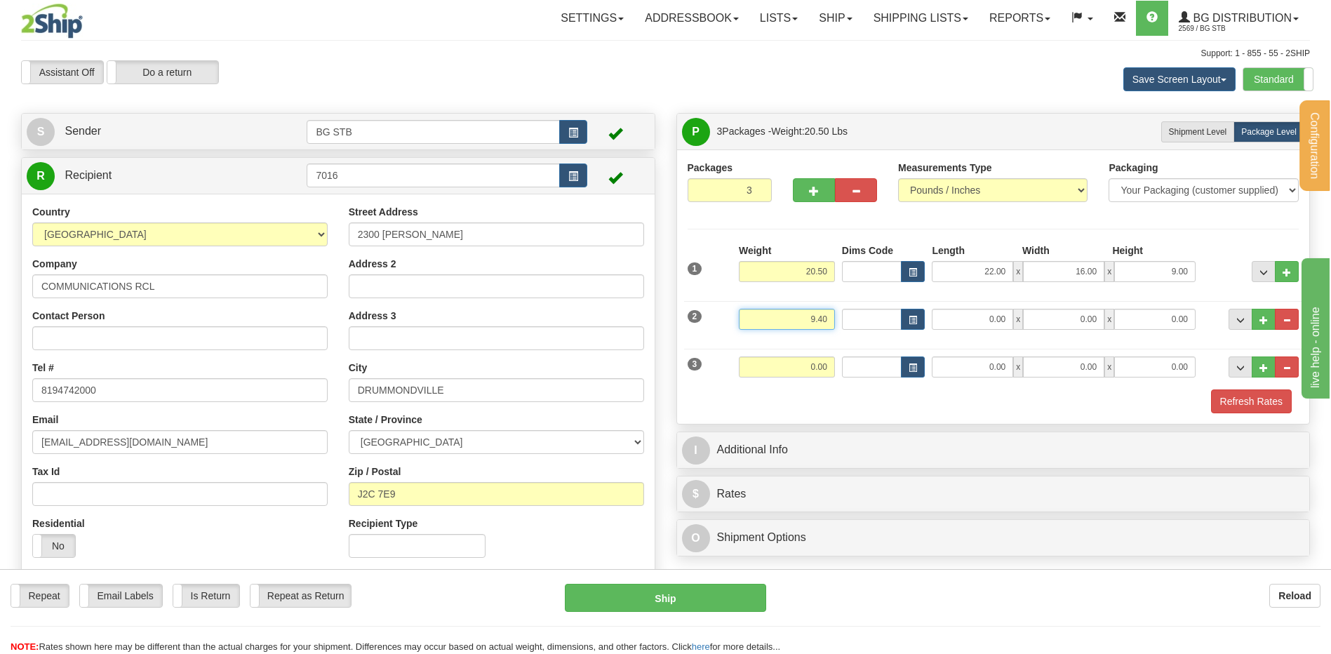
type input "9.40"
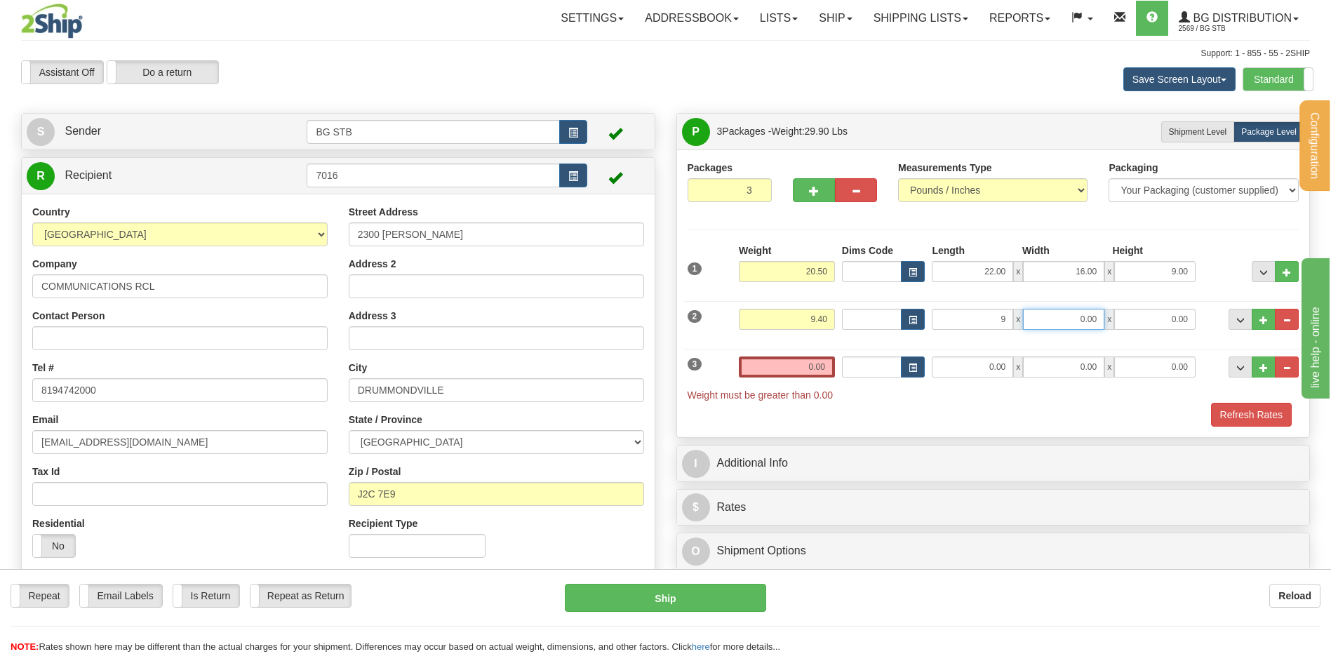
type input "9.00"
click at [780, 357] on input "0.00" at bounding box center [787, 366] width 96 height 21
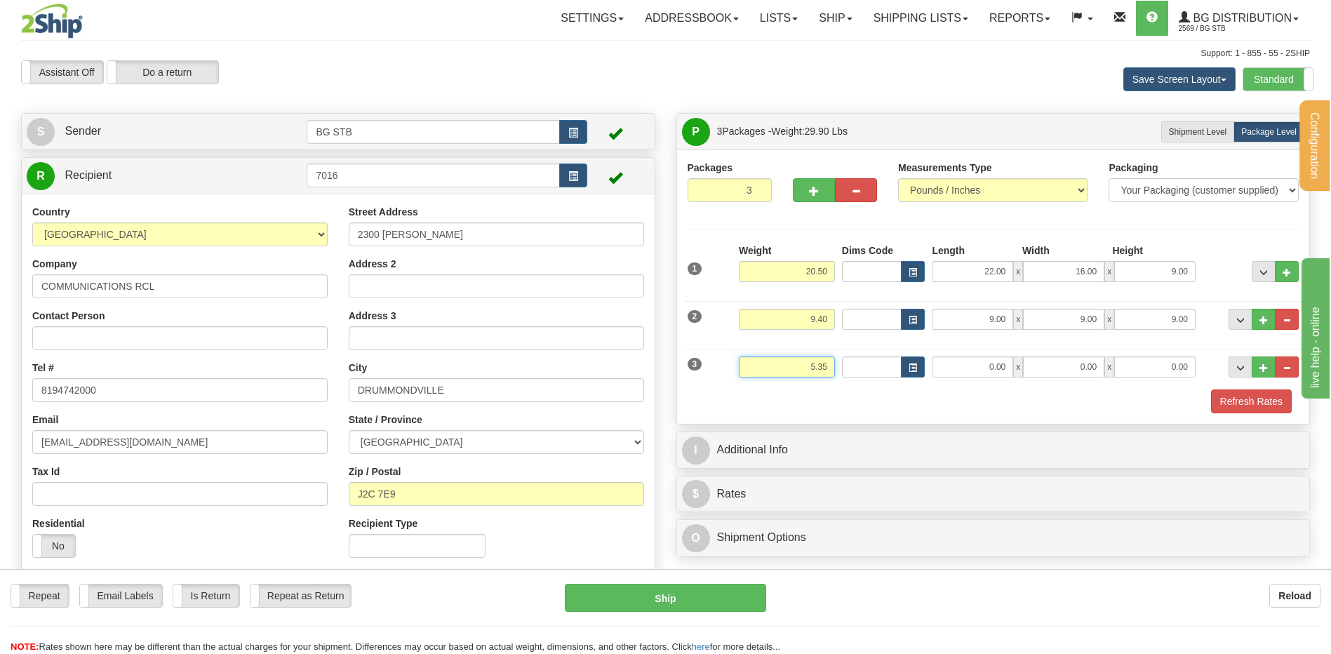
type input "5.35"
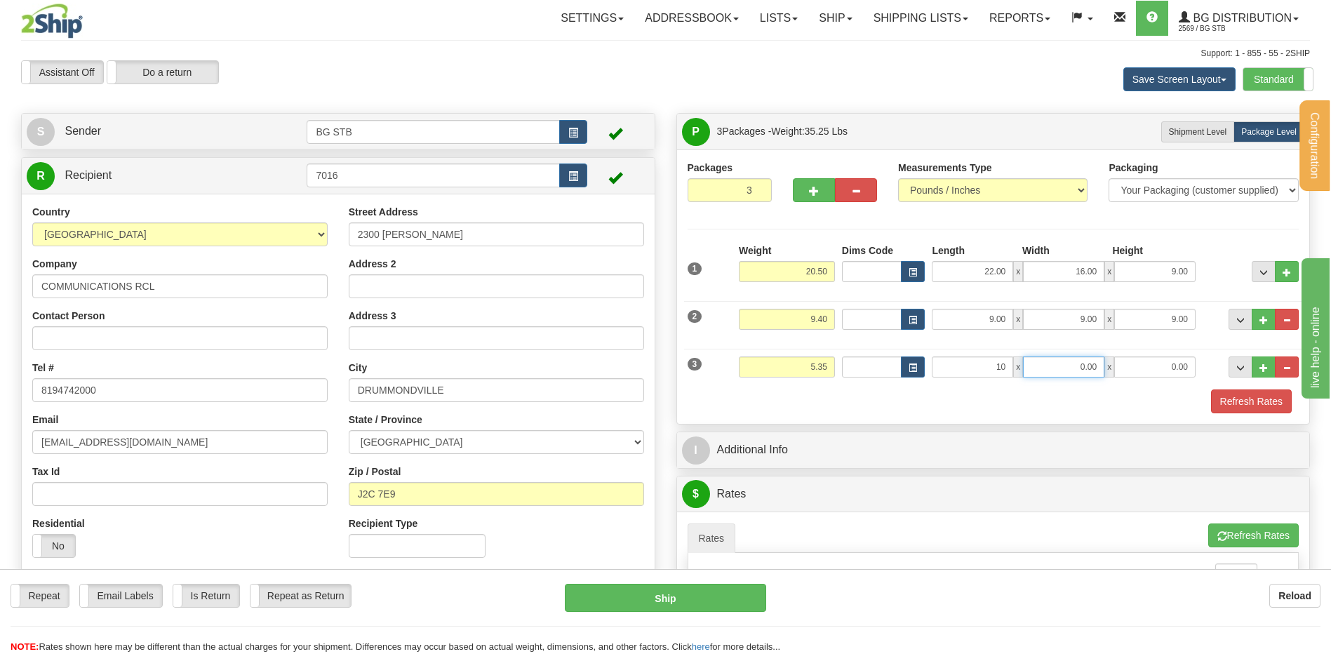
type input "10.00"
type input "11.00"
type input "8.00"
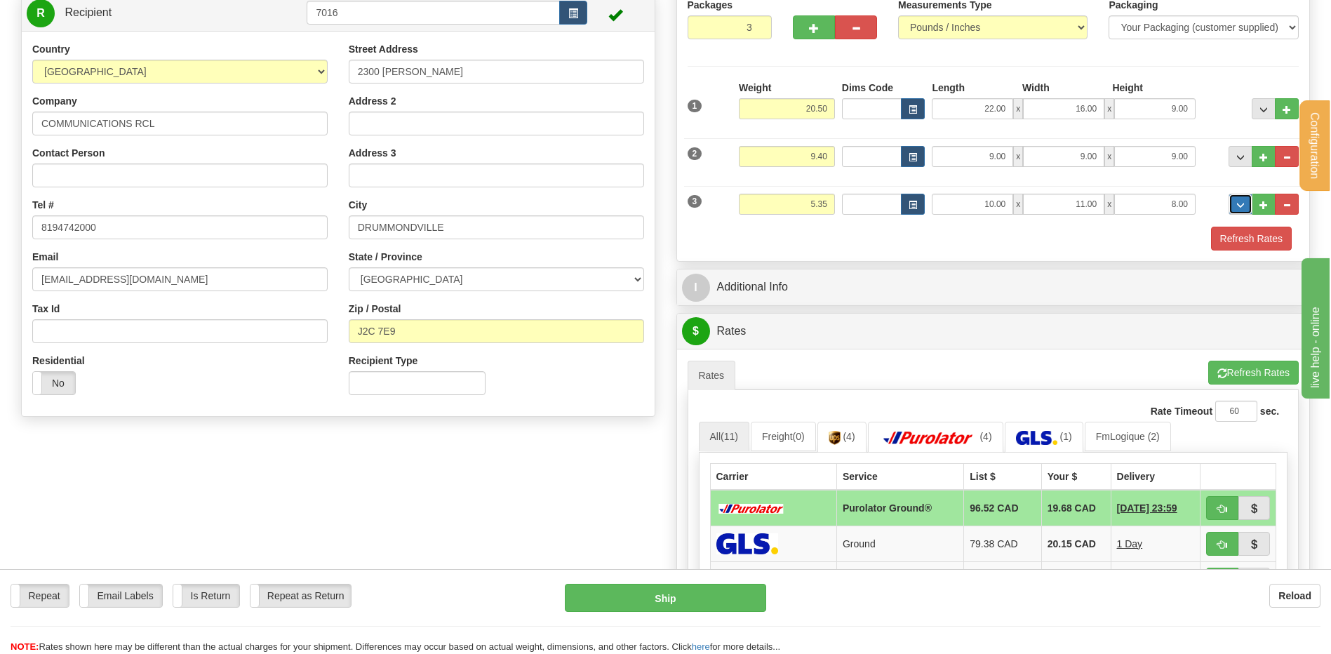
scroll to position [281, 0]
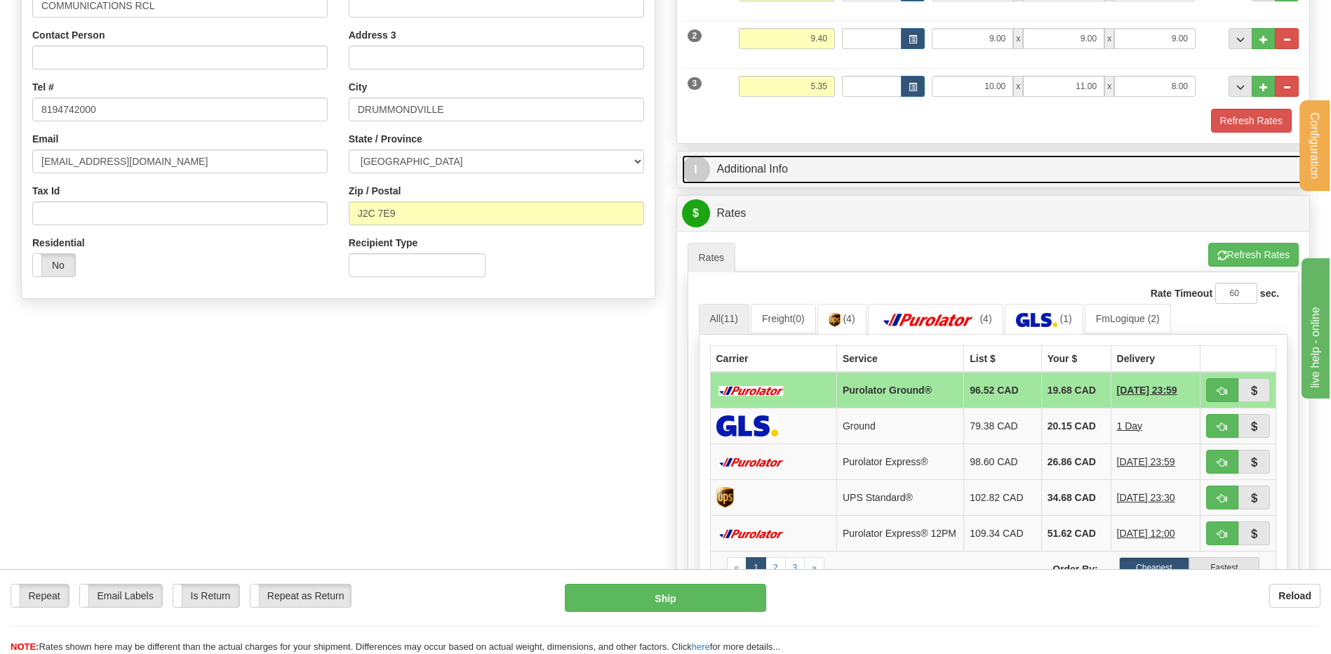
click at [785, 174] on link "I Additional Info" at bounding box center [993, 169] width 623 height 29
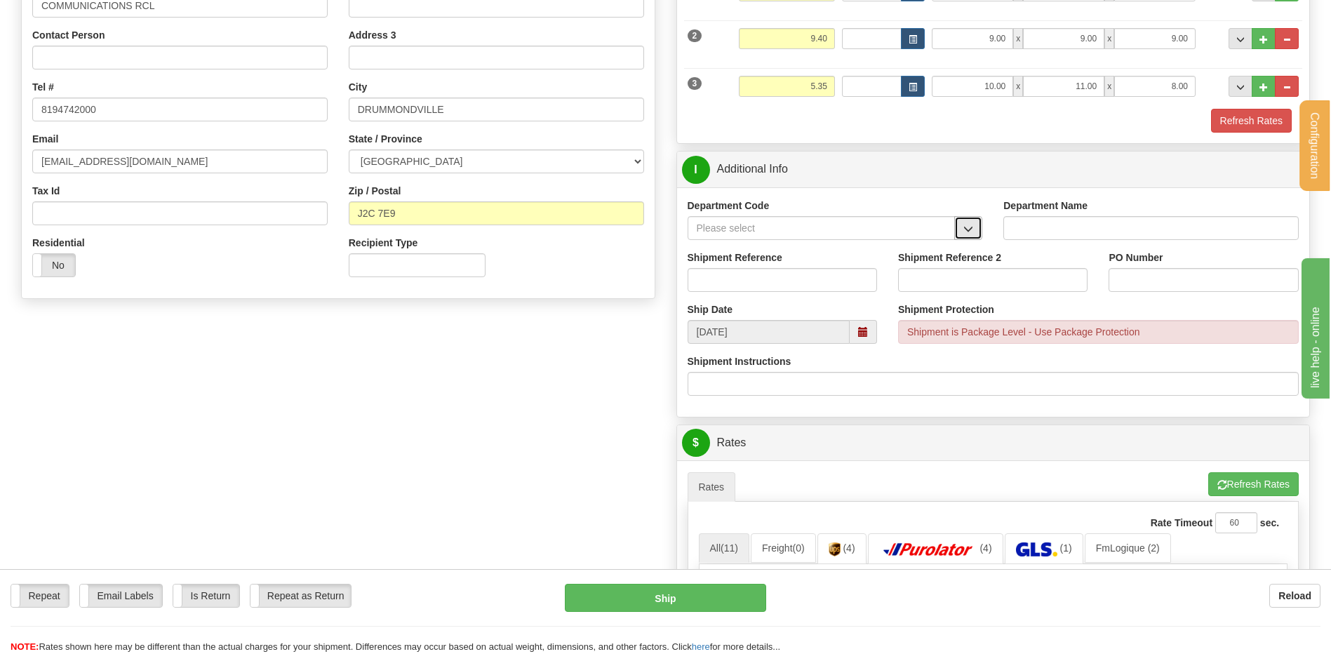
click at [972, 225] on span "button" at bounding box center [968, 229] width 10 height 9
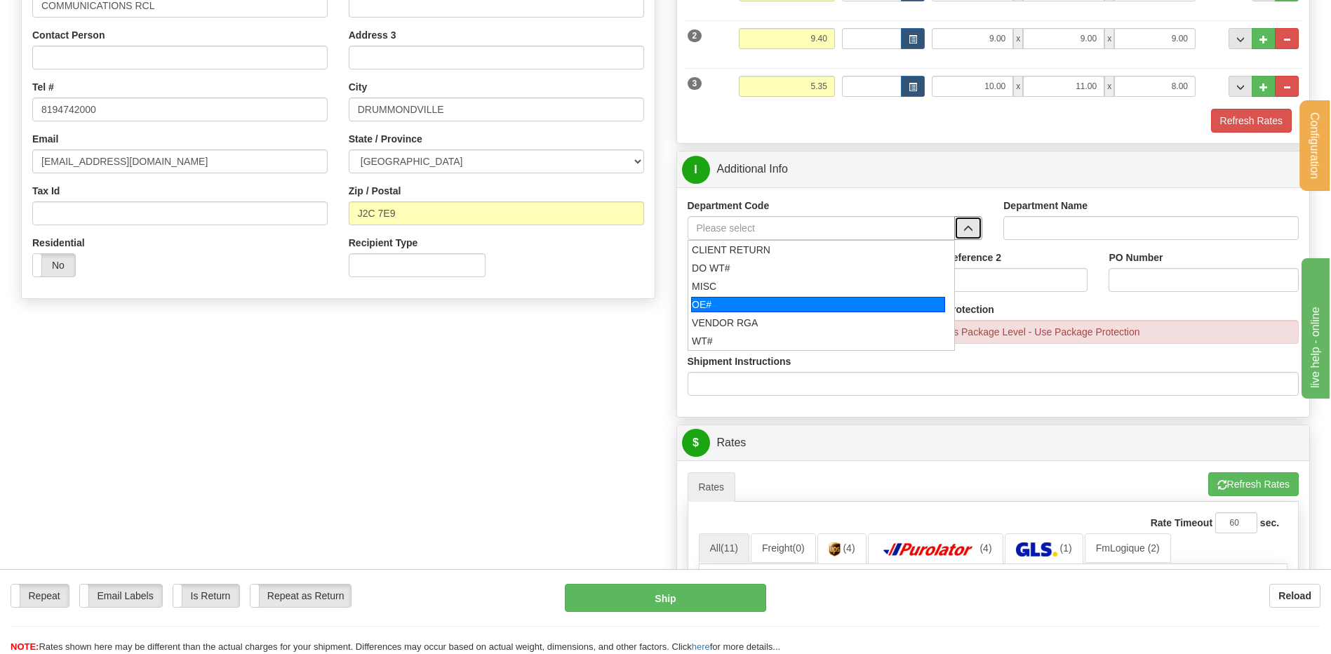
click at [742, 303] on div "OE#" at bounding box center [818, 304] width 254 height 15
type input "OE#"
type input "ORDERS"
click at [742, 278] on input "Shipment Reference" at bounding box center [782, 280] width 189 height 24
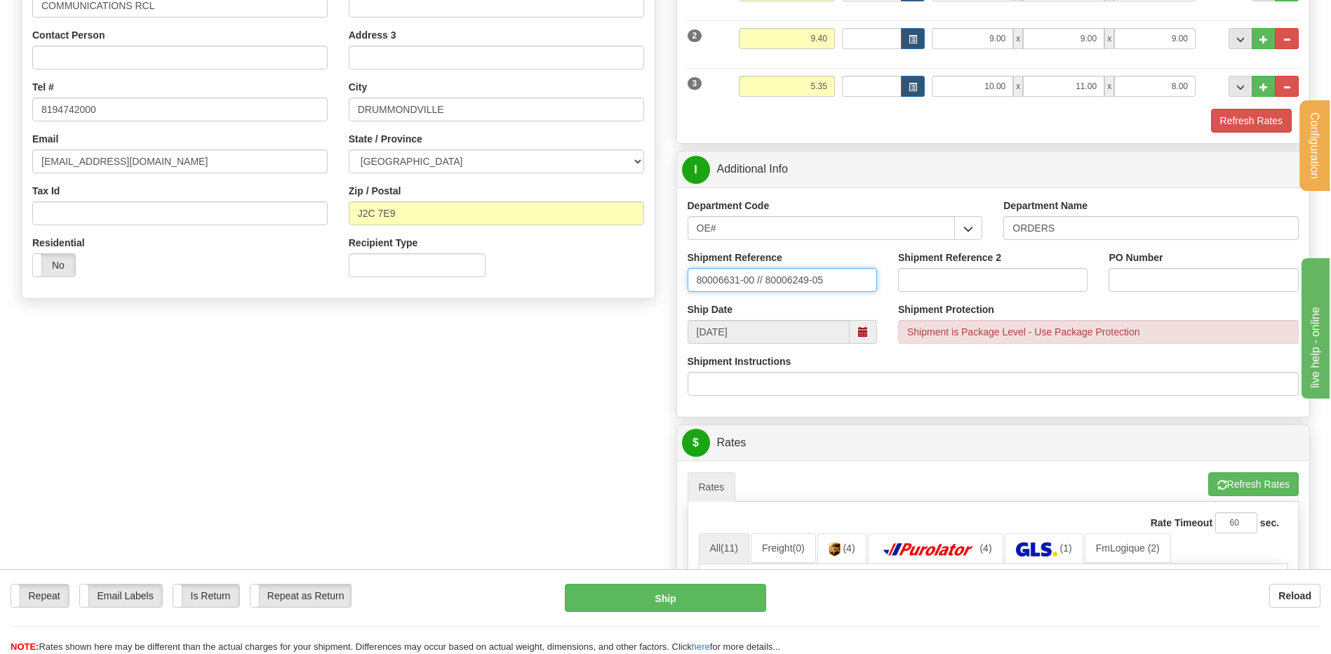
type input "80006631-00 // 80006249-05"
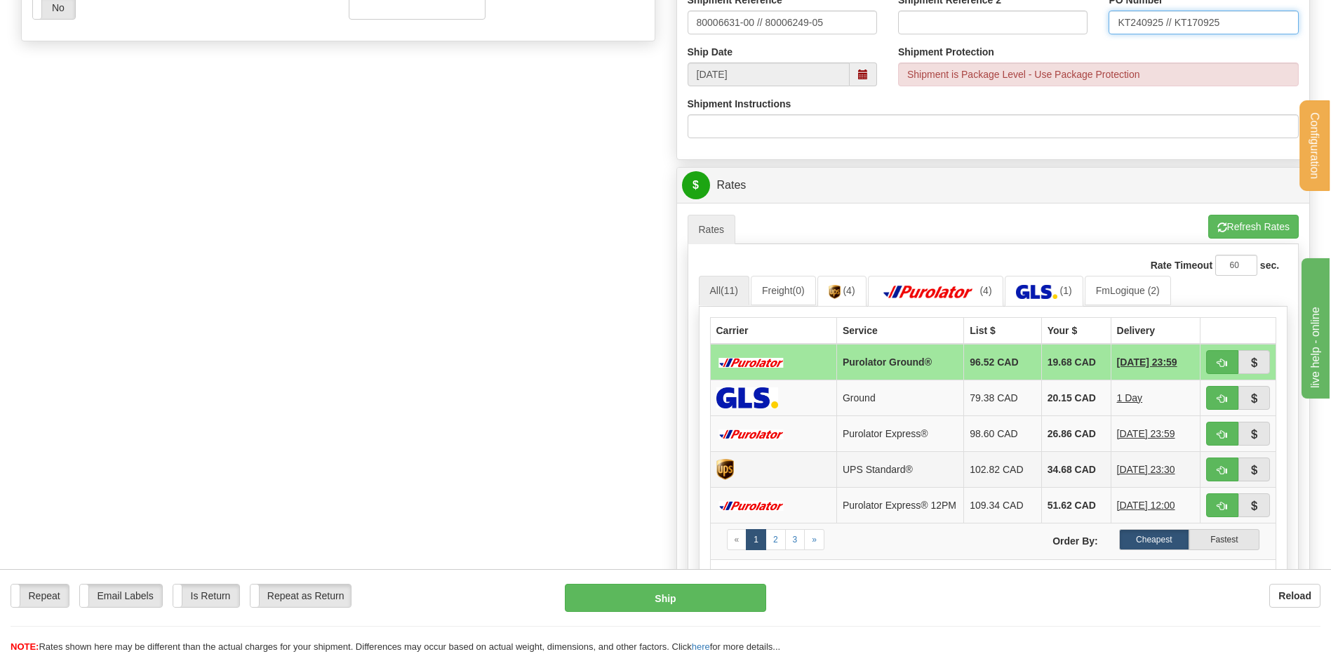
scroll to position [702, 0]
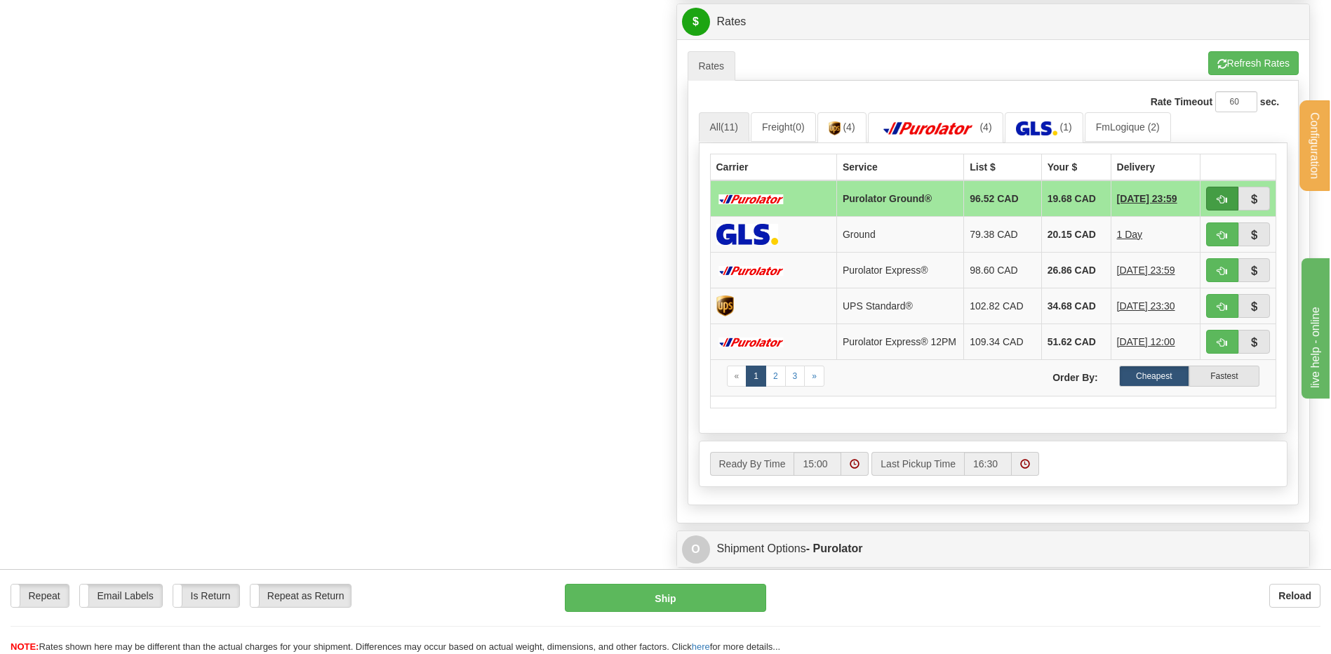
type input "KT240925 // KT170925"
click at [1213, 198] on button "button" at bounding box center [1222, 199] width 32 height 24
type input "260"
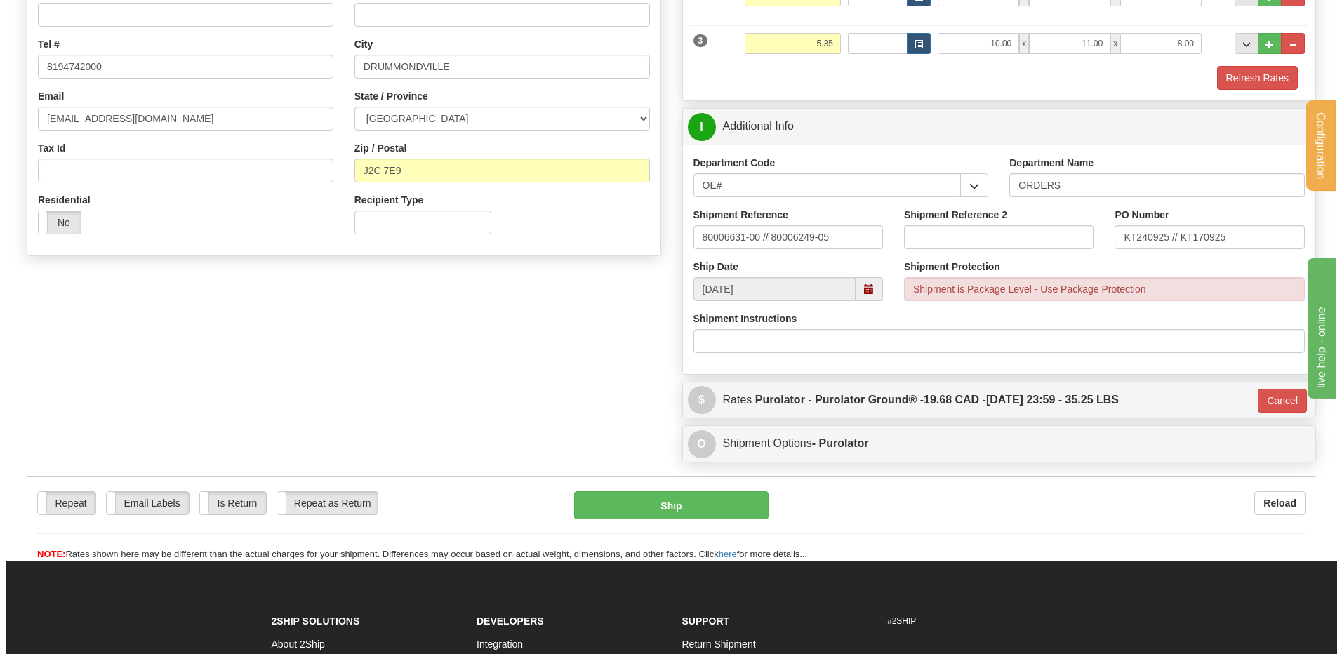
scroll to position [323, 0]
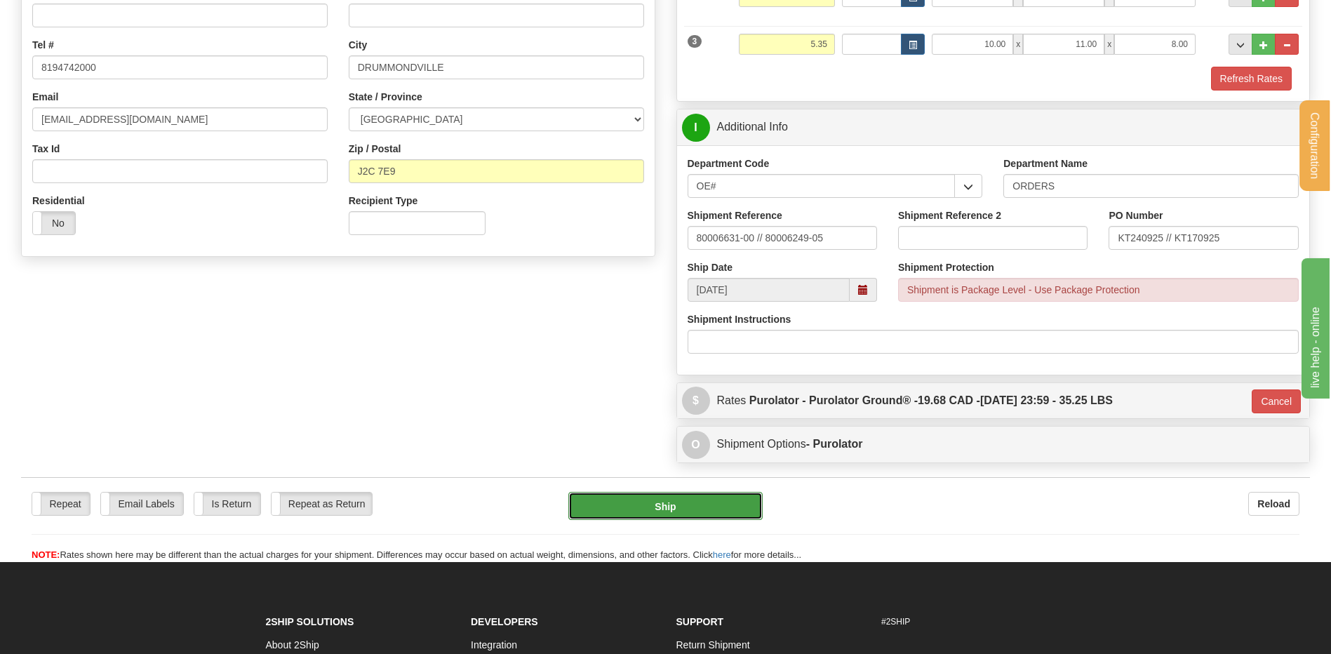
click at [636, 513] on button "Ship" at bounding box center [665, 506] width 194 height 28
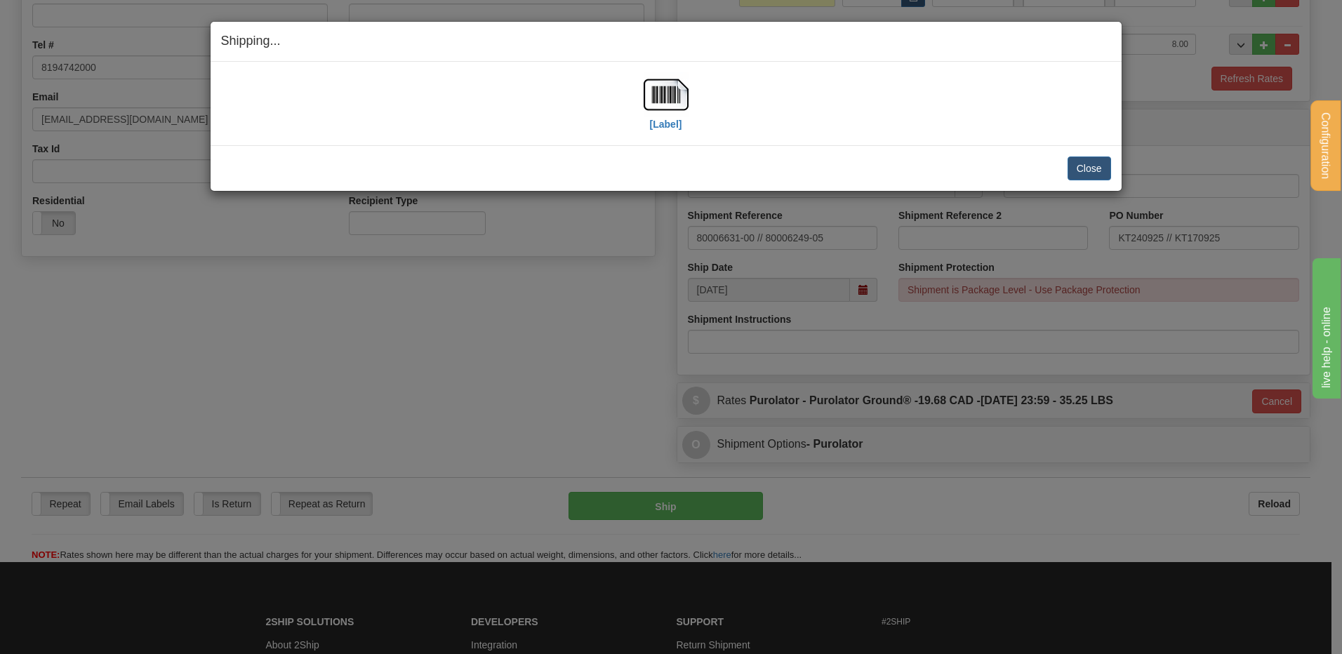
click at [690, 105] on div "[Label]" at bounding box center [666, 103] width 890 height 62
click at [676, 100] on img at bounding box center [665, 94] width 45 height 45
